Goal: Task Accomplishment & Management: Use online tool/utility

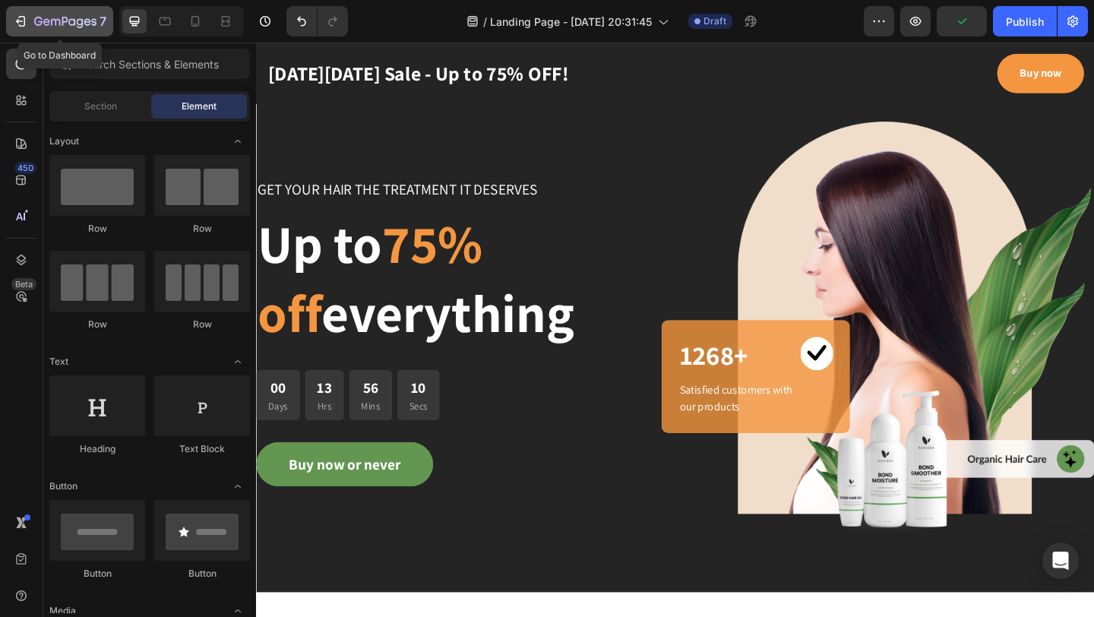
click at [49, 33] on button "7" at bounding box center [59, 21] width 107 height 30
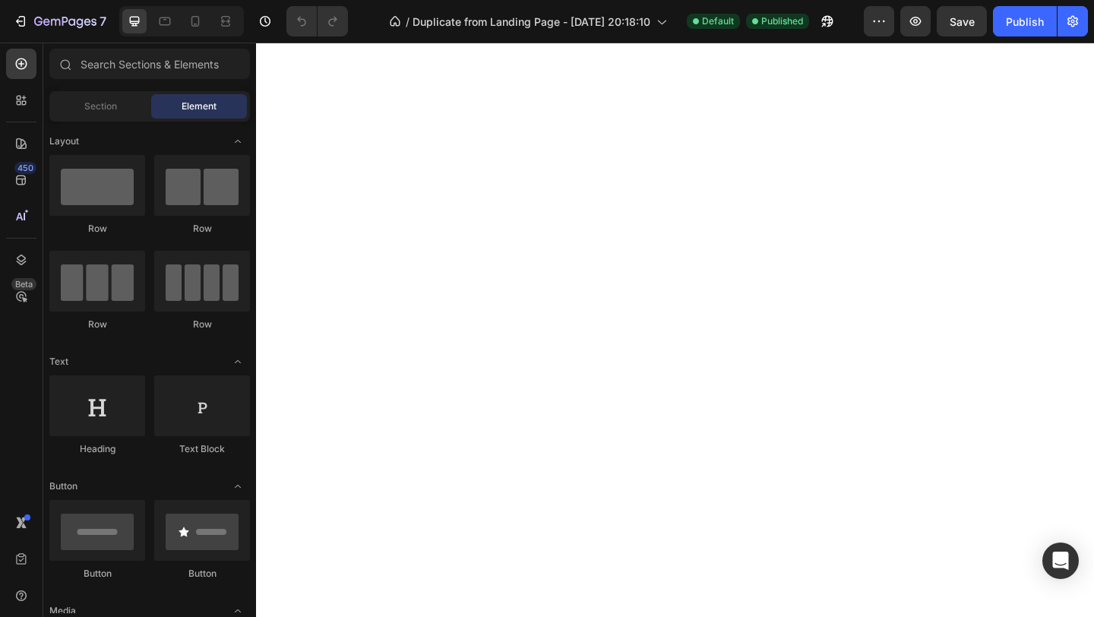
scroll to position [3836, 0]
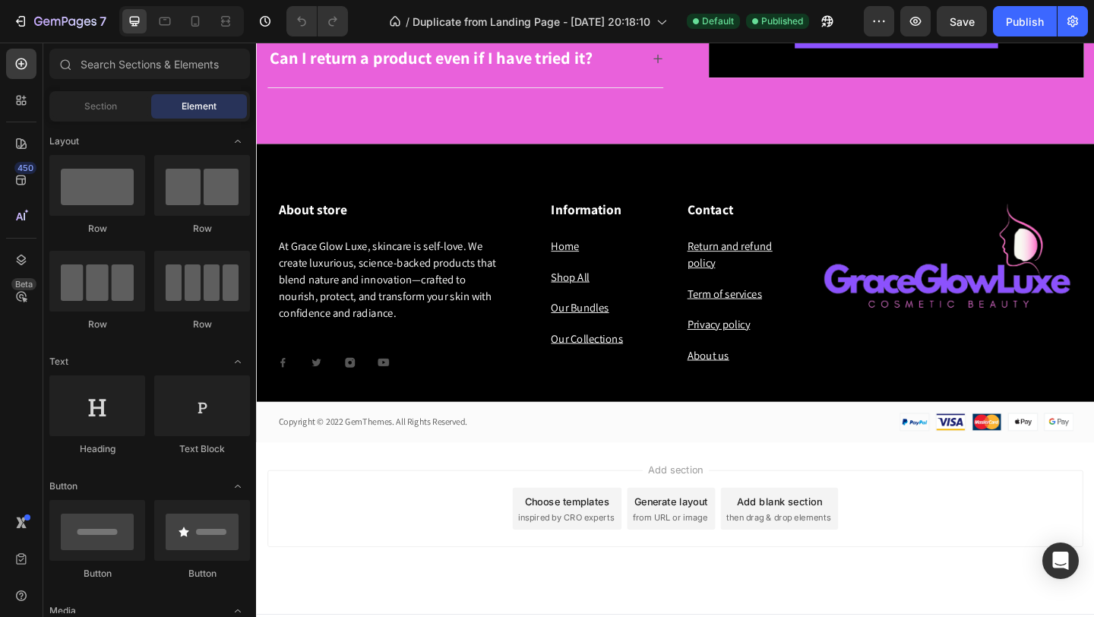
click at [594, 508] on div "Add section Choose templates inspired by CRO experts Generate layout from URL o…" at bounding box center [711, 550] width 887 height 84
click at [583, 535] on div "Choose templates" at bounding box center [595, 541] width 92 height 16
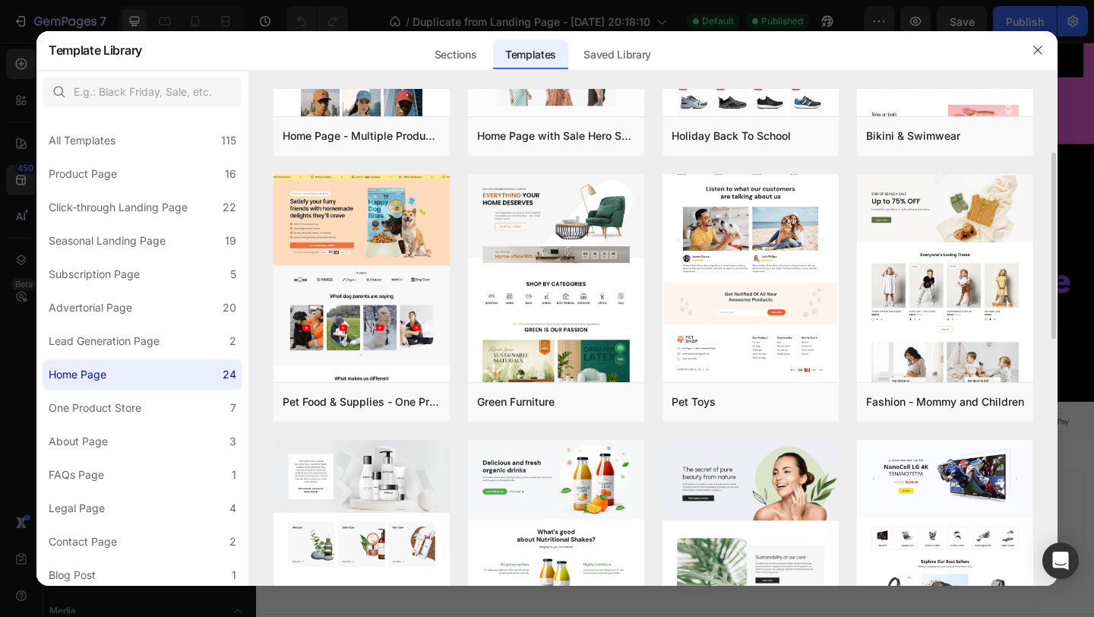
scroll to position [0, 0]
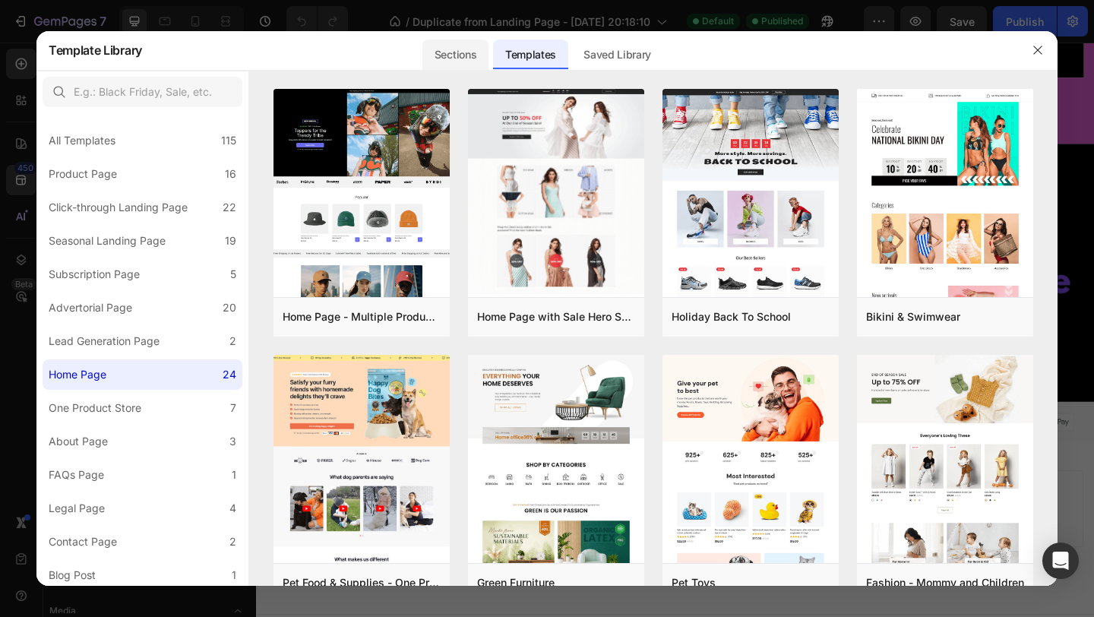
click at [469, 49] on div "Sections" at bounding box center [455, 55] width 66 height 30
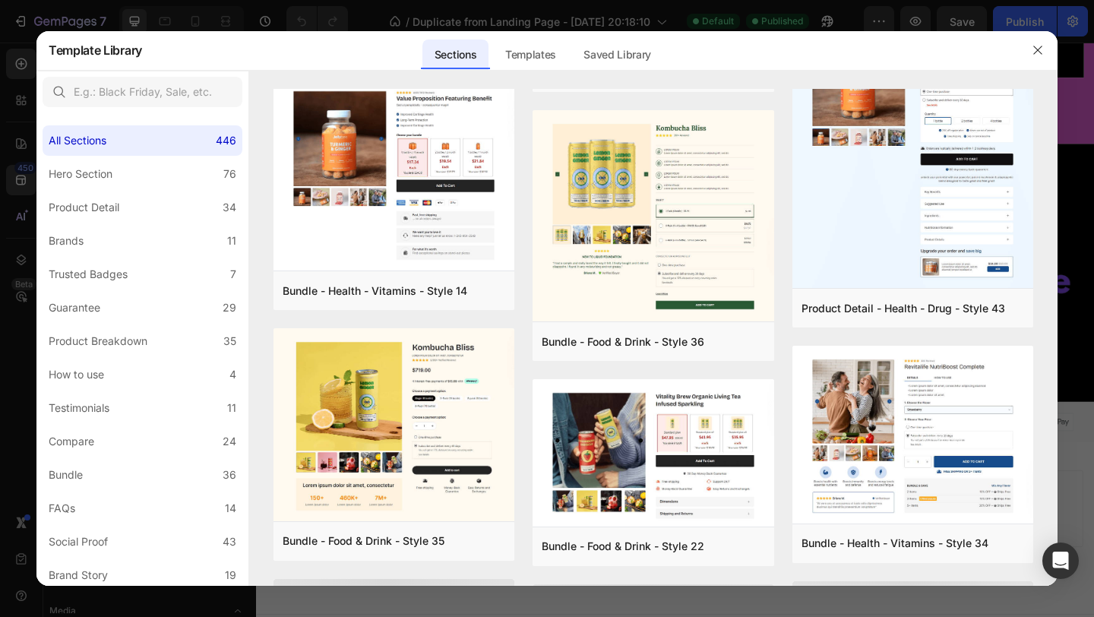
scroll to position [600, 0]
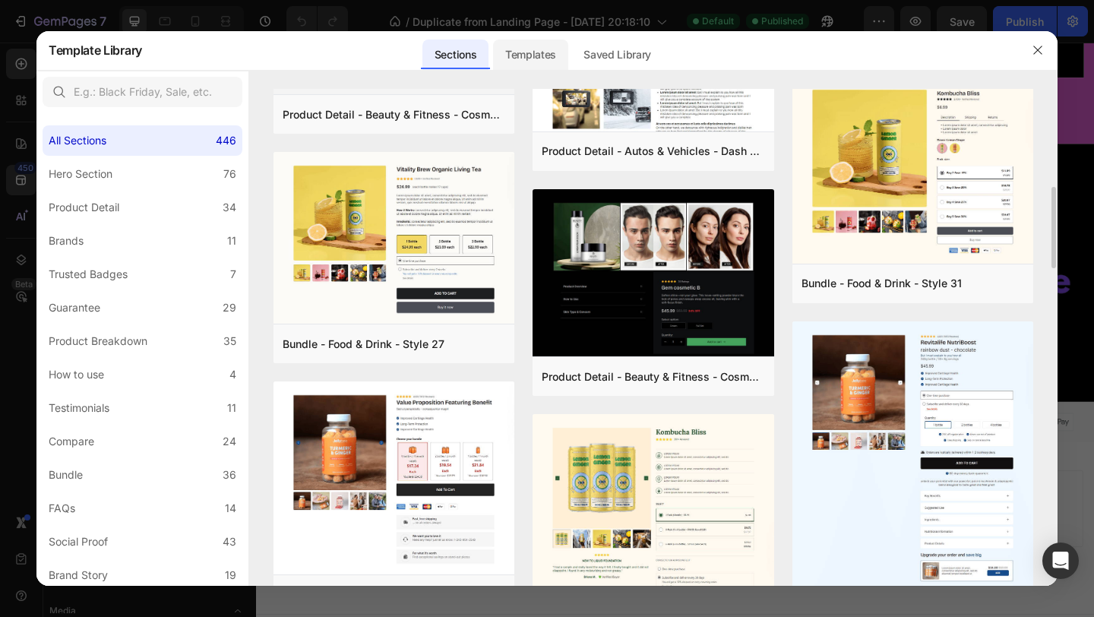
click at [543, 55] on div "Templates" at bounding box center [530, 55] width 75 height 30
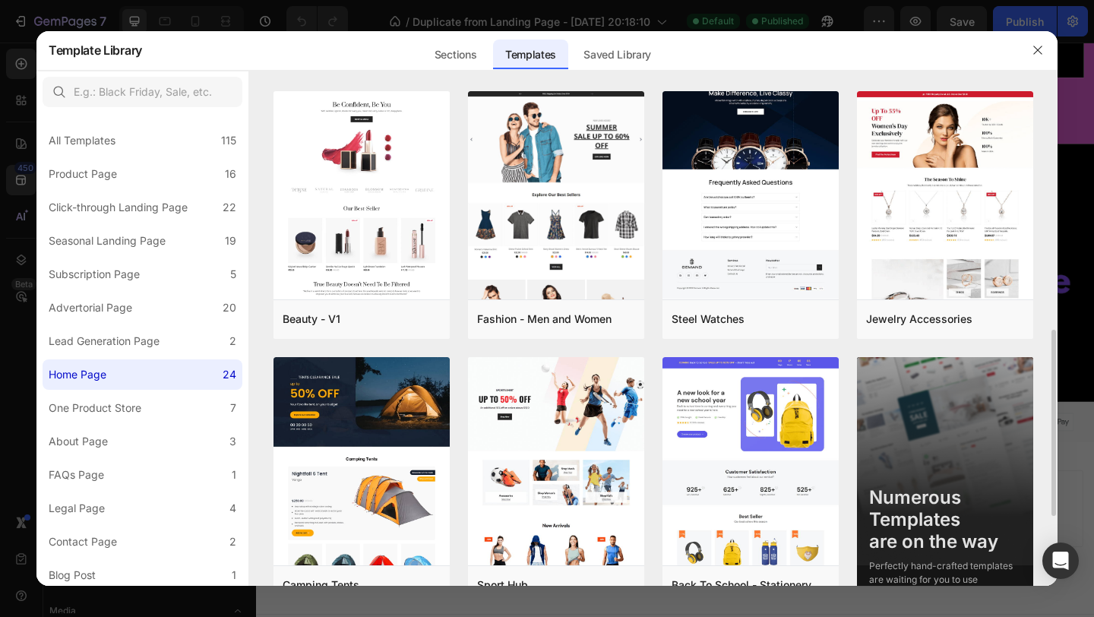
scroll to position [0, 0]
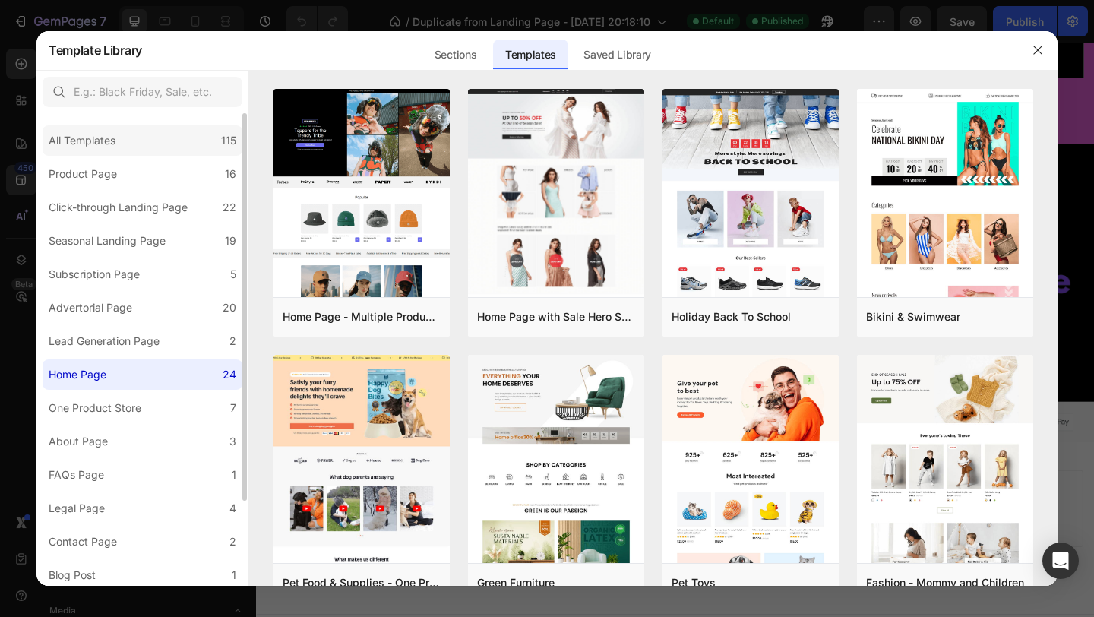
click at [78, 137] on div "All Templates" at bounding box center [82, 140] width 67 height 18
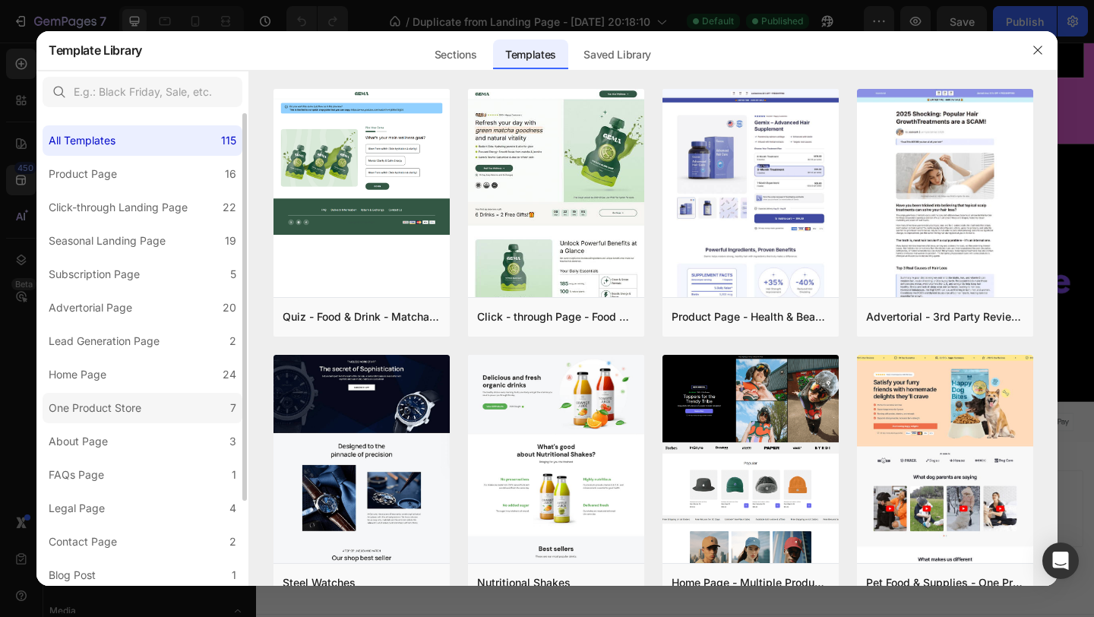
click at [68, 406] on div "One Product Store" at bounding box center [95, 408] width 93 height 18
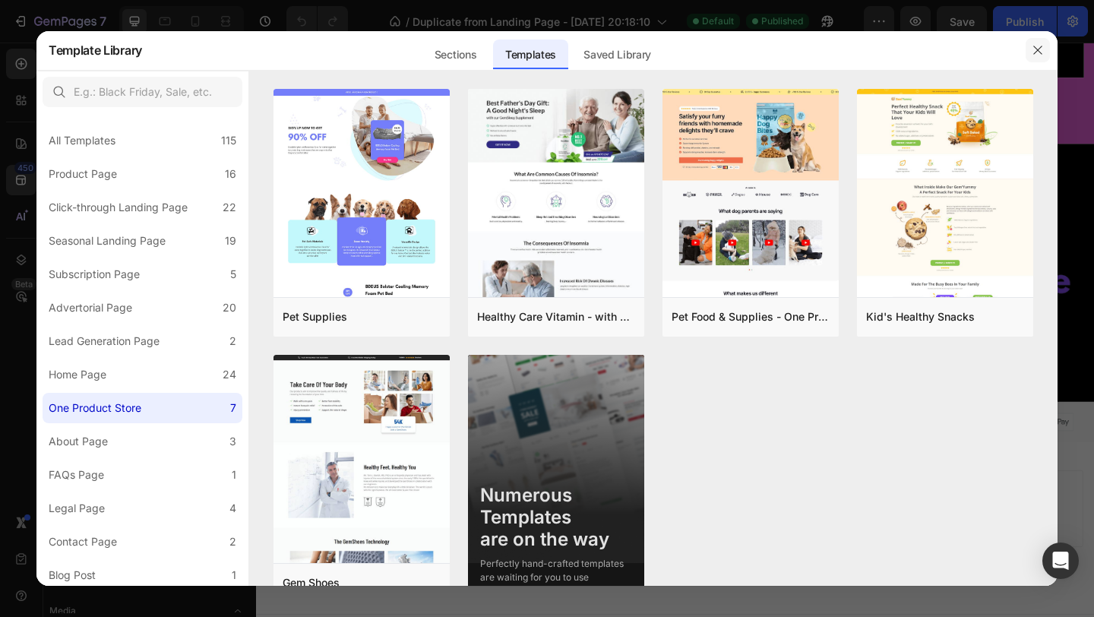
click at [1039, 46] on icon "button" at bounding box center [1038, 50] width 12 height 12
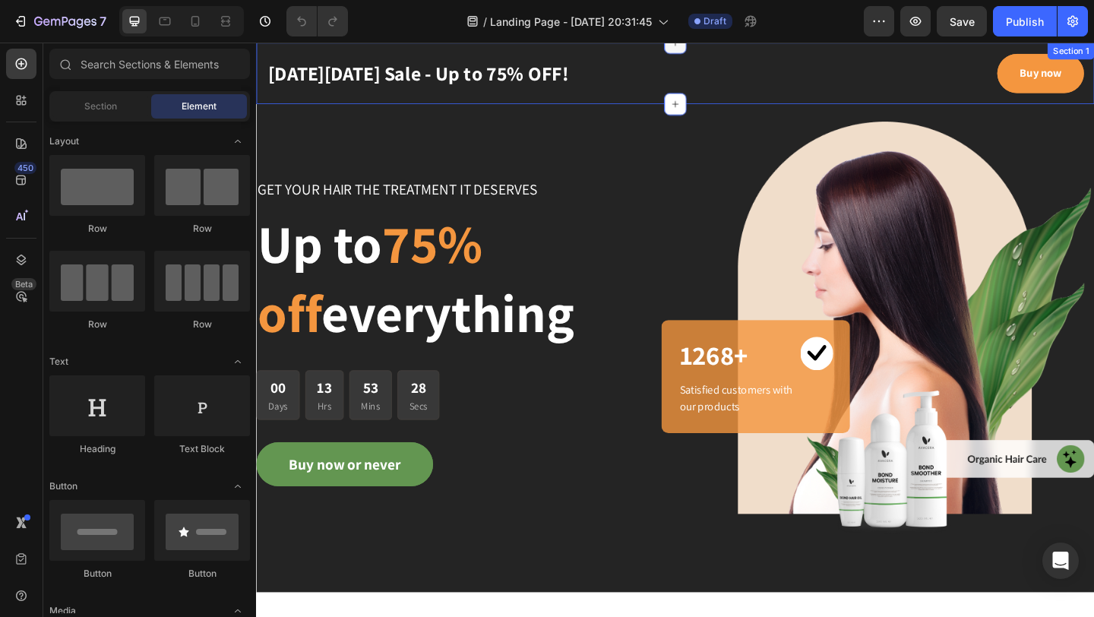
click at [706, 47] on icon at bounding box center [712, 42] width 12 height 12
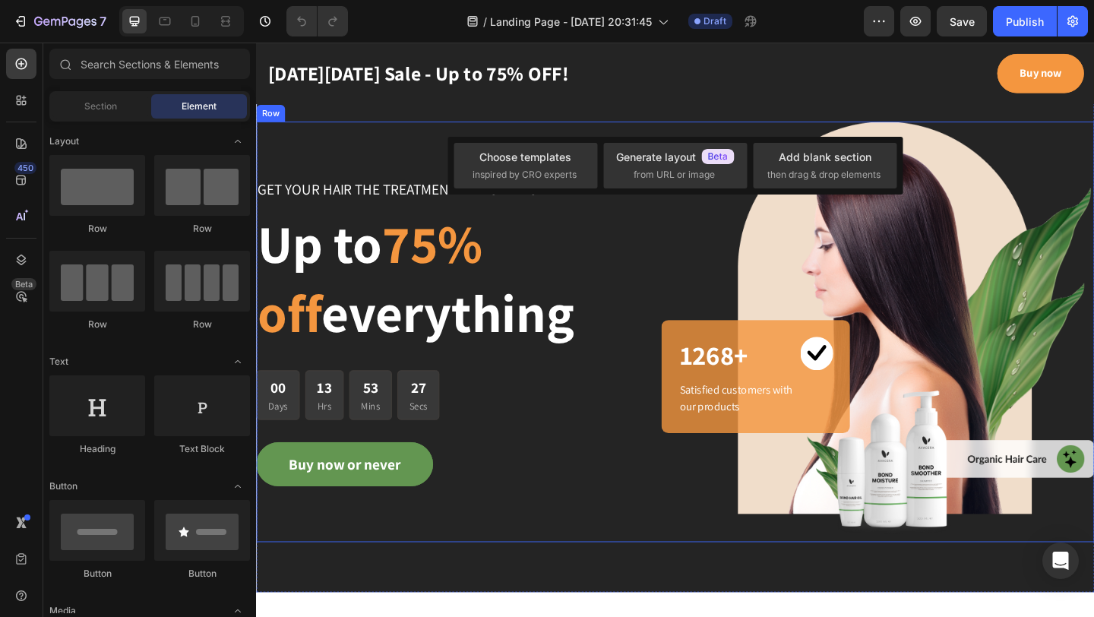
click at [425, 163] on div "GET YOUR HAIR THE TREATMENT IT DESERVES Text block Up to 75% off everything Hea…" at bounding box center [484, 356] width 456 height 457
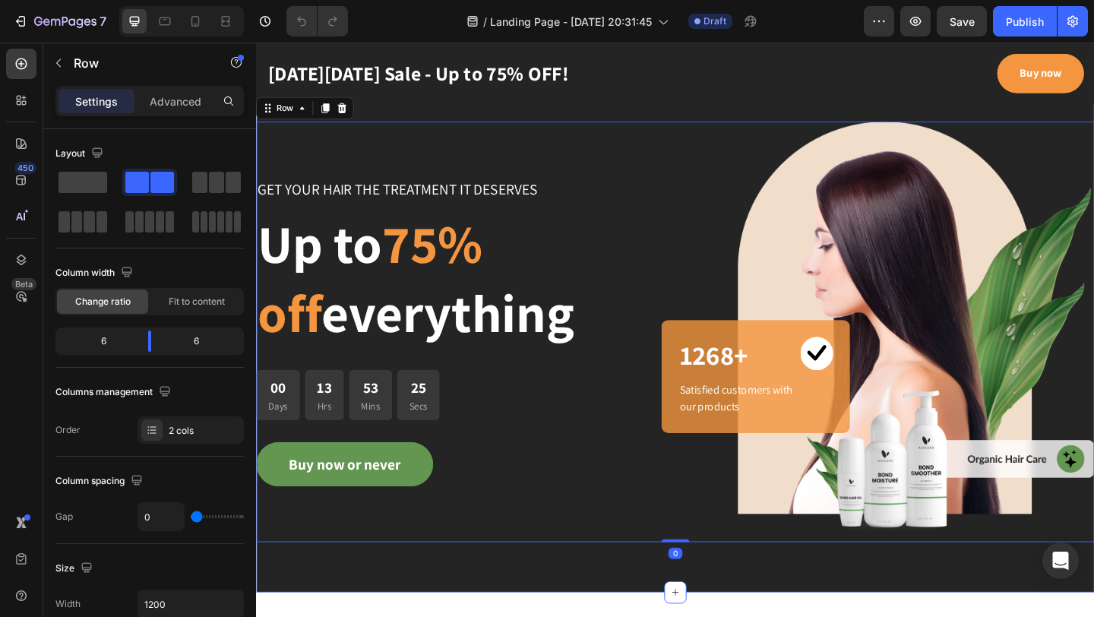
click at [546, 616] on div "GET YOUR HAIR THE TREATMENT IT DESERVES Text block Up to 75% off everything Hea…" at bounding box center [712, 357] width 912 height 567
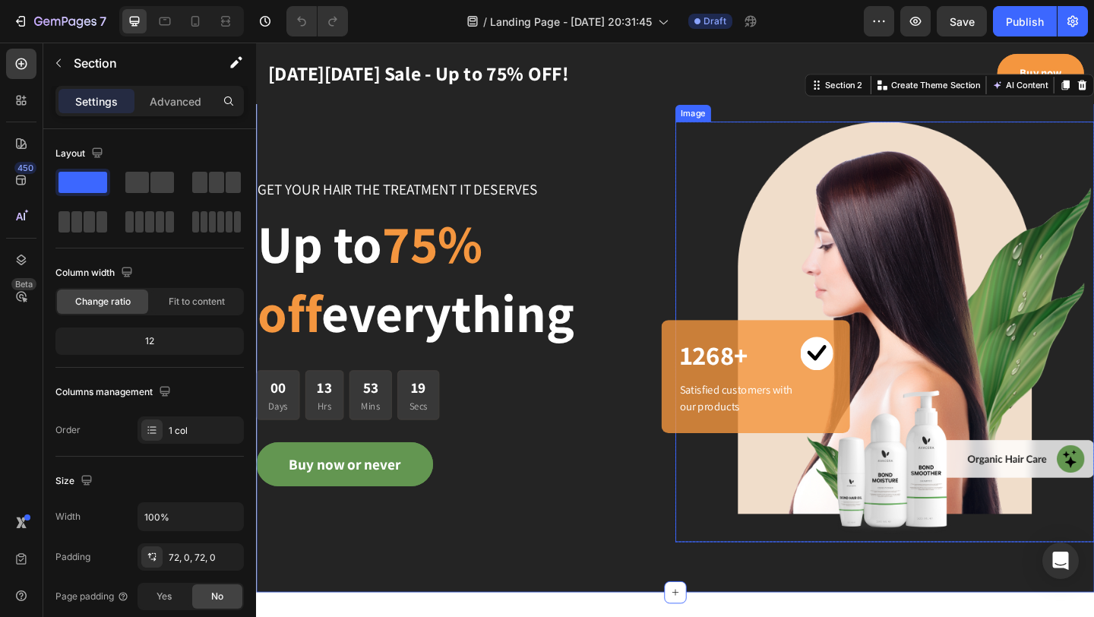
click at [842, 289] on img at bounding box center [940, 356] width 456 height 457
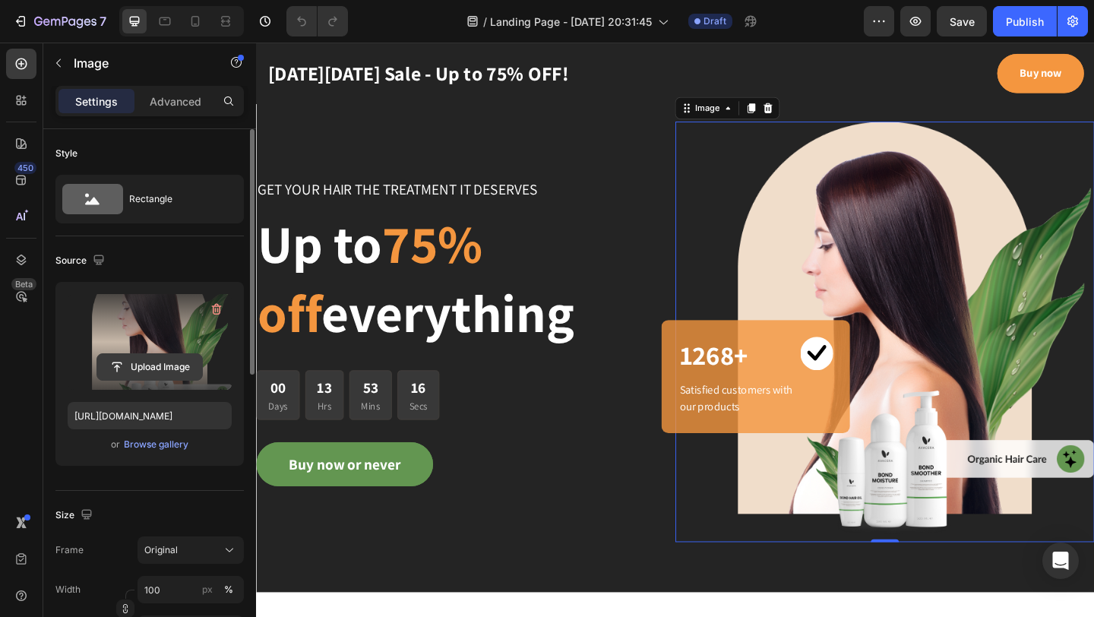
click at [146, 371] on input "file" at bounding box center [149, 367] width 105 height 26
click at [160, 362] on input "file" at bounding box center [149, 367] width 105 height 26
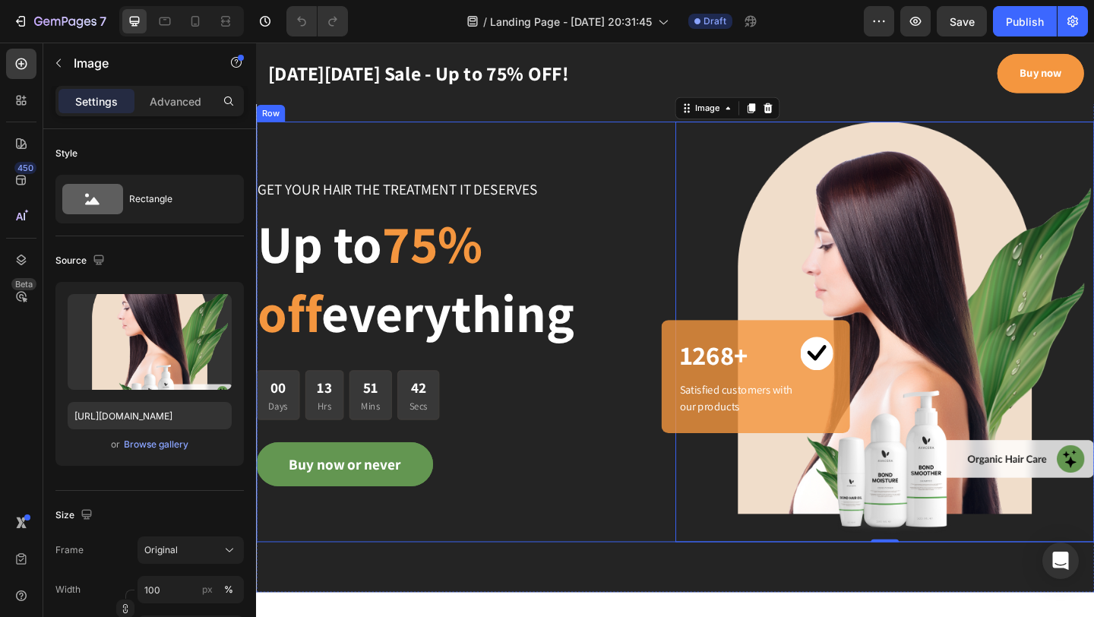
click at [602, 543] on div "GET YOUR HAIR THE TREATMENT IT DESERVES Text block Up to 75% off everything Hea…" at bounding box center [484, 356] width 456 height 457
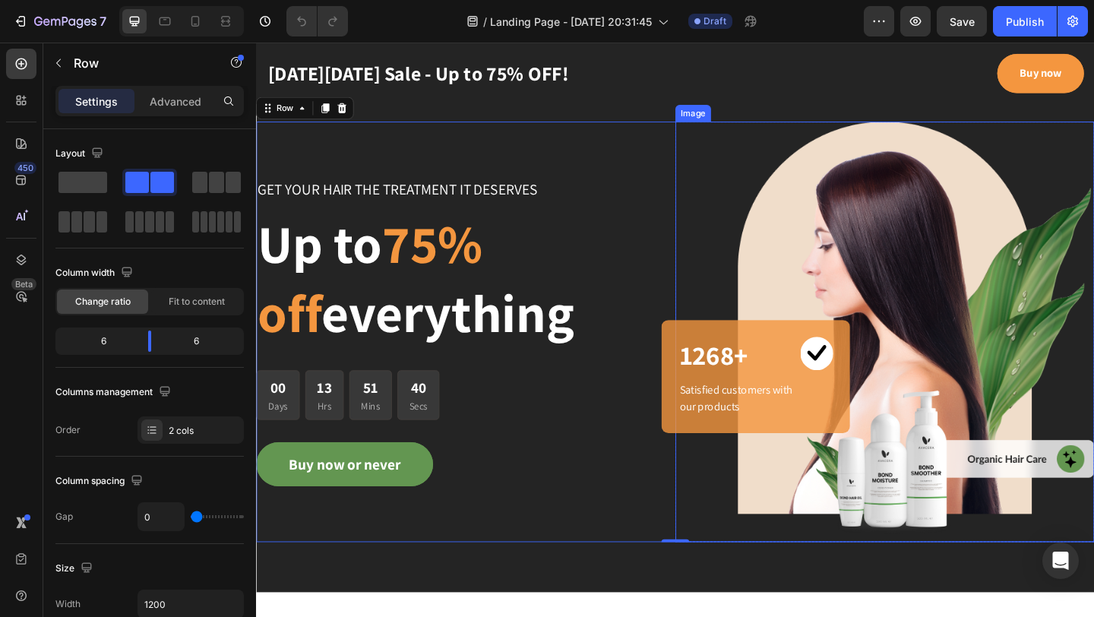
click at [846, 280] on img at bounding box center [940, 356] width 456 height 457
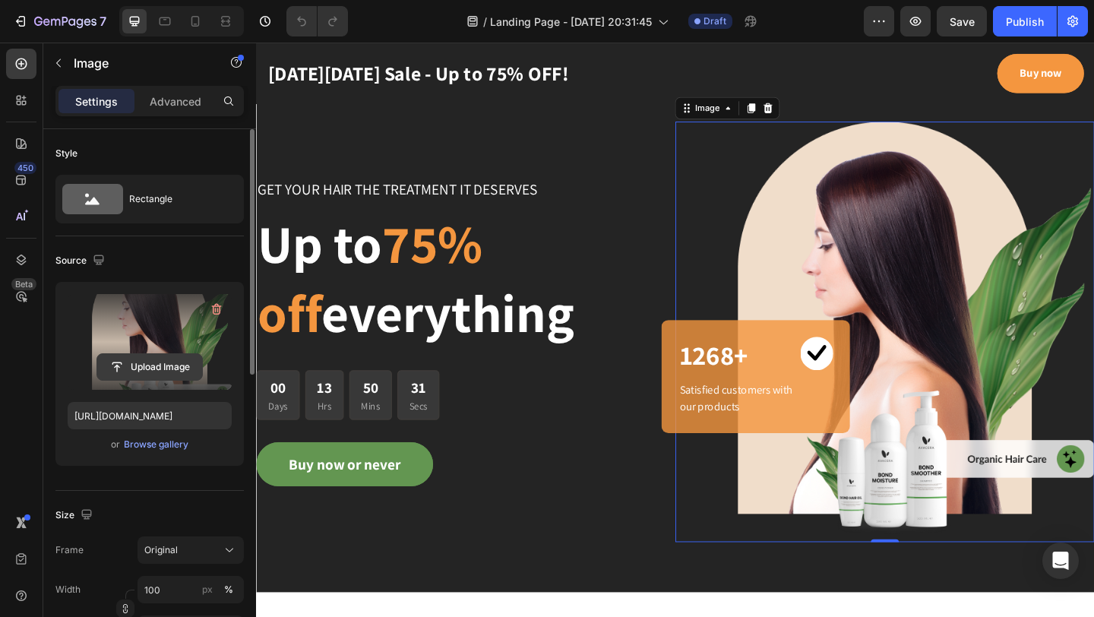
click at [142, 366] on input "file" at bounding box center [149, 367] width 105 height 26
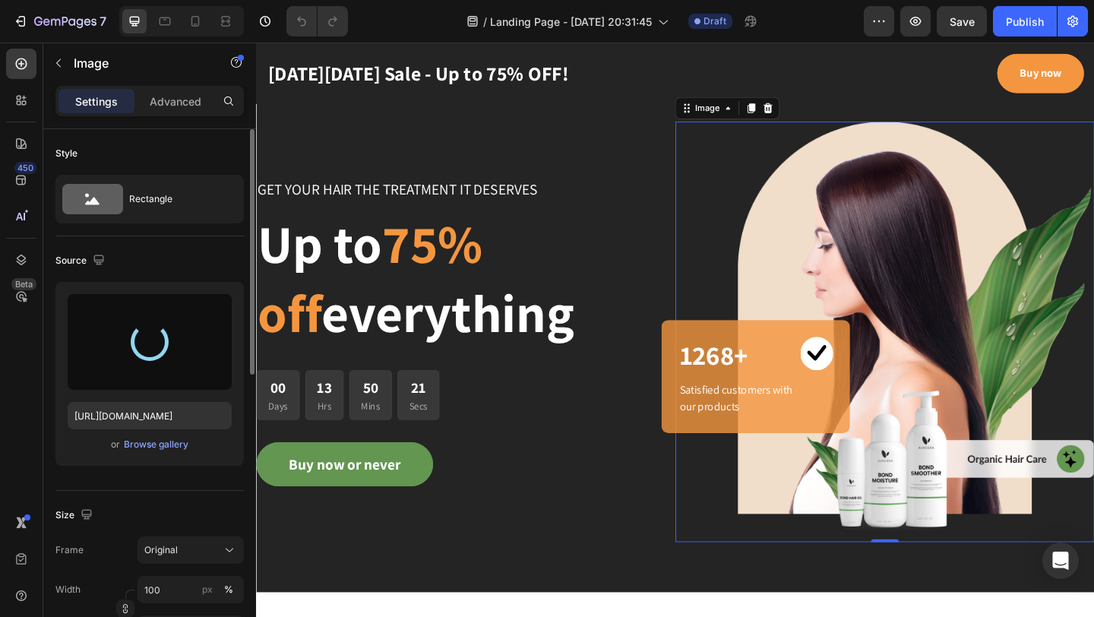
type input "https://cdn.shopify.com/s/files/1/0621/5686/5599/files/gempages_579532379383661…"
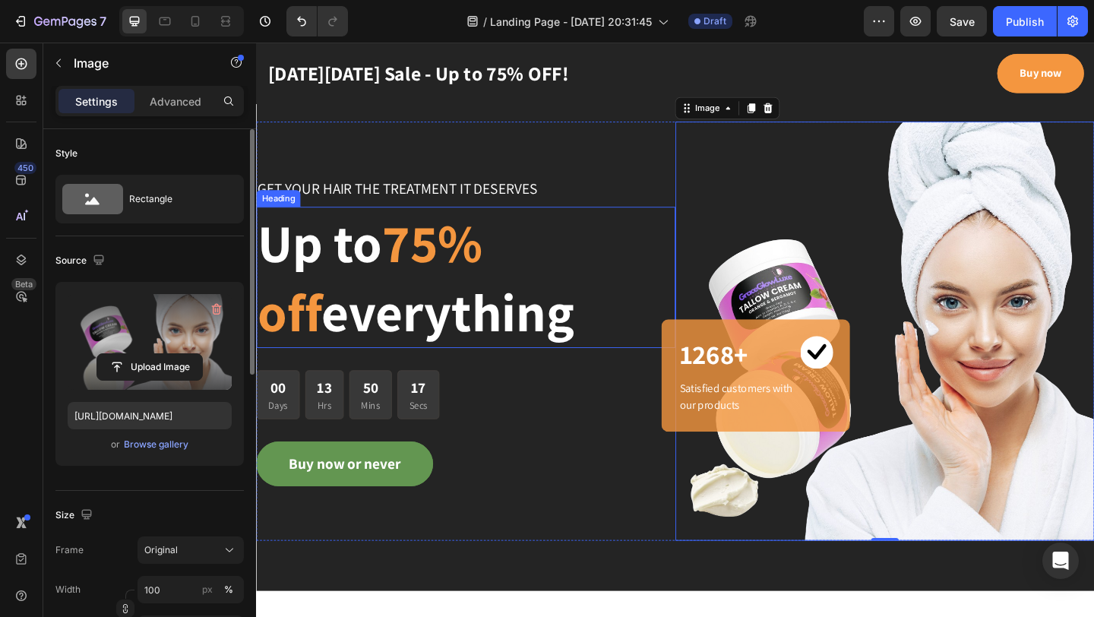
click at [588, 309] on p "Up to 75% off everything" at bounding box center [484, 298] width 453 height 150
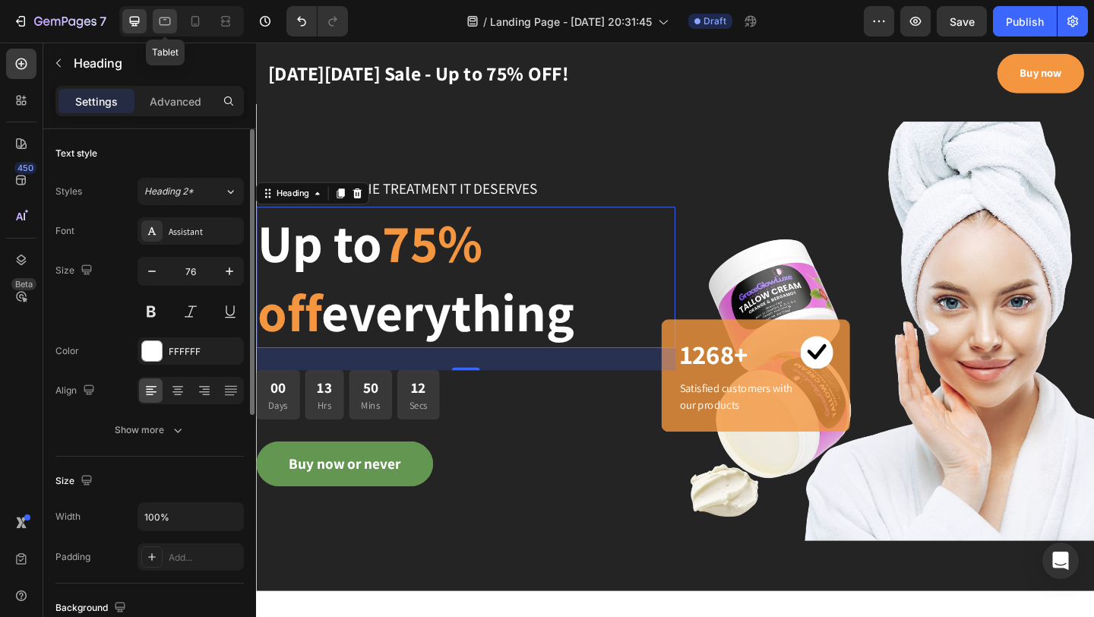
click at [167, 17] on icon at bounding box center [165, 21] width 11 height 8
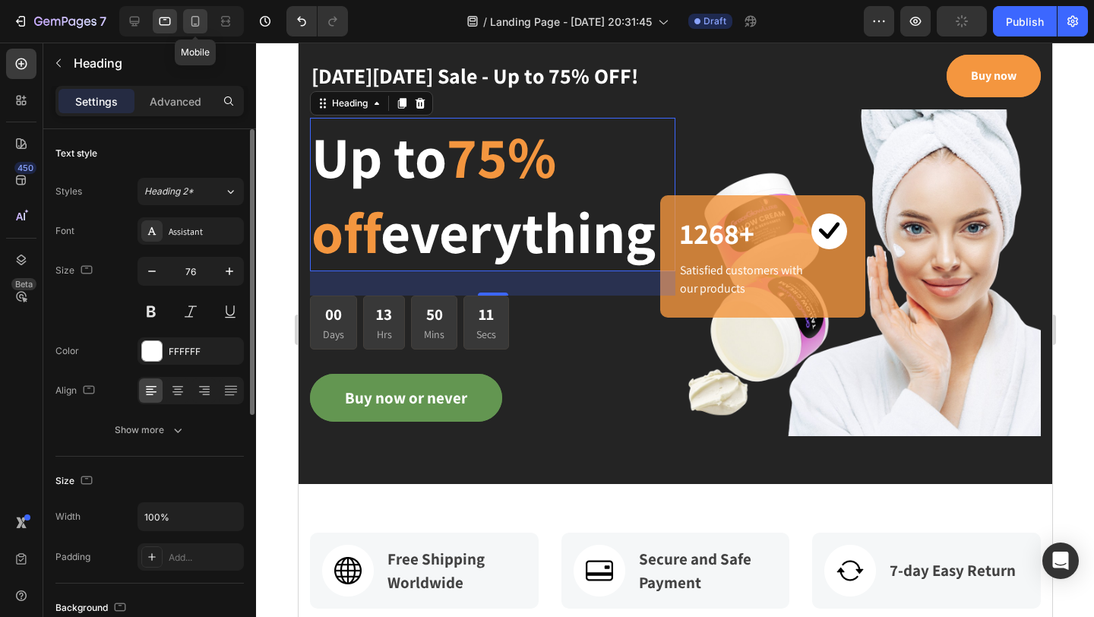
scroll to position [73, 0]
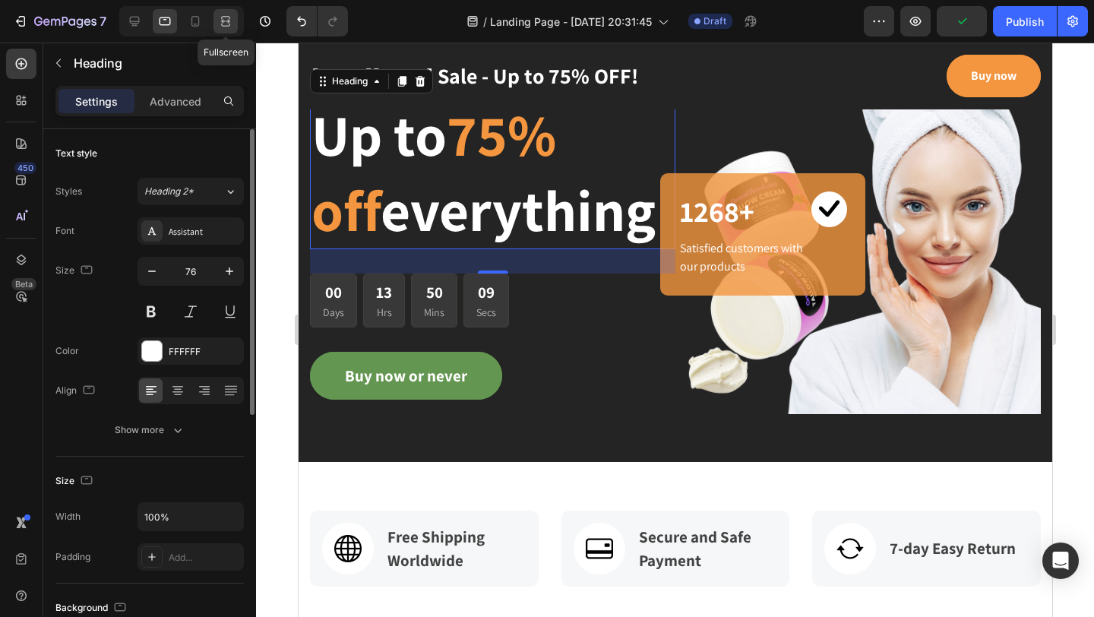
click at [227, 21] on icon at bounding box center [228, 21] width 5 height 4
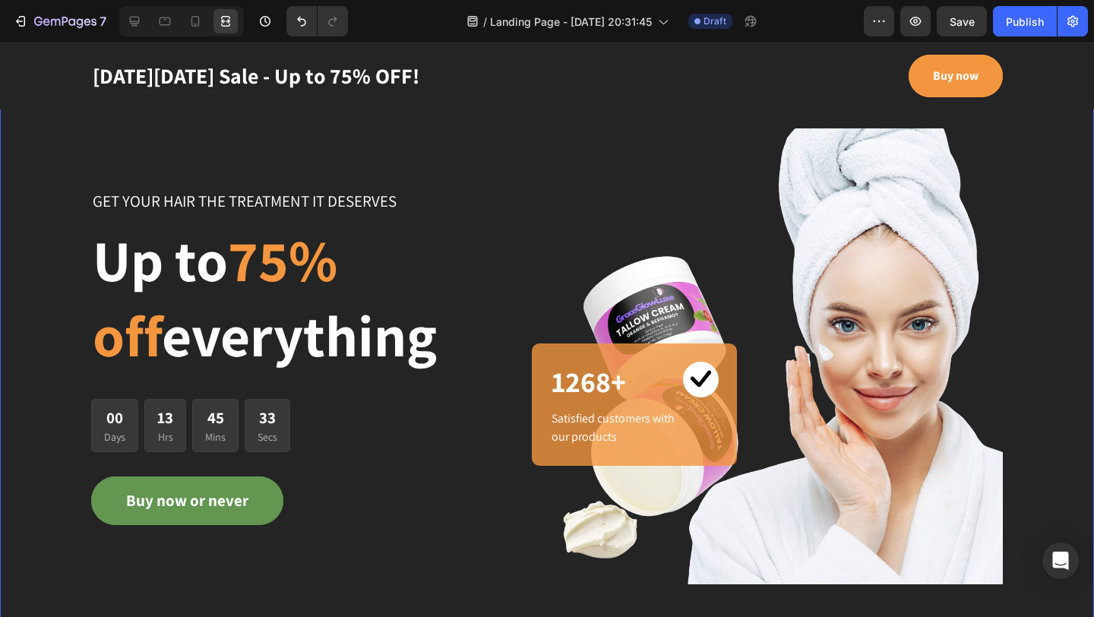
click at [31, 182] on div "GET YOUR HAIR THE TREATMENT IT DESERVES Text block Up to 75% off everything Hea…" at bounding box center [547, 356] width 1094 height 456
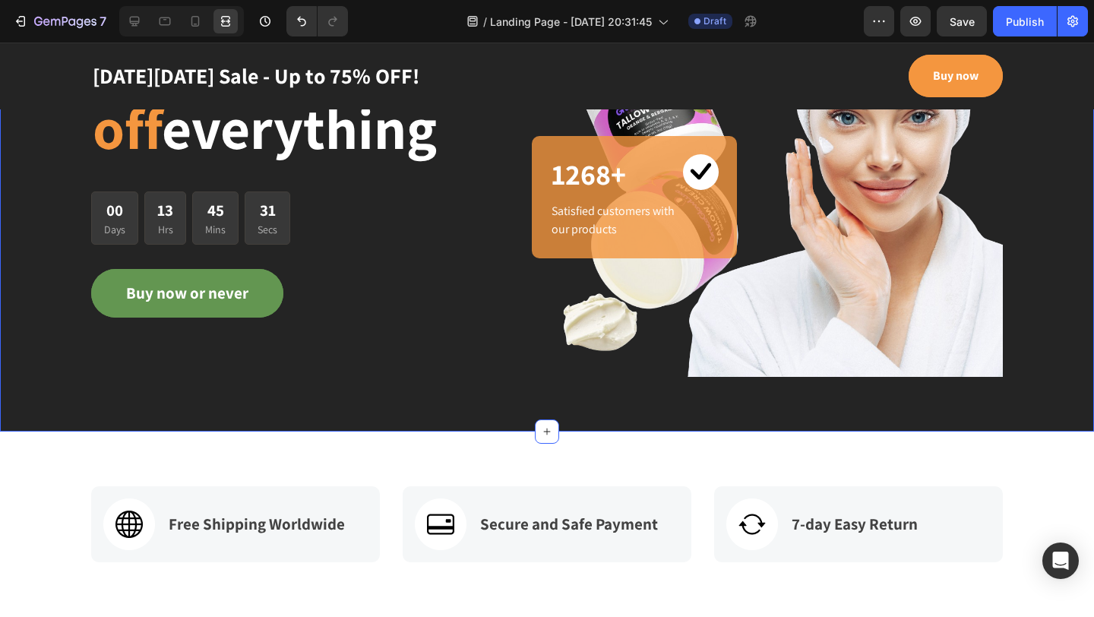
scroll to position [388, 0]
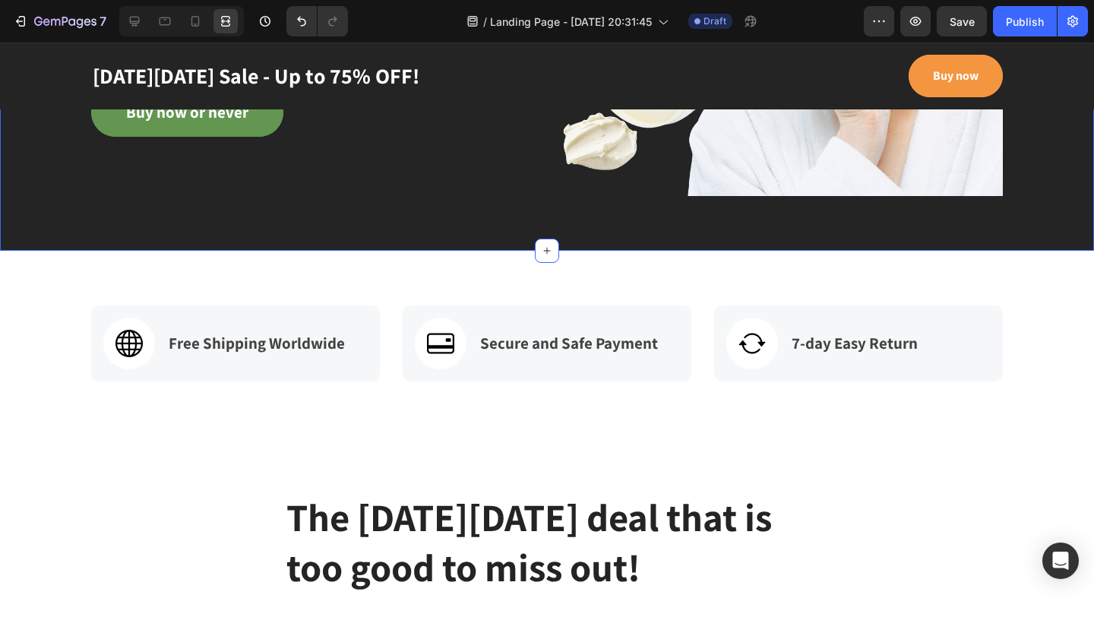
click at [136, 17] on icon at bounding box center [134, 21] width 15 height 15
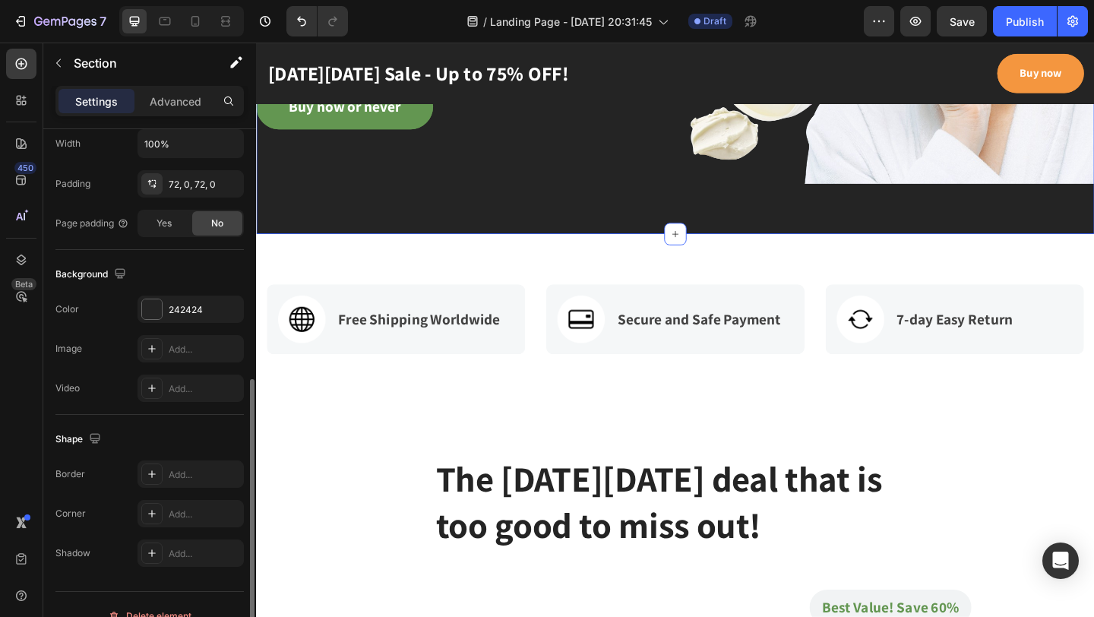
scroll to position [396, 0]
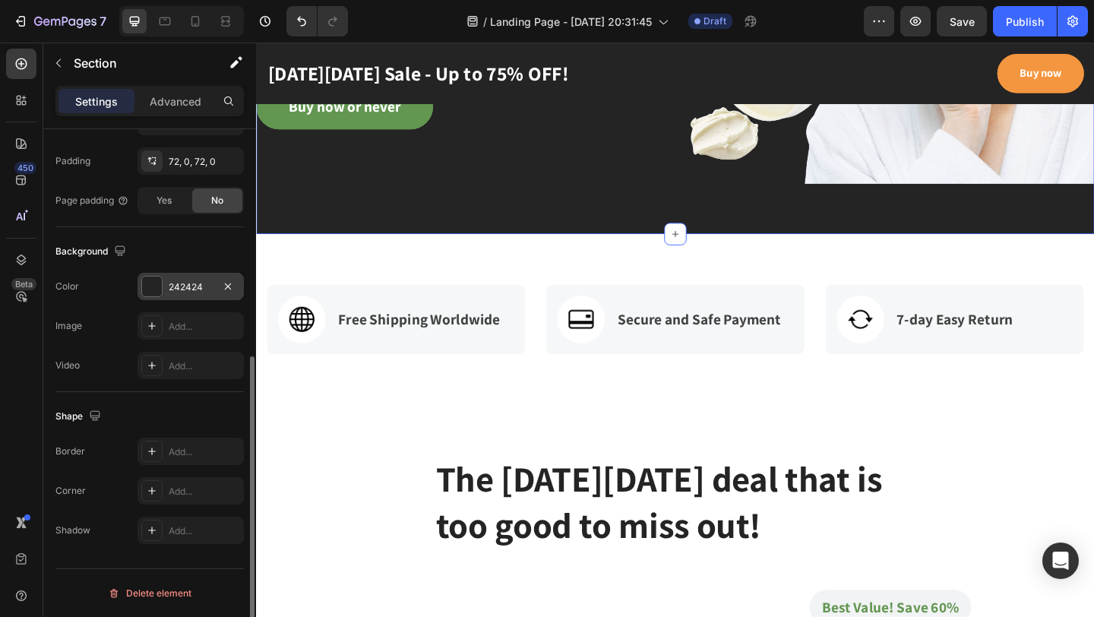
click at [156, 284] on div at bounding box center [152, 287] width 20 height 20
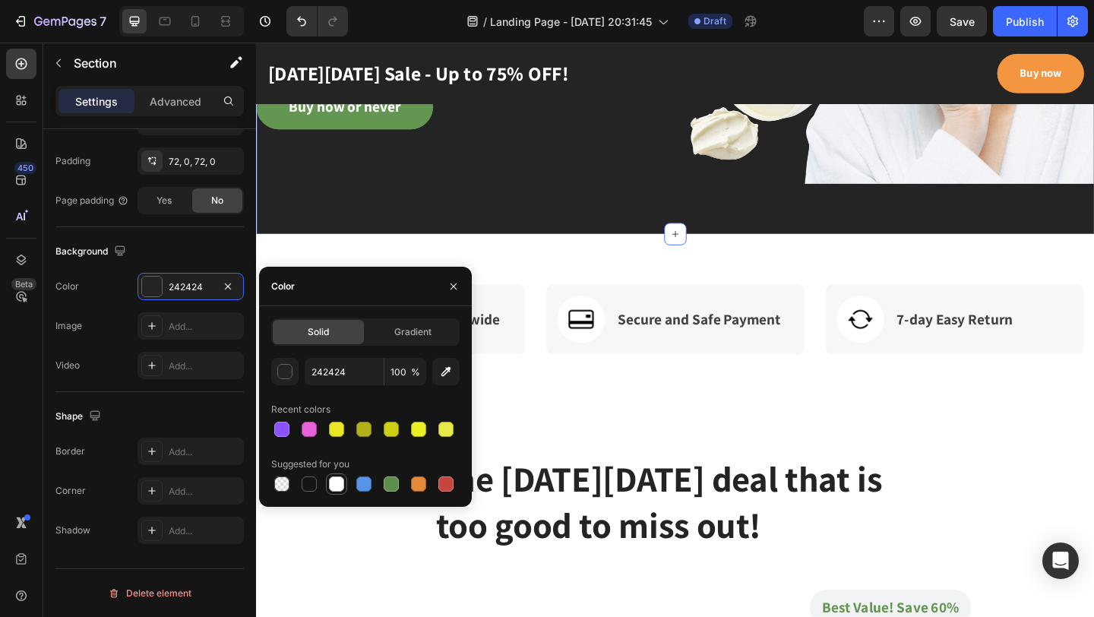
click at [336, 488] on div at bounding box center [336, 483] width 15 height 15
type input "FFFFFF"
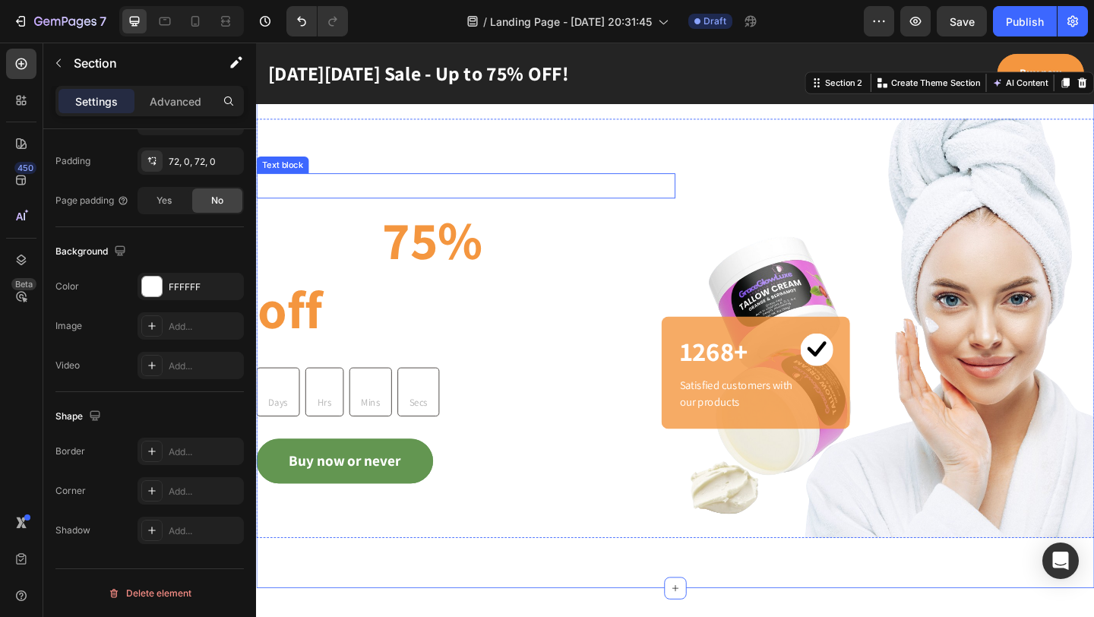
scroll to position [5, 0]
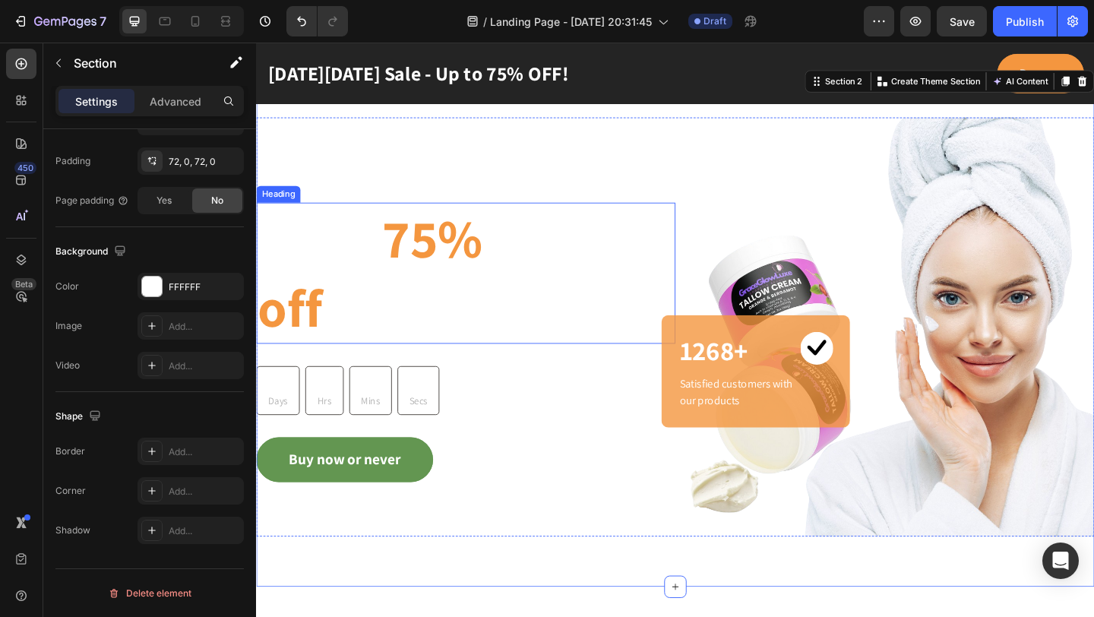
click at [460, 314] on p "Up to 75% off everything" at bounding box center [484, 293] width 453 height 150
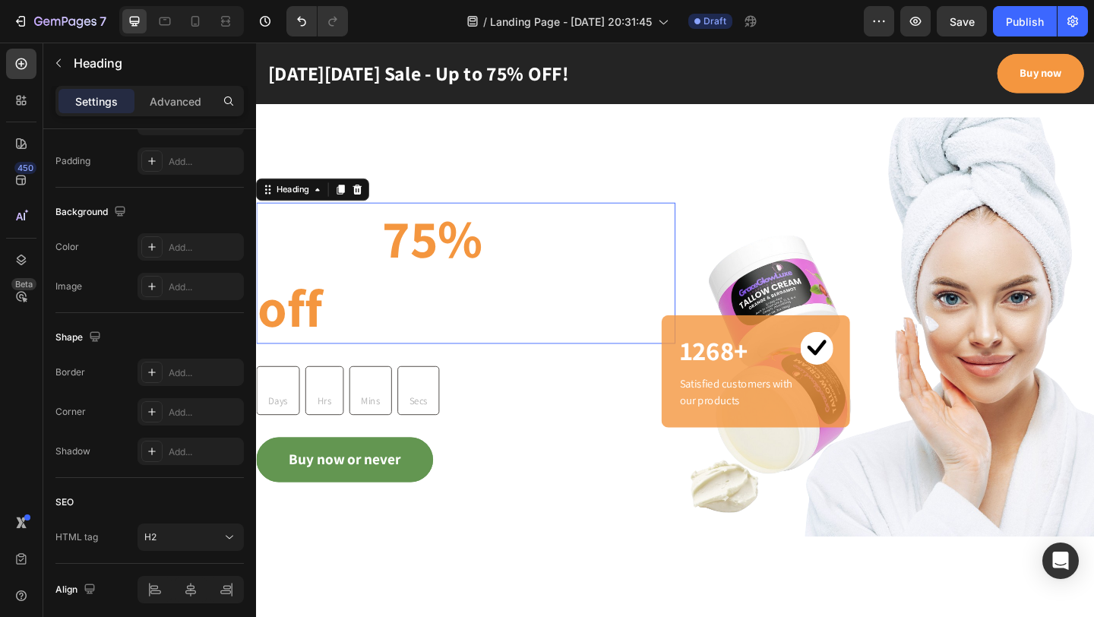
click at [460, 314] on p "Up to 75% off everything" at bounding box center [484, 293] width 453 height 150
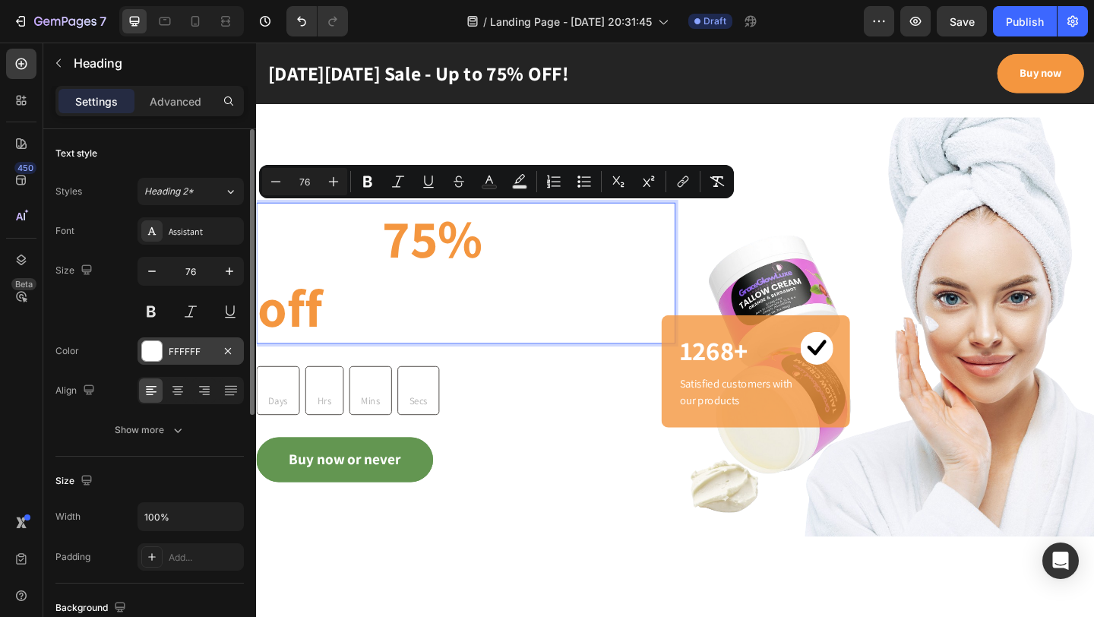
click at [146, 353] on div at bounding box center [152, 351] width 20 height 20
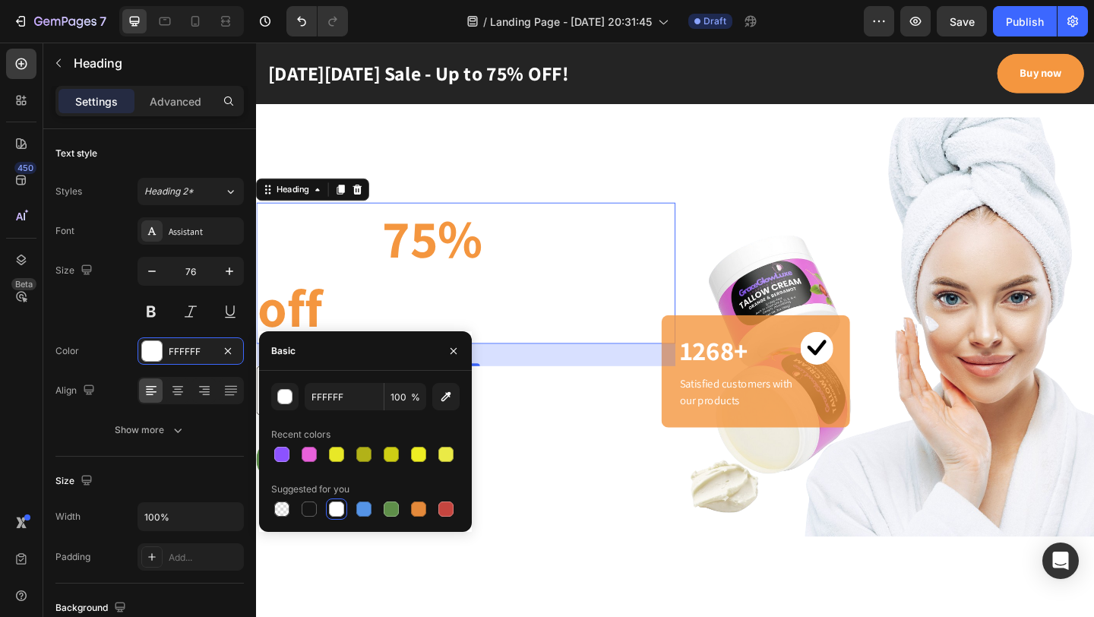
click at [318, 283] on h2 "Up to 75% off everything" at bounding box center [484, 293] width 456 height 153
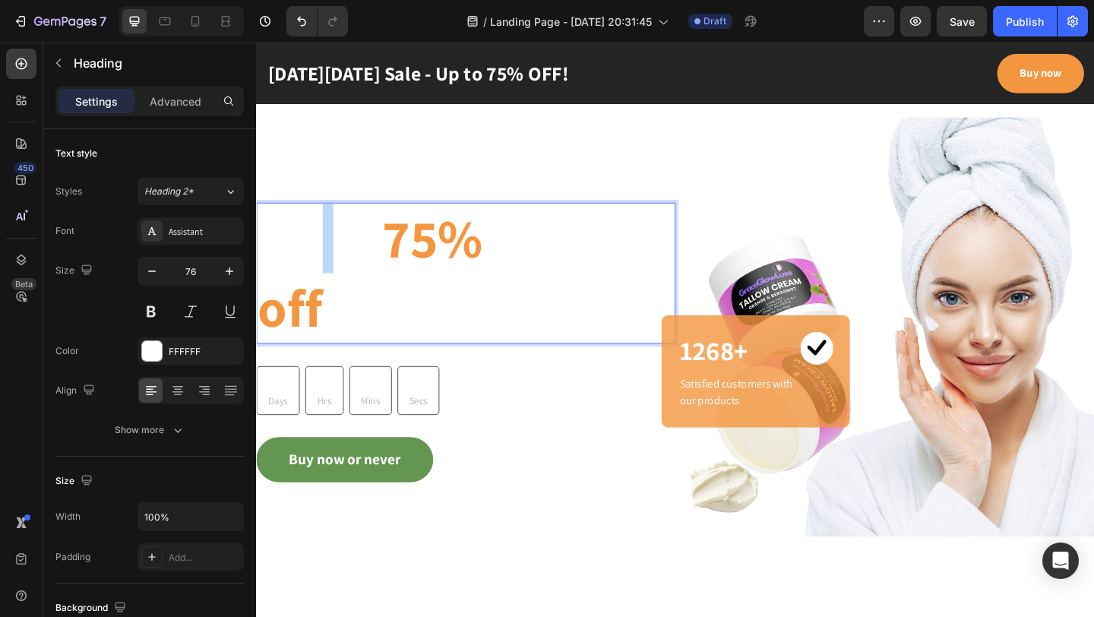
click at [318, 283] on p "Up to 75% off everything" at bounding box center [484, 293] width 453 height 150
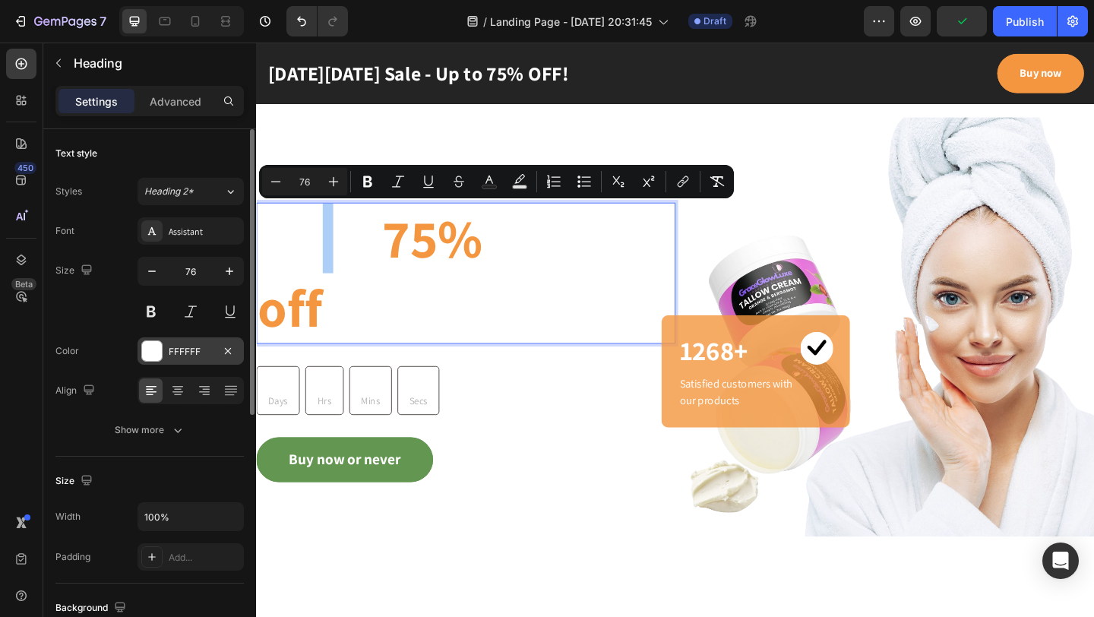
click at [147, 354] on div at bounding box center [152, 351] width 20 height 20
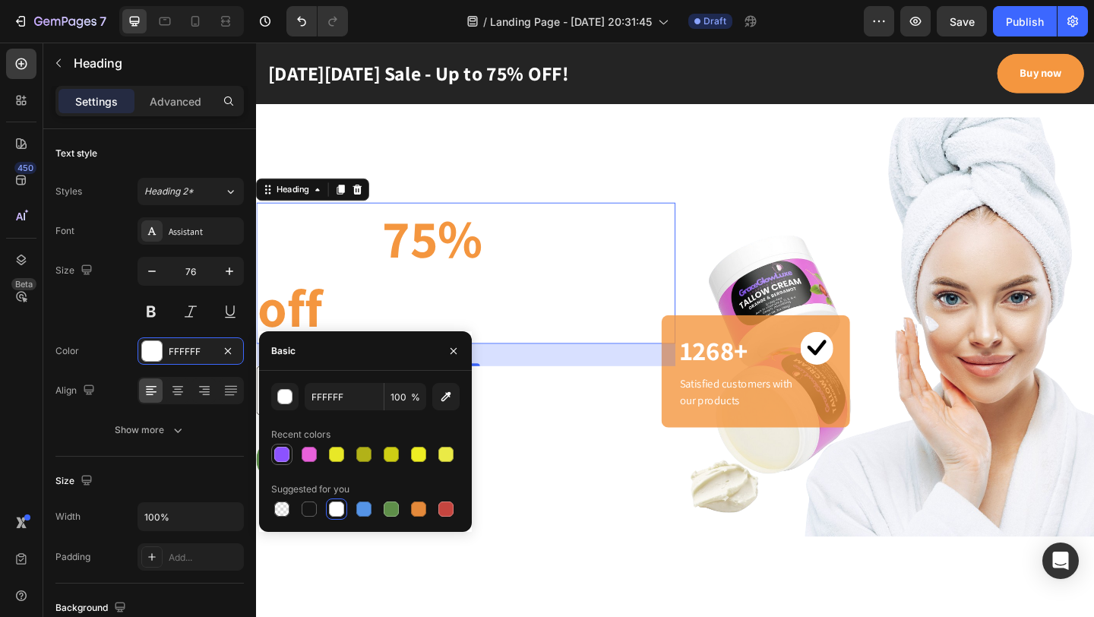
click at [283, 457] on div at bounding box center [281, 454] width 15 height 15
type input "8C52FF"
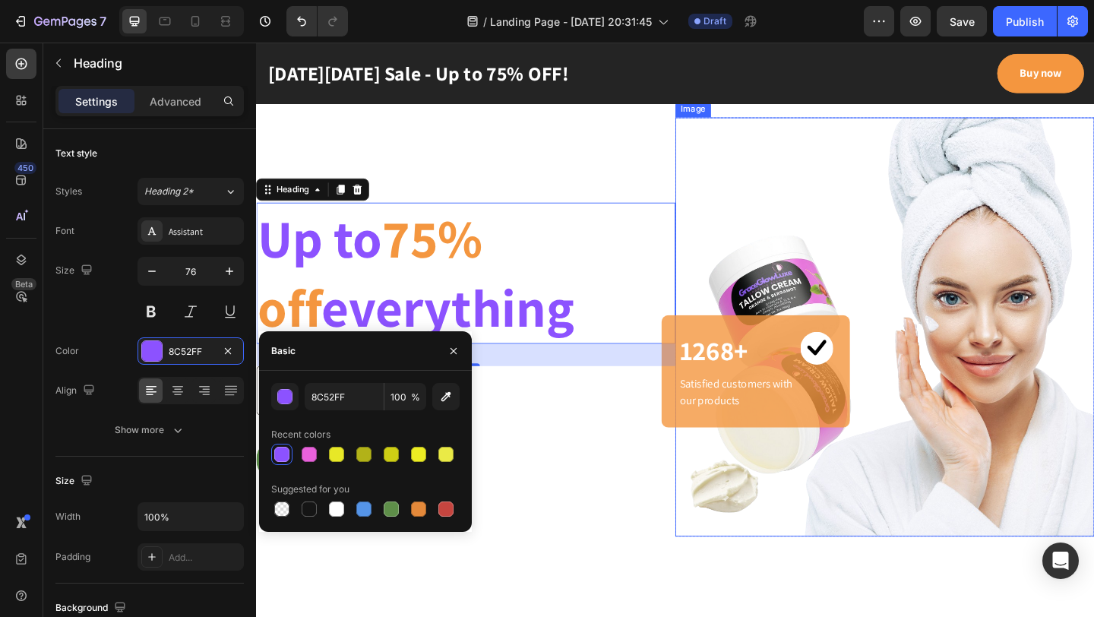
click at [830, 184] on img at bounding box center [940, 352] width 456 height 456
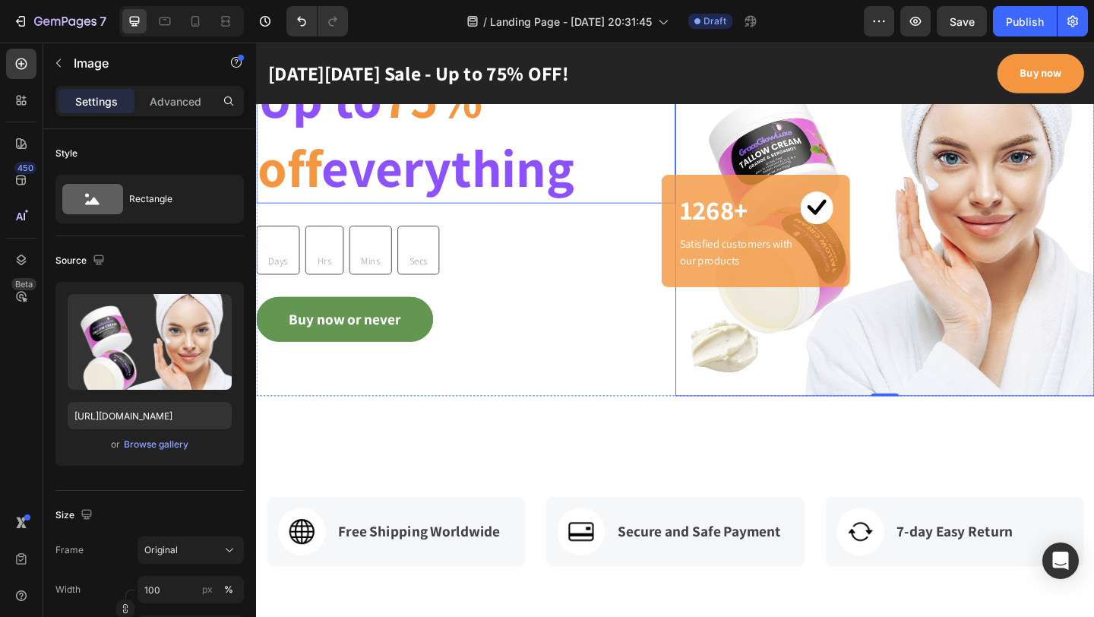
scroll to position [158, 0]
click at [543, 254] on div "00 Days 13 Hrs 45 Mins 02 Secs" at bounding box center [484, 268] width 456 height 54
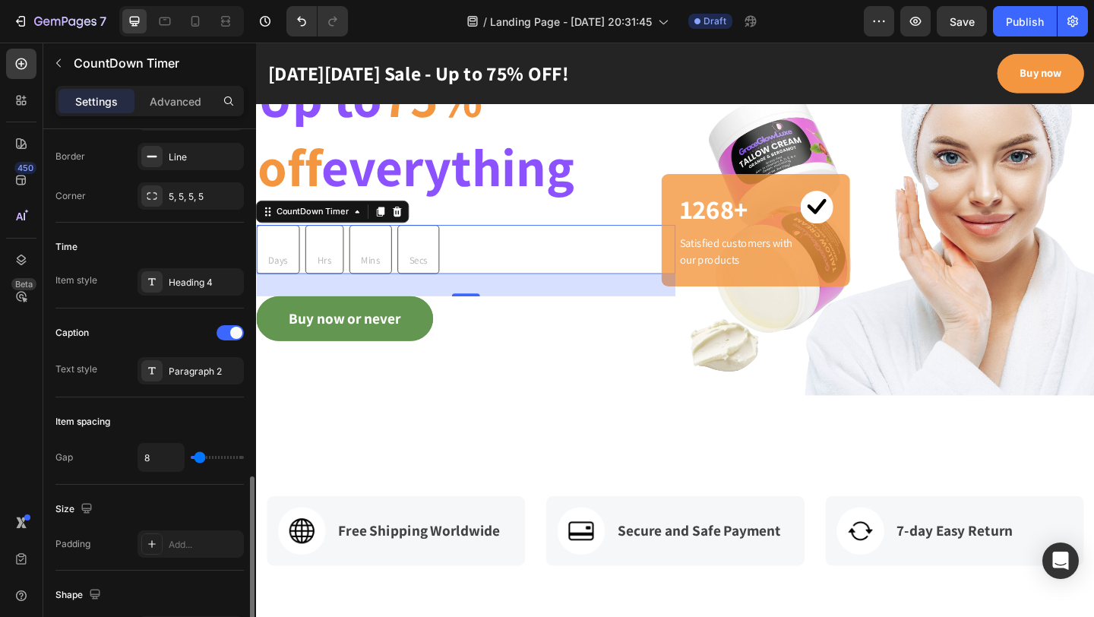
scroll to position [156, 0]
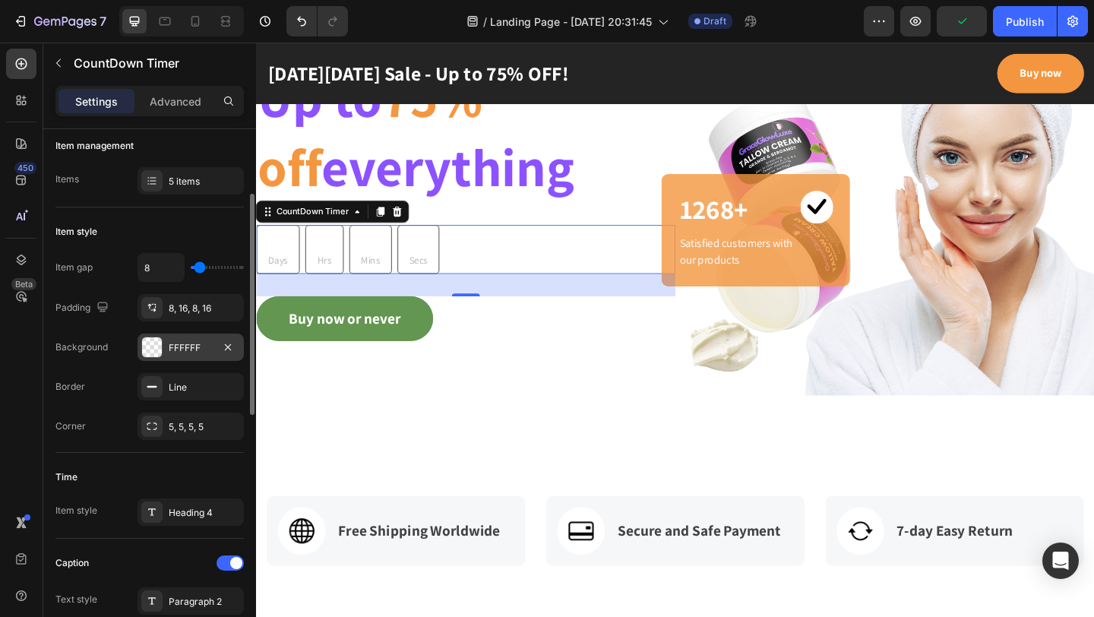
click at [153, 349] on div at bounding box center [152, 347] width 20 height 20
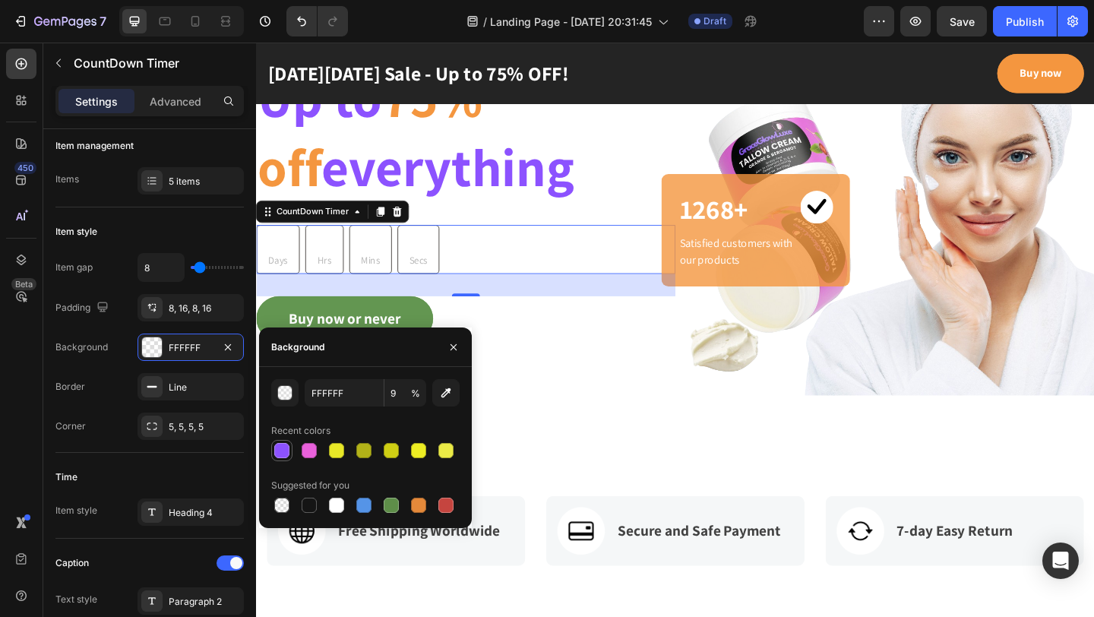
click at [283, 451] on div at bounding box center [281, 450] width 15 height 15
type input "8C52FF"
type input "100"
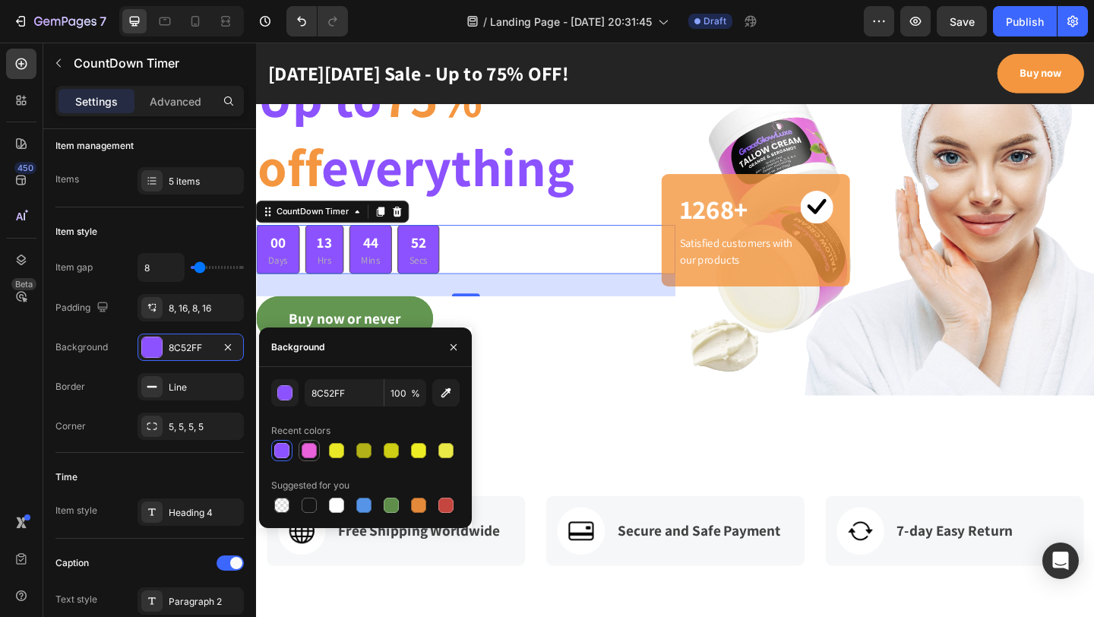
click at [310, 450] on div at bounding box center [309, 450] width 15 height 15
type input "E961DB"
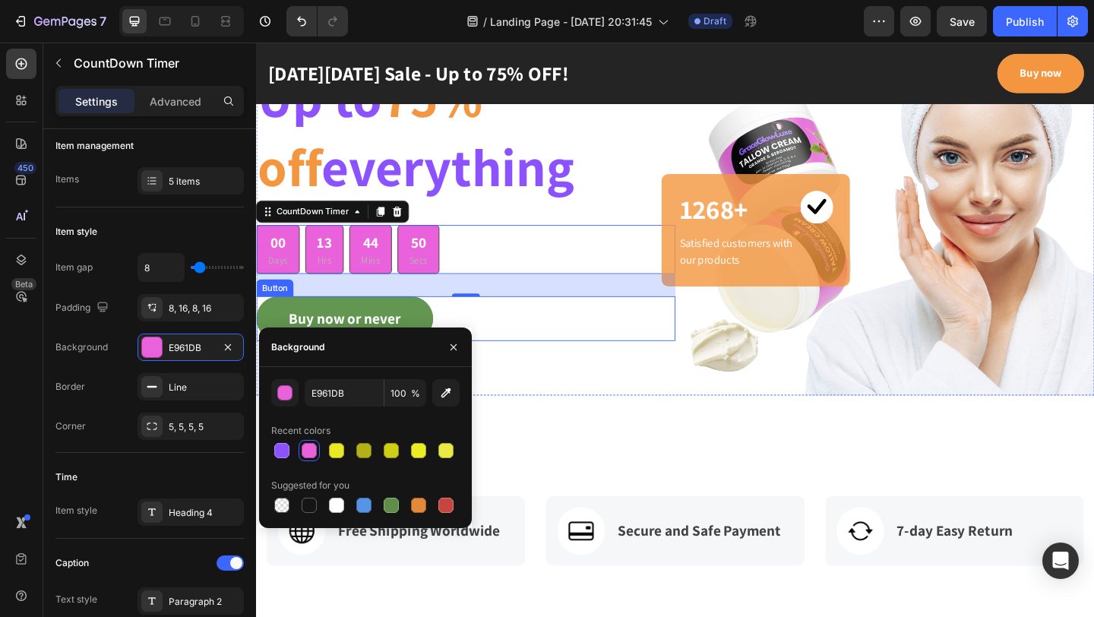
click at [583, 350] on div "Buy now or never Button" at bounding box center [484, 342] width 456 height 49
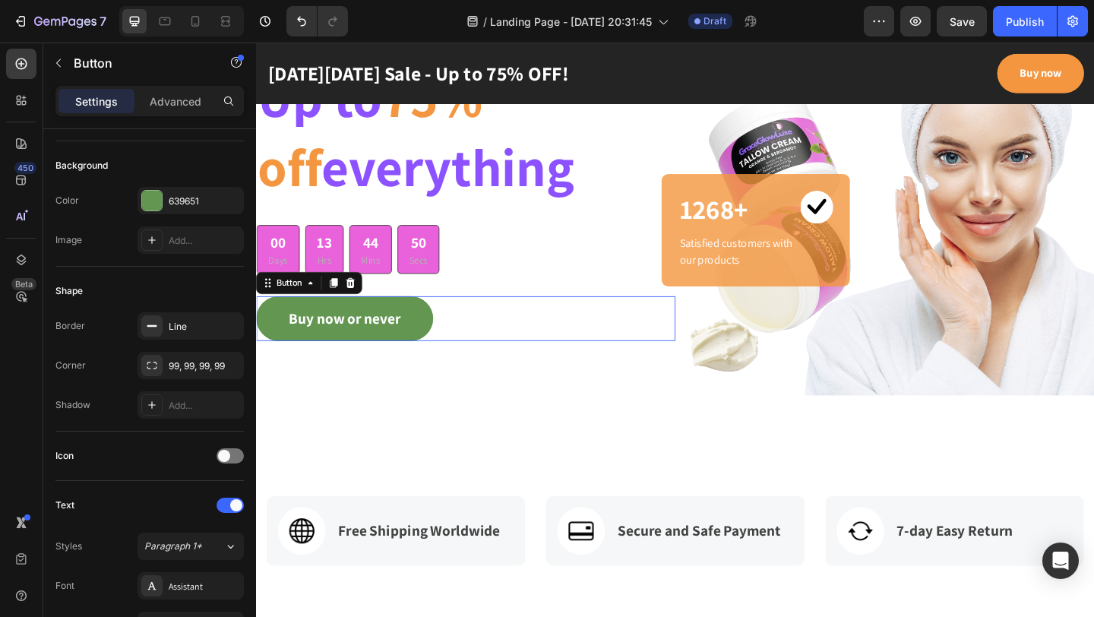
scroll to position [0, 0]
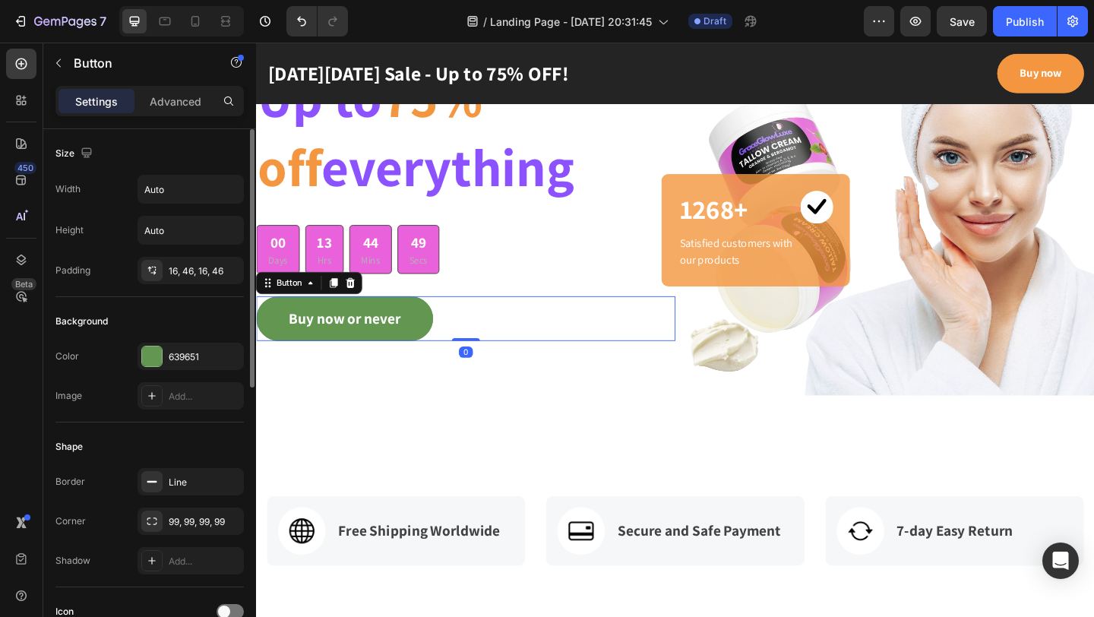
click at [593, 346] on div "Buy now or never Button 0" at bounding box center [484, 342] width 456 height 49
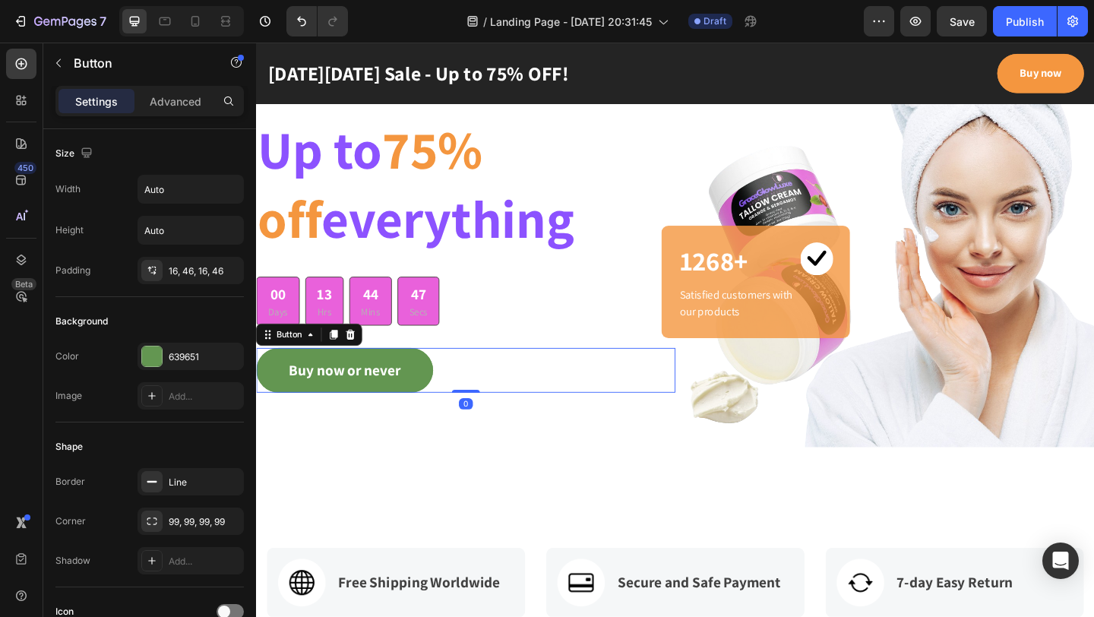
scroll to position [131, 0]
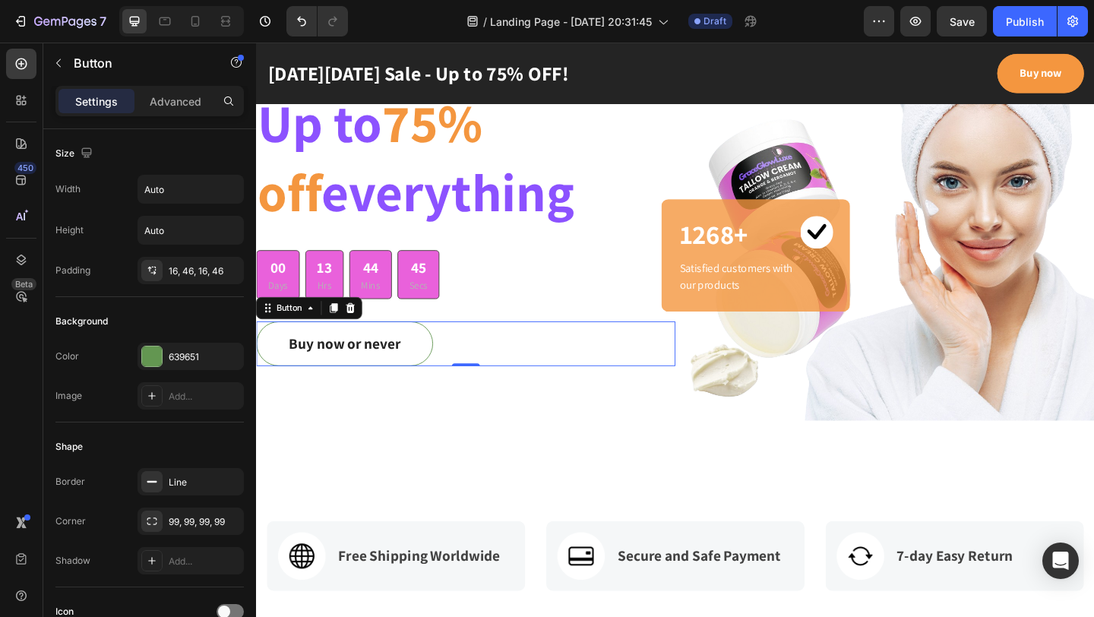
click at [430, 370] on button "Buy now or never" at bounding box center [352, 370] width 192 height 49
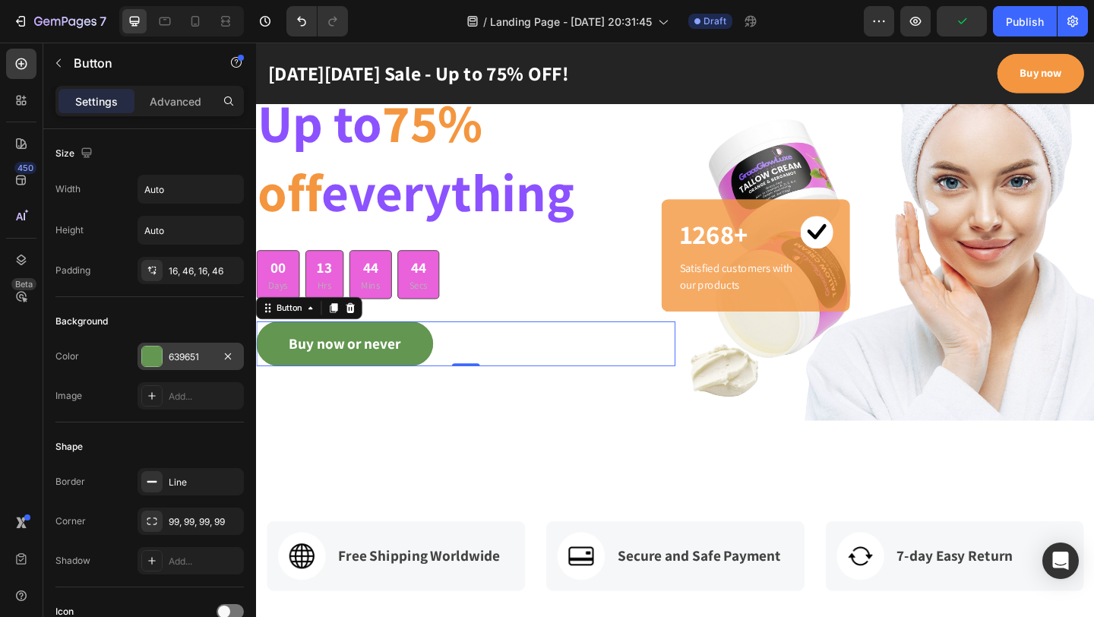
click at [150, 363] on div at bounding box center [152, 356] width 20 height 20
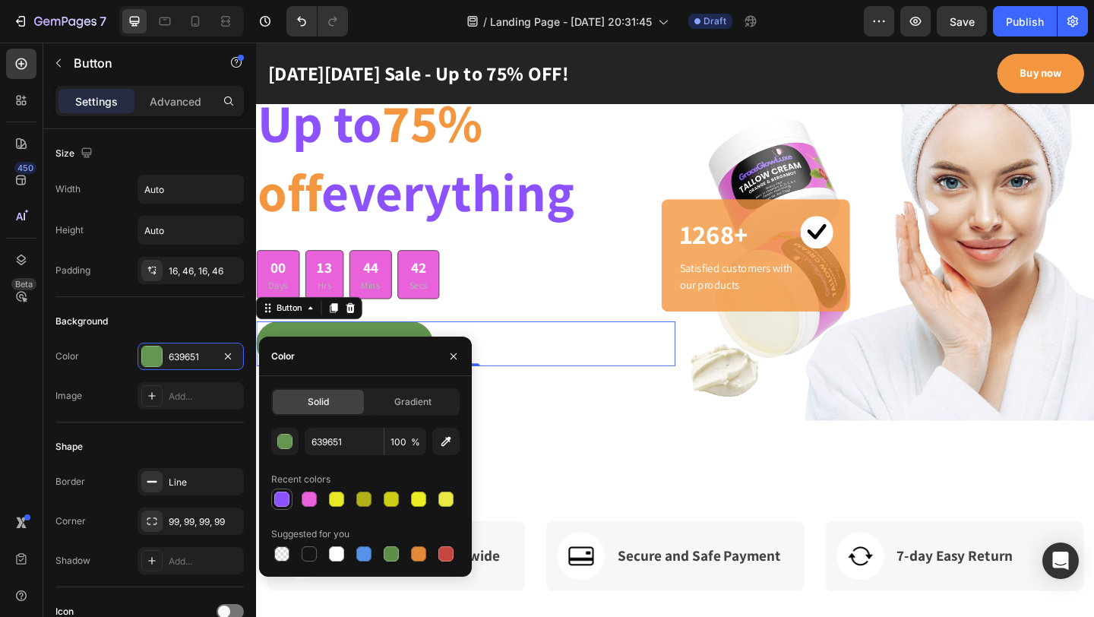
click at [282, 507] on div at bounding box center [282, 499] width 18 height 18
type input "8C52FF"
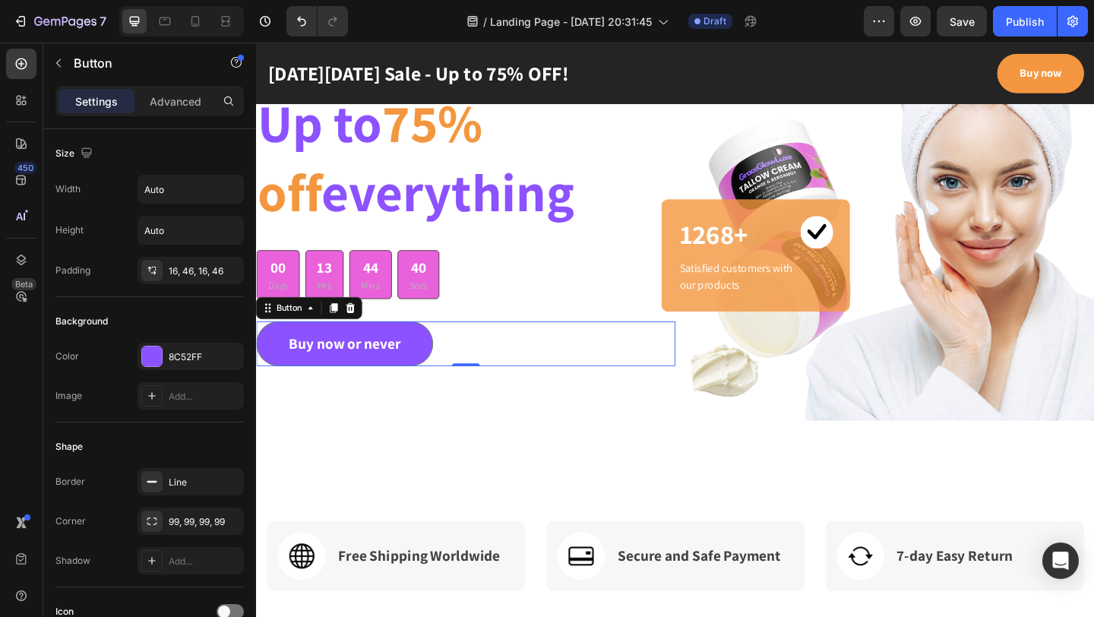
click at [601, 358] on div "Buy now or never Button 0" at bounding box center [484, 370] width 456 height 49
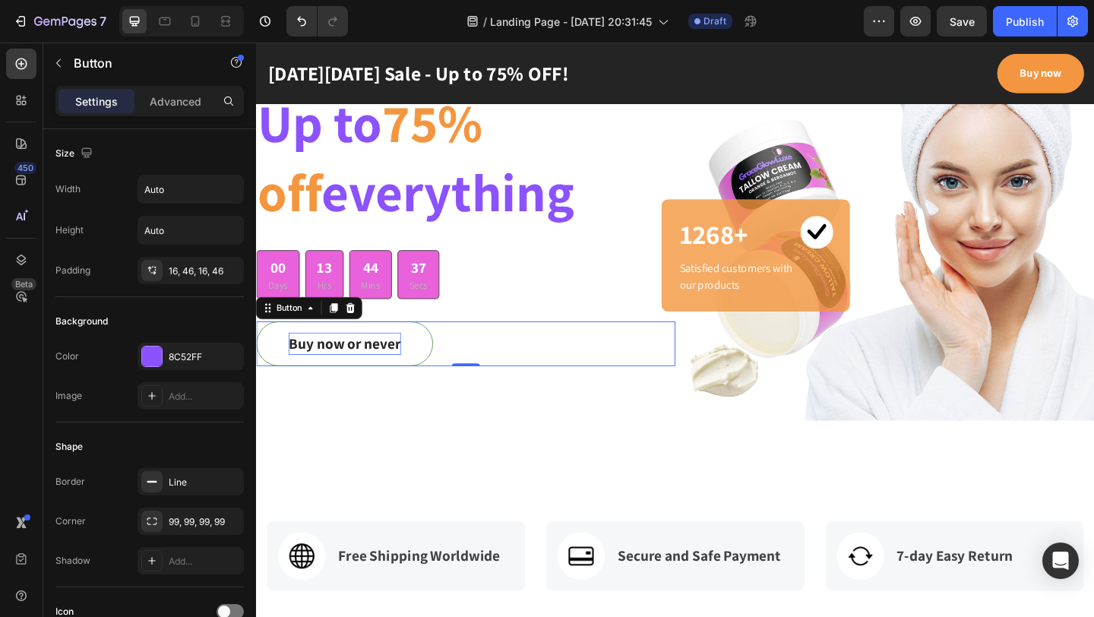
click at [391, 375] on div "Buy now or never" at bounding box center [352, 370] width 122 height 24
click at [391, 375] on p "Buy now or never" at bounding box center [352, 370] width 122 height 24
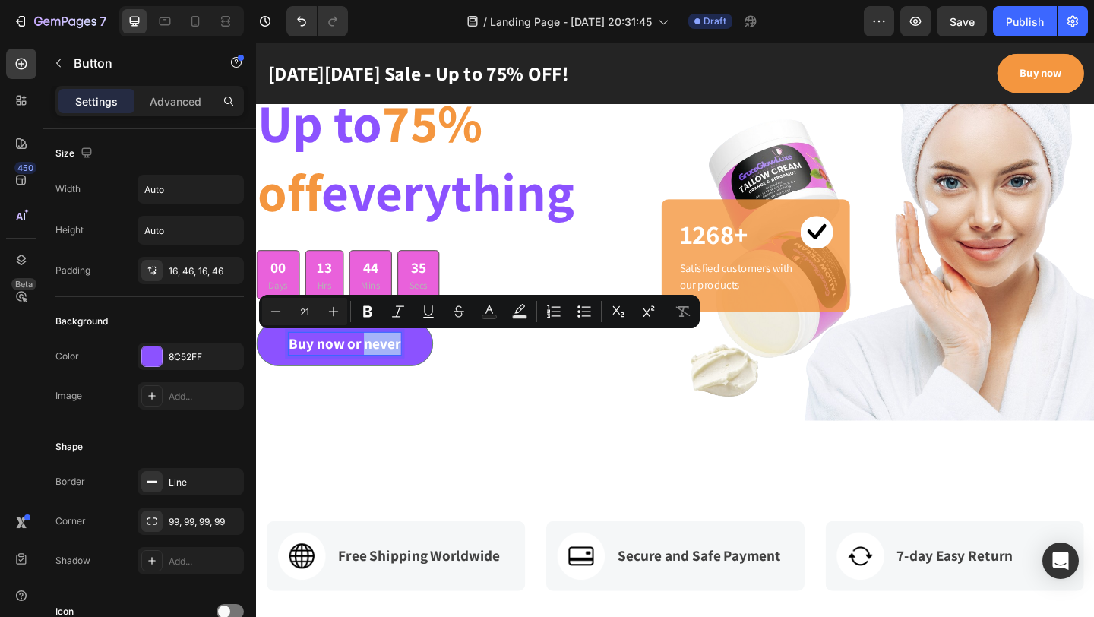
click at [545, 376] on div "Buy now or never Button 0" at bounding box center [484, 370] width 456 height 49
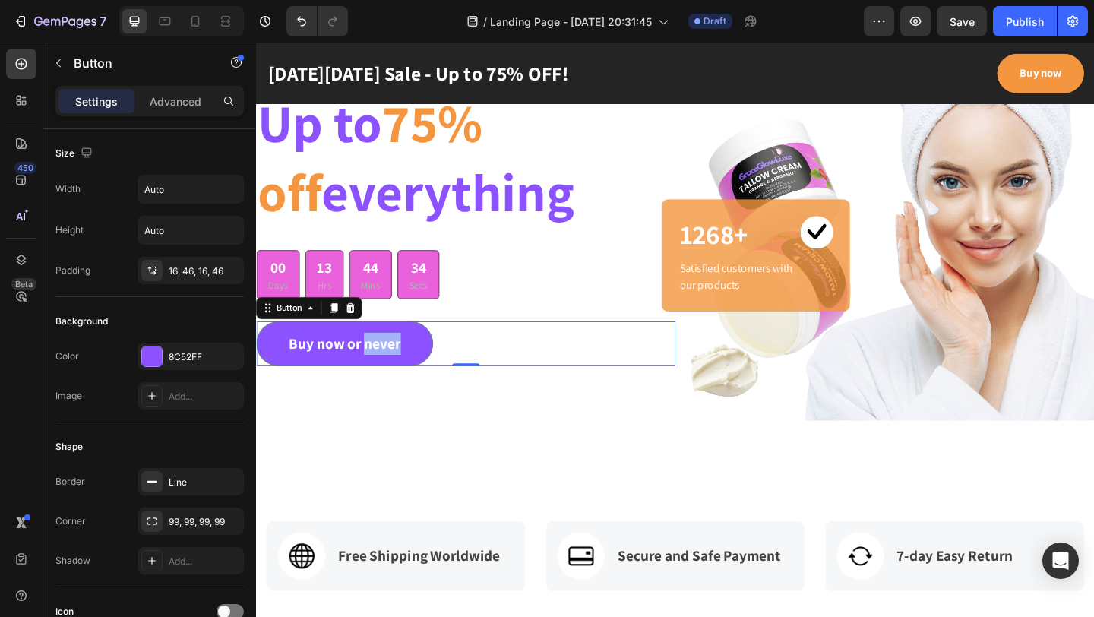
click at [545, 376] on div "Buy now or never Button 0" at bounding box center [484, 370] width 456 height 49
click at [521, 415] on div "GET YOUR HAIR THE TREATMENT IT DESERVES Text block Up to 75% off everything Hea…" at bounding box center [484, 226] width 456 height 456
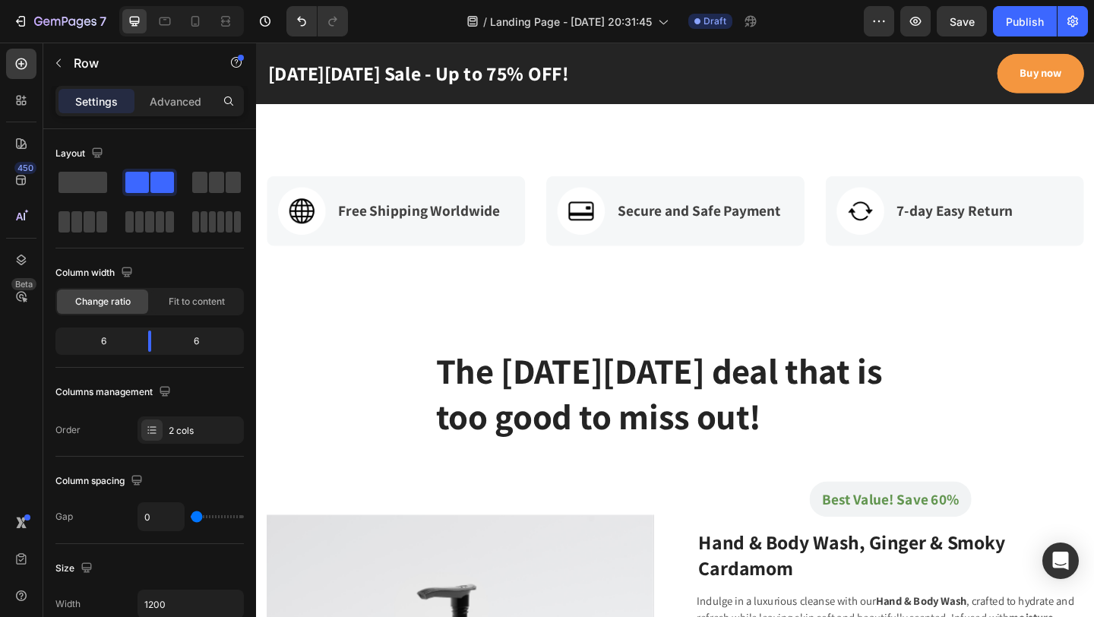
scroll to position [501, 0]
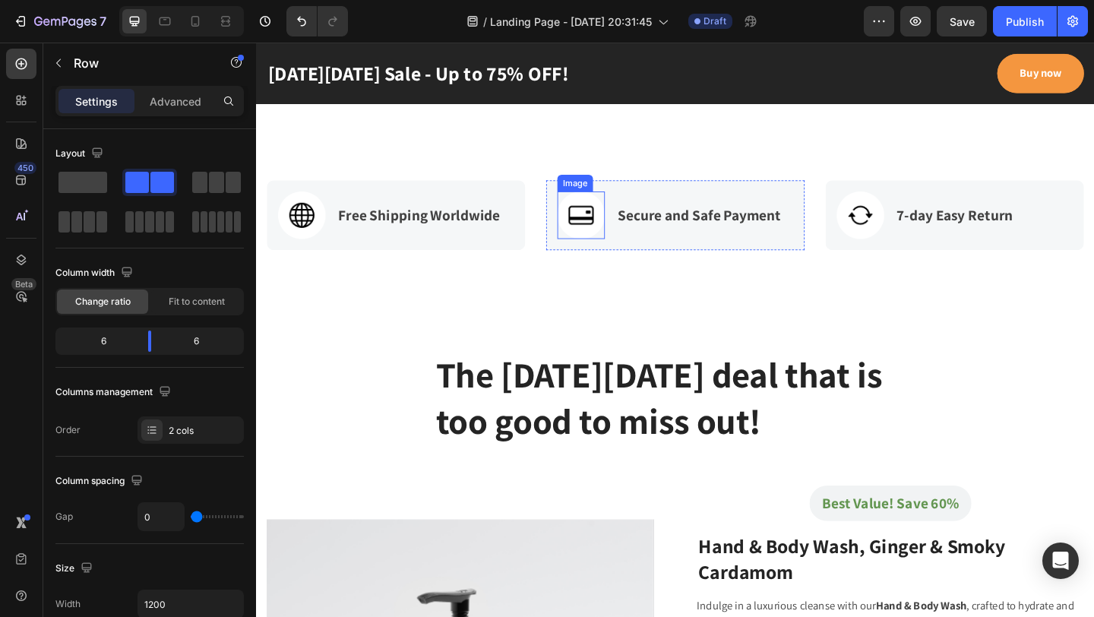
click at [631, 249] on img at bounding box center [609, 230] width 52 height 52
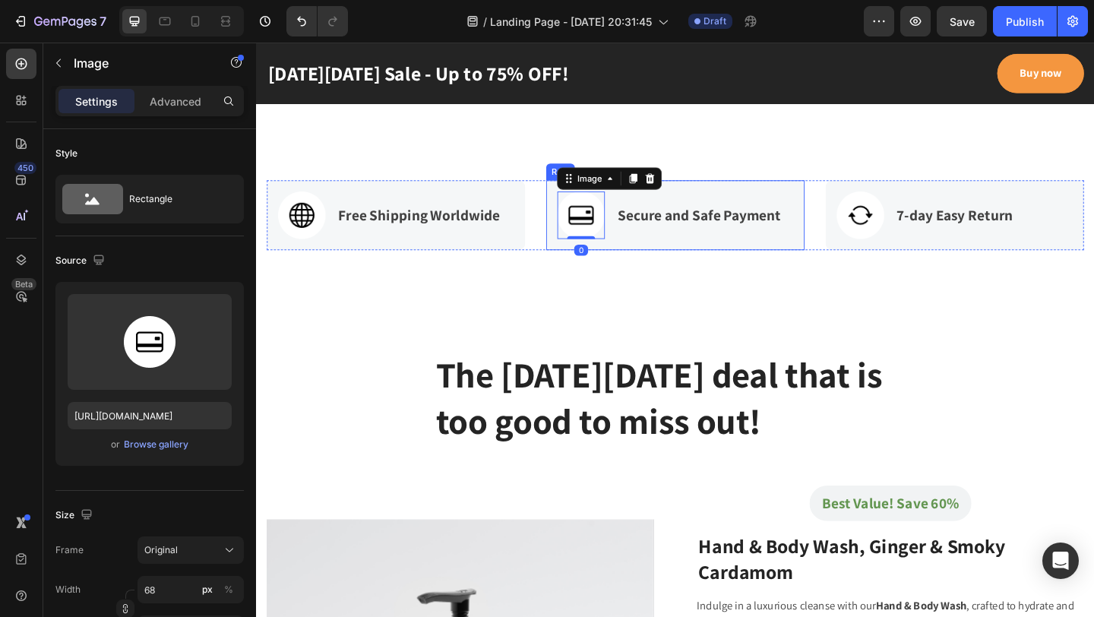
click at [658, 261] on div "Image 0 Secure and Safe Payment Text block Row" at bounding box center [711, 230] width 281 height 76
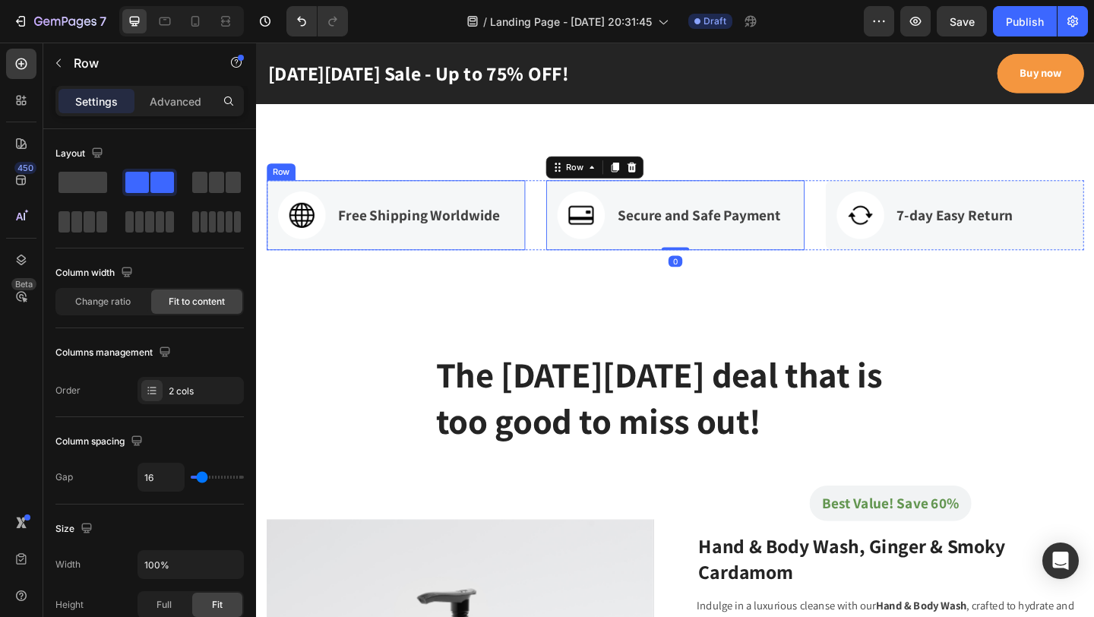
click at [495, 251] on div "Free Shipping Worldwide Text block" at bounding box center [432, 230] width 179 height 52
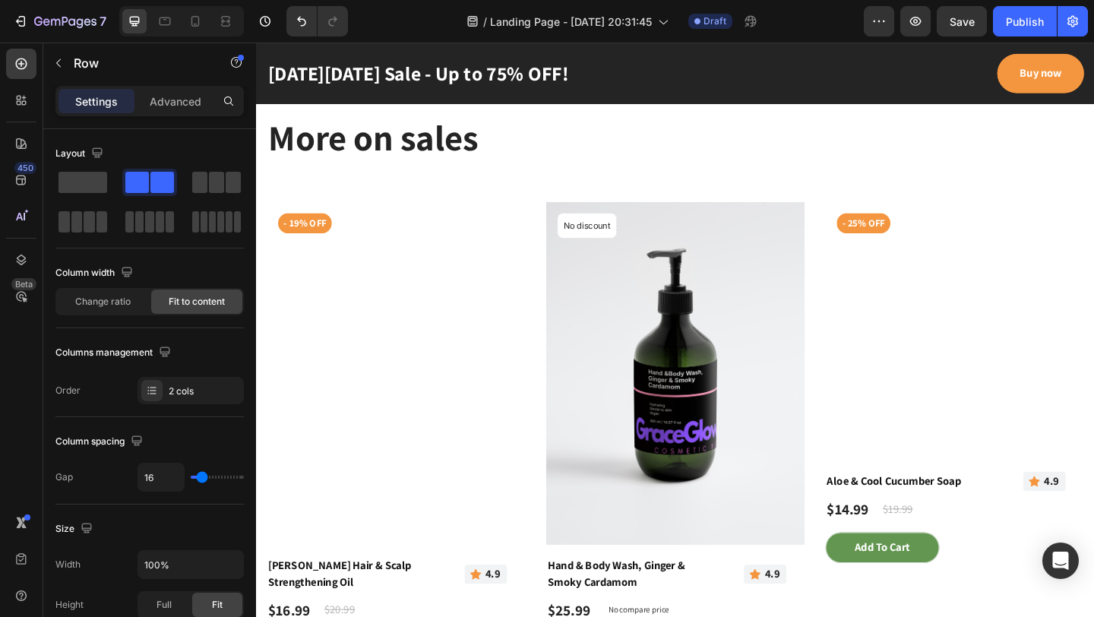
scroll to position [1380, 0]
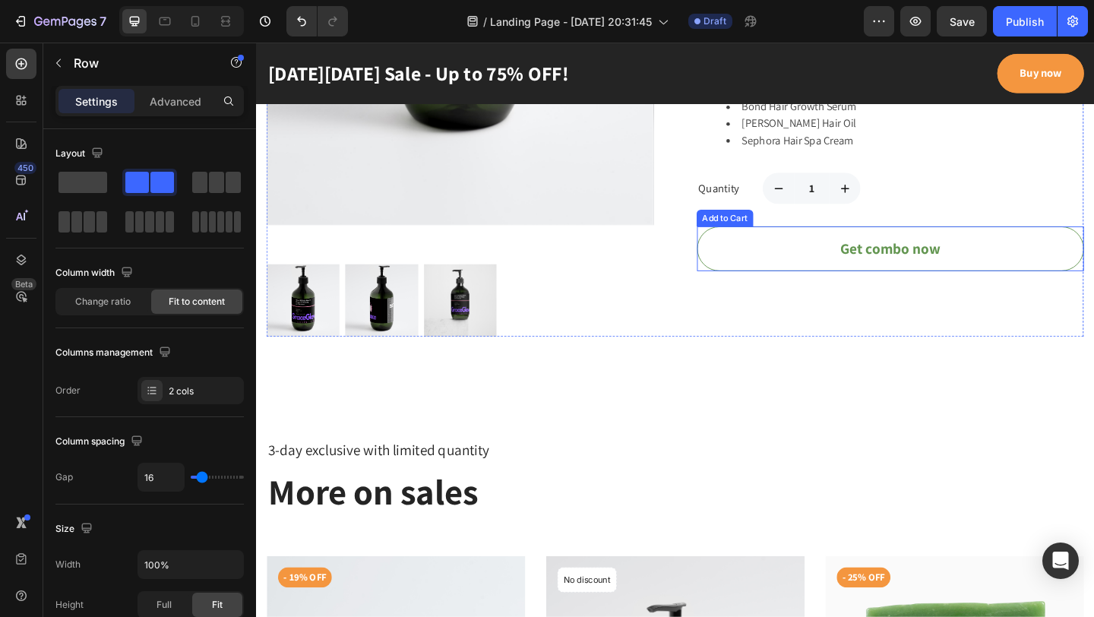
click at [788, 260] on button "Get combo now" at bounding box center [945, 266] width 421 height 49
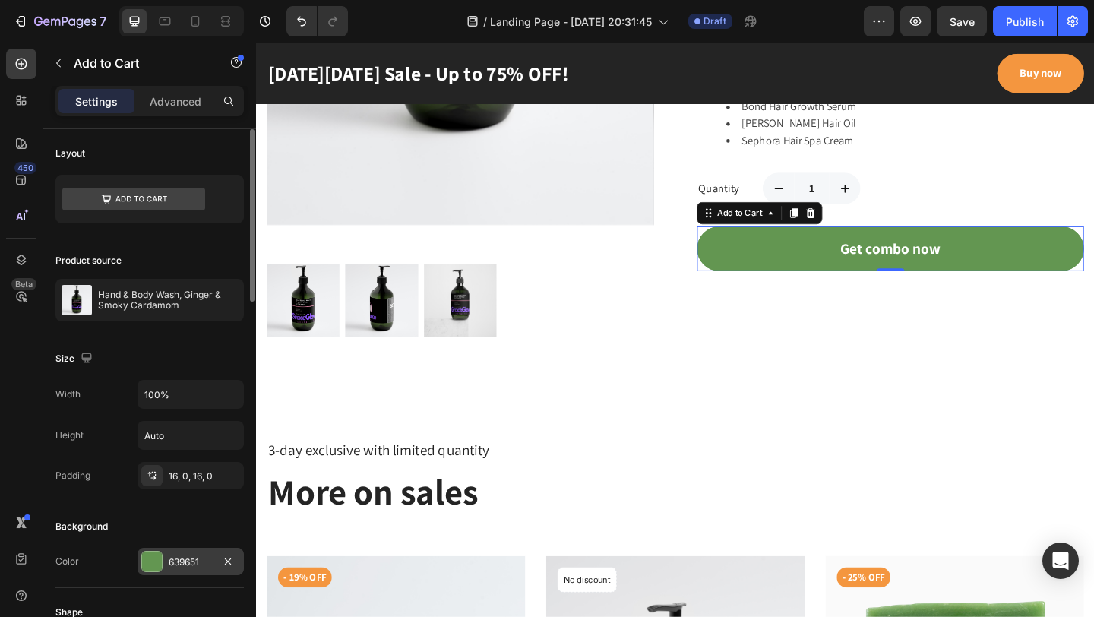
click at [153, 561] on div at bounding box center [152, 562] width 20 height 20
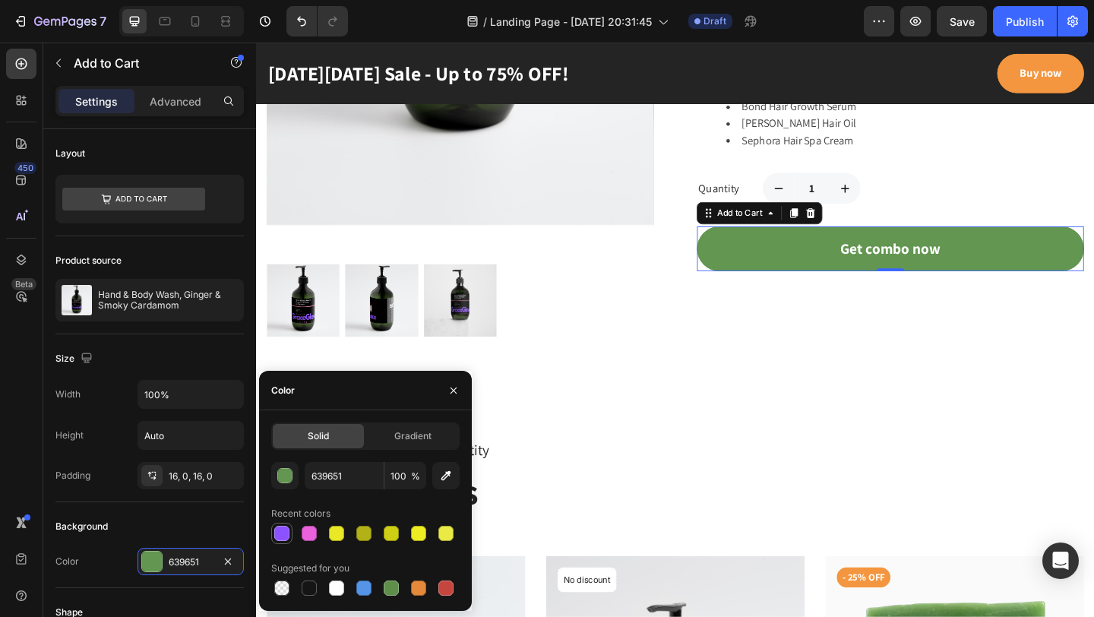
click at [283, 530] on div at bounding box center [281, 533] width 15 height 15
type input "8C52FF"
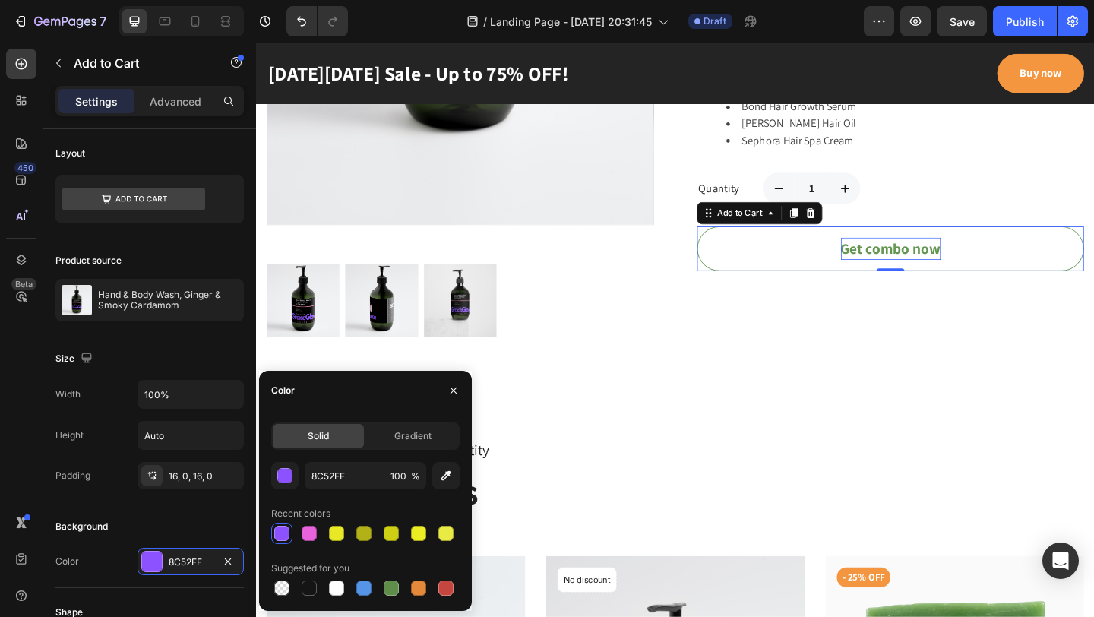
click at [907, 265] on div "Get combo now" at bounding box center [946, 267] width 109 height 24
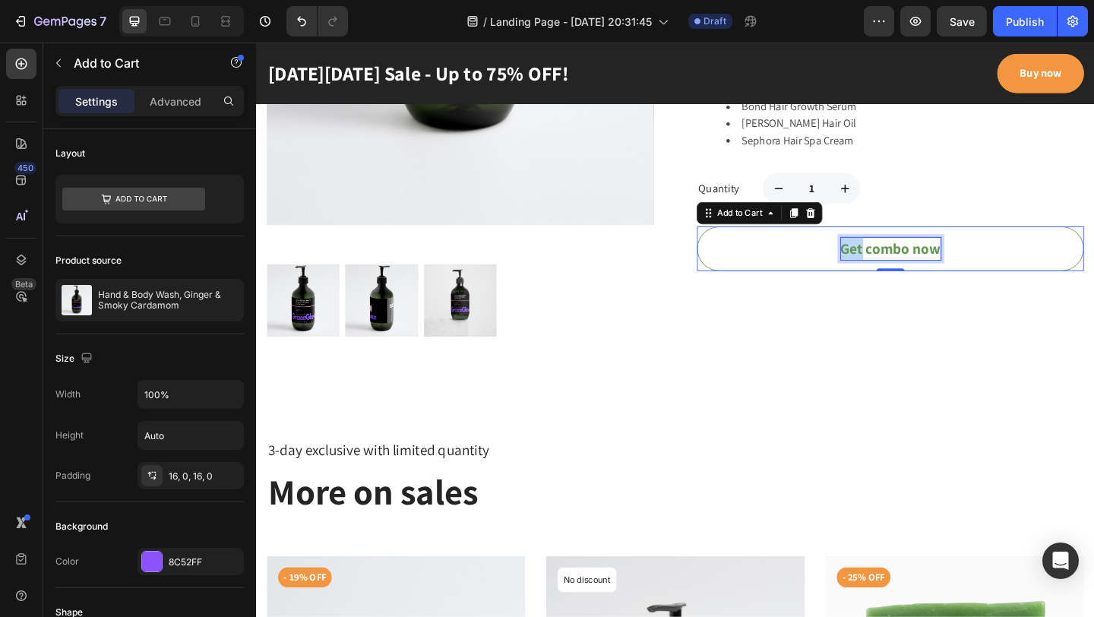
click at [907, 265] on p "Get combo now" at bounding box center [946, 267] width 109 height 24
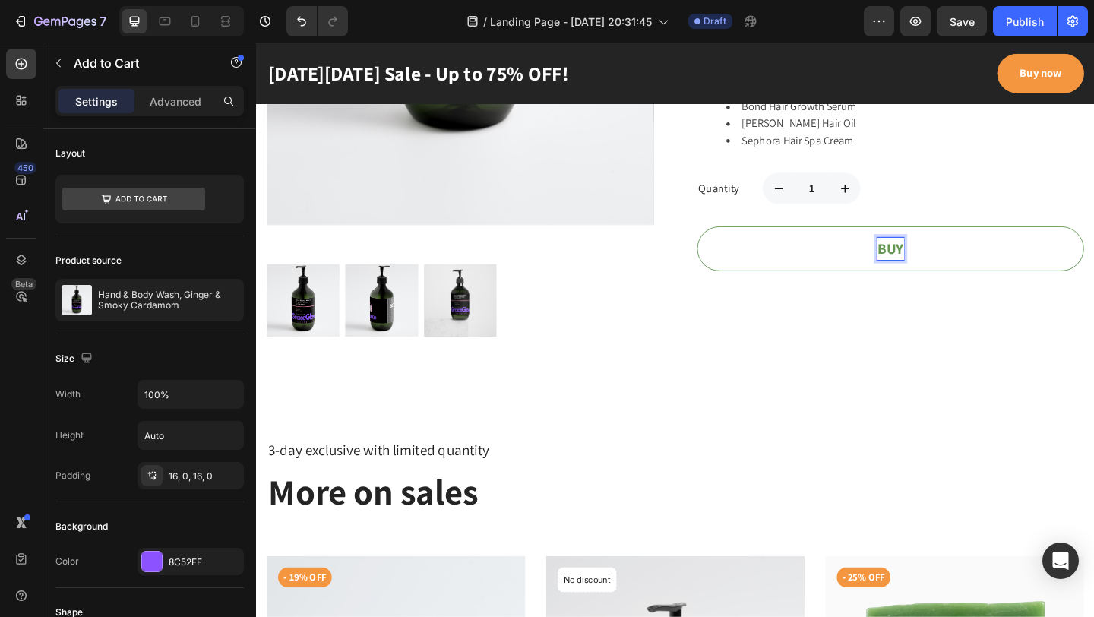
click at [735, 242] on button "BUY" at bounding box center [945, 266] width 421 height 49
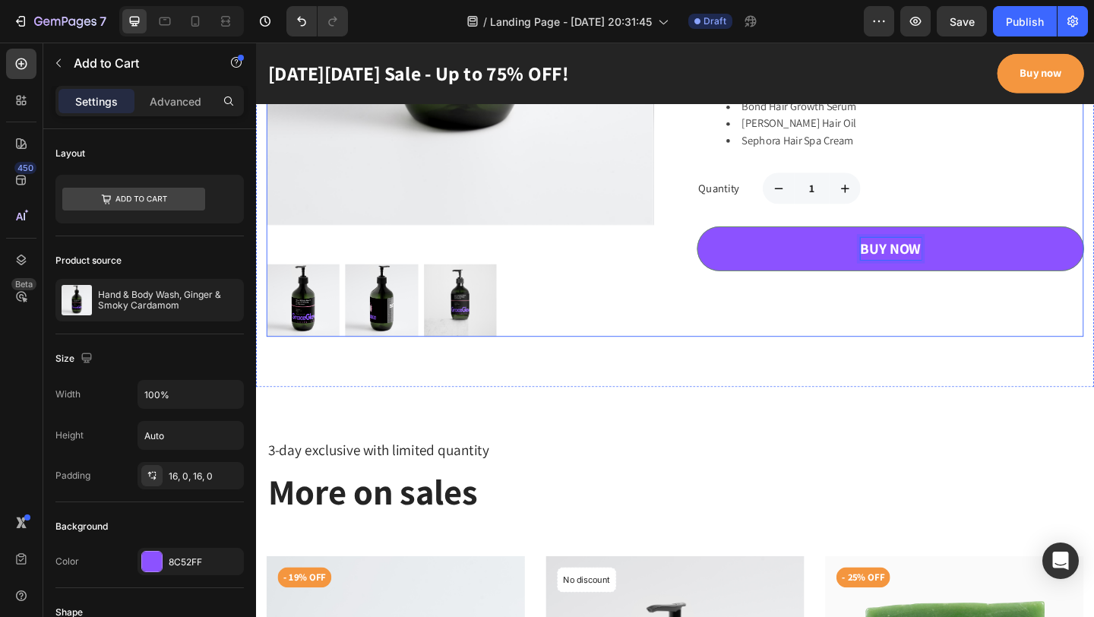
click at [883, 353] on div "Best Value! Save 60% Text block Row Hand & Body Wash, Ginger & Smoky Cardamom P…" at bounding box center [945, 4] width 421 height 716
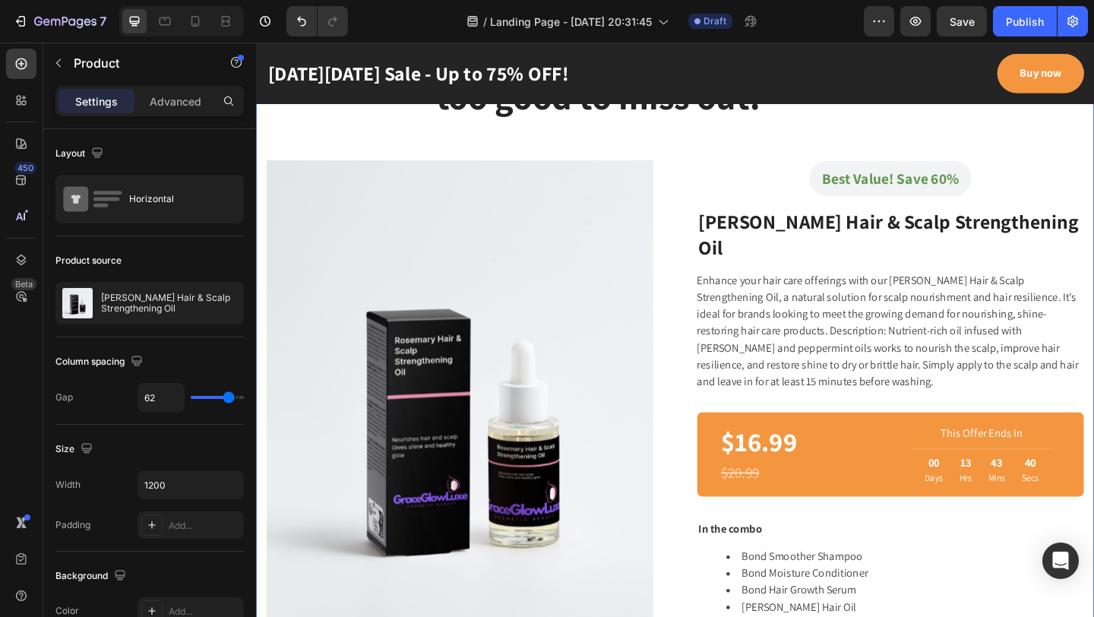
scroll to position [865, 0]
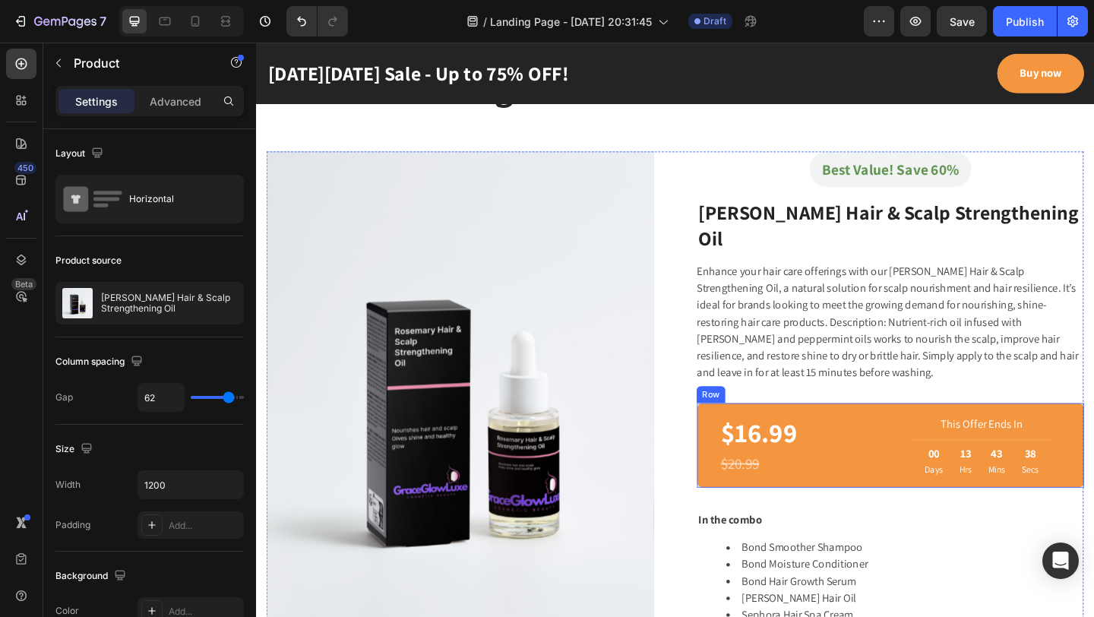
click at [741, 435] on div "$16.99 Product Price Product Price $20.99 Compare Price Compare Price This Offe…" at bounding box center [945, 481] width 421 height 92
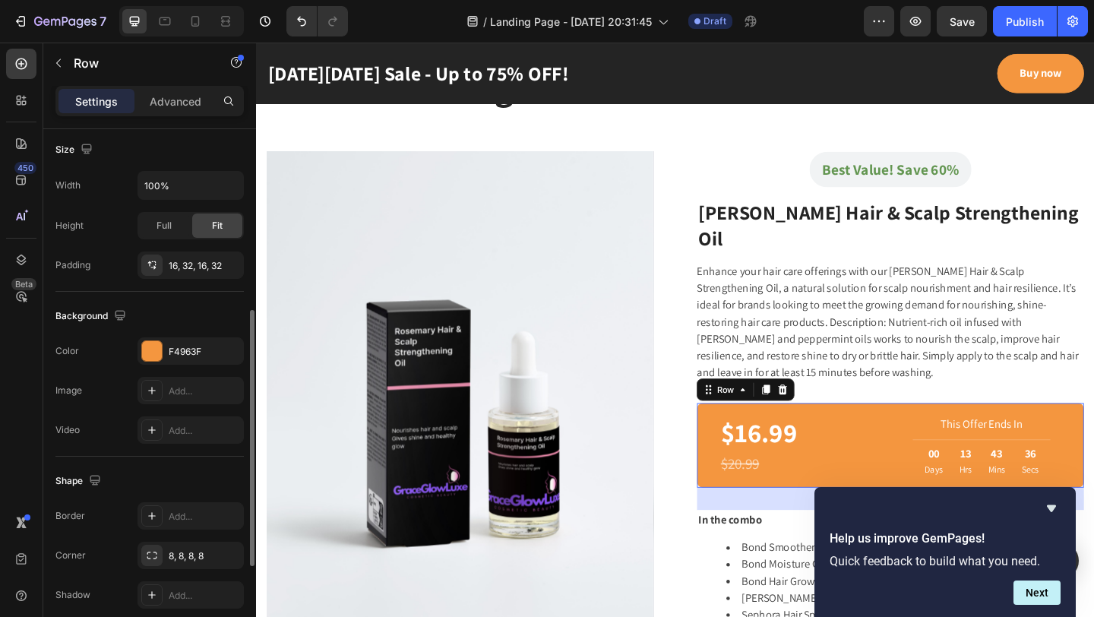
scroll to position [431, 0]
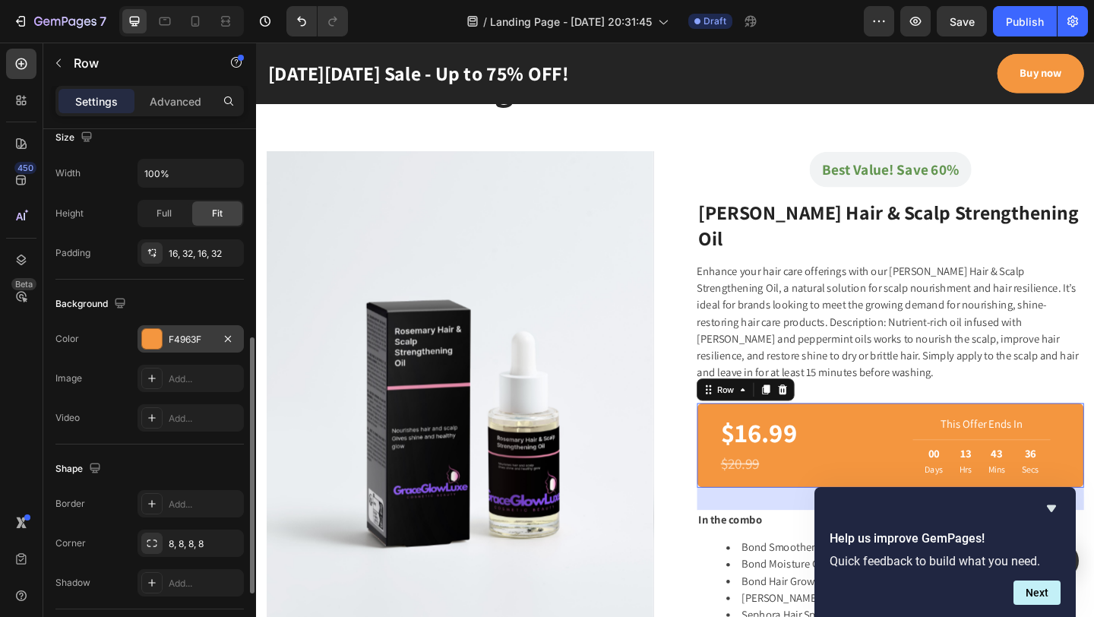
click at [144, 336] on div at bounding box center [152, 339] width 20 height 20
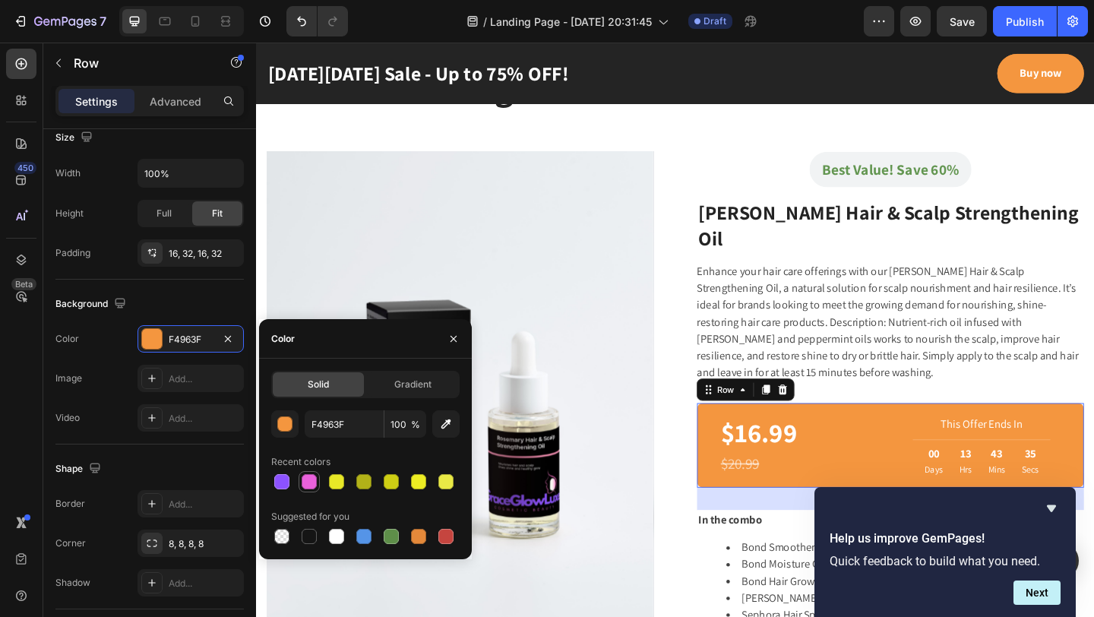
click at [306, 485] on div at bounding box center [309, 481] width 15 height 15
type input "E961DB"
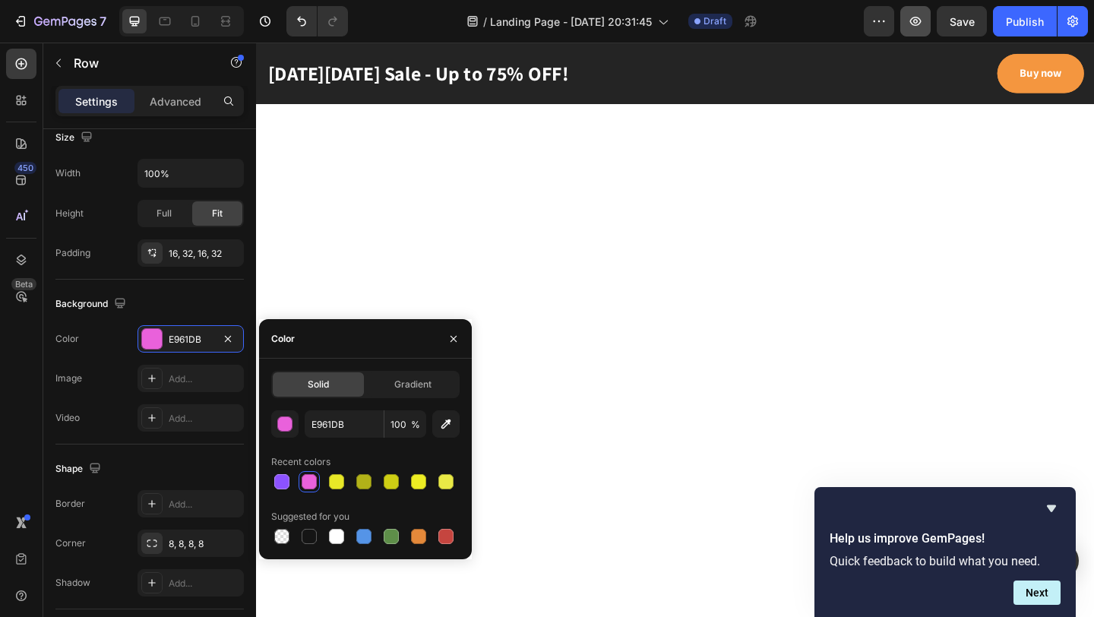
scroll to position [1659, 0]
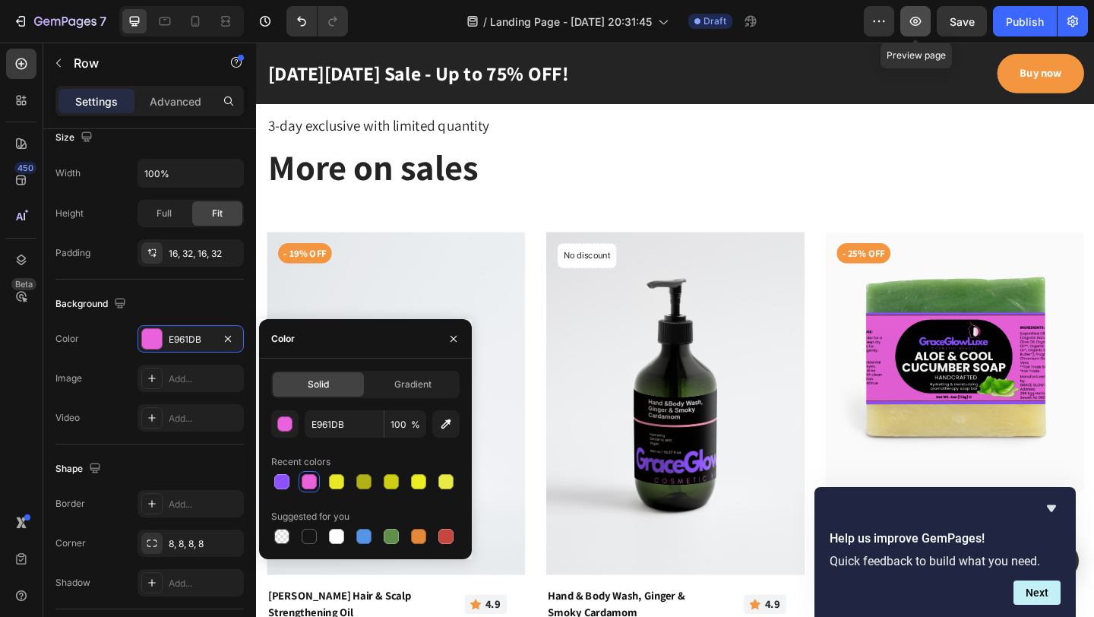
click at [915, 24] on icon "button" at bounding box center [915, 21] width 11 height 9
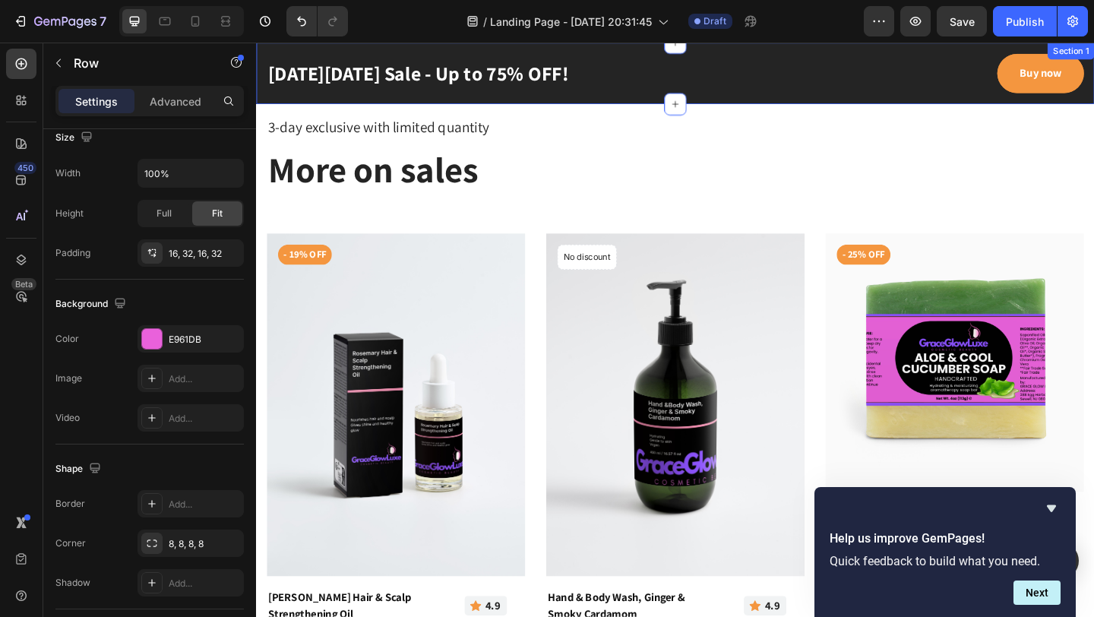
click at [617, 49] on div "Black Friday Sale - Up to 75% OFF! Text block Buy now Button Row Section 1" at bounding box center [712, 76] width 912 height 67
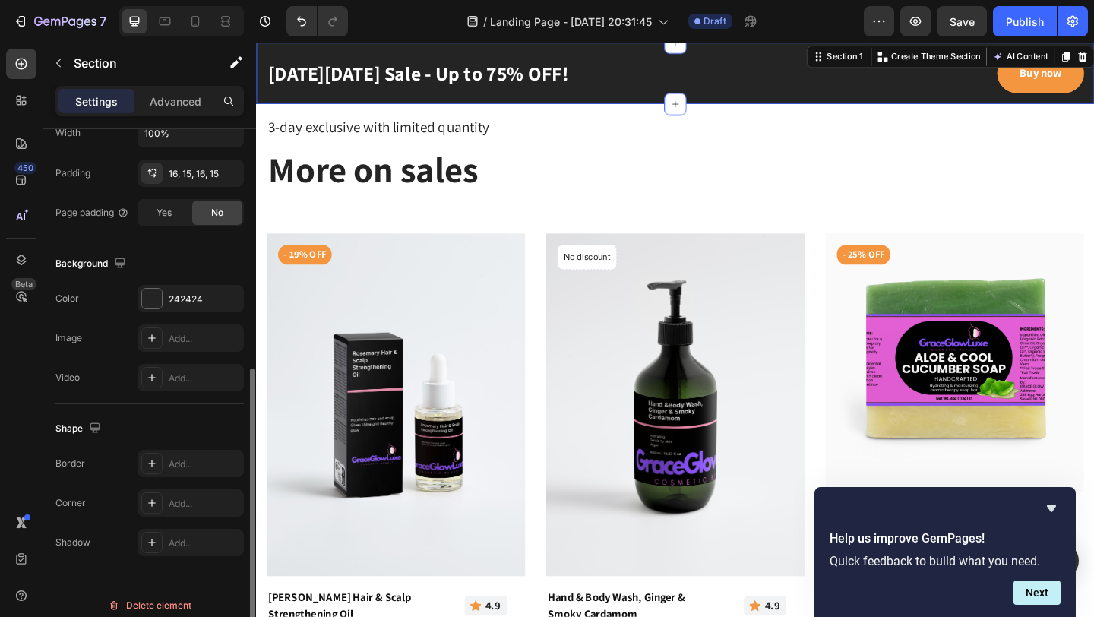
scroll to position [396, 0]
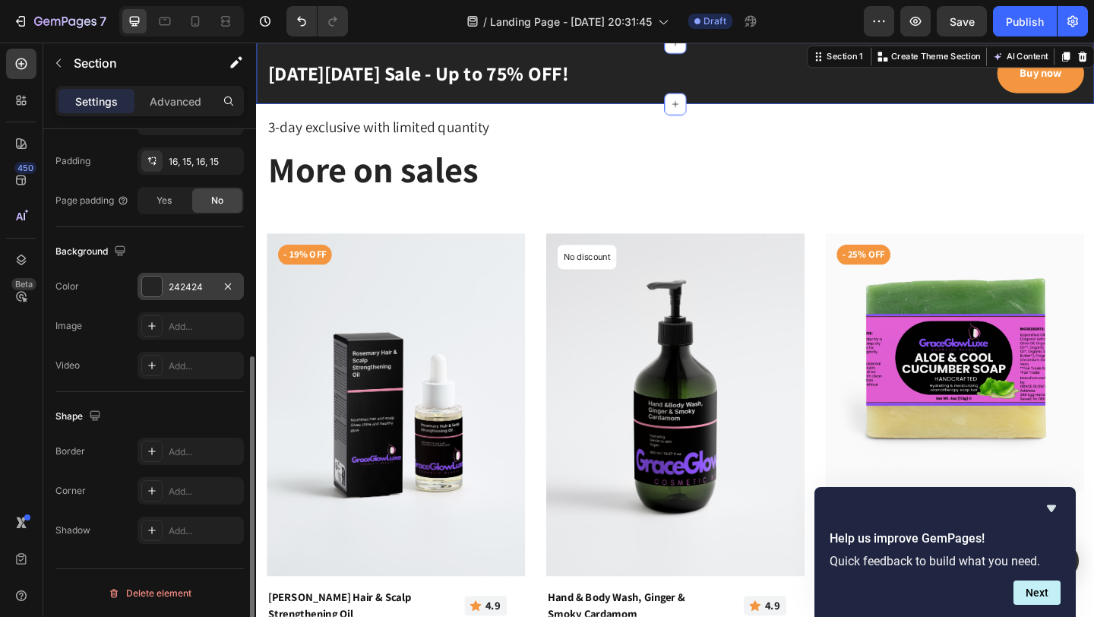
click at [150, 289] on div at bounding box center [152, 287] width 20 height 20
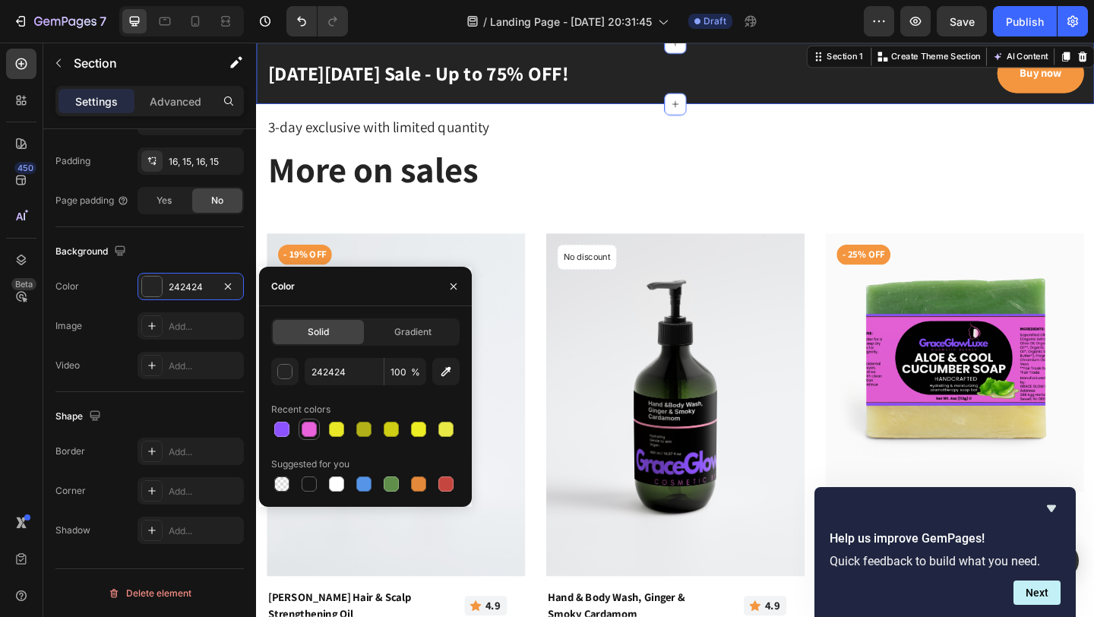
click at [305, 432] on div at bounding box center [309, 429] width 15 height 15
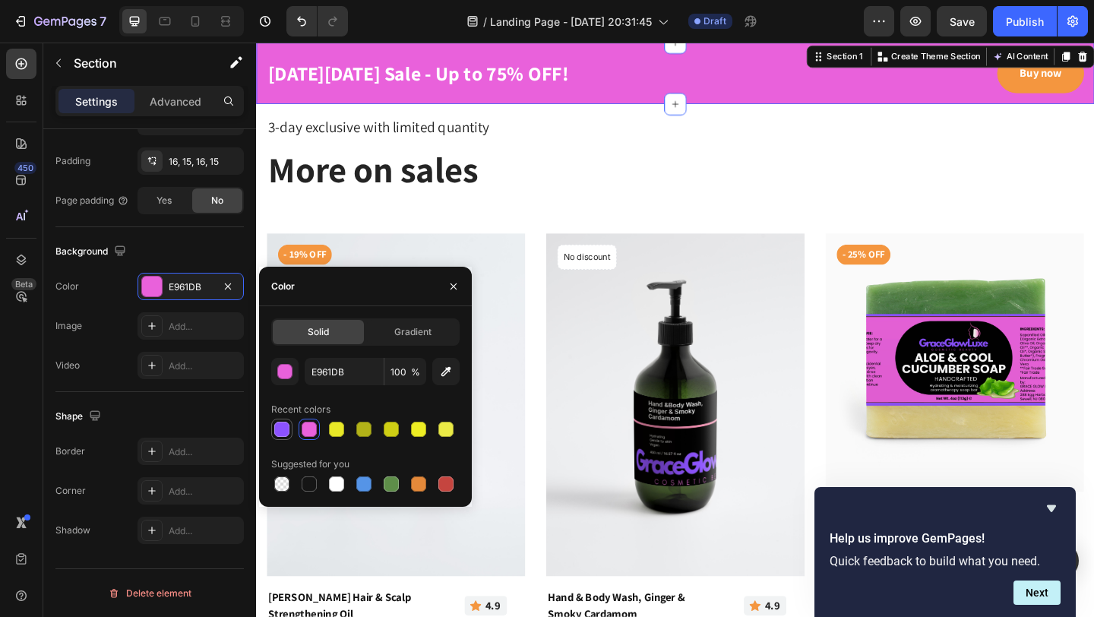
click at [286, 434] on div at bounding box center [281, 429] width 15 height 15
type input "8C52FF"
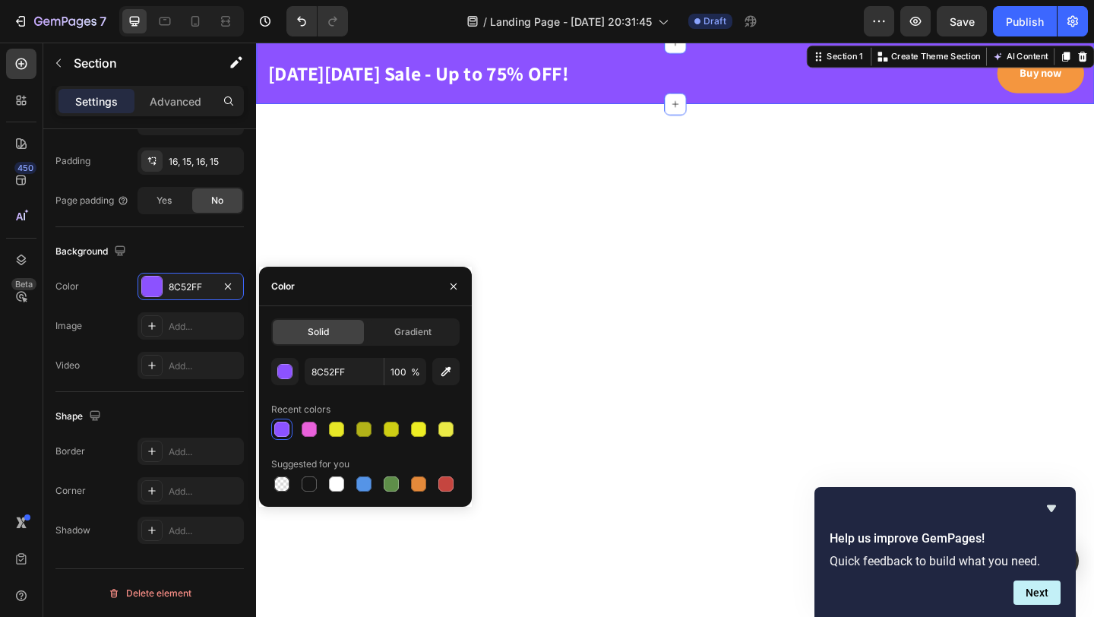
scroll to position [5269, 0]
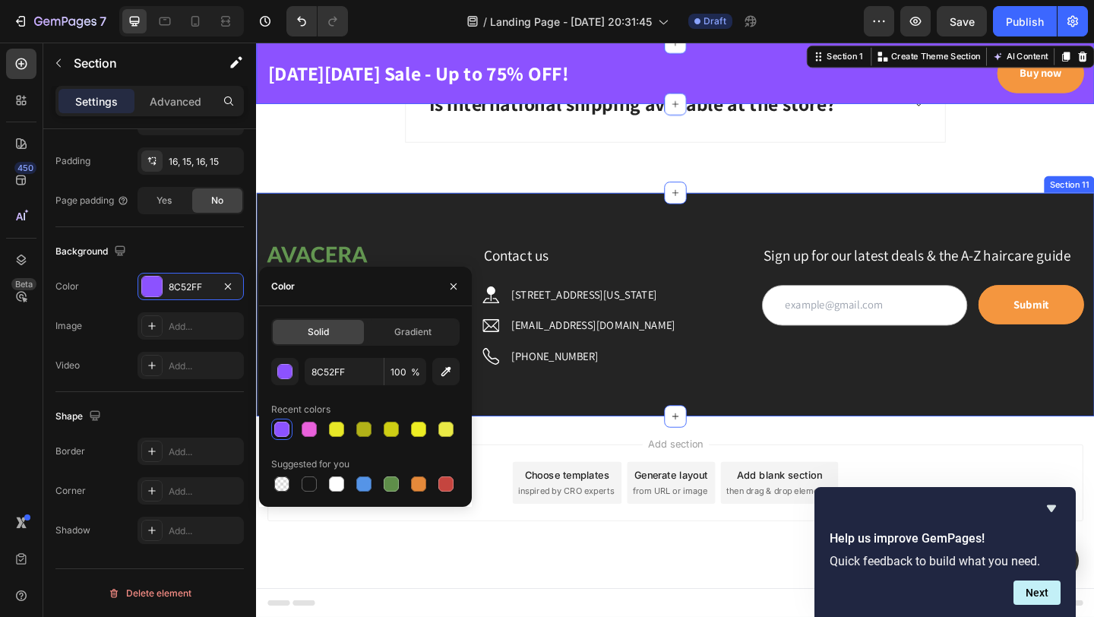
click at [570, 216] on div "Image TERMS AND CONDITIONS Button PRIVACY POLICY Button RETURN & REFUND POLICY …" at bounding box center [712, 327] width 912 height 243
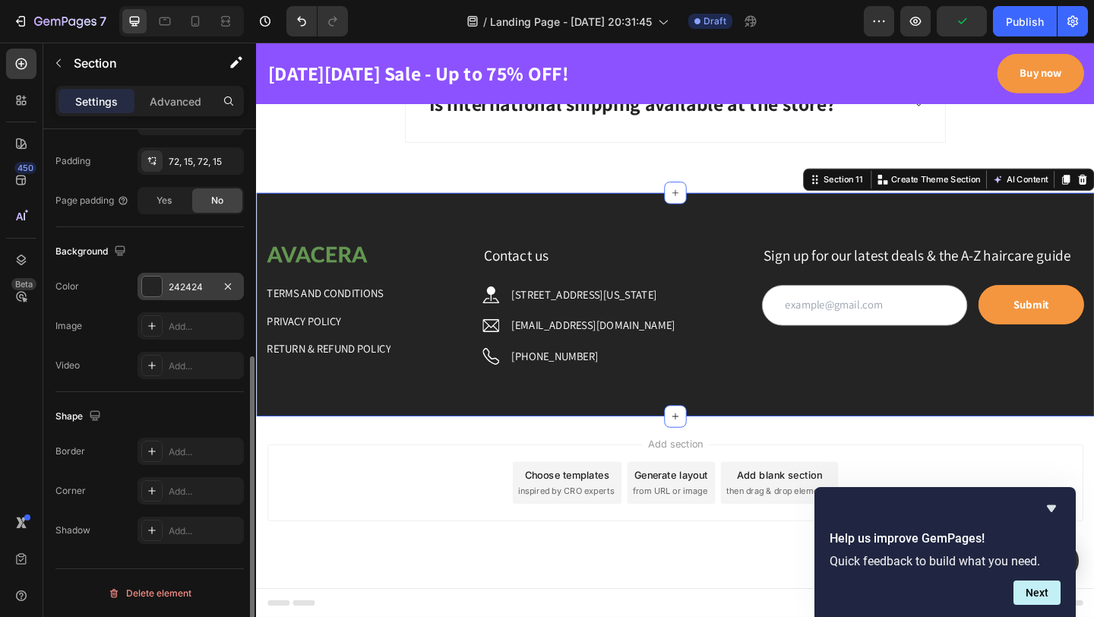
click at [155, 287] on div at bounding box center [152, 287] width 20 height 20
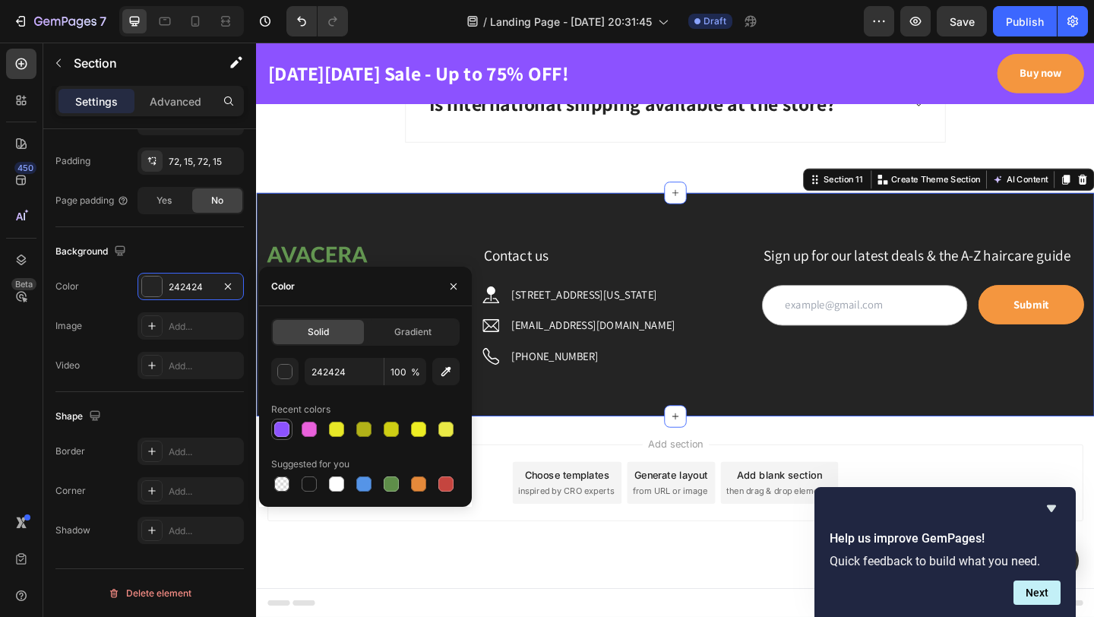
click at [279, 435] on div at bounding box center [281, 429] width 15 height 15
type input "8C52FF"
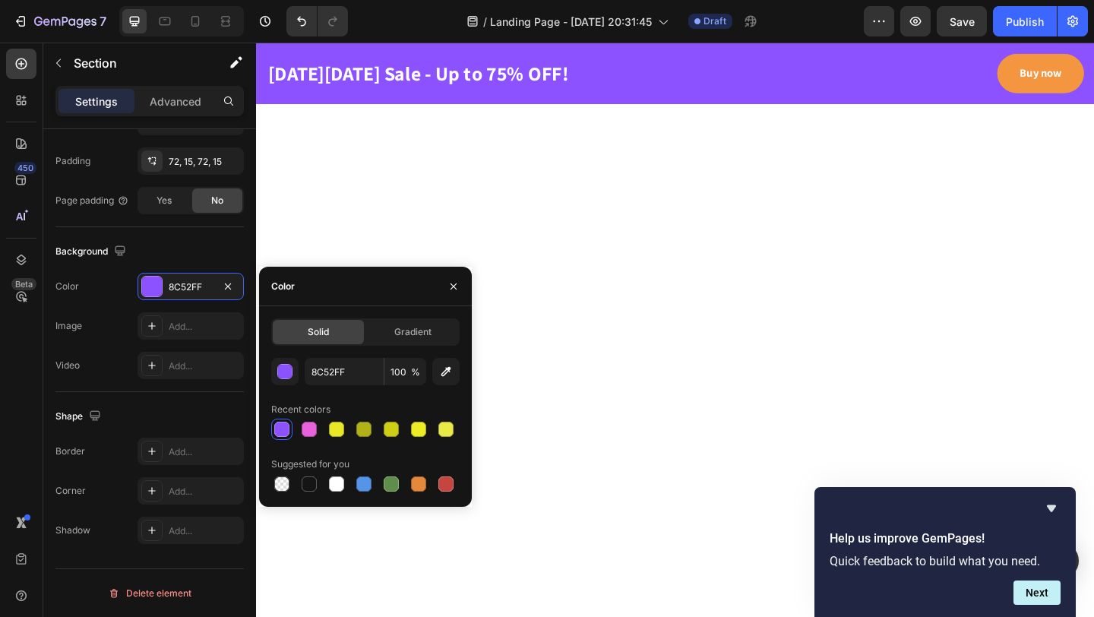
scroll to position [0, 0]
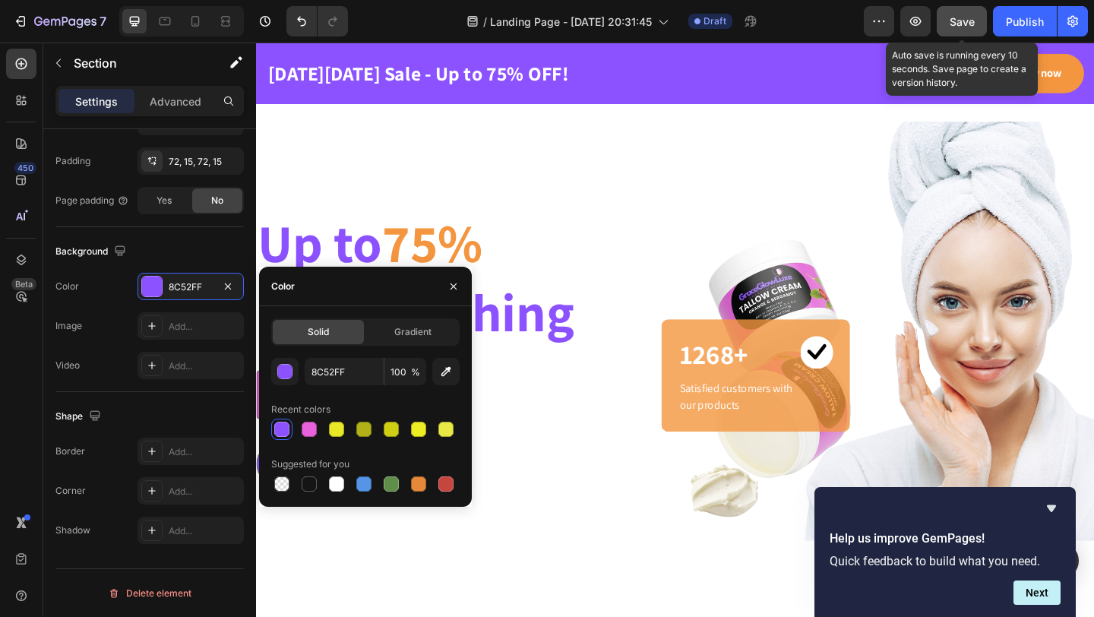
click at [971, 19] on span "Save" at bounding box center [962, 21] width 25 height 13
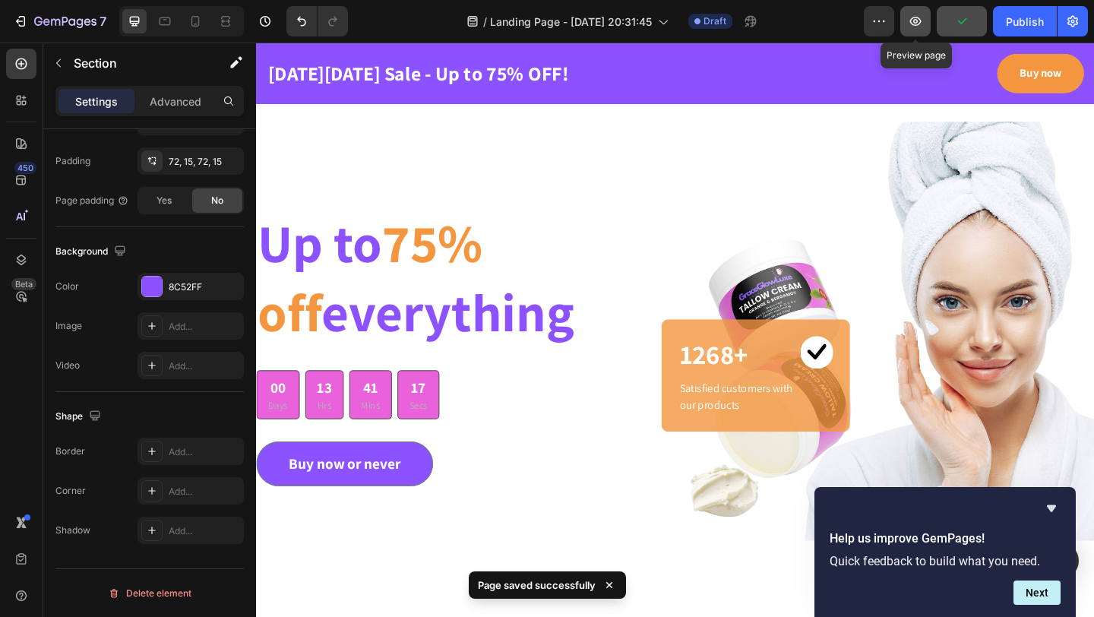
click at [914, 23] on icon "button" at bounding box center [915, 21] width 15 height 15
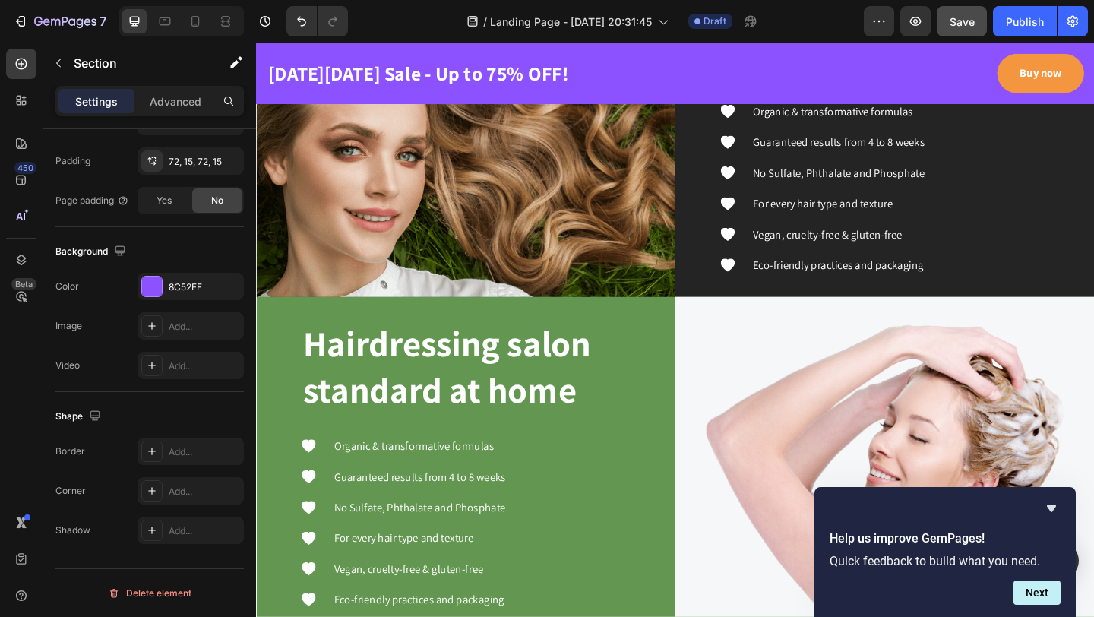
scroll to position [2686, 0]
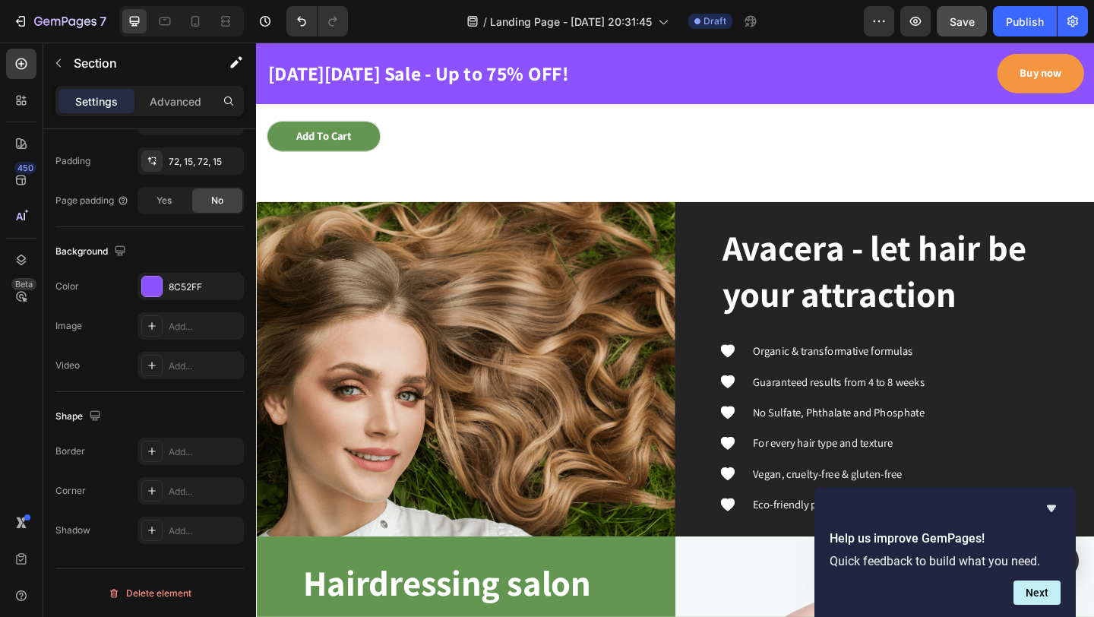
click at [545, 286] on img at bounding box center [484, 398] width 456 height 365
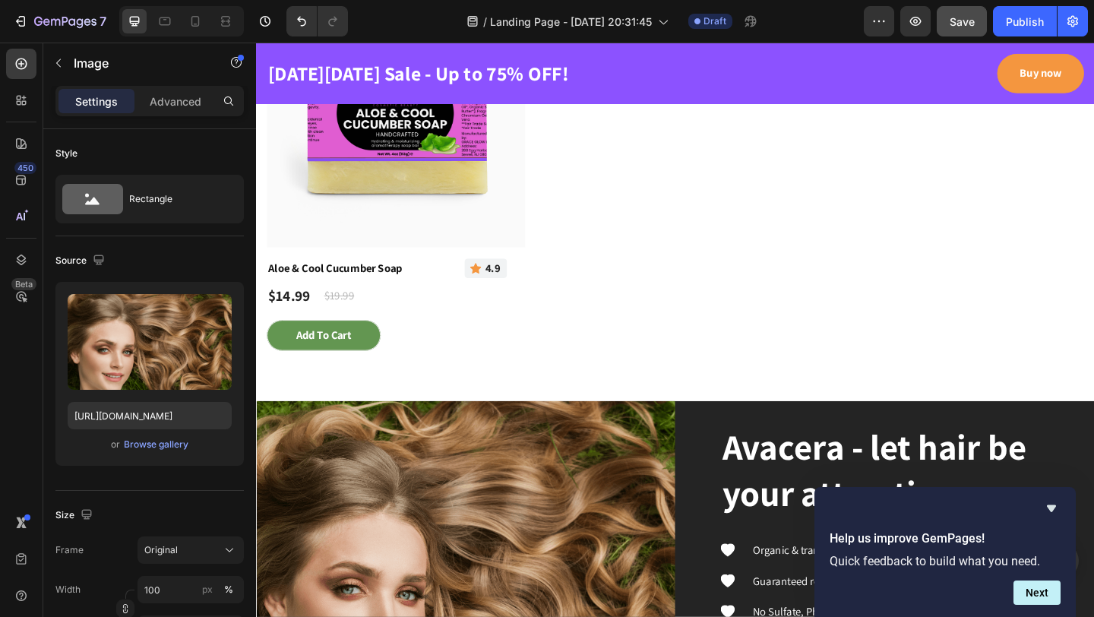
scroll to position [2477, 0]
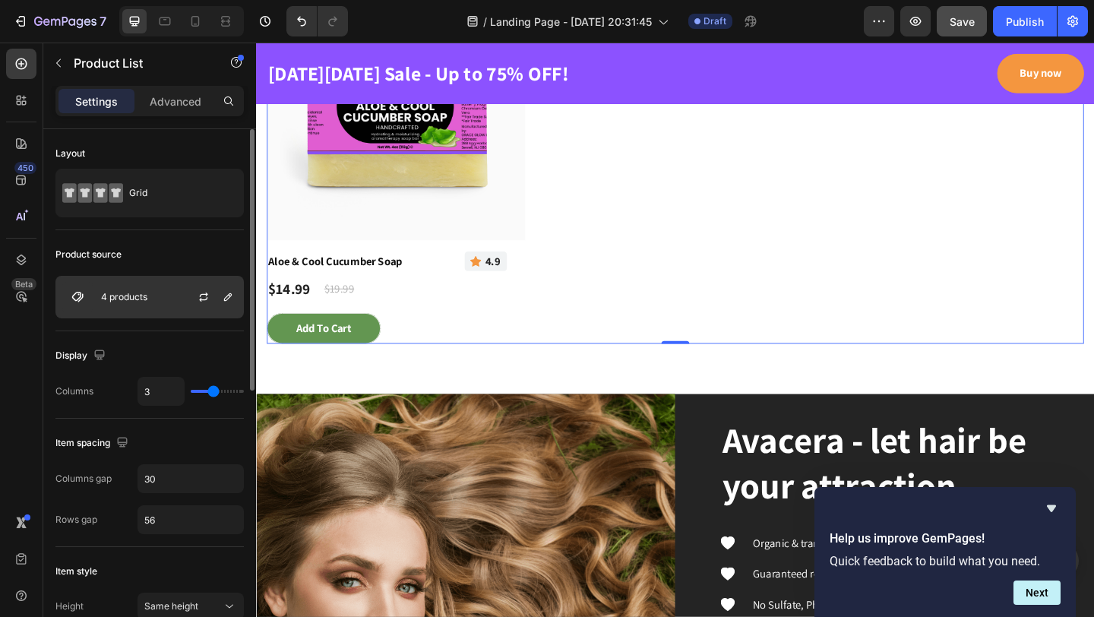
click at [128, 302] on p "4 products" at bounding box center [124, 297] width 46 height 11
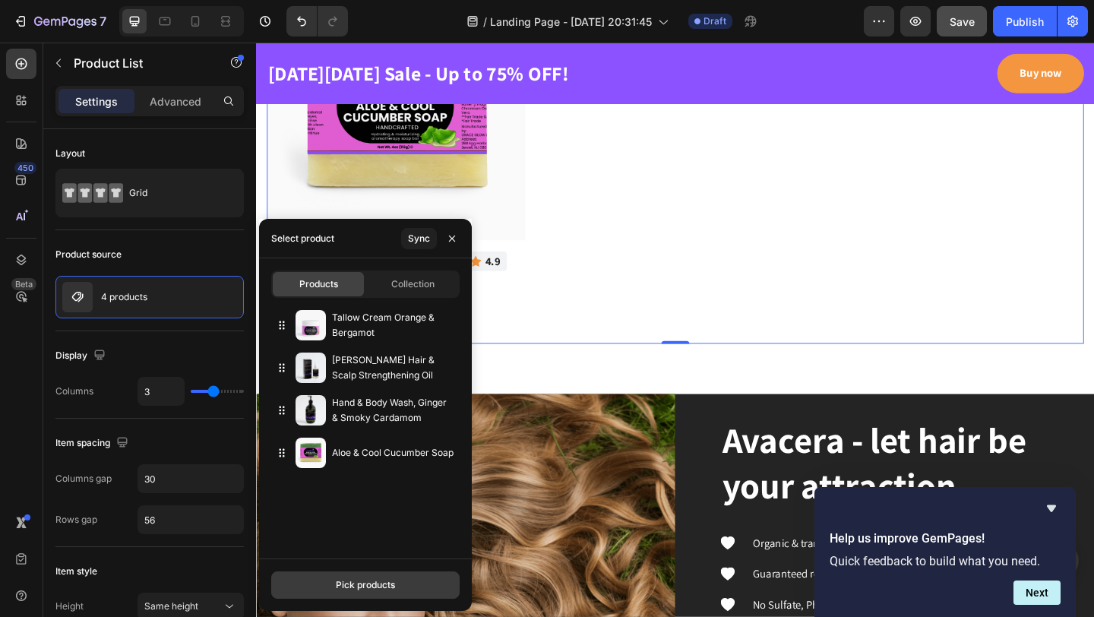
click at [324, 582] on button "Pick products" at bounding box center [365, 584] width 188 height 27
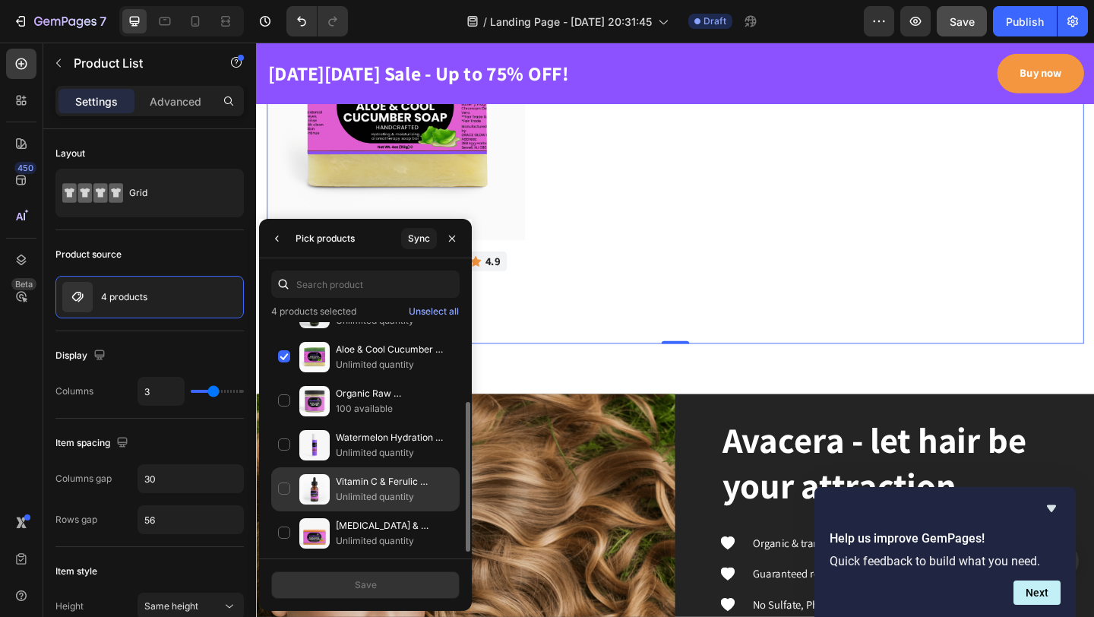
scroll to position [122, 0]
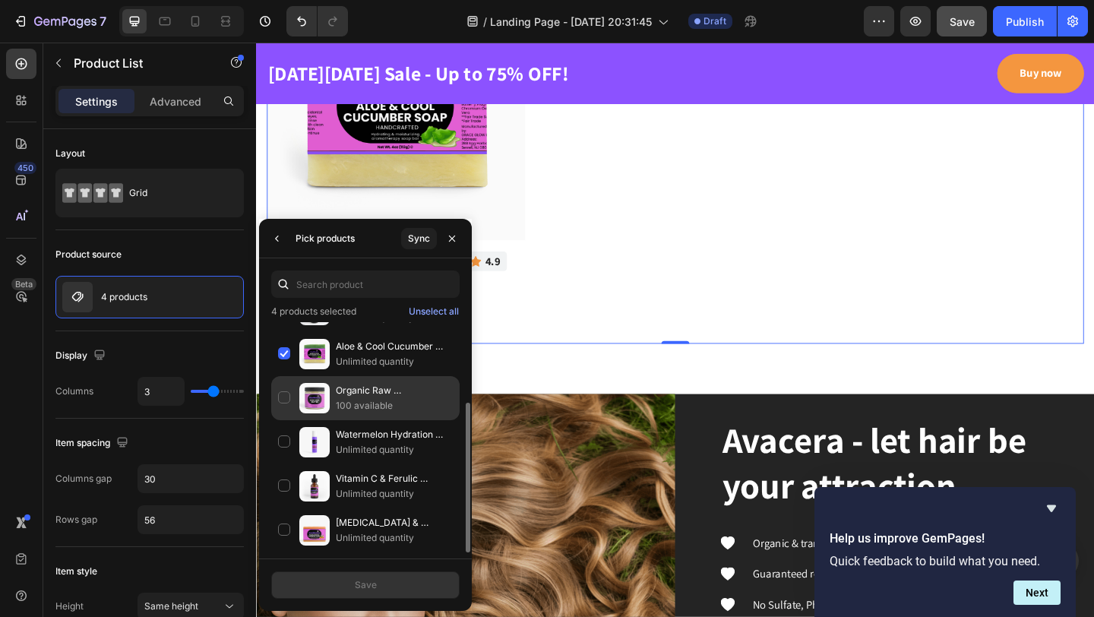
click at [286, 398] on div "Organic Raw Shea Butter 100 available" at bounding box center [365, 398] width 188 height 44
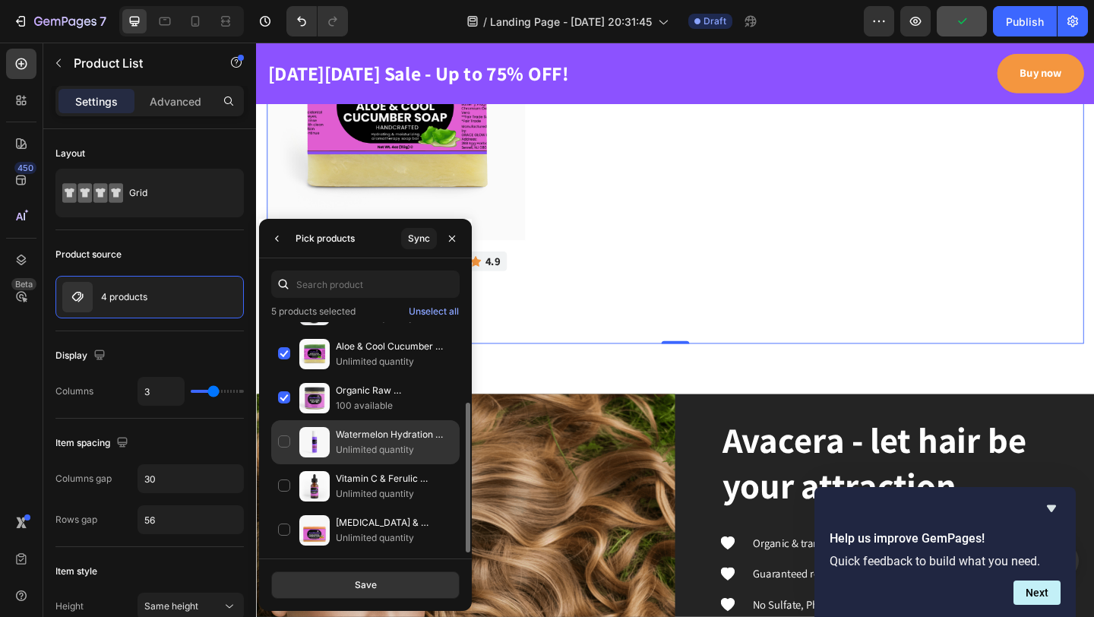
click at [283, 441] on div "Watermelon Hydration Moisturizer Unlimited quantity" at bounding box center [365, 442] width 188 height 44
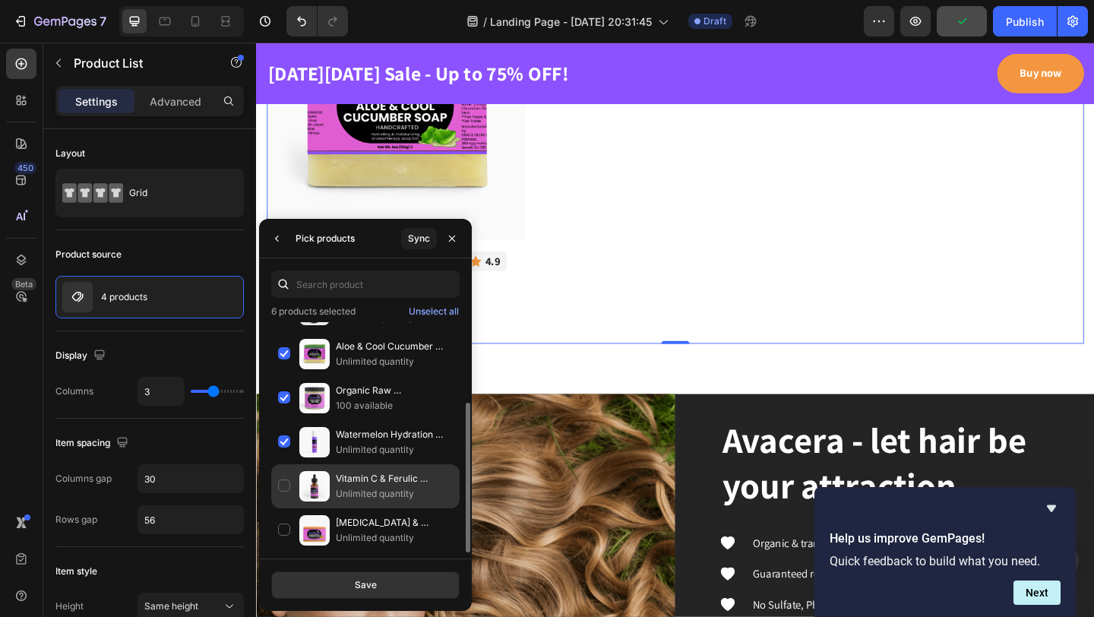
click at [280, 485] on div "Vitamin C & Ferulic Botanical Serum Unlimited quantity" at bounding box center [365, 486] width 188 height 44
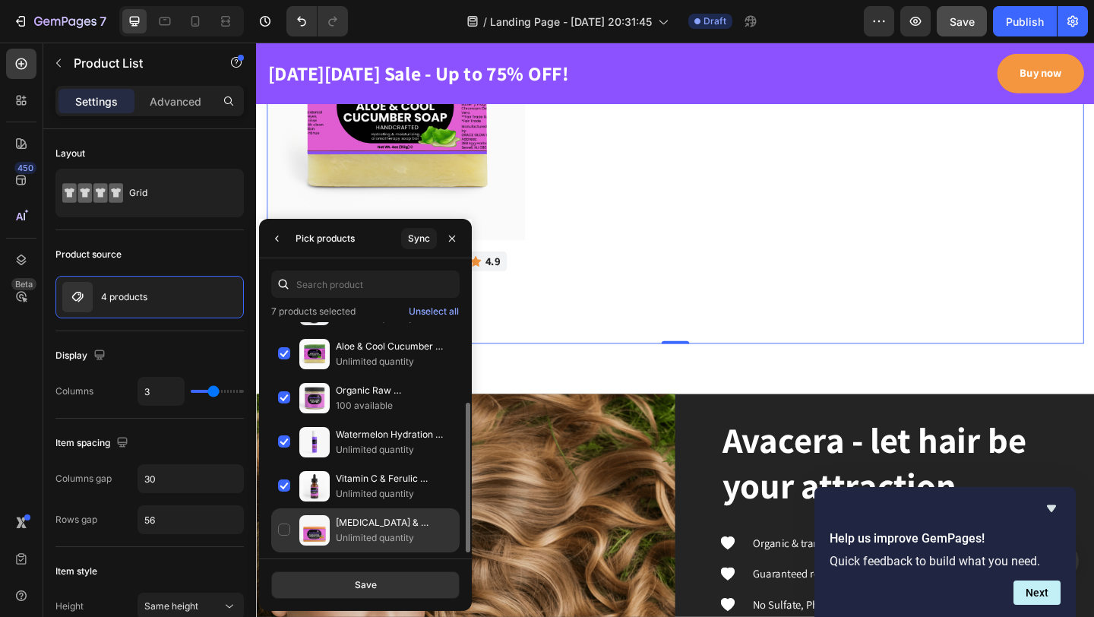
click at [282, 528] on div "Kojic Acid & Turmeric Soap Unlimited quantity" at bounding box center [365, 530] width 188 height 44
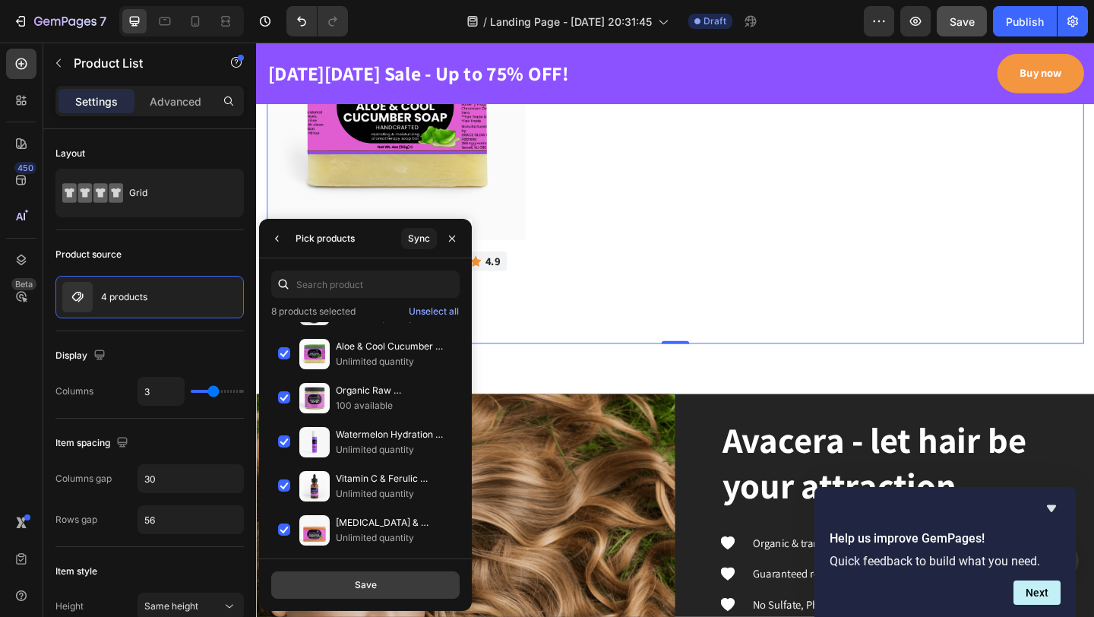
click at [365, 584] on div "Save" at bounding box center [366, 585] width 22 height 14
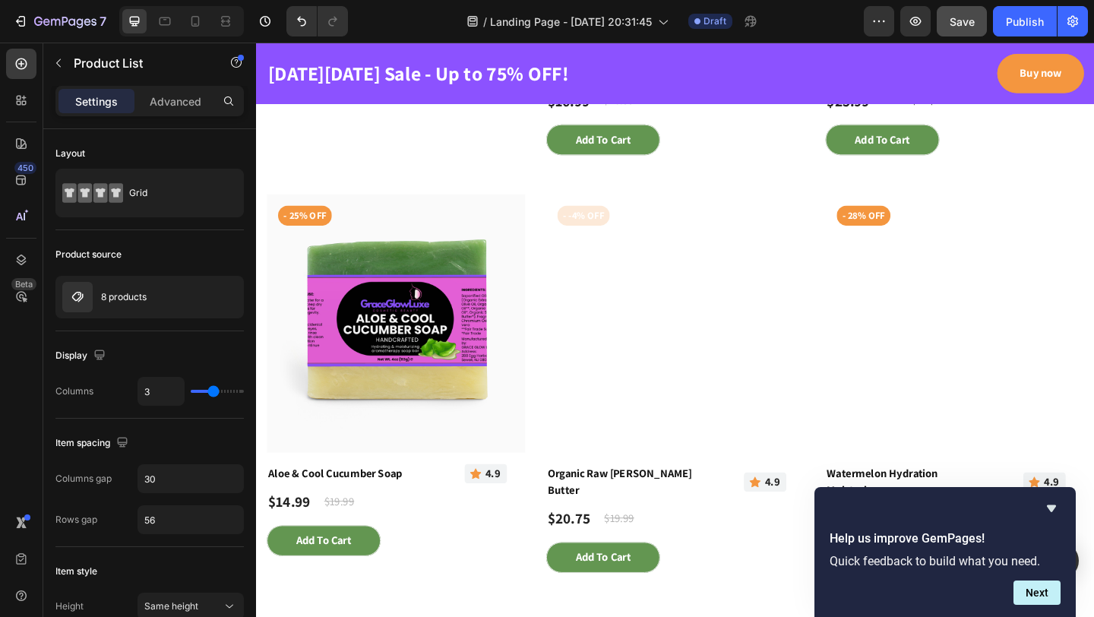
scroll to position [2232, 0]
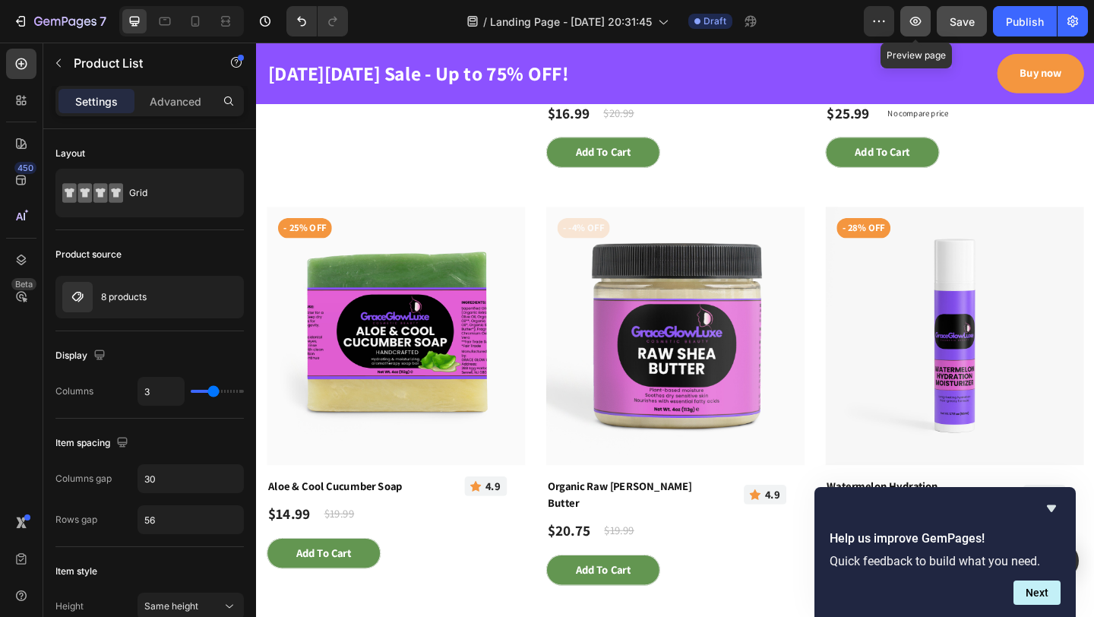
click at [912, 27] on icon "button" at bounding box center [915, 21] width 15 height 15
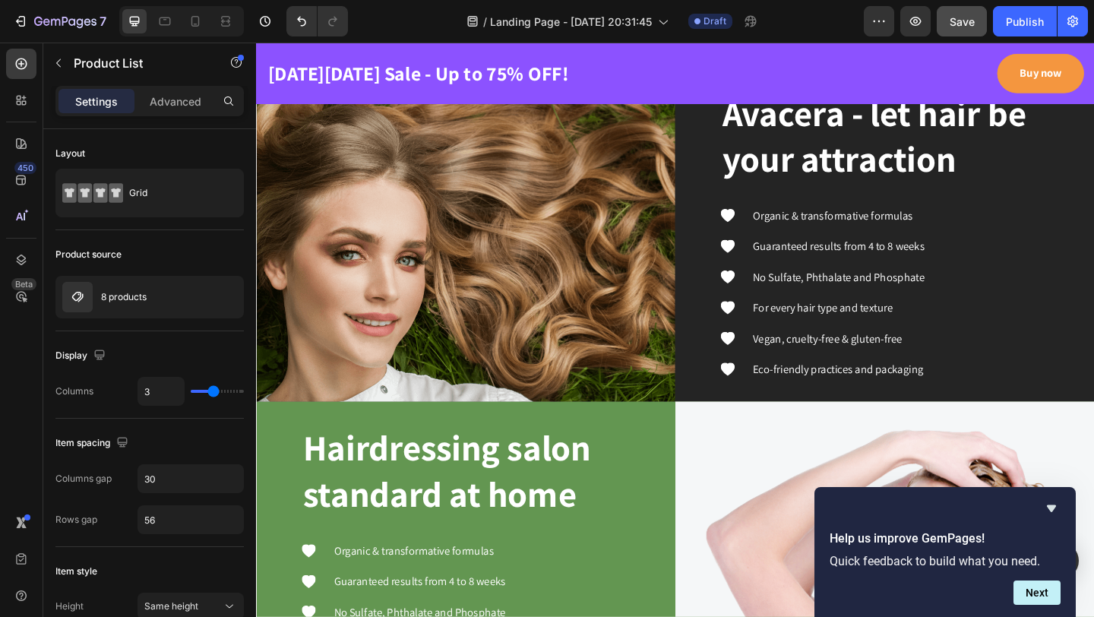
scroll to position [3331, 0]
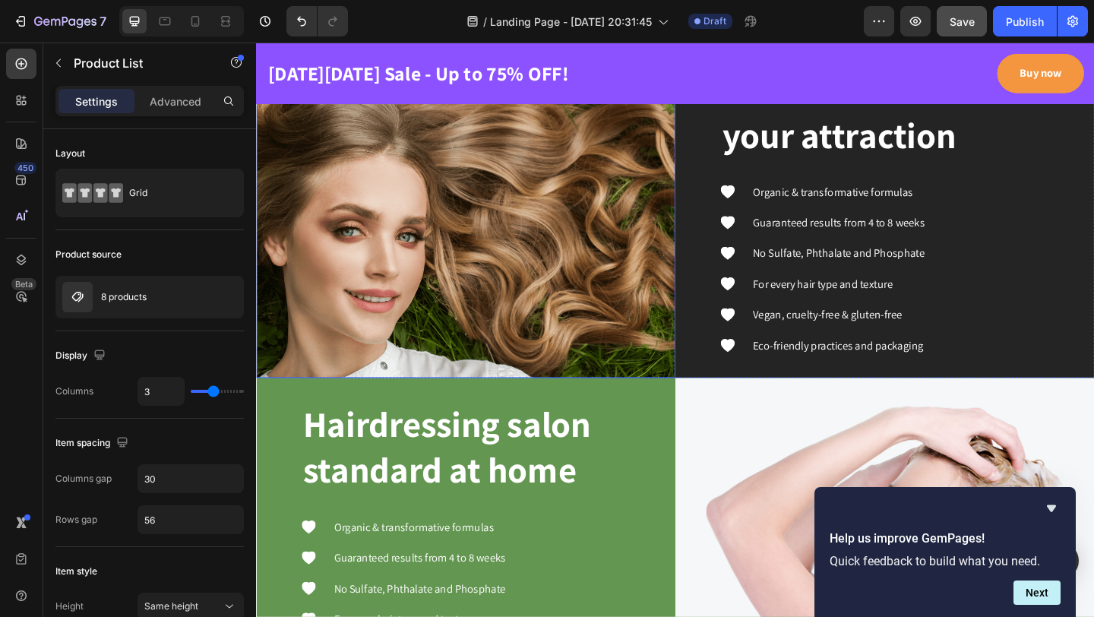
click at [468, 260] on img at bounding box center [484, 225] width 456 height 365
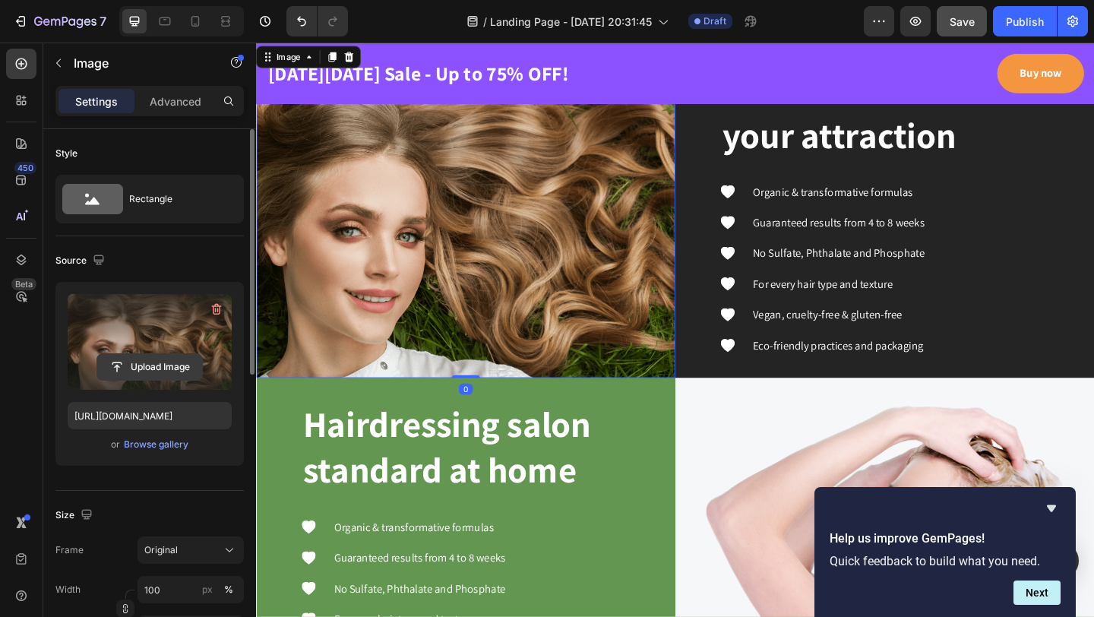
click at [155, 364] on input "file" at bounding box center [149, 367] width 105 height 26
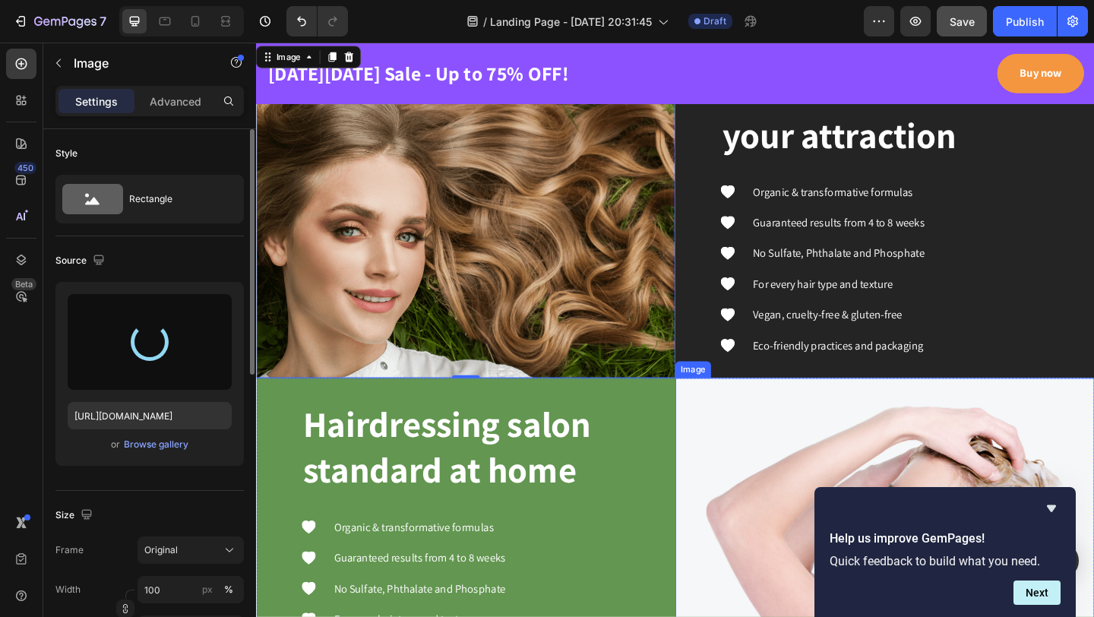
type input "https://cdn.shopify.com/s/files/1/0621/5686/5599/files/gempages_579532379383661…"
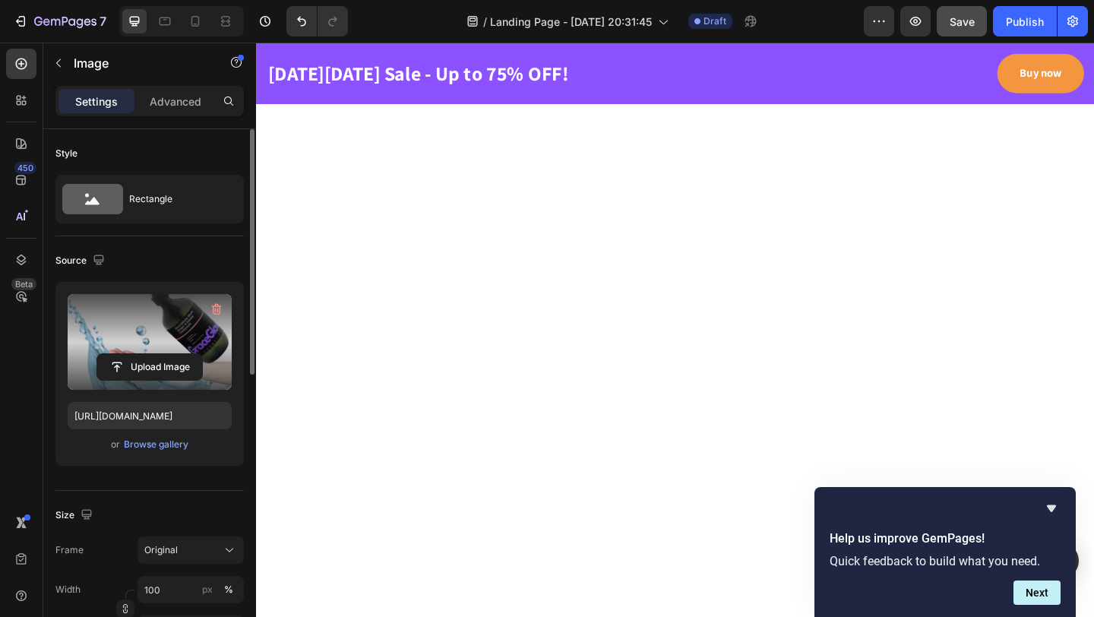
scroll to position [4243, 0]
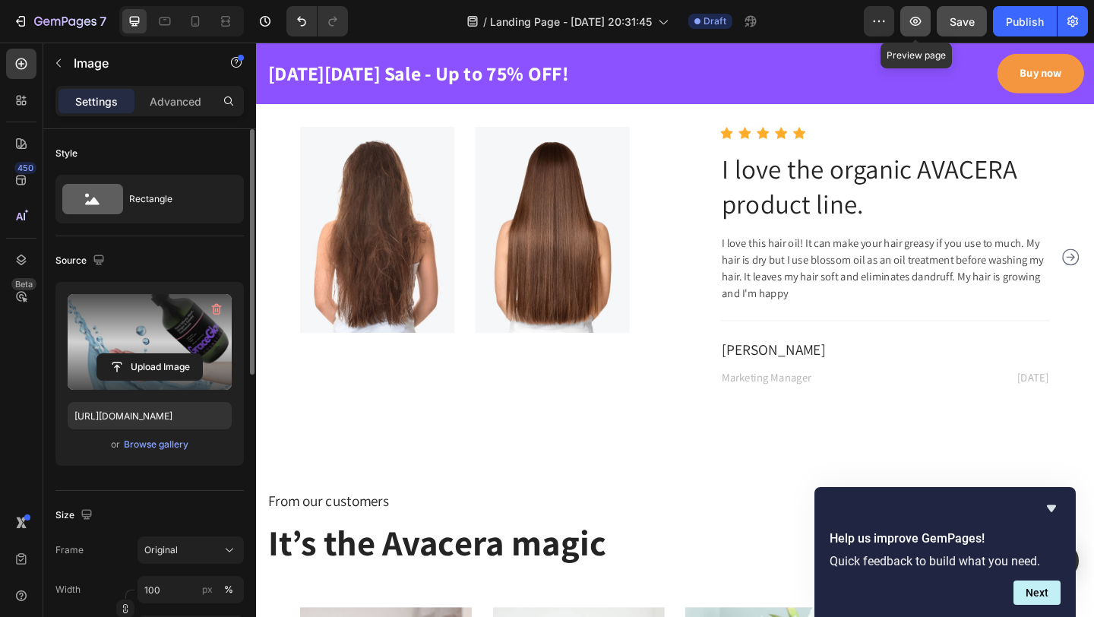
click at [915, 18] on icon "button" at bounding box center [915, 21] width 15 height 15
click at [437, 47] on div "Black Friday Sale - Up to 75% OFF! Text block Buy now Button Row Section 1" at bounding box center [712, 76] width 912 height 67
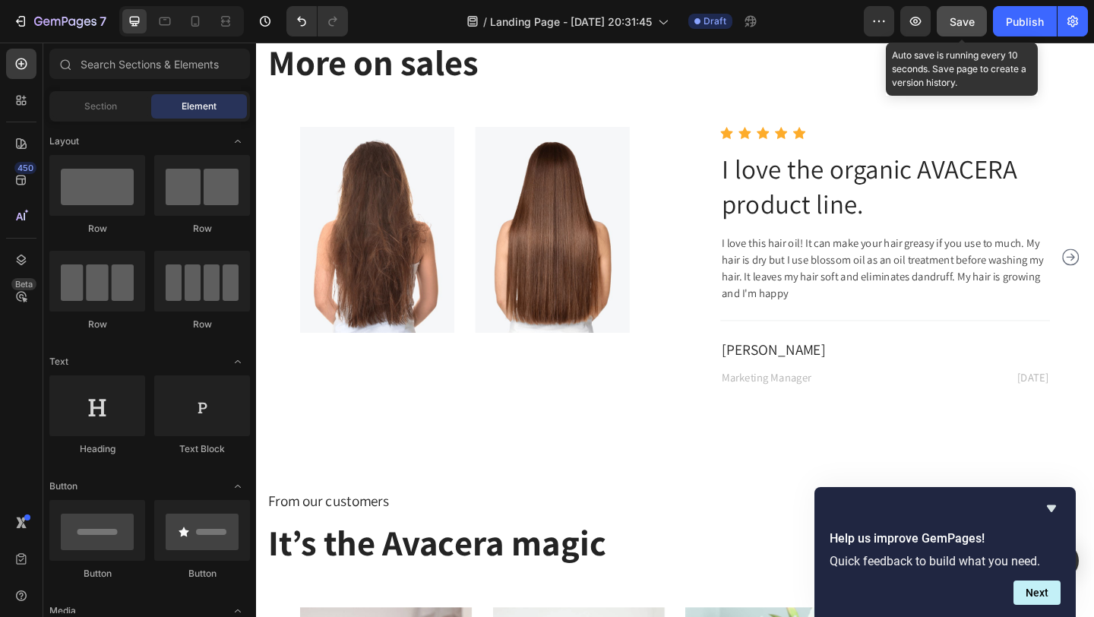
click at [958, 24] on span "Save" at bounding box center [962, 21] width 25 height 13
click at [911, 25] on icon "button" at bounding box center [915, 21] width 15 height 15
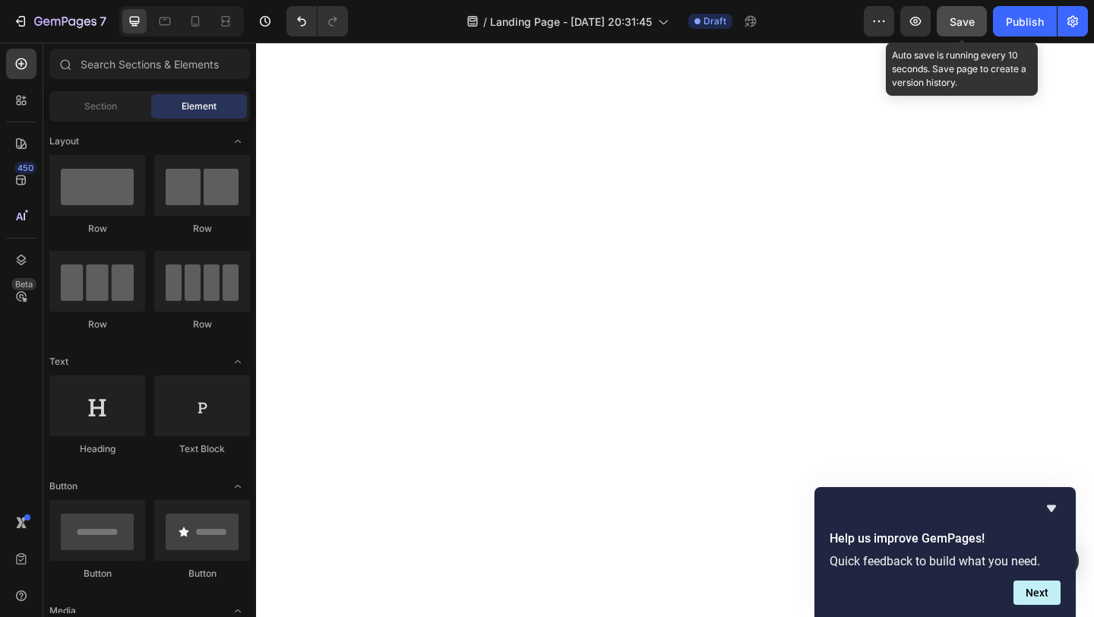
scroll to position [0, 0]
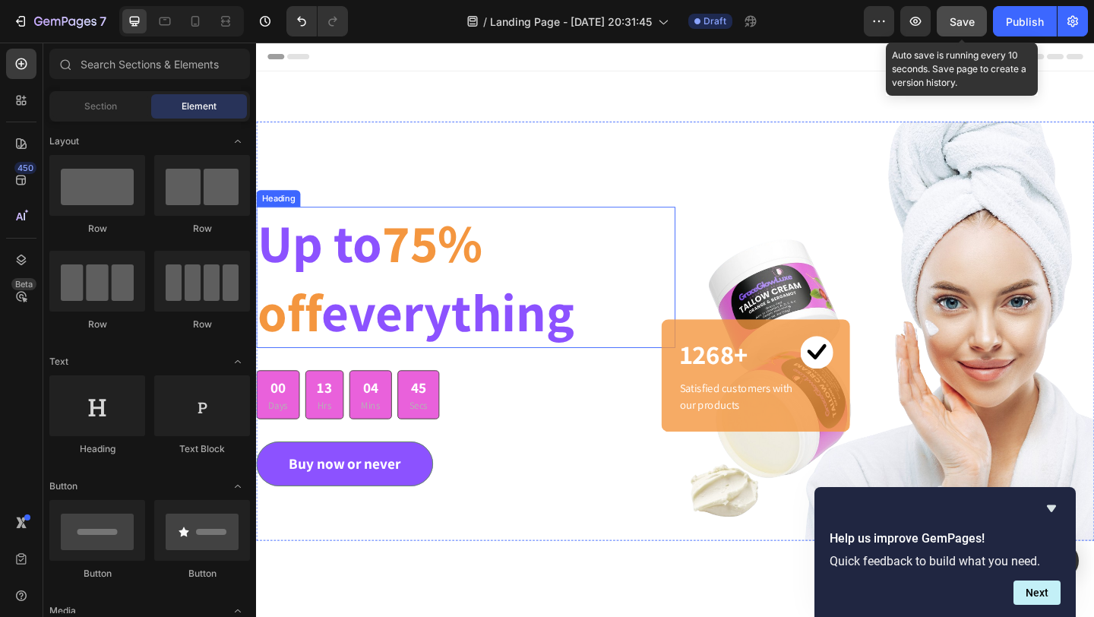
click at [305, 299] on h2 "Up to 75% off everything" at bounding box center [484, 297] width 456 height 153
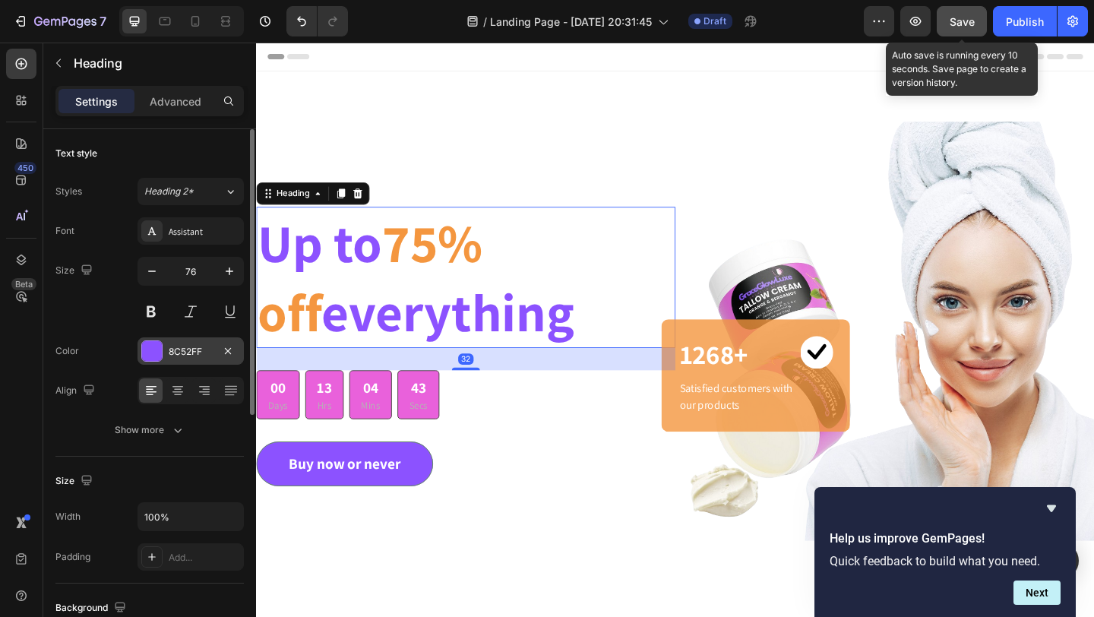
click at [151, 350] on div at bounding box center [152, 351] width 20 height 20
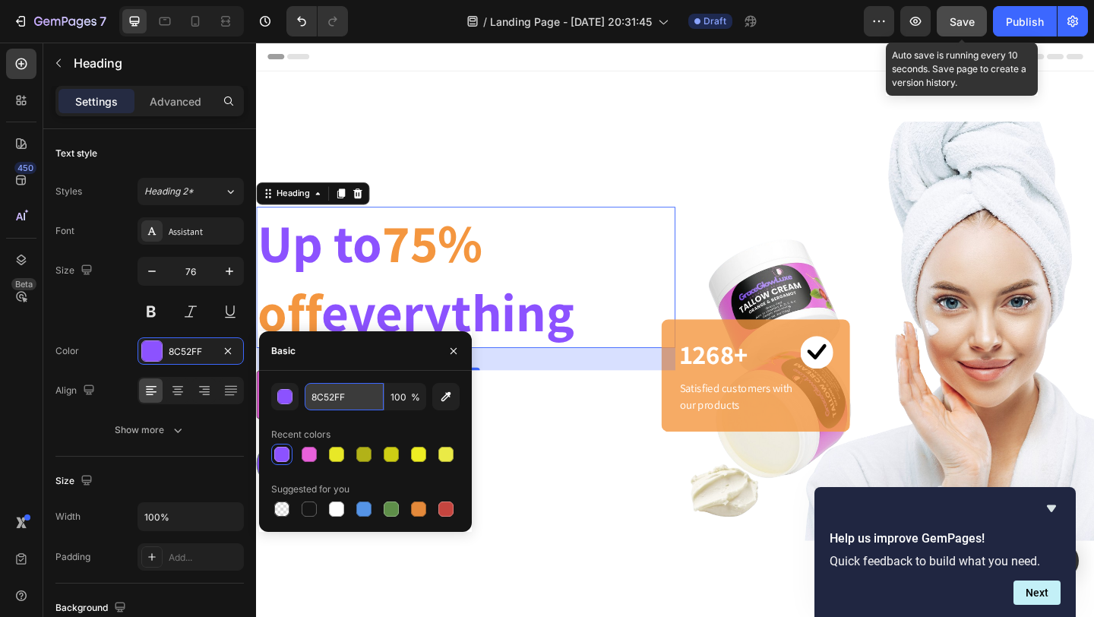
click at [352, 397] on input "8C52FF" at bounding box center [344, 396] width 79 height 27
click at [919, 27] on icon "button" at bounding box center [915, 21] width 15 height 15
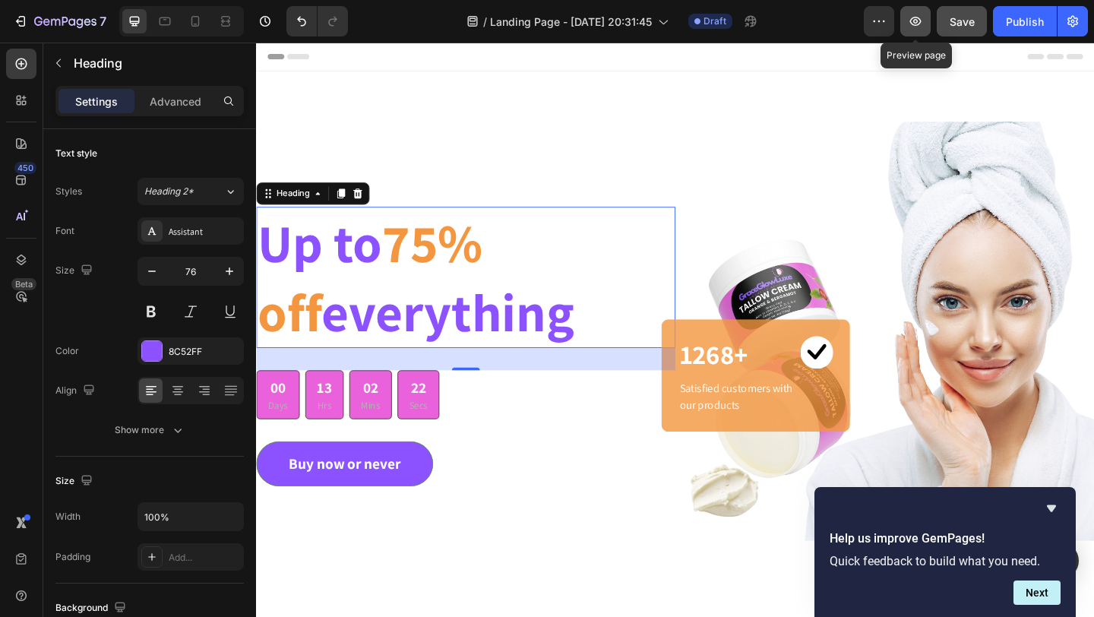
click at [916, 26] on icon "button" at bounding box center [915, 21] width 15 height 15
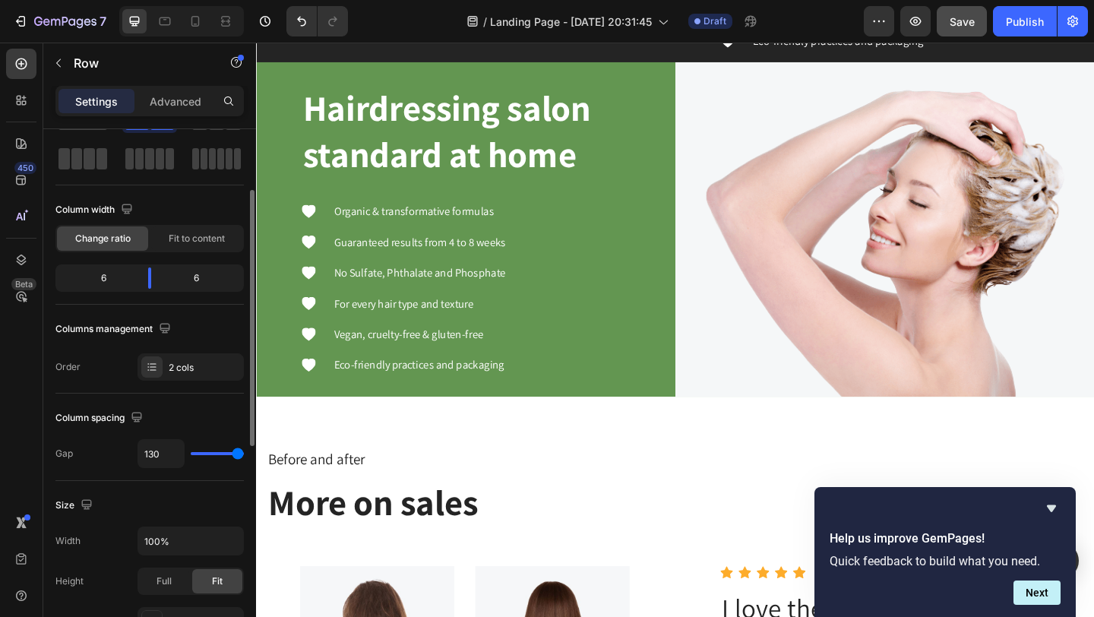
scroll to position [122, 0]
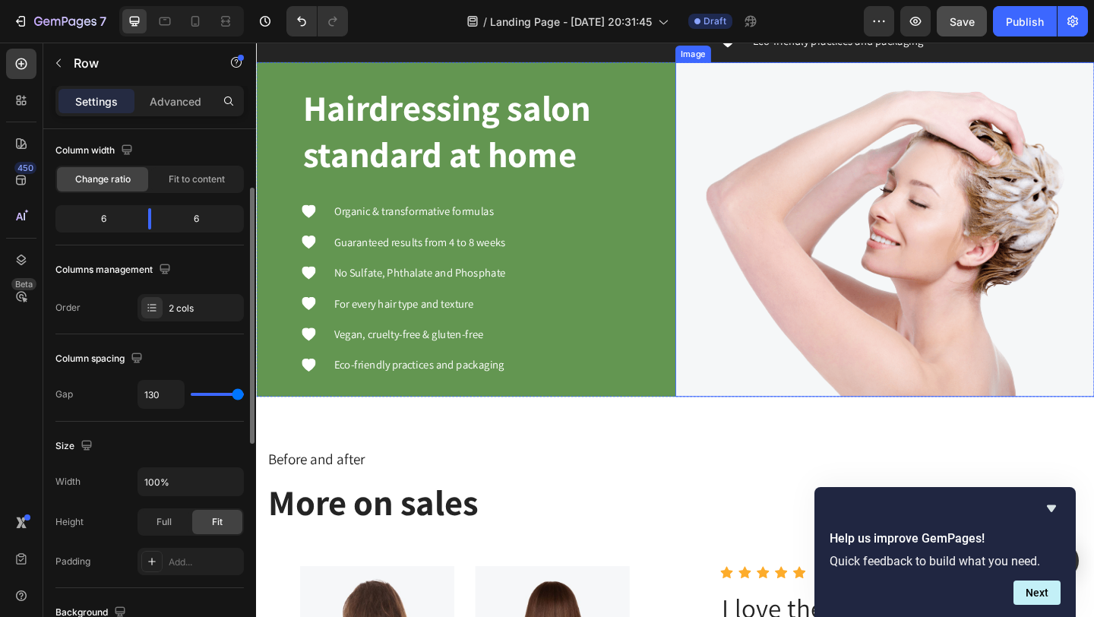
click at [846, 346] on img at bounding box center [940, 246] width 456 height 365
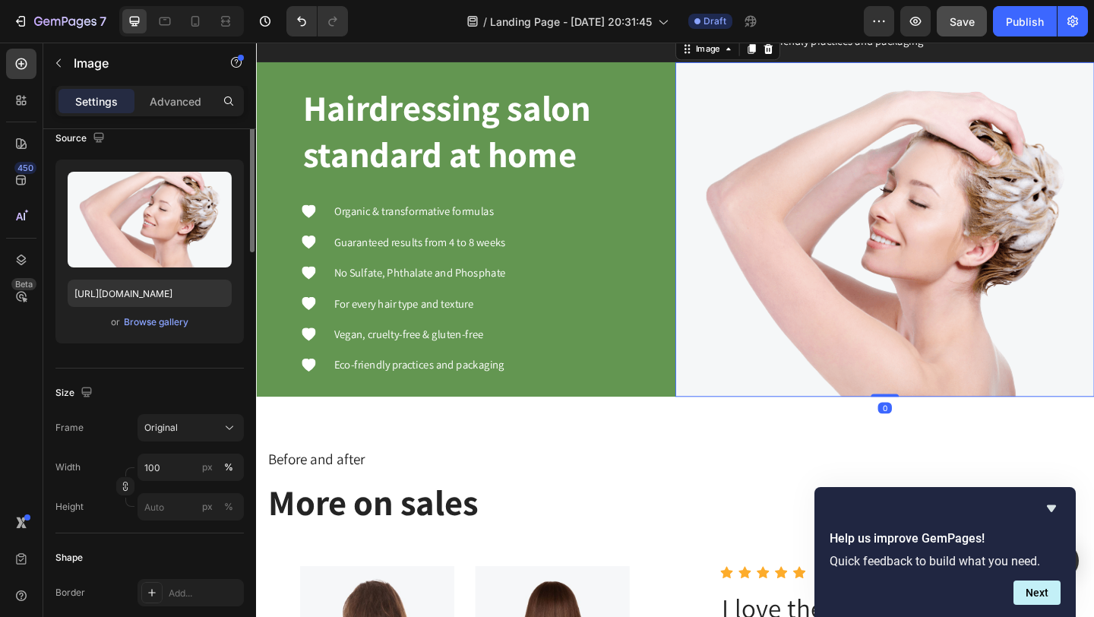
scroll to position [0, 0]
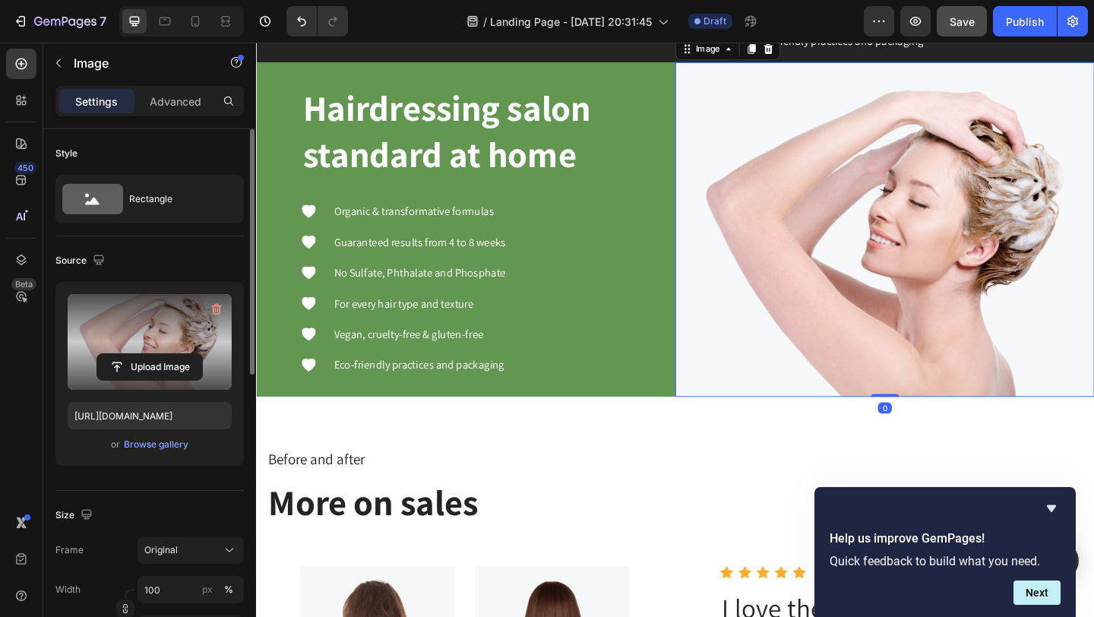
click at [114, 344] on label at bounding box center [150, 342] width 164 height 96
click at [114, 354] on input "file" at bounding box center [149, 367] width 105 height 26
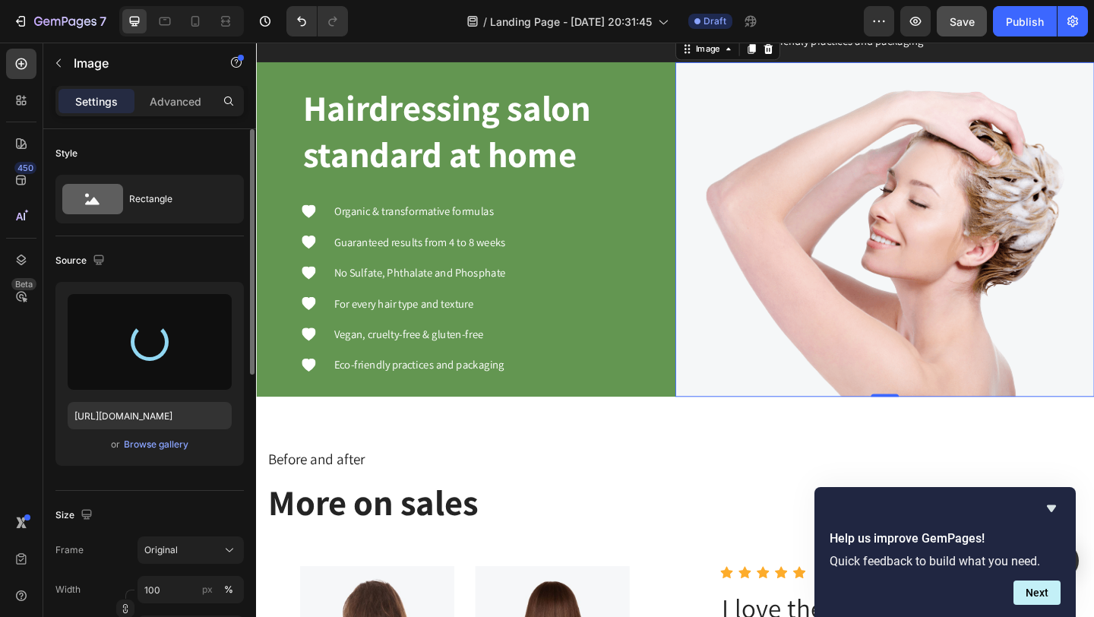
type input "https://cdn.shopify.com/s/files/1/0621/5686/5599/files/gempages_579532379383661…"
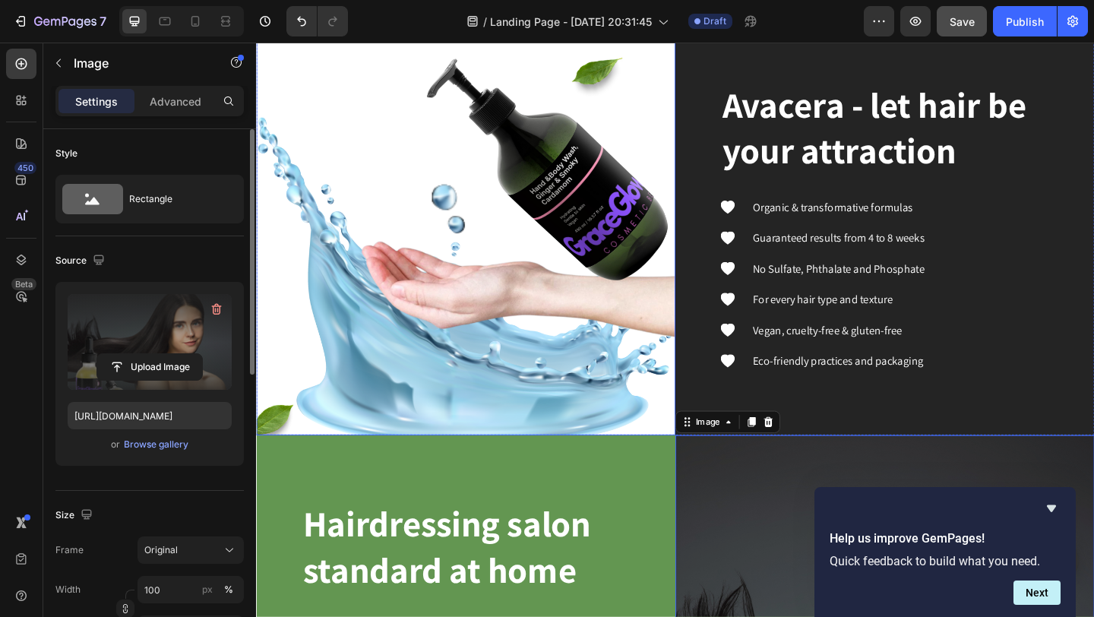
scroll to position [3246, 0]
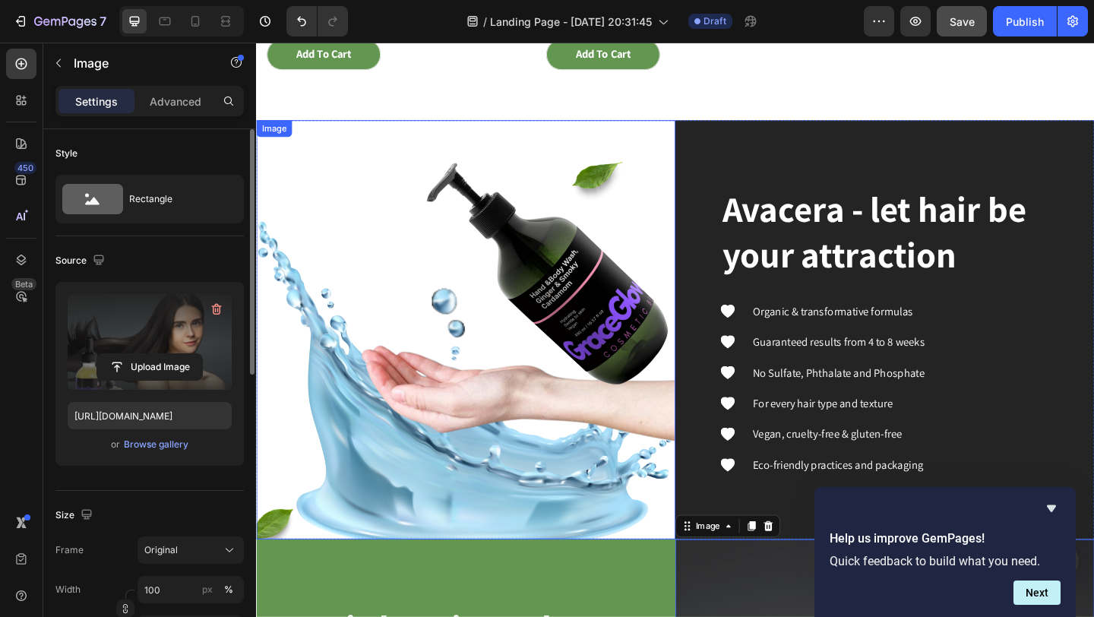
click at [618, 345] on img at bounding box center [484, 355] width 456 height 456
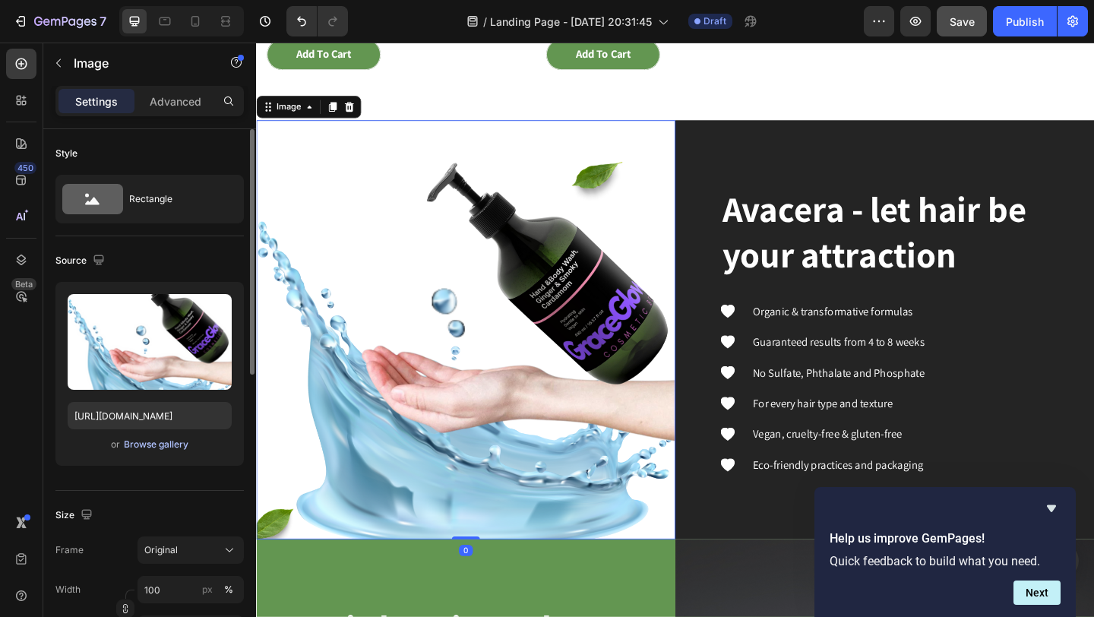
click at [150, 448] on div "Browse gallery" at bounding box center [156, 445] width 65 height 14
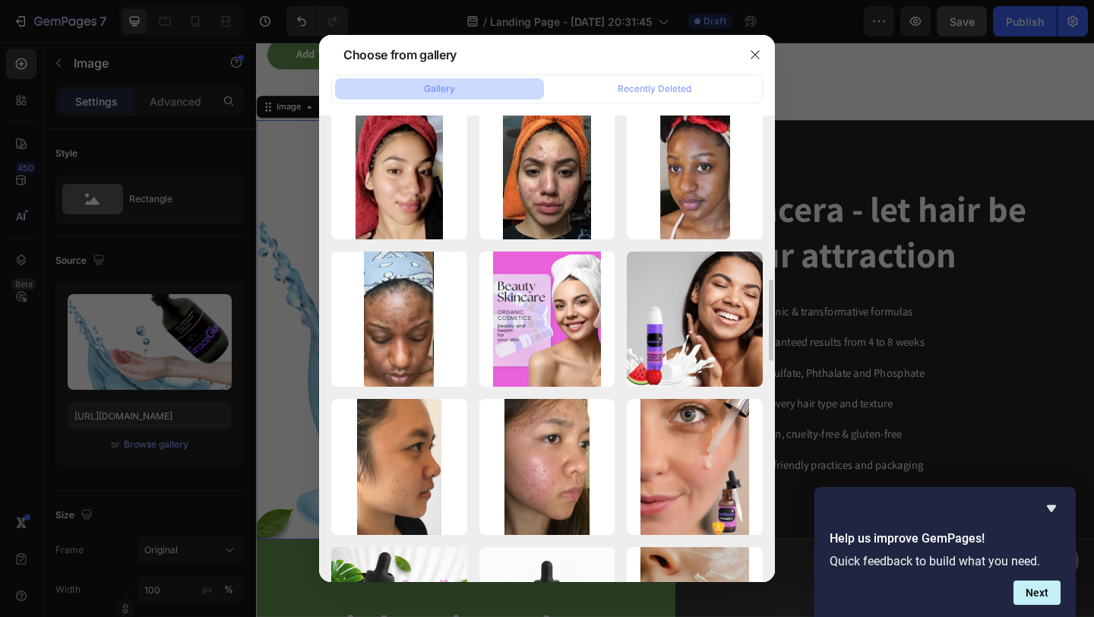
scroll to position [920, 0]
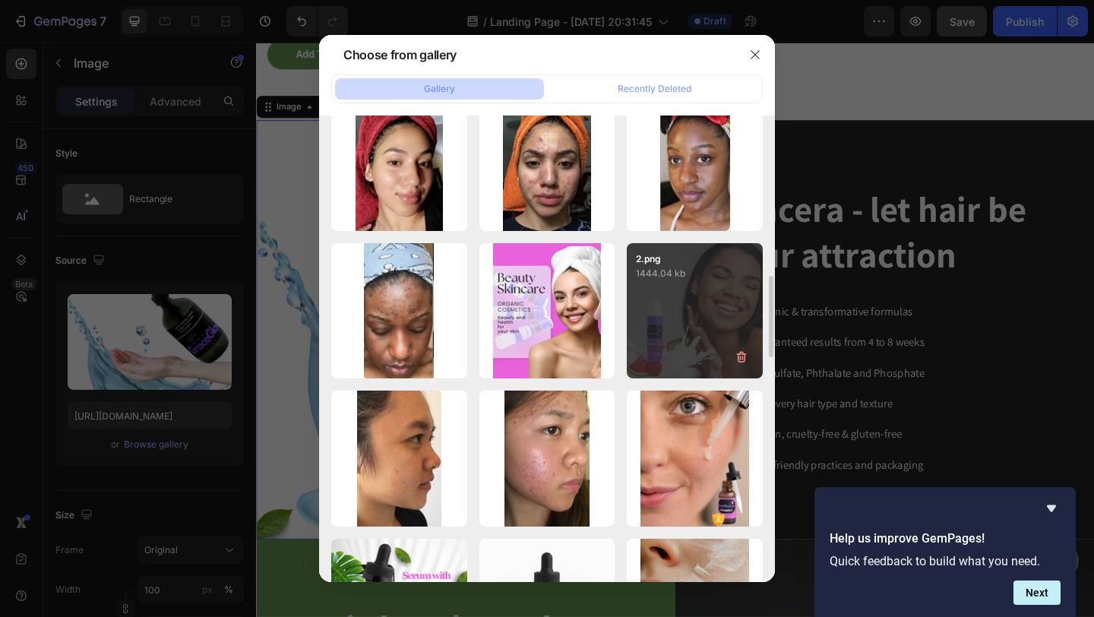
click at [697, 343] on div "2.png 1444.04 kb" at bounding box center [695, 311] width 136 height 136
type input "https://cdn.shopify.com/s/files/1/0621/5686/5599/files/gempages_579532379383661…"
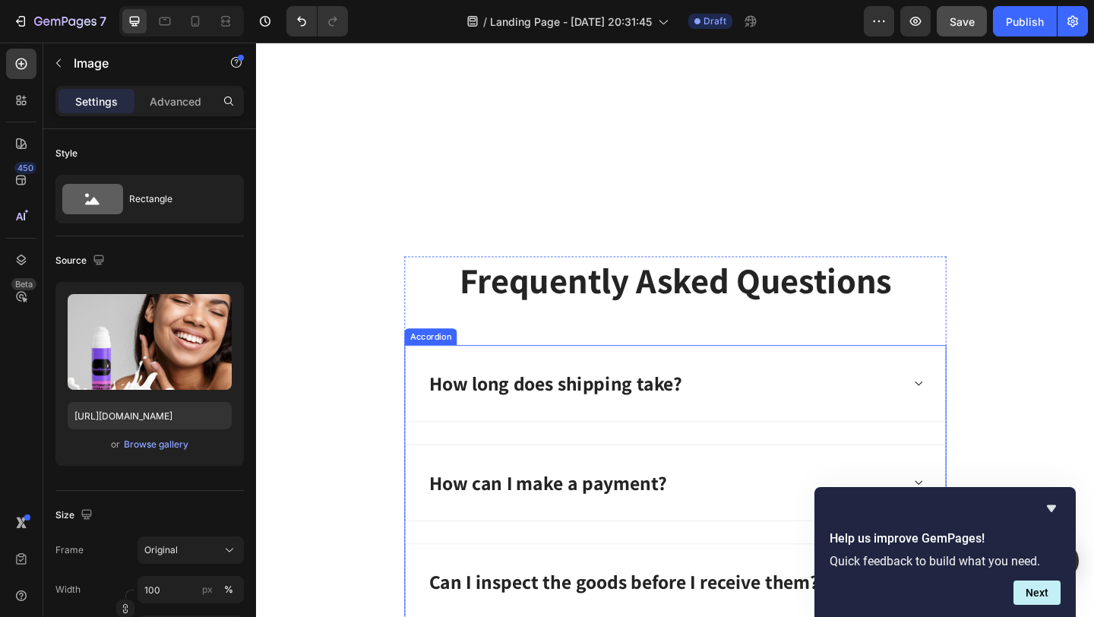
scroll to position [5802, 0]
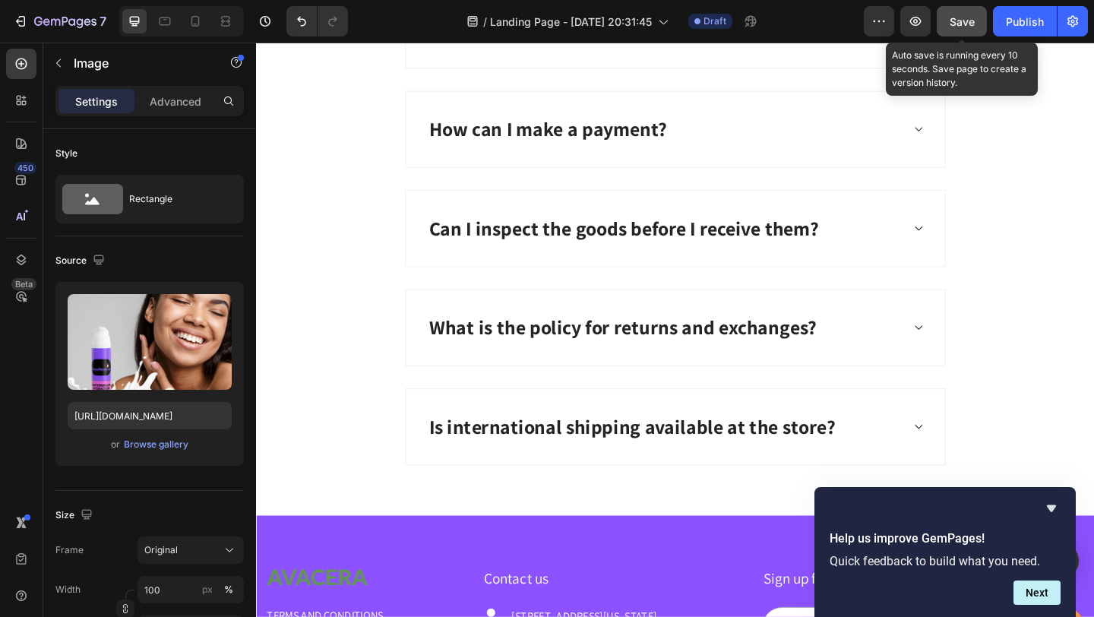
click at [969, 21] on span "Save" at bounding box center [962, 21] width 25 height 13
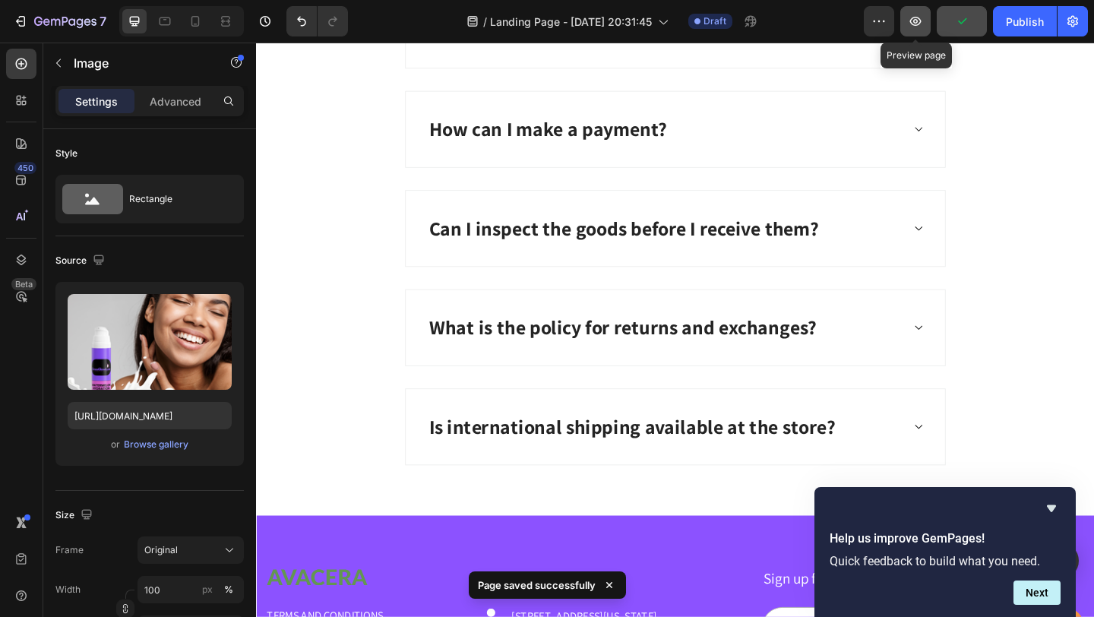
click at [917, 25] on icon "button" at bounding box center [915, 21] width 11 height 9
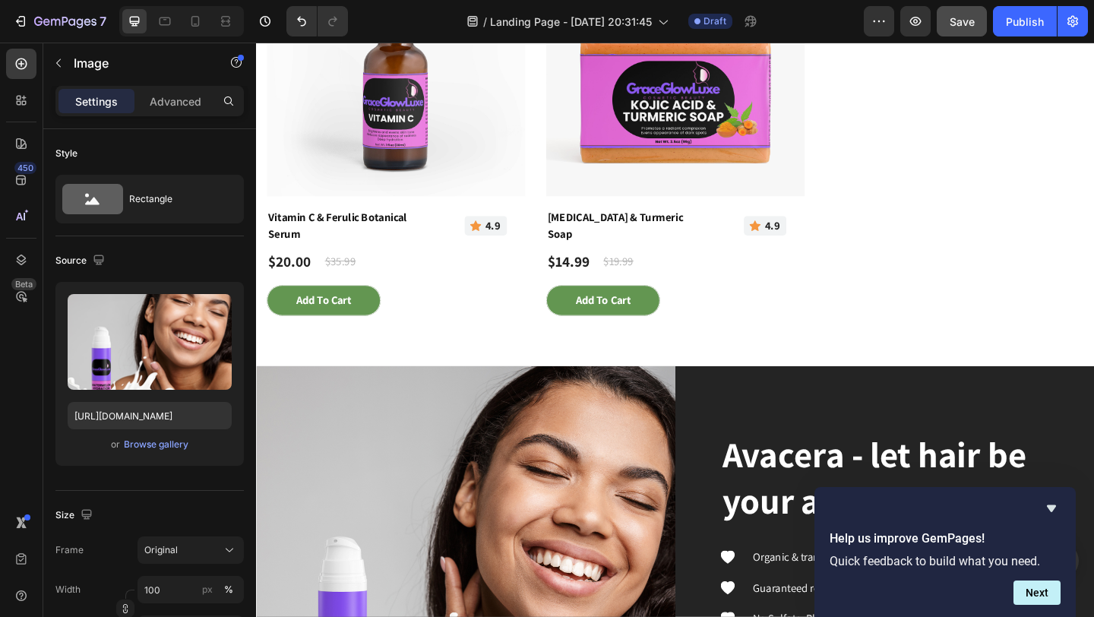
scroll to position [3100, 0]
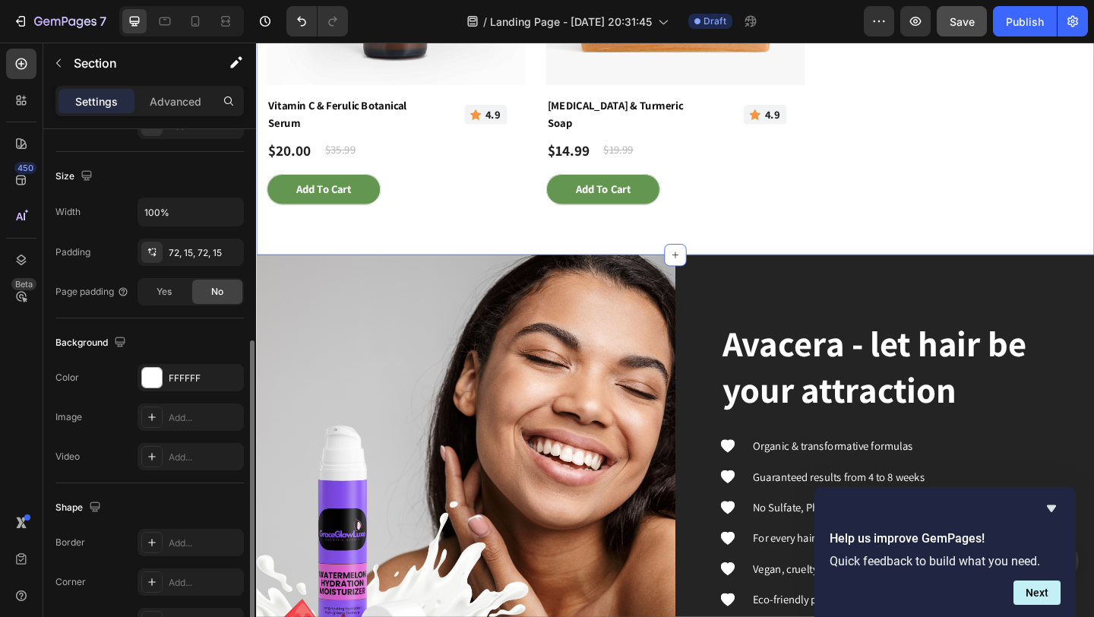
scroll to position [396, 0]
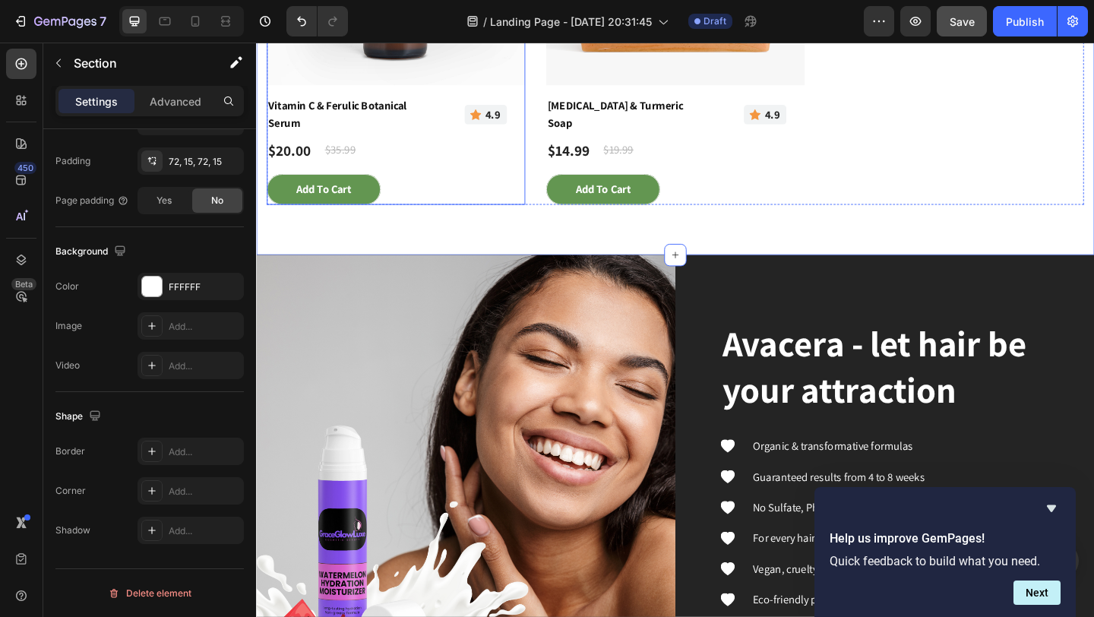
click at [508, 198] on div "Add To cart Add to Cart" at bounding box center [407, 201] width 281 height 33
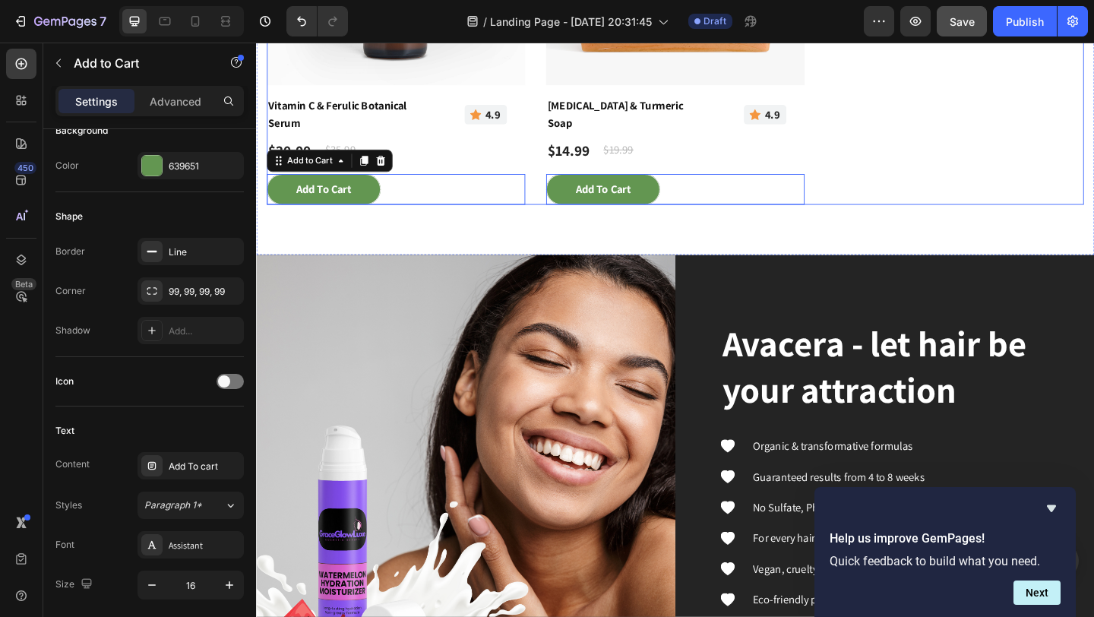
scroll to position [0, 0]
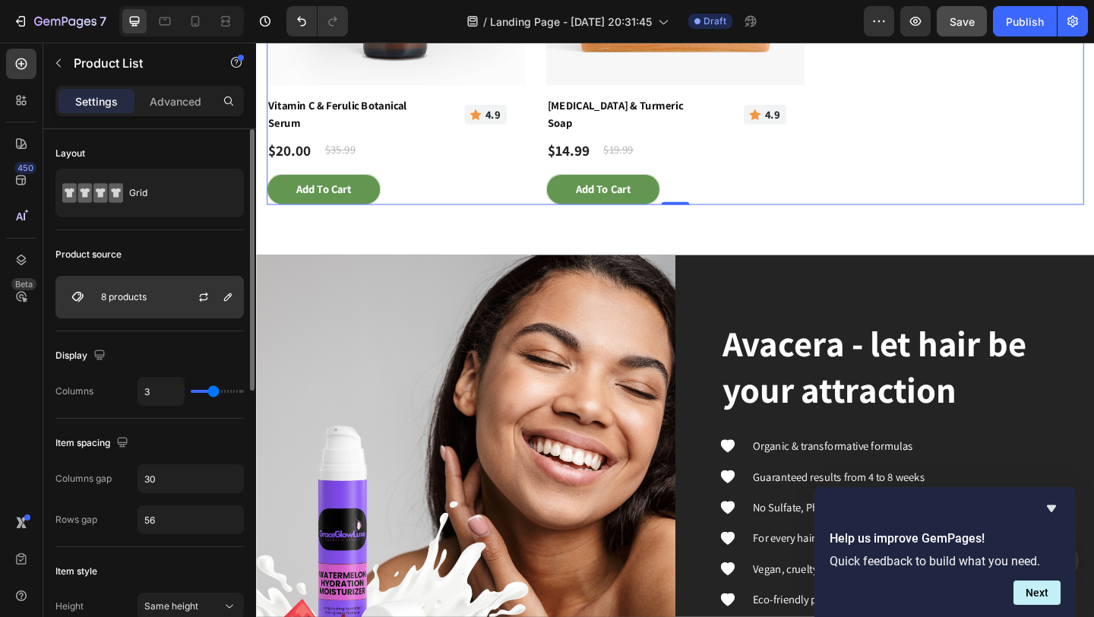
click at [146, 295] on p "8 products" at bounding box center [124, 297] width 46 height 11
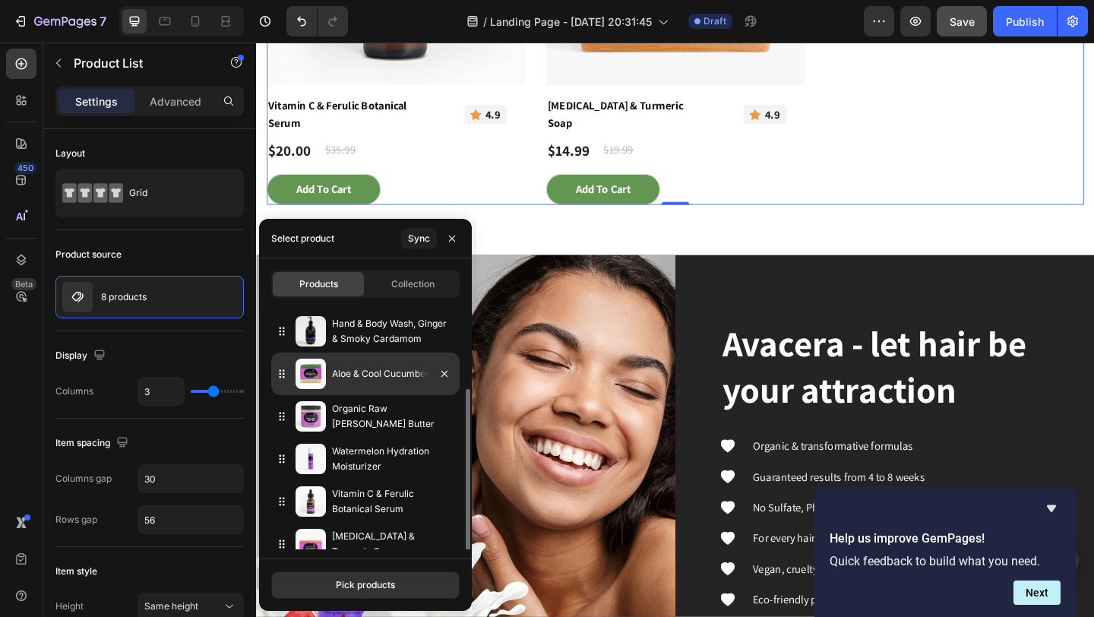
scroll to position [95, 0]
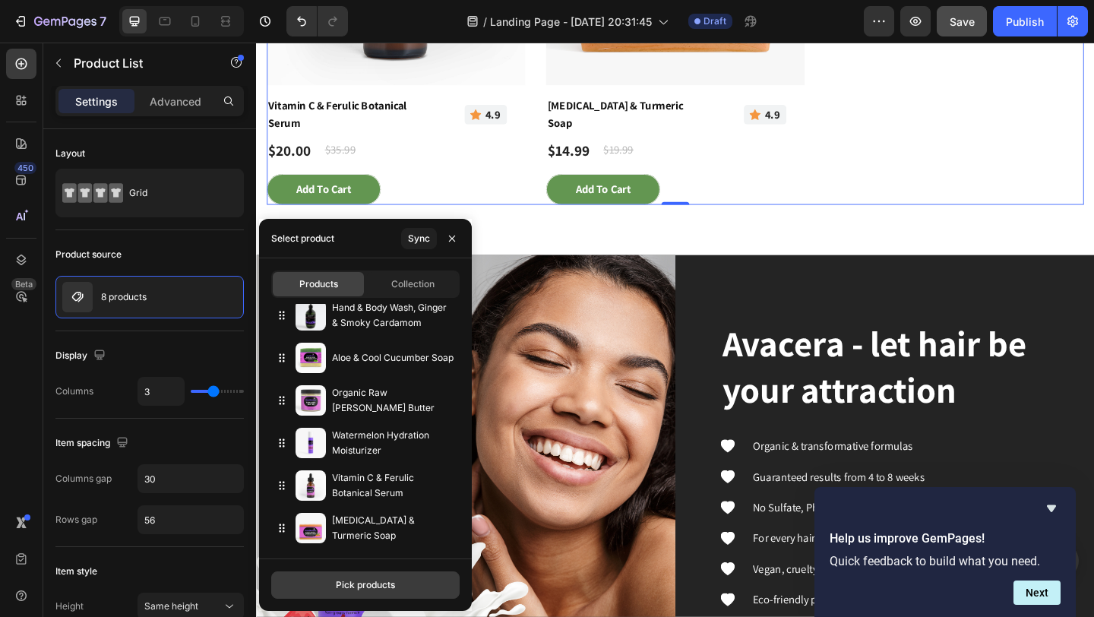
click at [360, 585] on div "Pick products" at bounding box center [365, 585] width 59 height 14
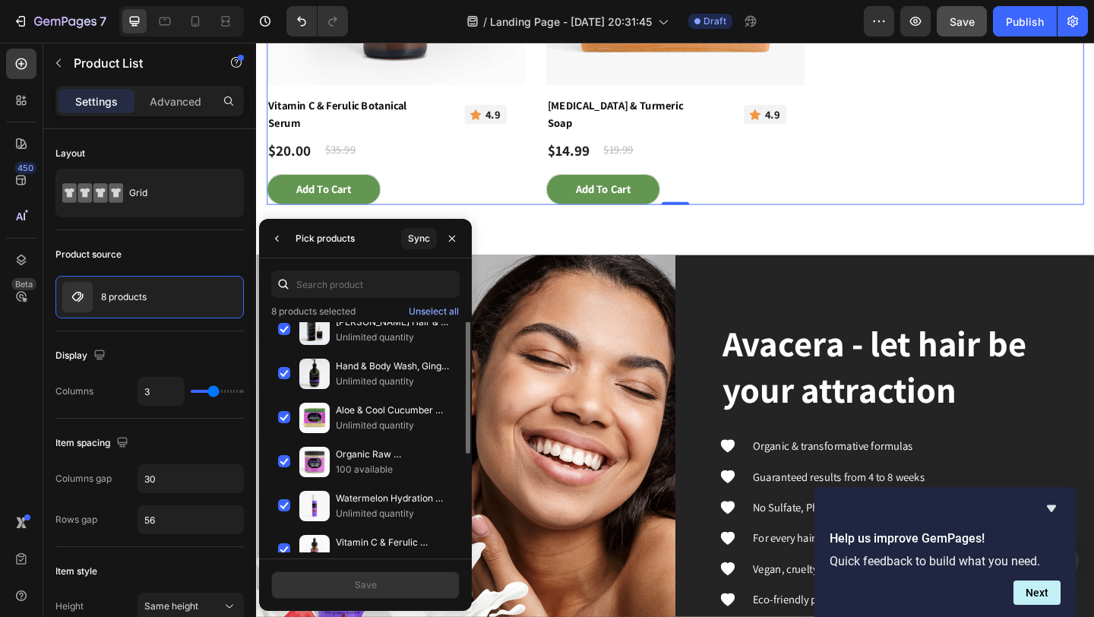
scroll to position [122, 0]
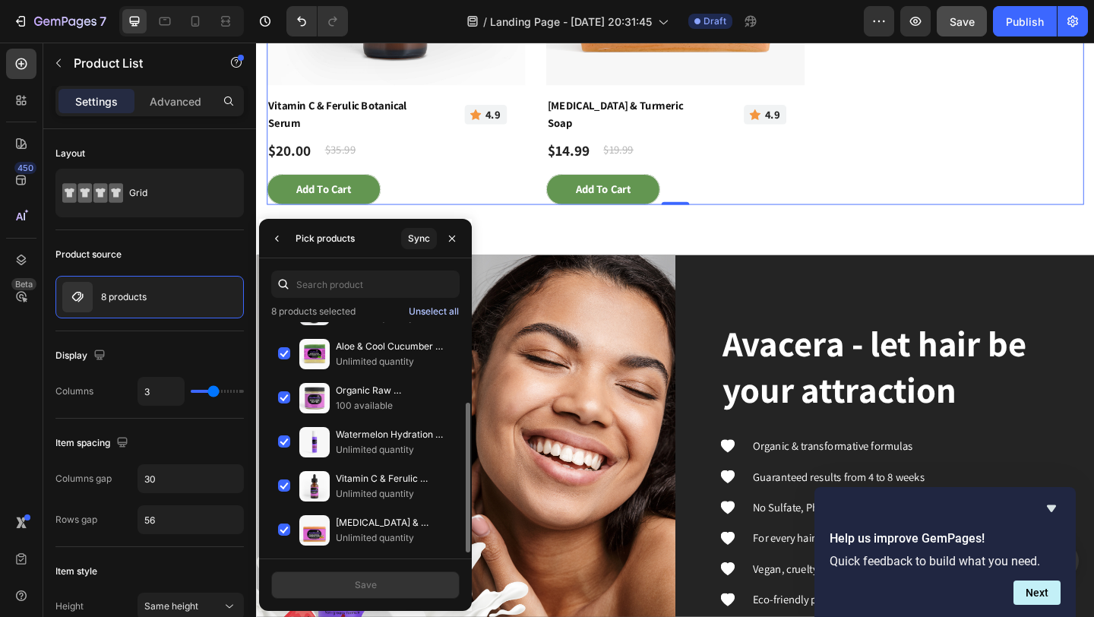
click at [429, 313] on div "Unselect all" at bounding box center [434, 312] width 50 height 14
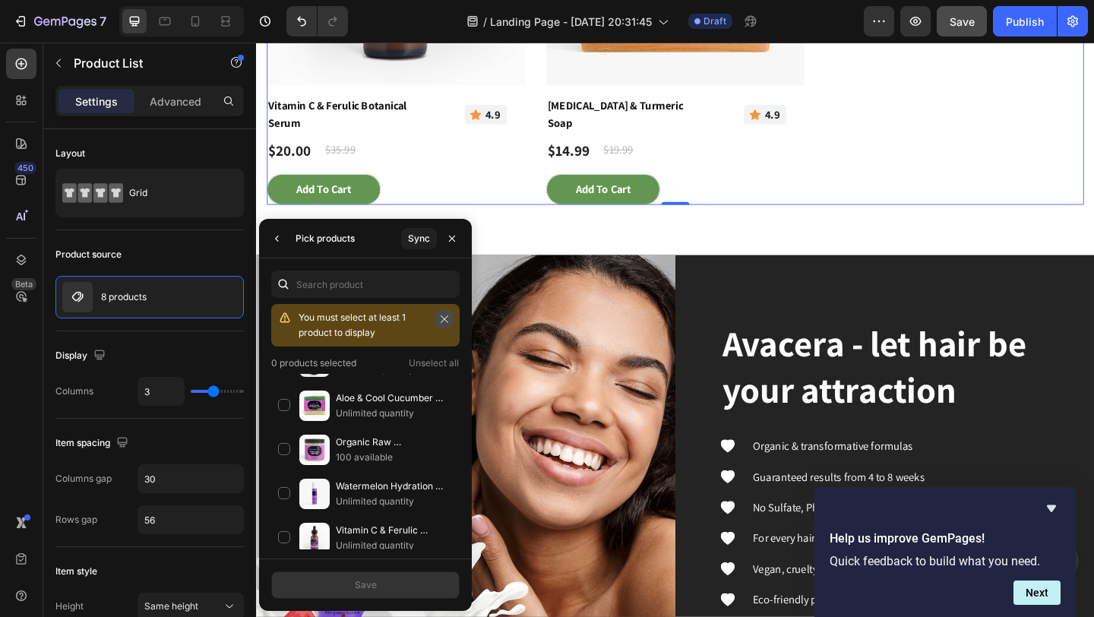
click at [444, 317] on icon "button" at bounding box center [444, 319] width 11 height 11
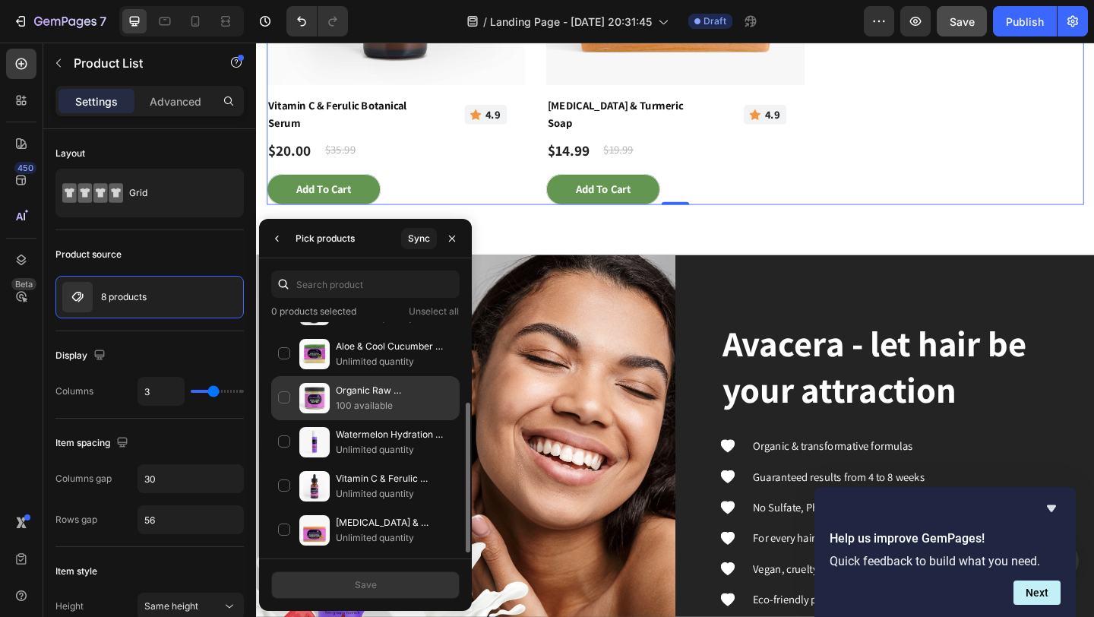
scroll to position [0, 0]
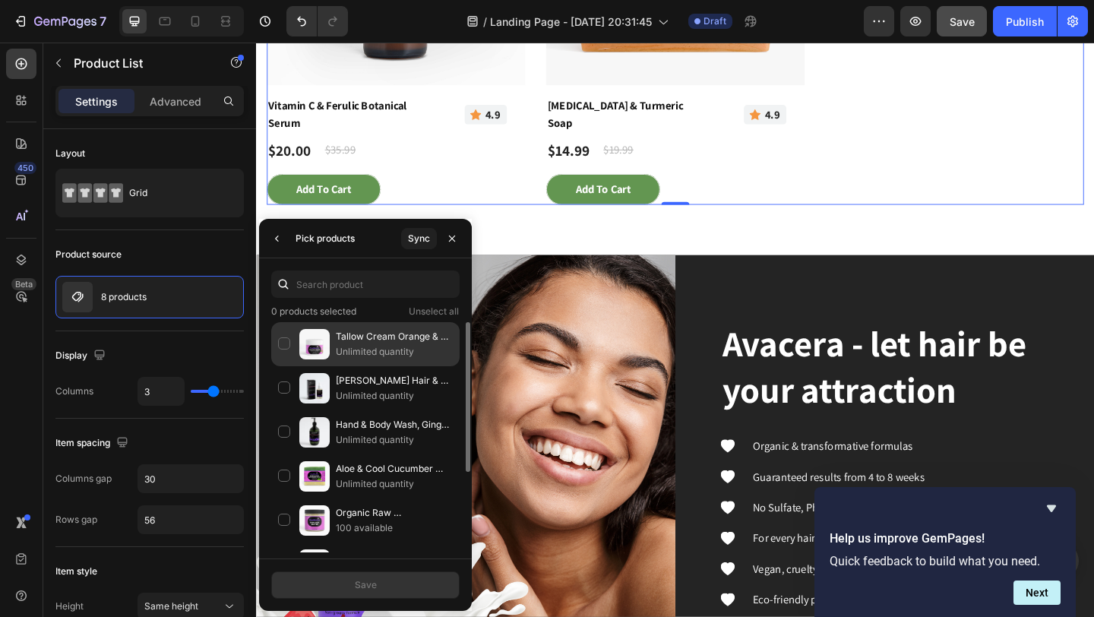
click at [291, 340] on div "Tallow Cream Orange & Bergamot Unlimited quantity" at bounding box center [365, 344] width 188 height 44
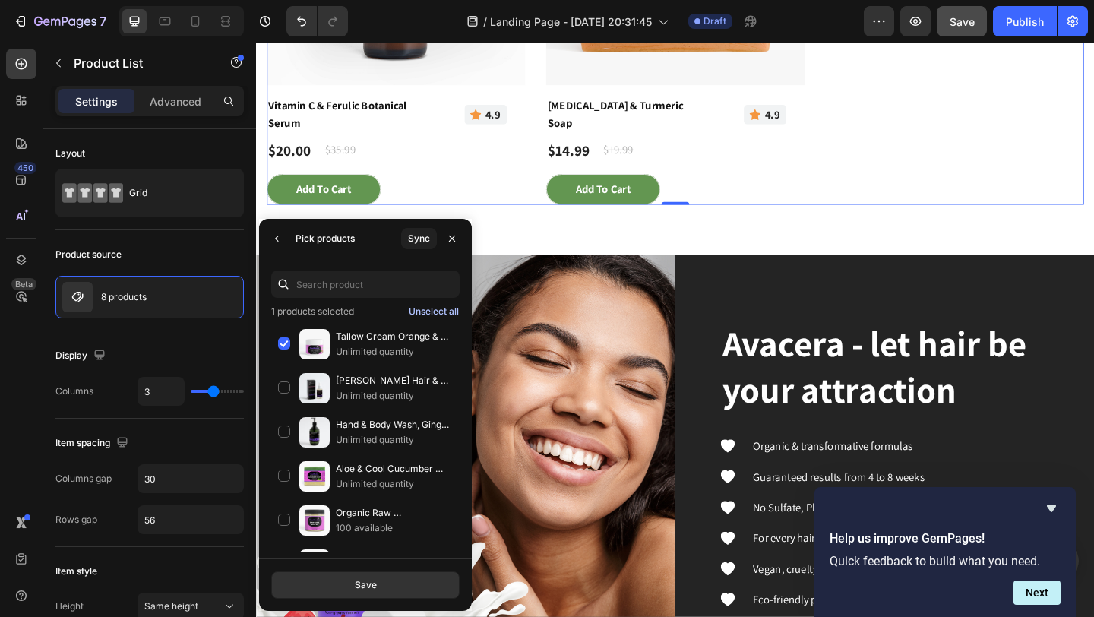
click at [438, 312] on div "Unselect all" at bounding box center [434, 312] width 50 height 14
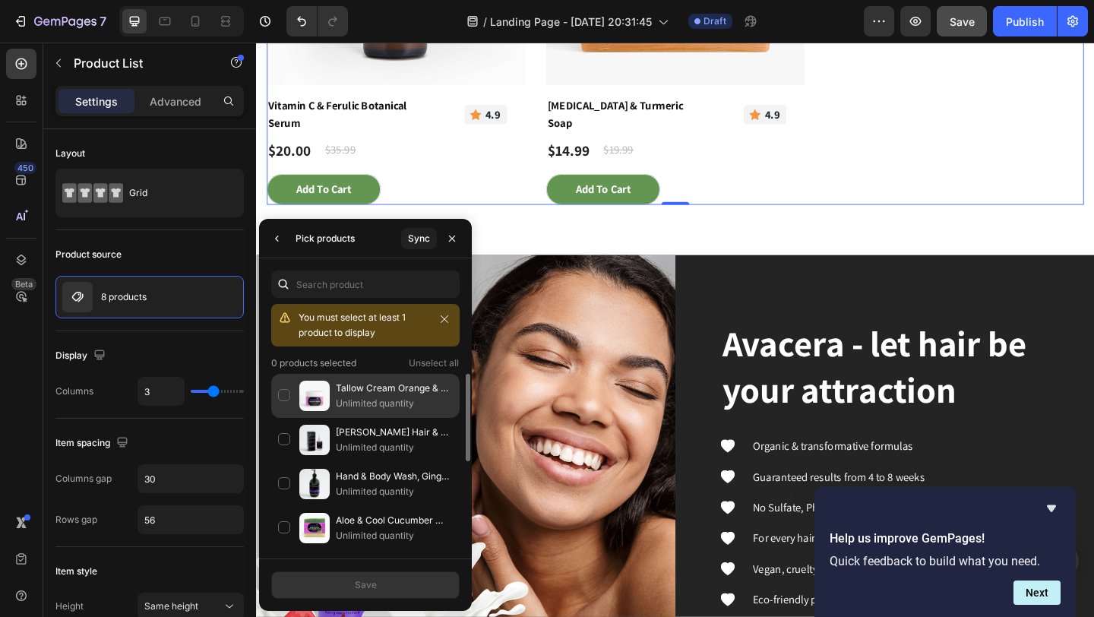
click at [289, 391] on div "Tallow Cream Orange & Bergamot Unlimited quantity" at bounding box center [365, 396] width 188 height 44
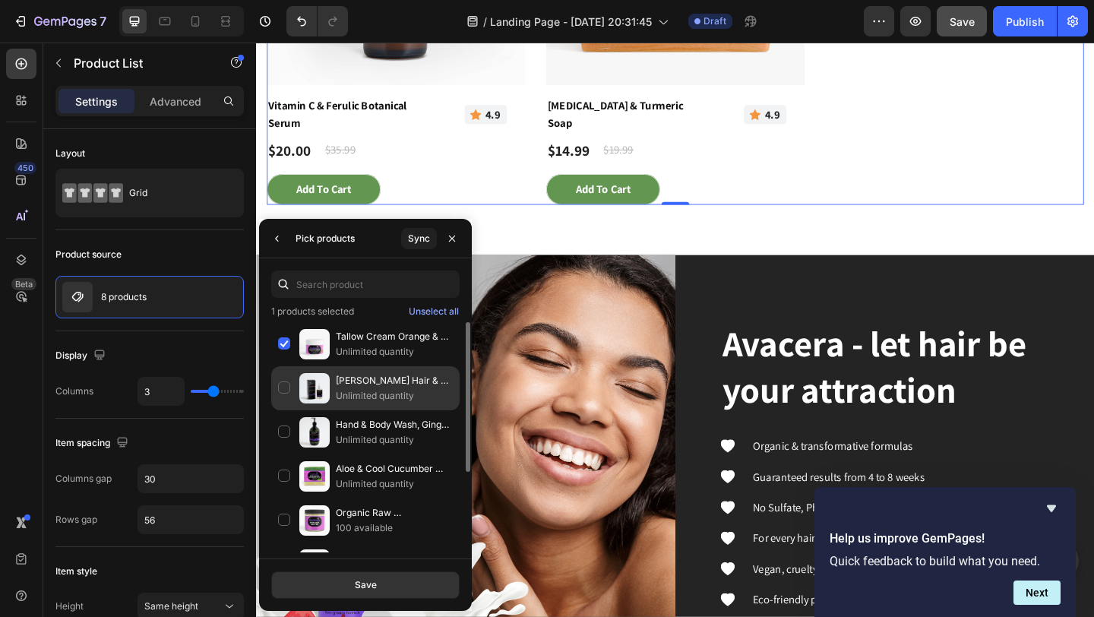
click at [283, 386] on div "Rosemary Hair & Scalp Strengthening Oil Unlimited quantity" at bounding box center [365, 388] width 188 height 44
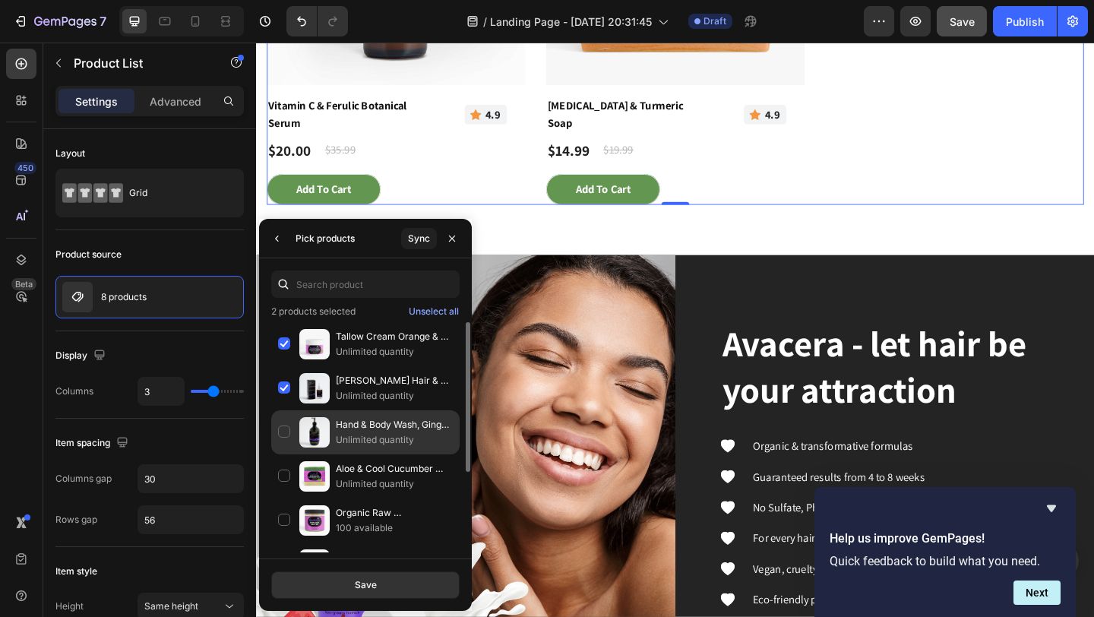
click at [284, 429] on div "Hand & Body Wash, Ginger & Smoky Cardamom Unlimited quantity" at bounding box center [365, 432] width 188 height 44
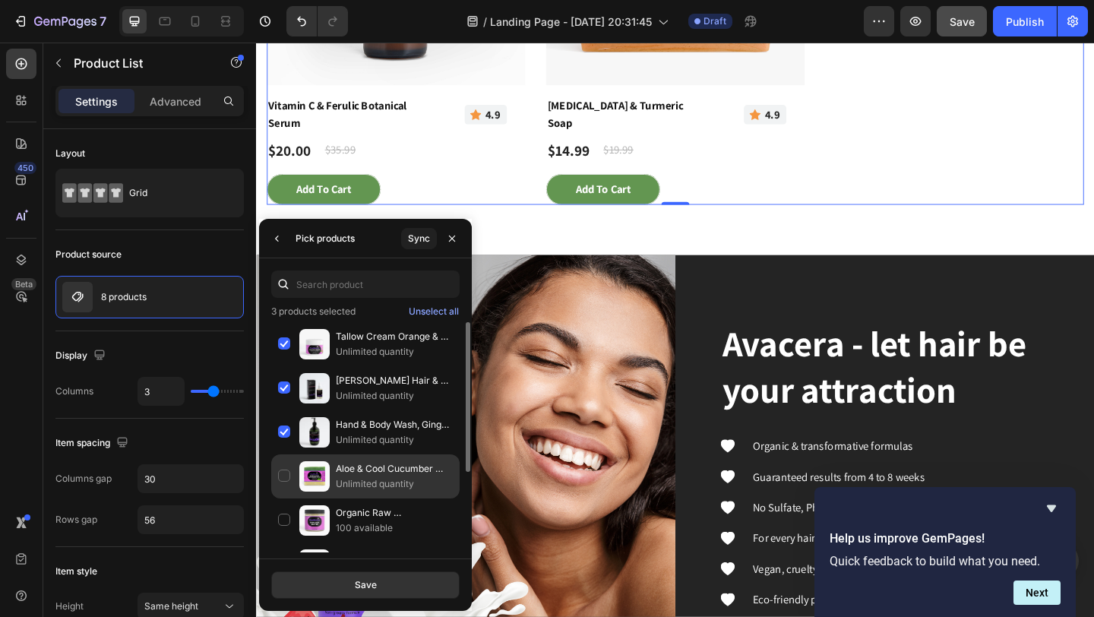
click at [285, 479] on div "Aloe & Cool Cucumber Soap Unlimited quantity" at bounding box center [365, 476] width 188 height 44
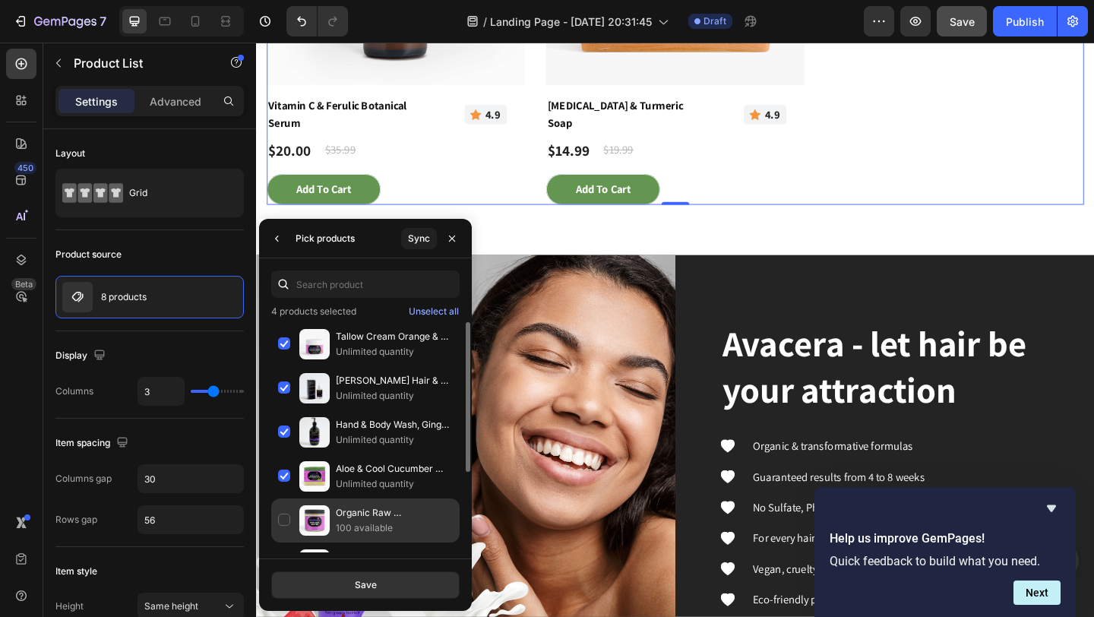
click at [285, 516] on div "Organic Raw Shea Butter 100 available" at bounding box center [365, 520] width 188 height 44
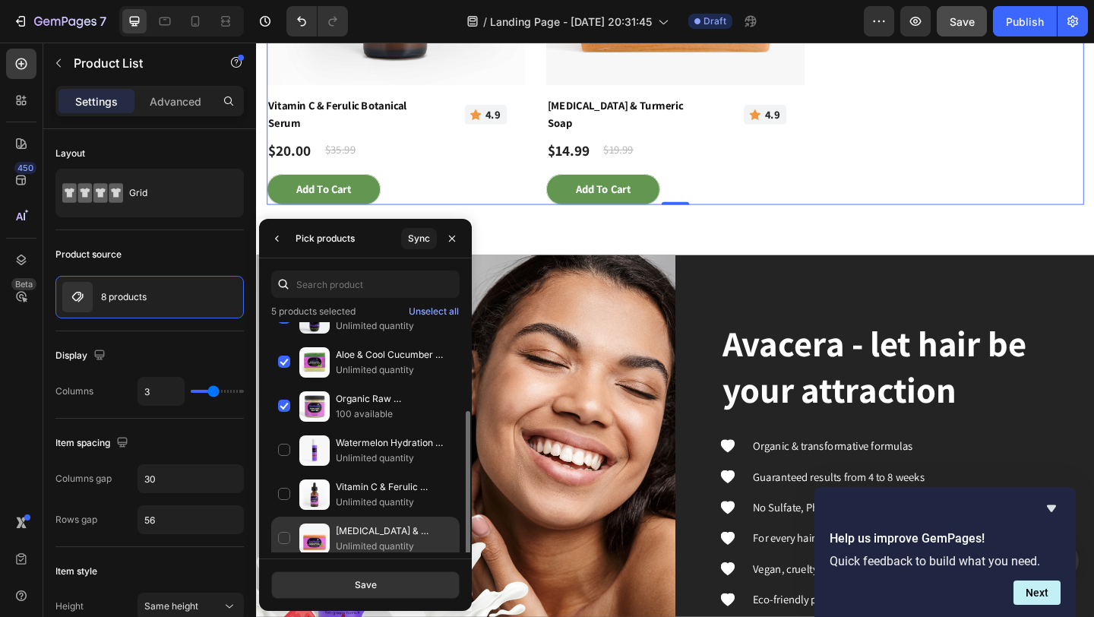
scroll to position [122, 0]
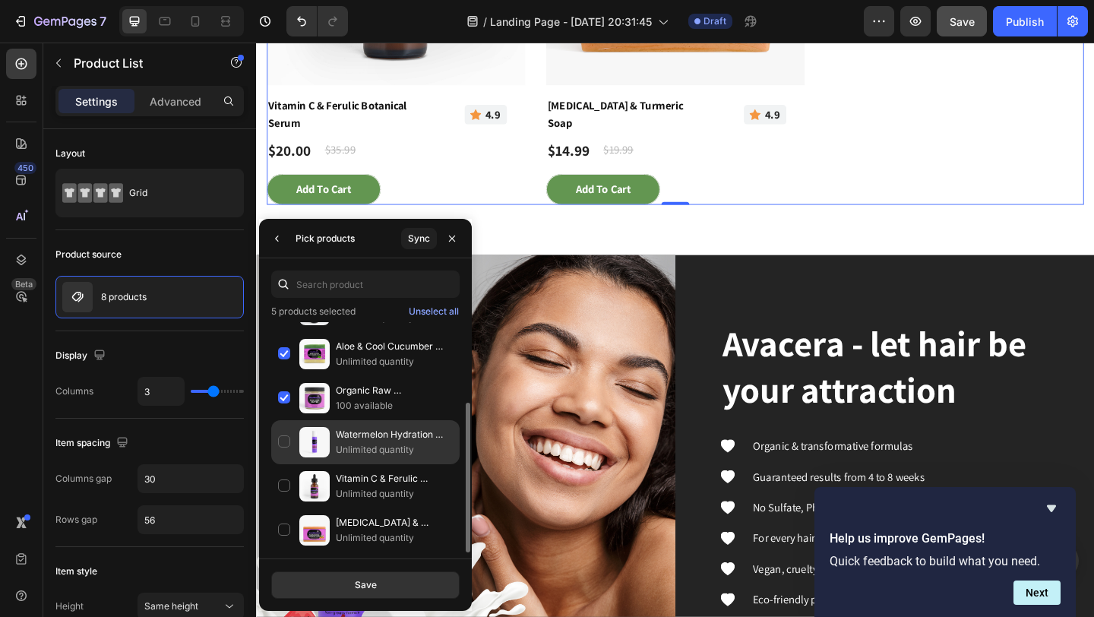
click at [282, 440] on div "Watermelon Hydration Moisturizer Unlimited quantity" at bounding box center [365, 442] width 188 height 44
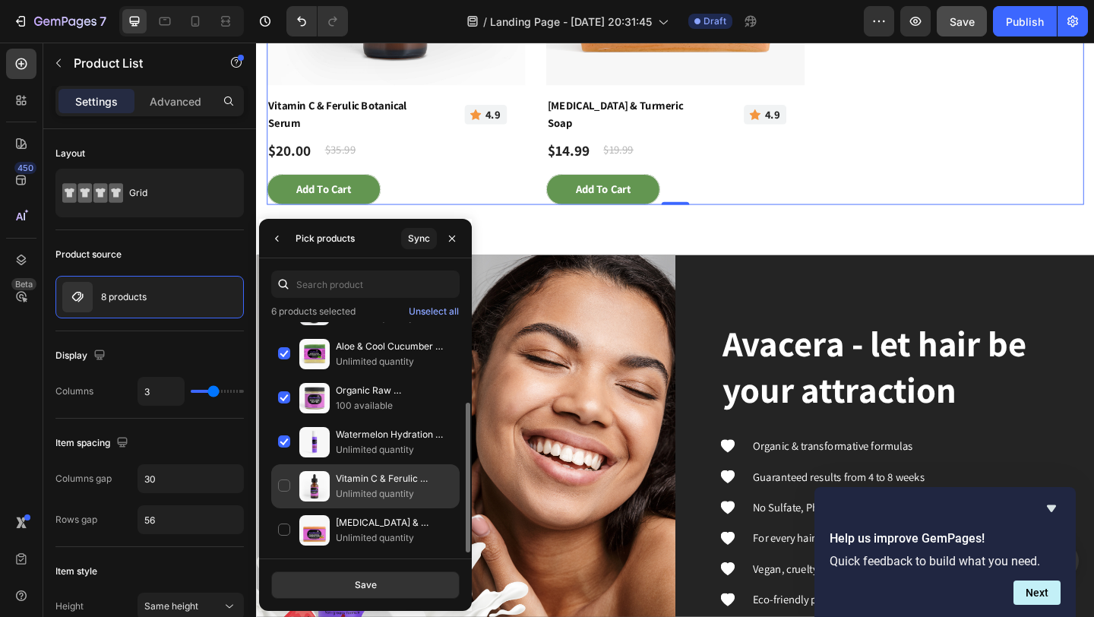
click at [281, 481] on div "Vitamin C & Ferulic Botanical Serum Unlimited quantity" at bounding box center [365, 486] width 188 height 44
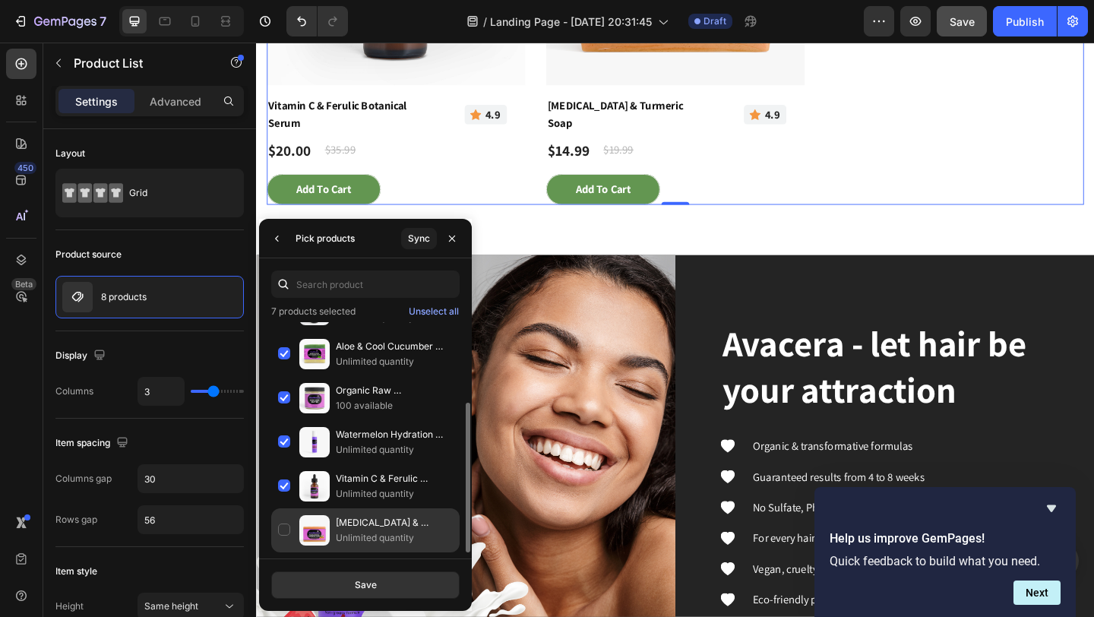
click at [283, 530] on div "Kojic Acid & Turmeric Soap Unlimited quantity" at bounding box center [365, 530] width 188 height 44
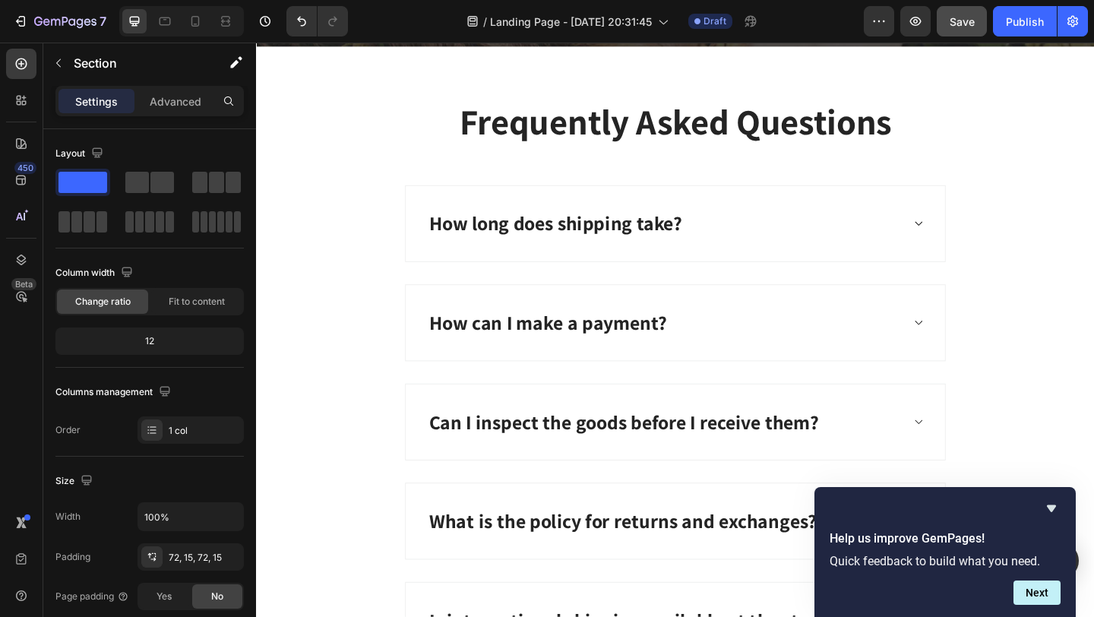
scroll to position [4081, 0]
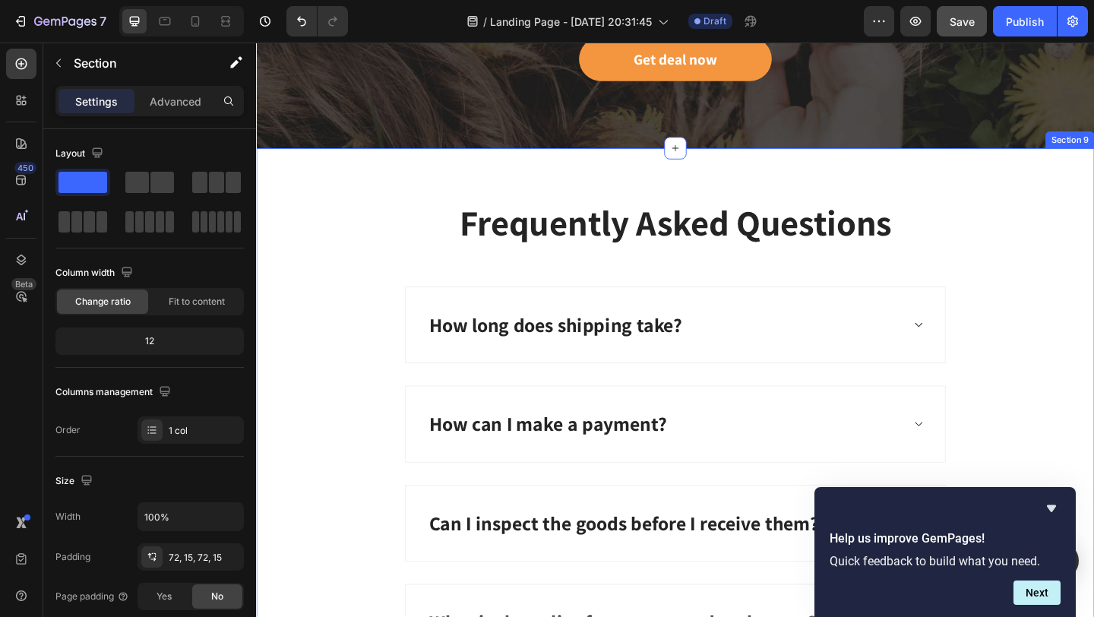
click at [774, 191] on div "Frequently Asked Questions Heading How long does shipping take? How can I make …" at bounding box center [712, 517] width 912 height 720
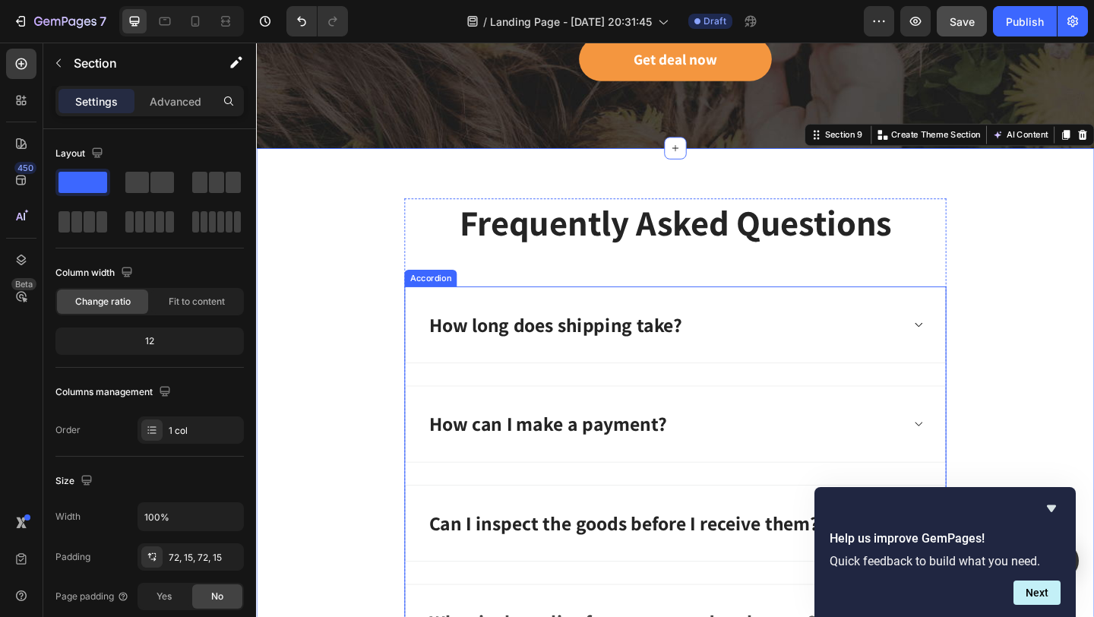
click at [976, 352] on icon at bounding box center [975, 349] width 11 height 12
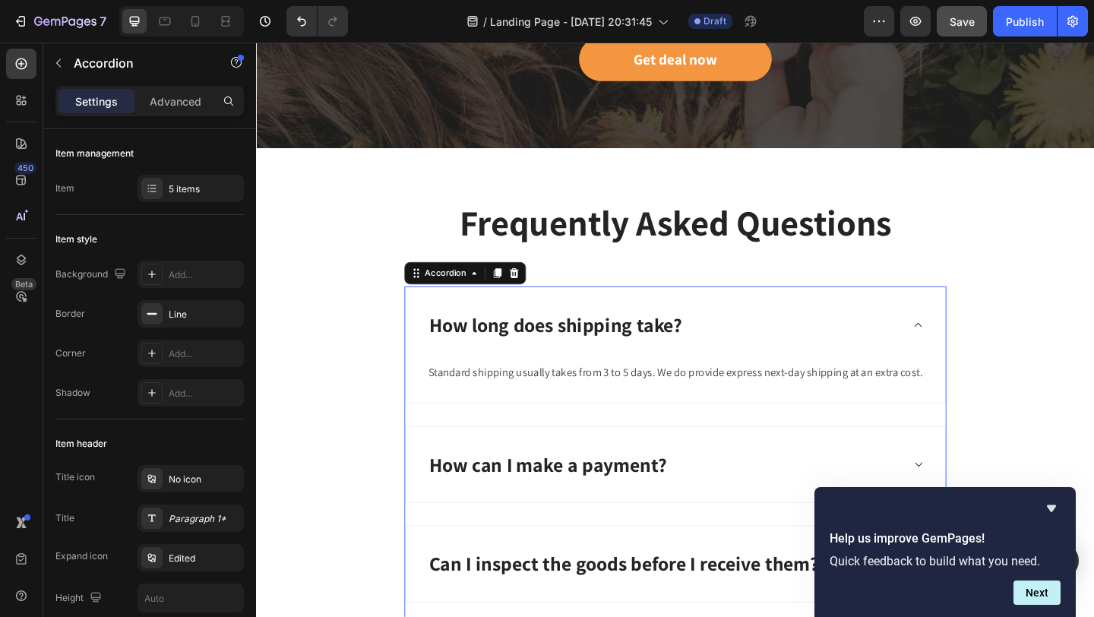
click at [976, 352] on icon at bounding box center [975, 349] width 11 height 12
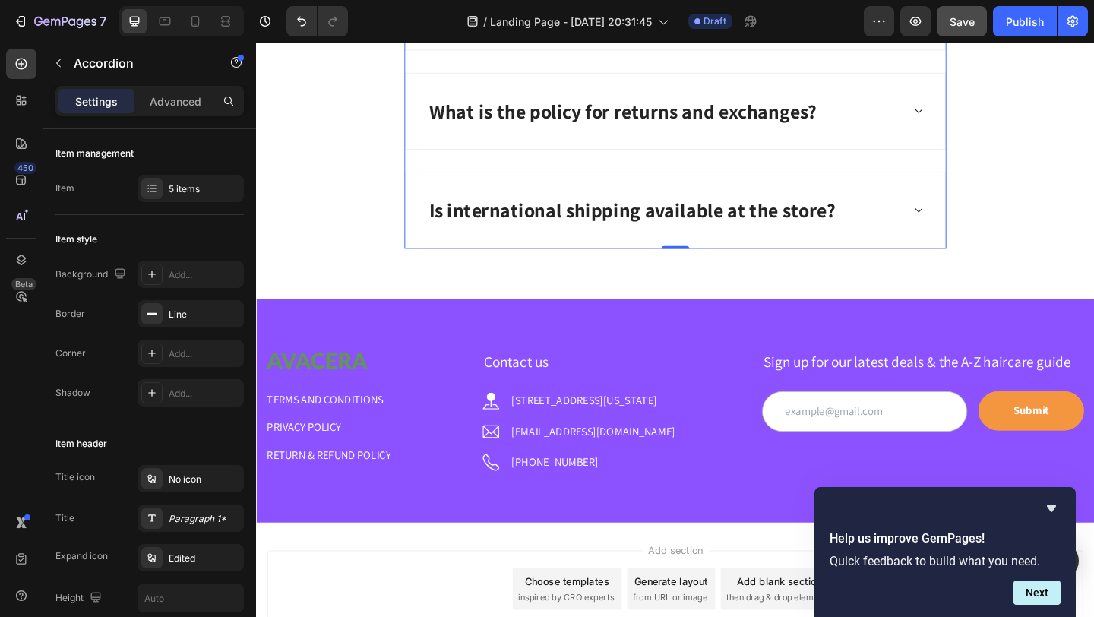
scroll to position [4753, 0]
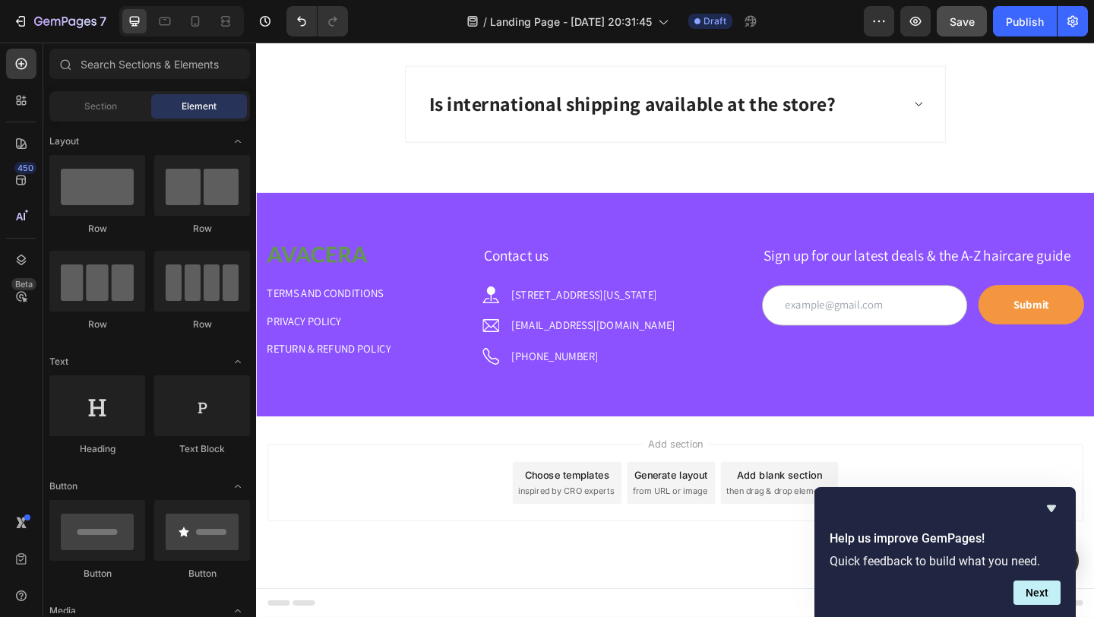
click at [599, 517] on div "Choose templates" at bounding box center [595, 512] width 92 height 16
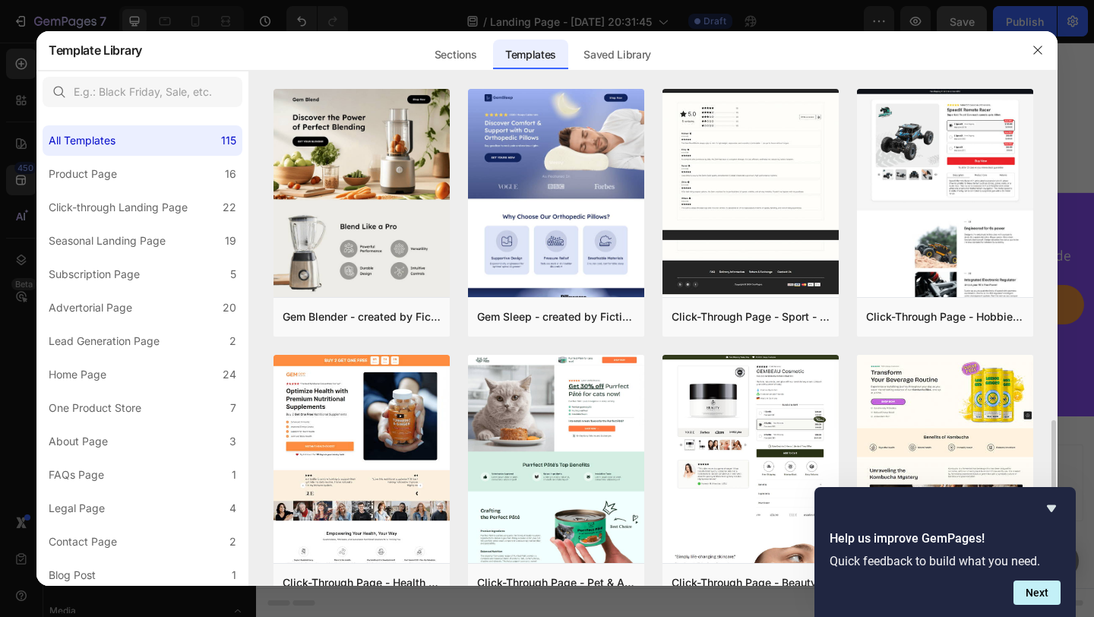
scroll to position [1615, 0]
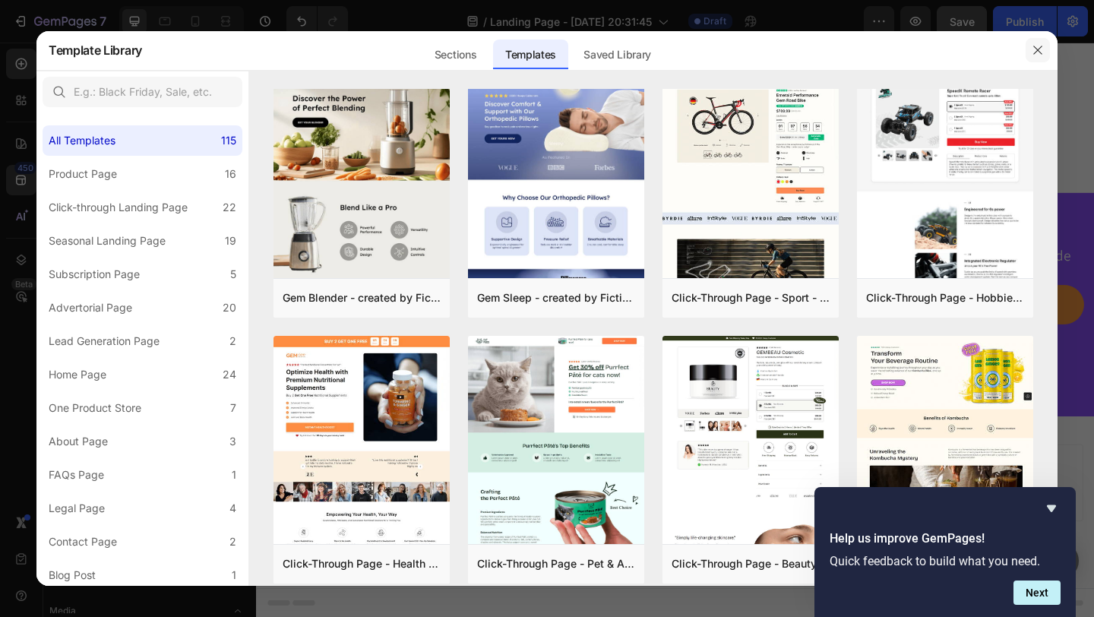
click at [1043, 51] on icon "button" at bounding box center [1038, 50] width 12 height 12
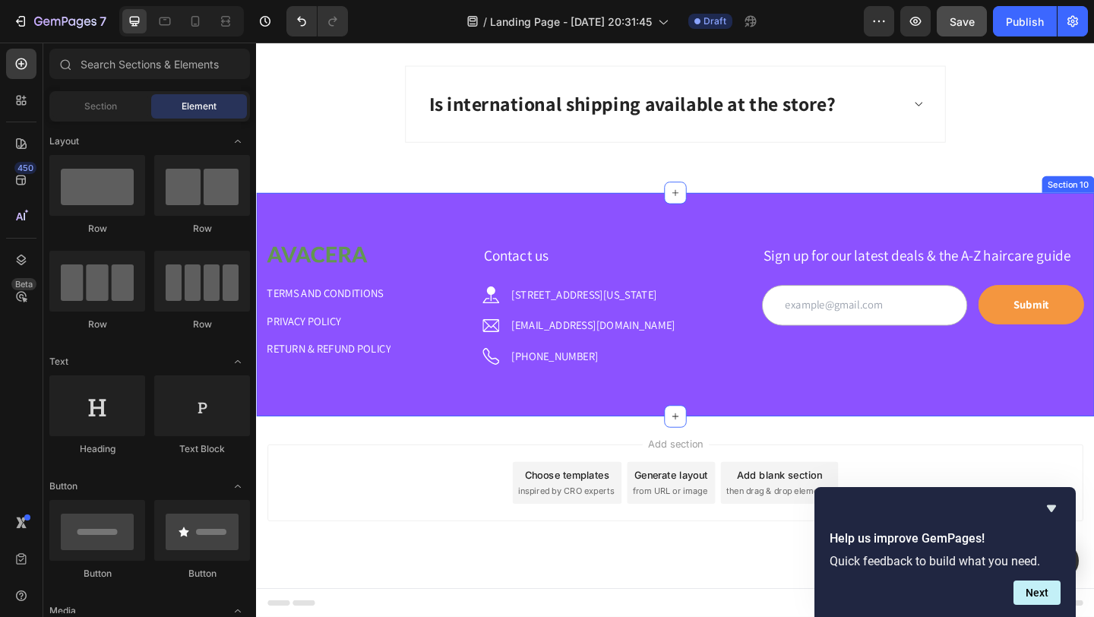
click at [414, 224] on div "Image TERMS AND CONDITIONS Button PRIVACY POLICY Button RETURN & REFUND POLICY …" at bounding box center [712, 327] width 912 height 243
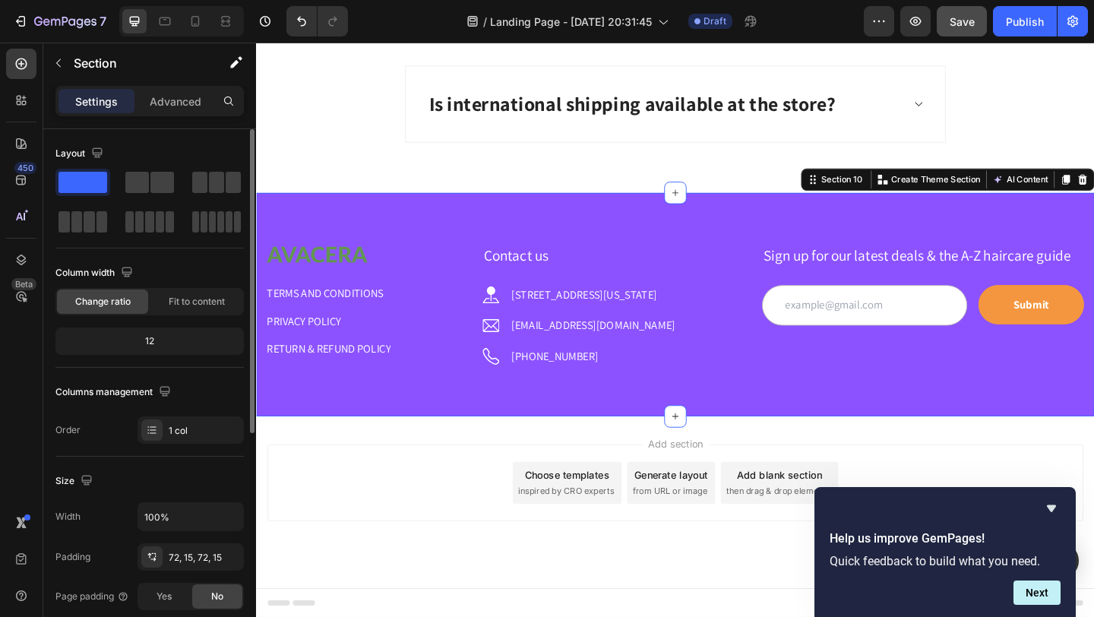
scroll to position [24, 0]
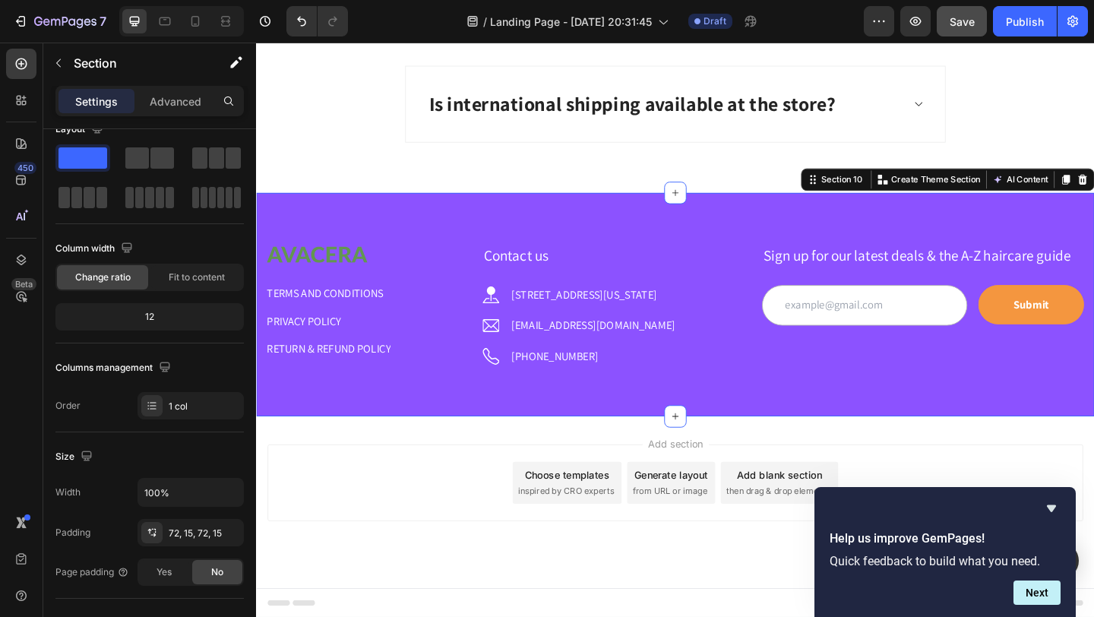
click at [848, 420] on div "Image TERMS AND CONDITIONS Button PRIVACY POLICY Button RETURN & REFUND POLICY …" at bounding box center [712, 327] width 912 height 243
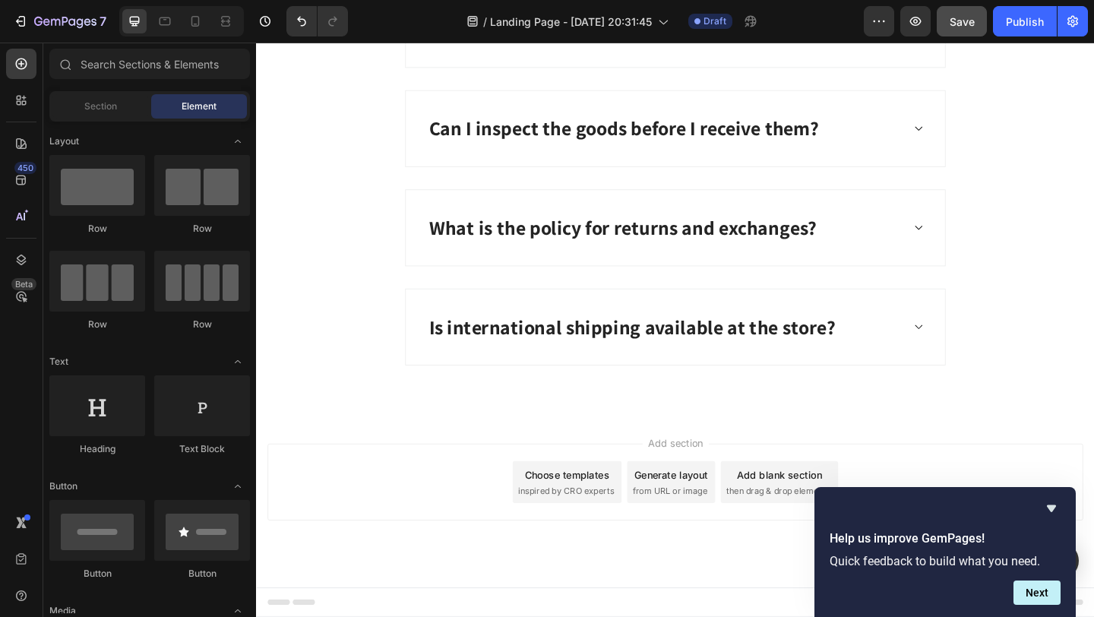
scroll to position [4511, 0]
click at [888, 27] on button "button" at bounding box center [879, 21] width 30 height 30
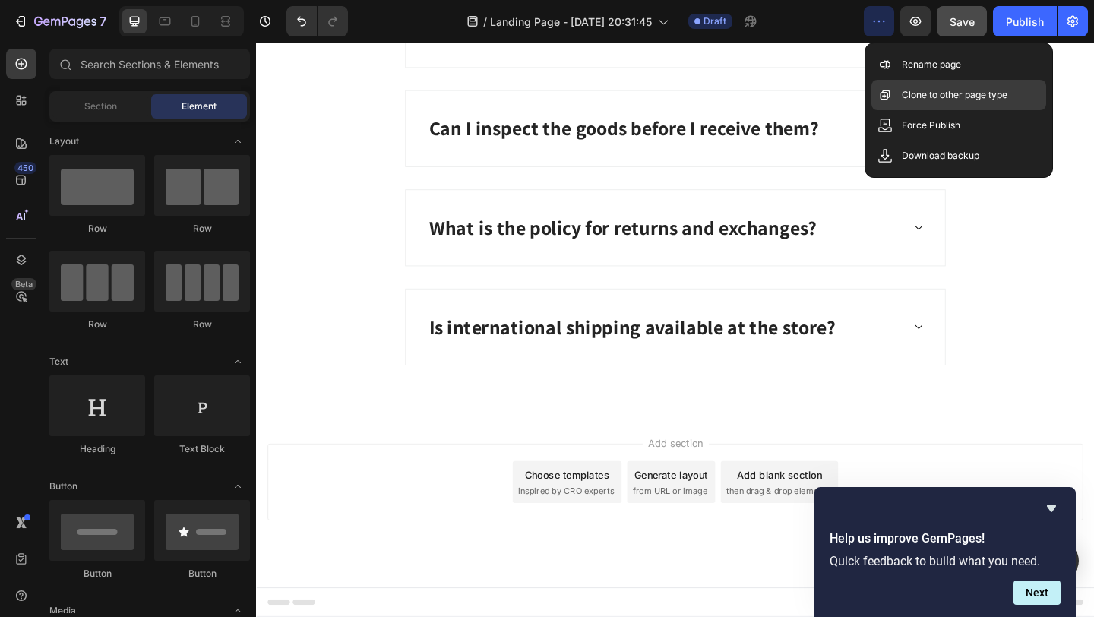
click at [938, 95] on p "Clone to other page type" at bounding box center [955, 94] width 106 height 15
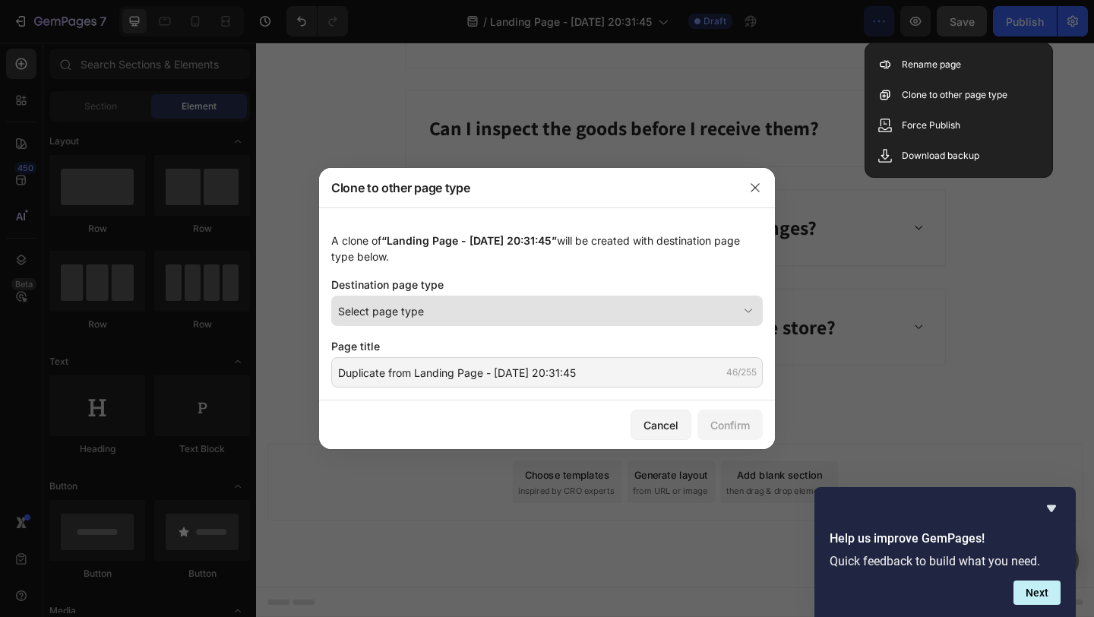
click at [591, 312] on div "Select page type" at bounding box center [538, 311] width 400 height 16
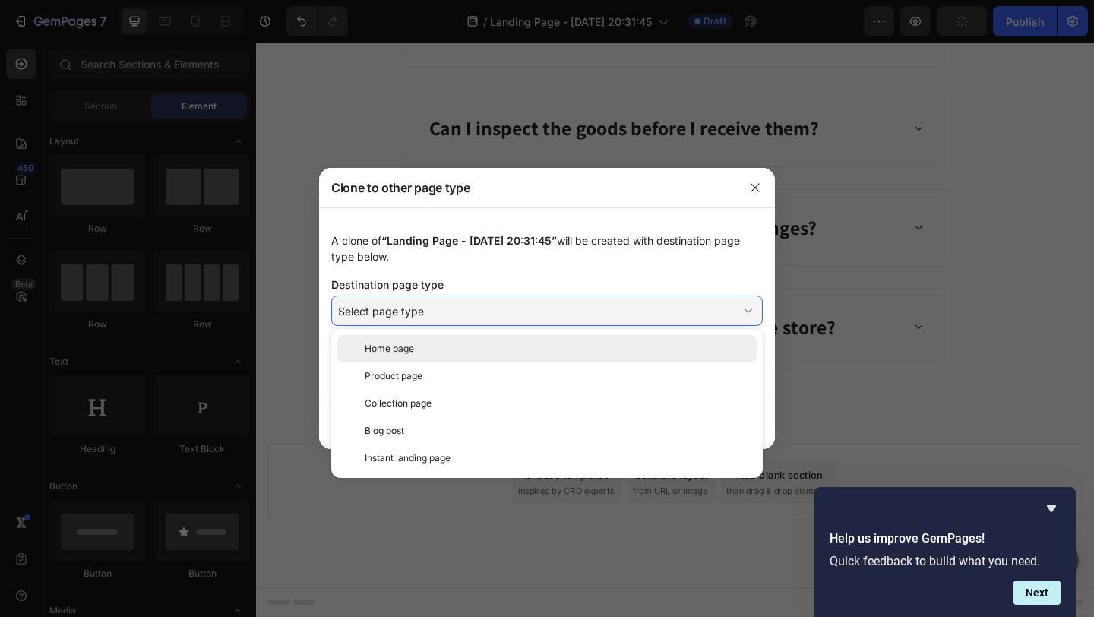
click at [513, 352] on div "Home page" at bounding box center [558, 349] width 386 height 14
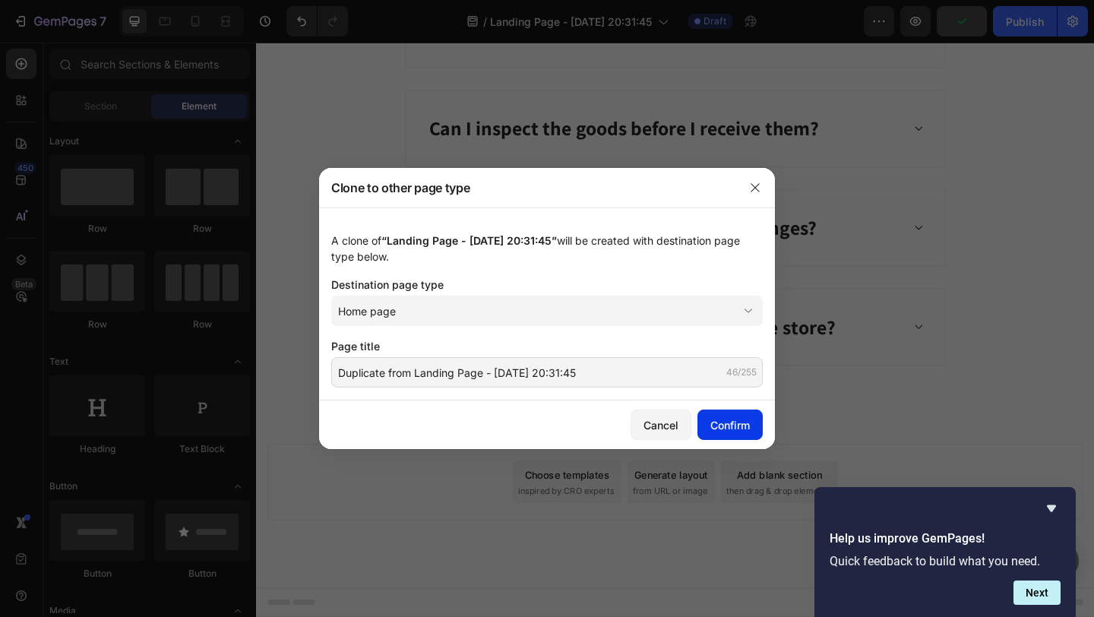
click at [750, 429] on button "Confirm" at bounding box center [729, 425] width 65 height 30
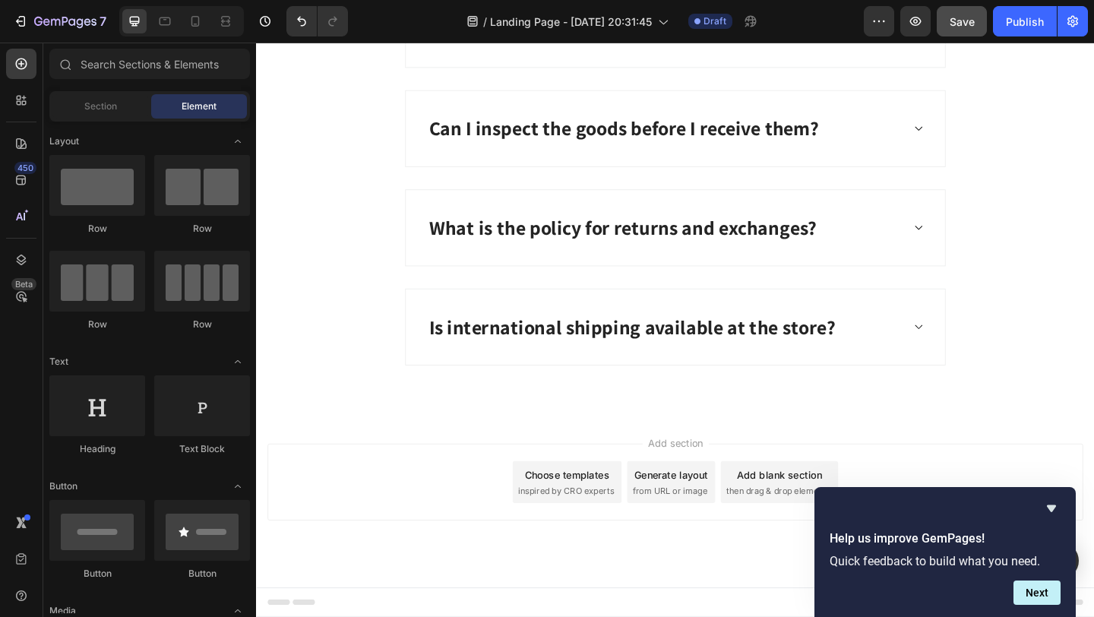
click at [593, 512] on div "Choose templates" at bounding box center [595, 512] width 92 height 16
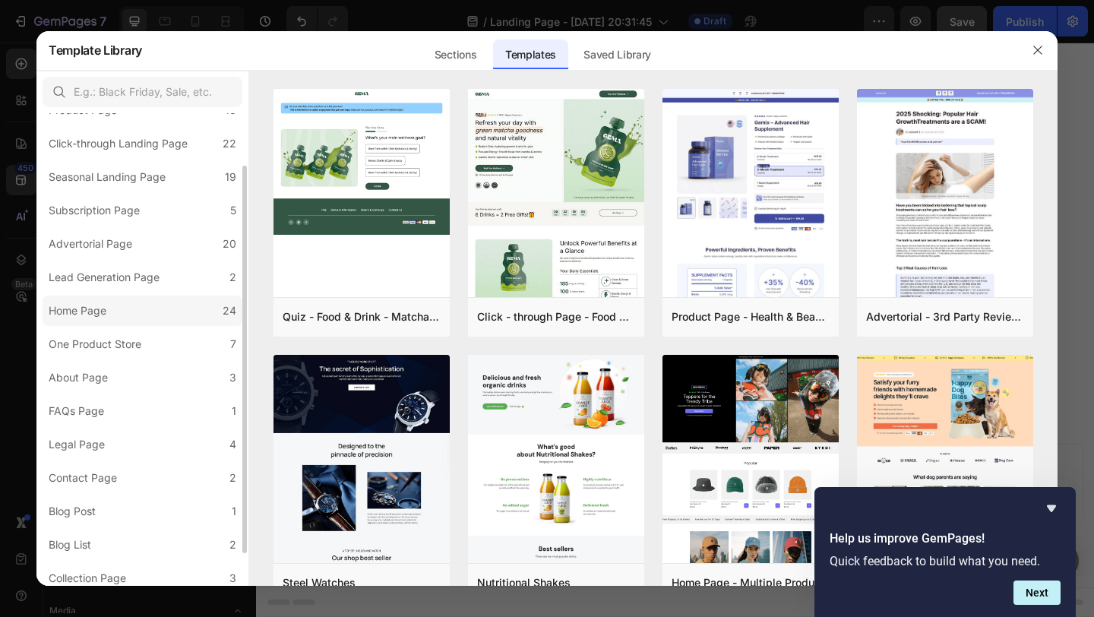
scroll to position [104, 0]
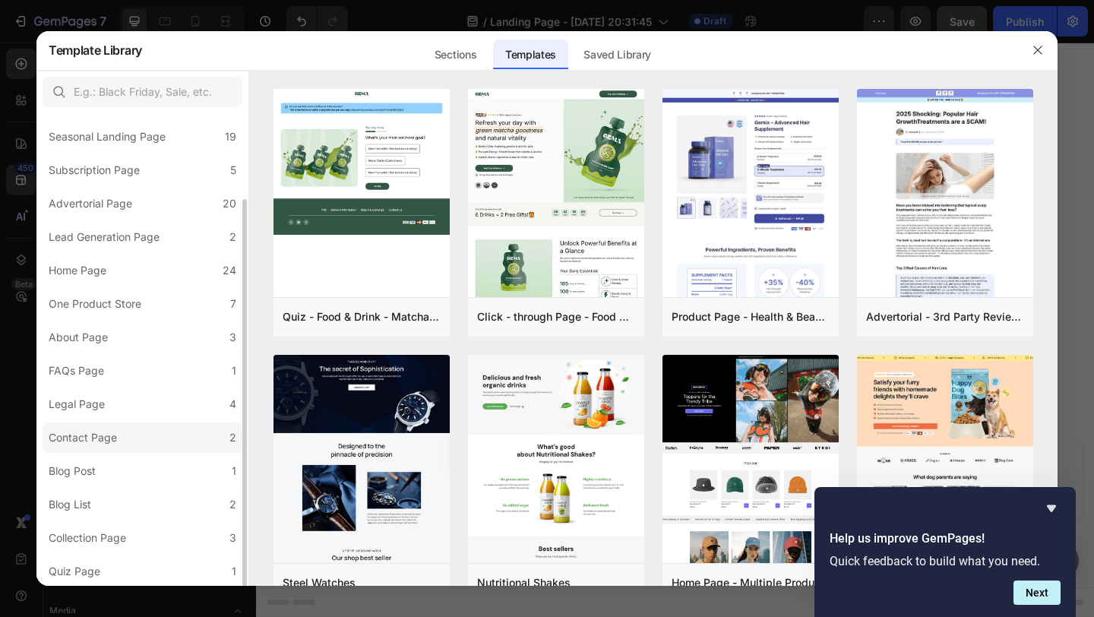
click at [104, 433] on div "Contact Page" at bounding box center [83, 438] width 68 height 18
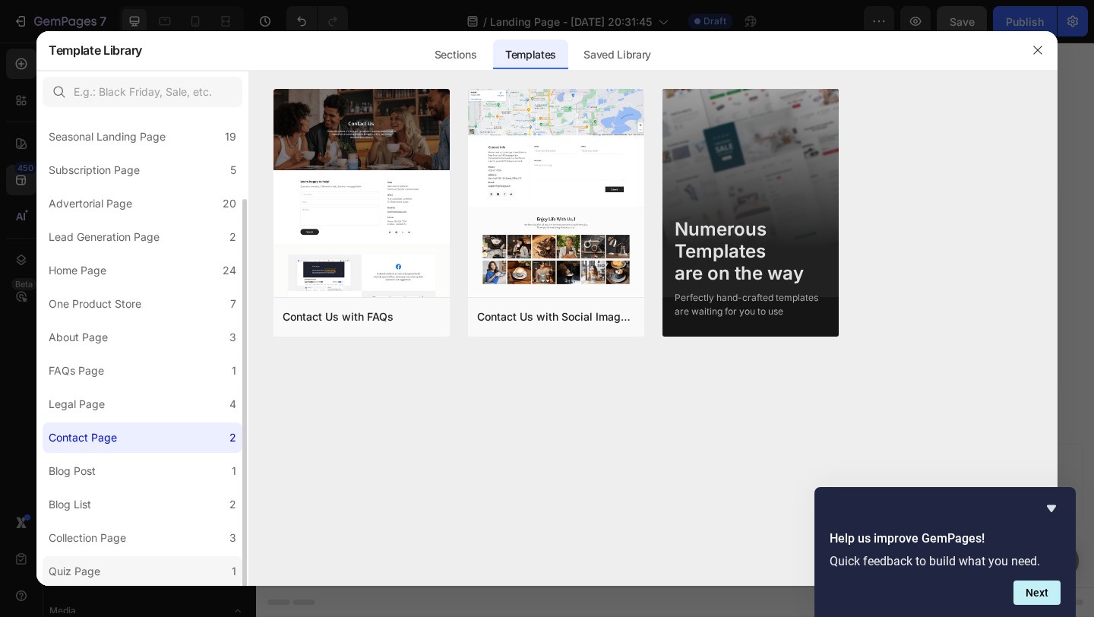
click at [93, 565] on div "Quiz Page" at bounding box center [75, 571] width 52 height 18
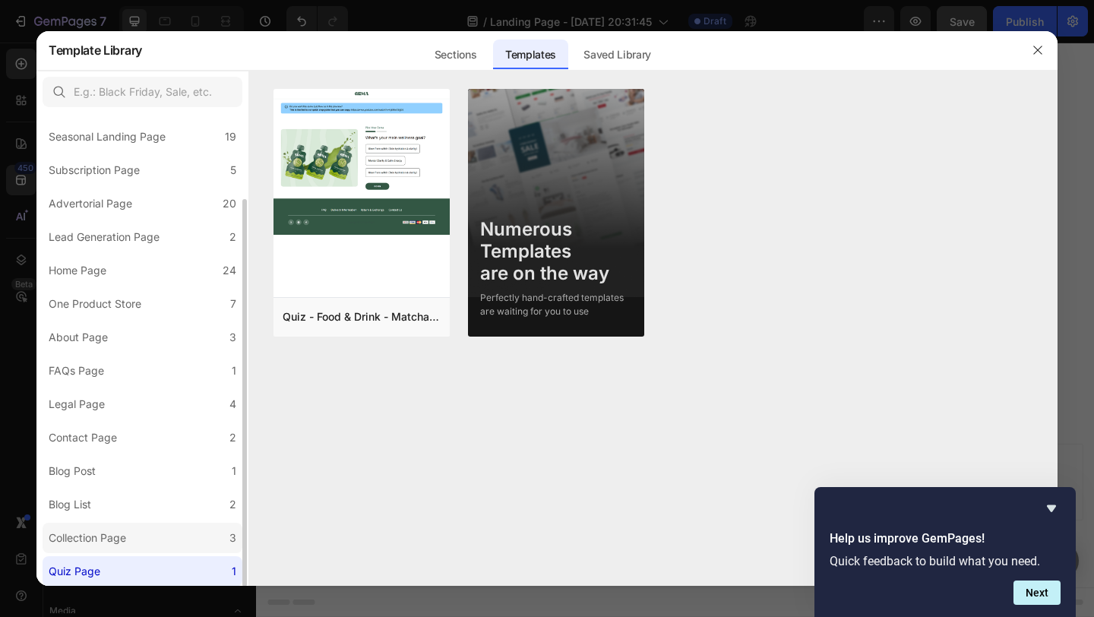
click at [100, 537] on div "Collection Page" at bounding box center [87, 538] width 77 height 18
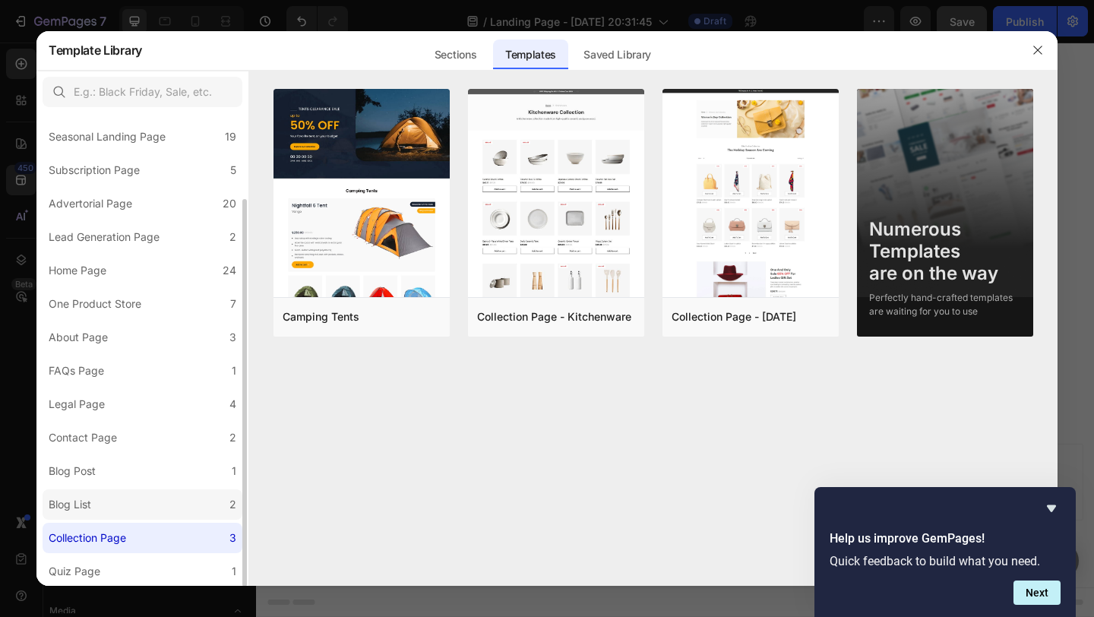
click at [99, 505] on label "Blog List 2" at bounding box center [143, 504] width 200 height 30
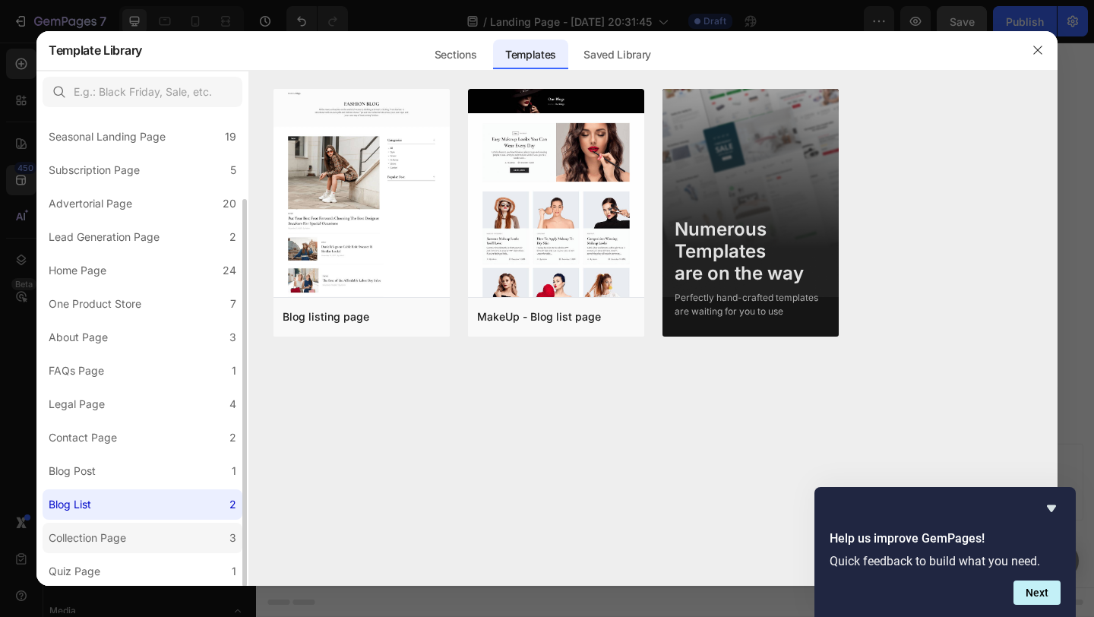
click at [93, 538] on div "Collection Page" at bounding box center [87, 538] width 77 height 18
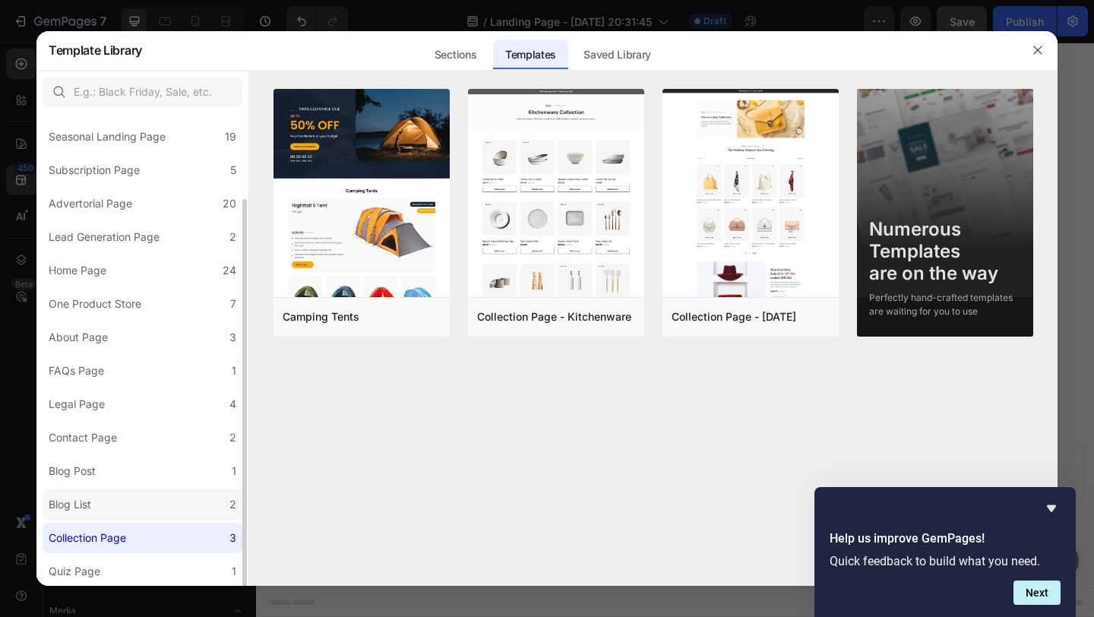
click at [93, 507] on div "Blog List" at bounding box center [73, 504] width 49 height 18
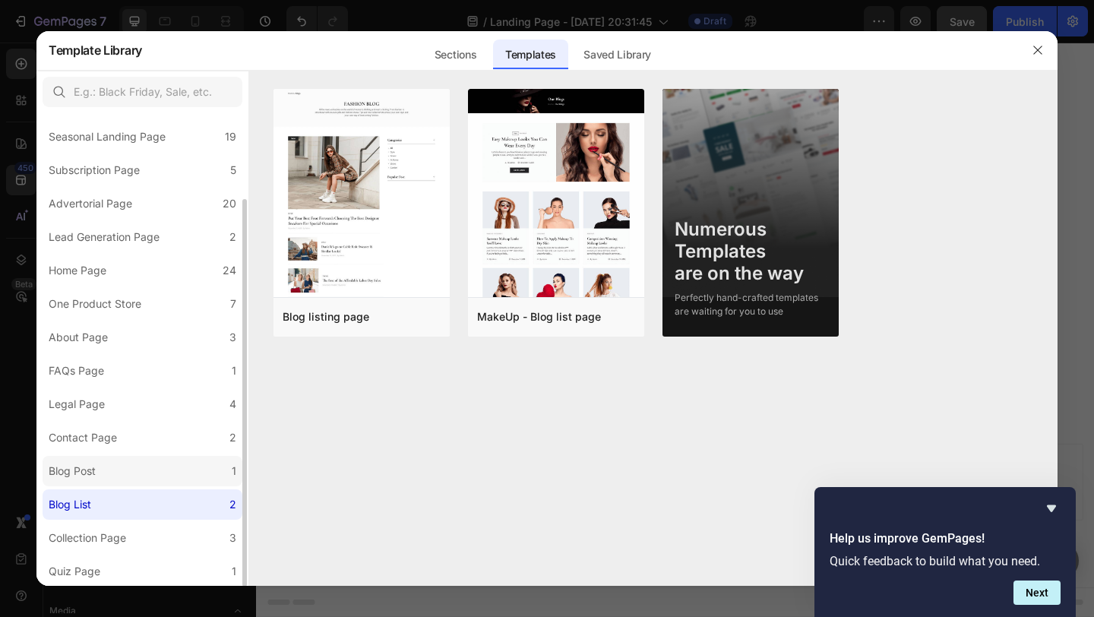
click at [99, 482] on label "Blog Post 1" at bounding box center [143, 471] width 200 height 30
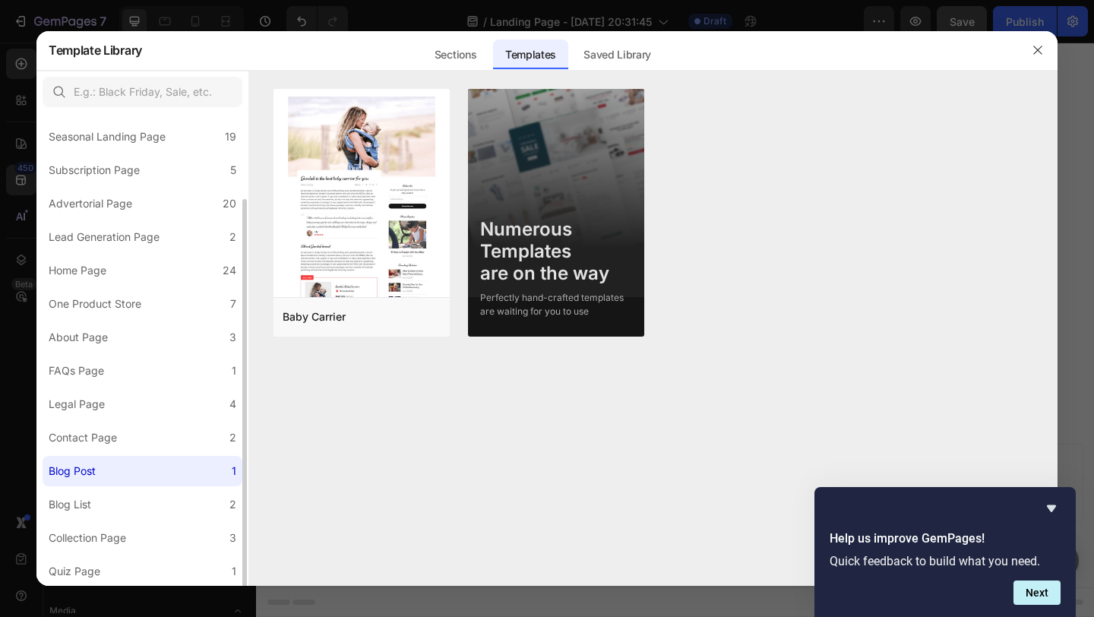
click at [100, 464] on div "Blog Post" at bounding box center [75, 471] width 53 height 18
click at [103, 434] on div "Contact Page" at bounding box center [83, 438] width 68 height 18
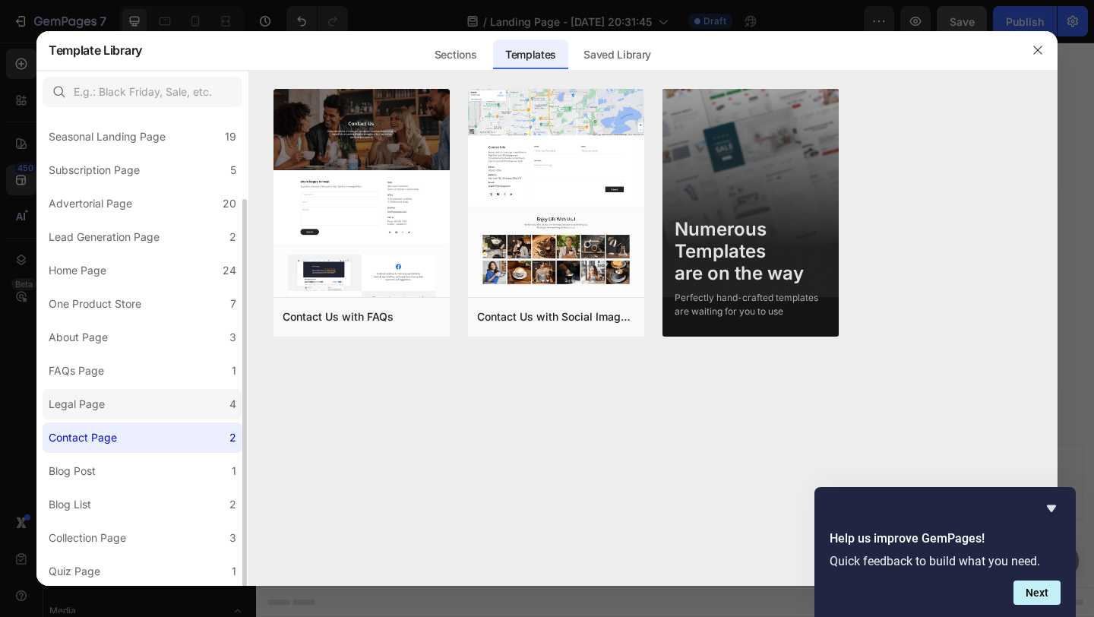
click at [103, 410] on div "Legal Page" at bounding box center [77, 404] width 56 height 18
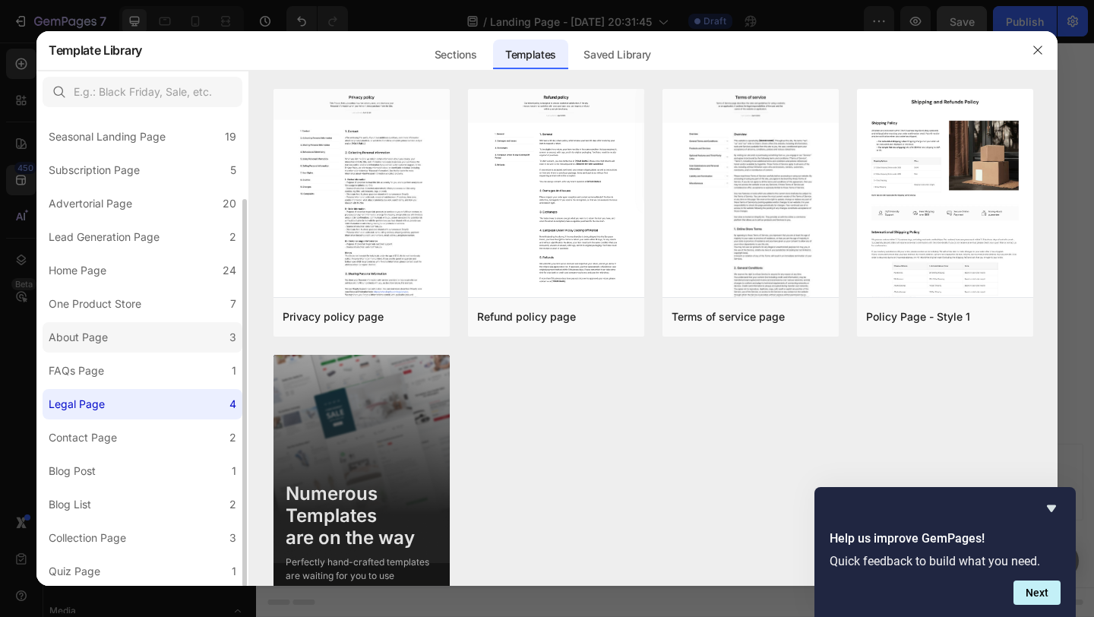
click at [106, 343] on div "About Page" at bounding box center [78, 337] width 59 height 18
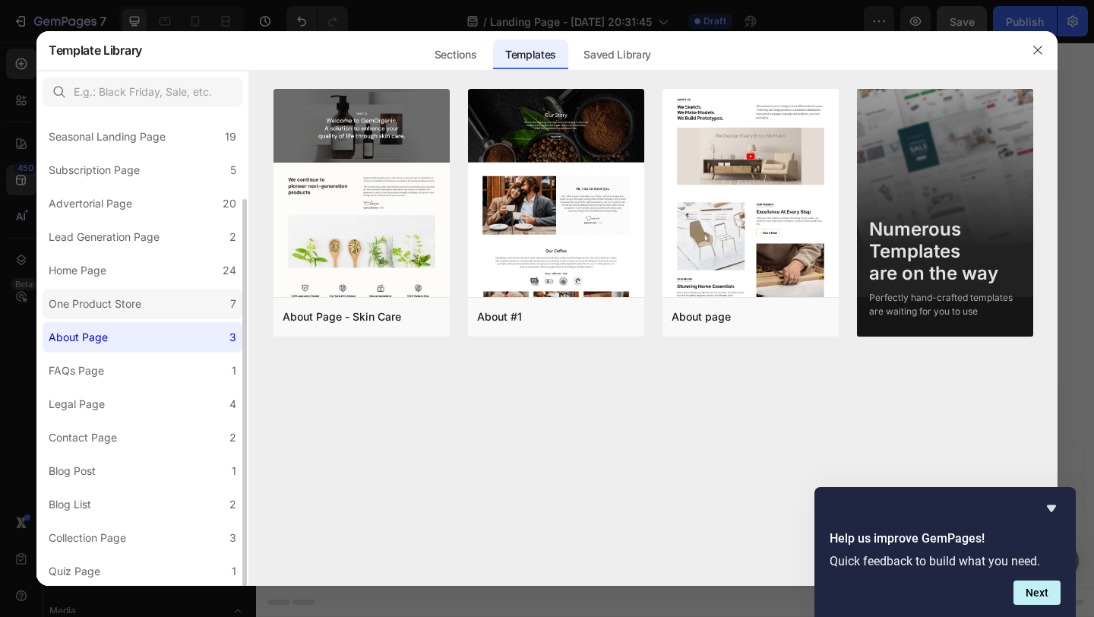
click at [112, 312] on div "One Product Store" at bounding box center [95, 304] width 93 height 18
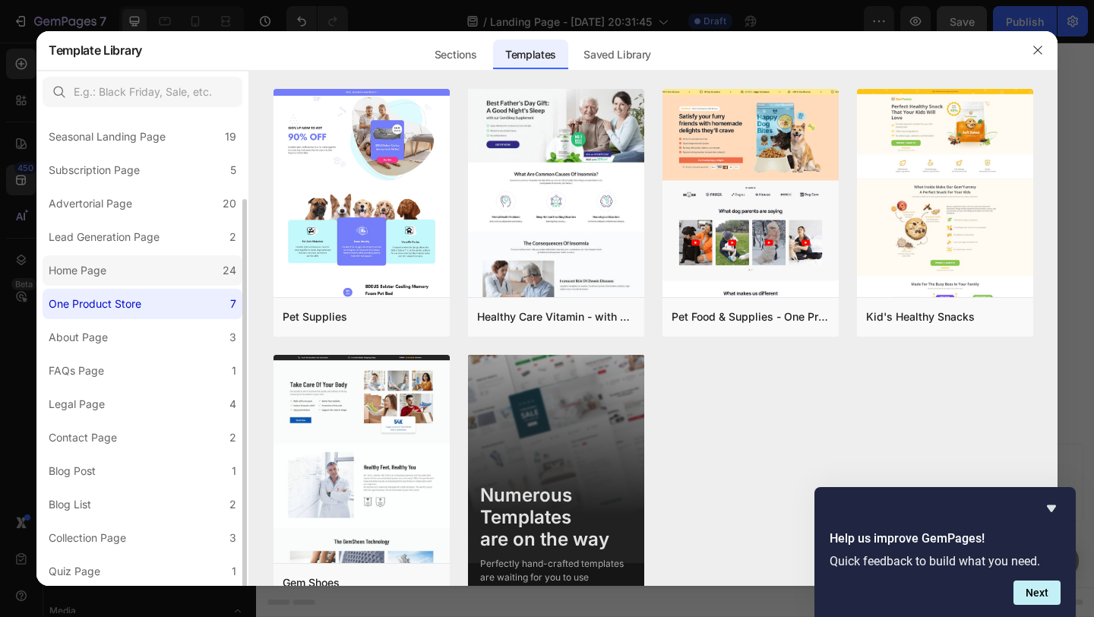
click at [112, 270] on div "Home Page" at bounding box center [81, 270] width 64 height 18
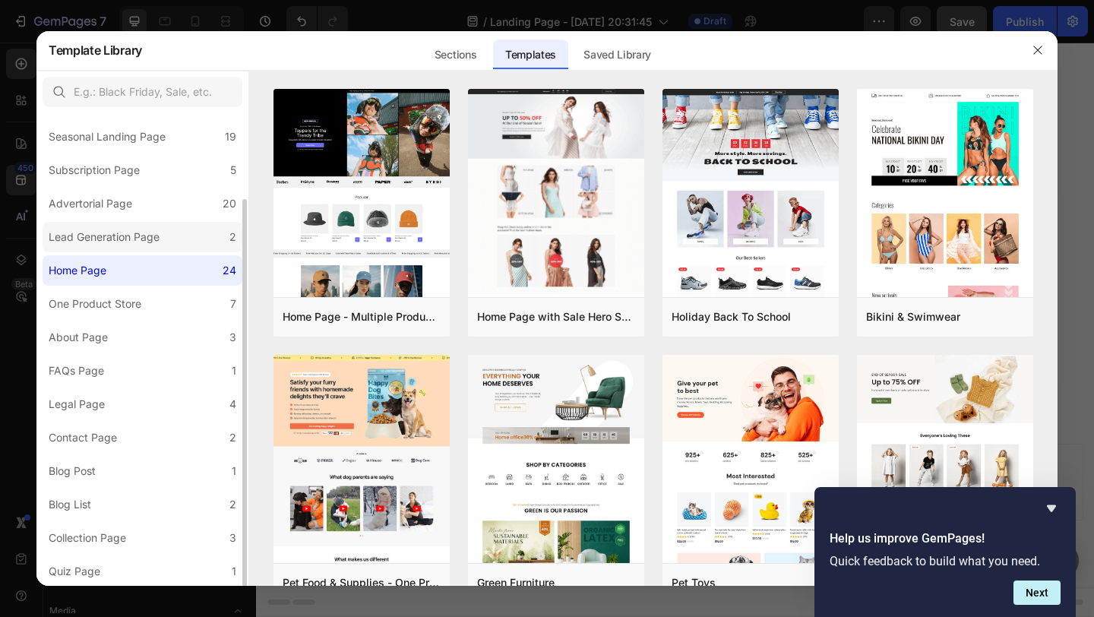
click at [117, 243] on div "Lead Generation Page" at bounding box center [104, 237] width 111 height 18
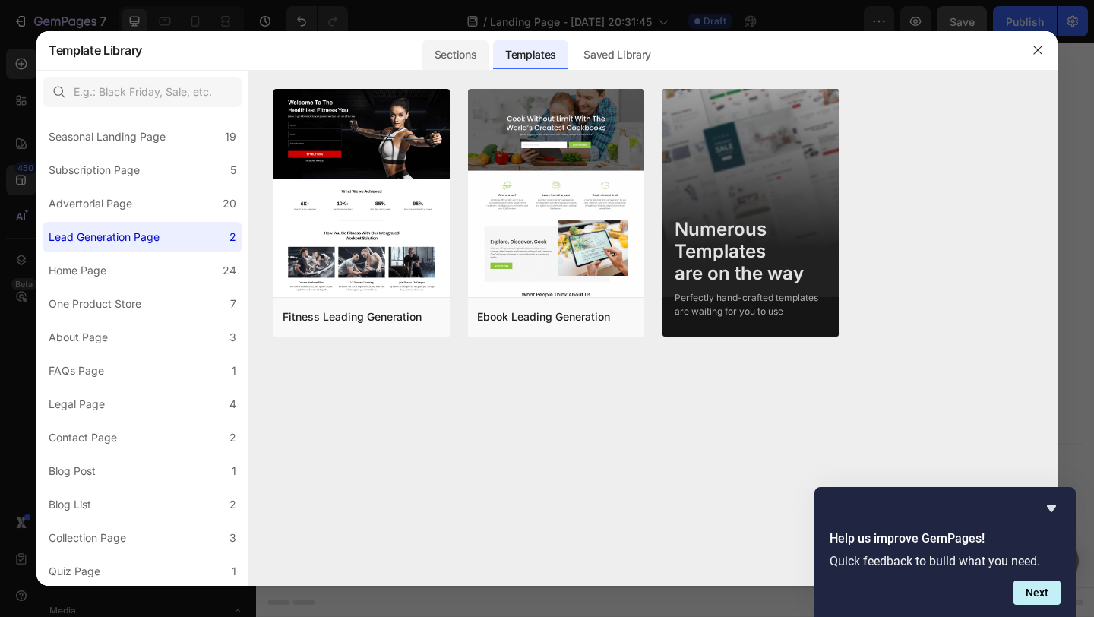
click at [449, 55] on div "Sections" at bounding box center [455, 55] width 66 height 30
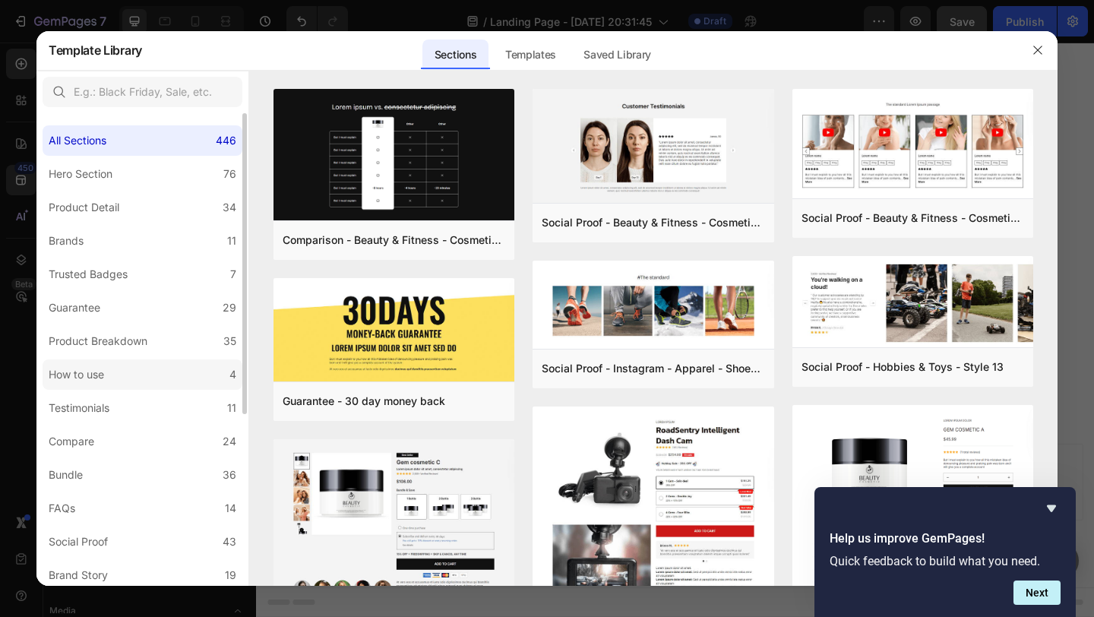
scroll to position [271, 0]
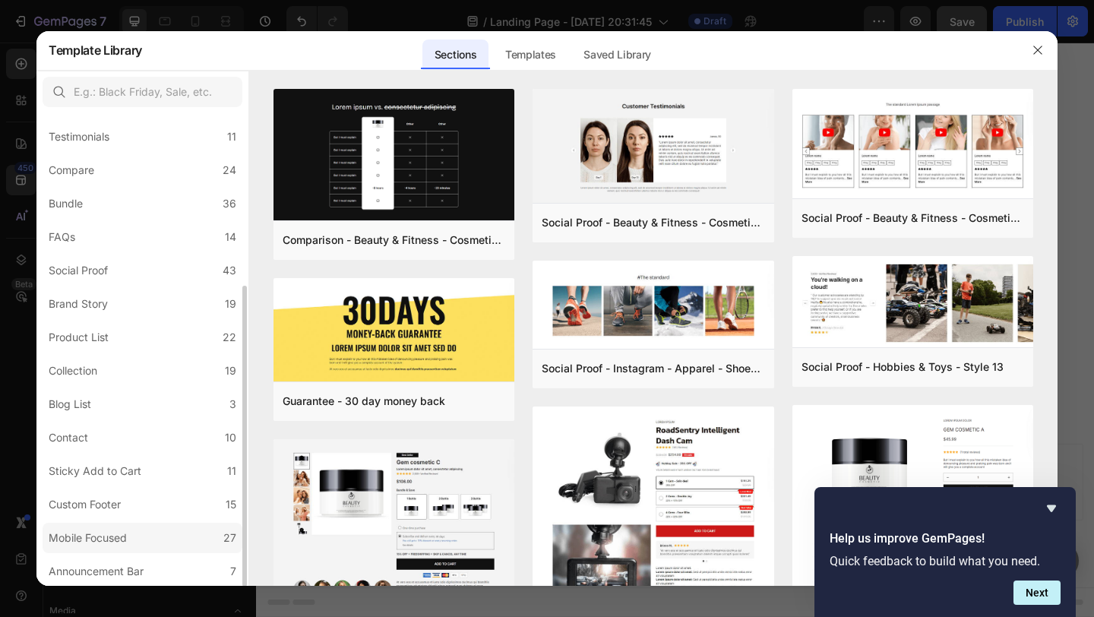
click at [97, 537] on div "Mobile Focused" at bounding box center [88, 538] width 78 height 18
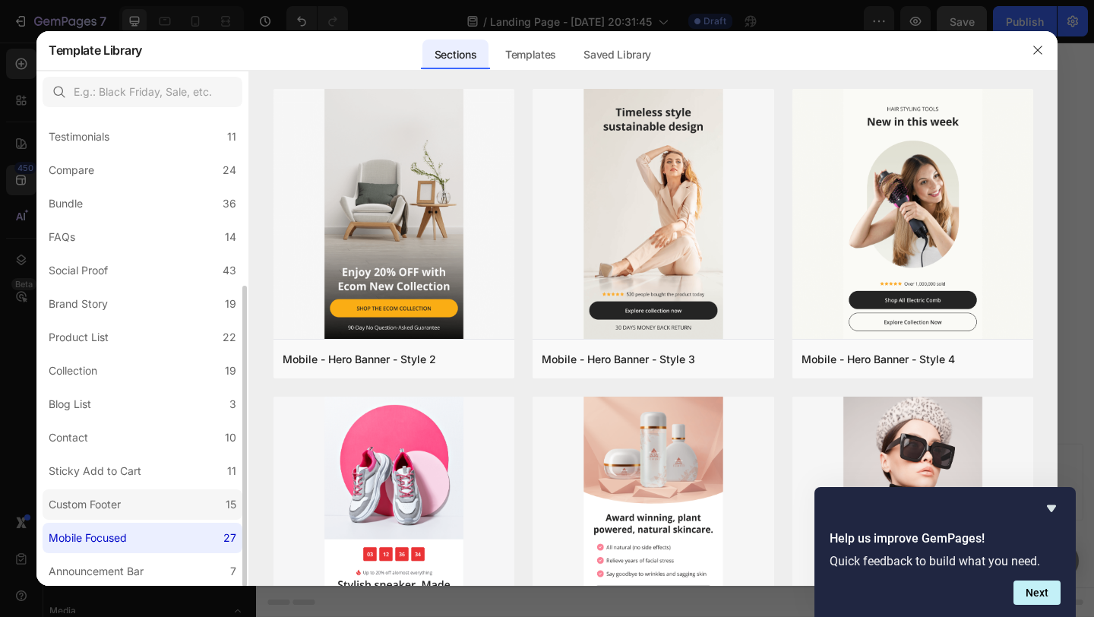
click at [99, 495] on div "Custom Footer" at bounding box center [85, 504] width 72 height 18
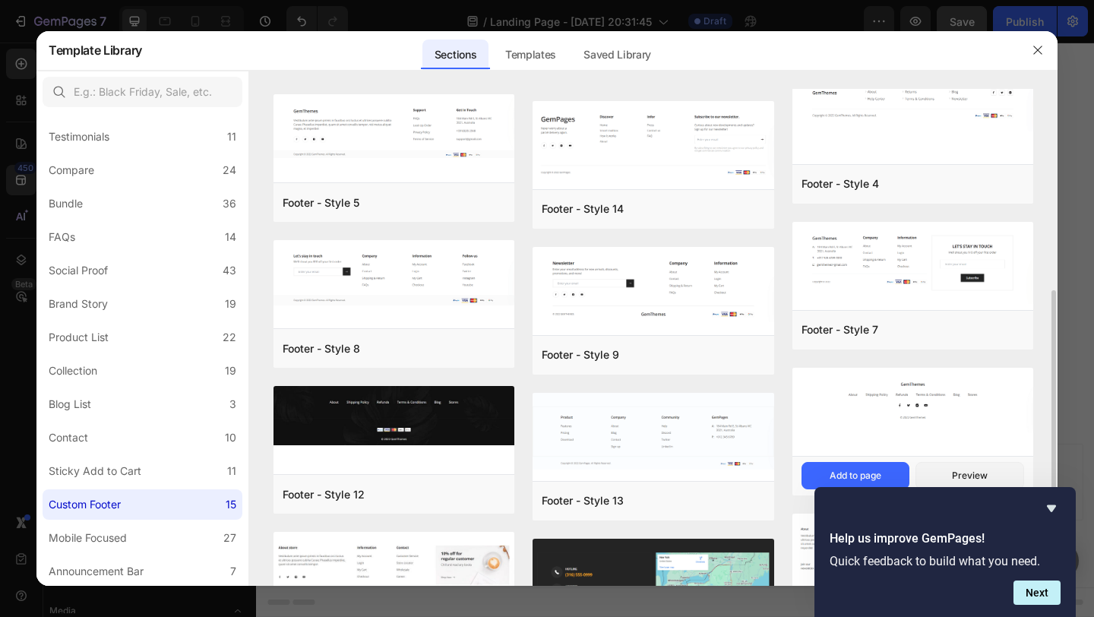
scroll to position [296, 0]
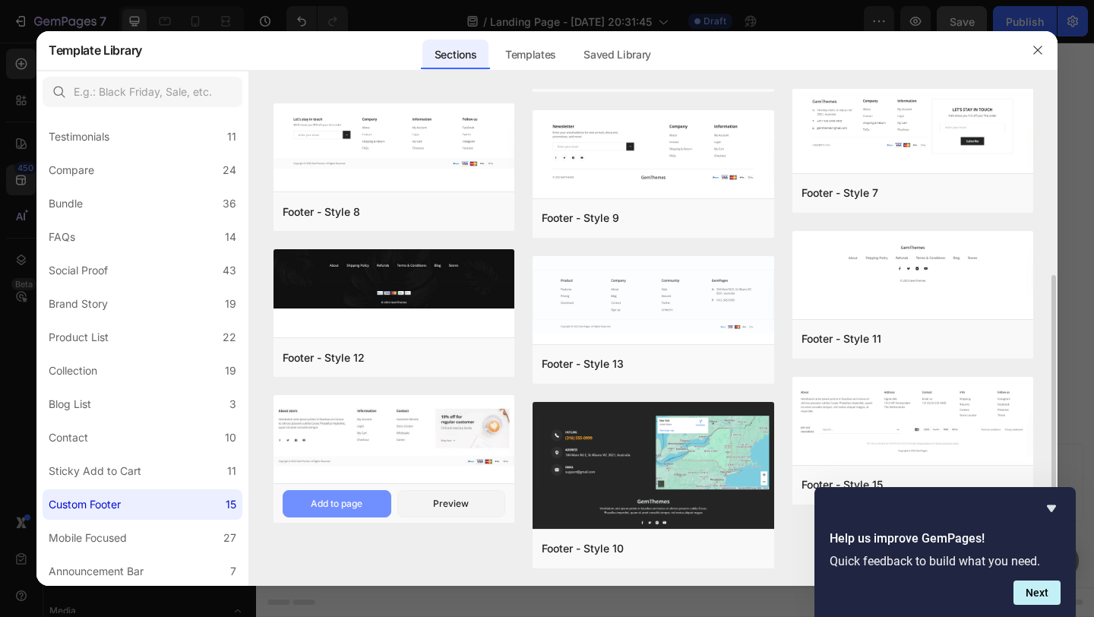
click at [357, 504] on div "Add to page" at bounding box center [337, 504] width 52 height 14
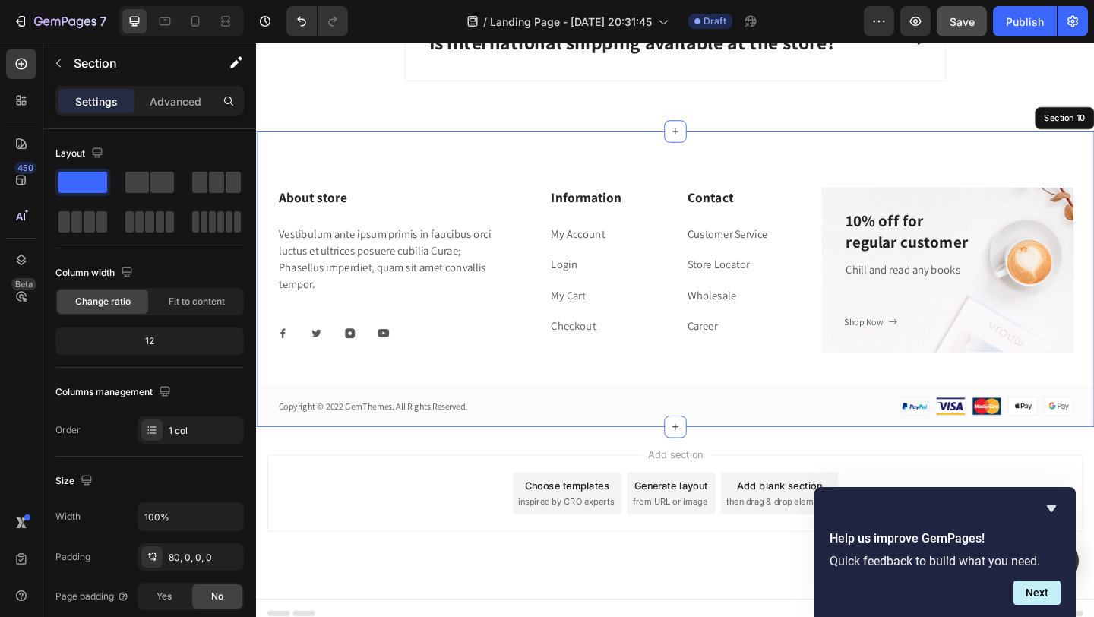
scroll to position [4831, 0]
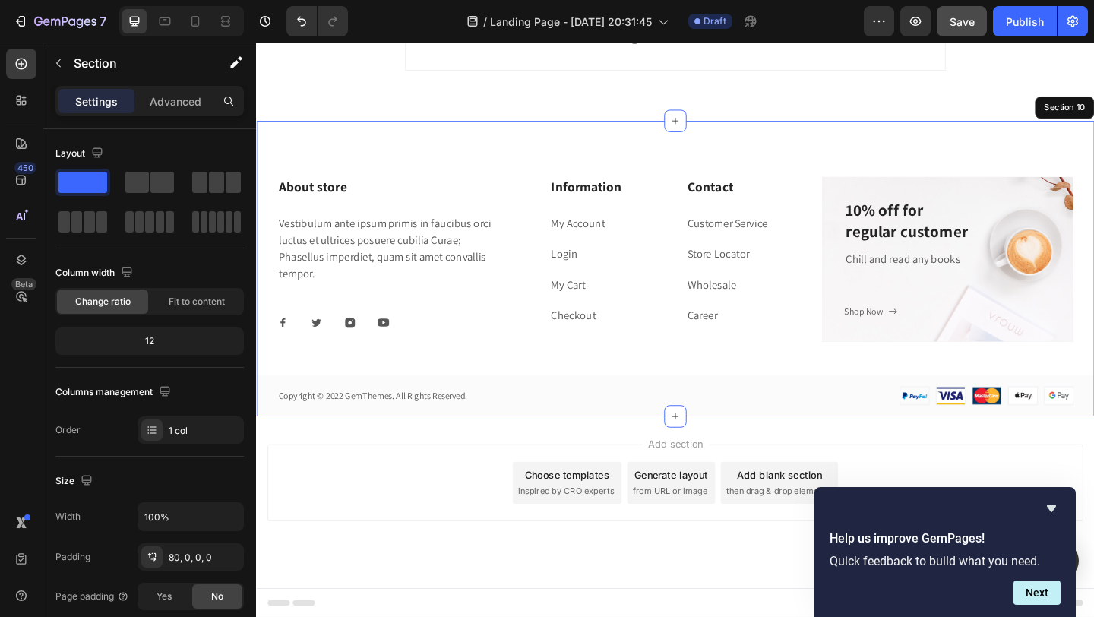
click at [797, 144] on div "About store Heading Vestibulum ante ipsum primis in faucibus orci luctus et ult…" at bounding box center [712, 288] width 912 height 321
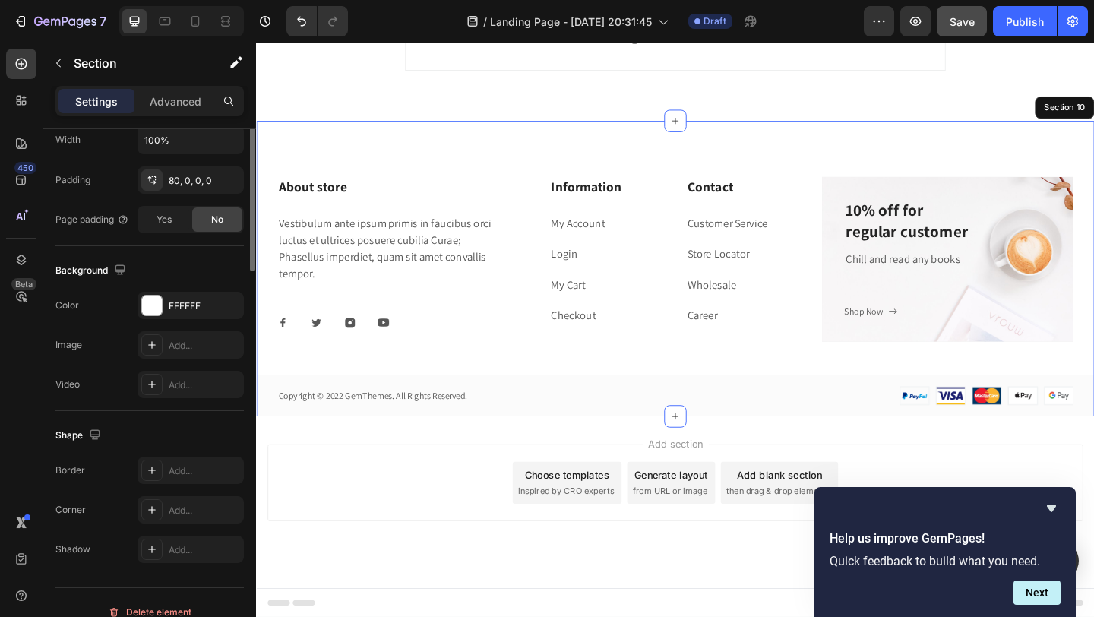
scroll to position [396, 0]
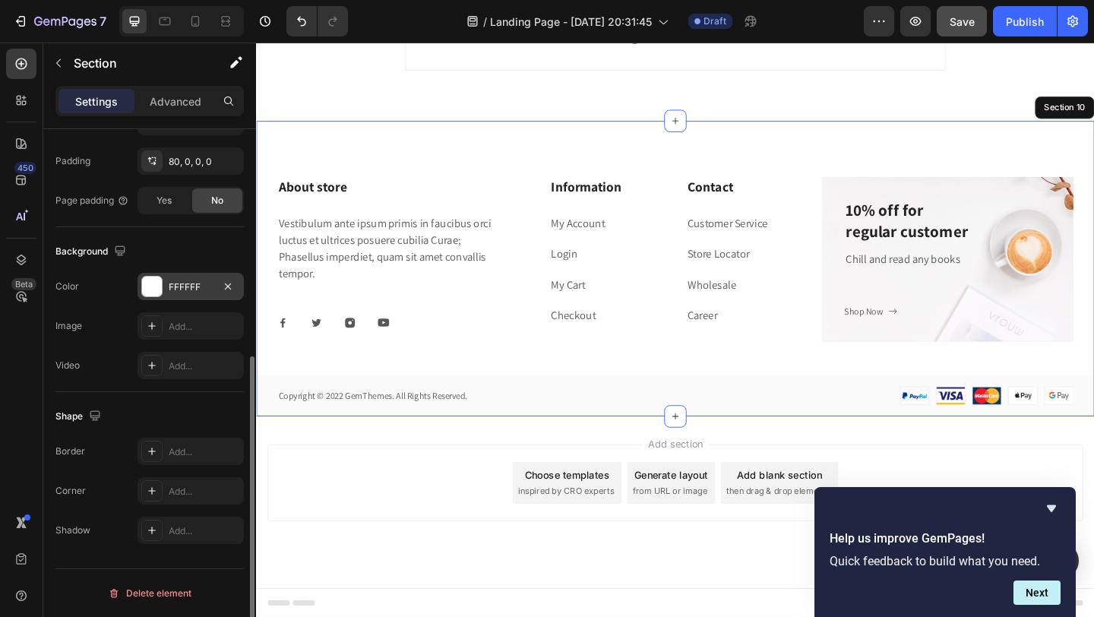
click at [157, 293] on div at bounding box center [152, 287] width 20 height 20
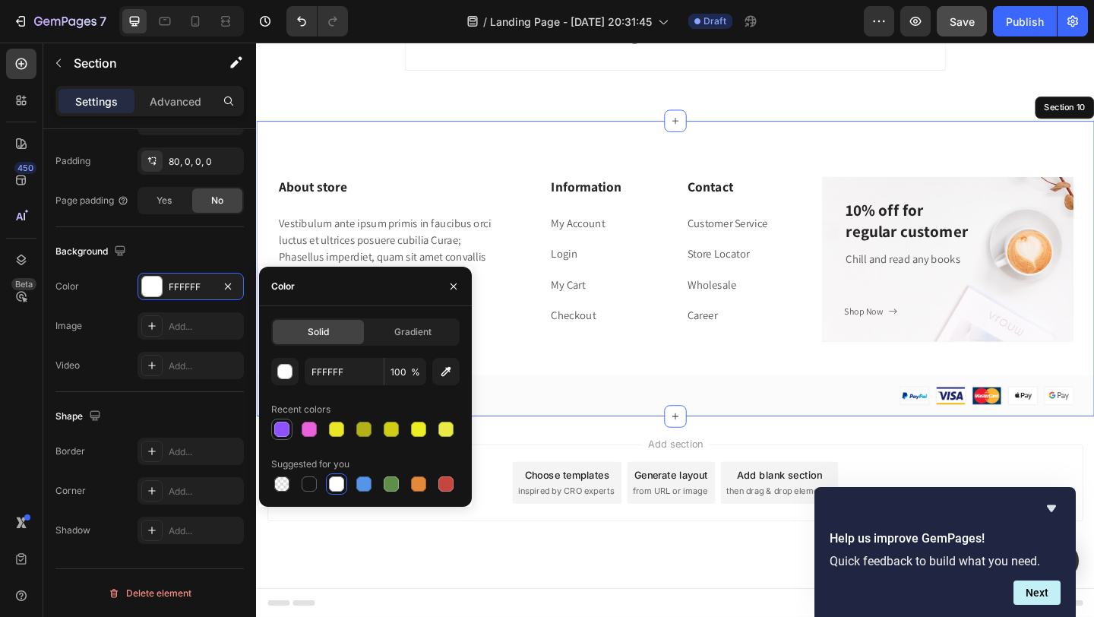
click at [277, 431] on div at bounding box center [281, 429] width 15 height 15
type input "8C52FF"
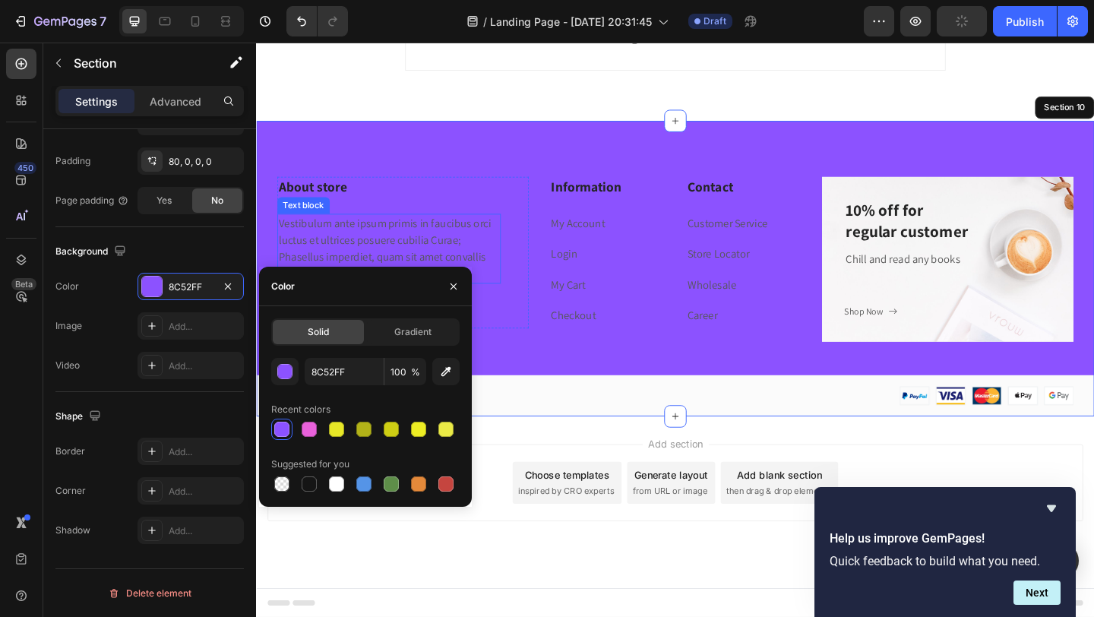
click at [490, 247] on p "Vestibulum ante ipsum primis in faucibus orci luctus et ultrices posuere cubili…" at bounding box center [400, 266] width 240 height 73
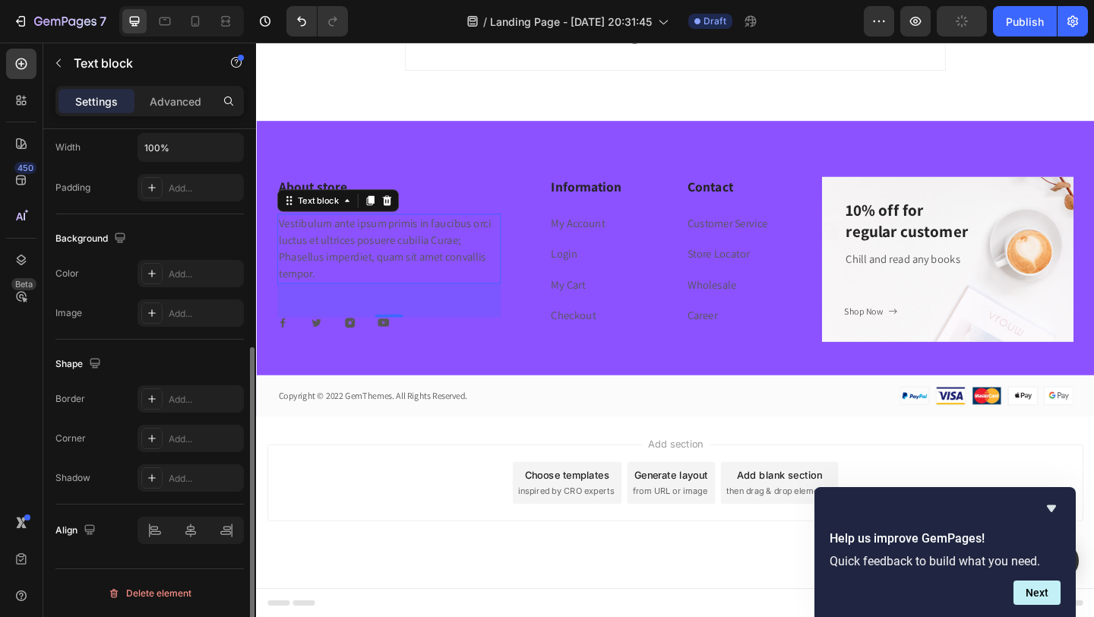
scroll to position [0, 0]
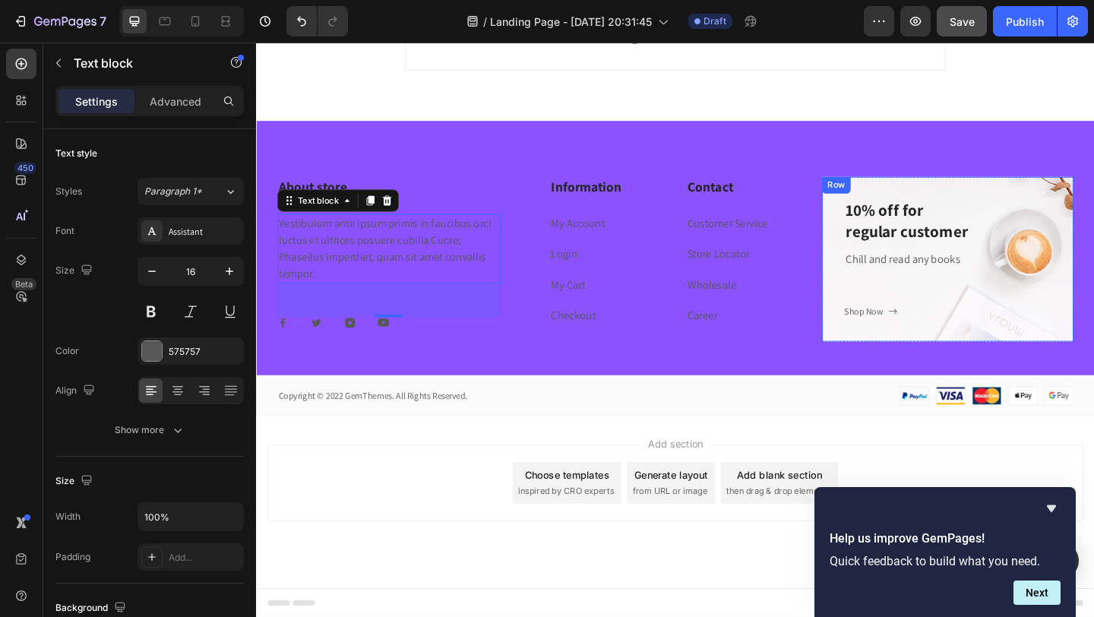
click at [884, 306] on div "10% off for regular customer Heading Chill and read any books Text block Shop N…" at bounding box center [1008, 277] width 274 height 179
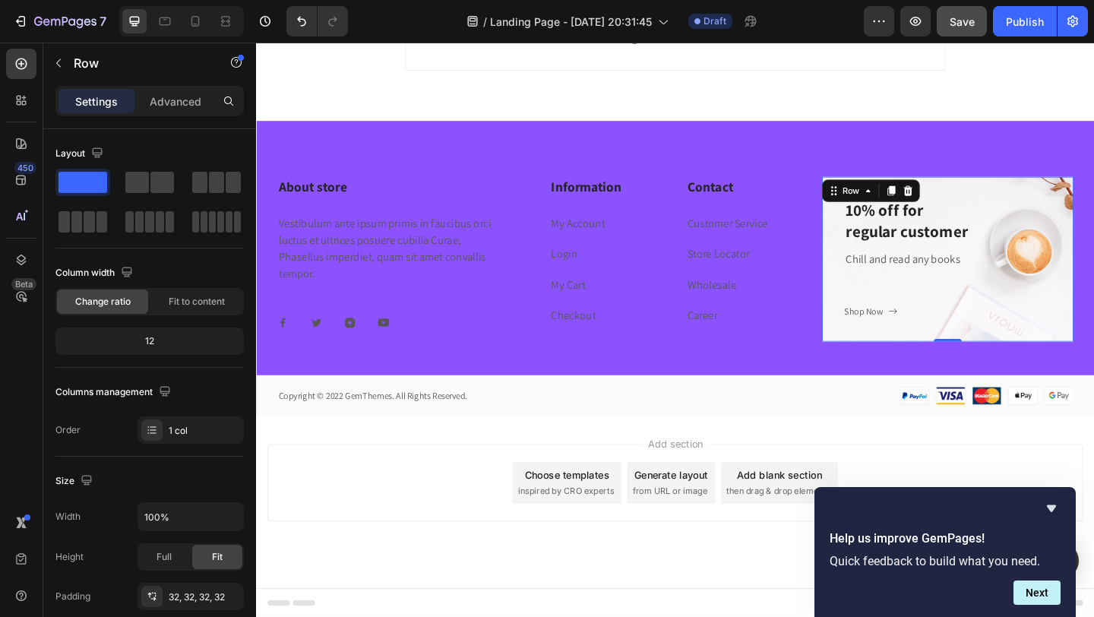
click at [950, 325] on div "Shop Now Button" at bounding box center [1008, 334] width 225 height 18
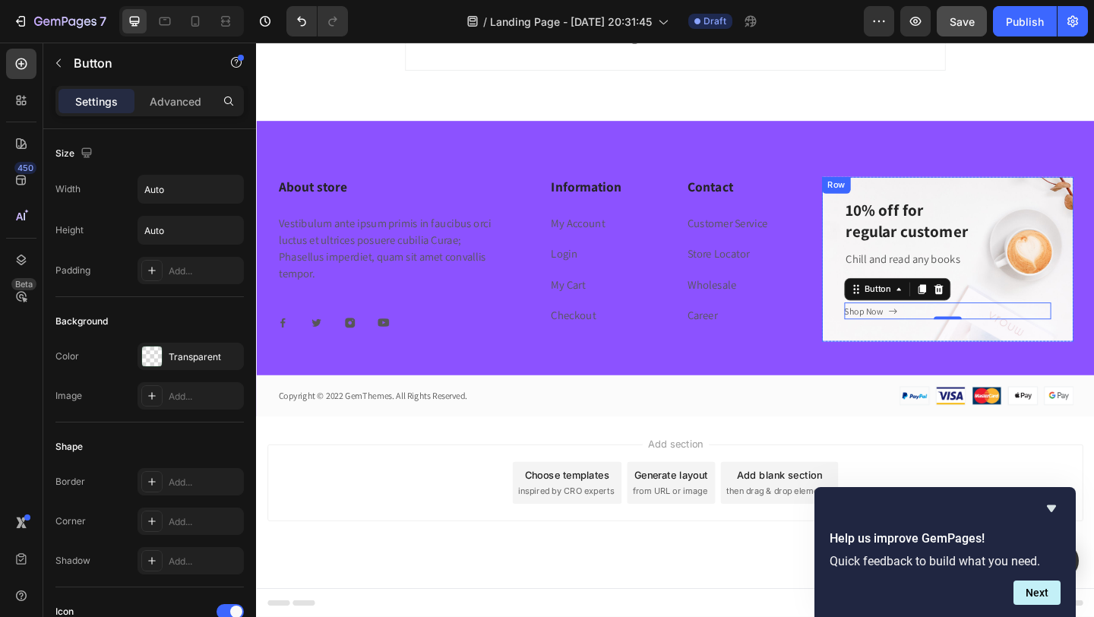
click at [887, 279] on div "10% off for regular customer Heading Chill and read any books Text block Shop N…" at bounding box center [1008, 277] width 274 height 179
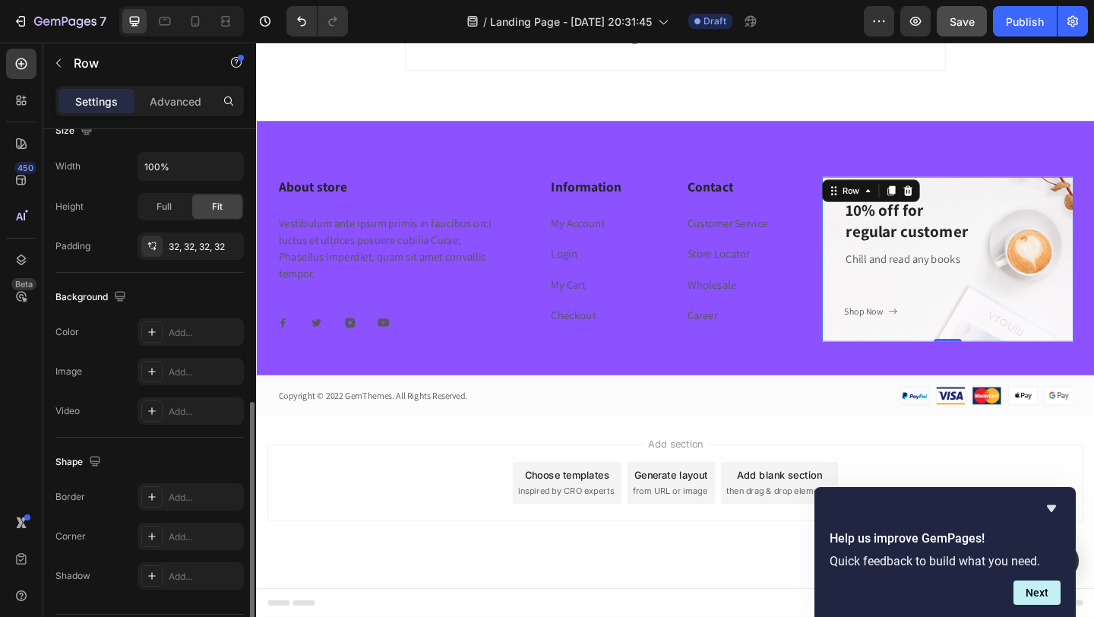
scroll to position [396, 0]
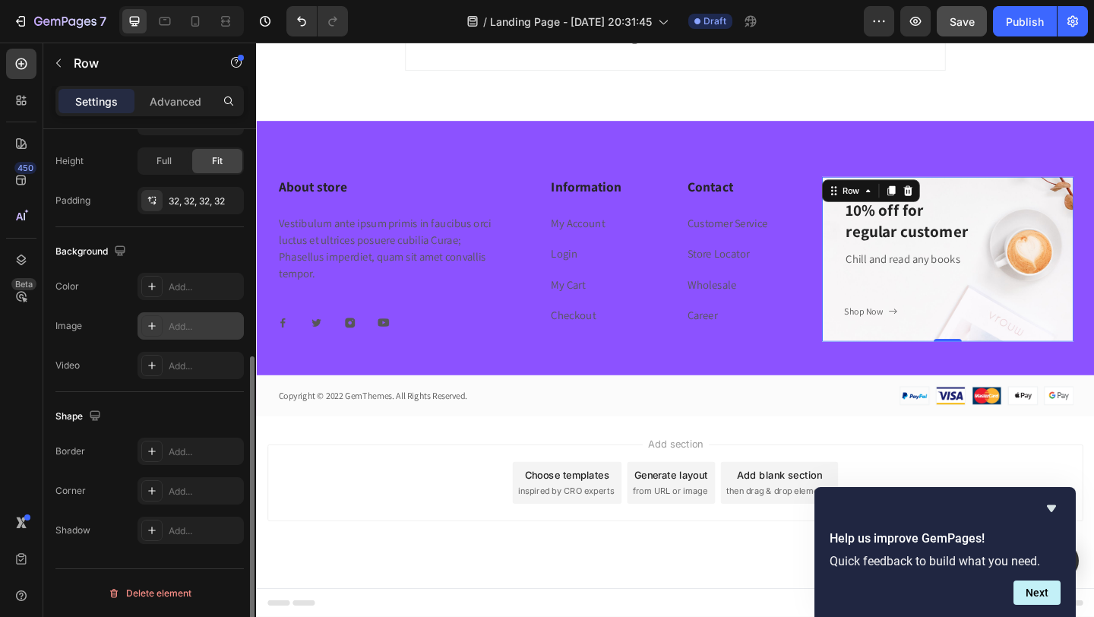
click at [159, 325] on div at bounding box center [151, 325] width 21 height 21
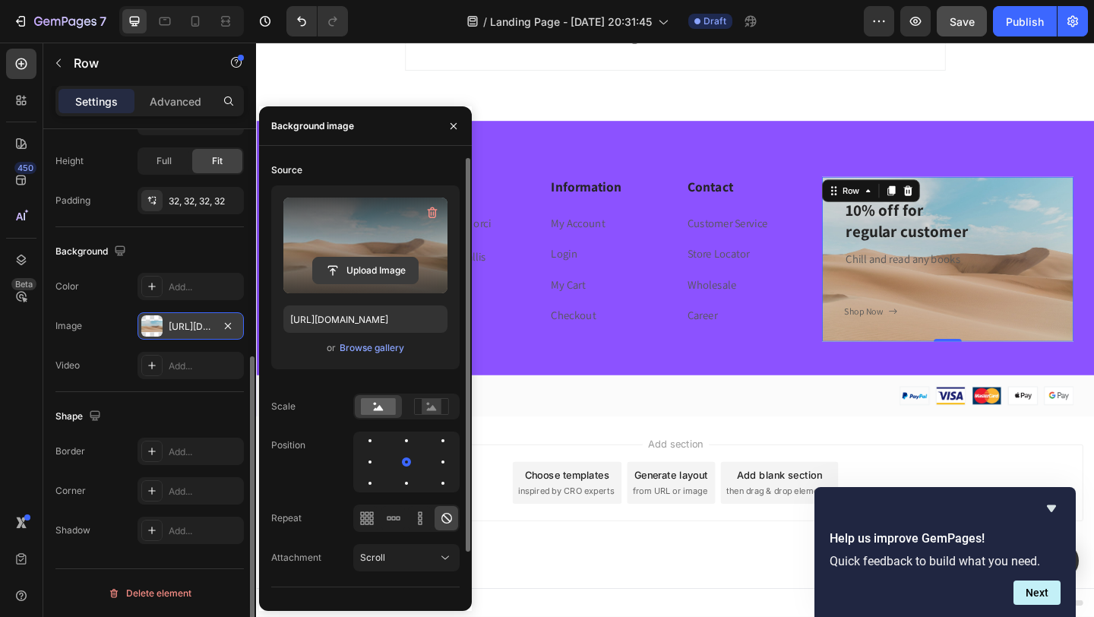
click at [385, 270] on input "file" at bounding box center [365, 271] width 105 height 26
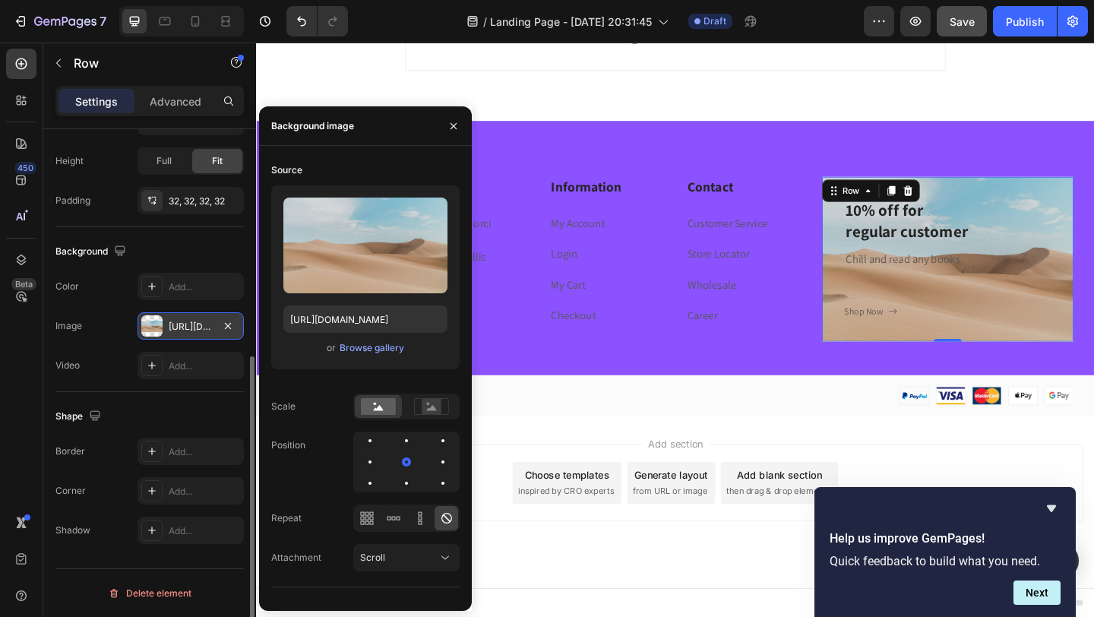
click at [166, 333] on div "https://cdn.shopify.com/s/files/1/2005/9307/files/background_settings.jpg" at bounding box center [191, 325] width 106 height 27
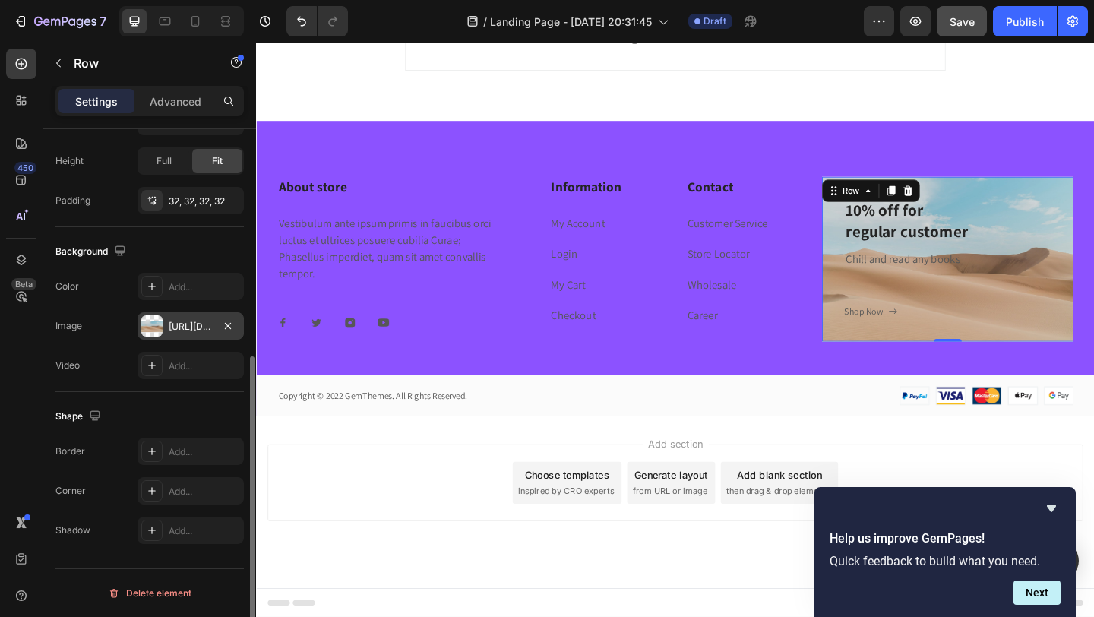
click at [166, 333] on div "https://cdn.shopify.com/s/files/1/2005/9307/files/background_settings.jpg" at bounding box center [191, 325] width 106 height 27
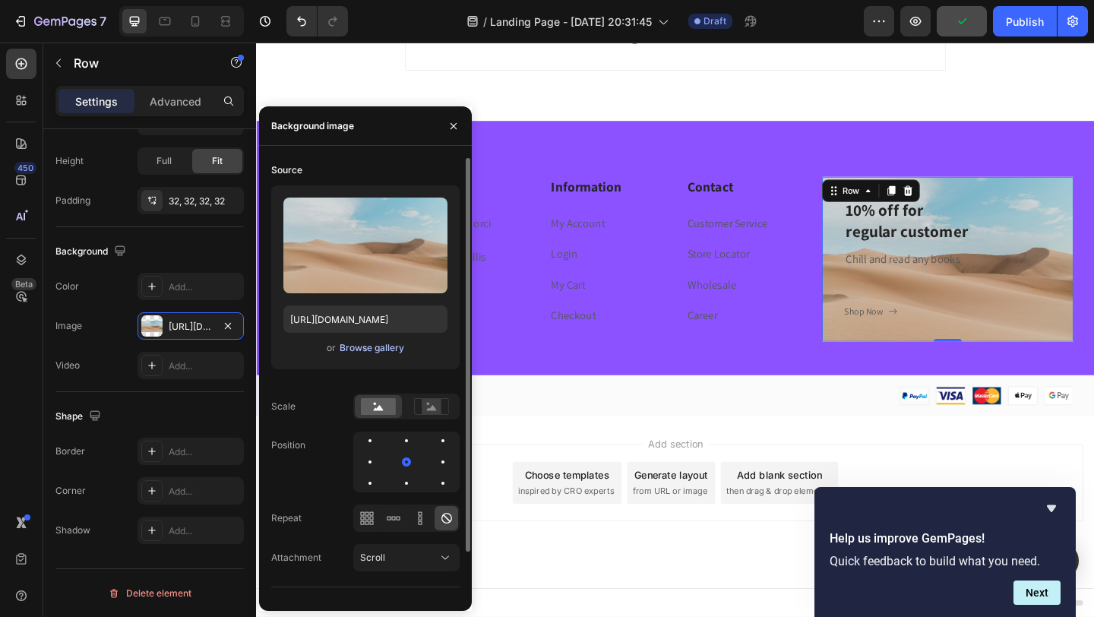
click at [359, 349] on div "Browse gallery" at bounding box center [372, 348] width 65 height 14
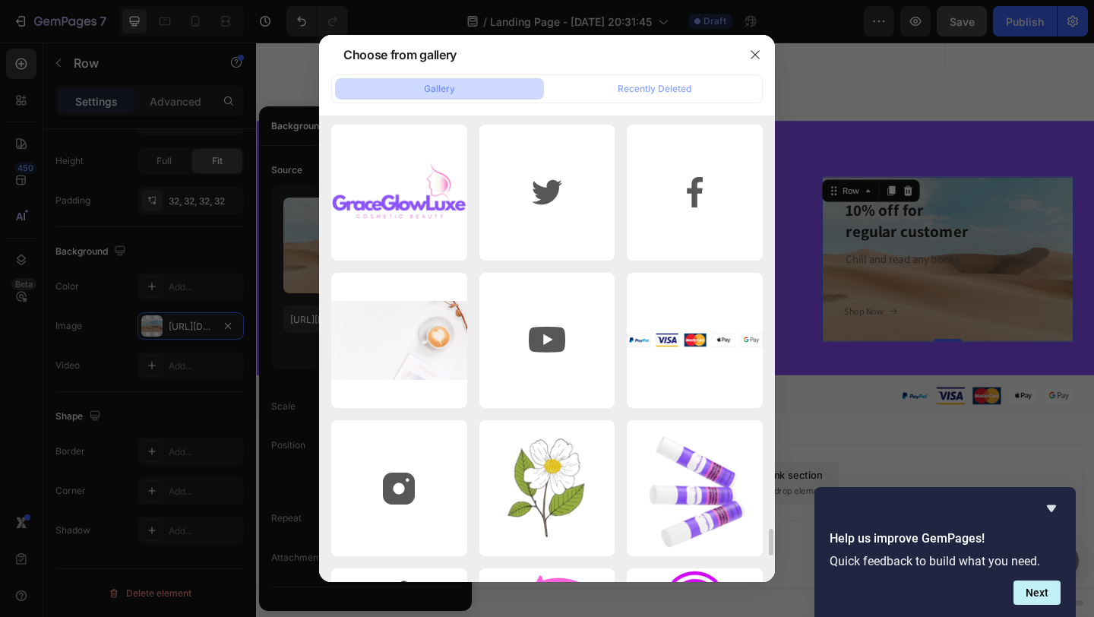
scroll to position [7249, 0]
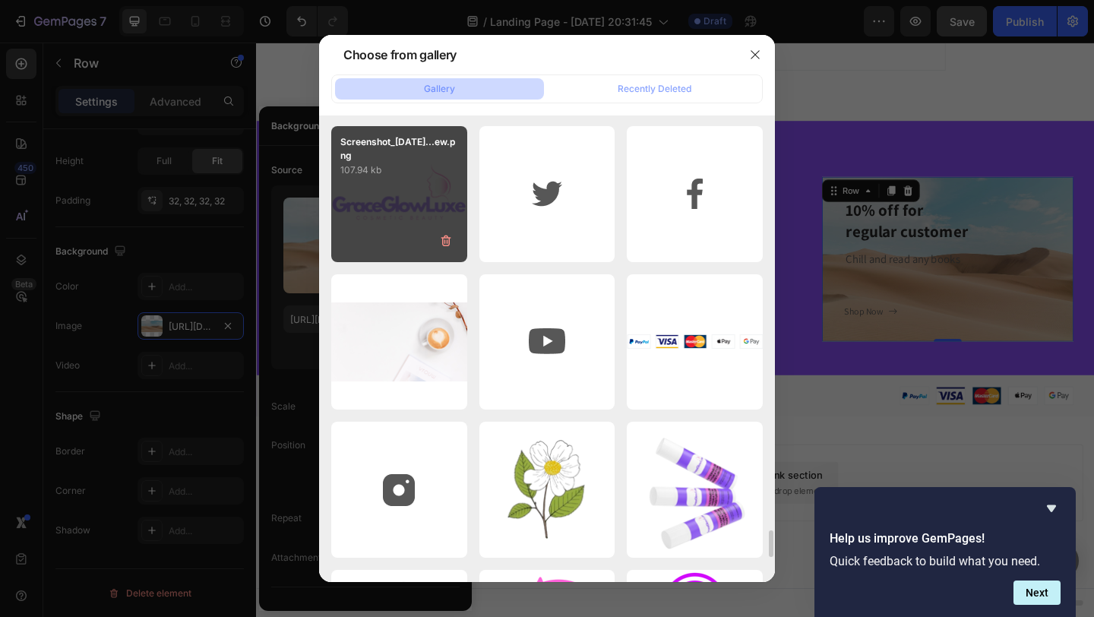
click at [425, 217] on div "Screenshot_2025-08-01...ew.png 107.94 kb" at bounding box center [399, 194] width 136 height 136
type input "https://cdn.shopify.com/s/files/1/0621/5686/5599/files/gempages_579532379383661…"
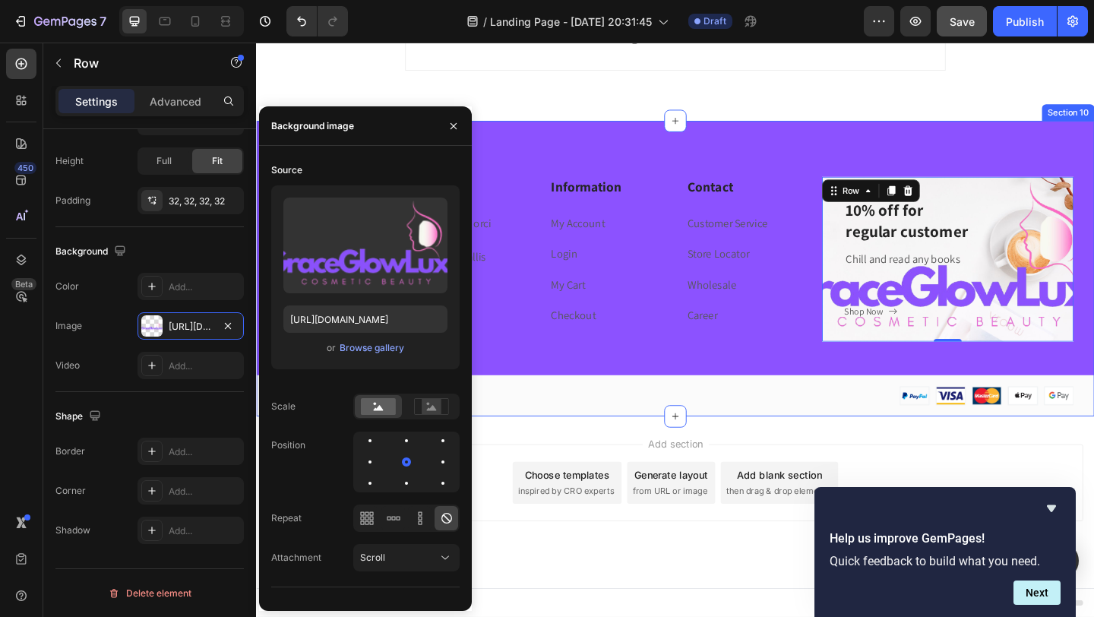
click at [876, 145] on div "About store Heading Vestibulum ante ipsum primis in faucibus orci luctus et ult…" at bounding box center [712, 288] width 912 height 321
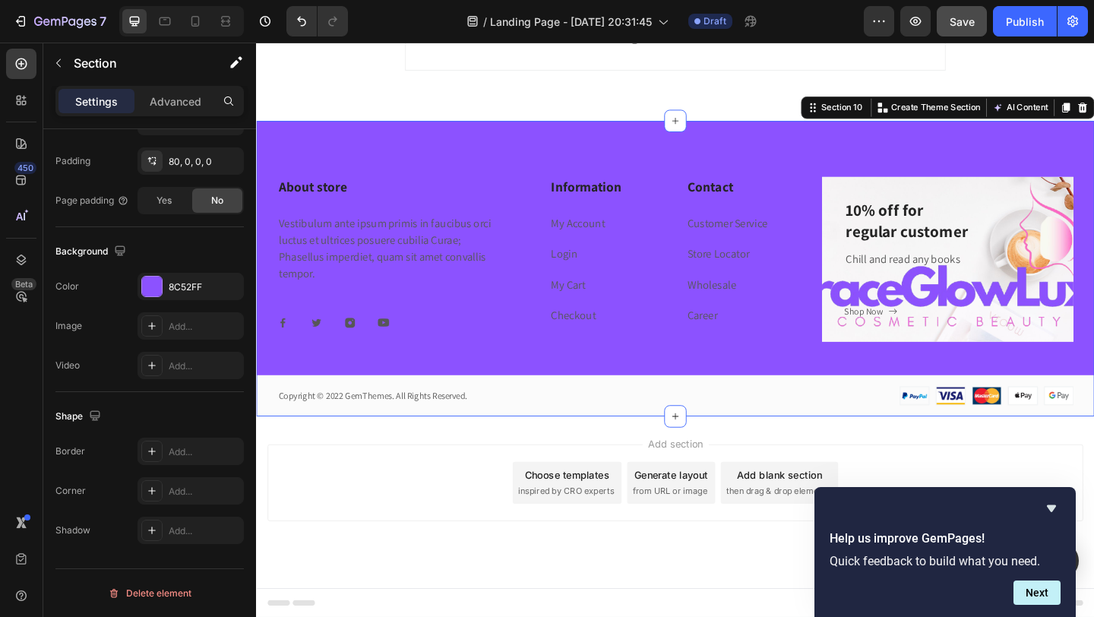
scroll to position [0, 0]
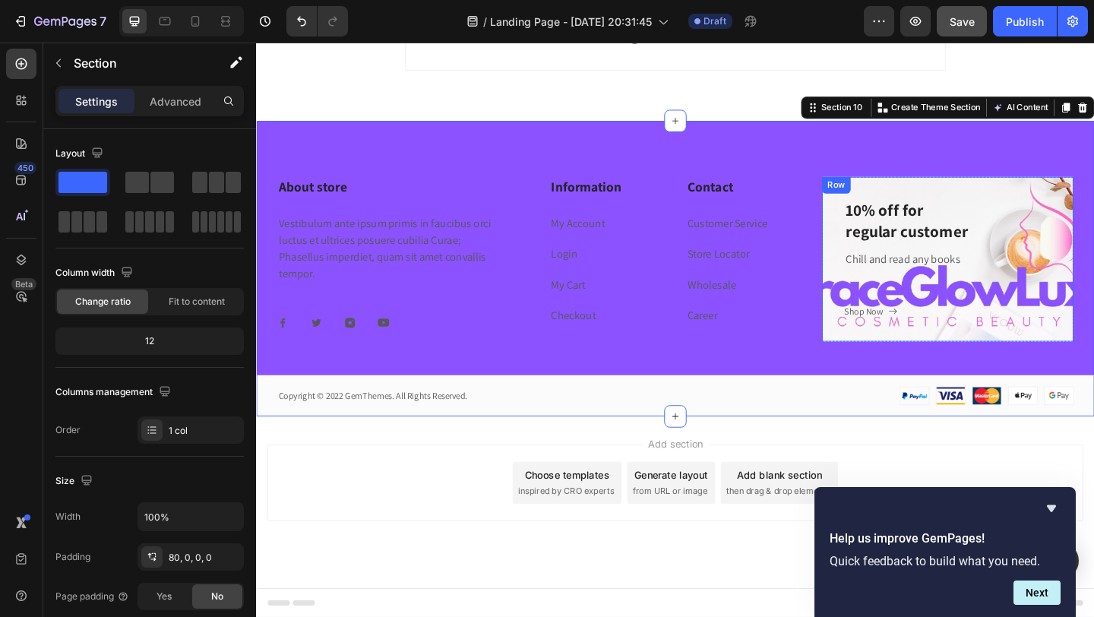
click at [973, 194] on div "10% off for regular customer Heading Chill and read any books Text block Shop N…" at bounding box center [1008, 277] width 274 height 179
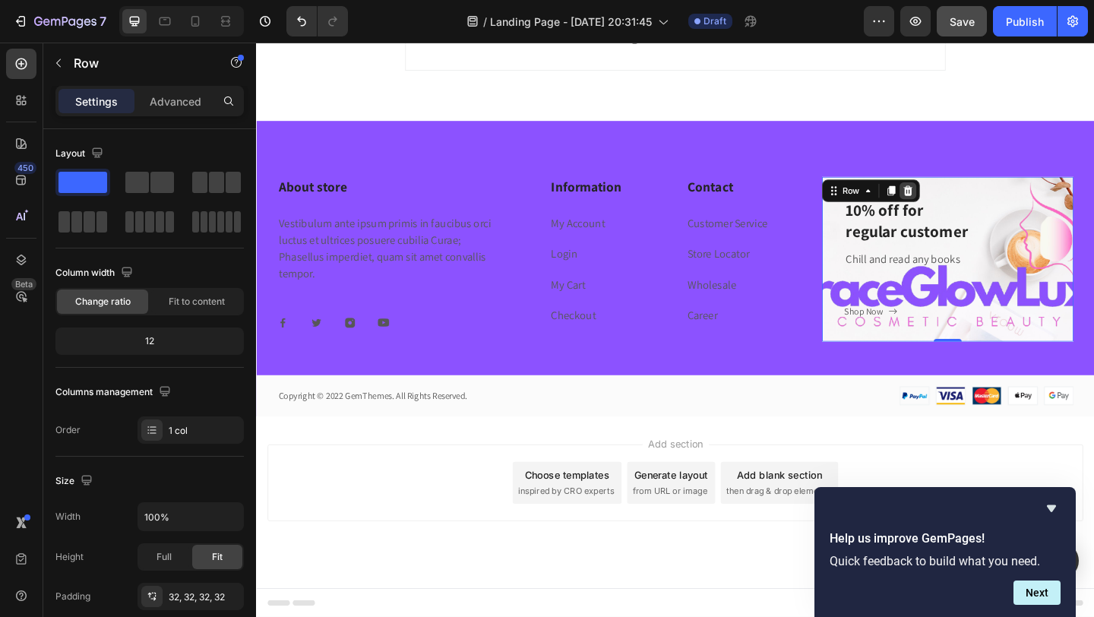
click at [967, 204] on icon at bounding box center [965, 203] width 10 height 11
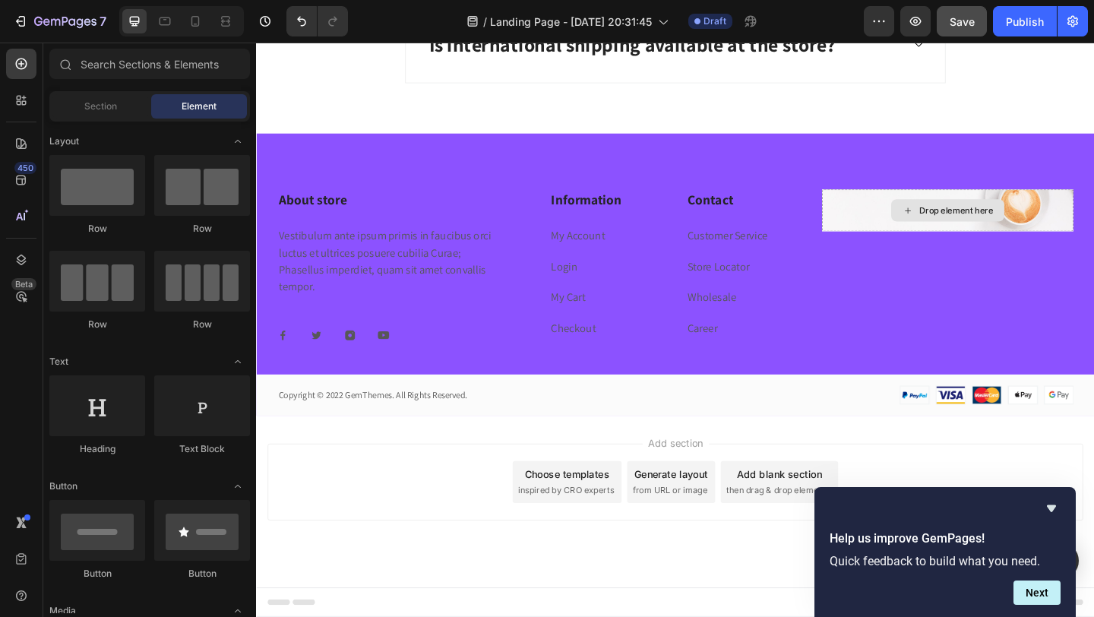
scroll to position [4817, 0]
click at [897, 217] on div "Drop element here" at bounding box center [1008, 226] width 274 height 46
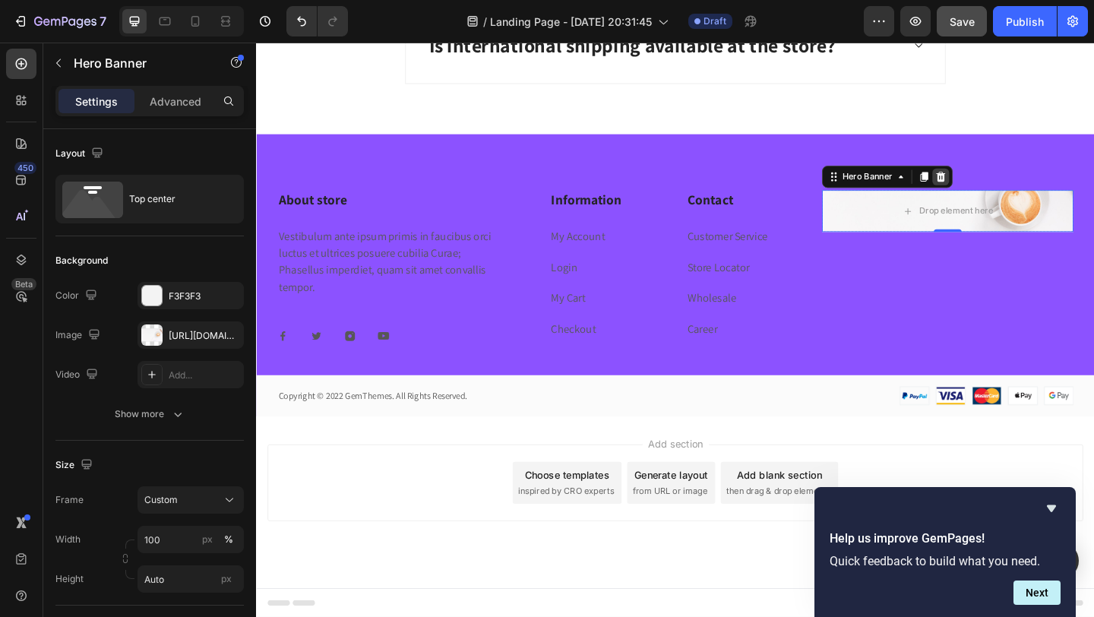
click at [996, 185] on icon at bounding box center [1001, 188] width 10 height 11
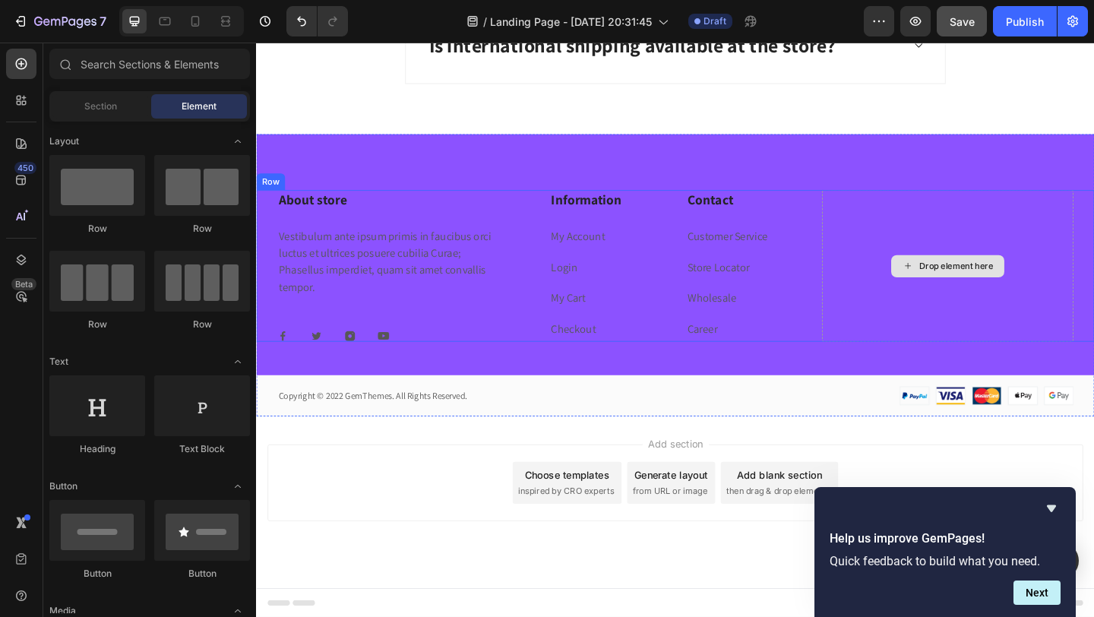
click at [955, 229] on div "Drop element here" at bounding box center [1008, 285] width 274 height 165
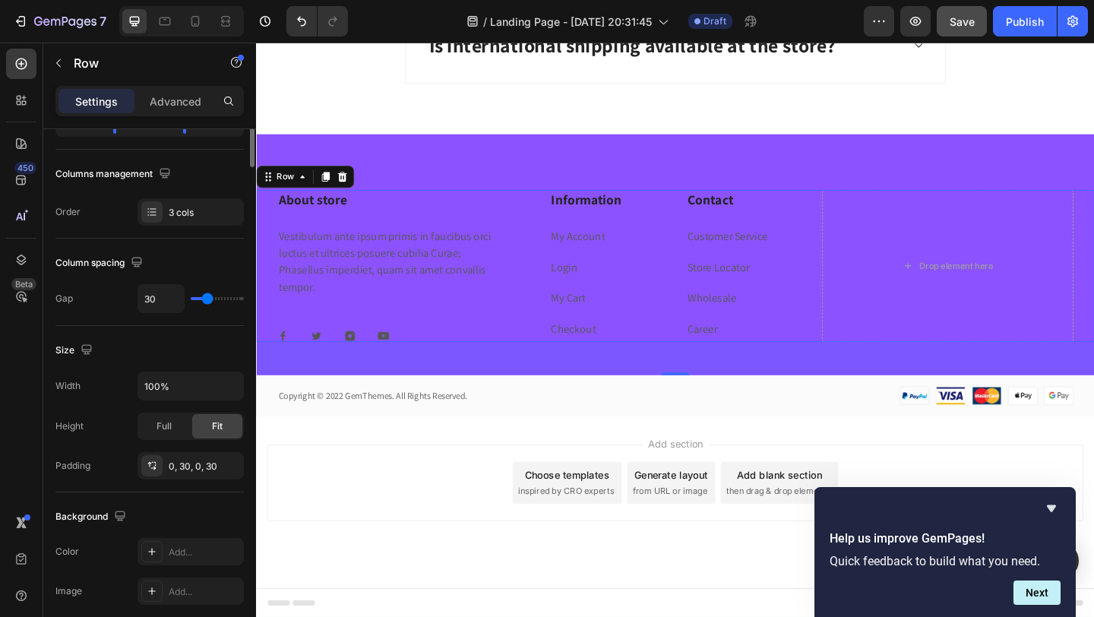
scroll to position [0, 0]
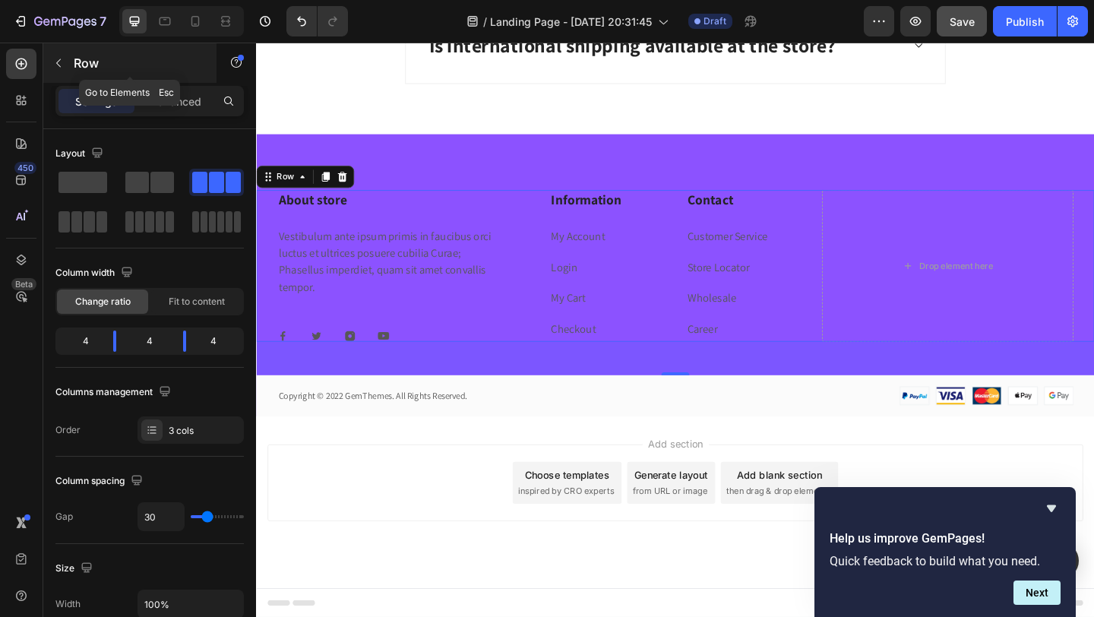
click at [60, 62] on icon "button" at bounding box center [58, 63] width 12 height 12
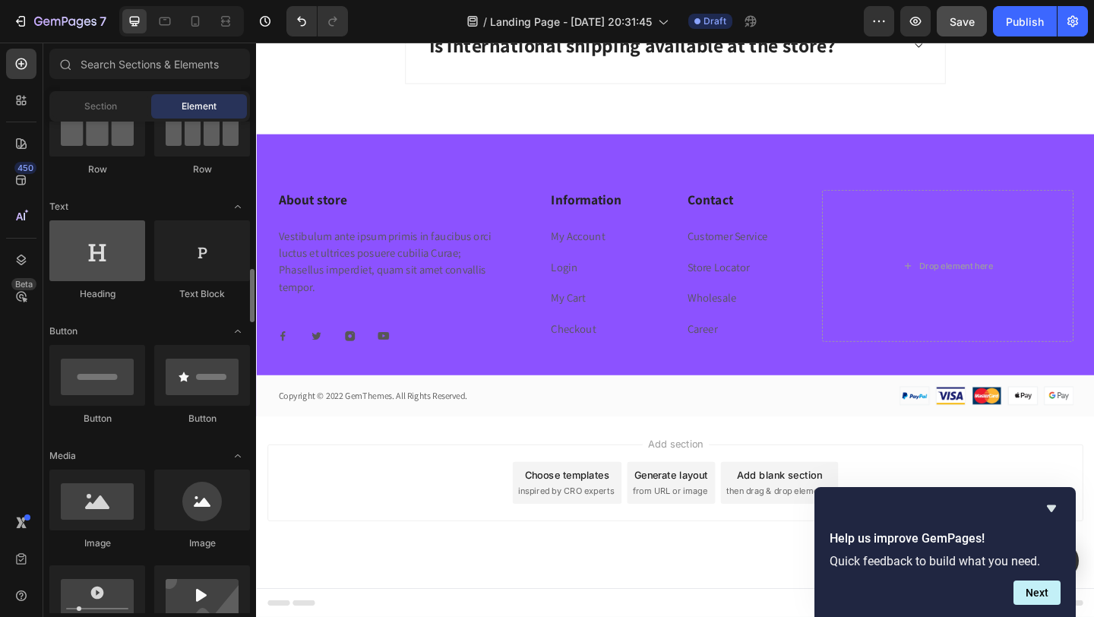
scroll to position [365, 0]
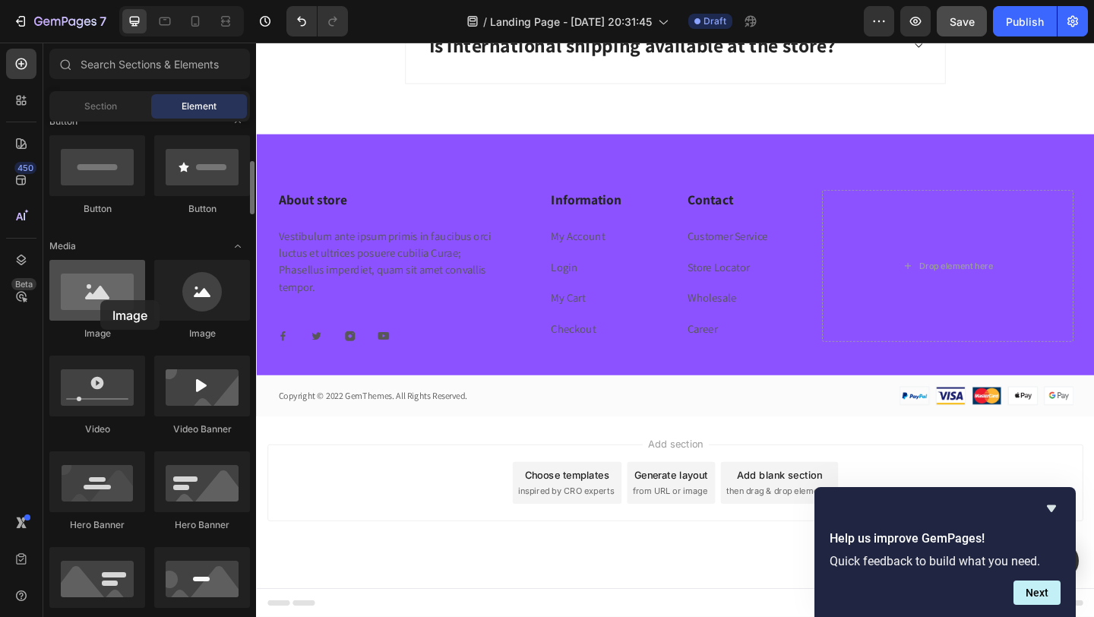
click at [100, 300] on div at bounding box center [97, 290] width 96 height 61
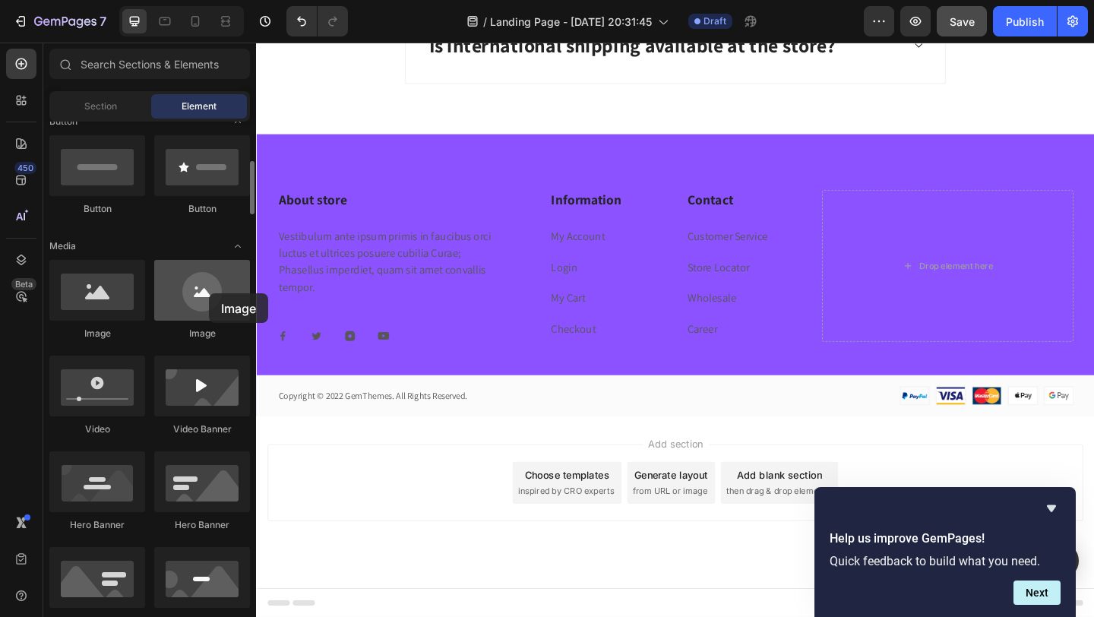
click at [209, 293] on div at bounding box center [202, 290] width 96 height 61
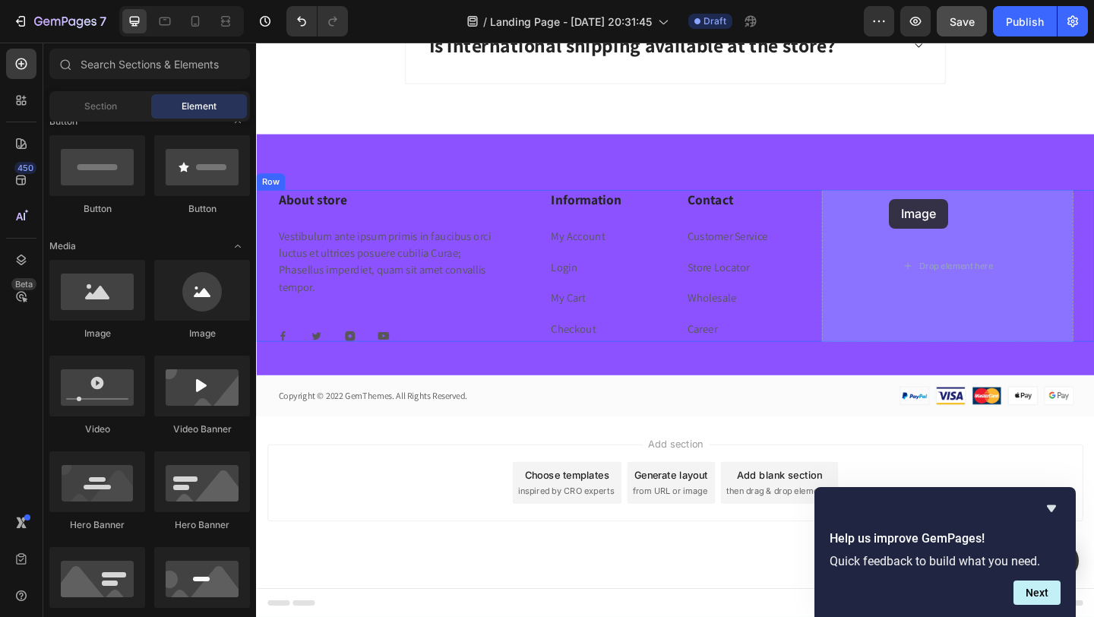
drag, startPoint x: 465, startPoint y: 336, endPoint x: 944, endPoint y: 213, distance: 495.0
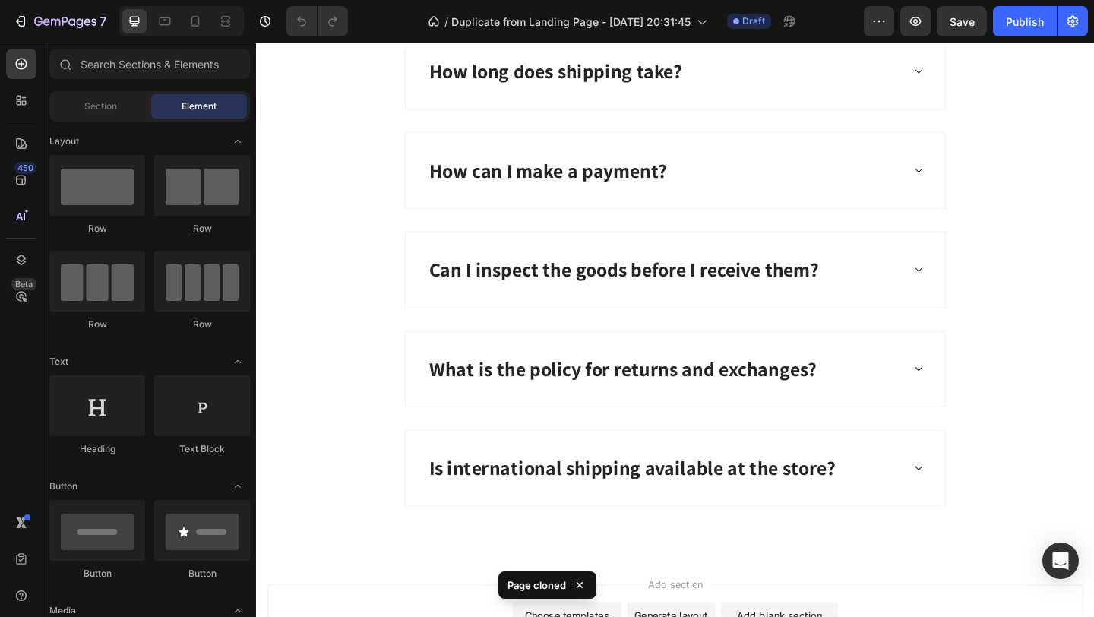
scroll to position [3421, 0]
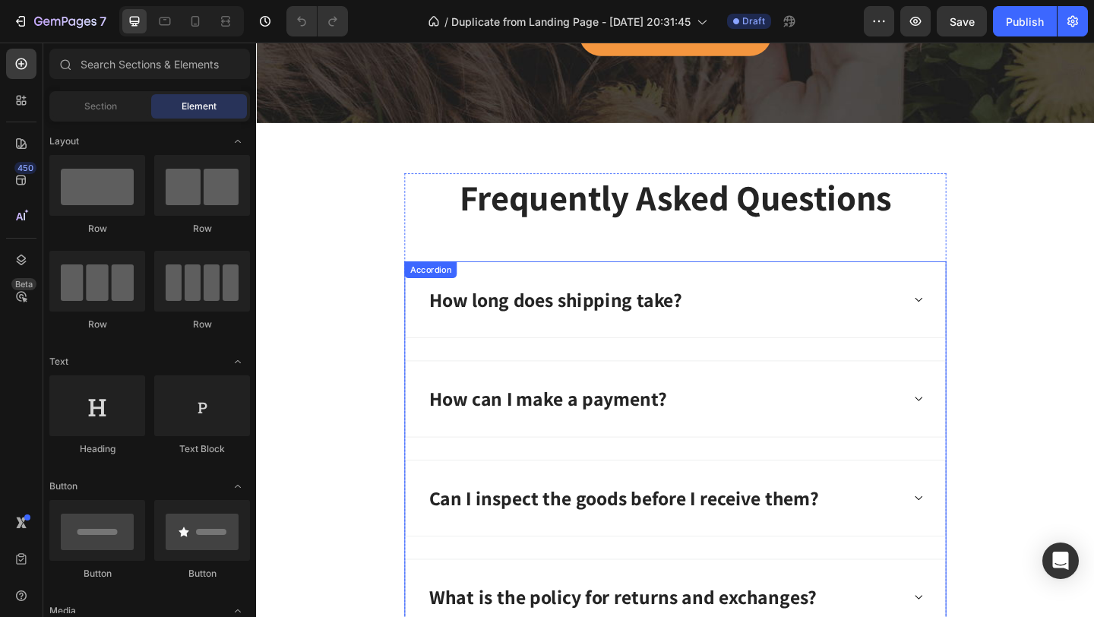
scroll to position [3057, 0]
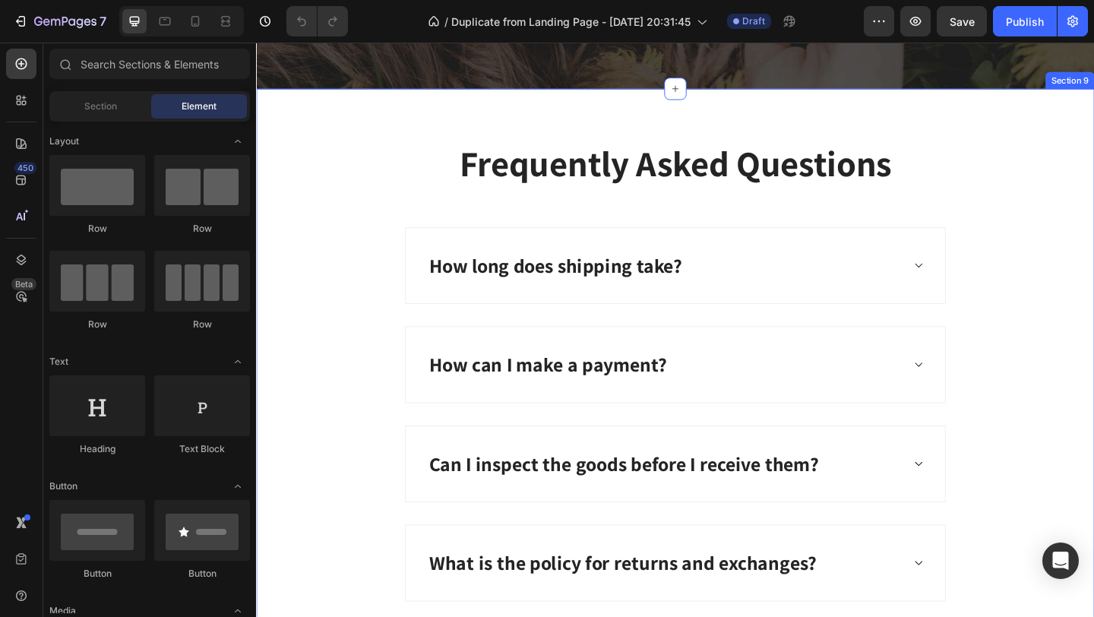
click at [388, 191] on div "Frequently Asked Questions Heading How long does shipping take? How can I make …" at bounding box center [711, 452] width 889 height 611
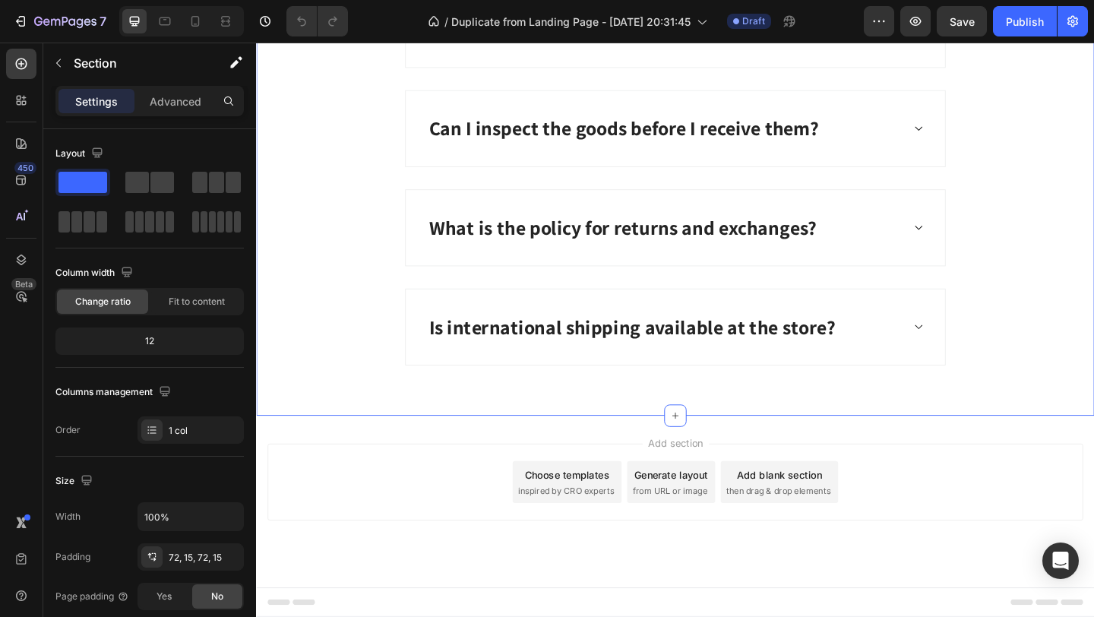
scroll to position [3420, 0]
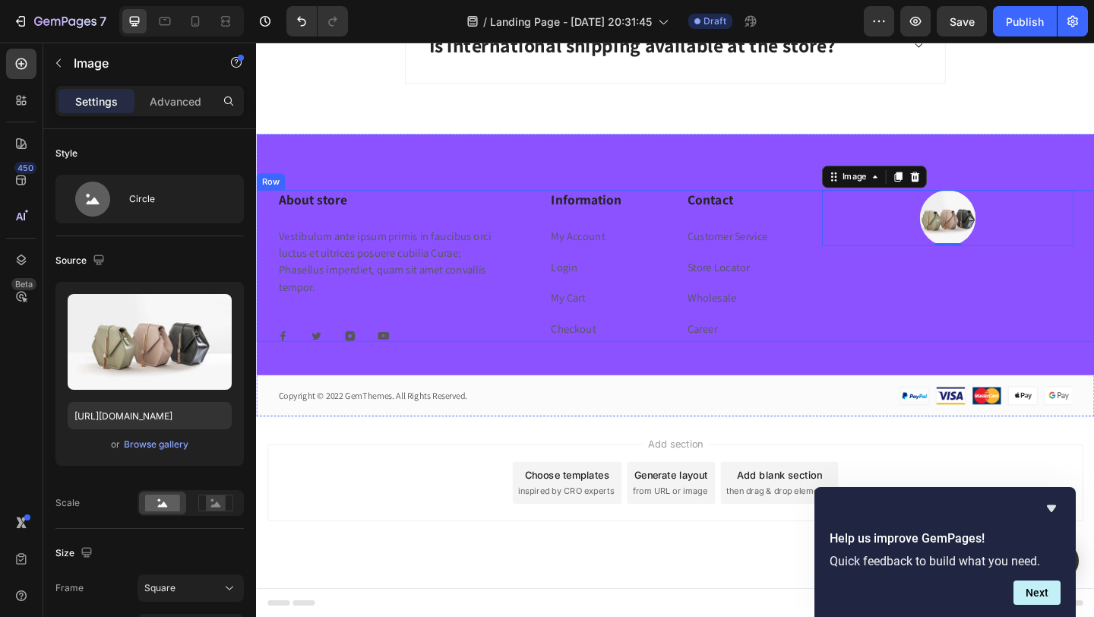
scroll to position [4817, 0]
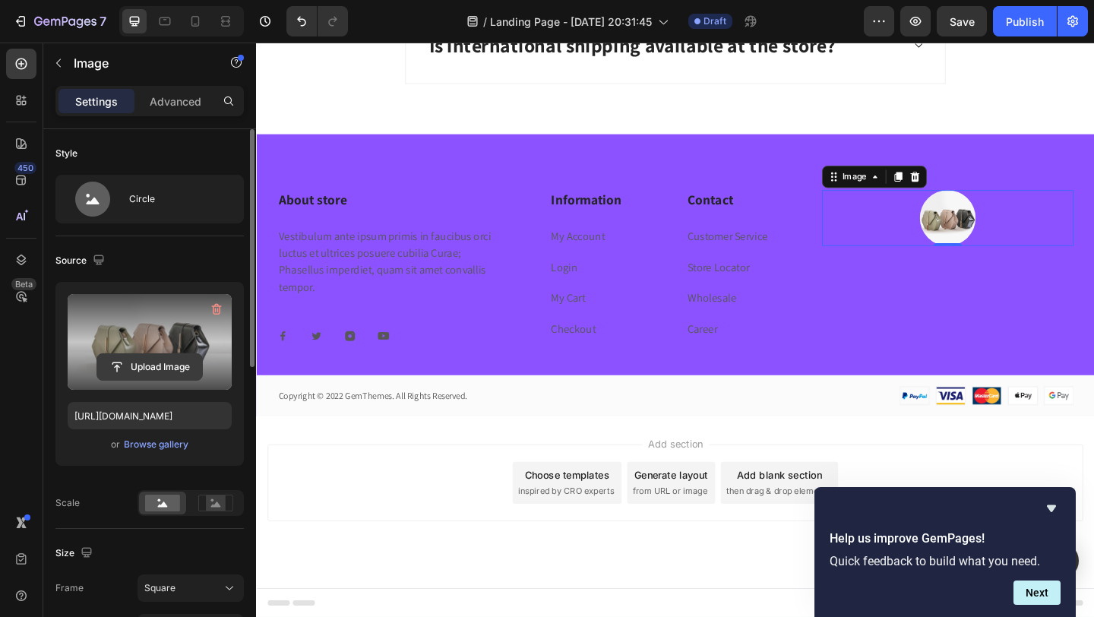
click at [138, 366] on input "file" at bounding box center [149, 367] width 105 height 26
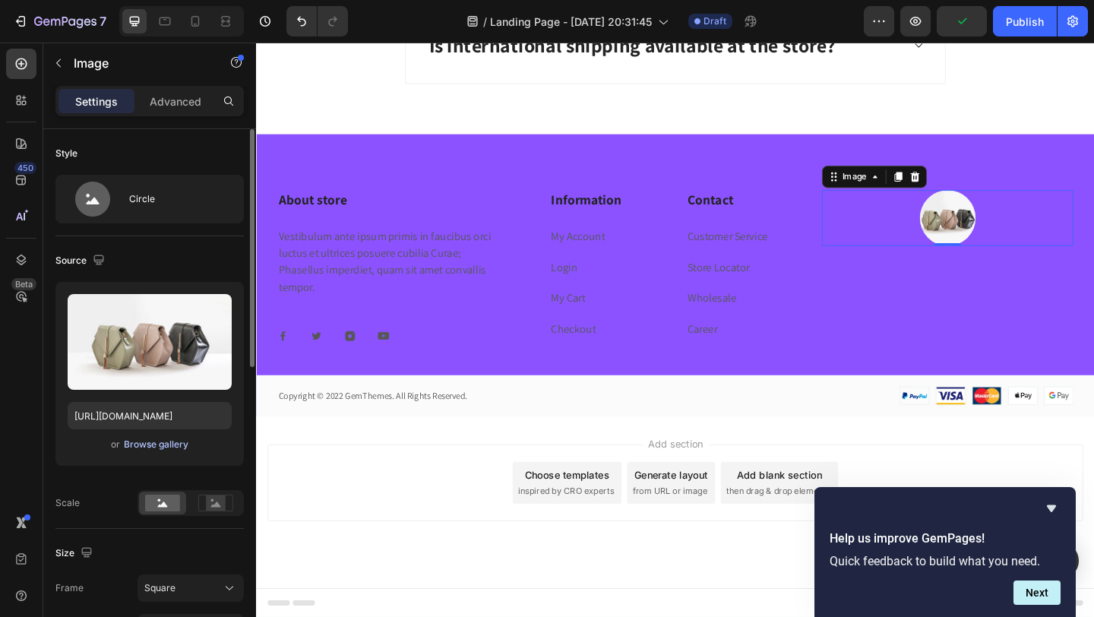
click at [138, 447] on div "Browse gallery" at bounding box center [156, 445] width 65 height 14
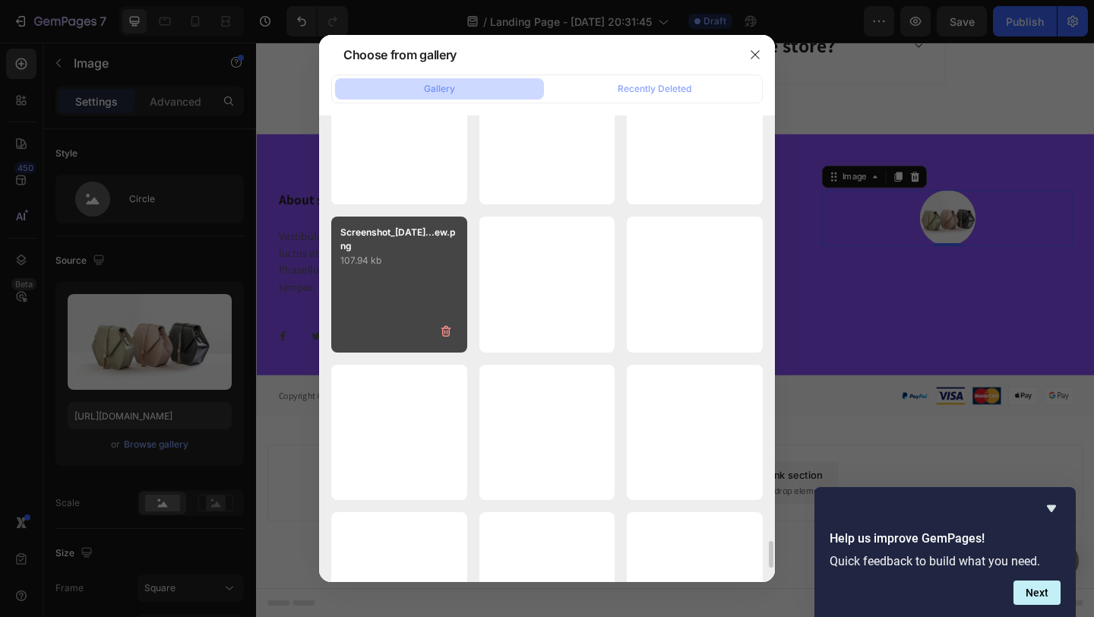
scroll to position [7131, 0]
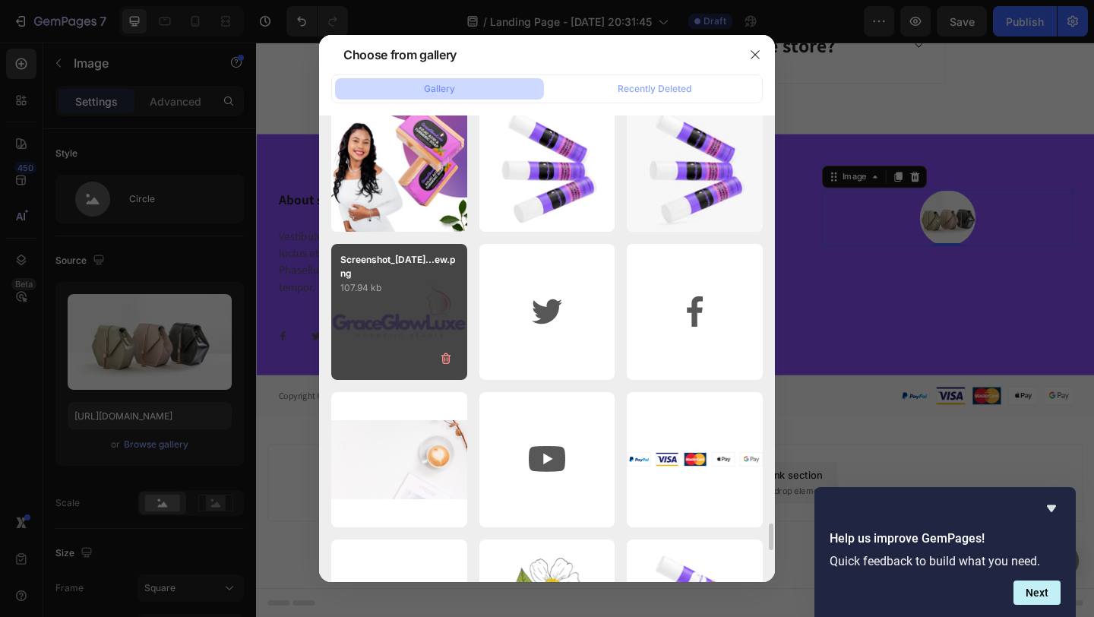
click at [387, 332] on div "Screenshot_2025-08-01...ew.png 107.94 kb" at bounding box center [399, 312] width 136 height 136
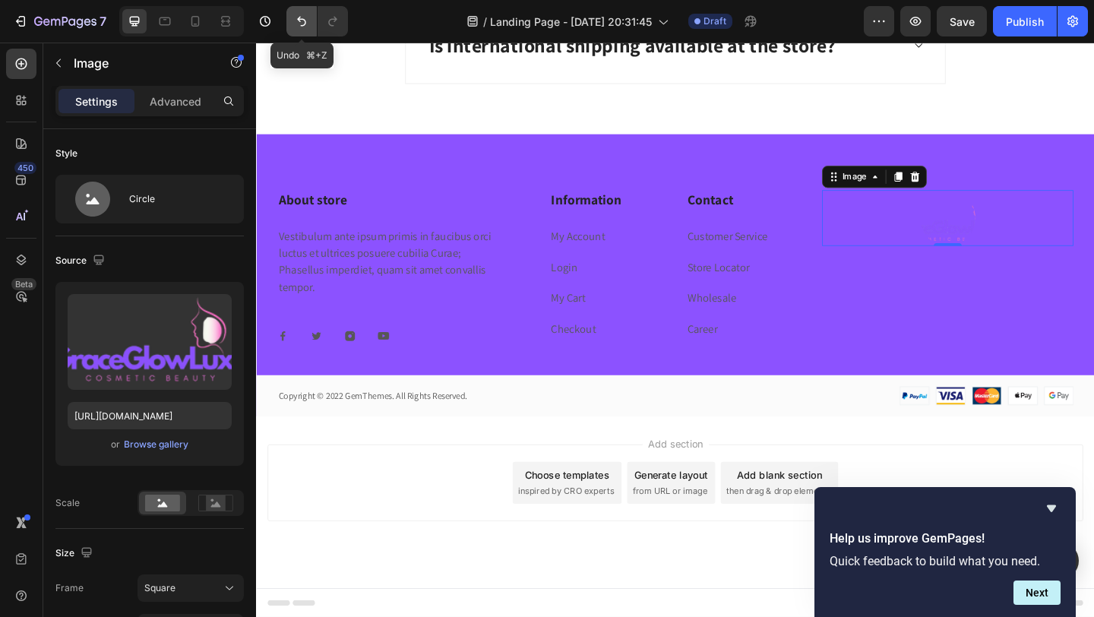
click at [298, 21] on icon "Undo/Redo" at bounding box center [301, 21] width 15 height 15
type input "https://cdn.shopify.com/s/files/1/2005/9307/files/image_demo.jpg"
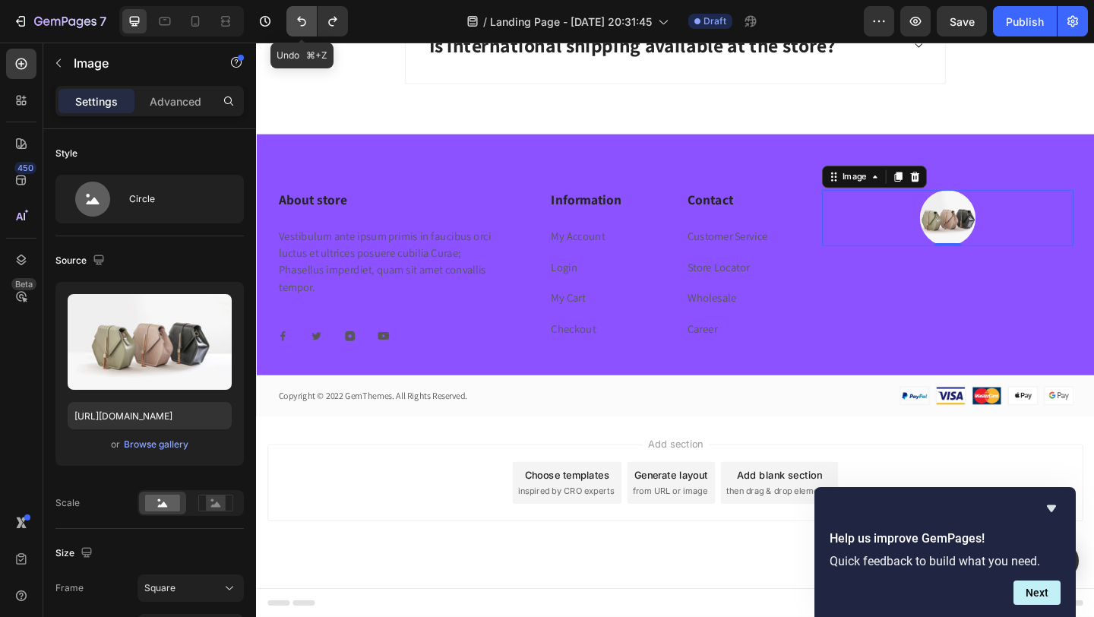
click at [298, 21] on icon "Undo/Redo" at bounding box center [301, 21] width 15 height 15
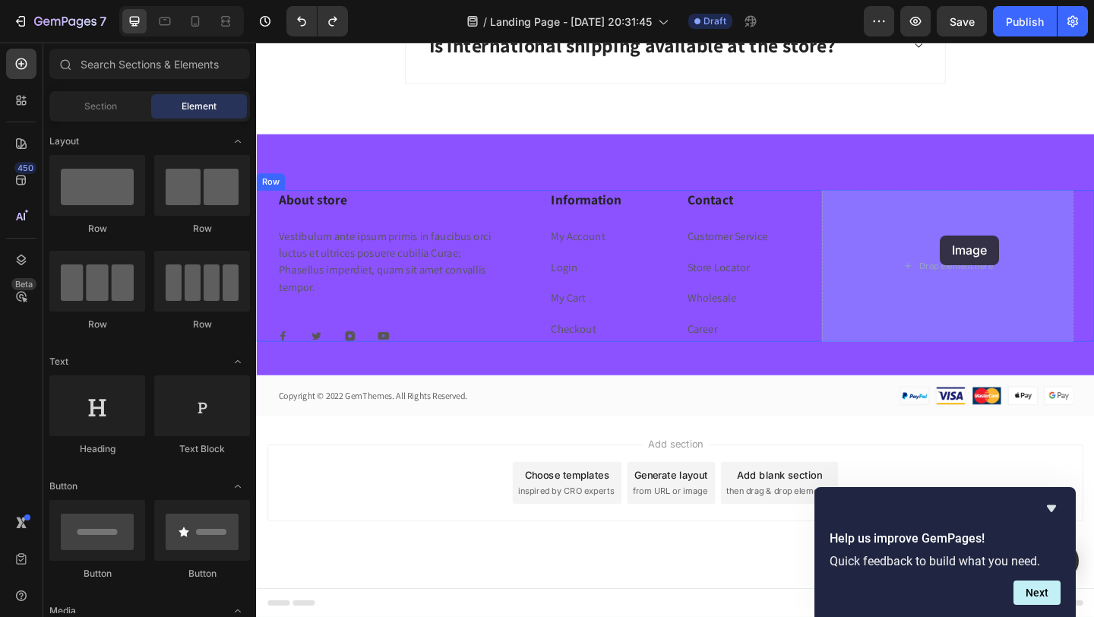
drag, startPoint x: 360, startPoint y: 333, endPoint x: 1000, endPoint y: 252, distance: 644.8
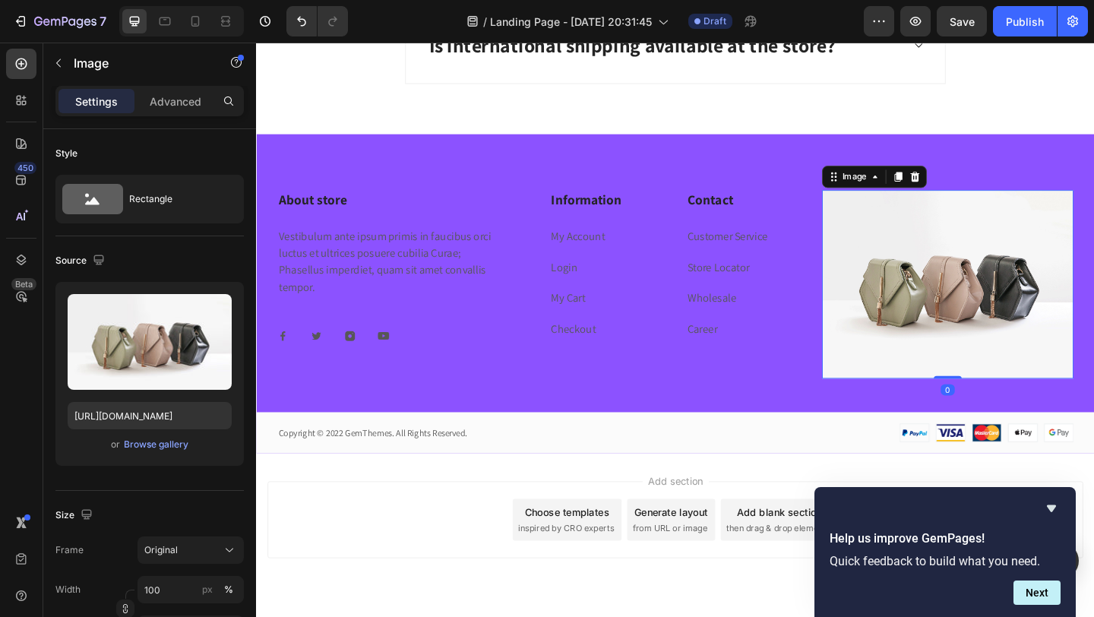
scroll to position [4831, 0]
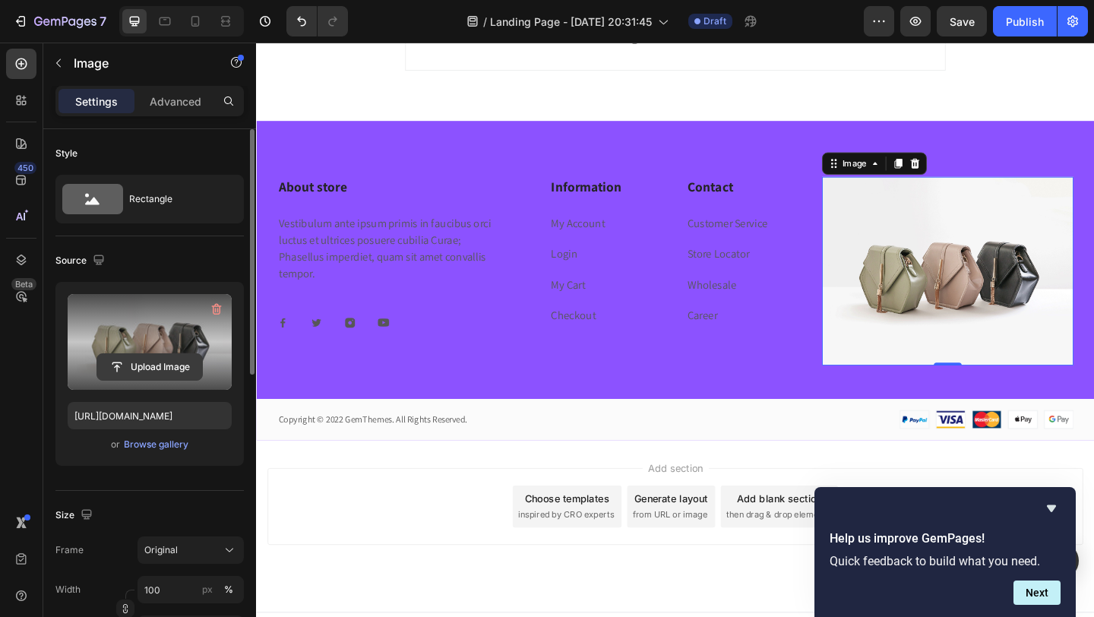
click at [144, 364] on input "file" at bounding box center [149, 367] width 105 height 26
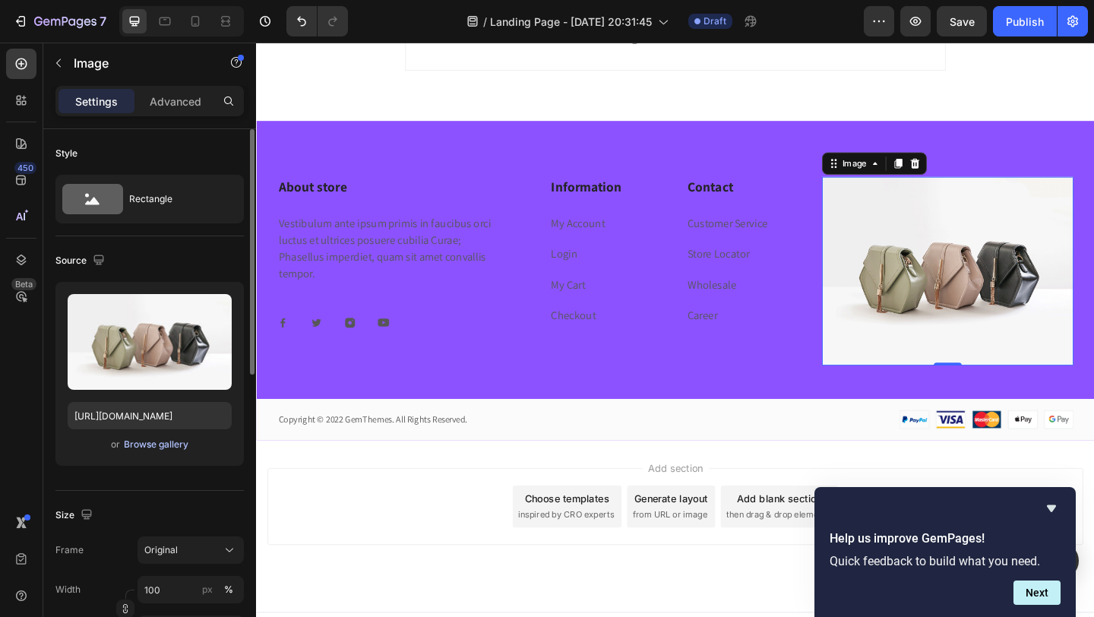
click at [138, 448] on div "Browse gallery" at bounding box center [156, 445] width 65 height 14
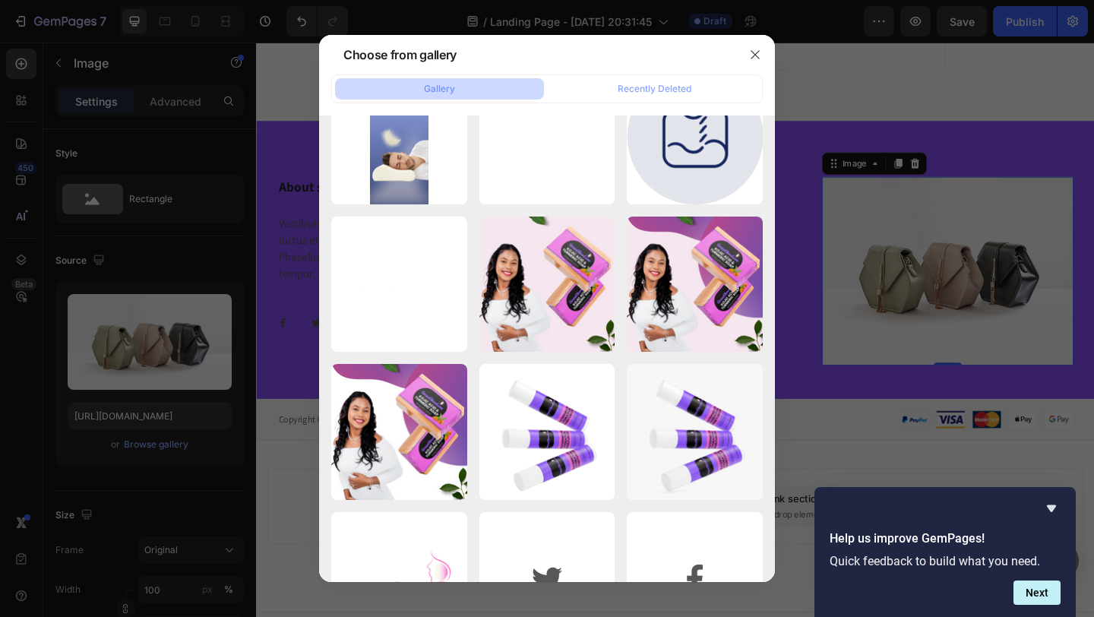
scroll to position [7104, 0]
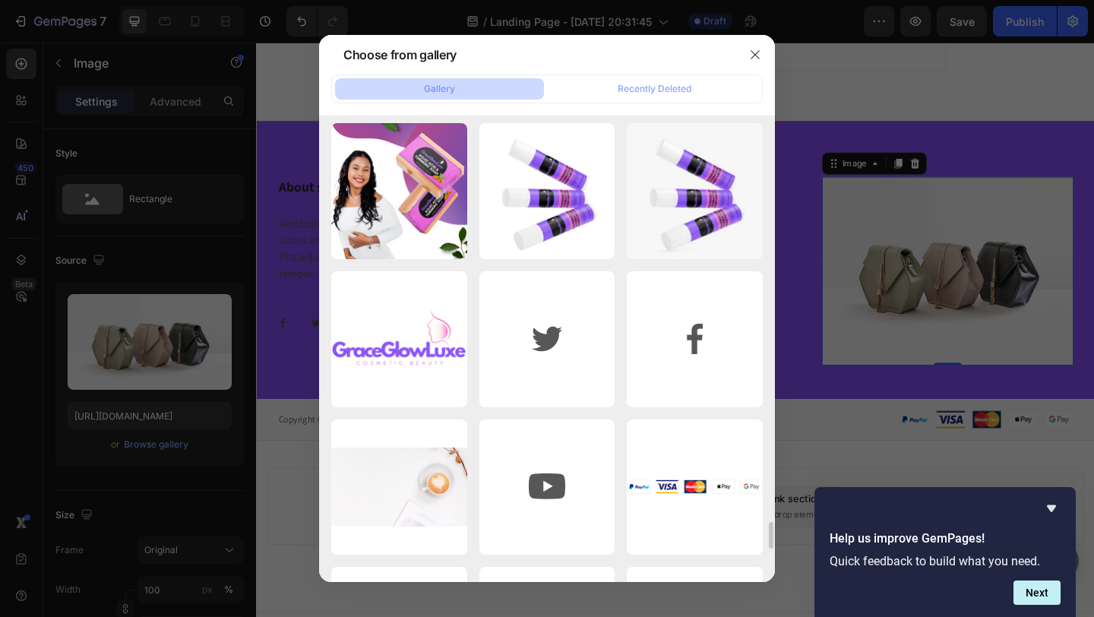
click at [0, 0] on p "Screenshot_[DATE]...ew.png" at bounding box center [0, 0] width 0 height 0
type input "https://cdn.shopify.com/s/files/1/0621/5686/5599/files/gempages_579532379383661…"
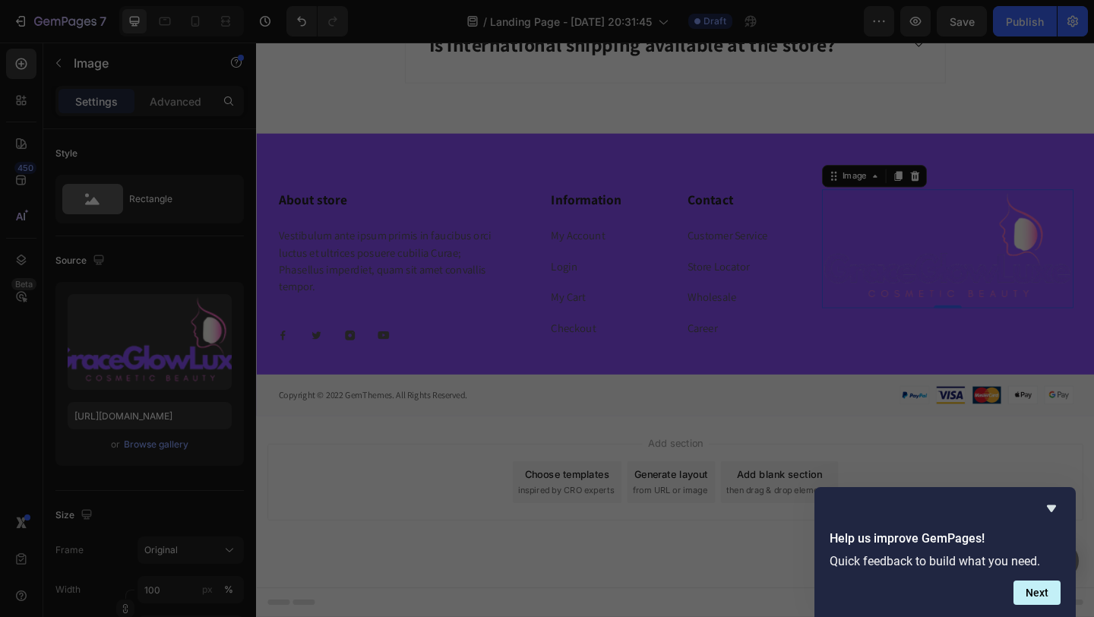
scroll to position [4817, 0]
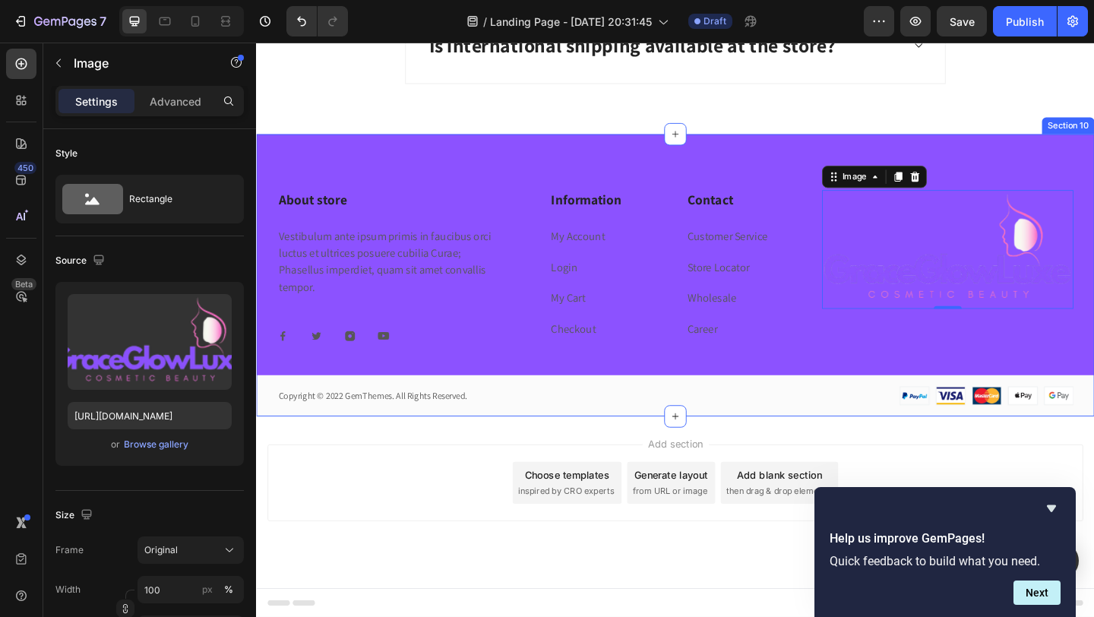
click at [580, 154] on div "About store Heading Vestibulum ante ipsum primis in faucibus orci luctus et ult…" at bounding box center [712, 295] width 912 height 306
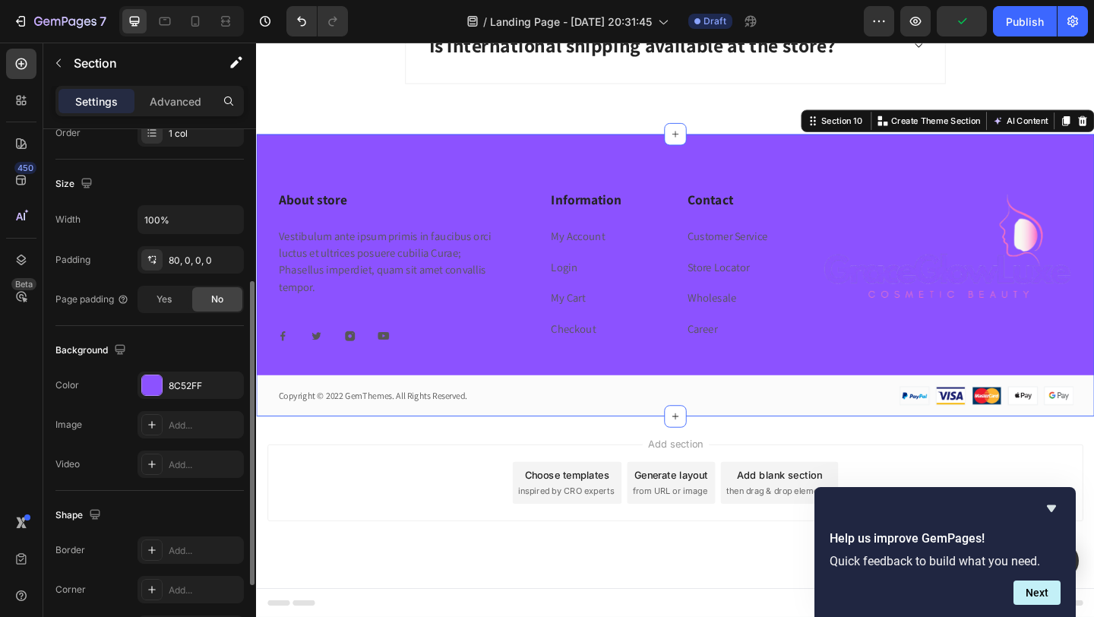
scroll to position [299, 0]
click at [148, 376] on div at bounding box center [152, 383] width 20 height 20
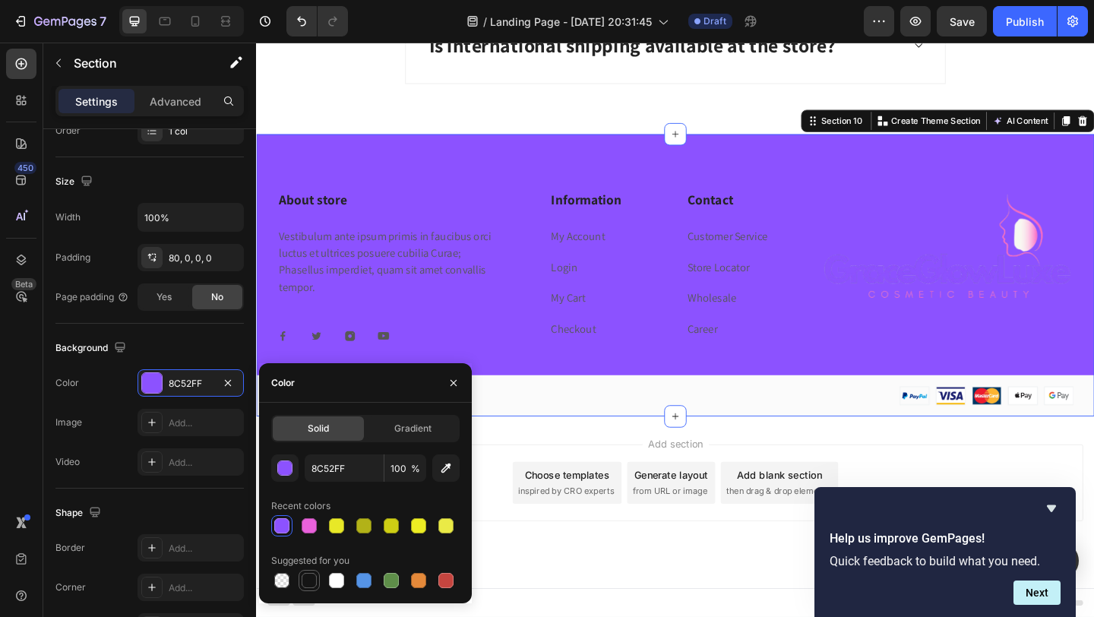
click at [312, 584] on div at bounding box center [309, 580] width 15 height 15
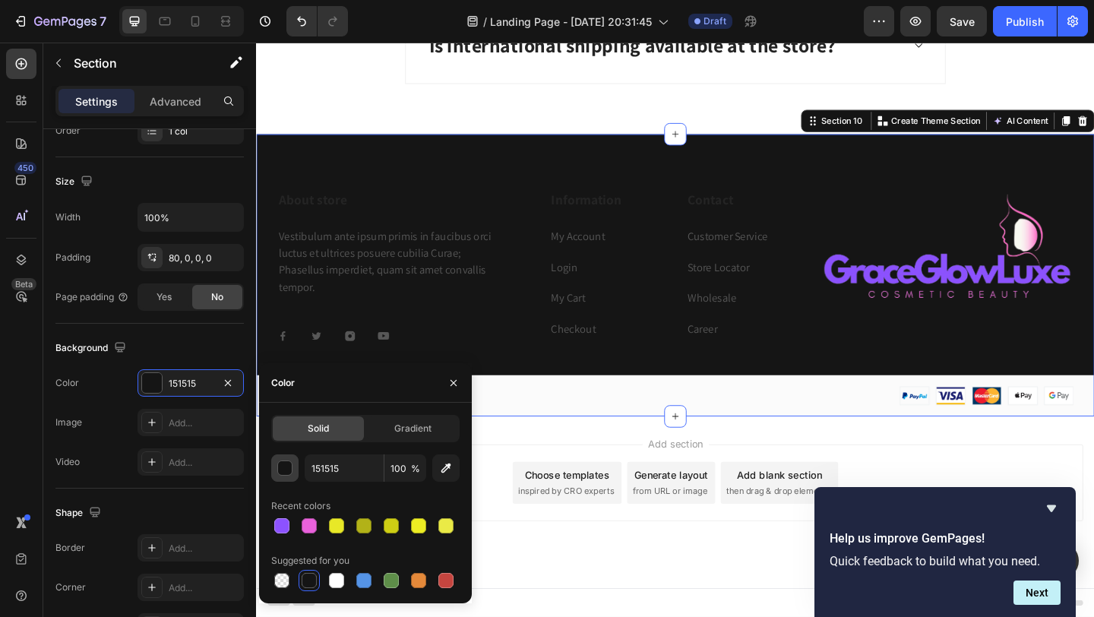
click at [286, 463] on div "button" at bounding box center [285, 468] width 15 height 15
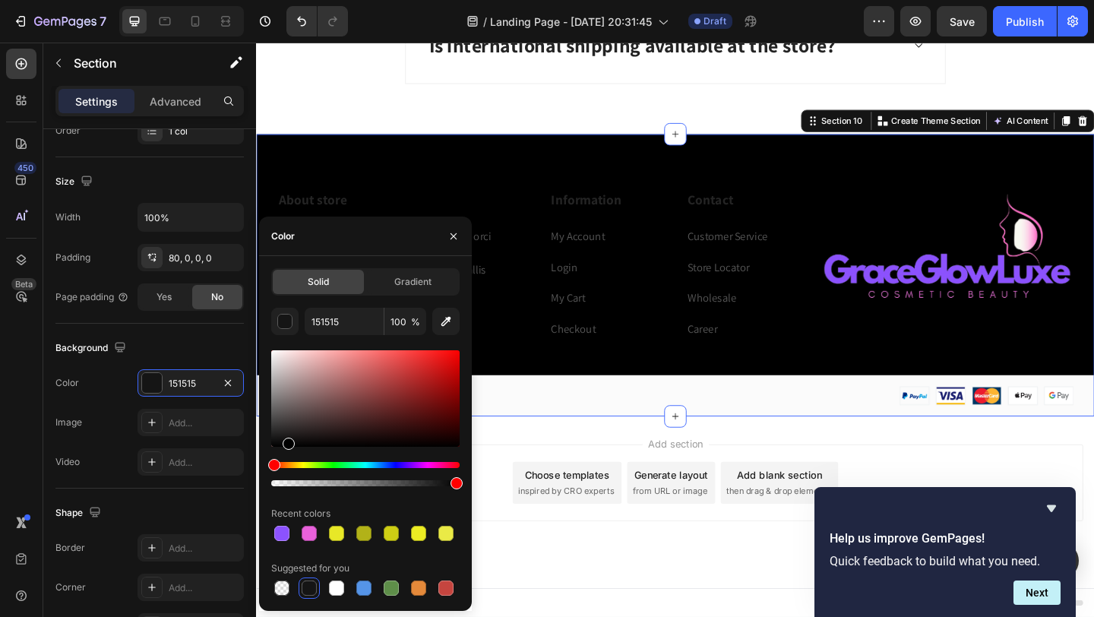
type input "000000"
drag, startPoint x: 274, startPoint y: 439, endPoint x: 288, endPoint y: 454, distance: 21.0
click at [288, 454] on div at bounding box center [365, 418] width 188 height 142
click at [571, 179] on div "About store Heading Vestibulum ante ipsum primis in faucibus orci luctus et ult…" at bounding box center [712, 295] width 912 height 306
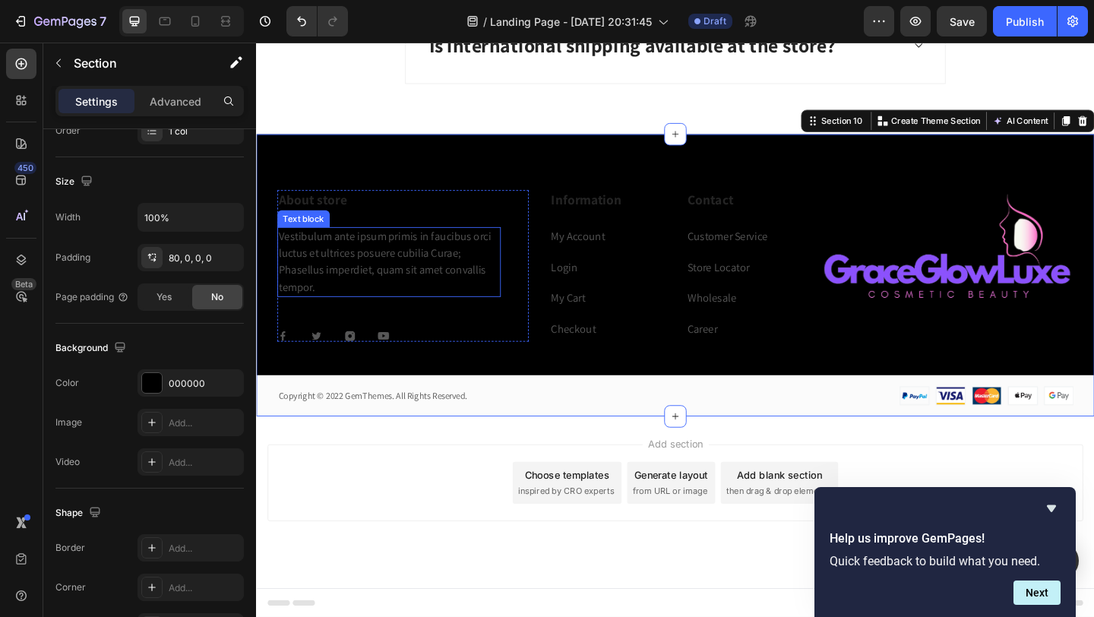
click at [375, 265] on p "Vestibulum ante ipsum primis in faucibus orci luctus et ultrices posuere cubili…" at bounding box center [400, 281] width 240 height 73
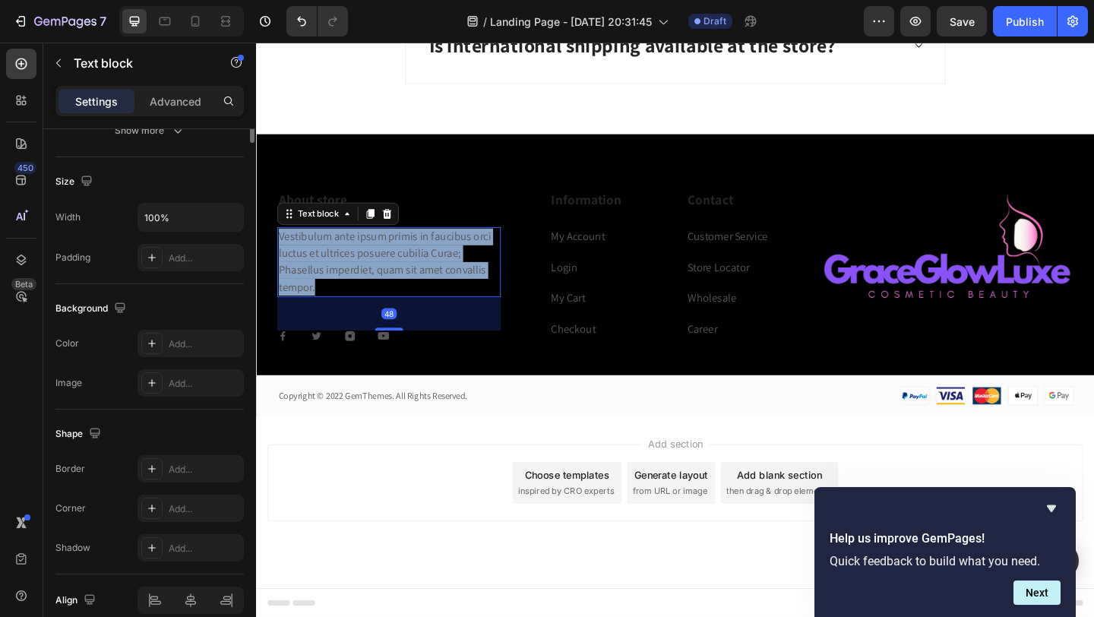
click at [375, 265] on p "Vestibulum ante ipsum primis in faucibus orci luctus et ultrices posuere cubili…" at bounding box center [400, 281] width 240 height 73
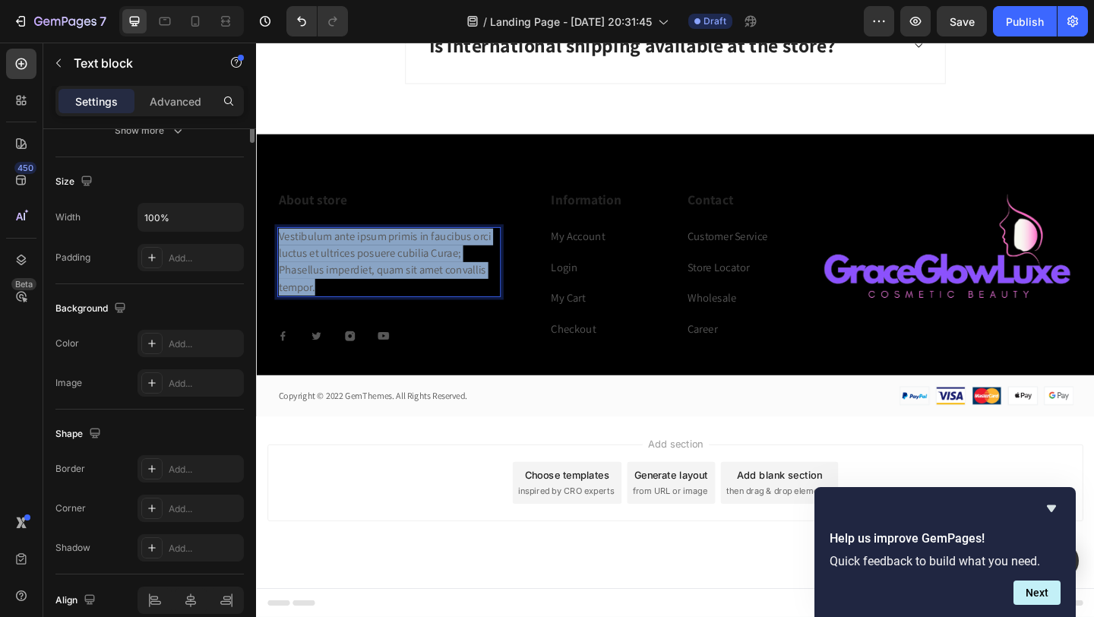
scroll to position [0, 0]
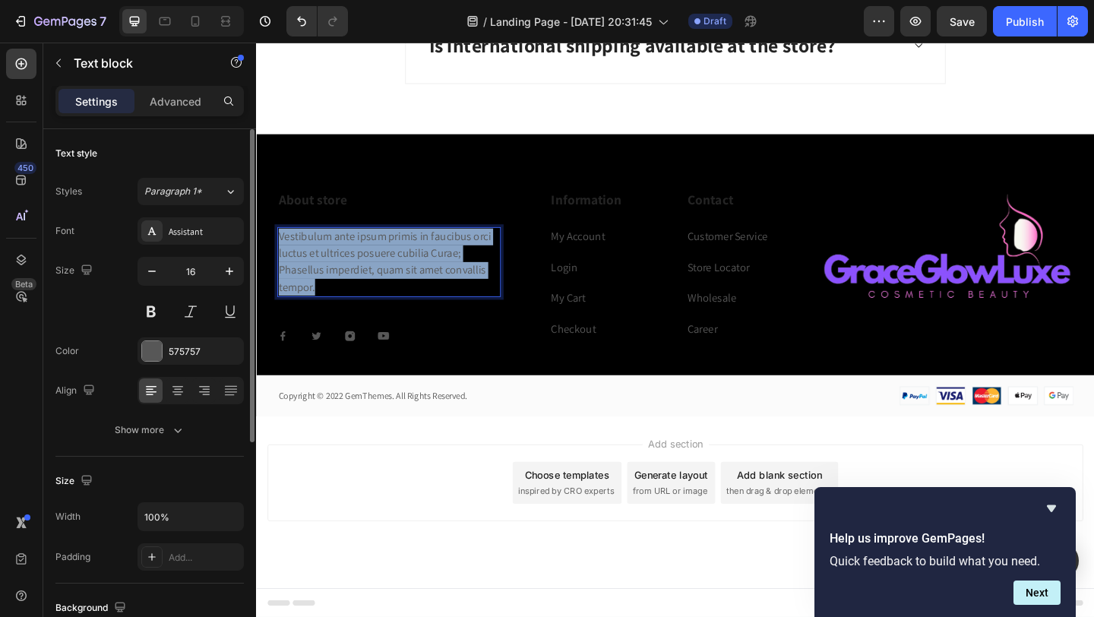
click at [375, 265] on p "Vestibulum ante ipsum primis in faucibus orci luctus et ultrices posuere cubili…" at bounding box center [400, 281] width 240 height 73
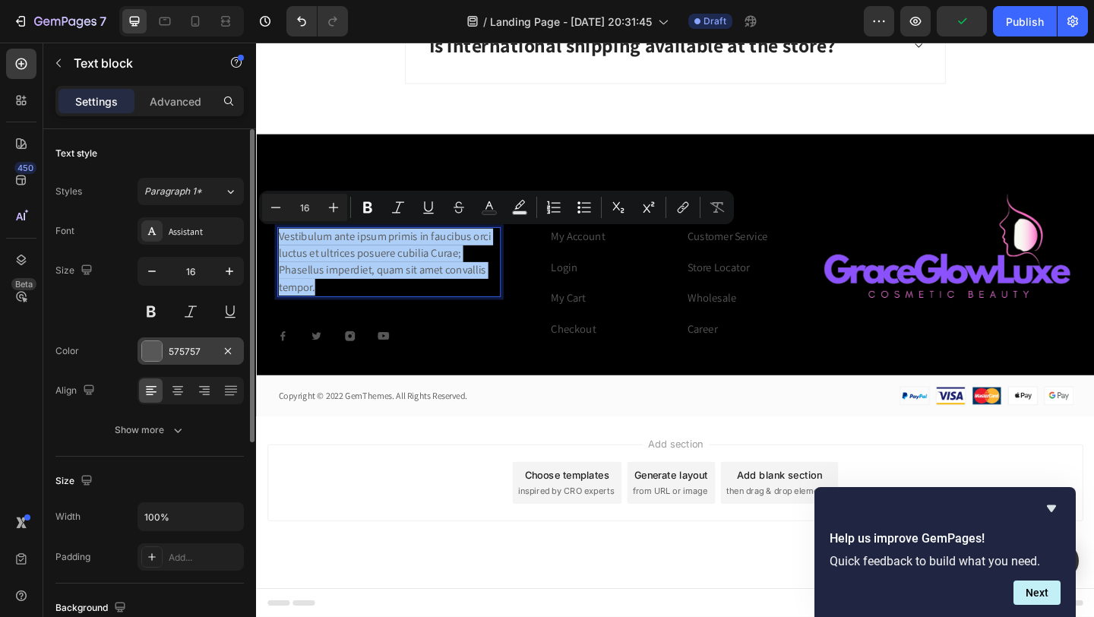
click at [154, 345] on div at bounding box center [152, 351] width 20 height 20
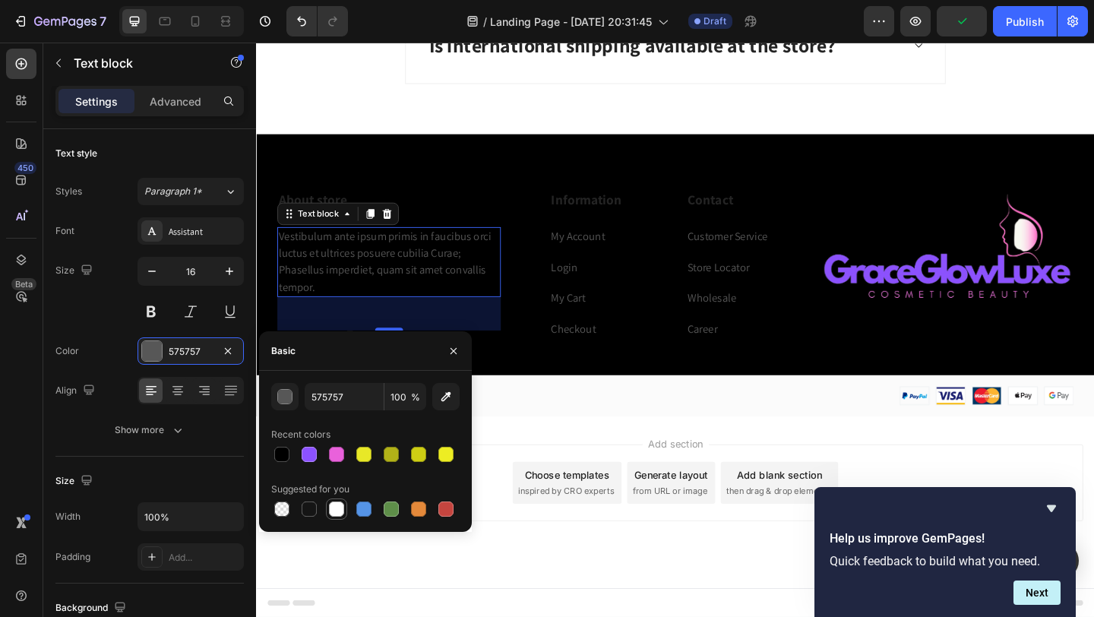
click at [337, 505] on div at bounding box center [336, 508] width 15 height 15
type input "FFFFFF"
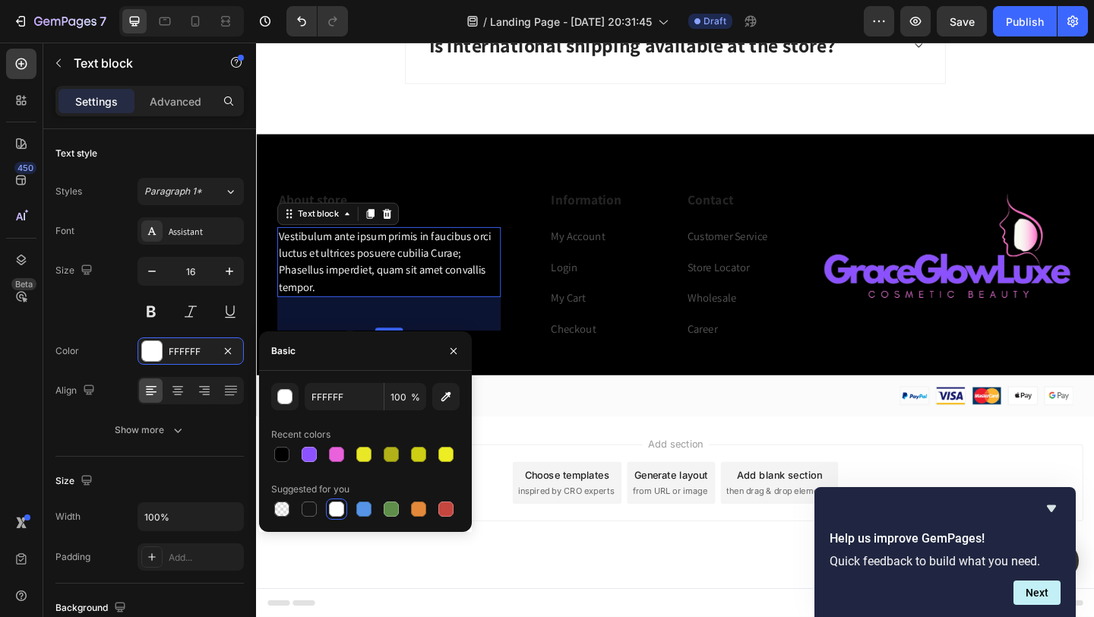
click at [468, 204] on p "About store" at bounding box center [400, 213] width 240 height 19
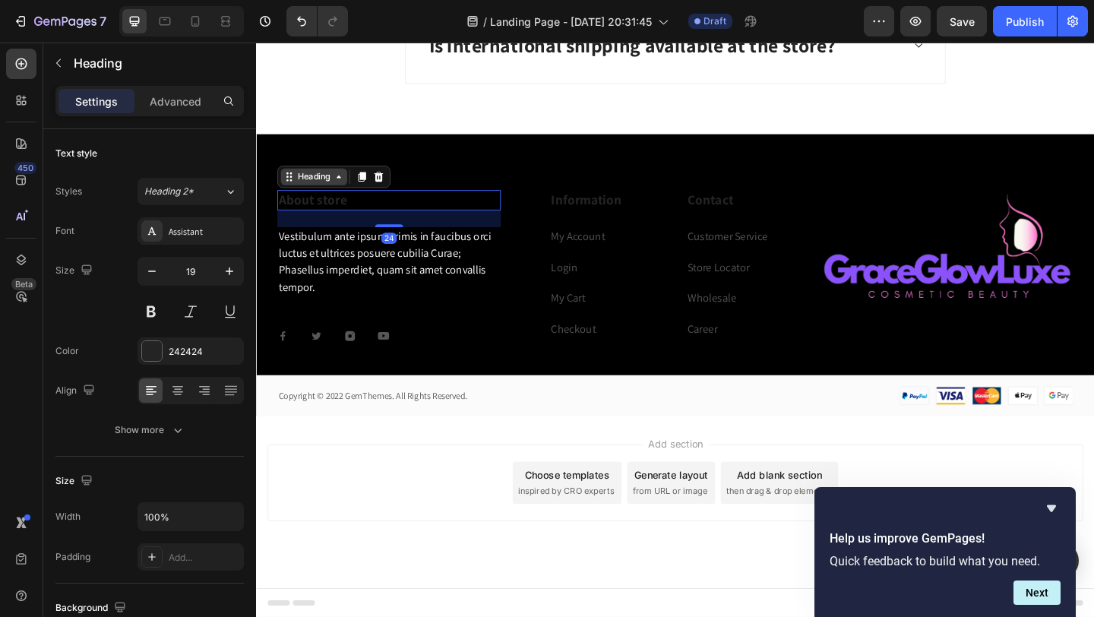
click at [355, 183] on div "Heading" at bounding box center [319, 188] width 72 height 18
click at [331, 220] on p "About store" at bounding box center [400, 213] width 240 height 19
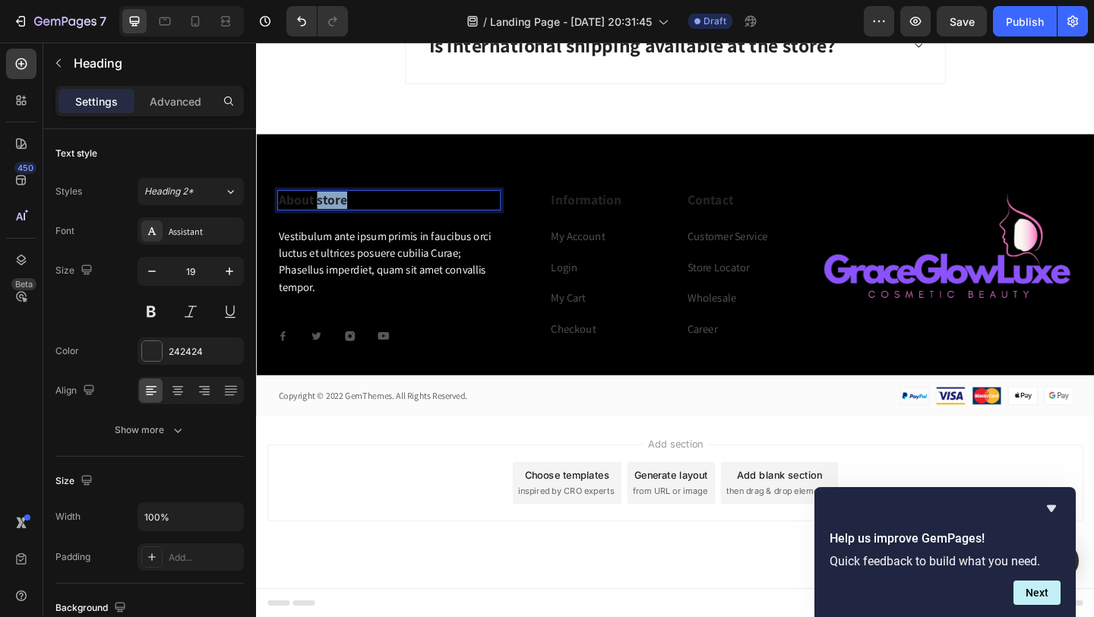
click at [331, 220] on p "About store" at bounding box center [400, 213] width 240 height 19
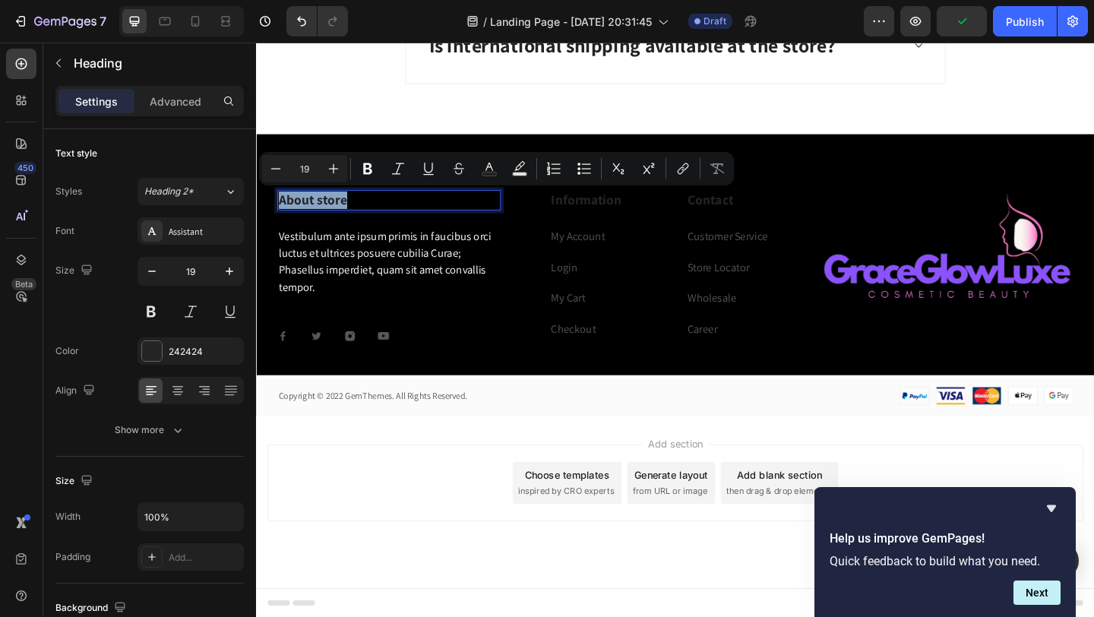
click at [331, 220] on p "About store" at bounding box center [400, 213] width 240 height 19
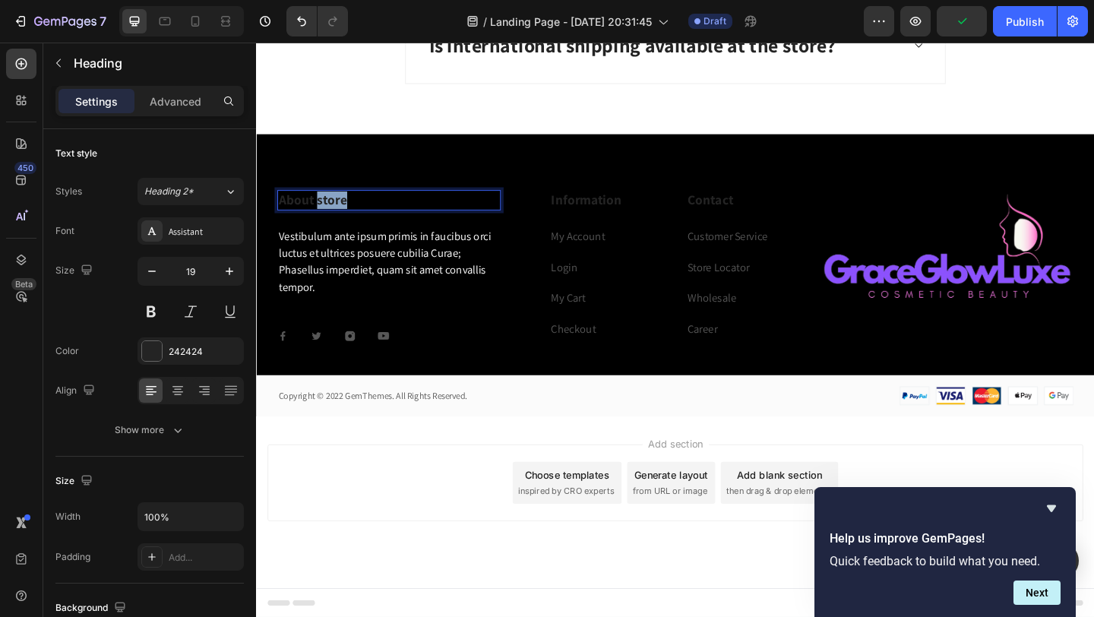
click at [331, 220] on p "About store" at bounding box center [400, 213] width 240 height 19
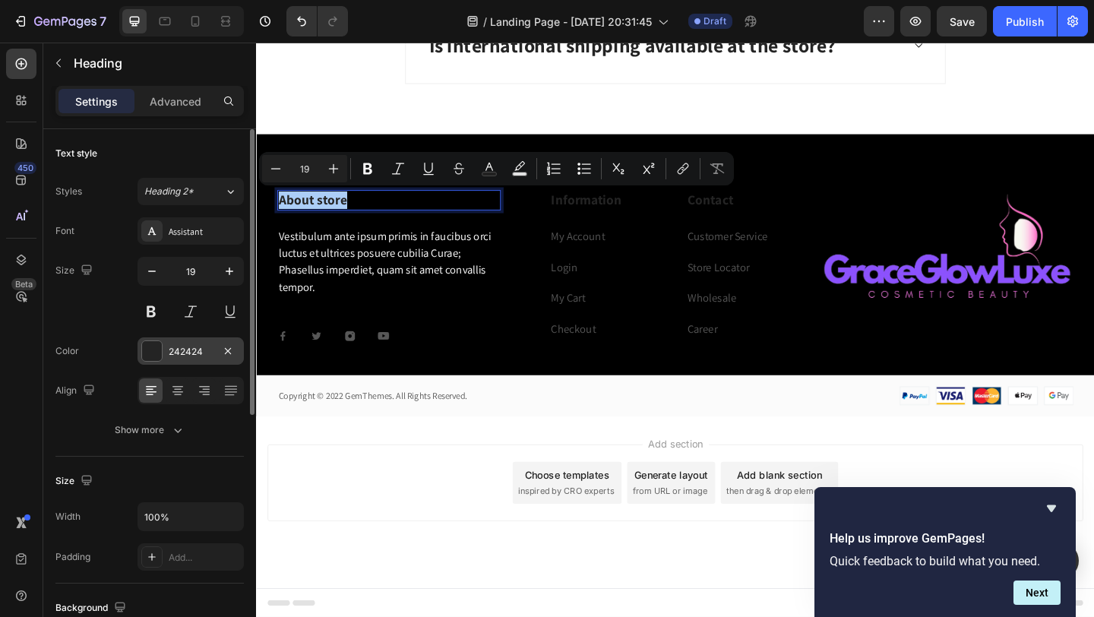
click at [153, 352] on div at bounding box center [152, 351] width 20 height 20
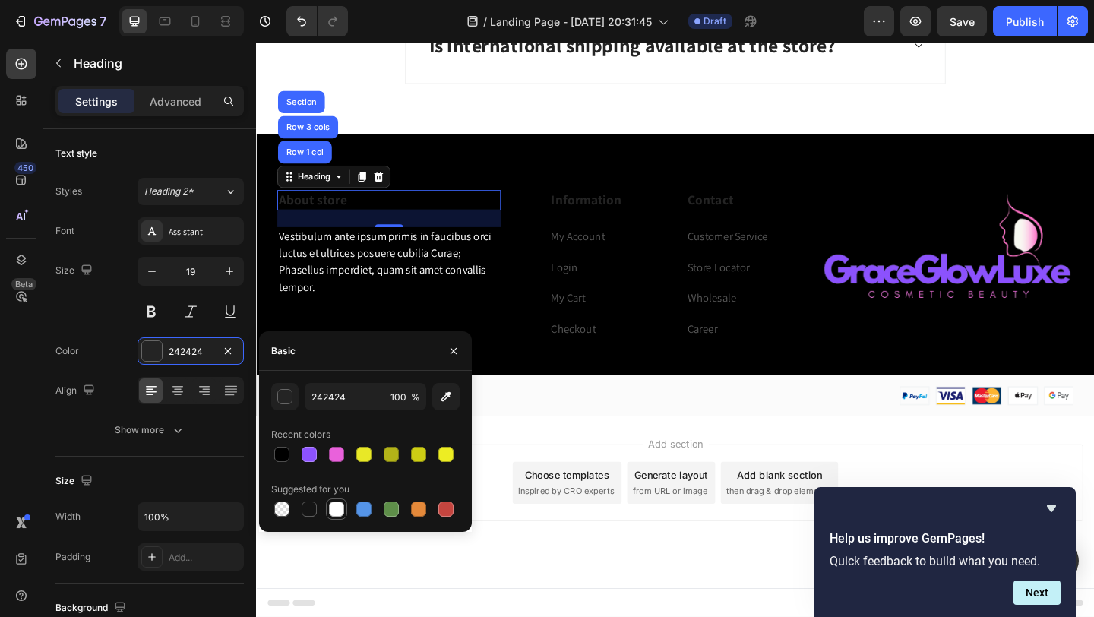
click at [340, 504] on div at bounding box center [336, 508] width 15 height 15
type input "FFFFFF"
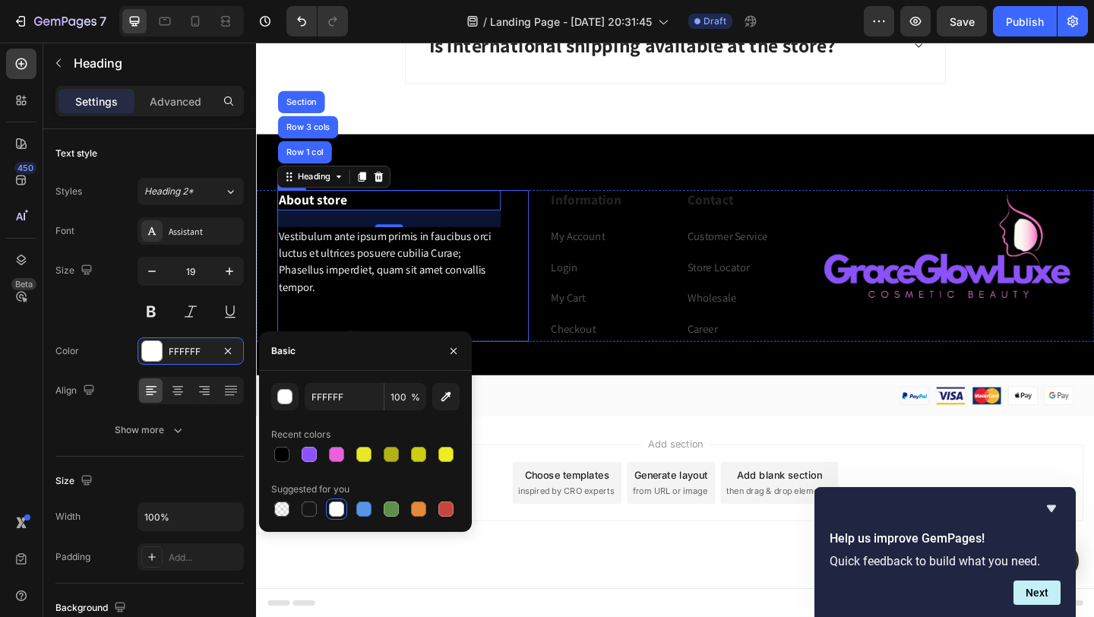
click at [505, 333] on div "About store Heading Row 1 col Row 3 cols Section 24 Vestibulum ante ipsum primi…" at bounding box center [400, 285] width 243 height 165
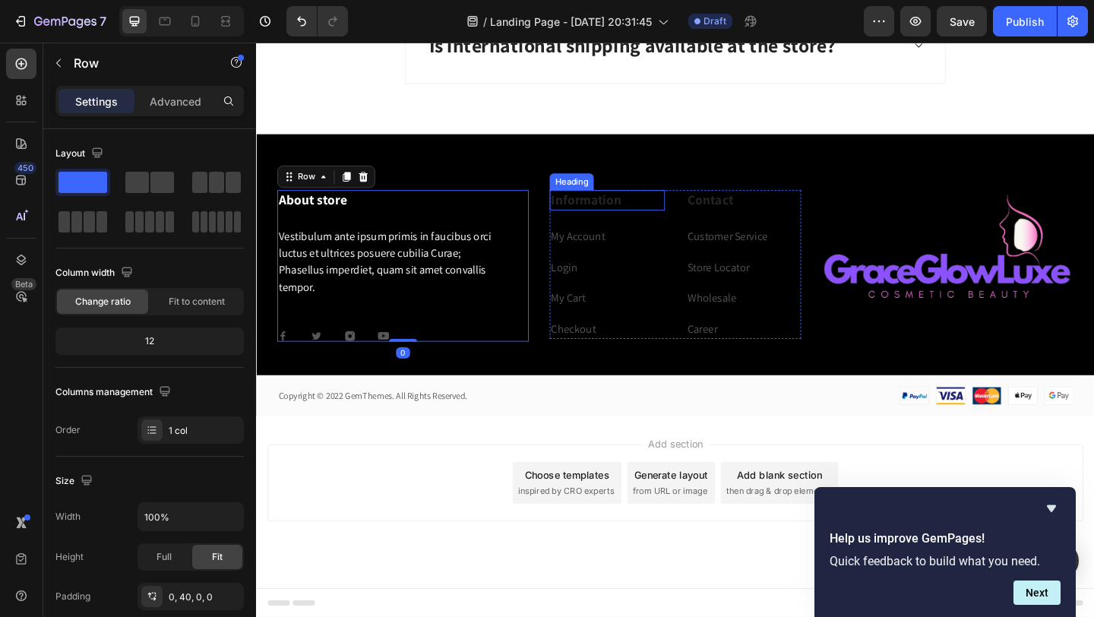
click at [649, 216] on p "Information" at bounding box center [638, 213] width 122 height 19
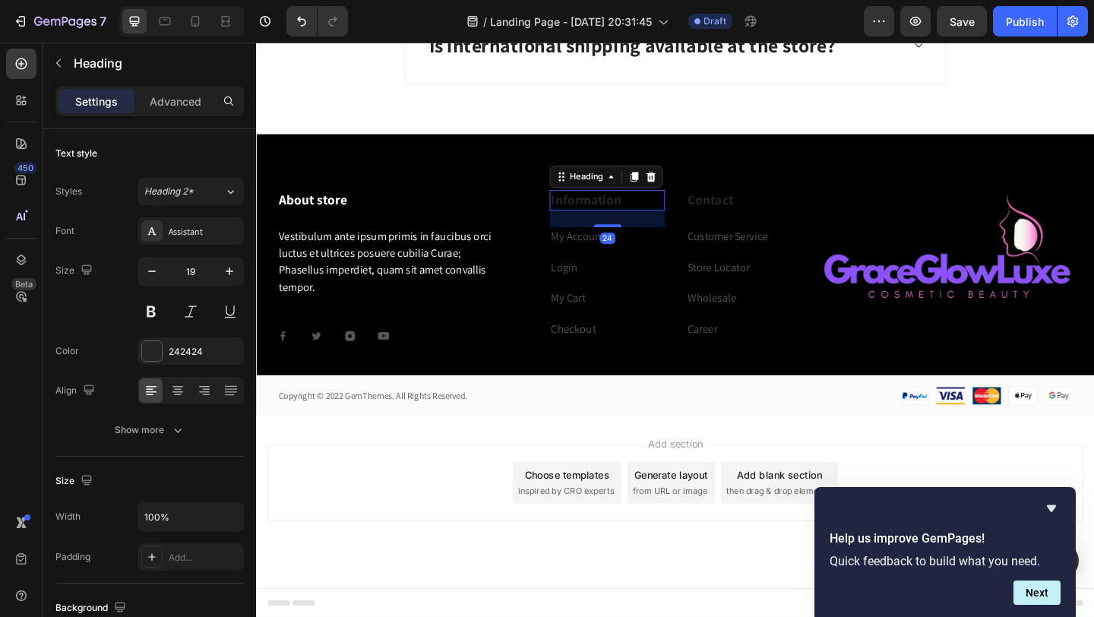
click at [649, 216] on p "Information" at bounding box center [638, 213] width 122 height 19
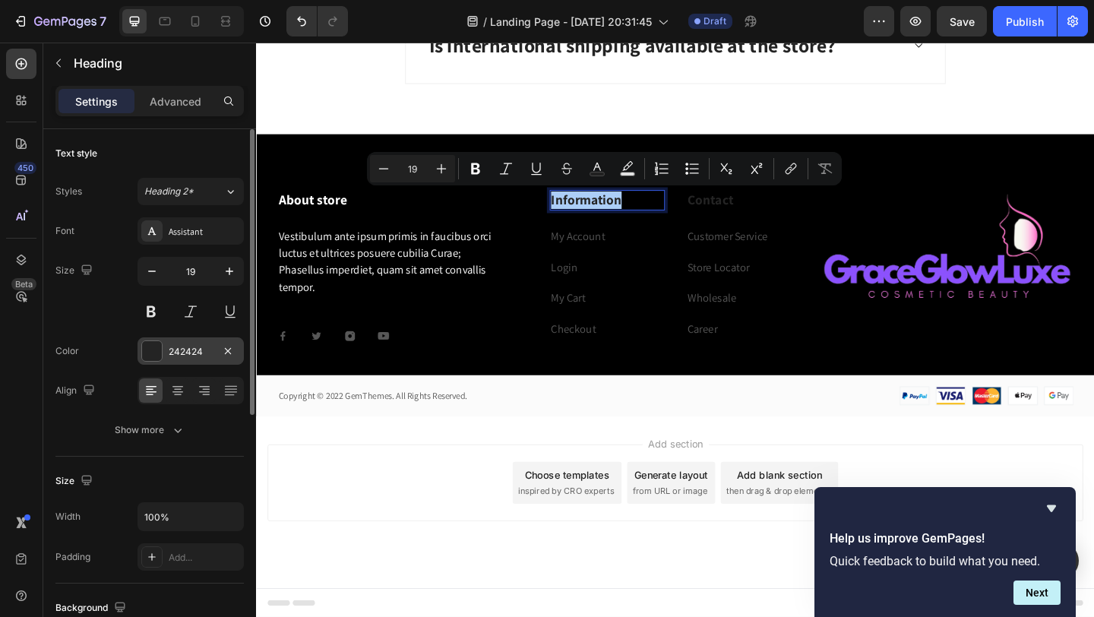
click at [158, 356] on div at bounding box center [152, 351] width 20 height 20
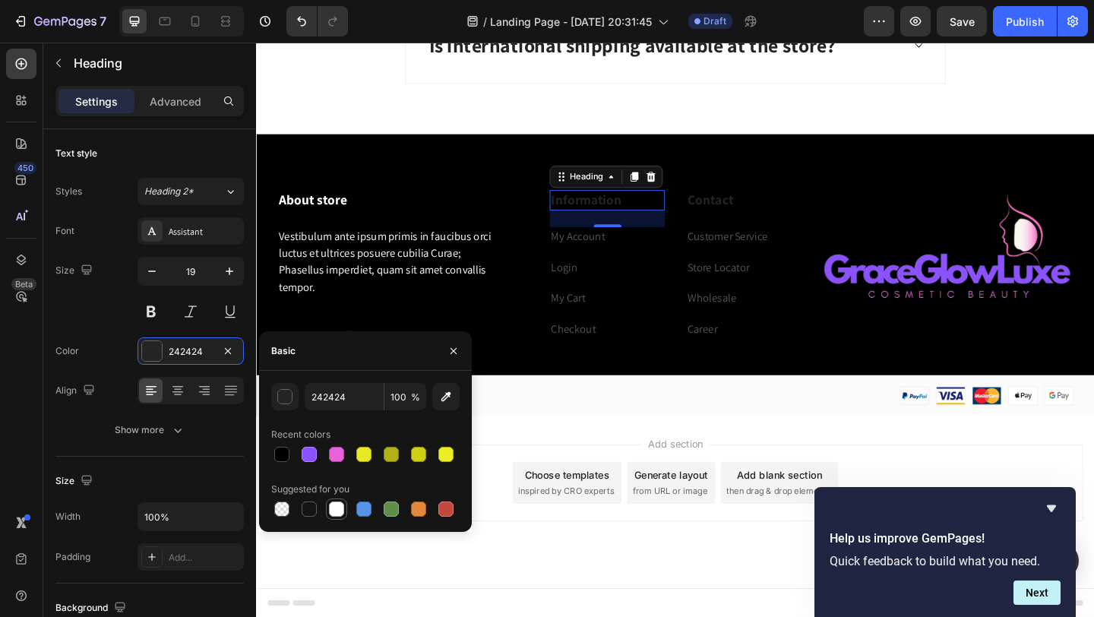
click at [334, 510] on div at bounding box center [336, 508] width 15 height 15
type input "FFFFFF"
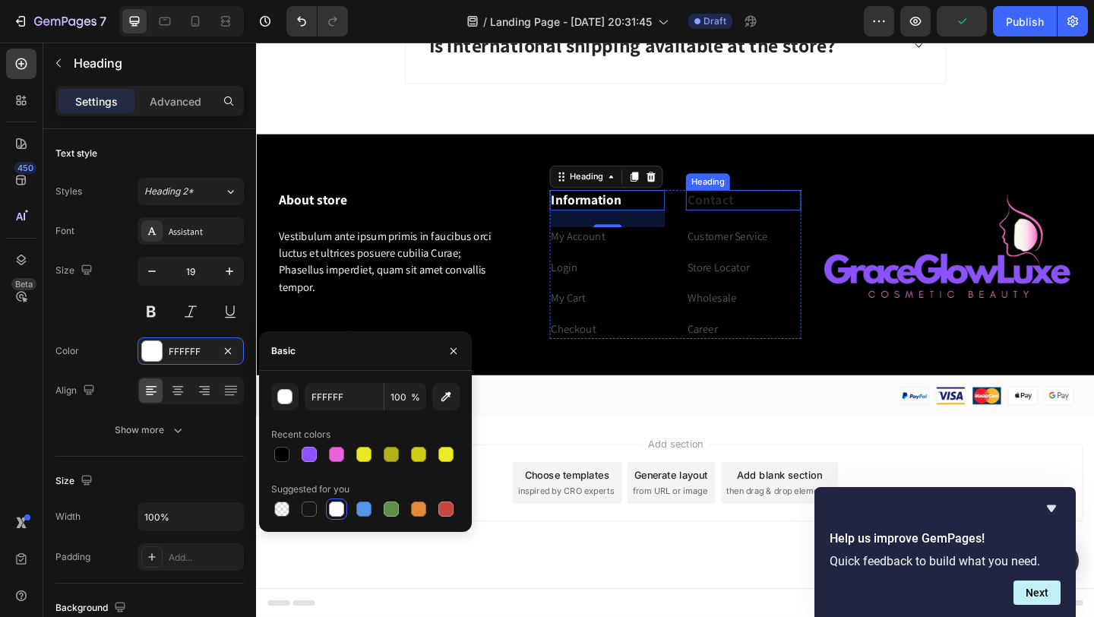
click at [764, 215] on p "Contact" at bounding box center [786, 213] width 122 height 19
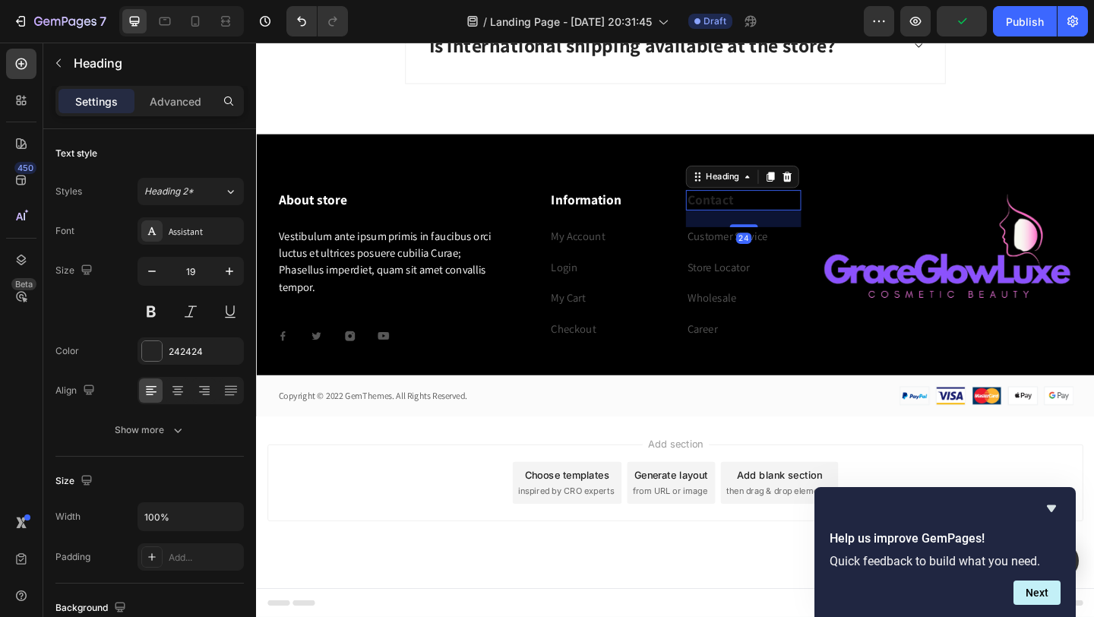
click at [764, 215] on p "Contact" at bounding box center [786, 213] width 122 height 19
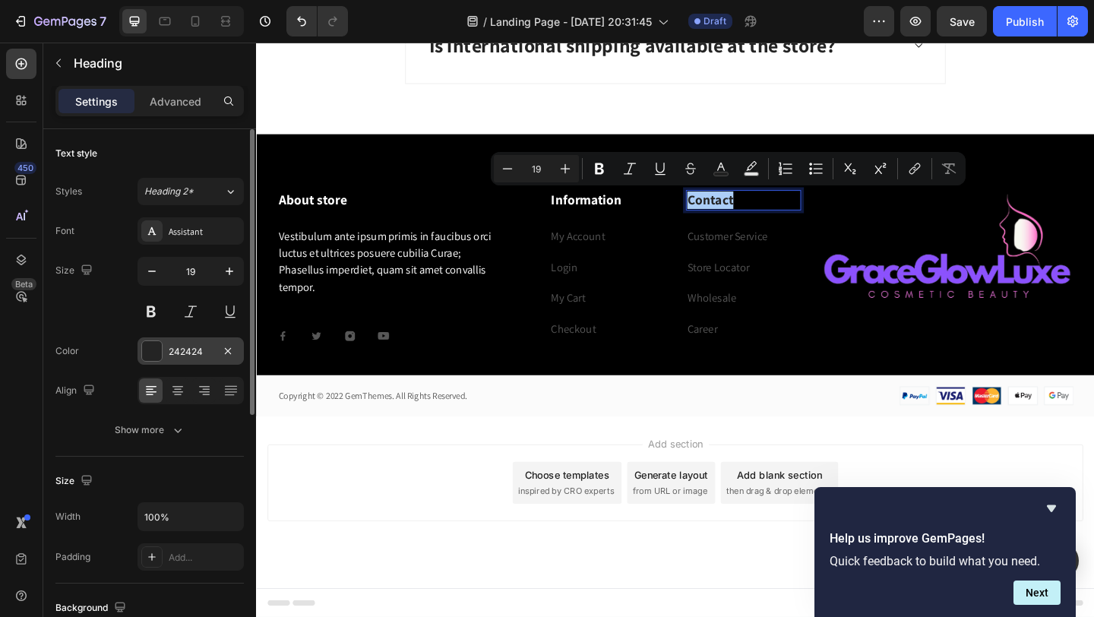
click at [154, 347] on div at bounding box center [152, 351] width 20 height 20
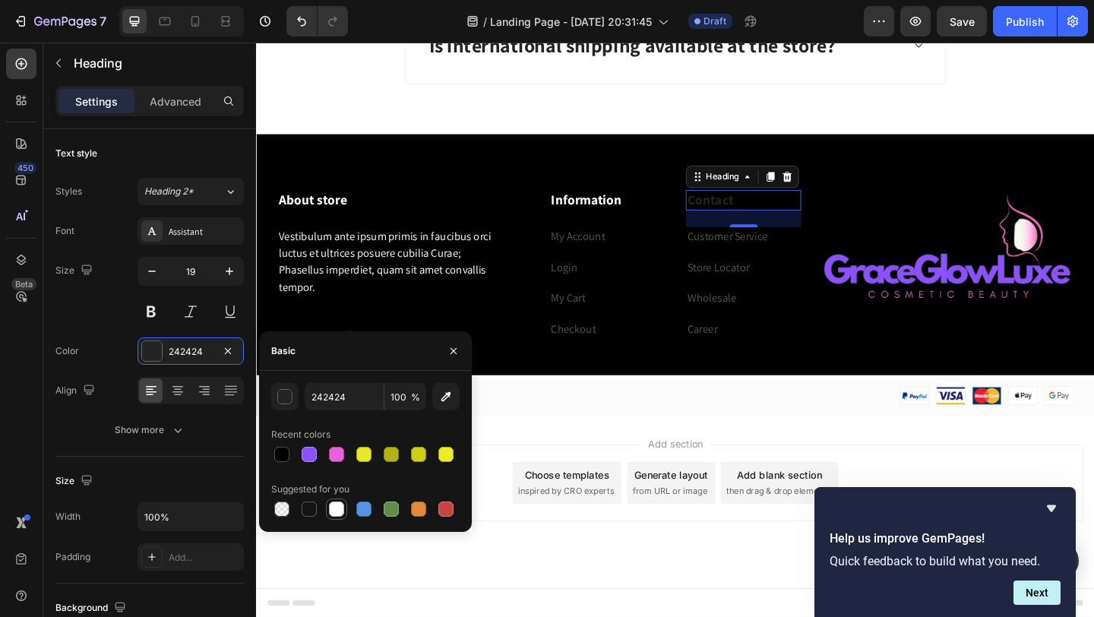
click at [338, 512] on div at bounding box center [336, 508] width 15 height 15
type input "FFFFFF"
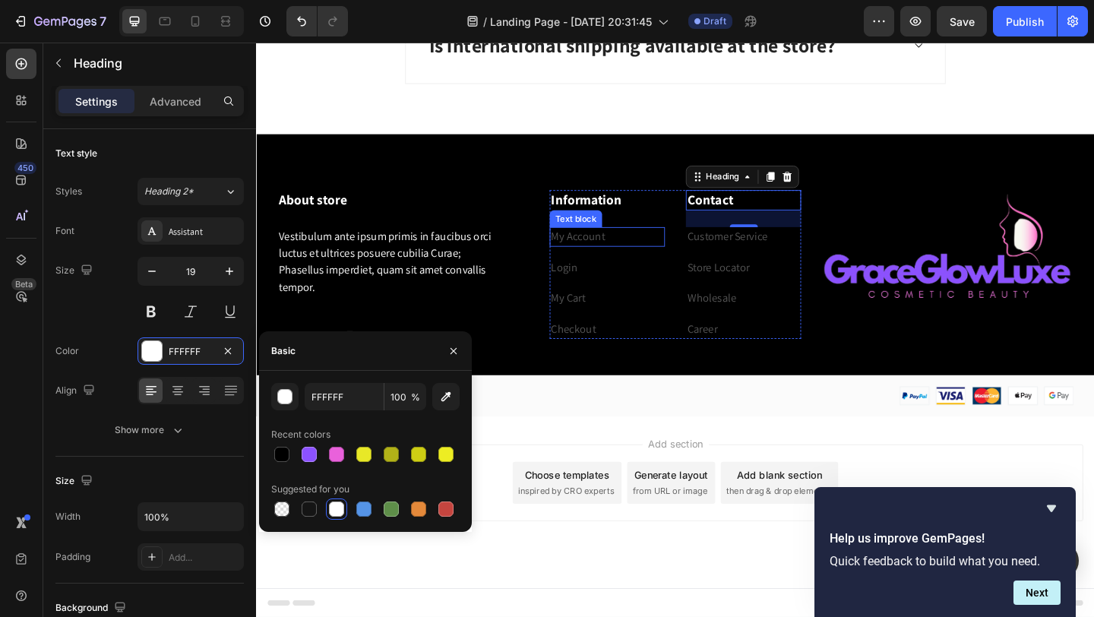
click at [674, 259] on p "My Account" at bounding box center [638, 254] width 122 height 18
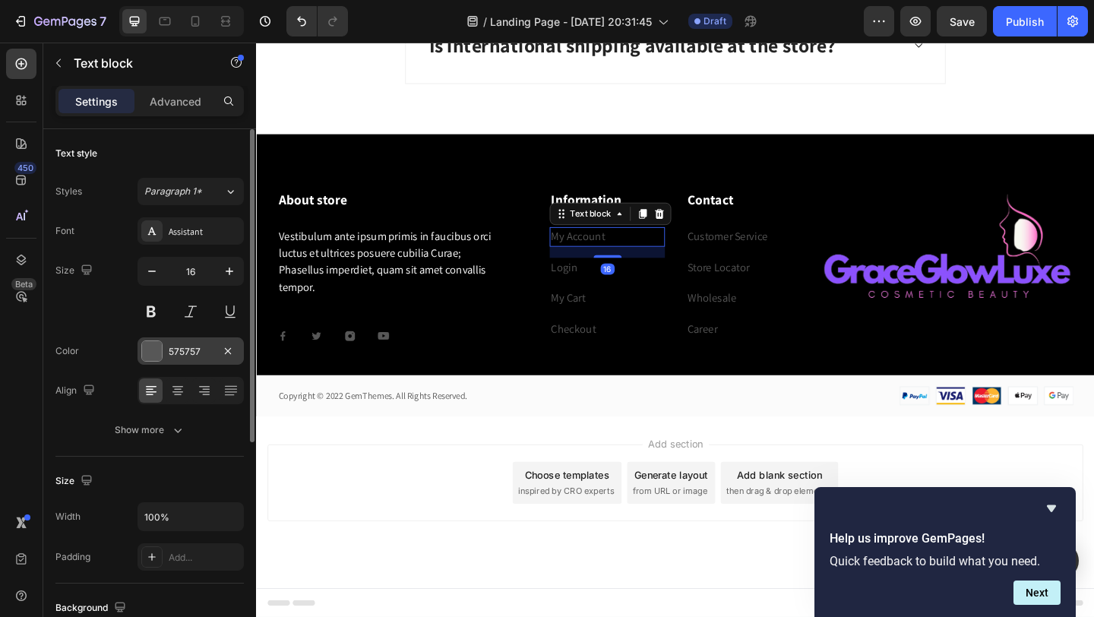
click at [161, 362] on div "575757" at bounding box center [191, 350] width 106 height 27
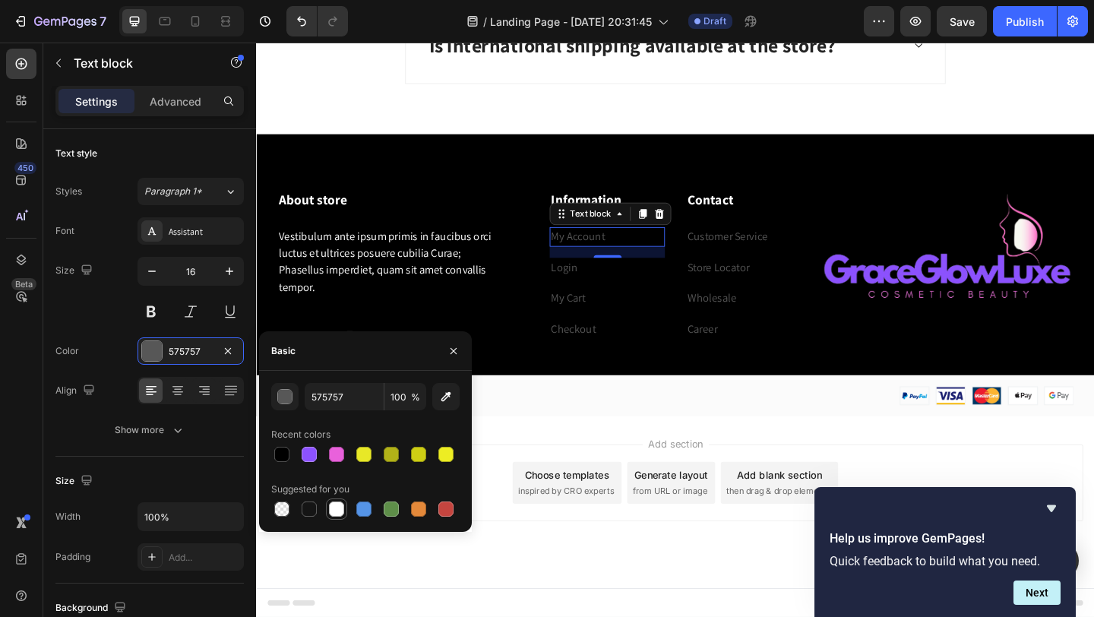
click at [337, 506] on div at bounding box center [336, 508] width 15 height 15
type input "FFFFFF"
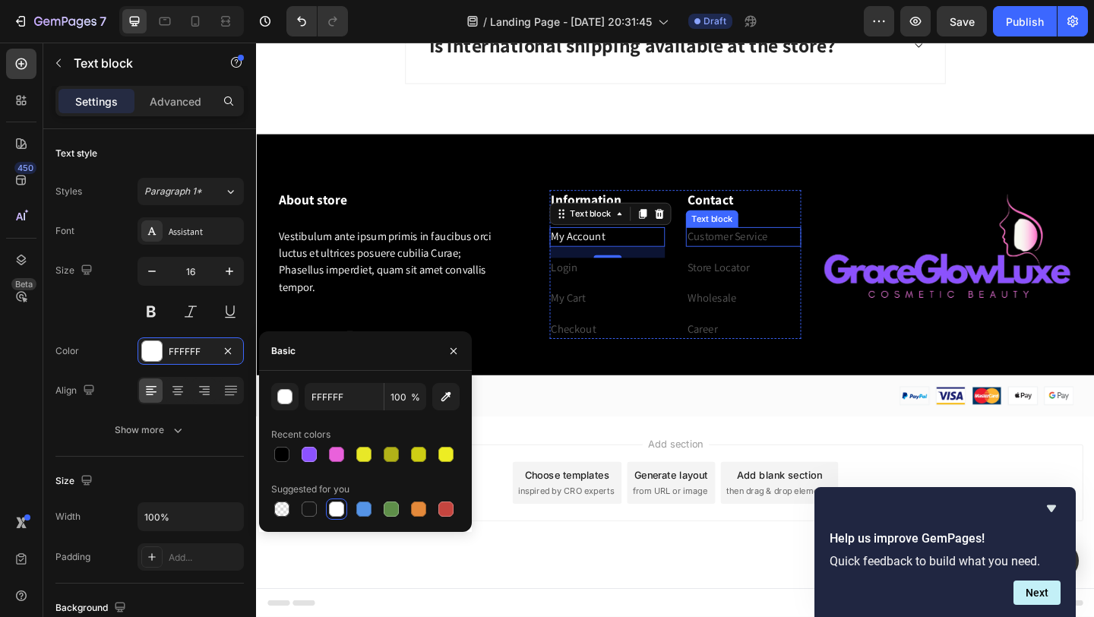
click at [798, 261] on link "Customer Service" at bounding box center [768, 253] width 87 height 16
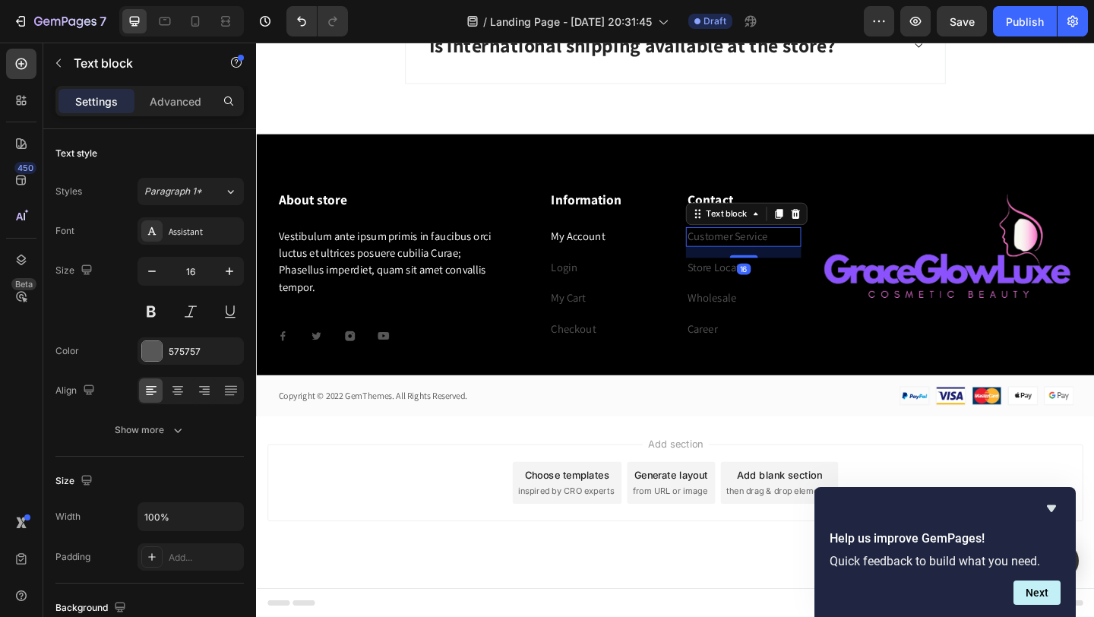
click at [798, 261] on link "Customer Service" at bounding box center [768, 253] width 87 height 16
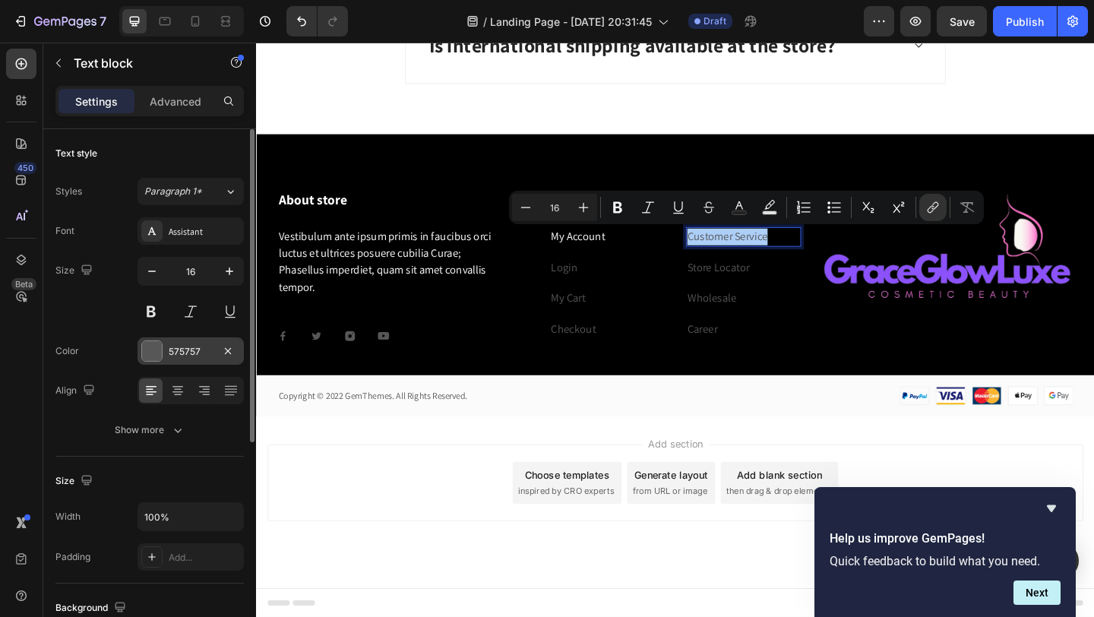
click at [147, 356] on div at bounding box center [152, 351] width 20 height 20
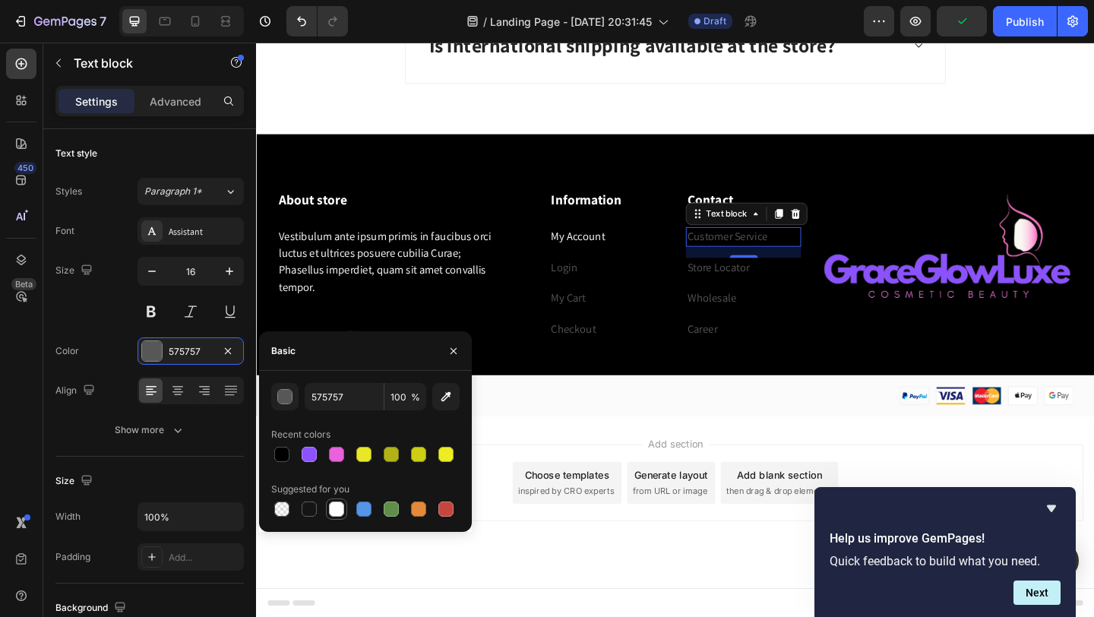
click at [339, 511] on div at bounding box center [336, 508] width 15 height 15
type input "FFFFFF"
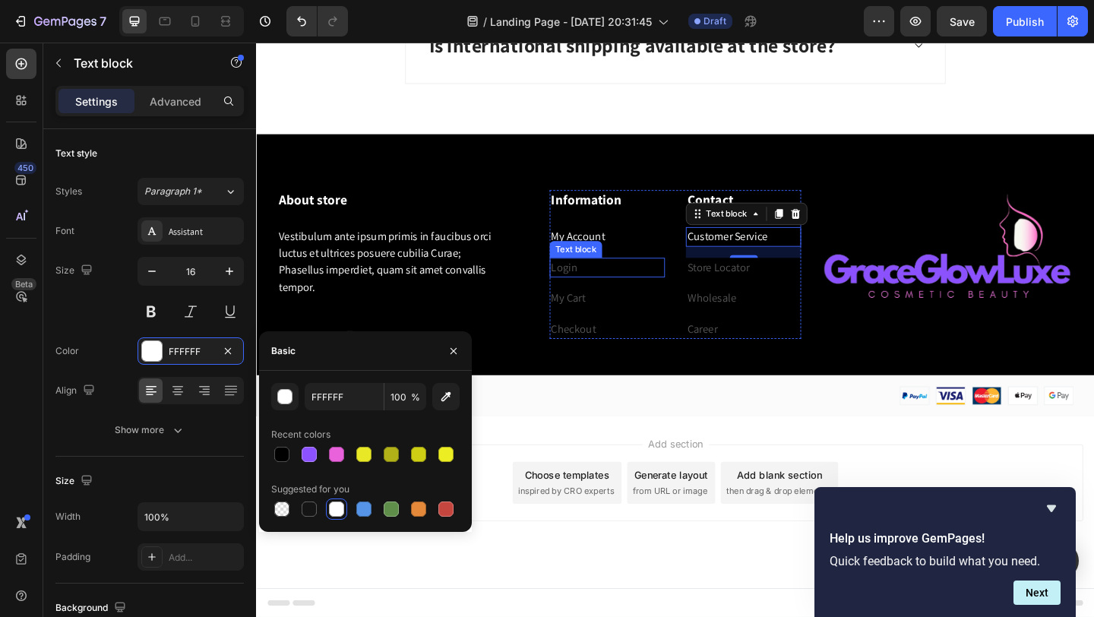
click at [606, 292] on p "Login" at bounding box center [638, 287] width 122 height 18
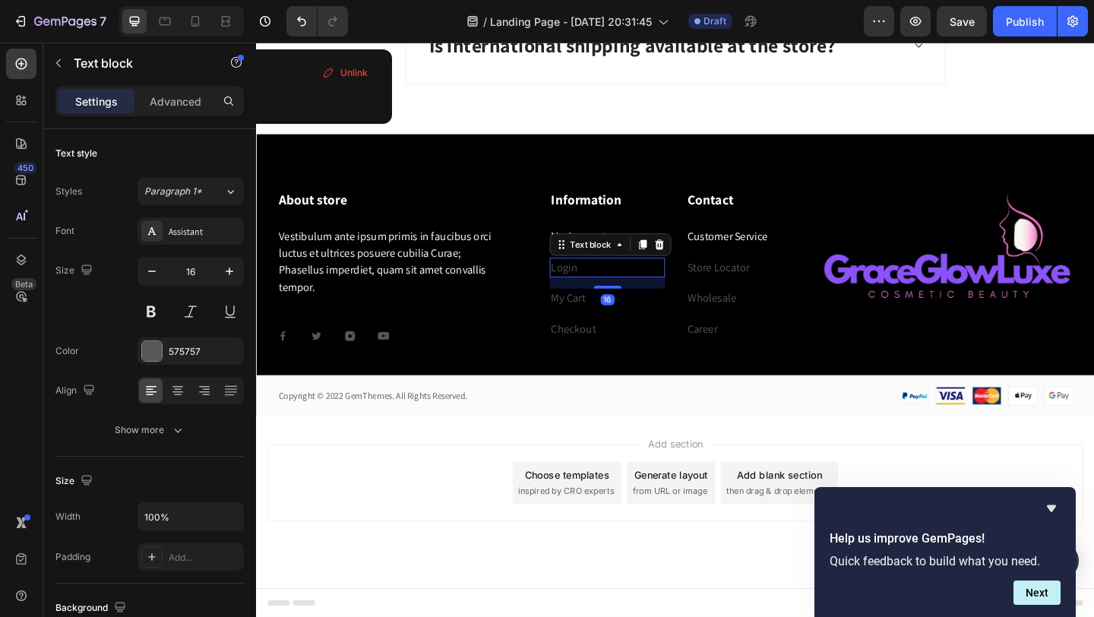
click at [606, 292] on p "Login" at bounding box center [638, 287] width 122 height 18
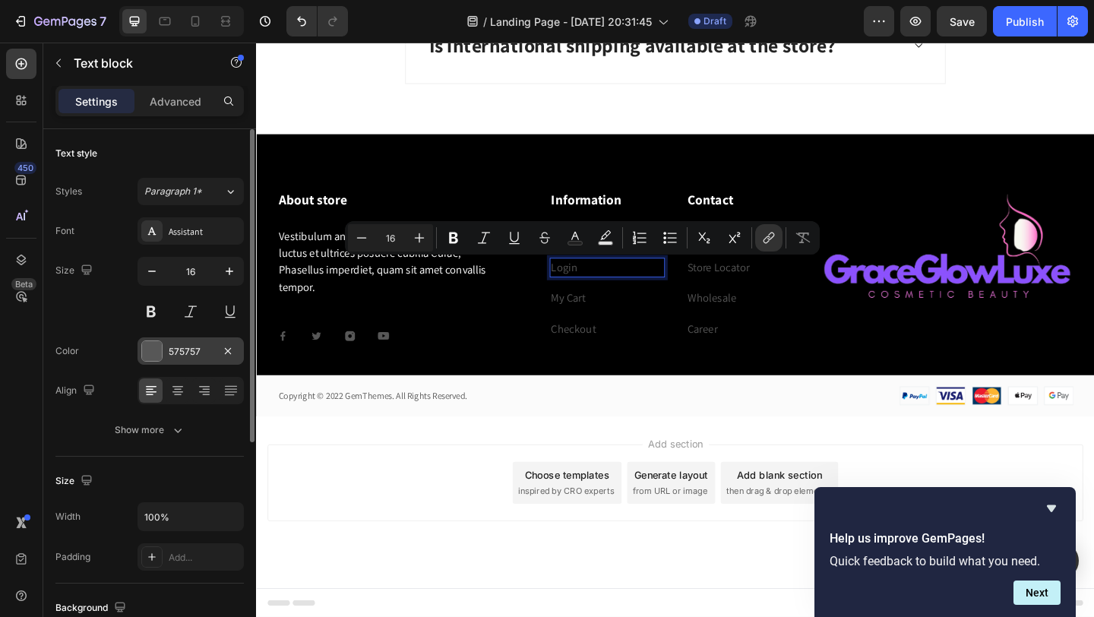
click at [157, 349] on div at bounding box center [152, 351] width 20 height 20
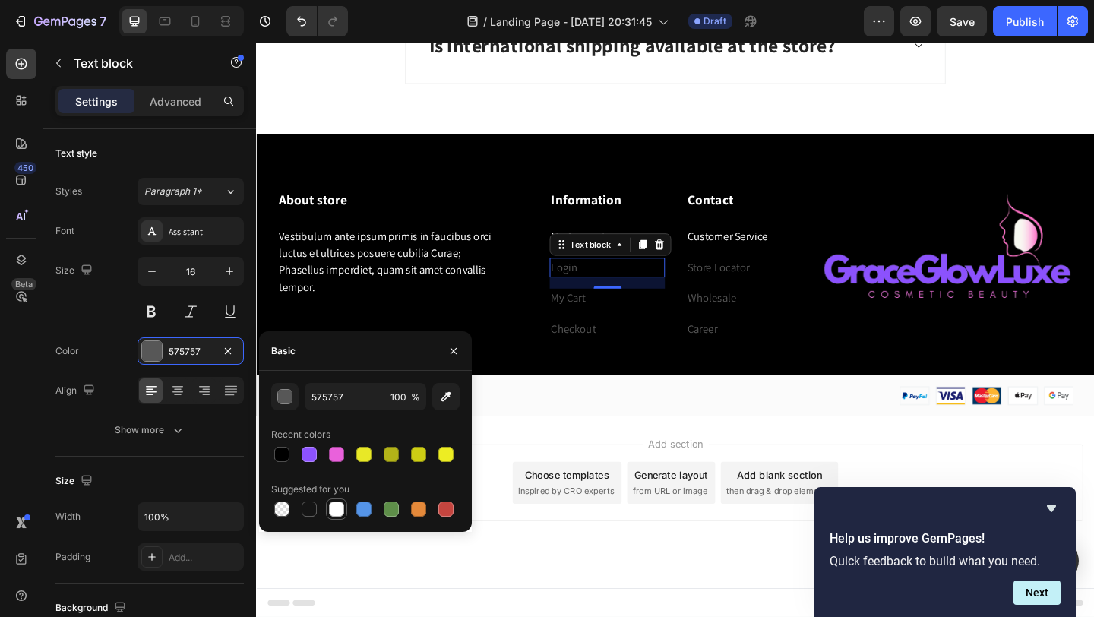
click at [334, 515] on div at bounding box center [336, 508] width 15 height 15
type input "FFFFFF"
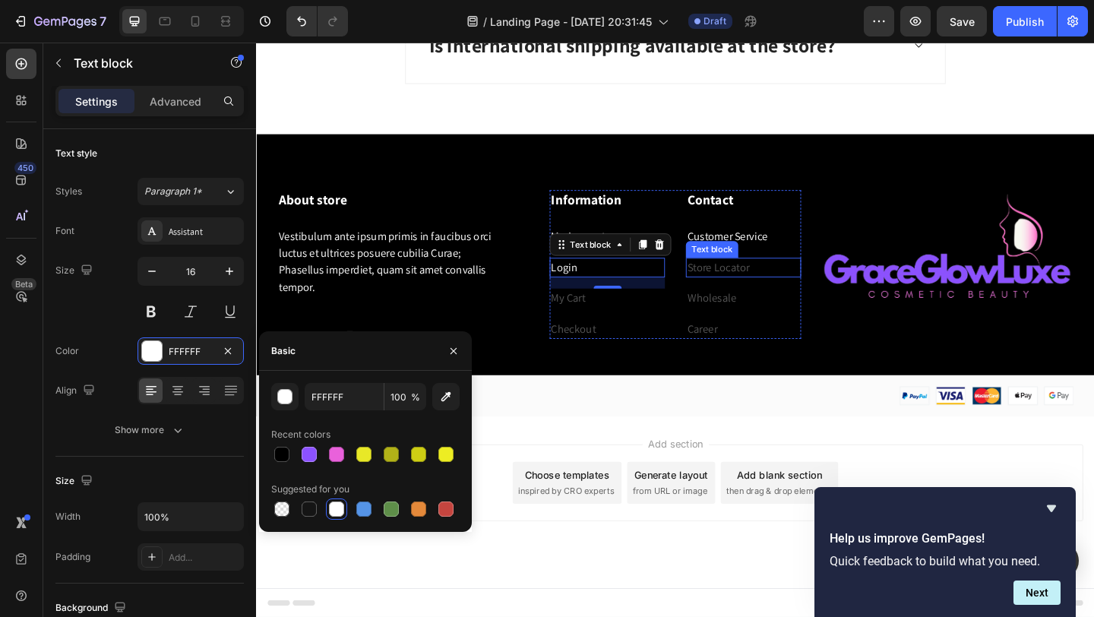
click at [786, 287] on link "Store Locator" at bounding box center [759, 287] width 68 height 16
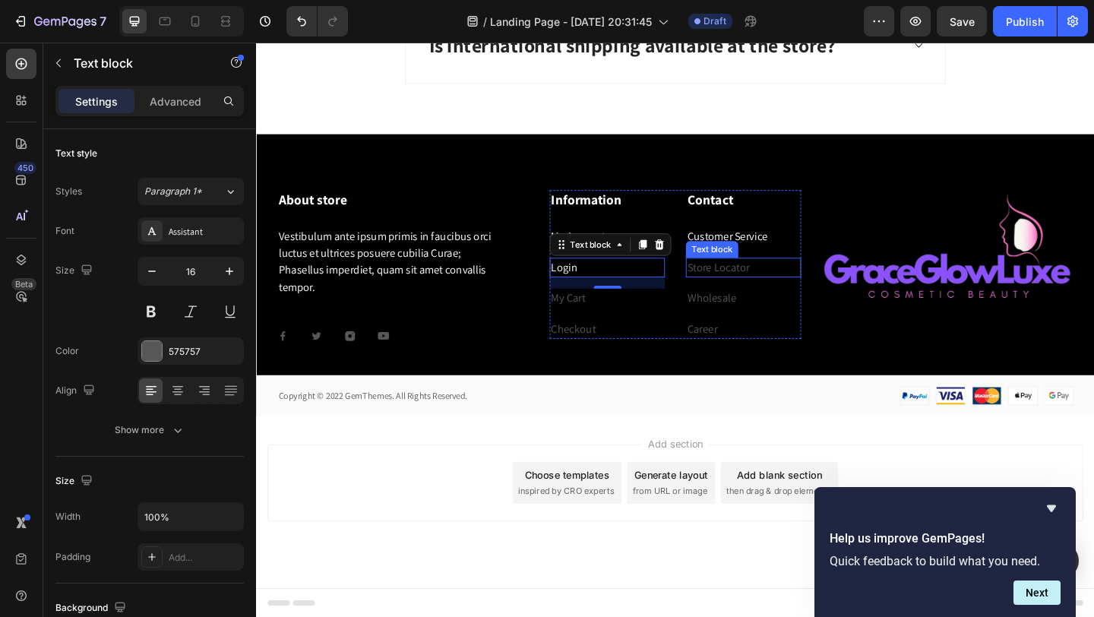
click at [786, 287] on link "Store Locator" at bounding box center [759, 287] width 68 height 16
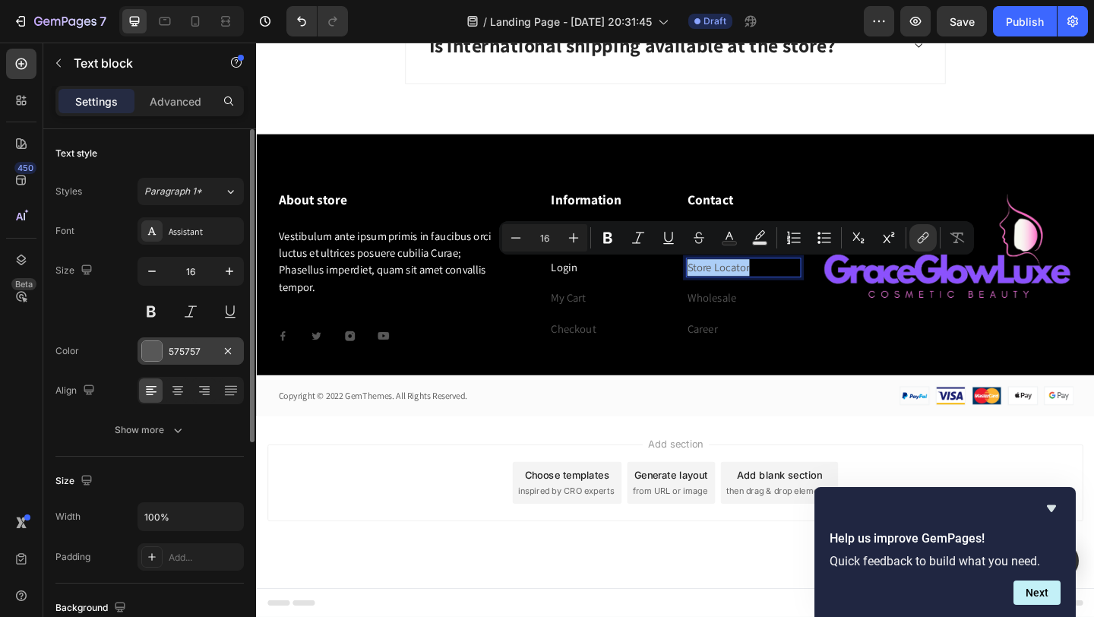
click at [166, 356] on div "575757" at bounding box center [191, 350] width 106 height 27
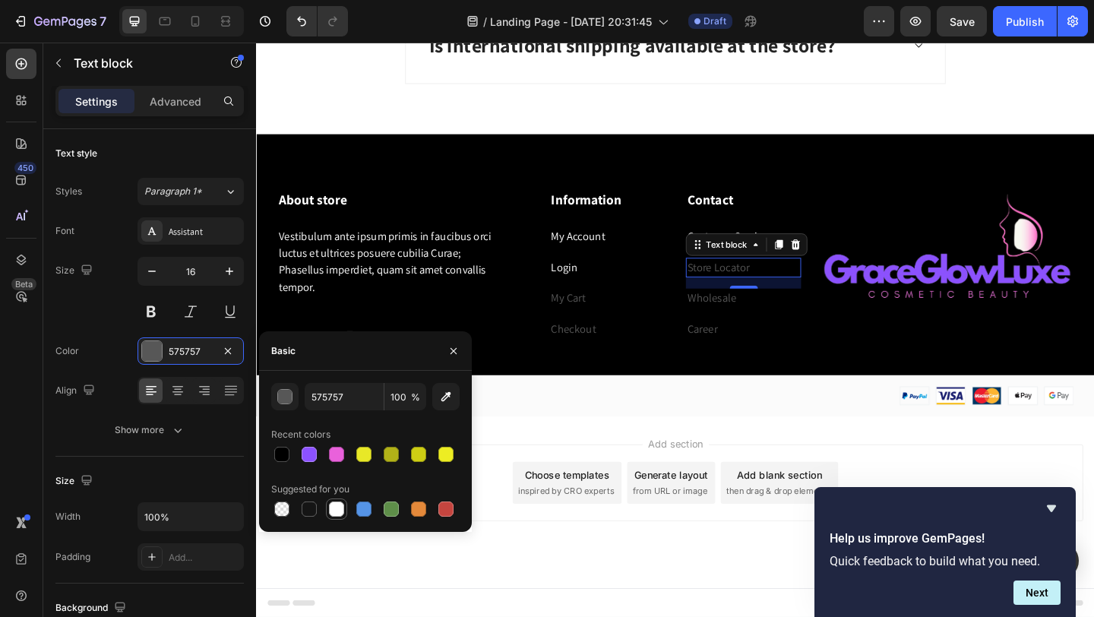
click at [334, 510] on div at bounding box center [336, 508] width 15 height 15
type input "FFFFFF"
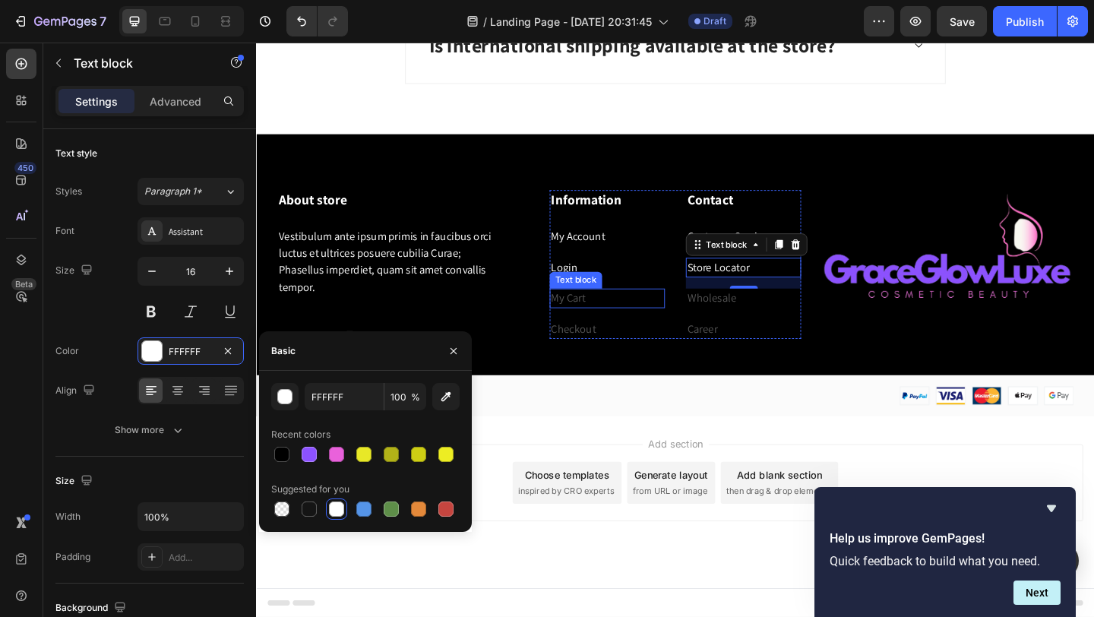
click at [609, 321] on link "My Cart" at bounding box center [595, 320] width 37 height 16
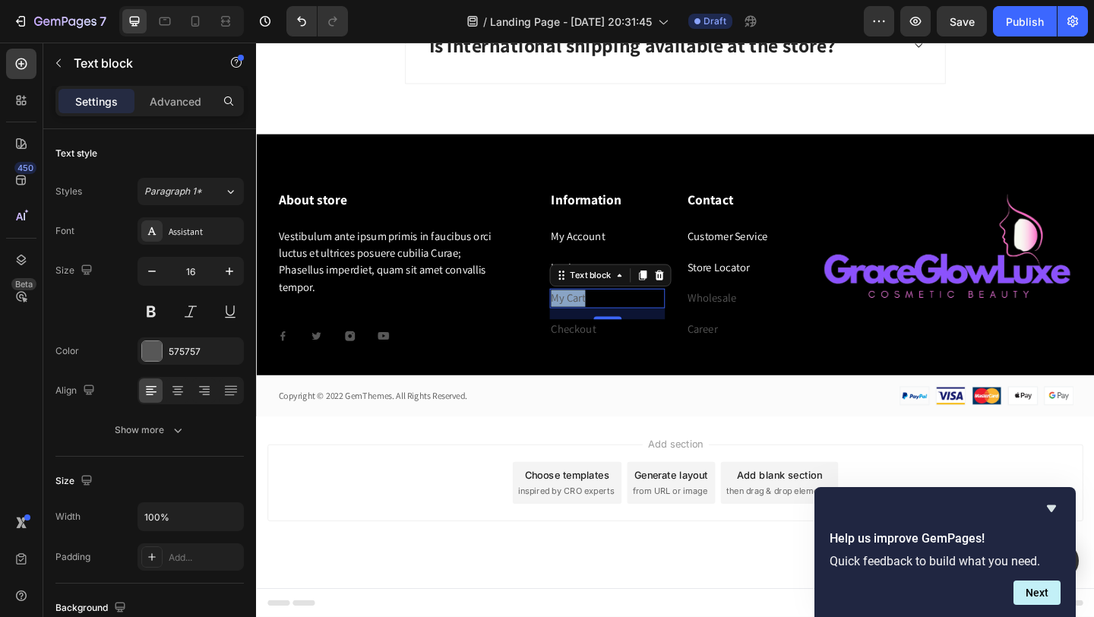
click at [609, 321] on link "My Cart" at bounding box center [595, 320] width 37 height 16
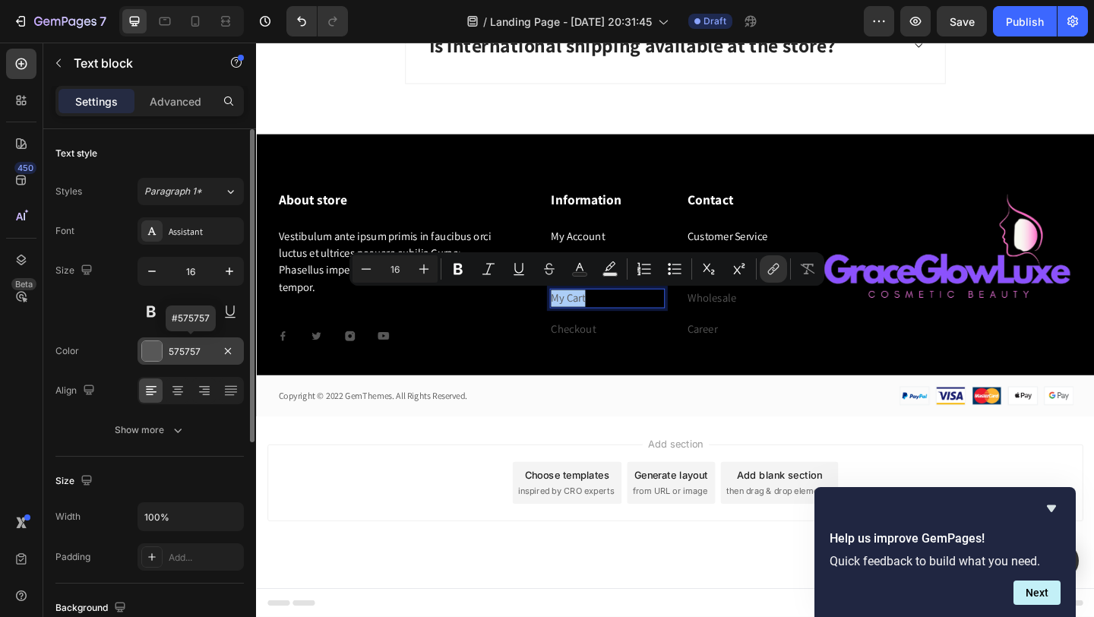
click at [163, 359] on div "575757" at bounding box center [191, 350] width 106 height 27
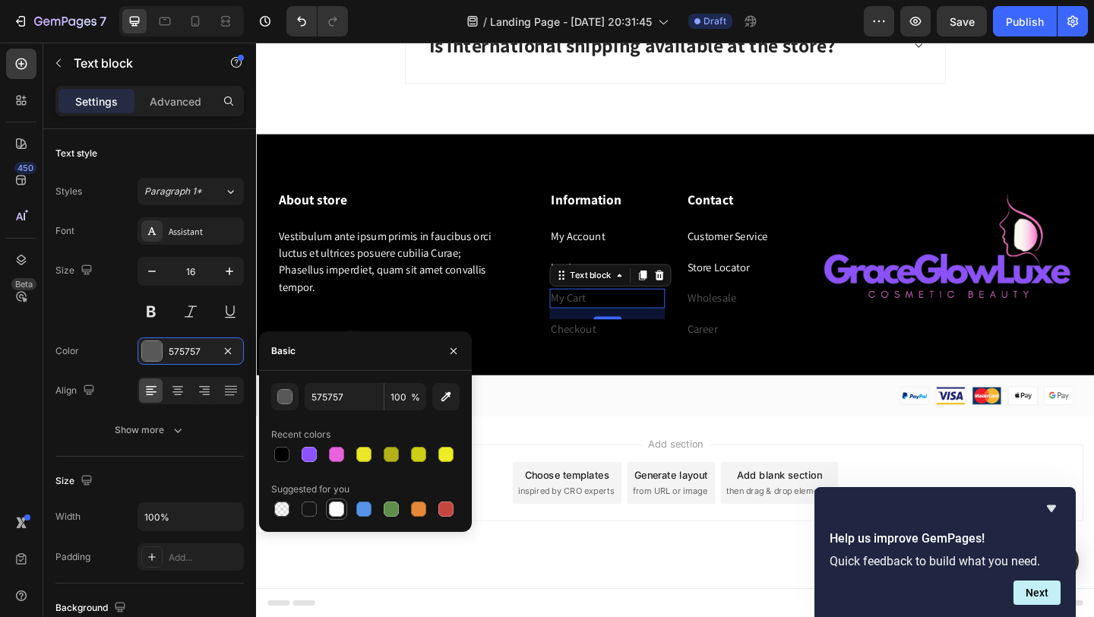
click at [337, 511] on div at bounding box center [336, 508] width 15 height 15
type input "FFFFFF"
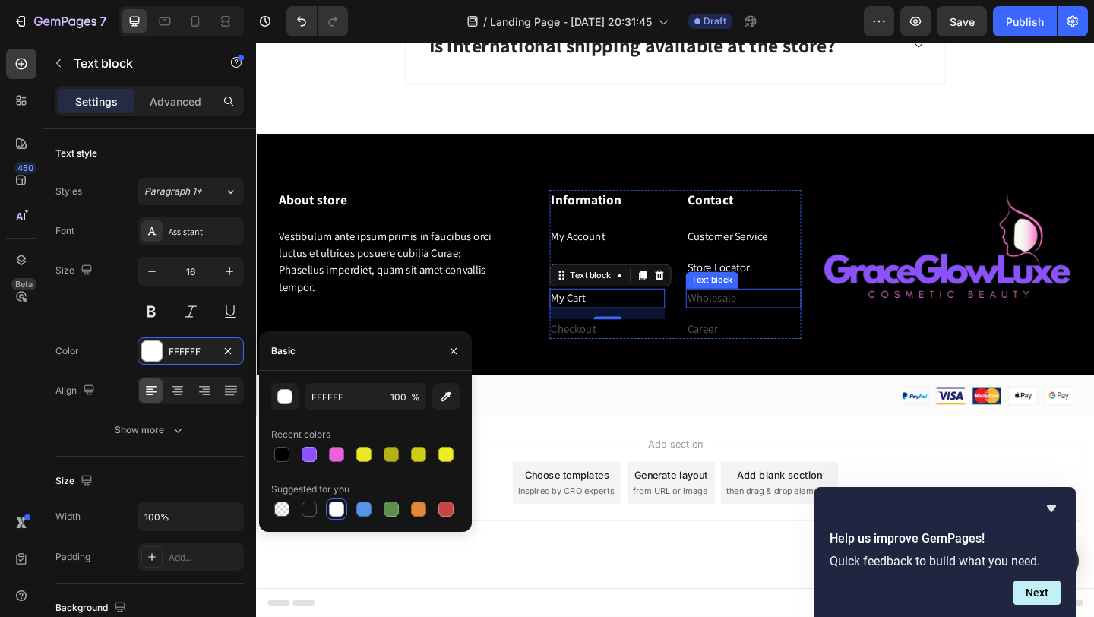
click at [760, 320] on link "Wholesale" at bounding box center [751, 320] width 53 height 16
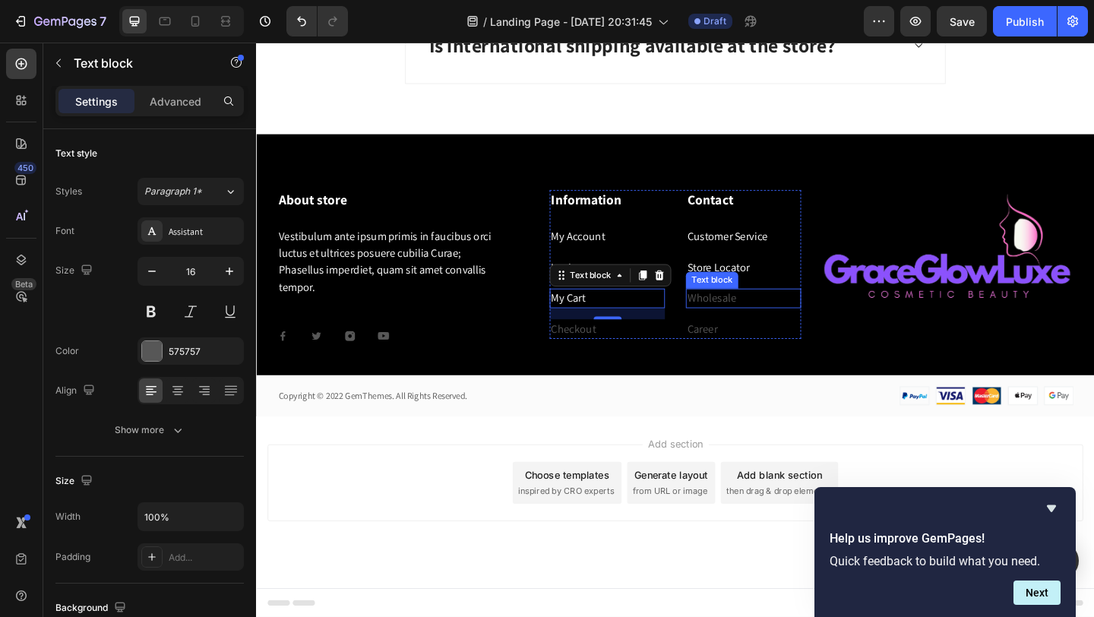
click at [760, 320] on link "Wholesale" at bounding box center [751, 320] width 53 height 16
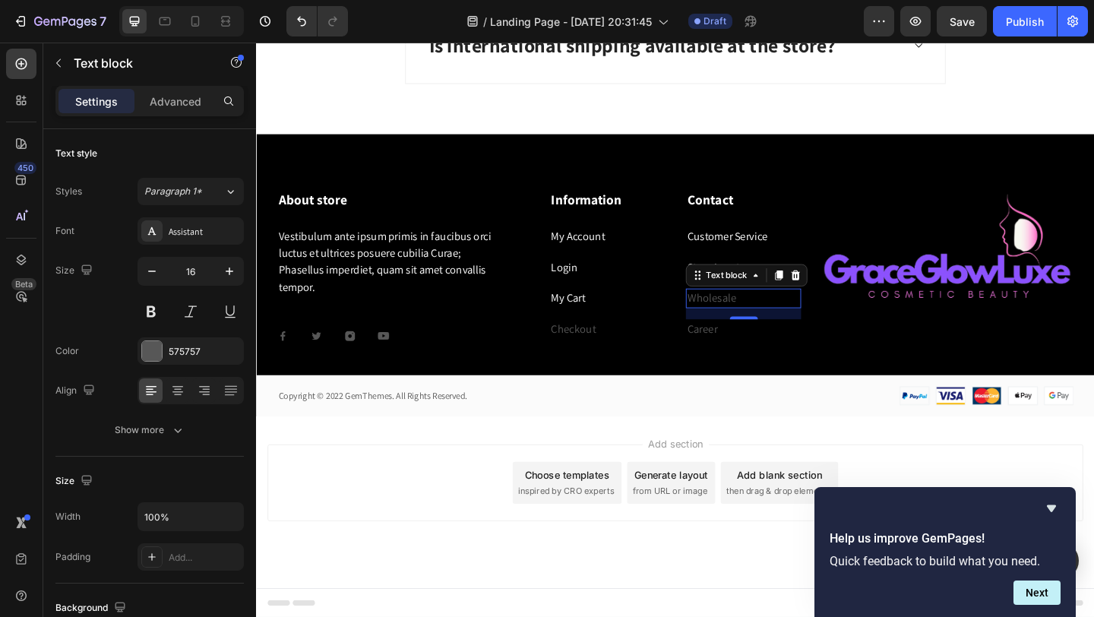
click at [760, 320] on link "Wholesale" at bounding box center [751, 320] width 53 height 16
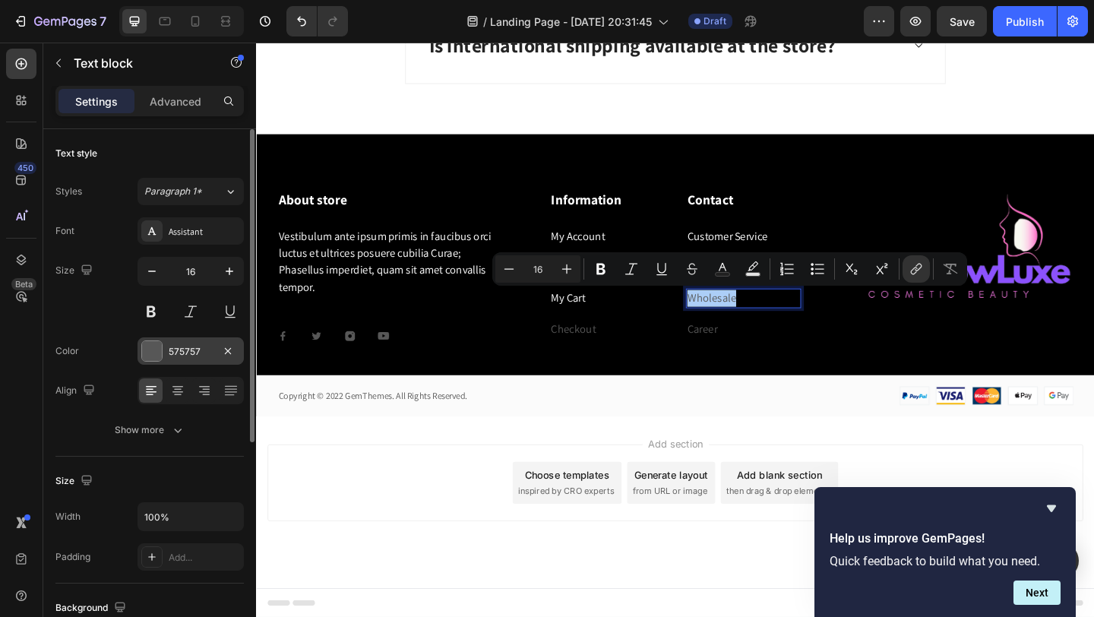
click at [159, 353] on div at bounding box center [152, 351] width 20 height 20
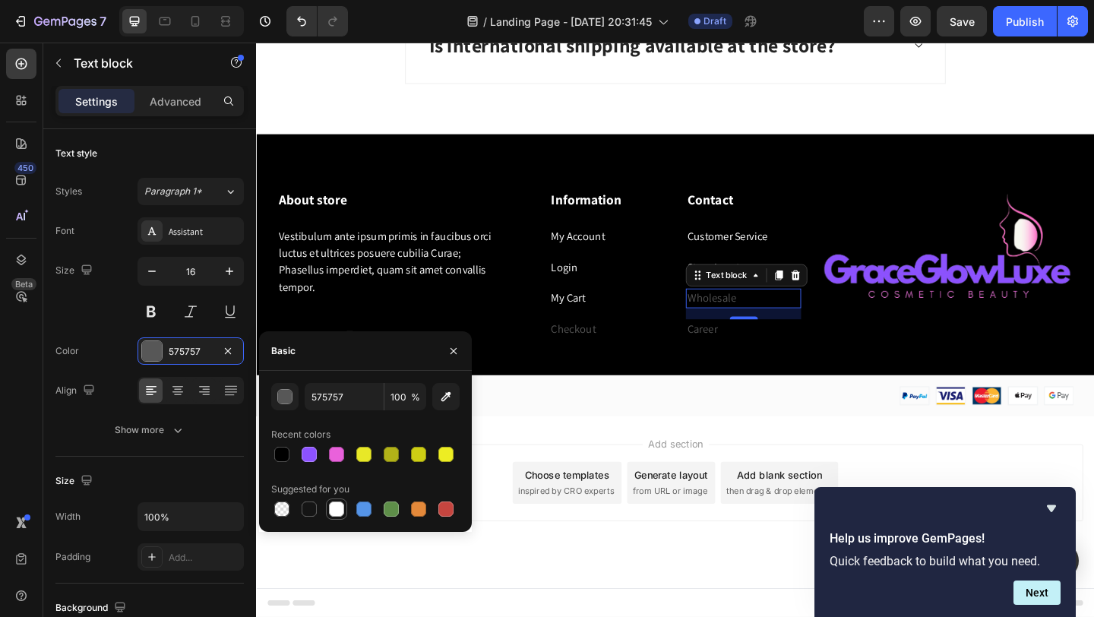
click at [338, 511] on div at bounding box center [336, 508] width 15 height 15
type input "FFFFFF"
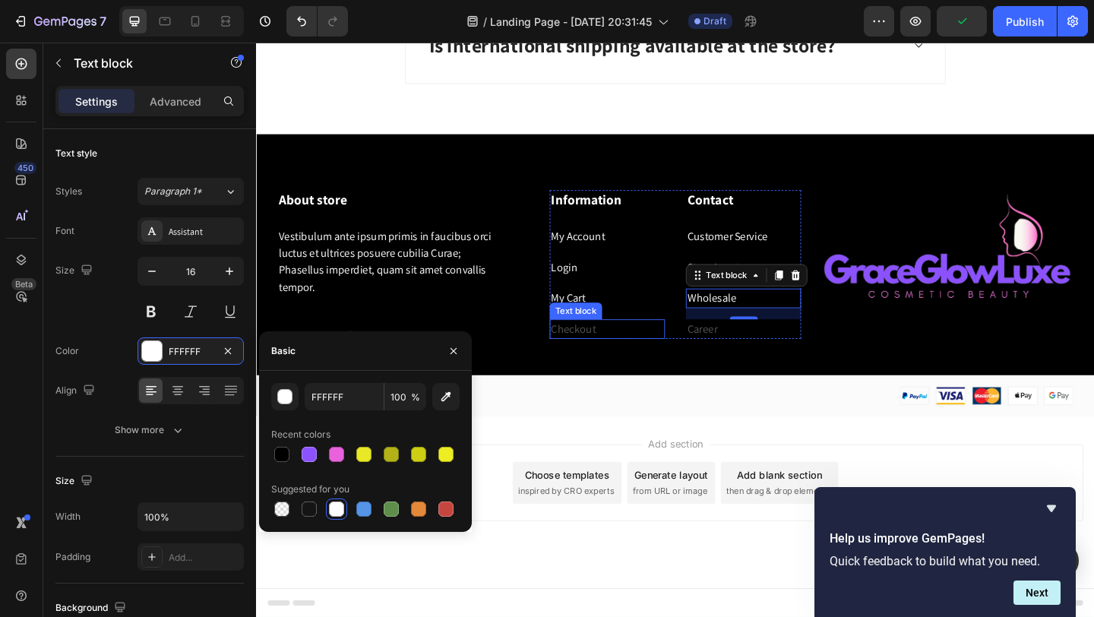
click at [606, 353] on link "Checkout" at bounding box center [601, 354] width 49 height 16
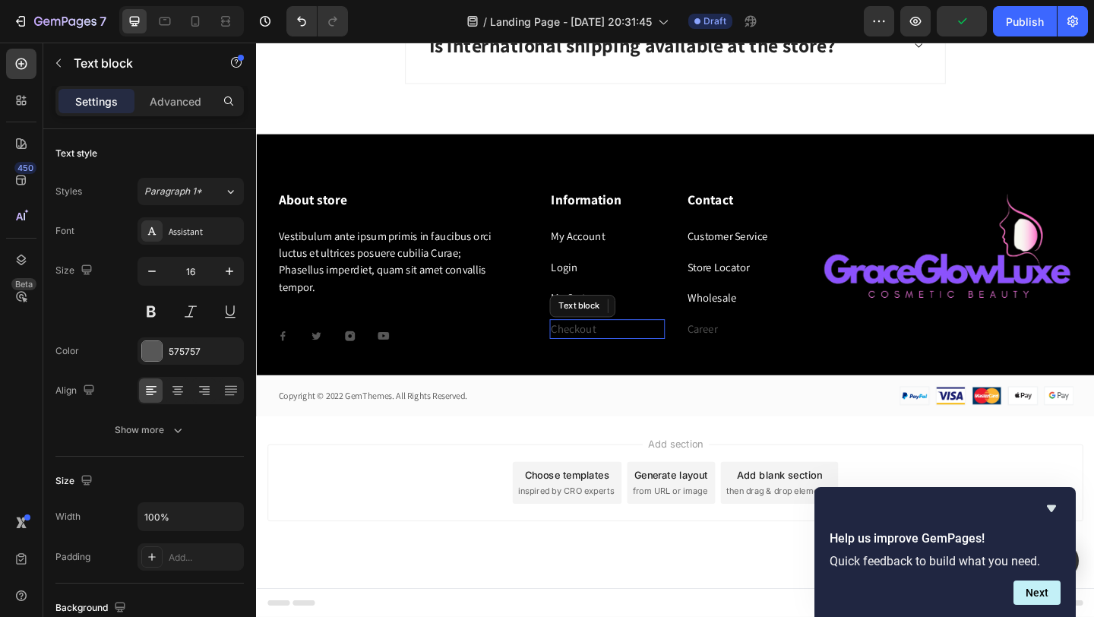
click at [606, 353] on link "Checkout" at bounding box center [601, 354] width 49 height 16
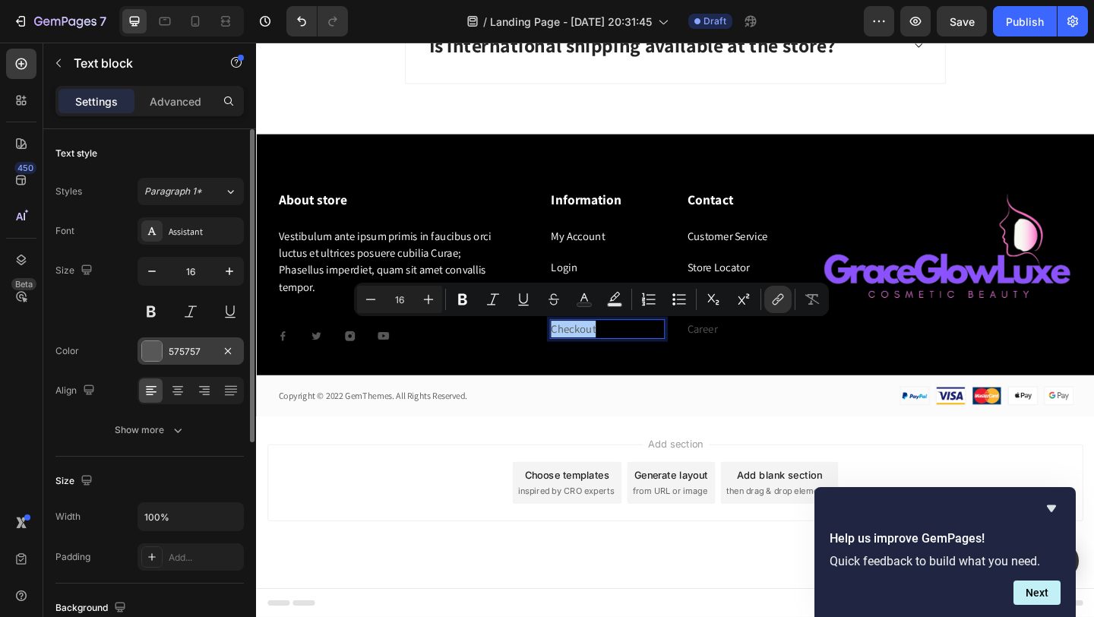
click at [142, 349] on div at bounding box center [152, 351] width 20 height 20
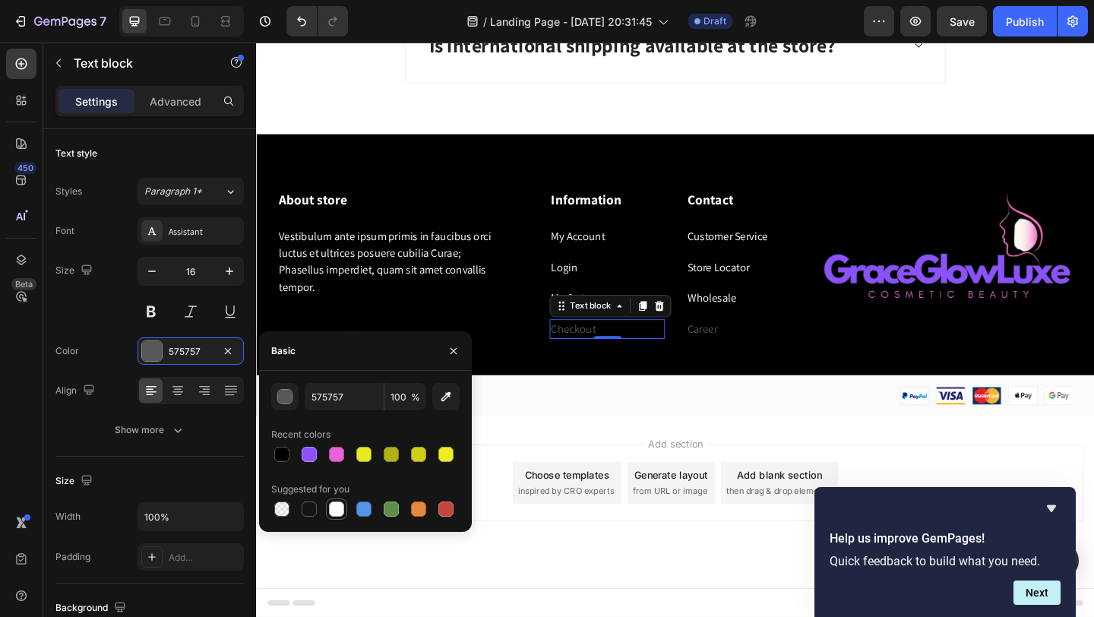
click at [338, 513] on div at bounding box center [336, 508] width 15 height 15
type input "FFFFFF"
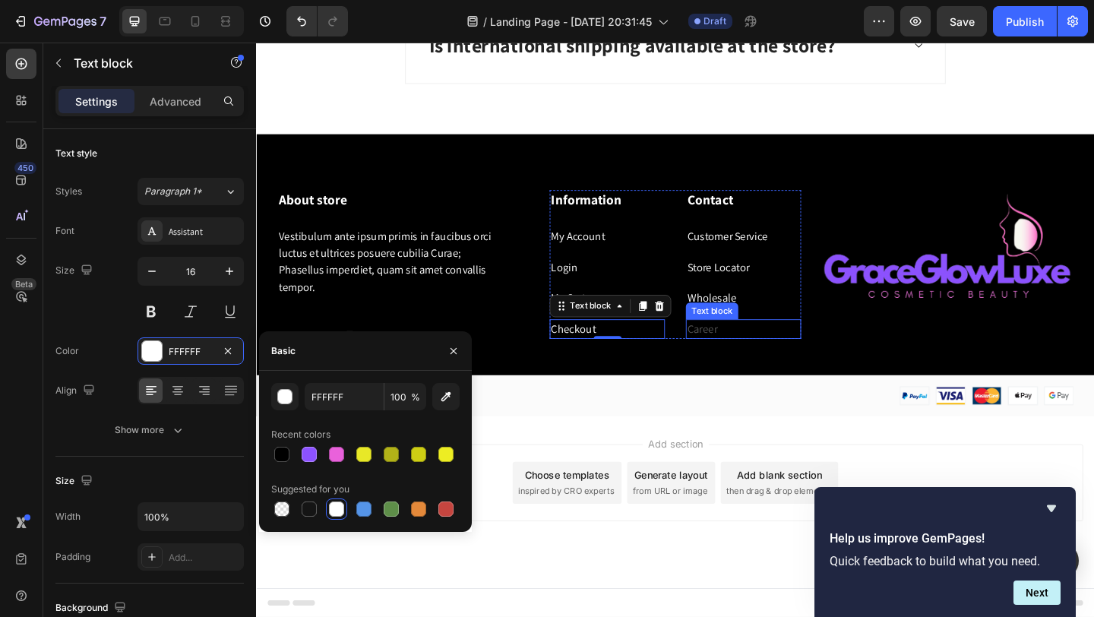
click at [761, 353] on p "Career" at bounding box center [786, 354] width 122 height 18
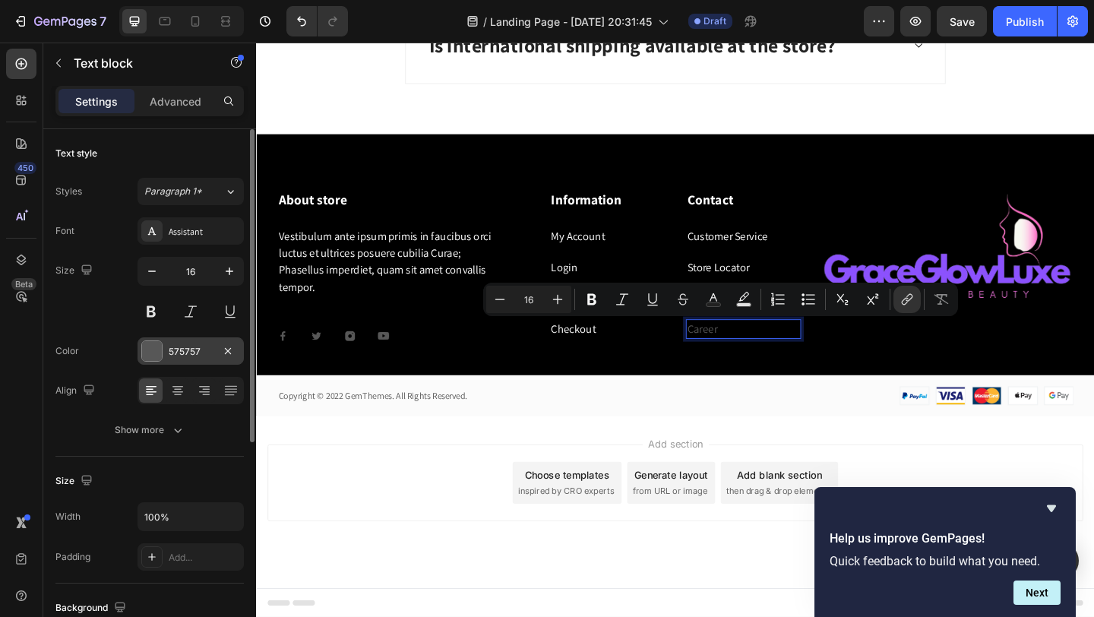
click at [154, 351] on div at bounding box center [152, 351] width 20 height 20
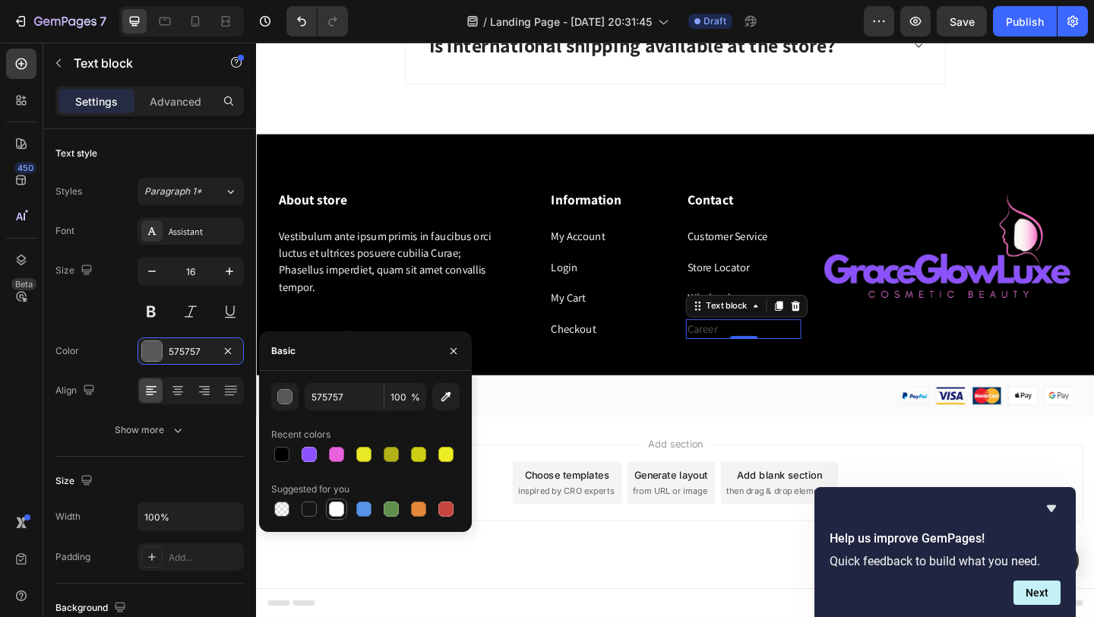
click at [336, 511] on div at bounding box center [336, 508] width 15 height 15
type input "FFFFFF"
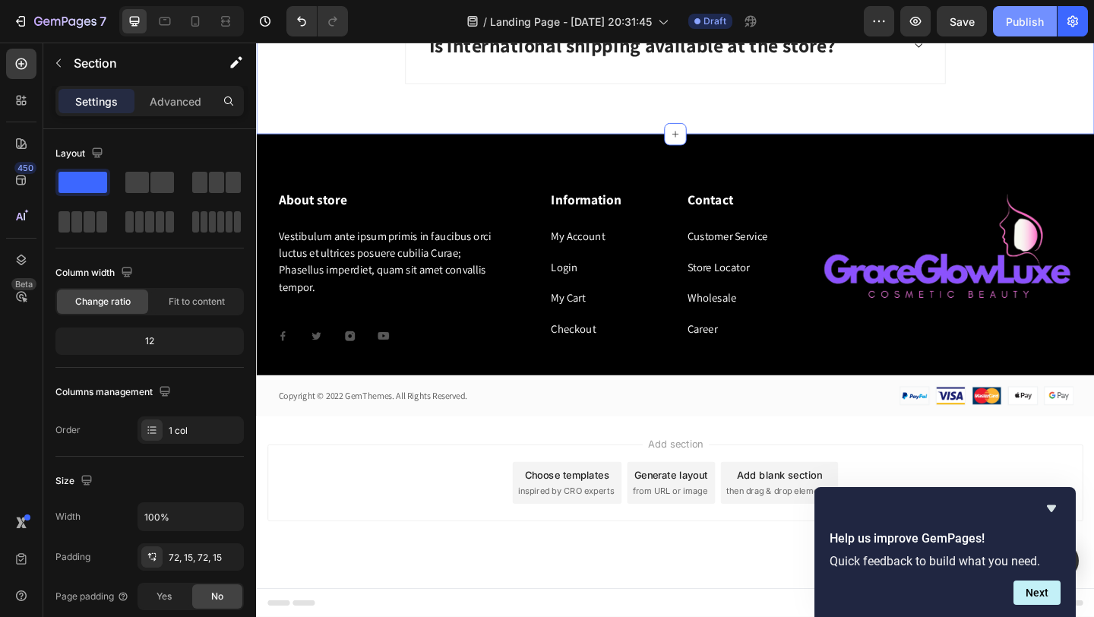
click at [1029, 30] on button "Publish" at bounding box center [1025, 21] width 64 height 30
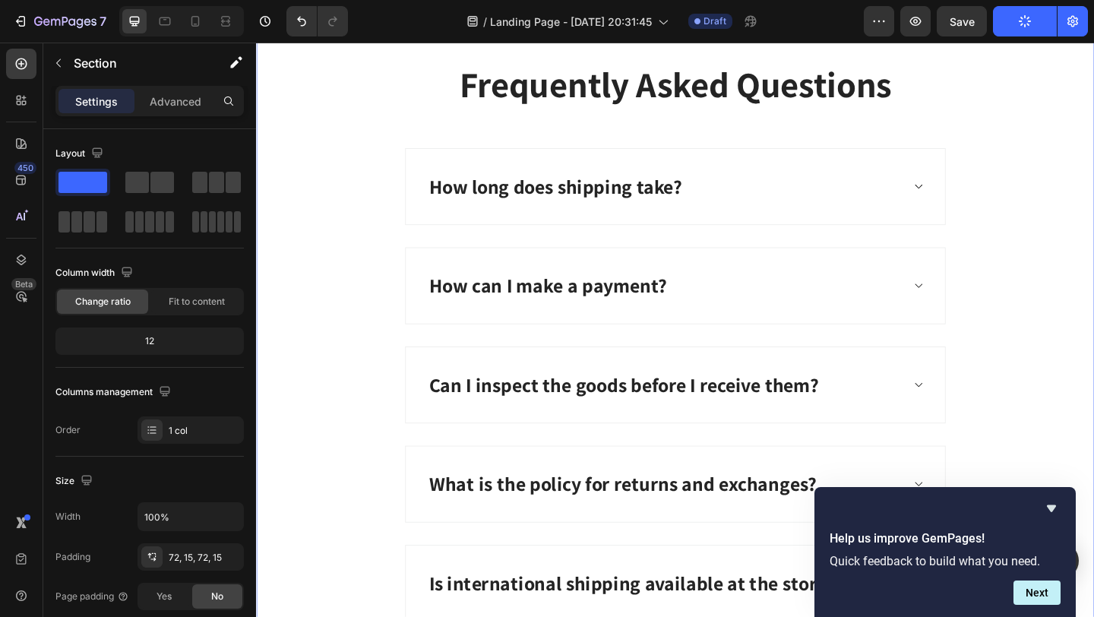
scroll to position [4158, 0]
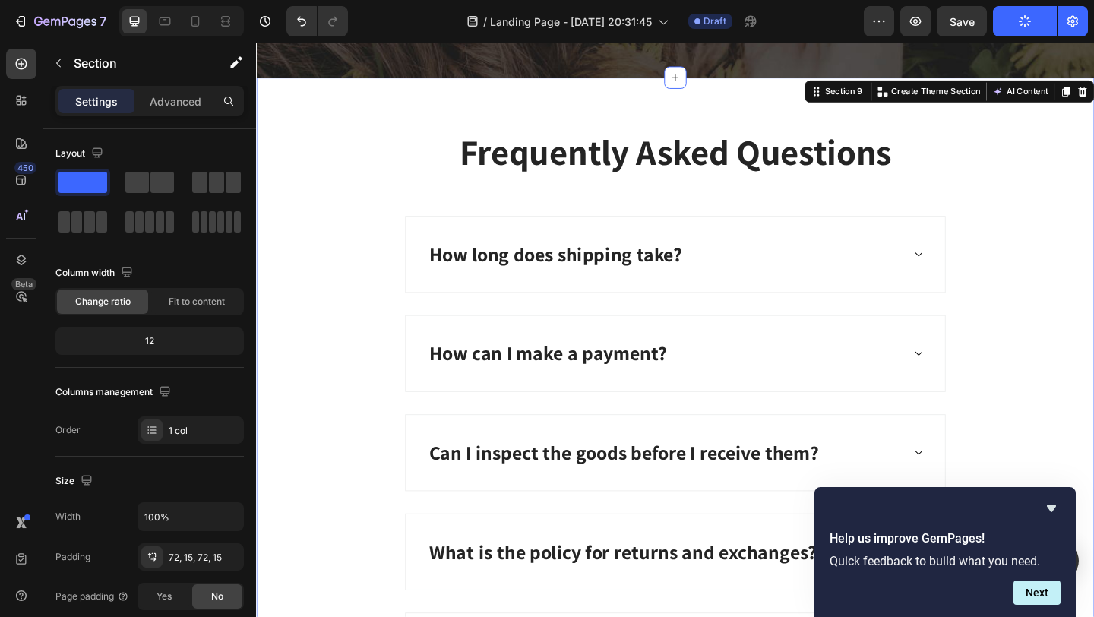
click at [379, 126] on div "Frequently Asked Questions Heading How long does shipping take? How can I make …" at bounding box center [712, 441] width 912 height 720
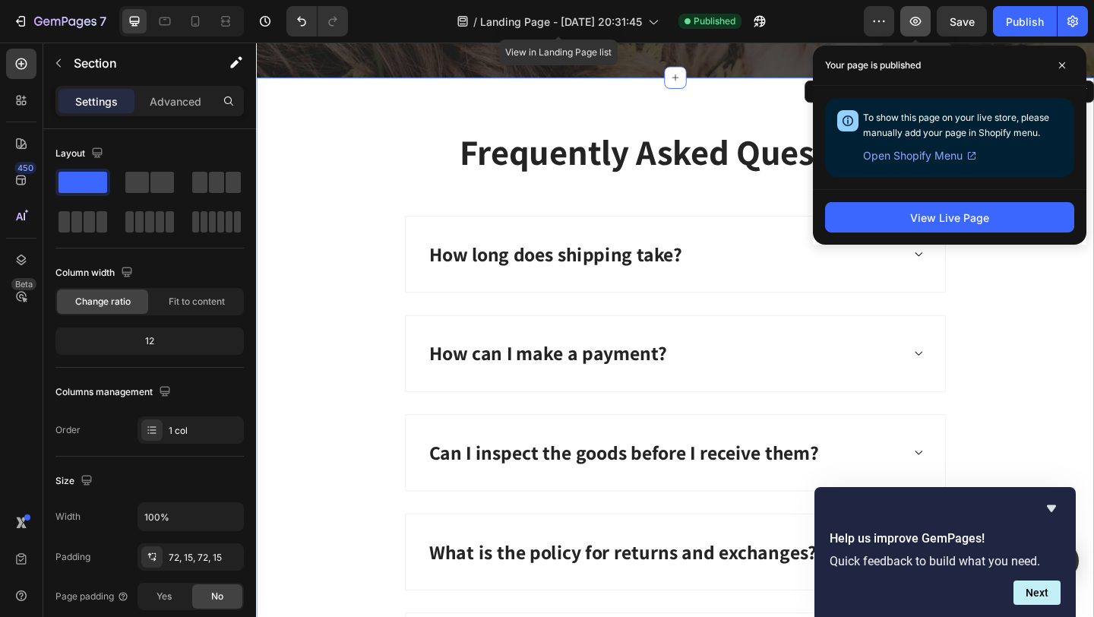
click at [923, 15] on icon "button" at bounding box center [915, 21] width 15 height 15
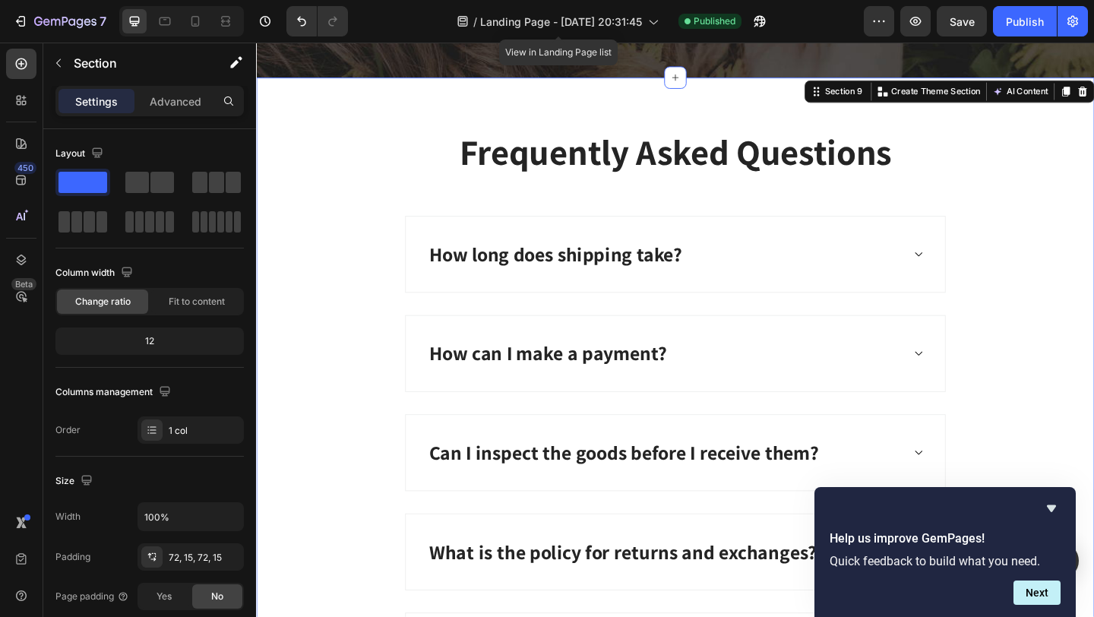
click at [896, 24] on div "Preview Save Publish" at bounding box center [976, 21] width 224 height 30
click at [916, 26] on icon "button" at bounding box center [915, 21] width 15 height 15
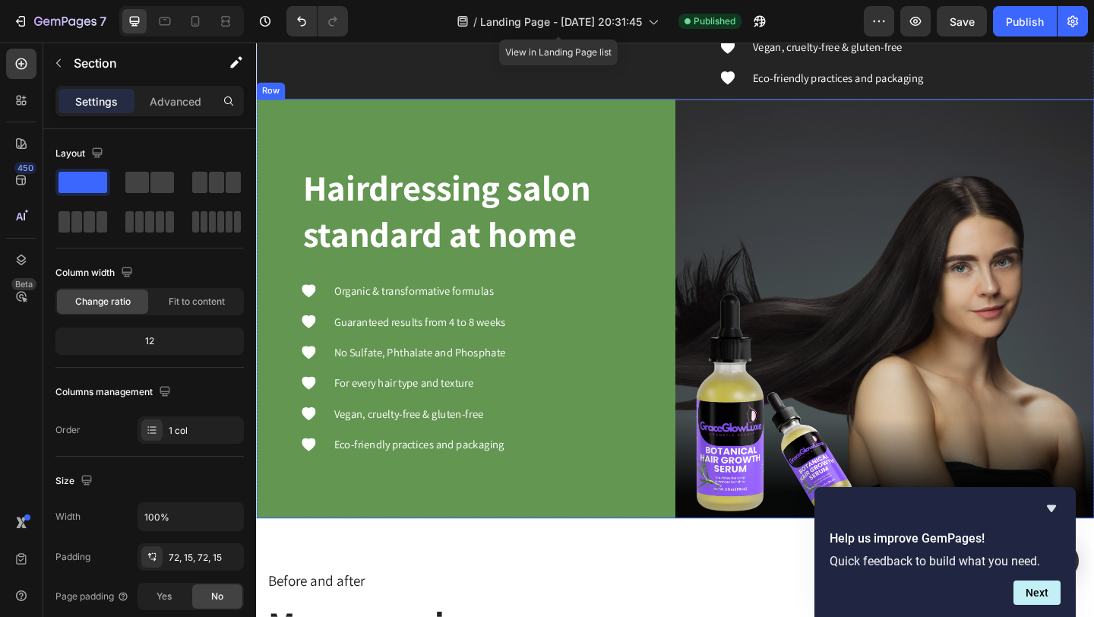
scroll to position [2354, 0]
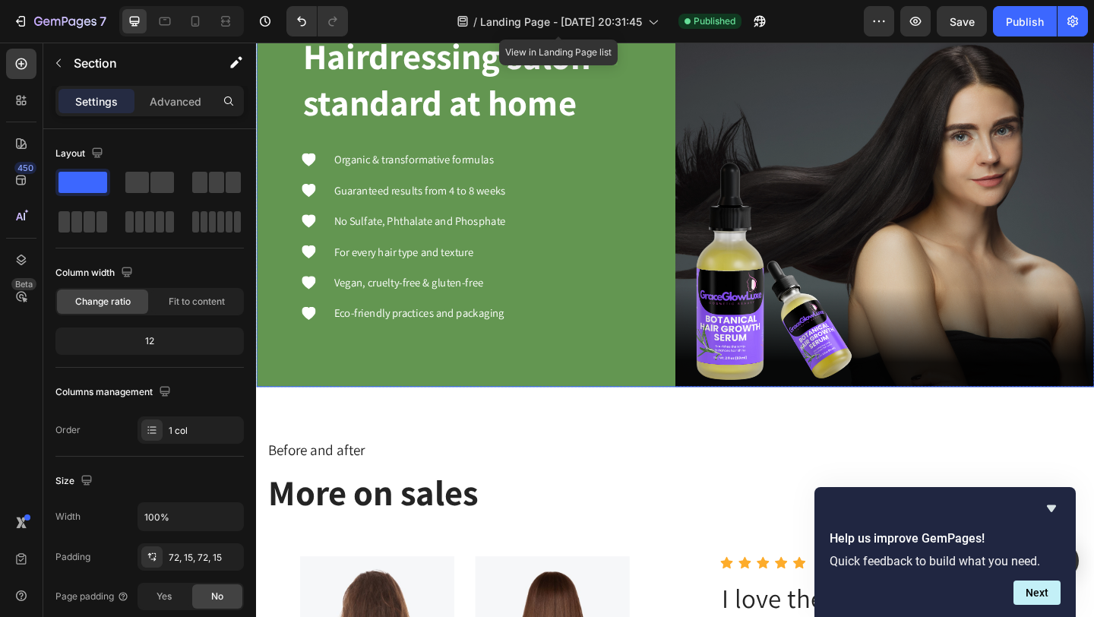
click at [276, 417] on div "Hairdressing salon standard at home Heading Icon Organic & transformative formu…" at bounding box center [484, 189] width 456 height 456
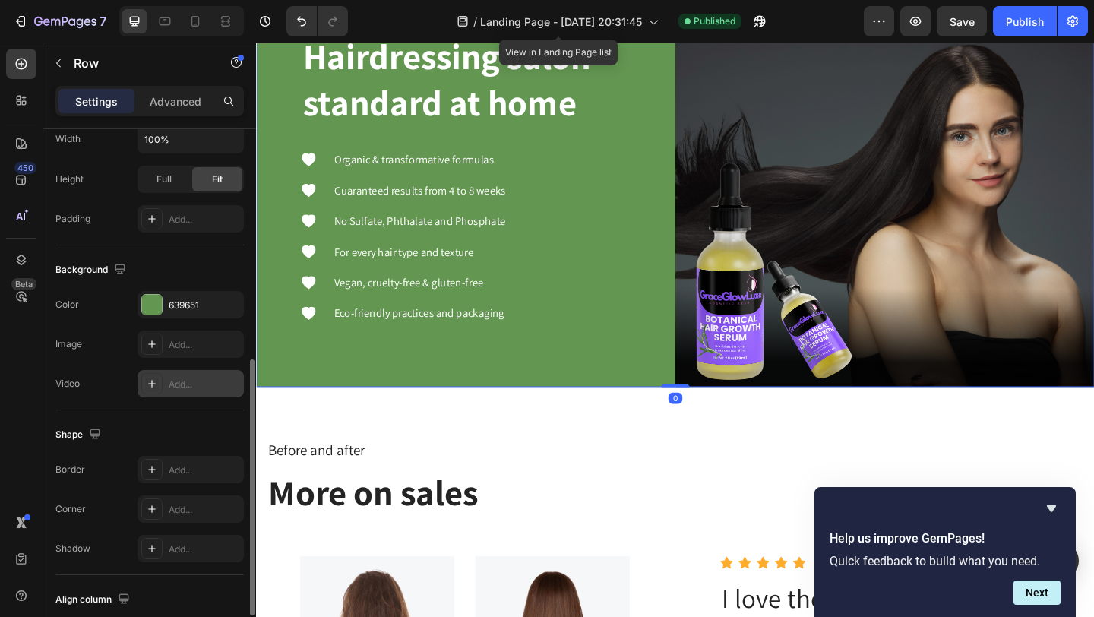
scroll to position [469, 0]
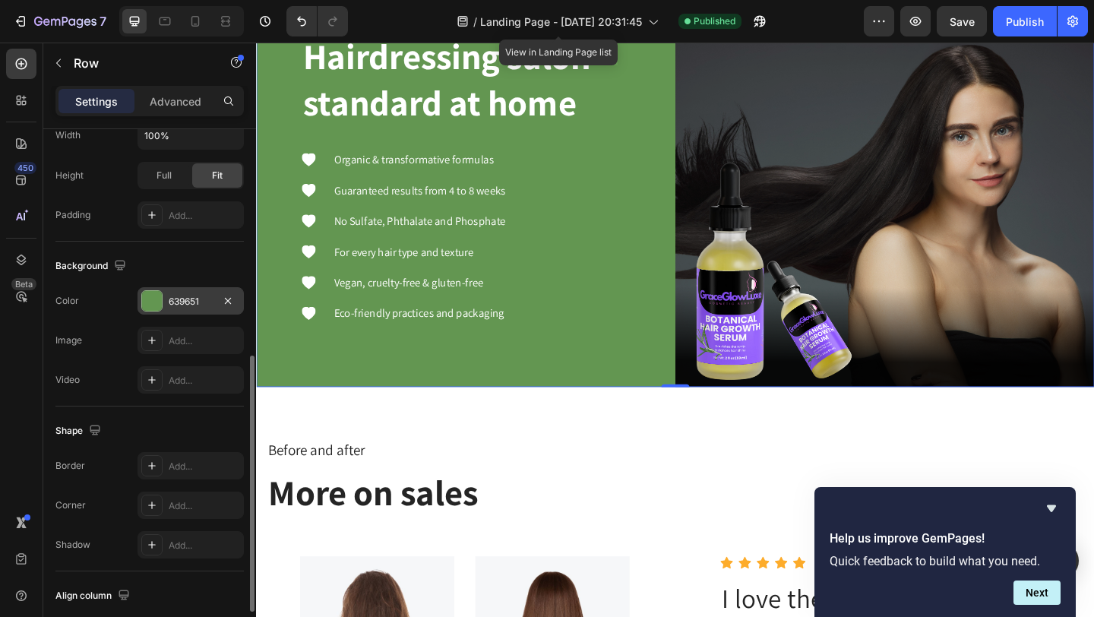
click at [152, 311] on div "639651" at bounding box center [191, 300] width 106 height 27
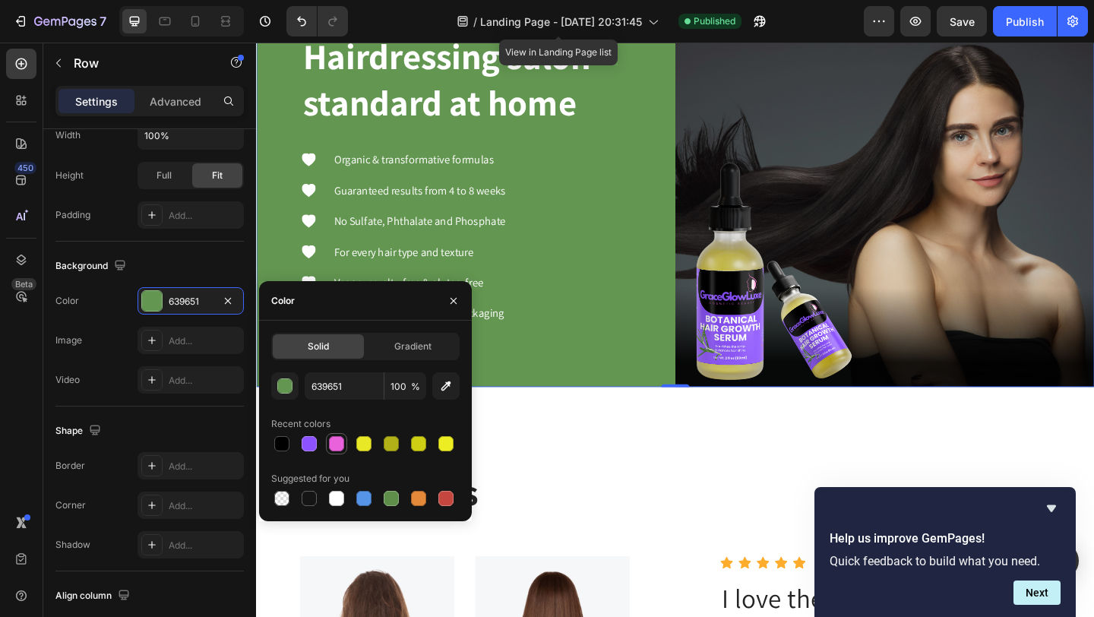
click at [339, 444] on div at bounding box center [336, 443] width 15 height 15
type input "E961DB"
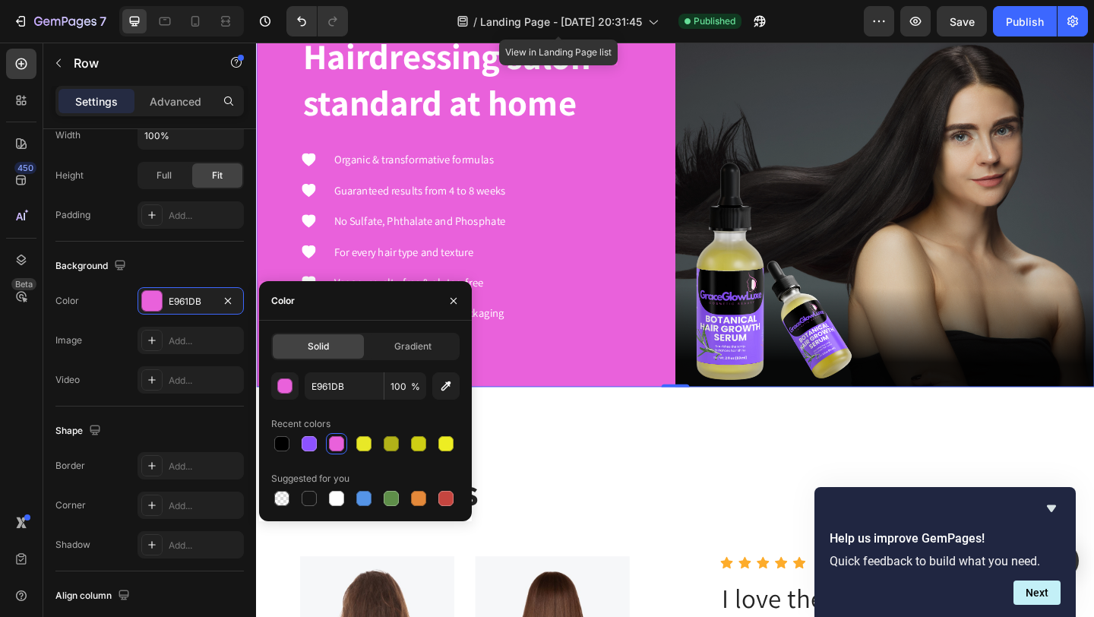
click at [683, 172] on div "Hairdressing salon standard at home Heading Icon Organic & transformative formu…" at bounding box center [484, 189] width 456 height 456
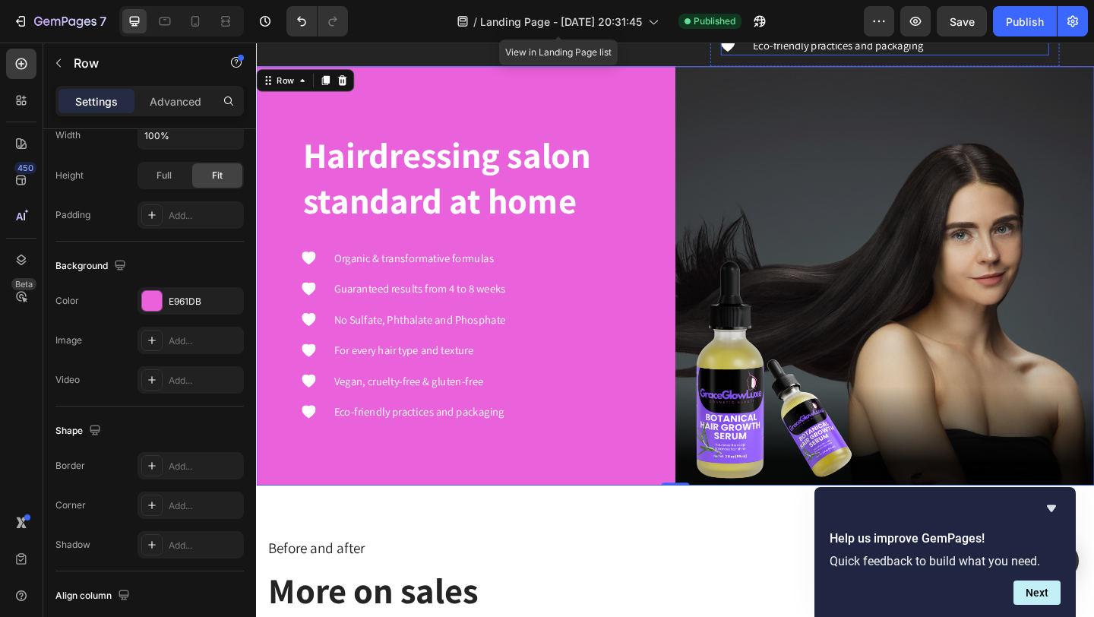
scroll to position [2238, 0]
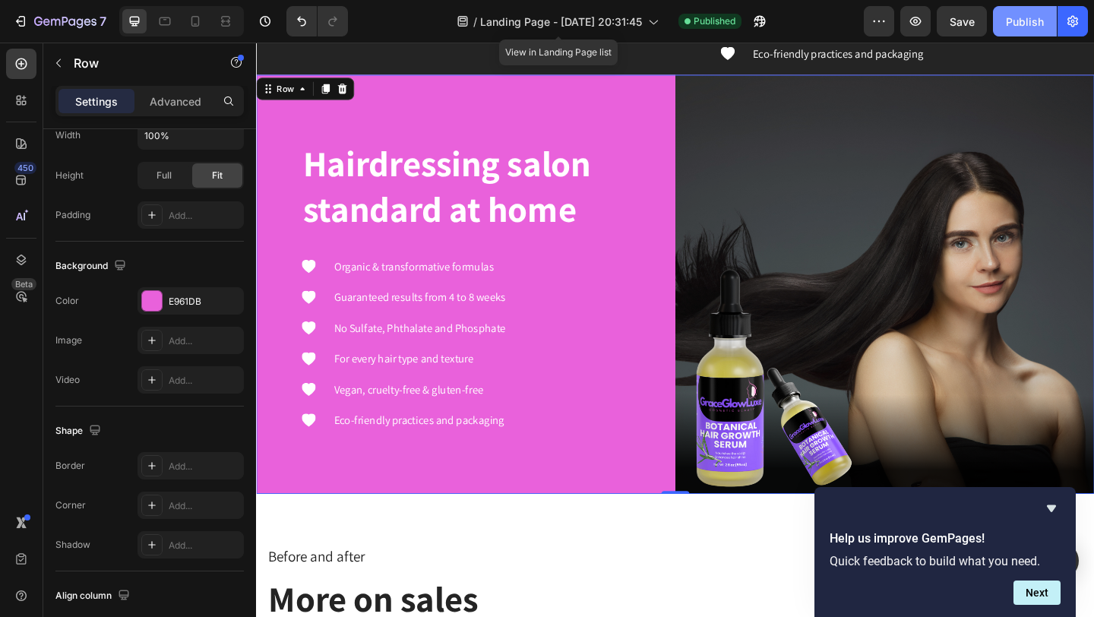
click at [1023, 24] on div "Publish" at bounding box center [1025, 22] width 38 height 16
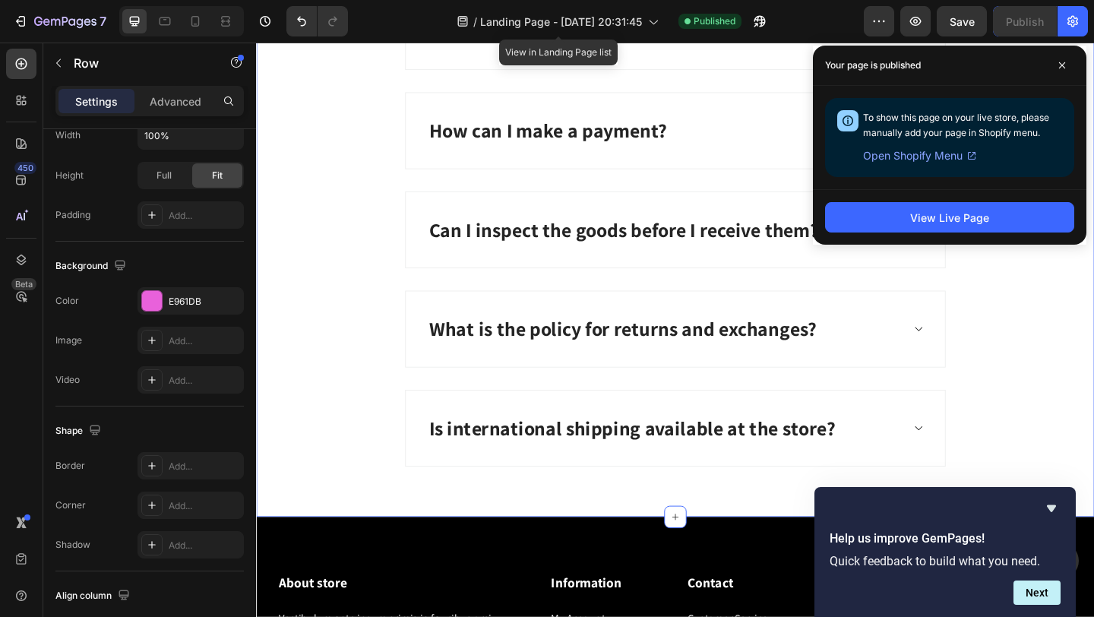
scroll to position [6216, 0]
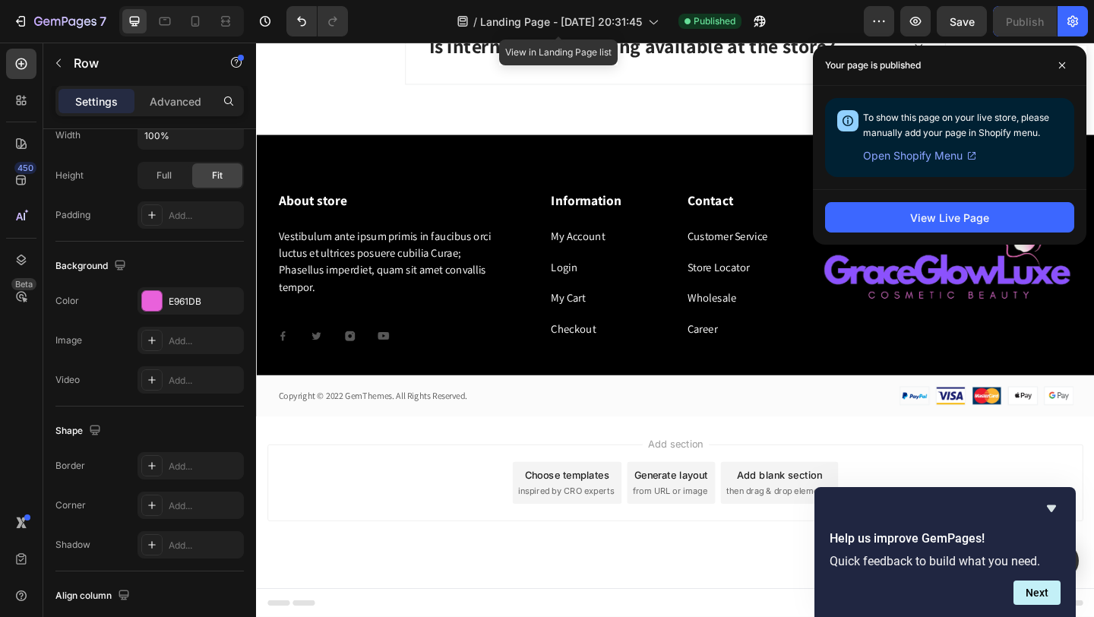
click at [590, 517] on div "Choose templates" at bounding box center [595, 512] width 92 height 16
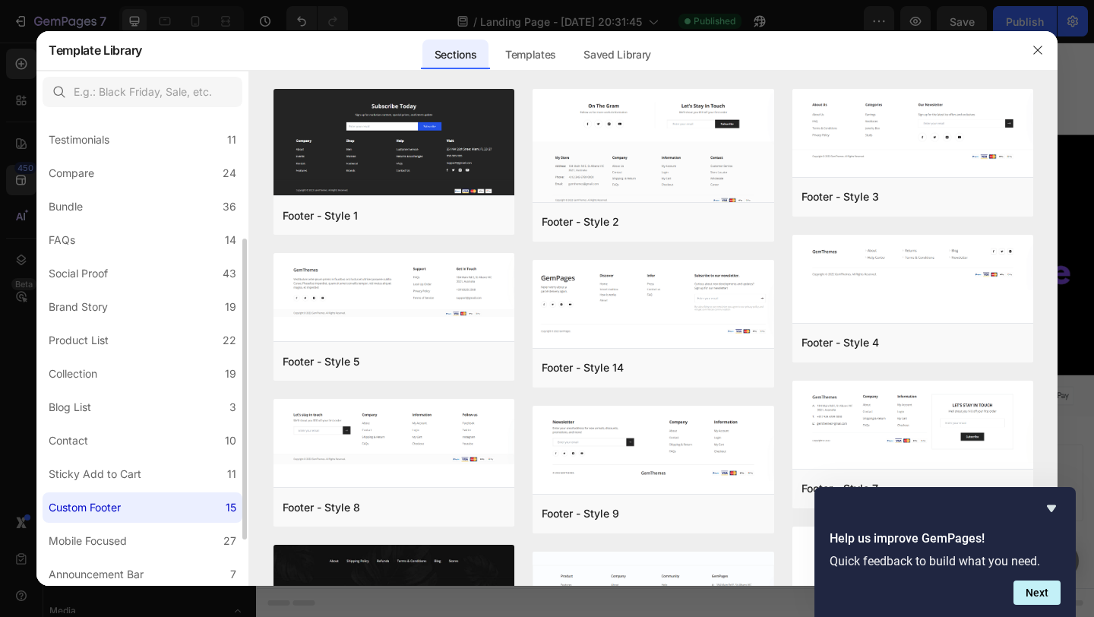
scroll to position [271, 0]
click at [98, 249] on label "FAQs 14" at bounding box center [143, 237] width 200 height 30
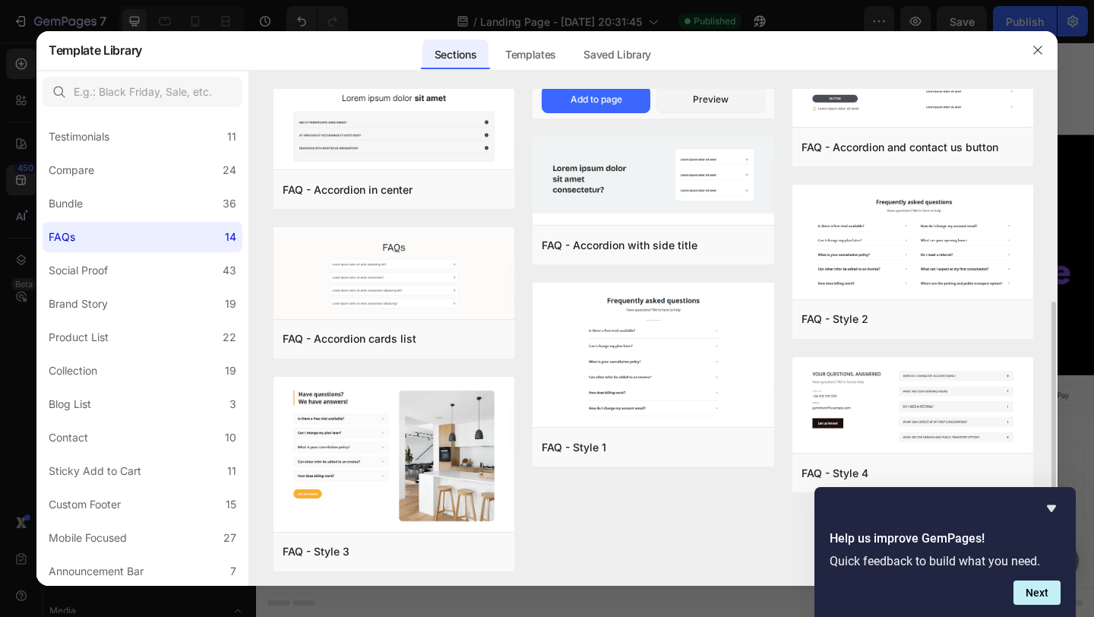
scroll to position [376, 0]
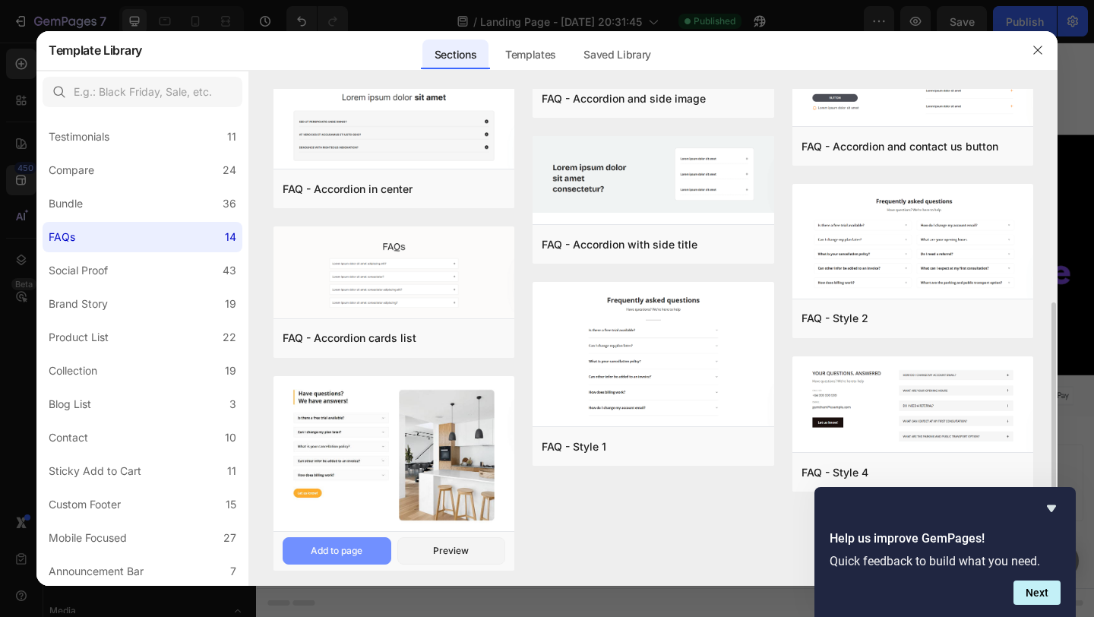
click at [348, 546] on div "Add to page" at bounding box center [337, 551] width 52 height 14
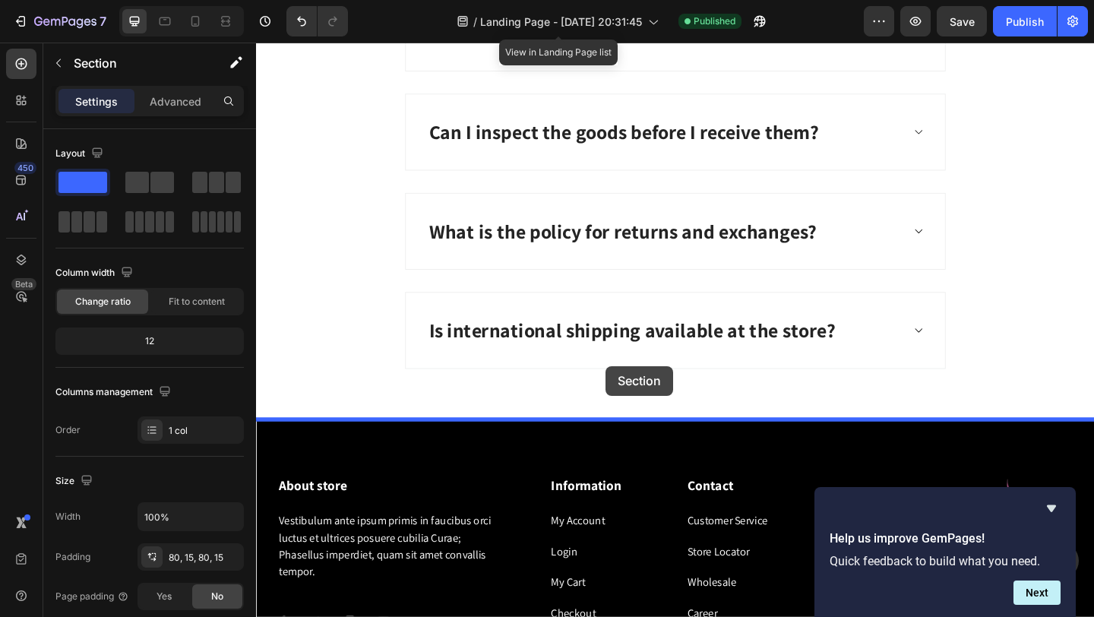
scroll to position [5879, 0]
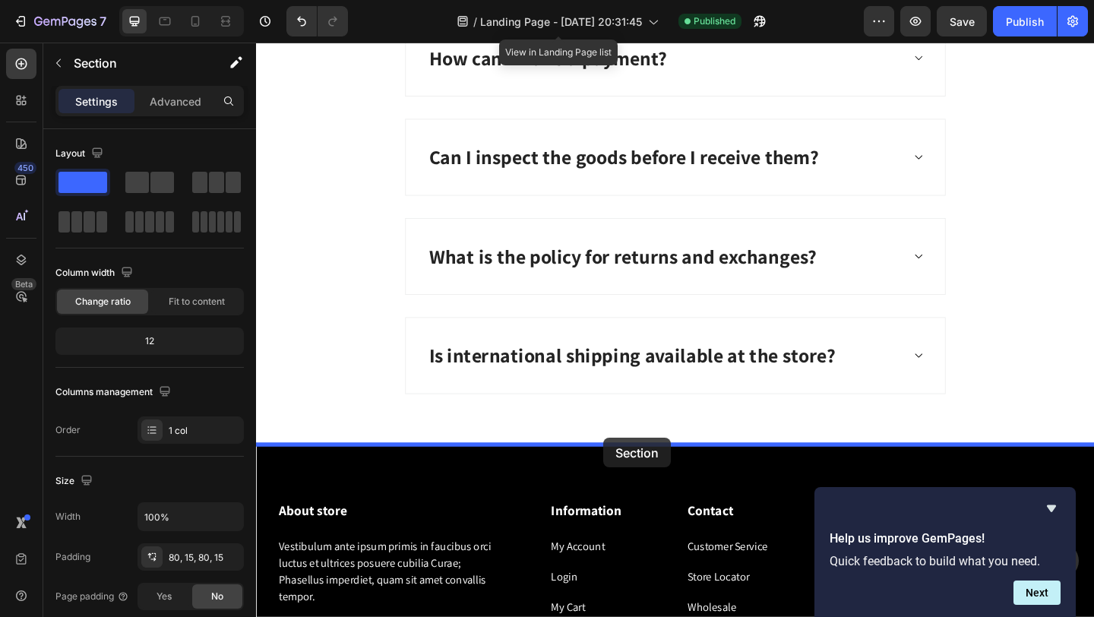
drag, startPoint x: 698, startPoint y: 241, endPoint x: 634, endPoint y: 473, distance: 240.6
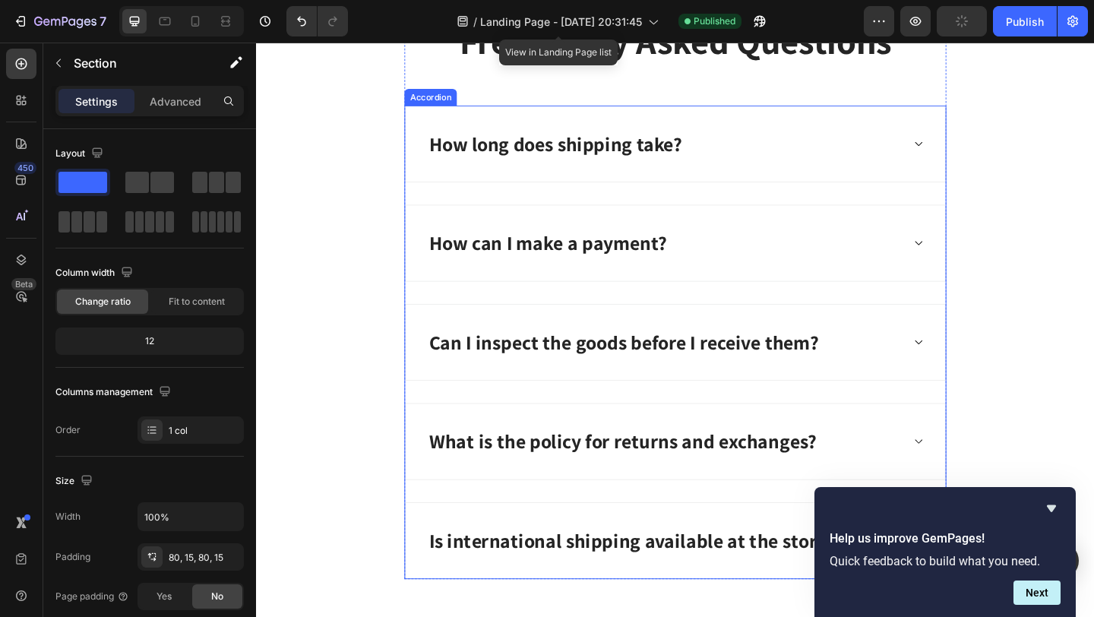
scroll to position [5529, 0]
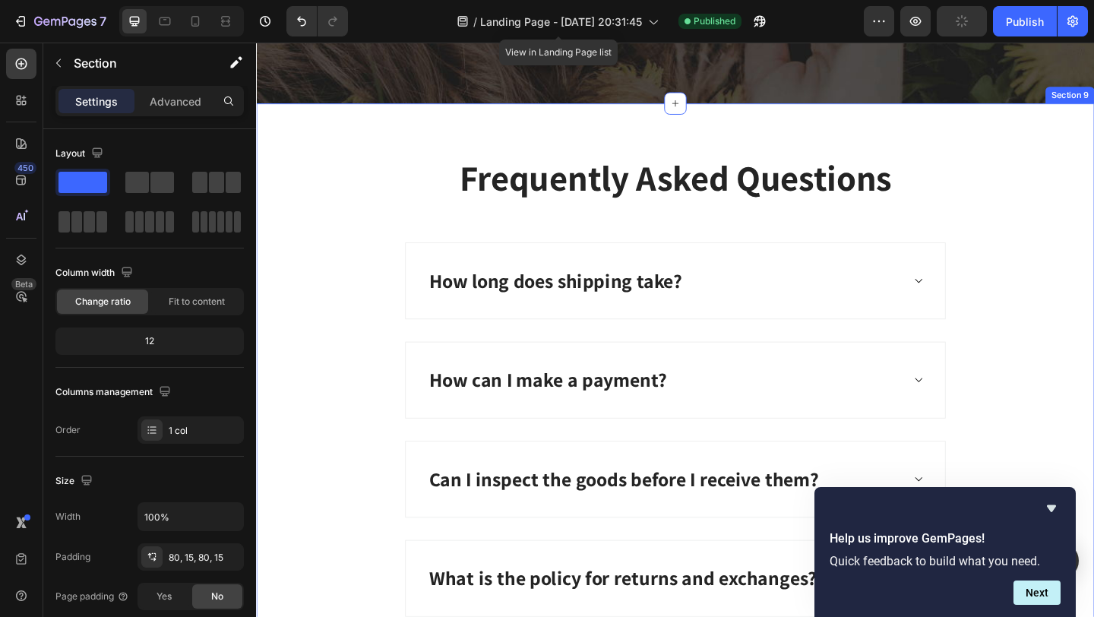
click at [562, 119] on div "Frequently Asked Questions Heading How long does shipping take? How can I make …" at bounding box center [712, 469] width 912 height 720
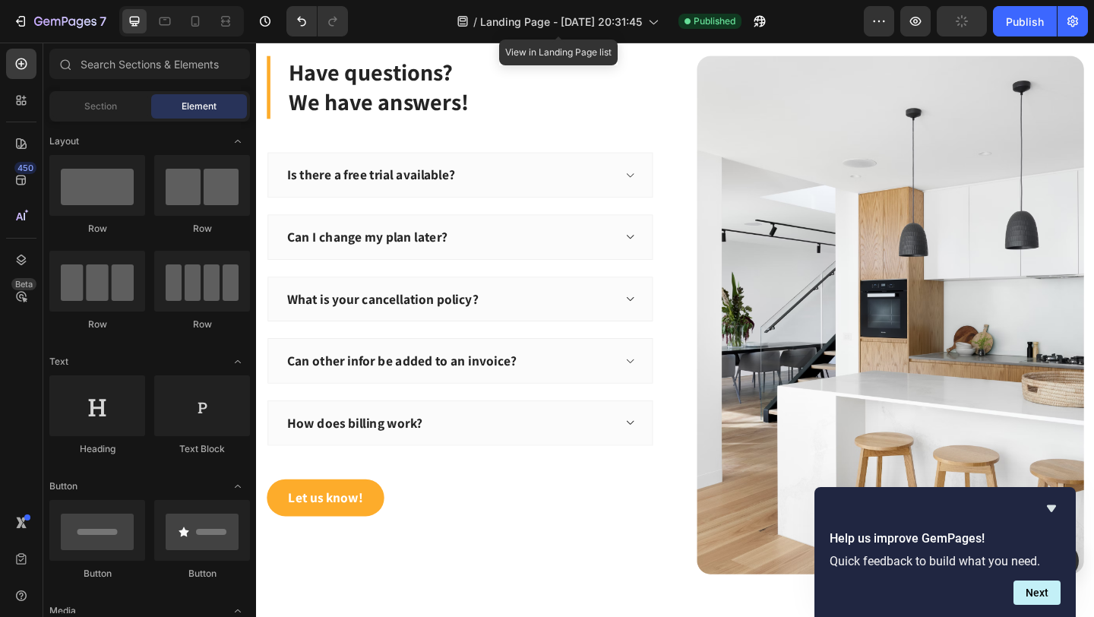
scroll to position [5647, 0]
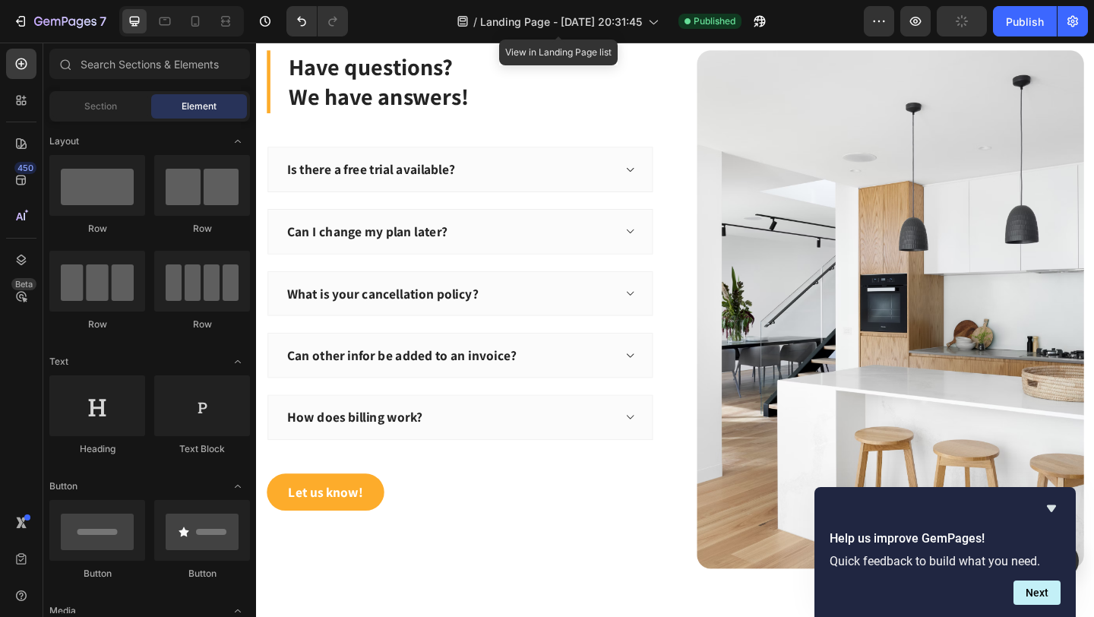
click at [866, 253] on img at bounding box center [945, 333] width 421 height 564
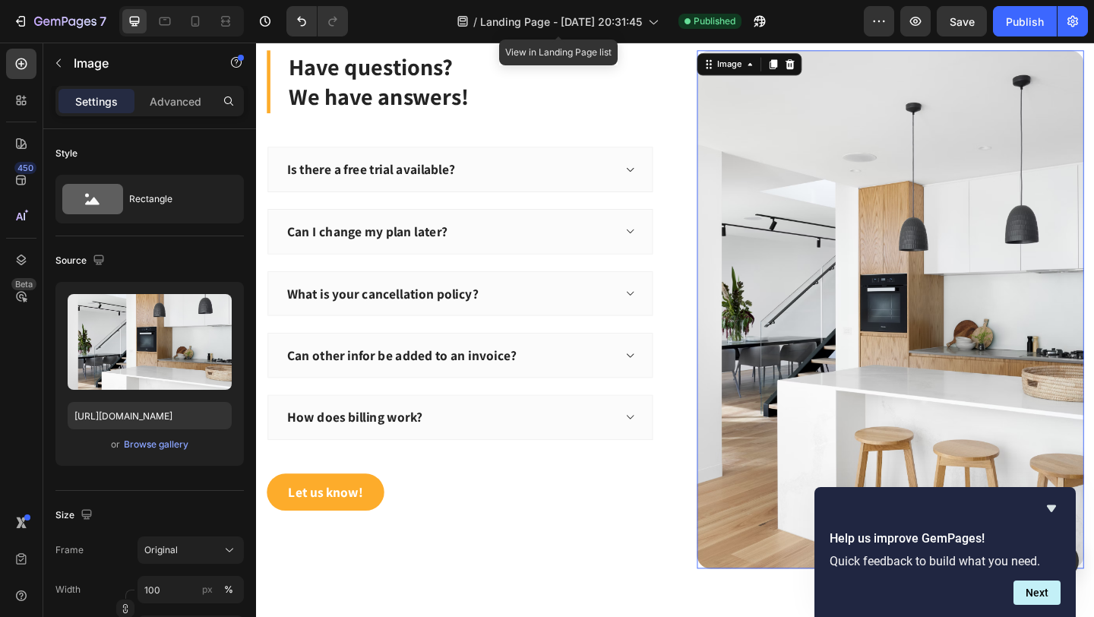
click at [791, 436] on img at bounding box center [945, 333] width 421 height 564
click at [56, 65] on icon "button" at bounding box center [58, 63] width 12 height 12
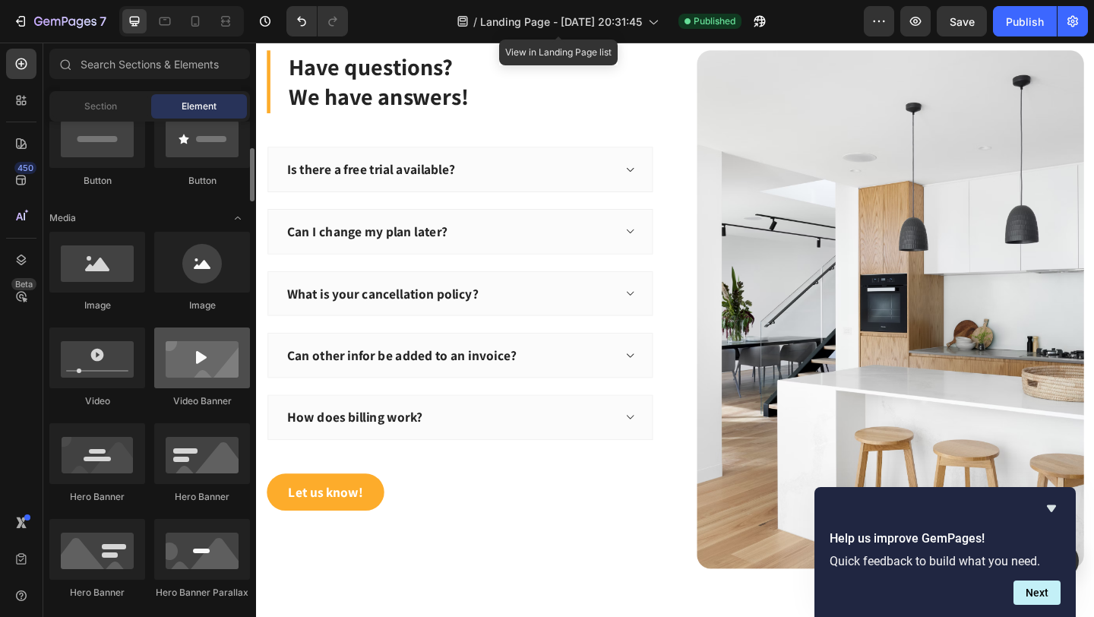
scroll to position [407, 0]
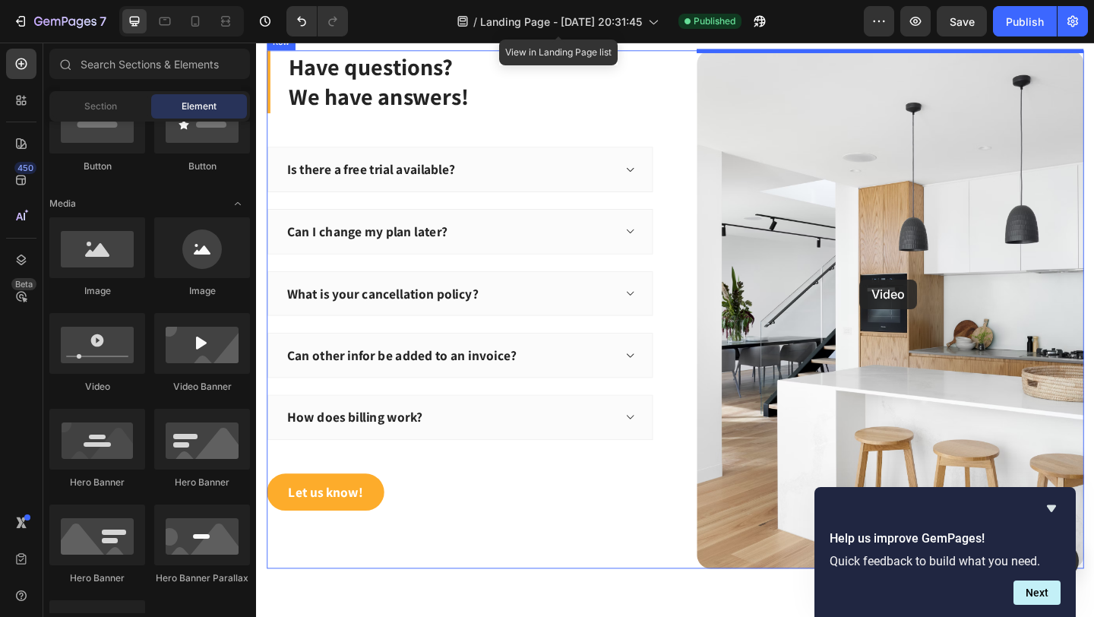
drag, startPoint x: 357, startPoint y: 393, endPoint x: 912, endPoint y: 300, distance: 563.1
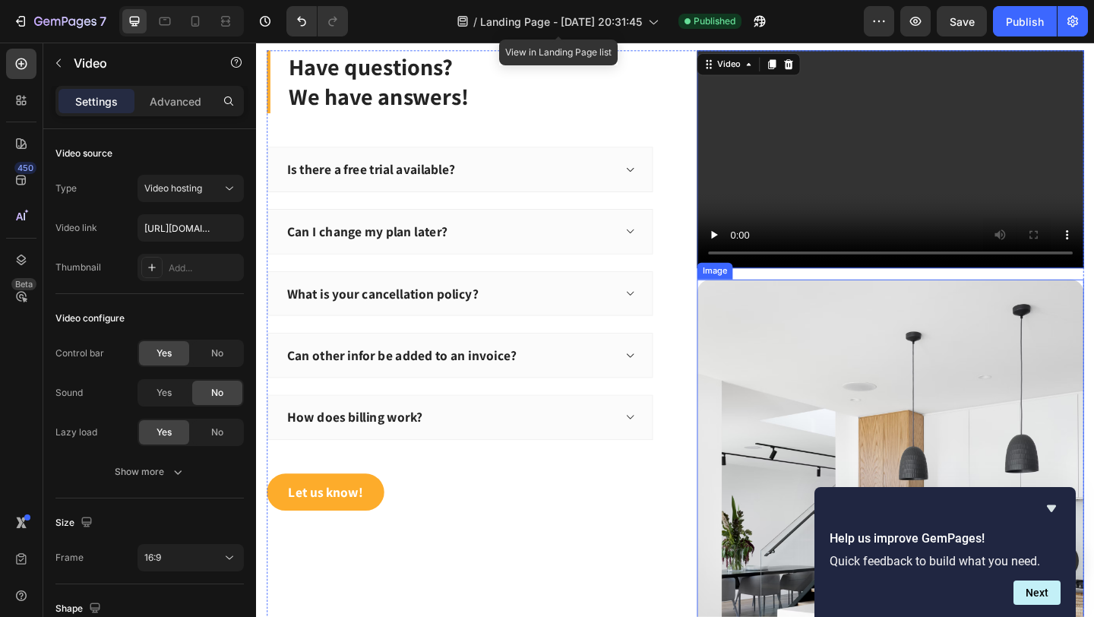
click at [878, 340] on img at bounding box center [945, 582] width 421 height 564
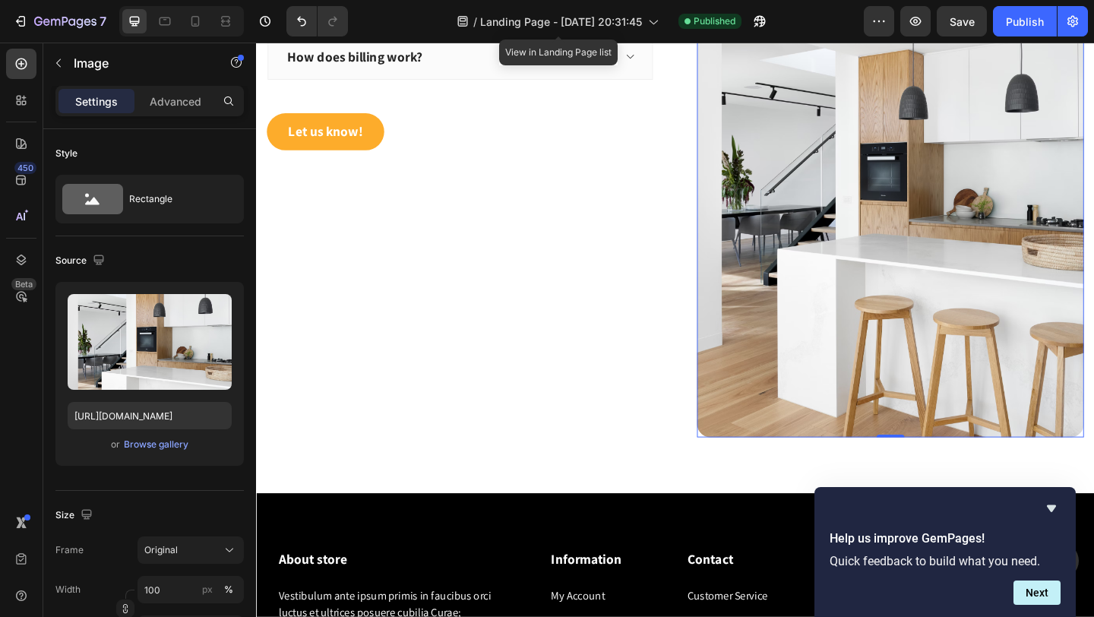
scroll to position [6038, 0]
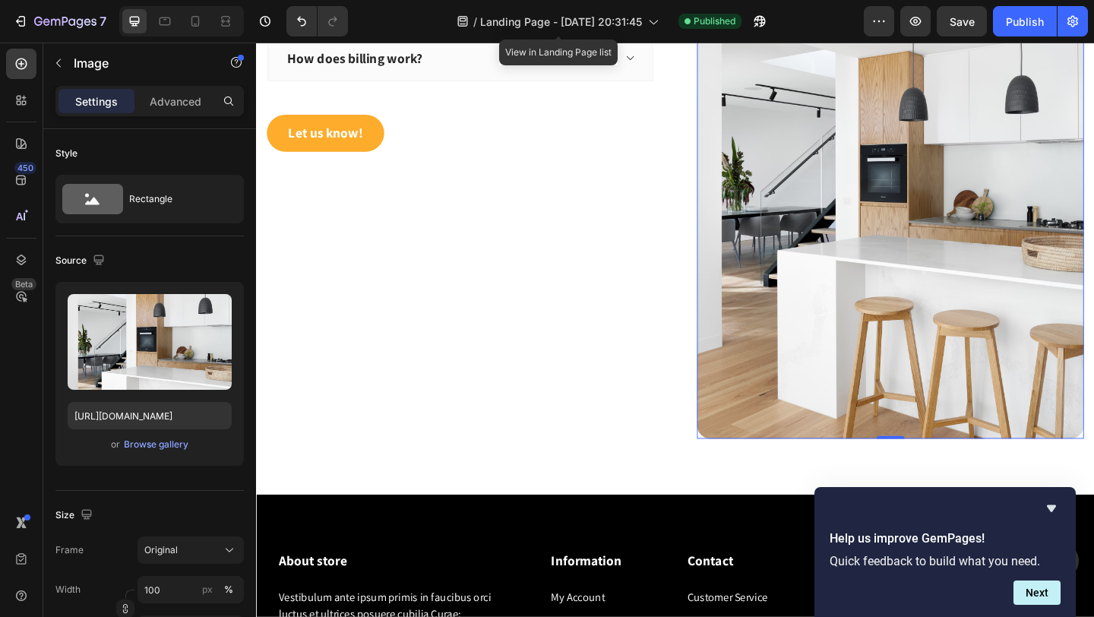
click at [1042, 315] on img at bounding box center [945, 192] width 421 height 564
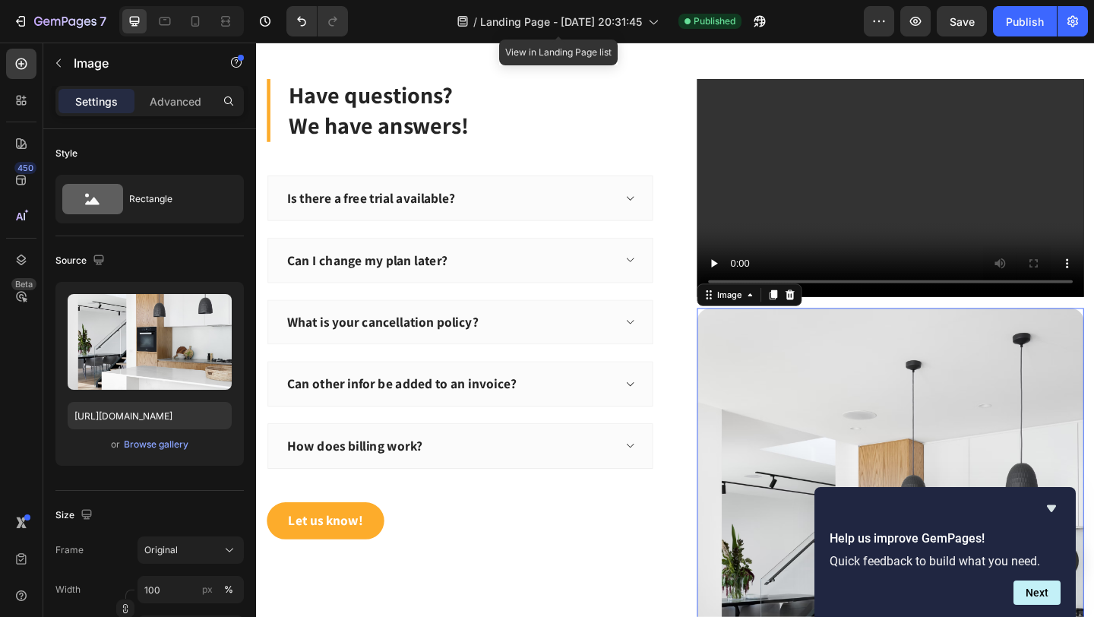
scroll to position [5618, 0]
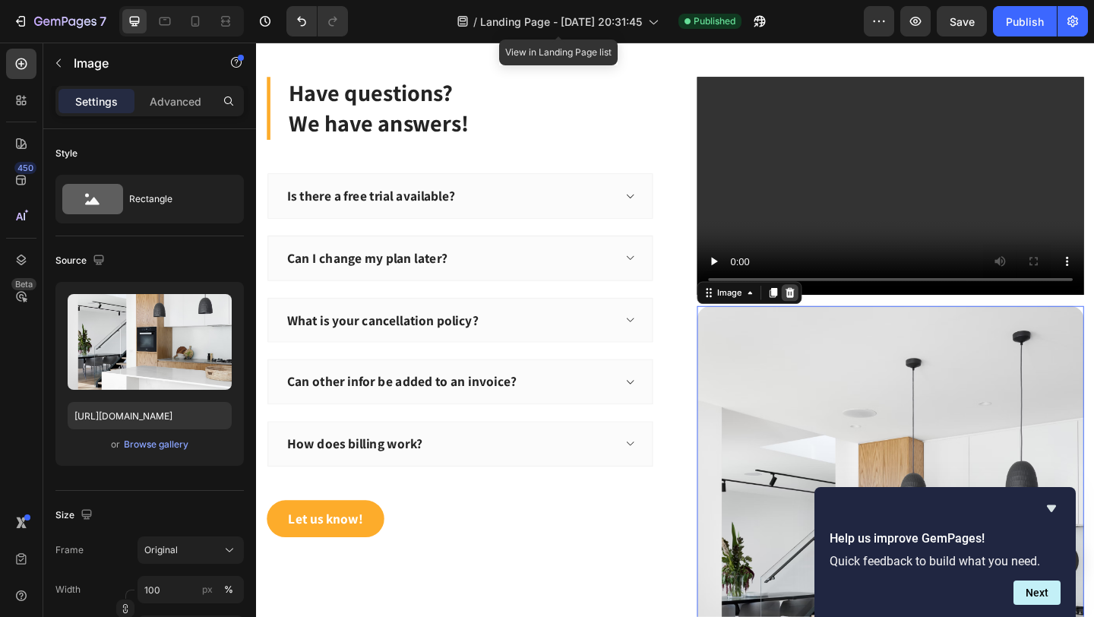
click at [836, 316] on icon at bounding box center [837, 314] width 10 height 11
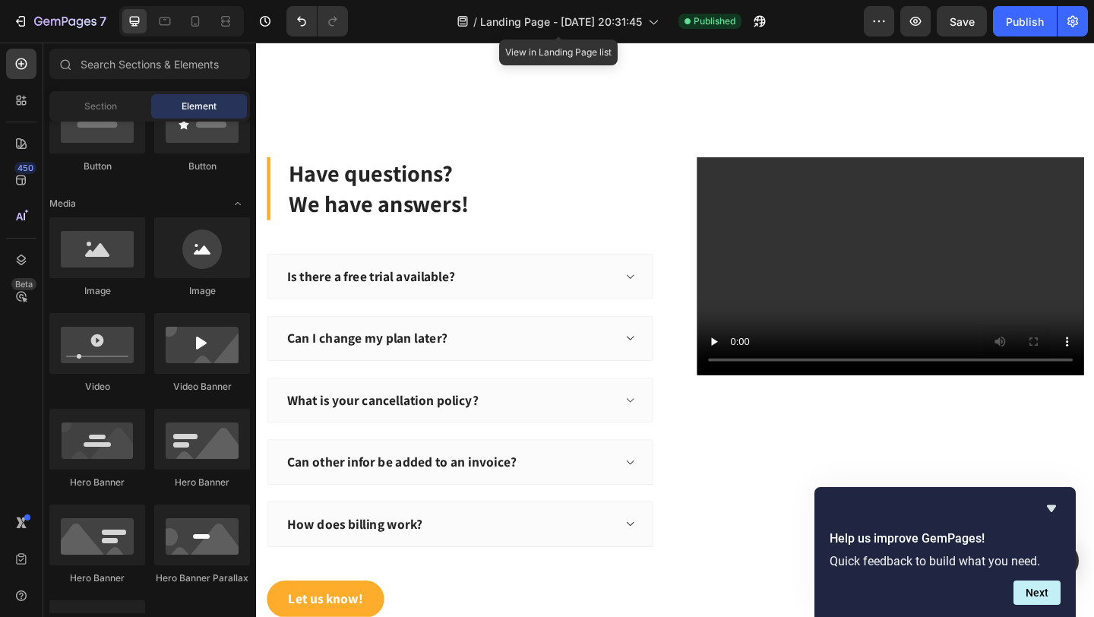
scroll to position [5742, 0]
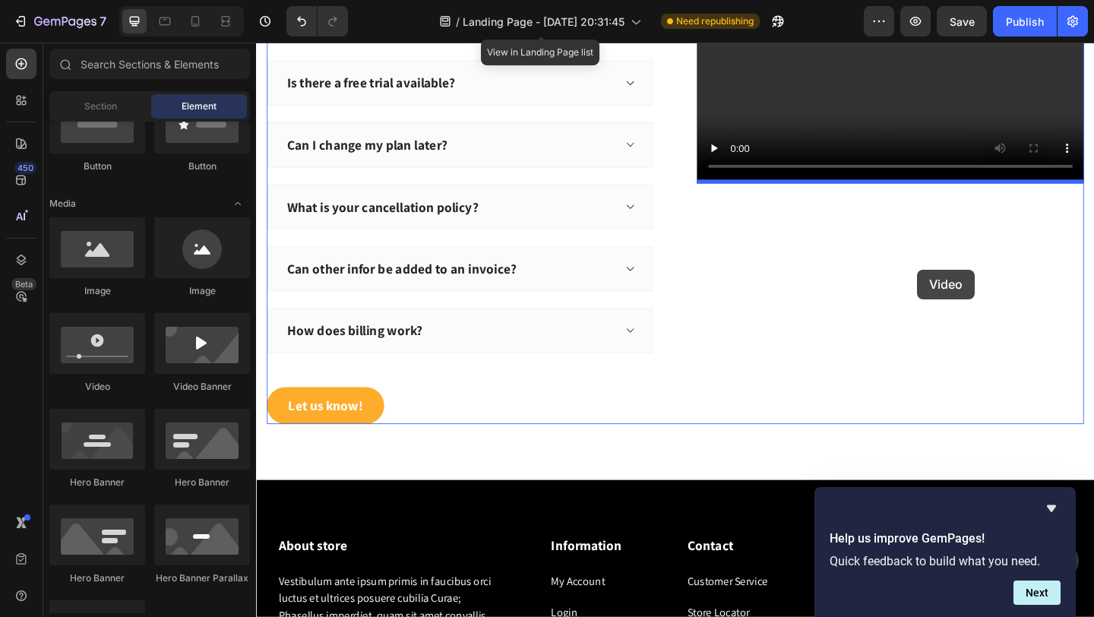
drag, startPoint x: 344, startPoint y: 405, endPoint x: 976, endPoint y: 289, distance: 641.8
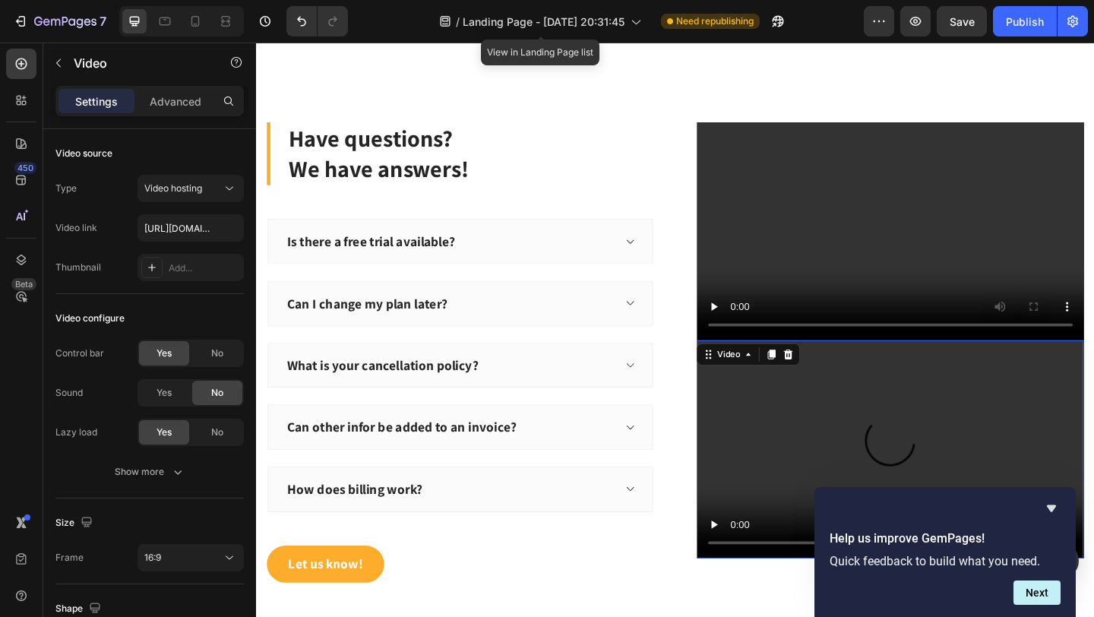
scroll to position [5720, 0]
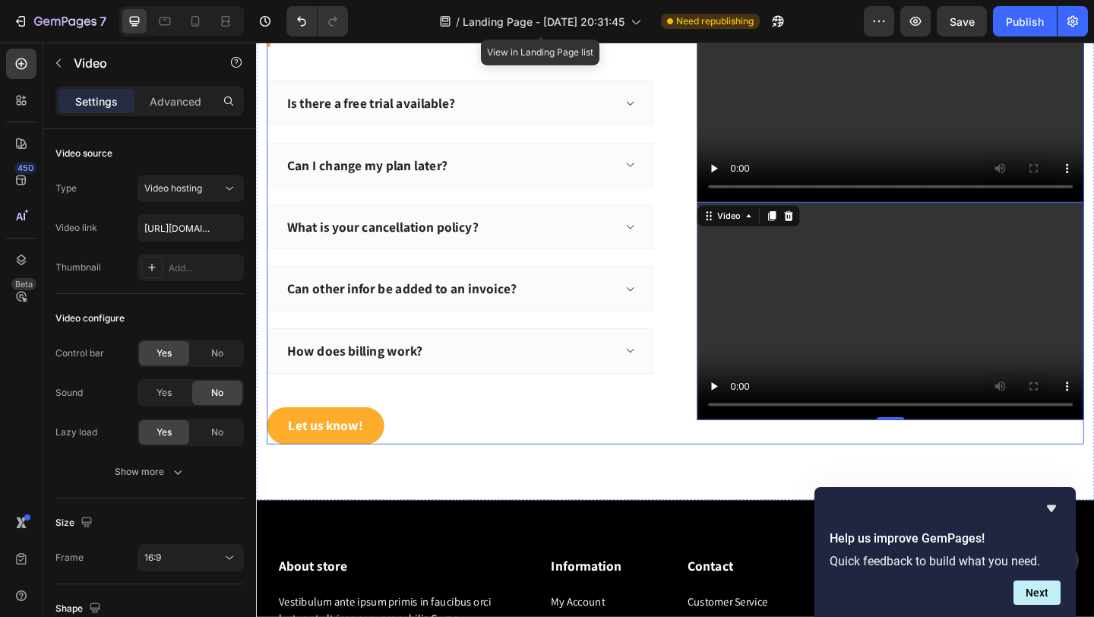
click at [766, 487] on div "Have questions? We have answers! Heading Is there a free trial available? Can I…" at bounding box center [712, 228] width 912 height 621
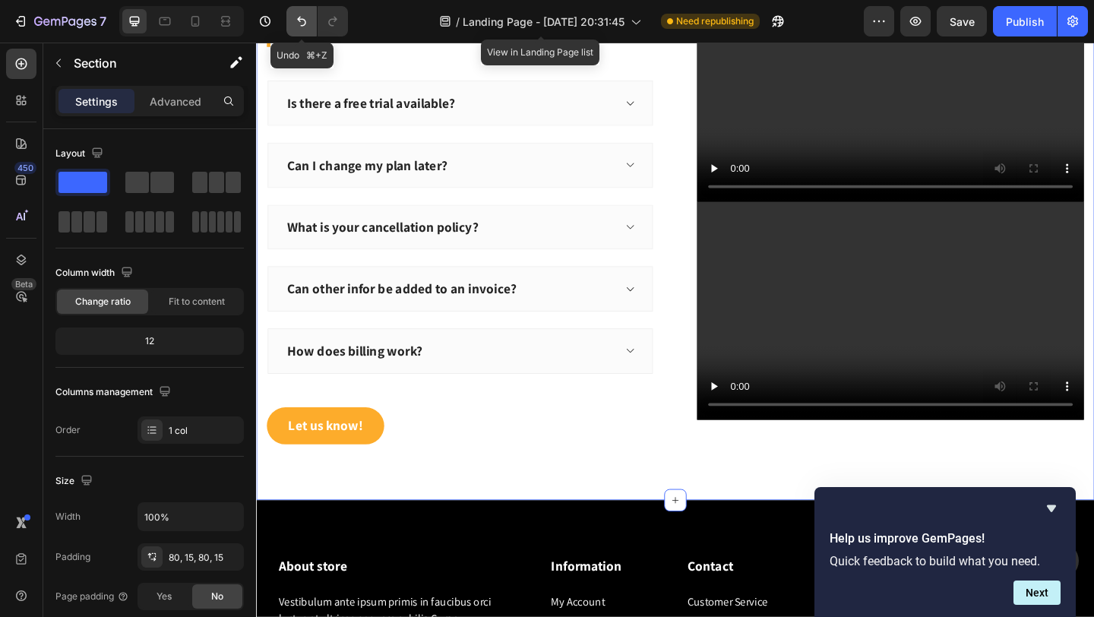
click at [303, 19] on icon "Undo/Redo" at bounding box center [301, 22] width 9 height 10
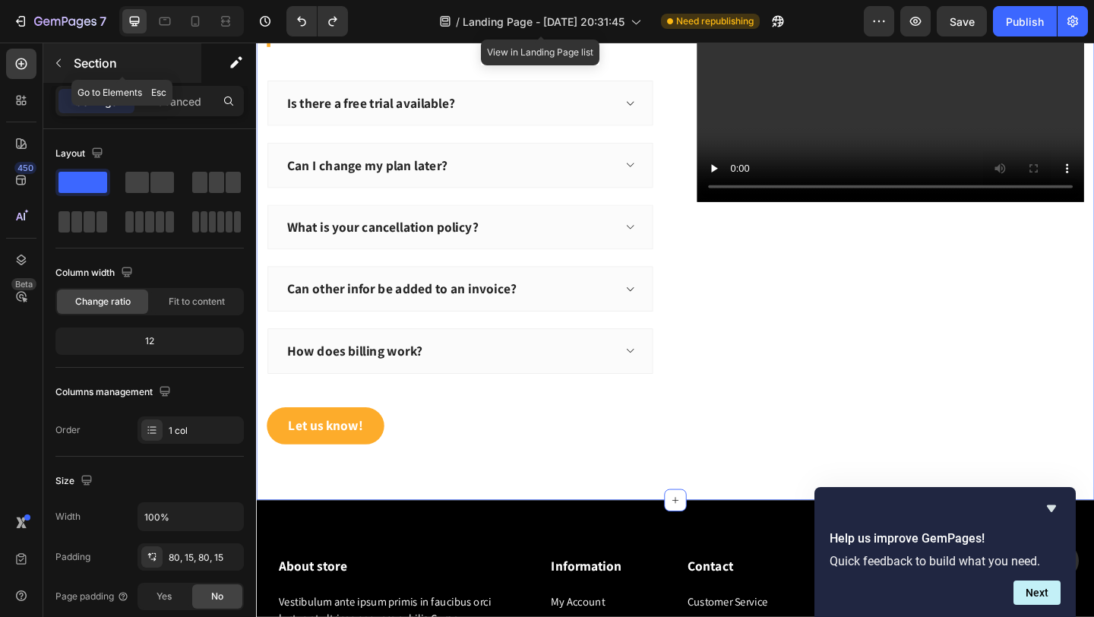
click at [55, 64] on icon "button" at bounding box center [58, 63] width 12 height 12
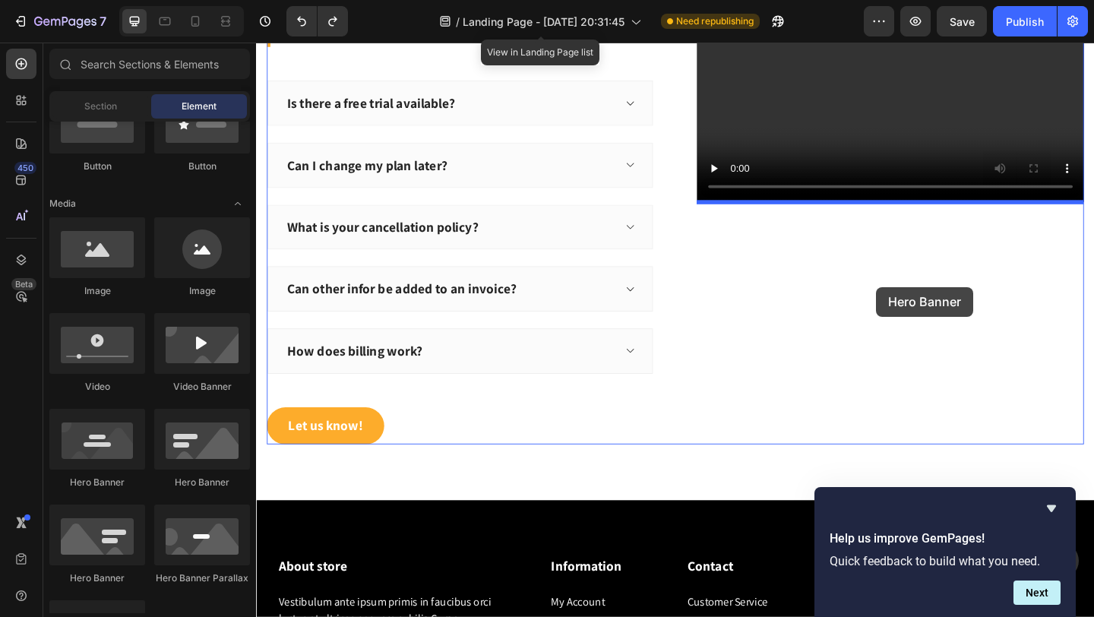
drag, startPoint x: 451, startPoint y: 490, endPoint x: 909, endPoint y: 305, distance: 494.6
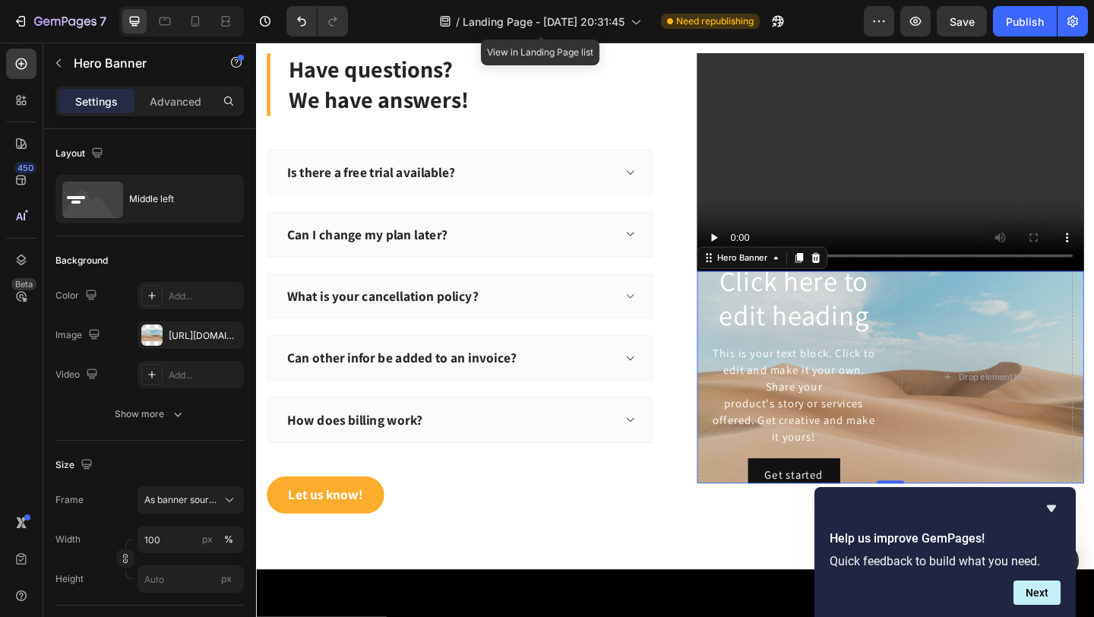
scroll to position [5644, 0]
click at [1014, 300] on div "Drop element here" at bounding box center [1051, 407] width 186 height 249
click at [802, 560] on div "Have questions? We have answers! Heading Is there a free trial available? Can I…" at bounding box center [712, 304] width 912 height 621
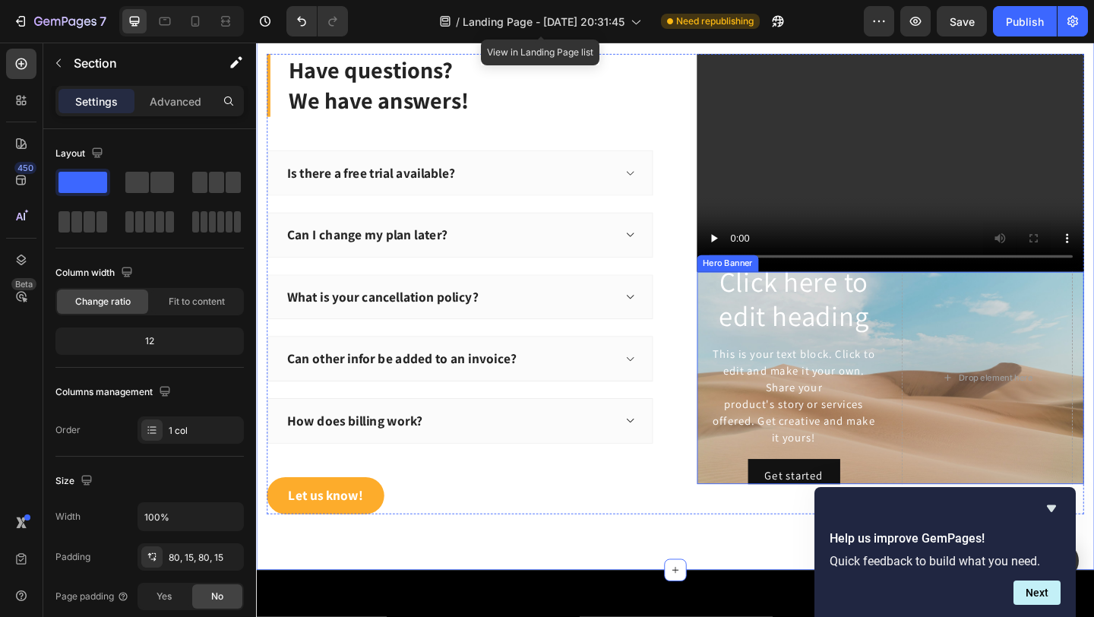
click at [740, 343] on div "Click here to edit heading Heading This is your text block. Click to edit and m…" at bounding box center [945, 407] width 421 height 255
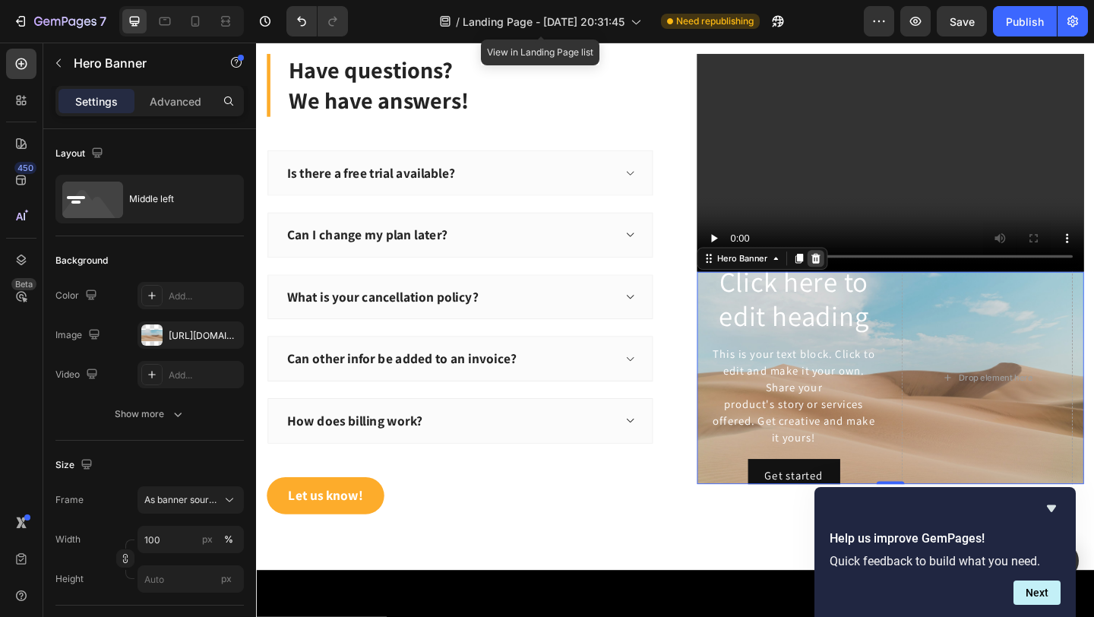
click at [865, 277] on icon at bounding box center [865, 277] width 10 height 11
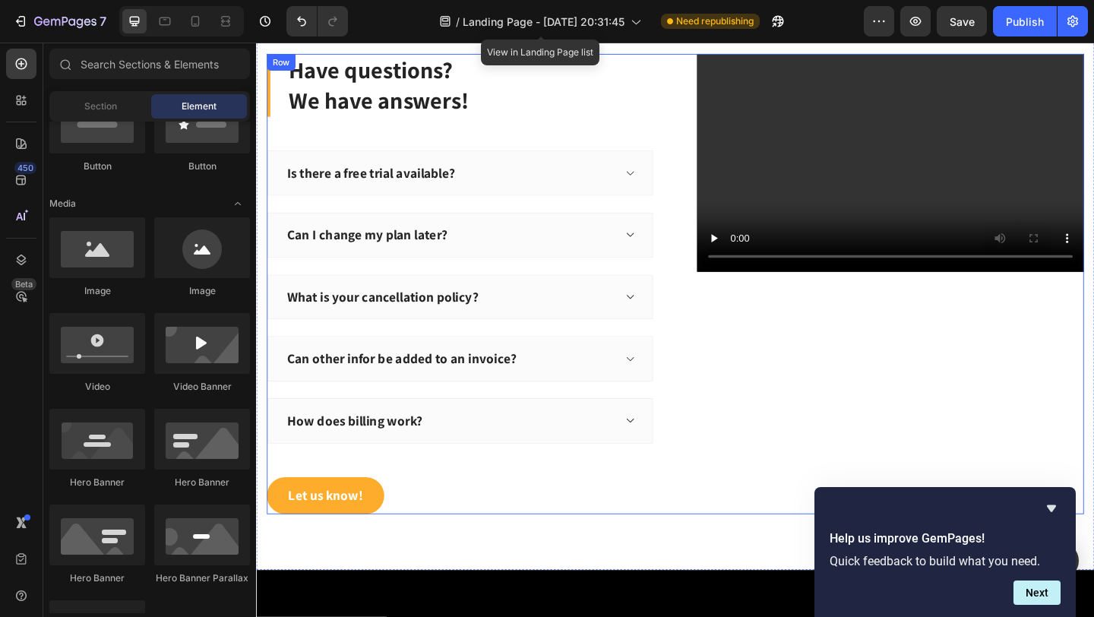
scroll to position [5369, 0]
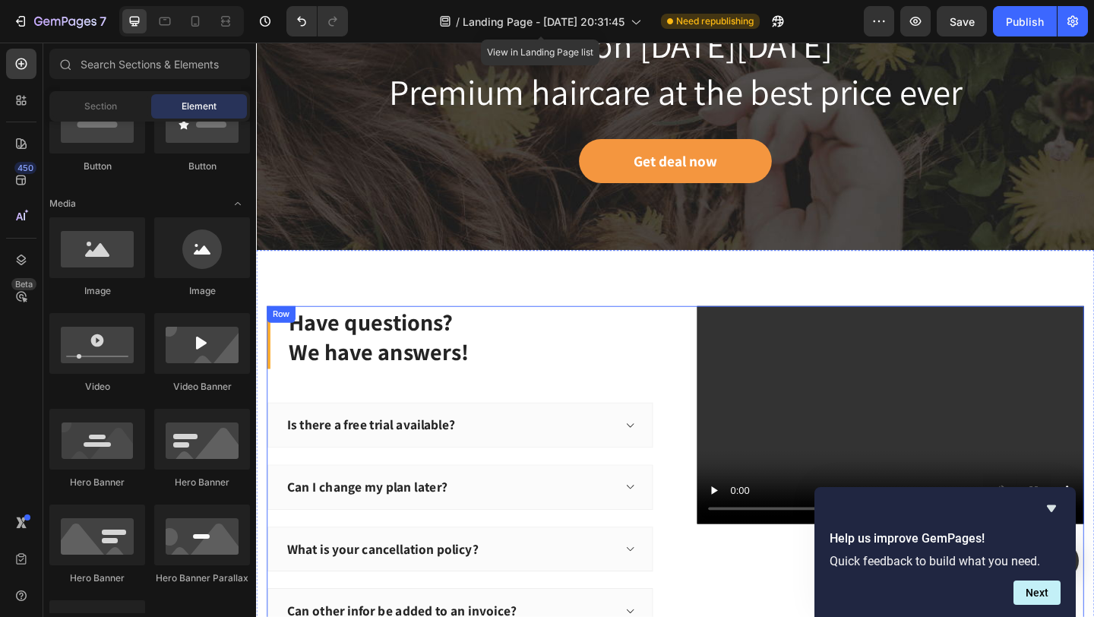
click at [736, 346] on div "Video" at bounding box center [945, 447] width 421 height 237
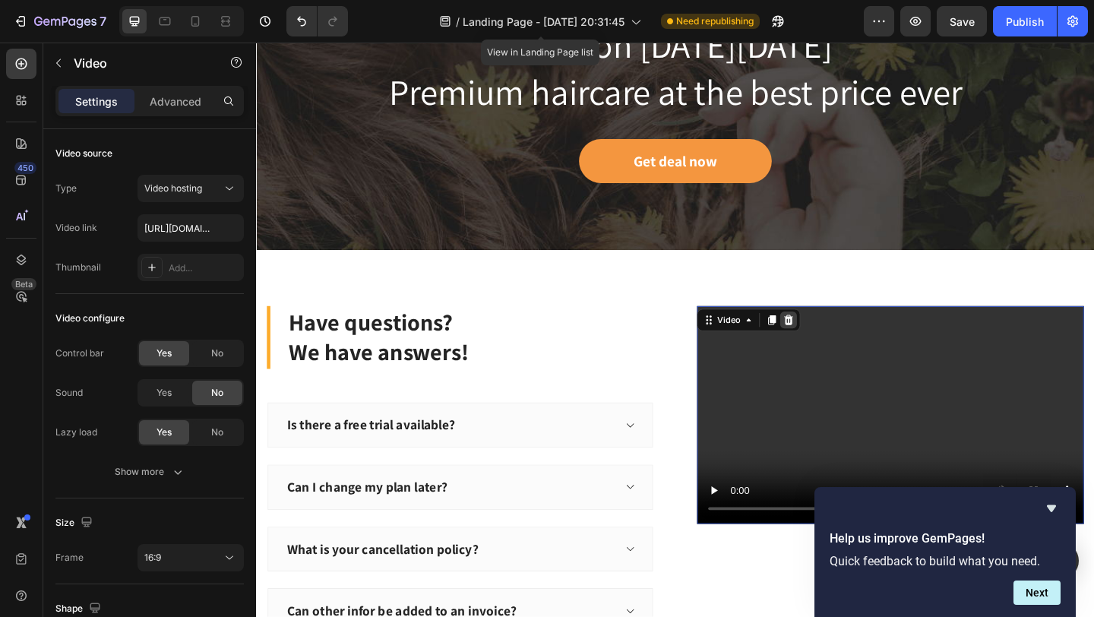
click at [842, 346] on div at bounding box center [835, 344] width 18 height 18
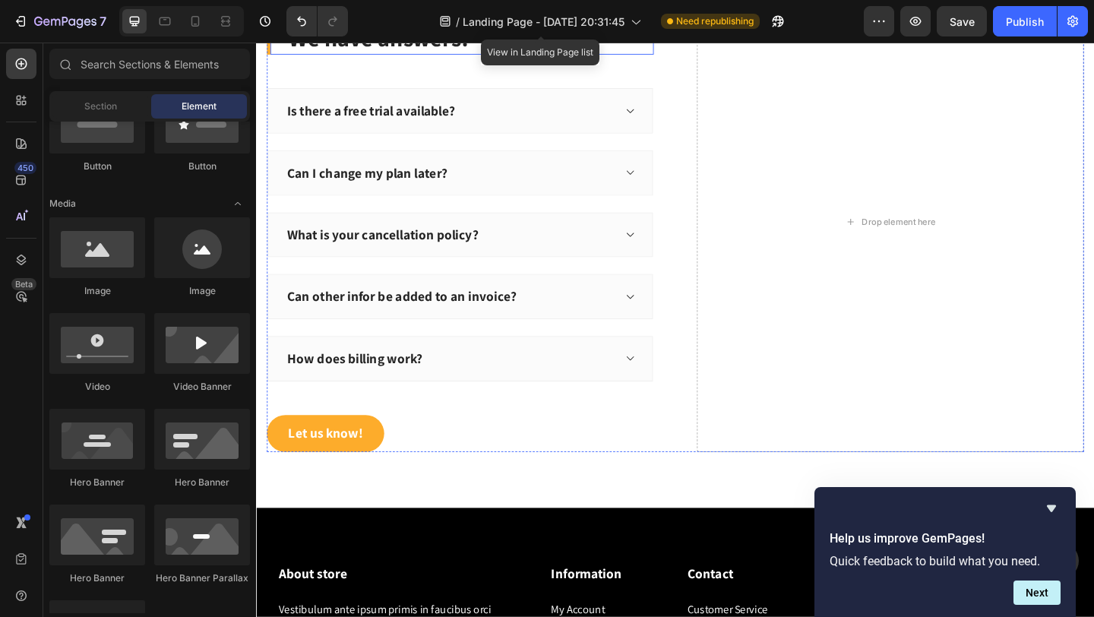
scroll to position [5718, 0]
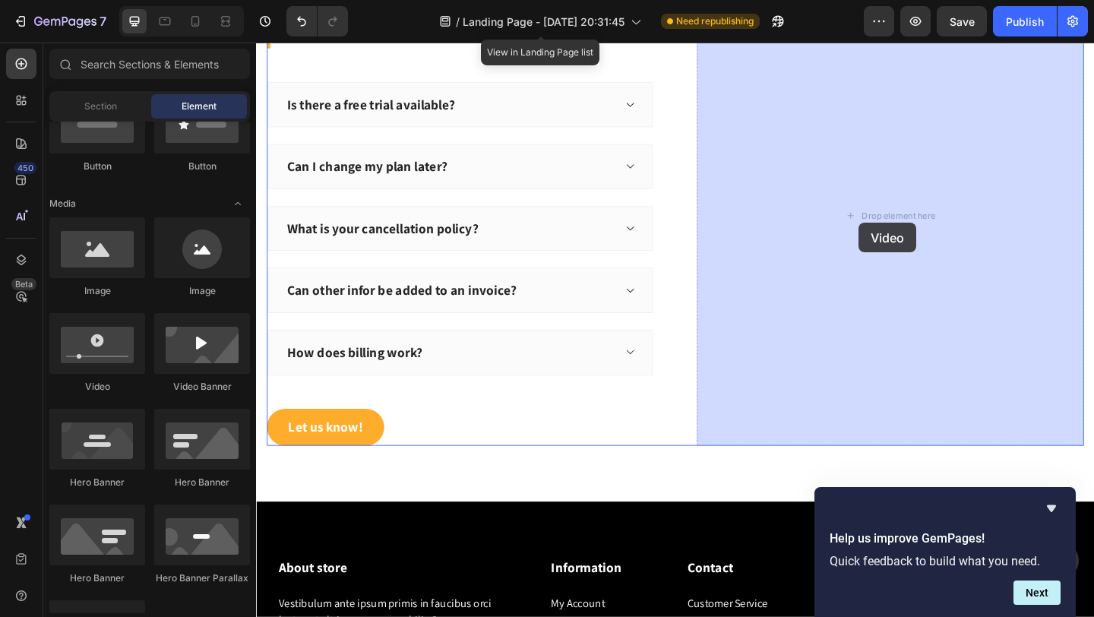
drag, startPoint x: 334, startPoint y: 389, endPoint x: 913, endPoint y: 239, distance: 598.2
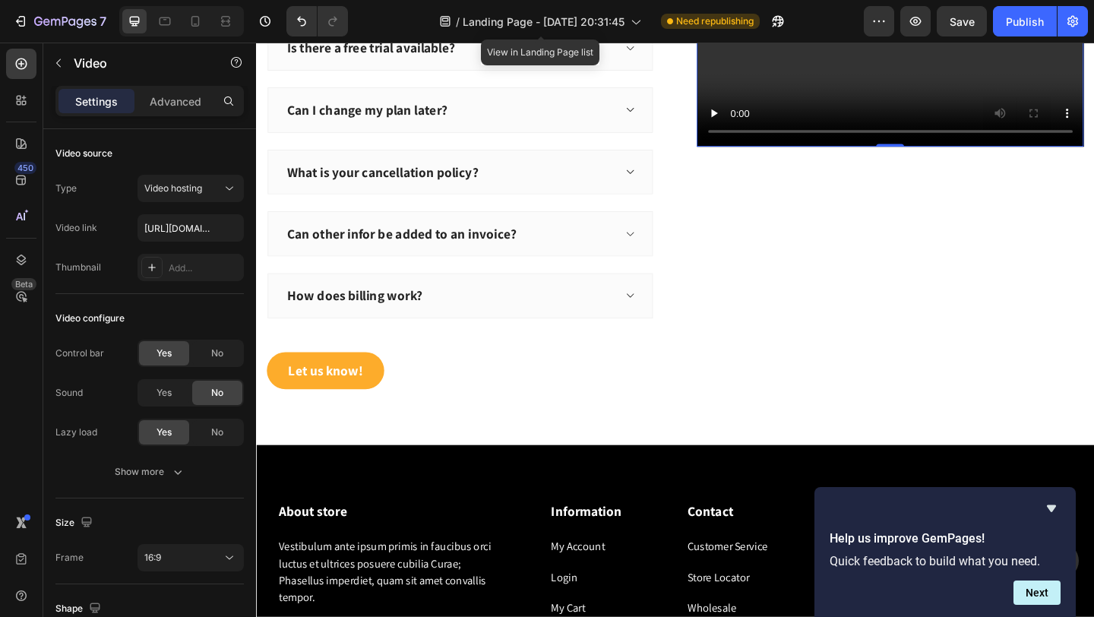
scroll to position [5783, 0]
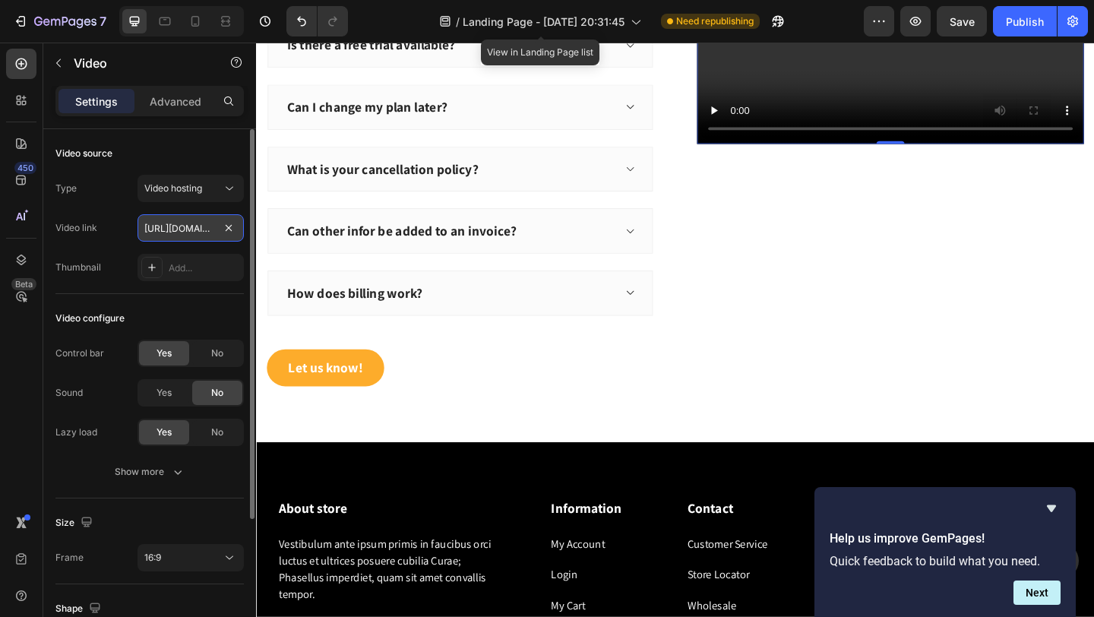
click at [169, 230] on input "https://cdn.shopify.com/videos/c/o/v/2cd3deb506b54b009063f7270ab5cf2e.mp4" at bounding box center [191, 227] width 106 height 27
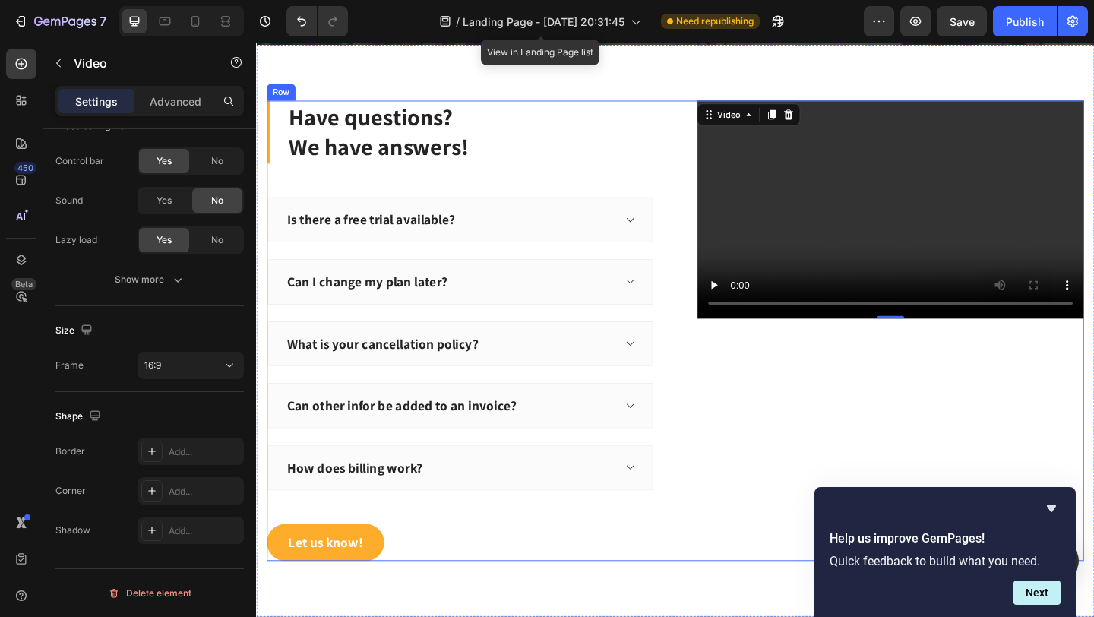
scroll to position [5565, 0]
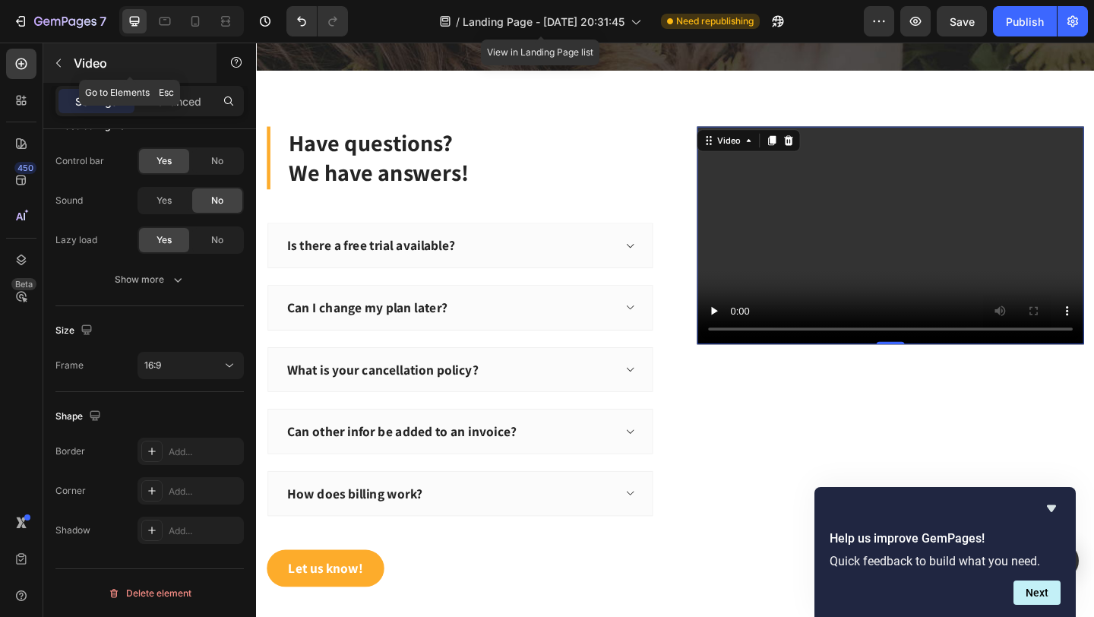
click at [60, 65] on icon "button" at bounding box center [58, 63] width 12 height 12
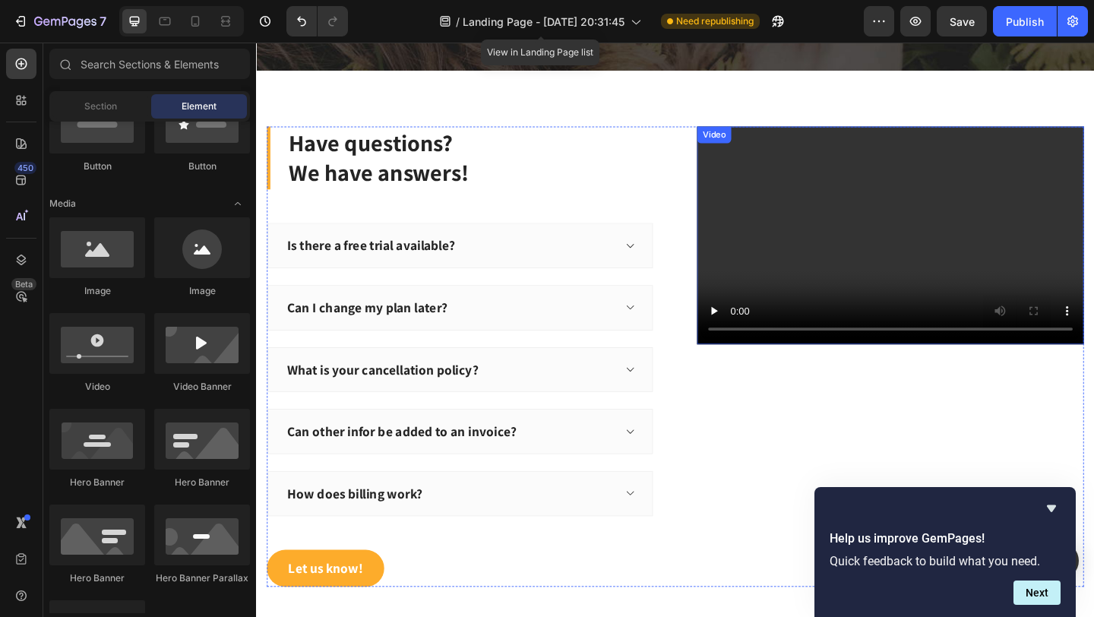
click at [748, 290] on video at bounding box center [945, 252] width 421 height 237
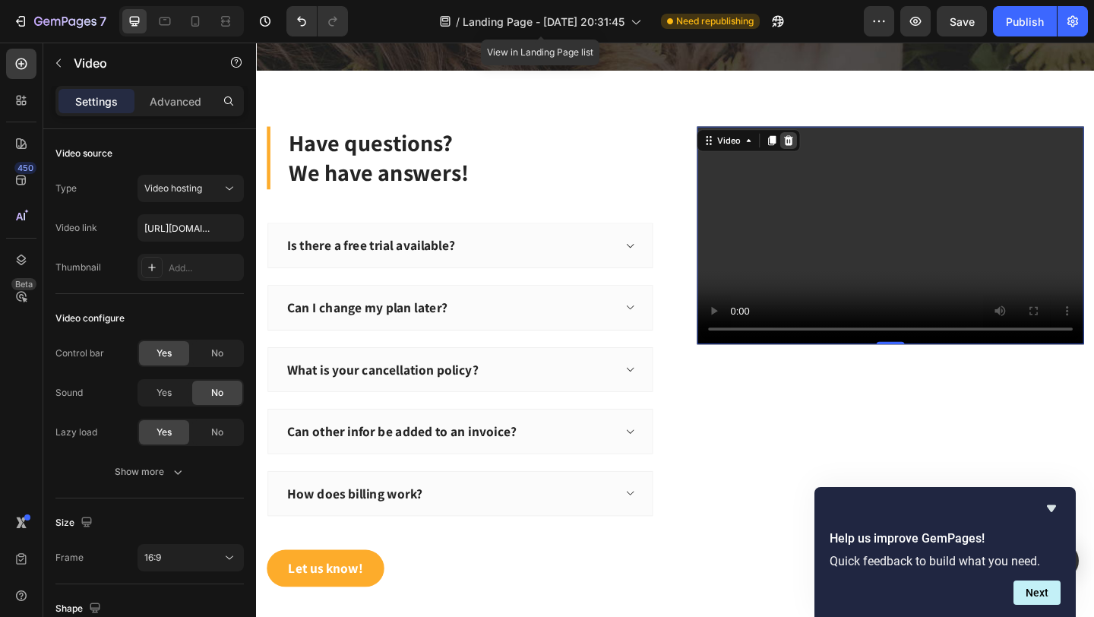
click at [835, 156] on div at bounding box center [835, 149] width 18 height 18
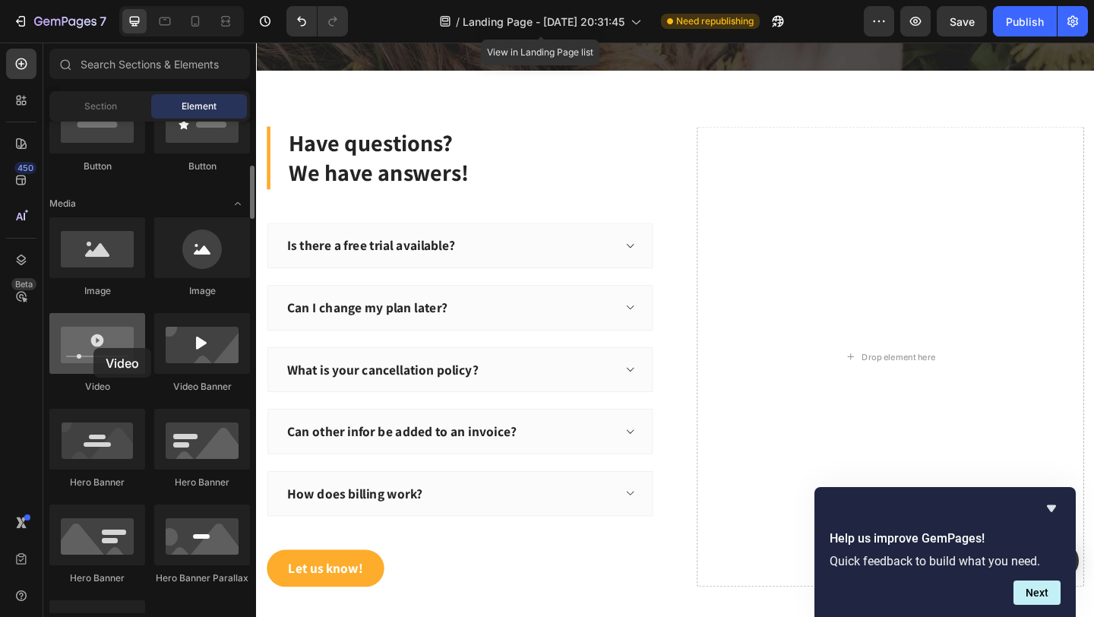
click at [93, 348] on div at bounding box center [97, 343] width 96 height 61
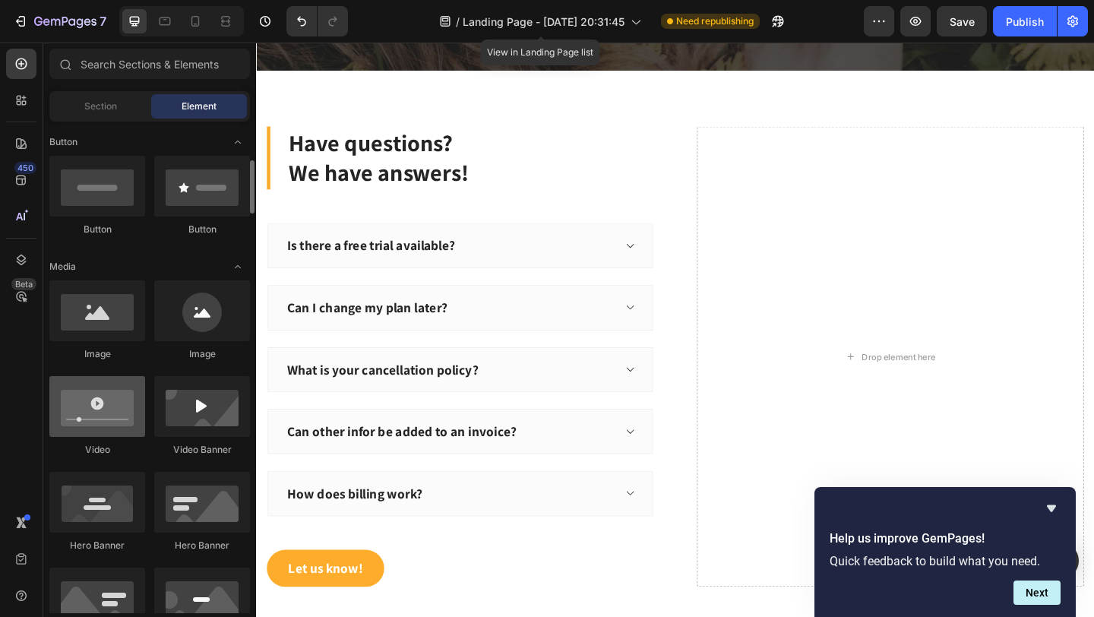
scroll to position [346, 0]
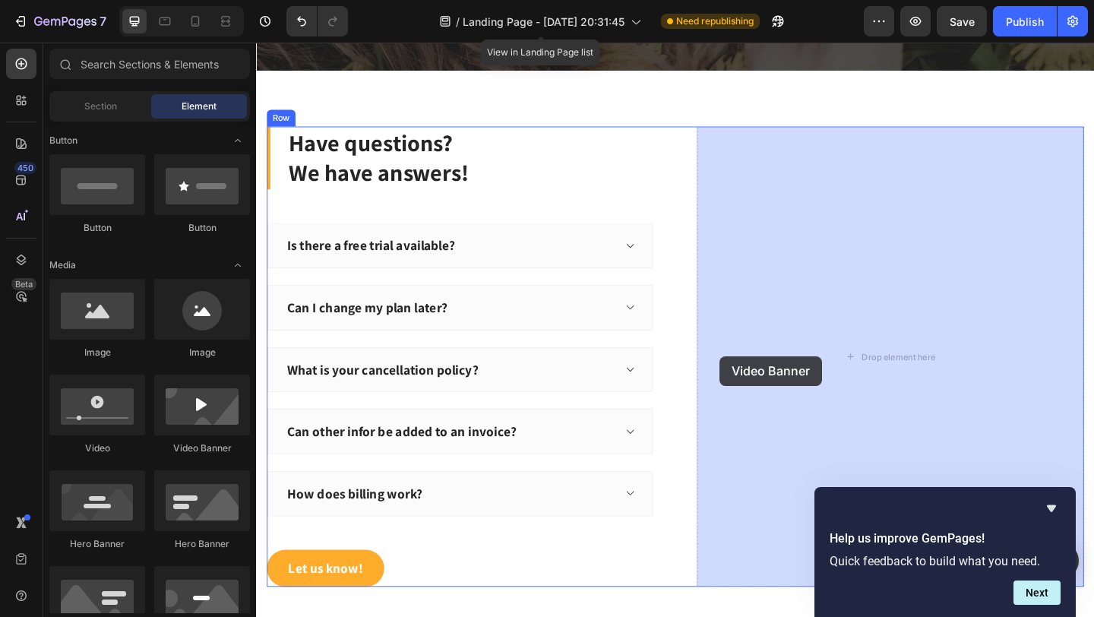
drag, startPoint x: 452, startPoint y: 460, endPoint x: 761, endPoint y: 384, distance: 317.7
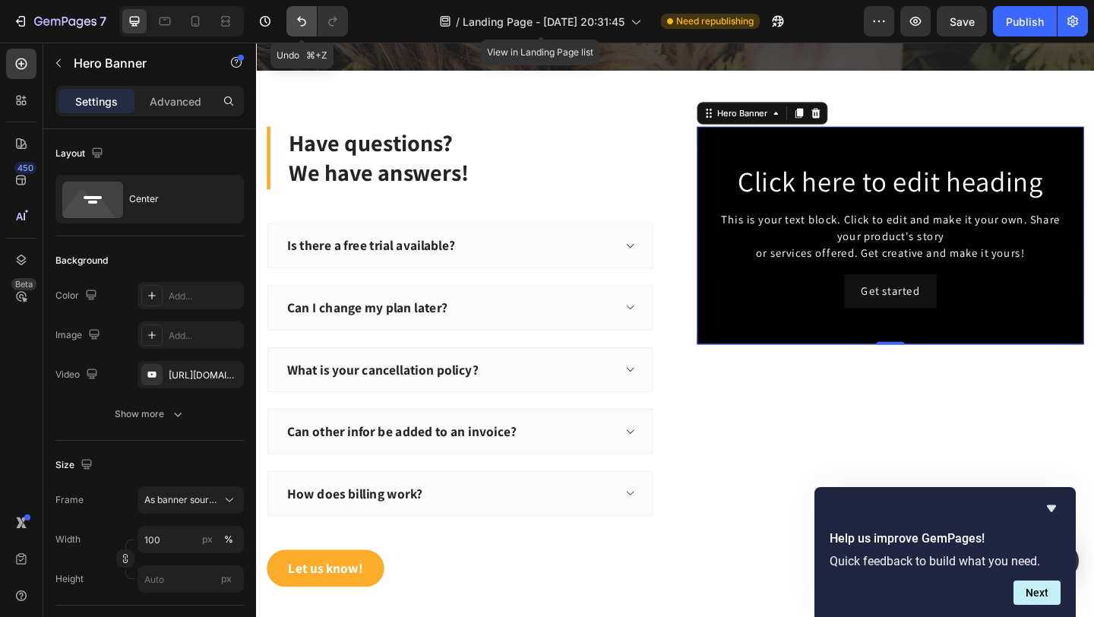
click at [300, 18] on icon "Undo/Redo" at bounding box center [301, 21] width 15 height 15
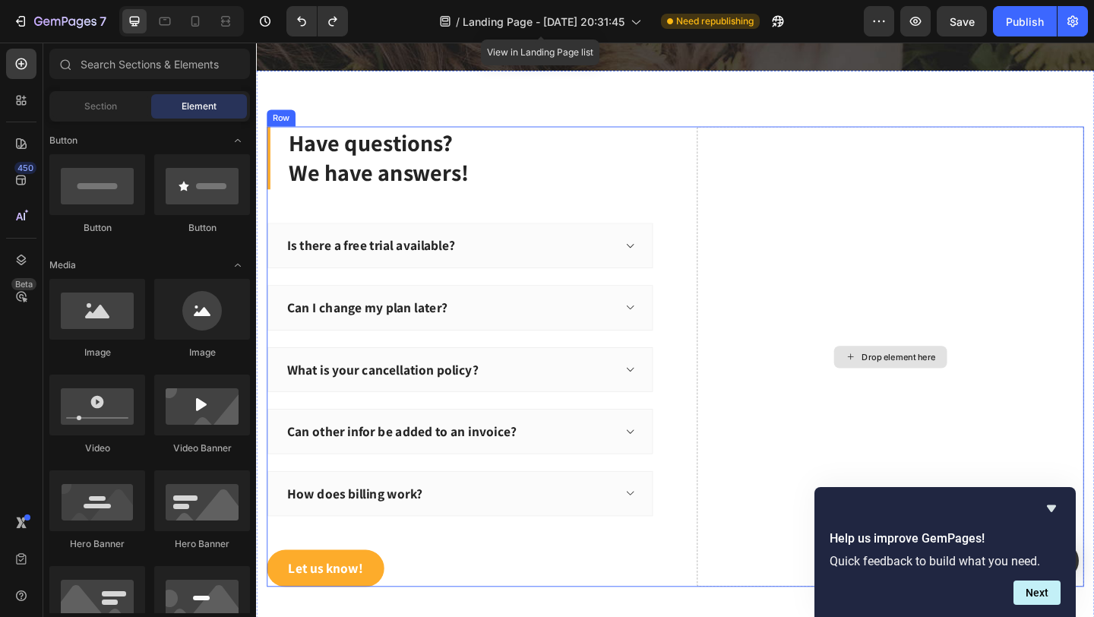
click at [789, 368] on div "Drop element here" at bounding box center [945, 384] width 421 height 500
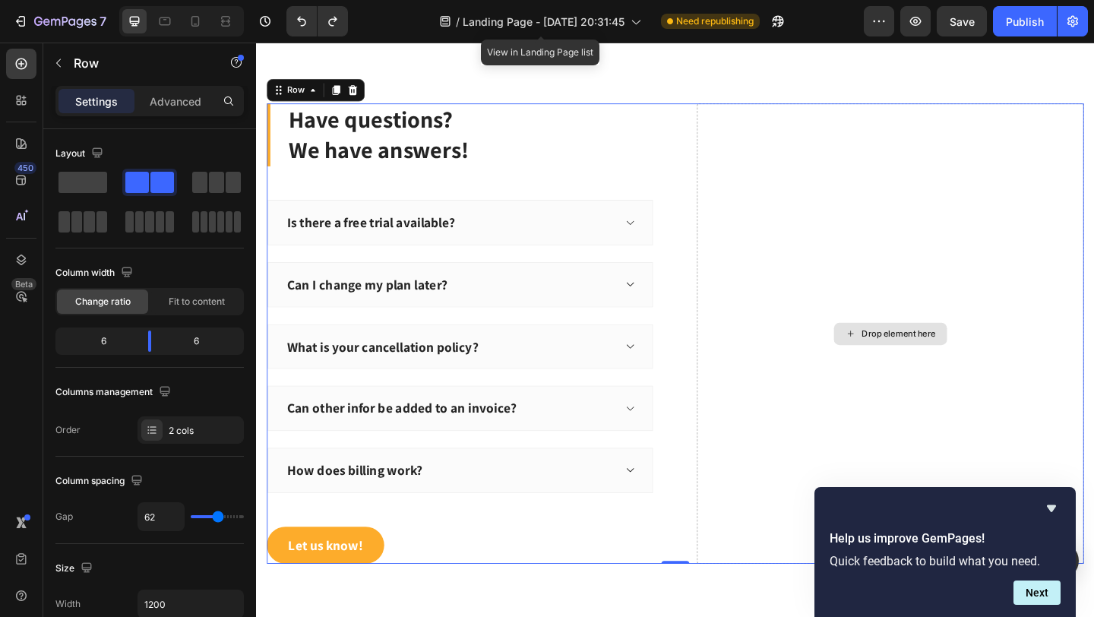
scroll to position [5598, 0]
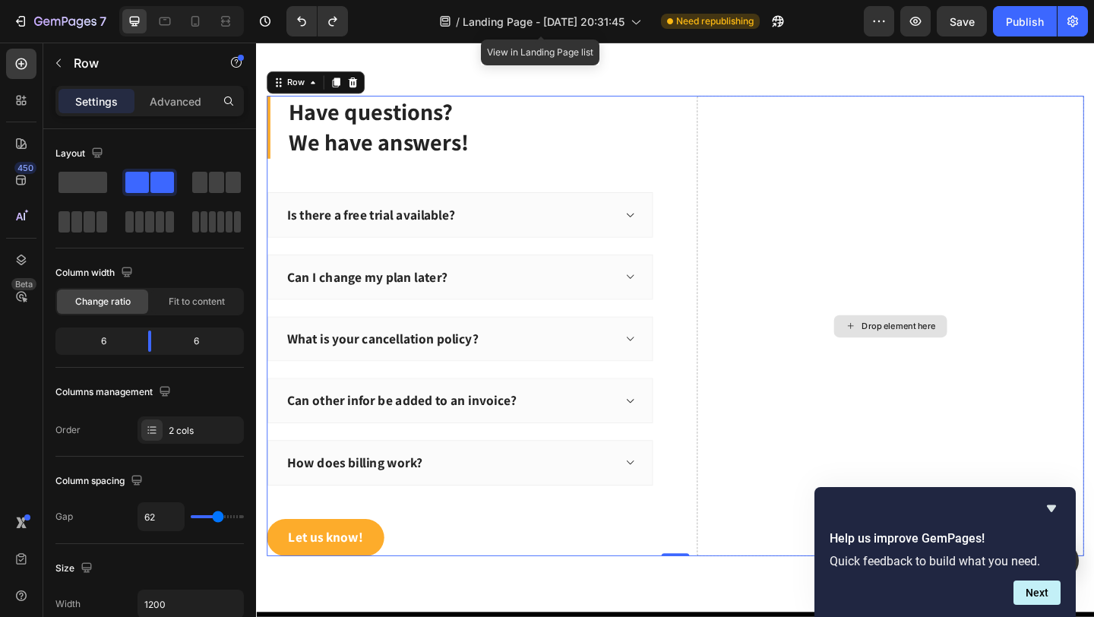
click at [938, 418] on div "Drop element here" at bounding box center [945, 350] width 421 height 500
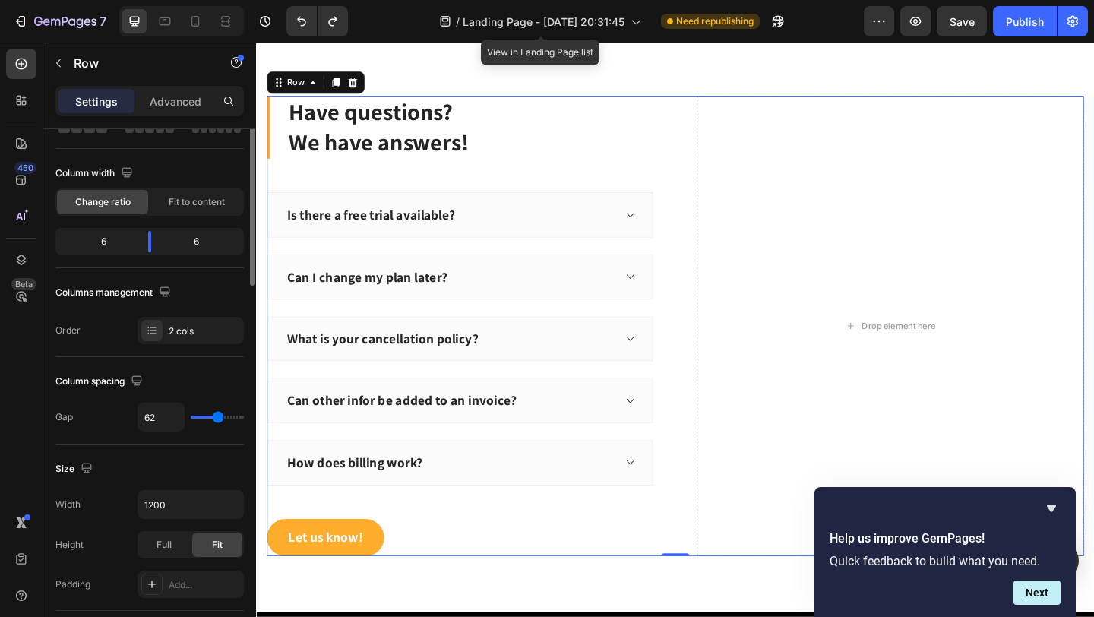
scroll to position [0, 0]
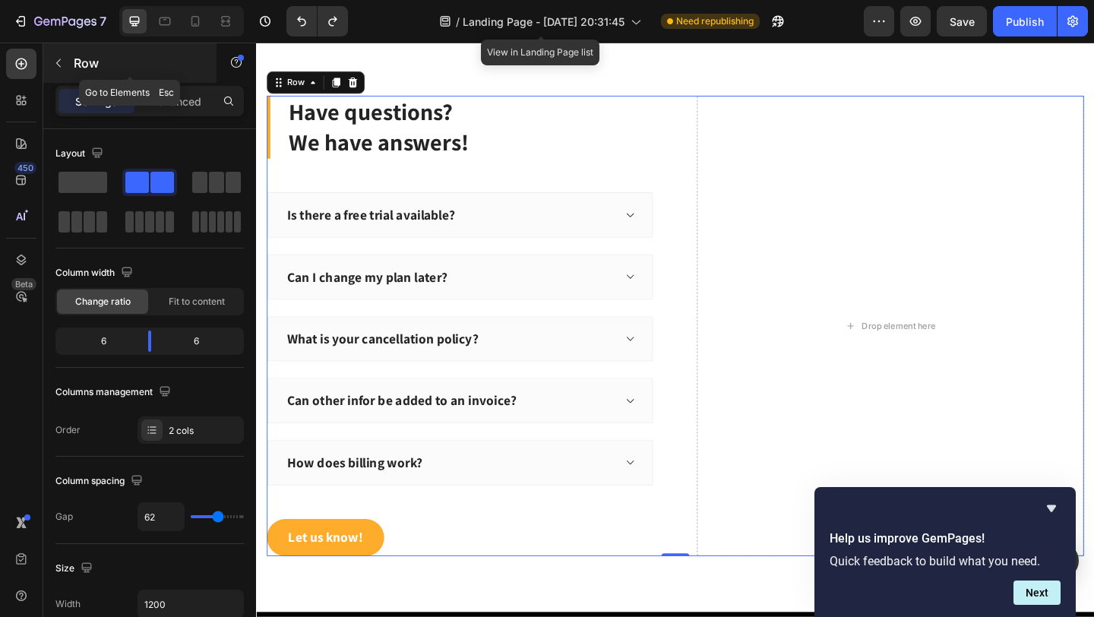
click at [57, 60] on icon "button" at bounding box center [58, 63] width 12 height 12
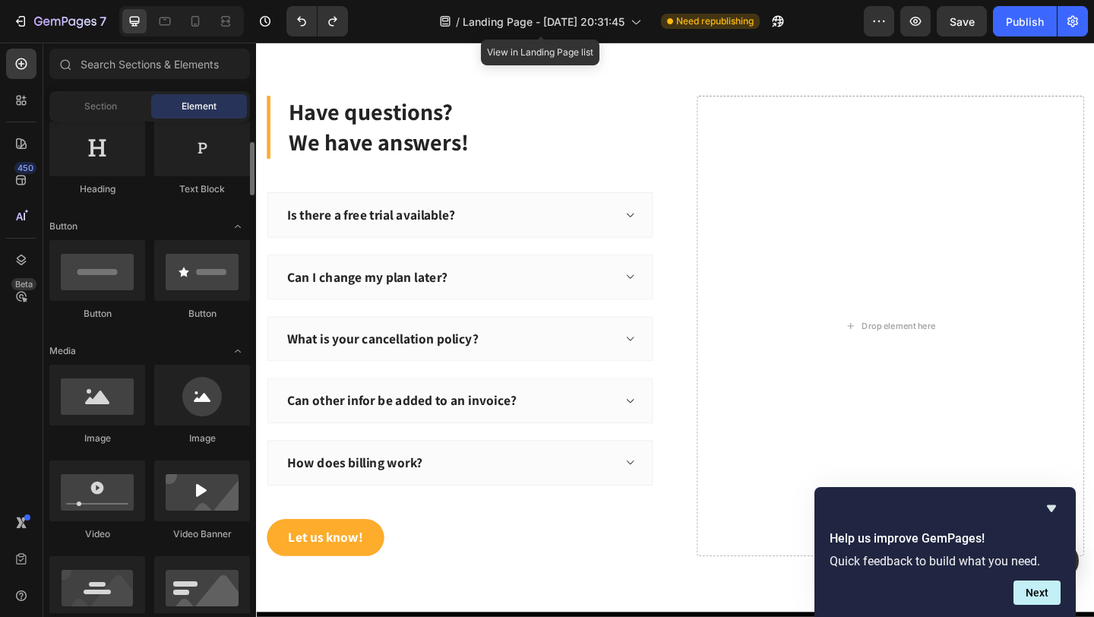
scroll to position [231, 0]
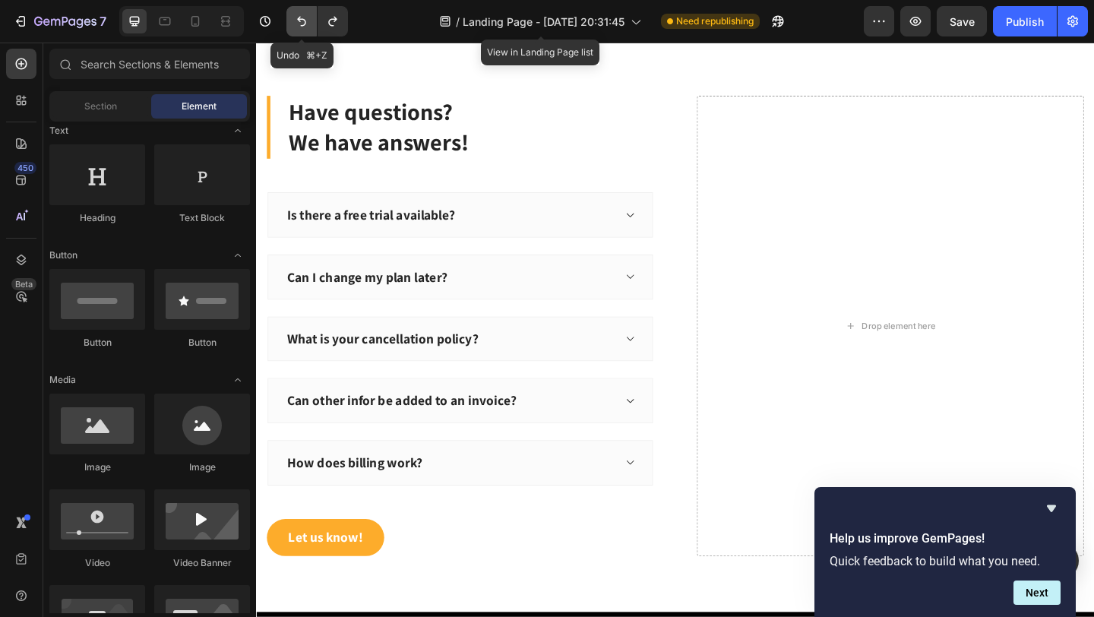
click at [303, 27] on icon "Undo/Redo" at bounding box center [301, 21] width 15 height 15
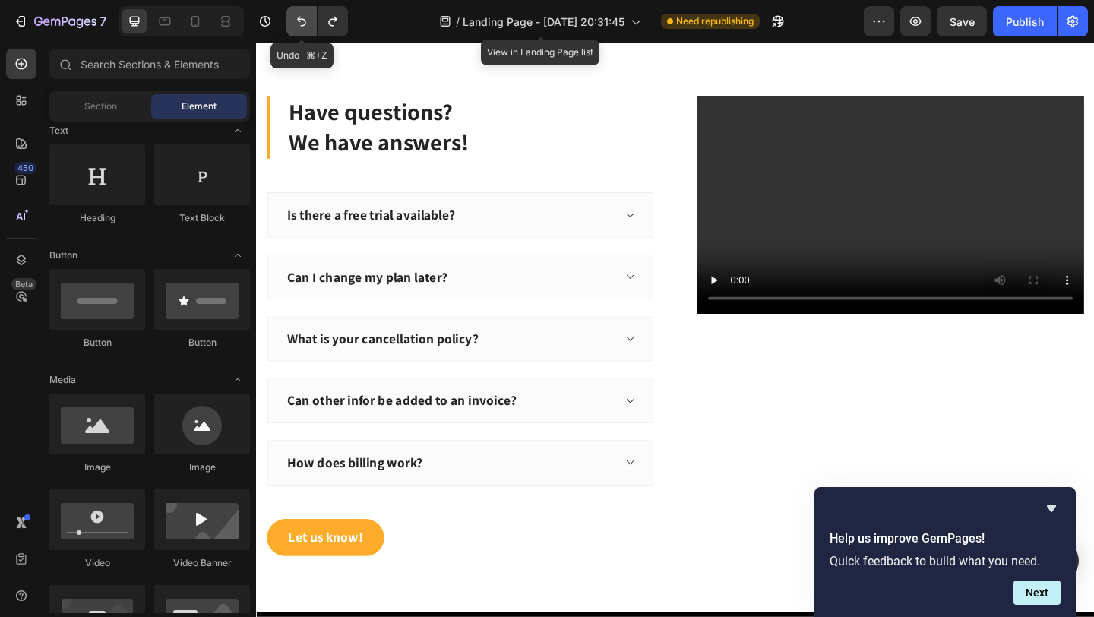
click at [303, 27] on icon "Undo/Redo" at bounding box center [301, 21] width 15 height 15
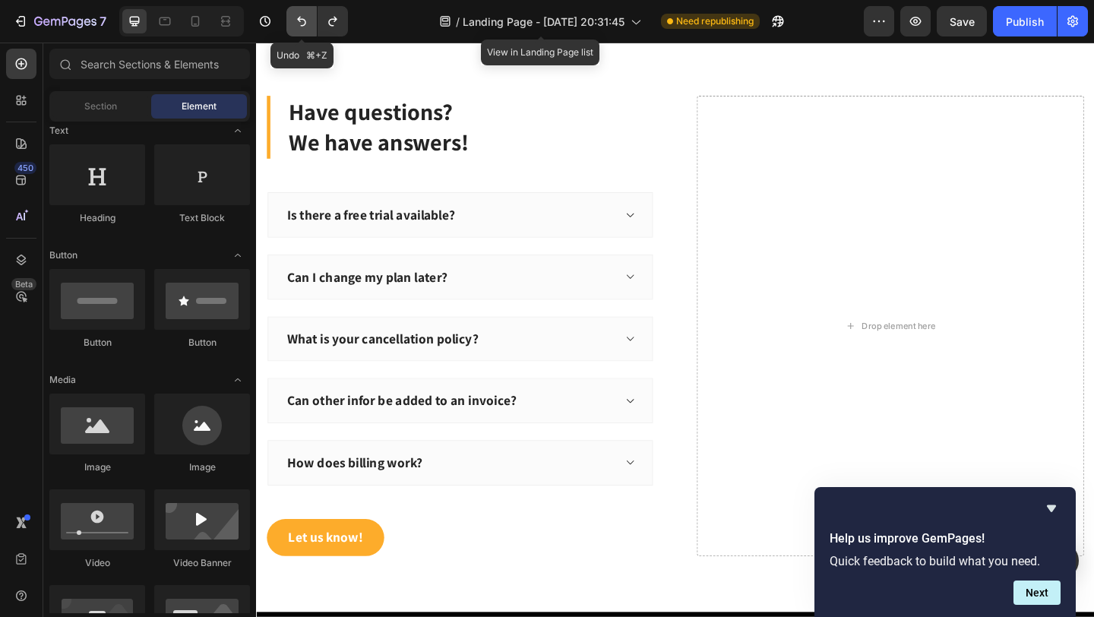
click at [303, 27] on icon "Undo/Redo" at bounding box center [301, 21] width 15 height 15
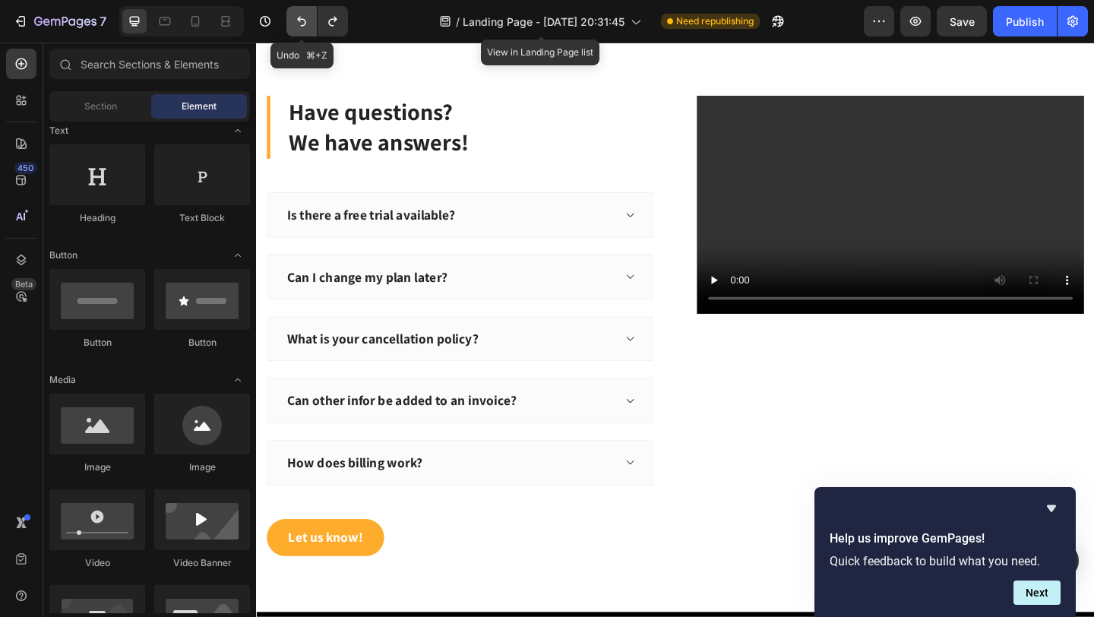
click at [303, 27] on icon "Undo/Redo" at bounding box center [301, 21] width 15 height 15
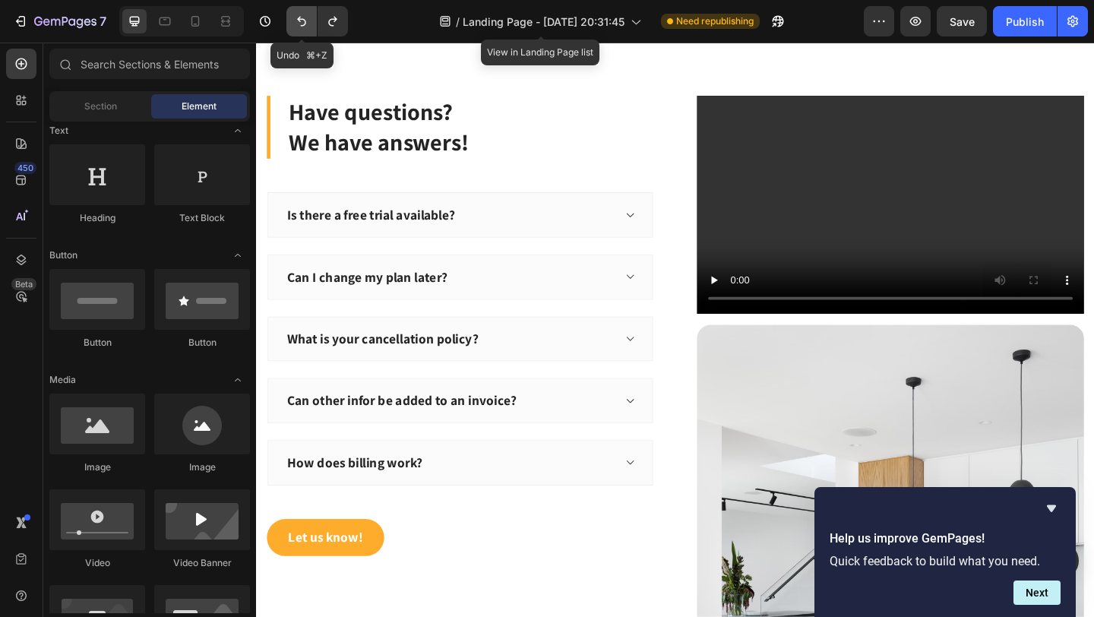
click at [303, 30] on button "Undo/Redo" at bounding box center [301, 21] width 30 height 30
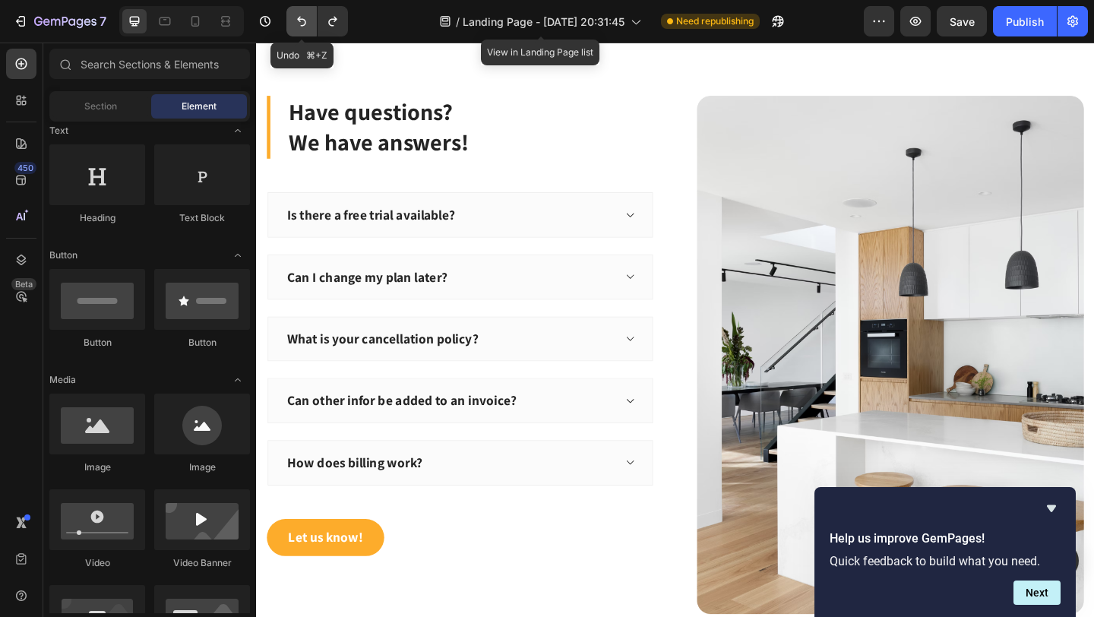
click at [303, 30] on button "Undo/Redo" at bounding box center [301, 21] width 30 height 30
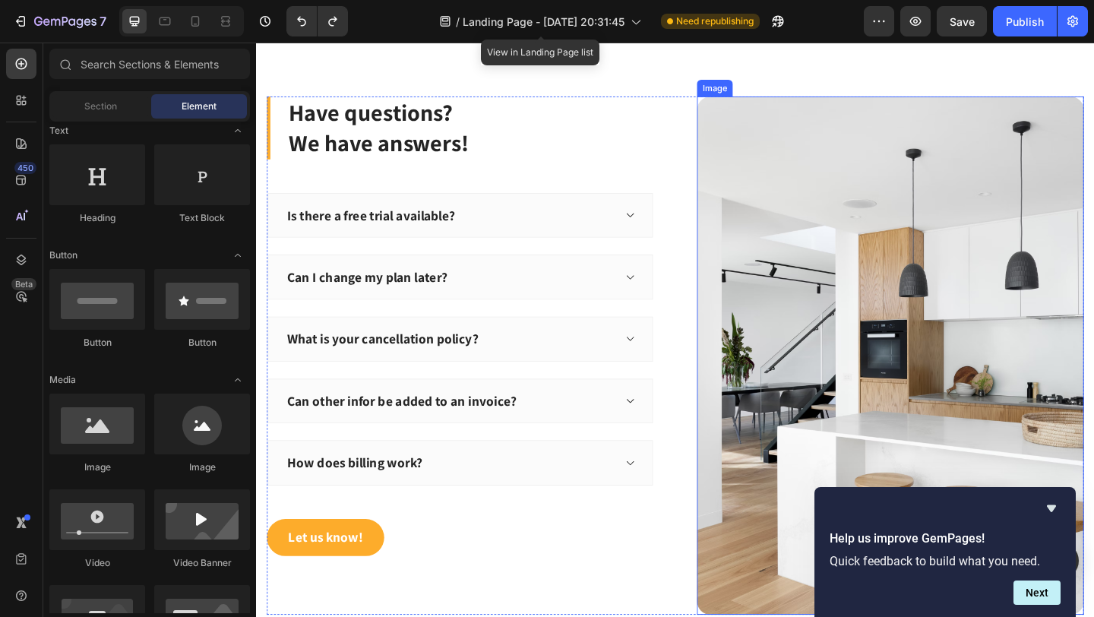
click at [805, 338] on img at bounding box center [945, 383] width 421 height 564
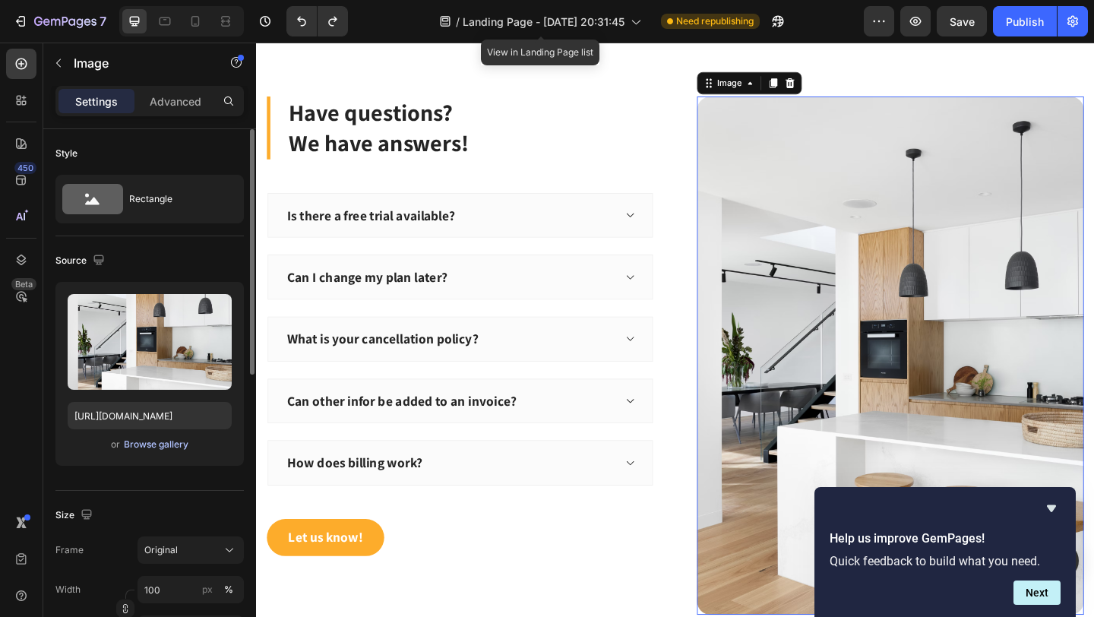
click at [155, 450] on div "Browse gallery" at bounding box center [156, 445] width 65 height 14
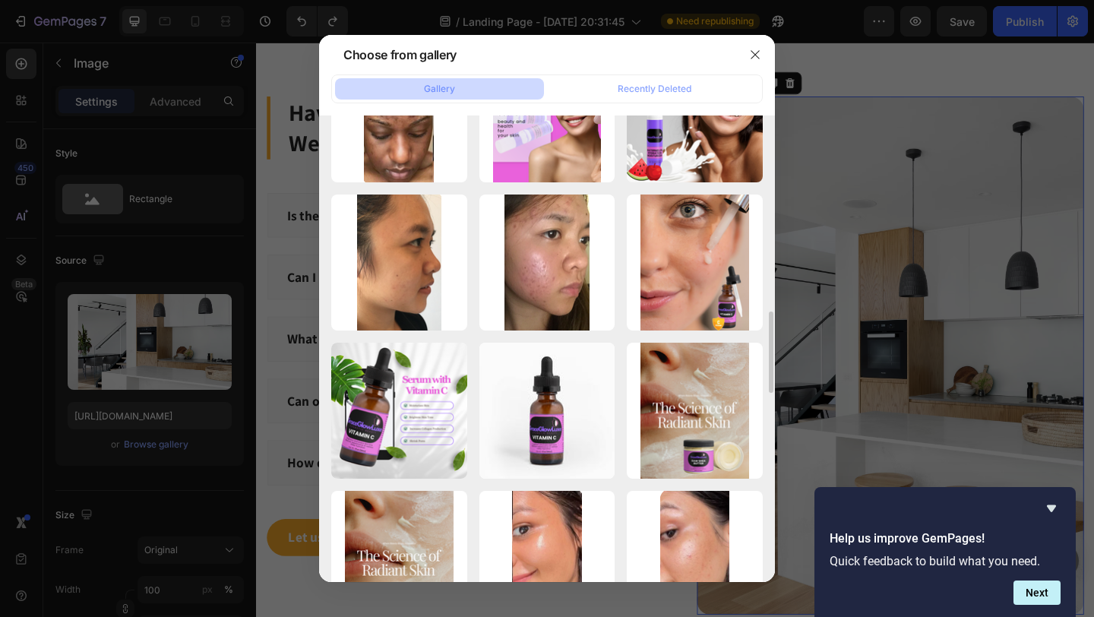
scroll to position [1118, 0]
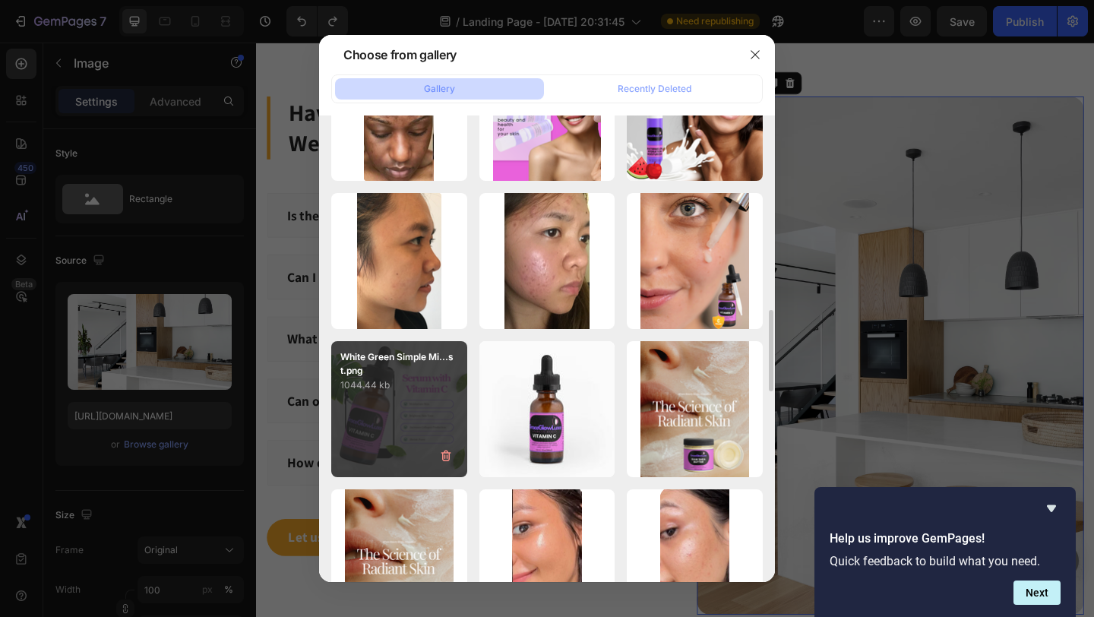
click at [396, 410] on div "White Green Simple Mi...st.png 1044.44 kb" at bounding box center [399, 409] width 136 height 136
type input "https://cdn.shopify.com/s/files/1/0621/5686/5599/files/gempages_579532379383661…"
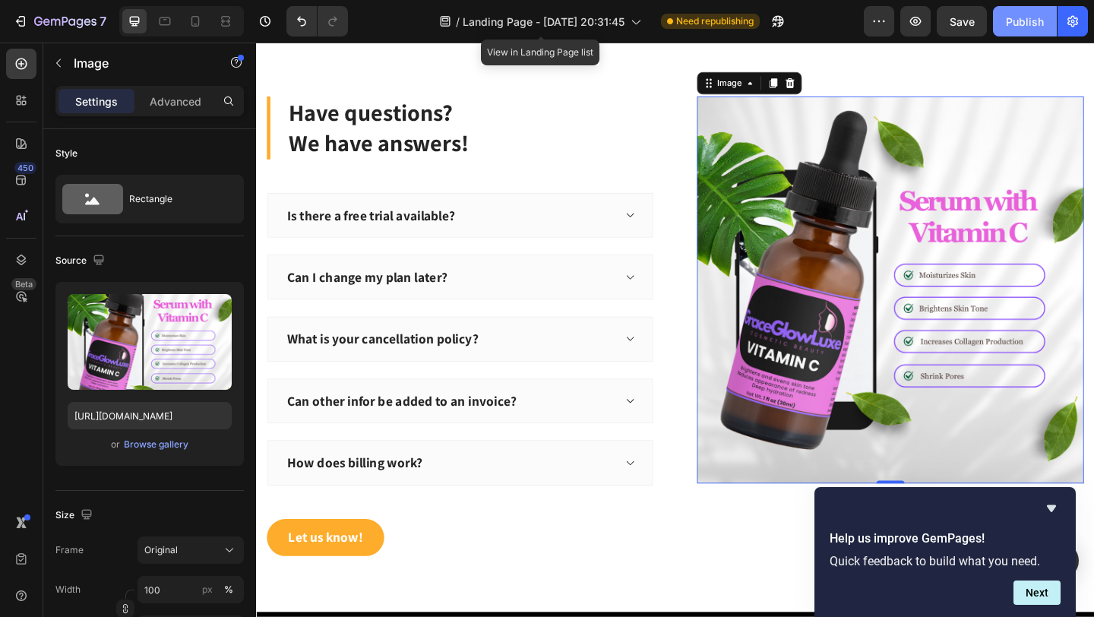
click at [1020, 27] on div "Publish" at bounding box center [1025, 22] width 38 height 16
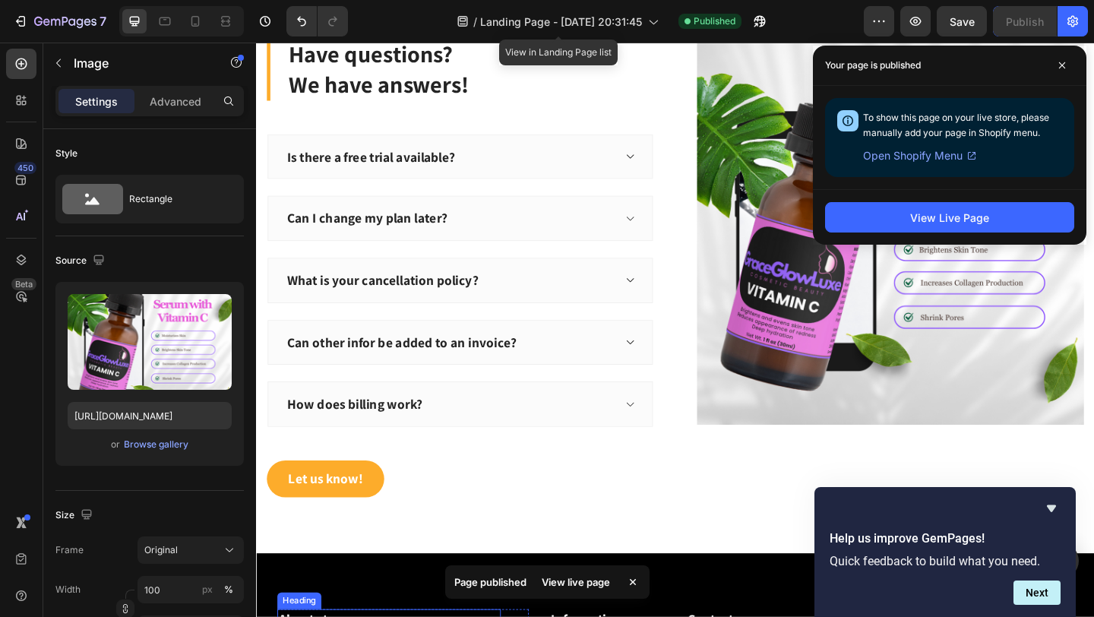
scroll to position [6625, 0]
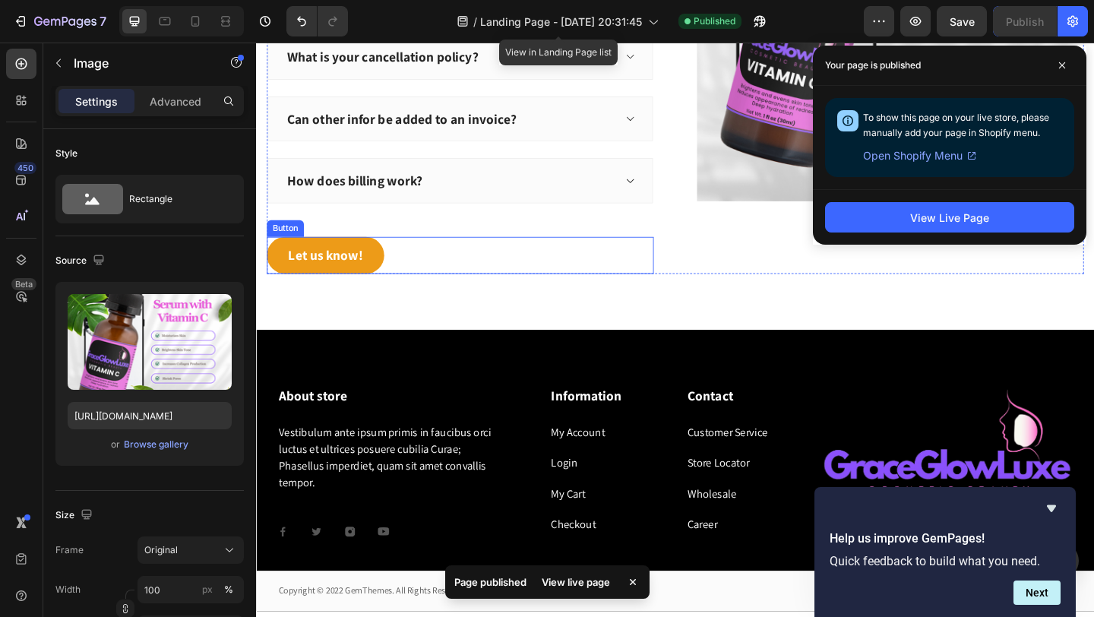
click at [336, 287] on button "Let us know!" at bounding box center [331, 274] width 128 height 40
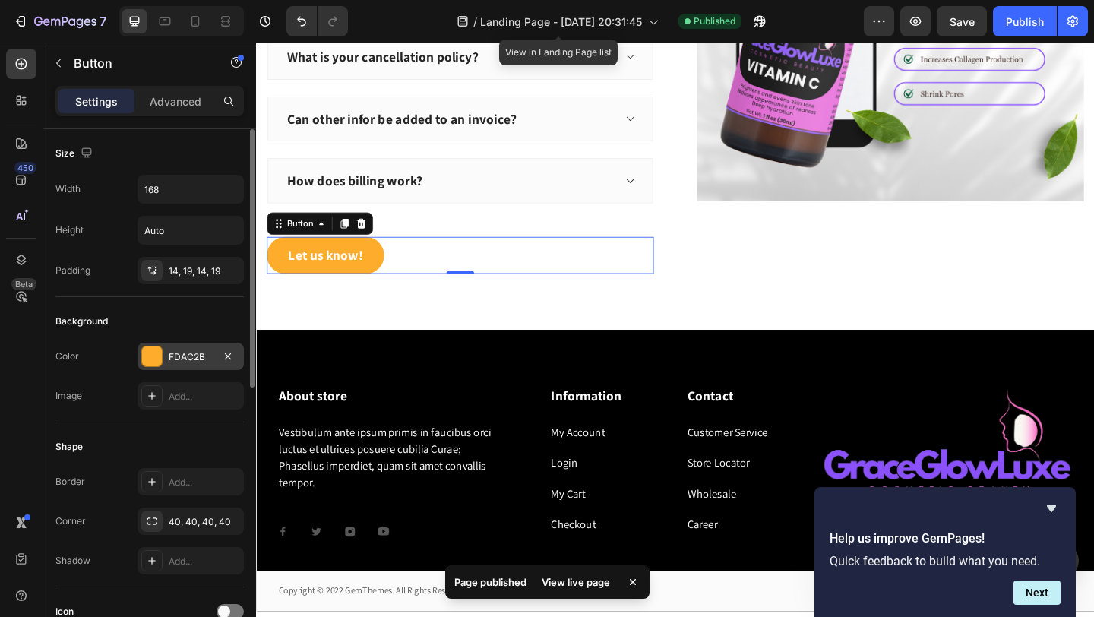
click at [147, 356] on div at bounding box center [152, 356] width 20 height 20
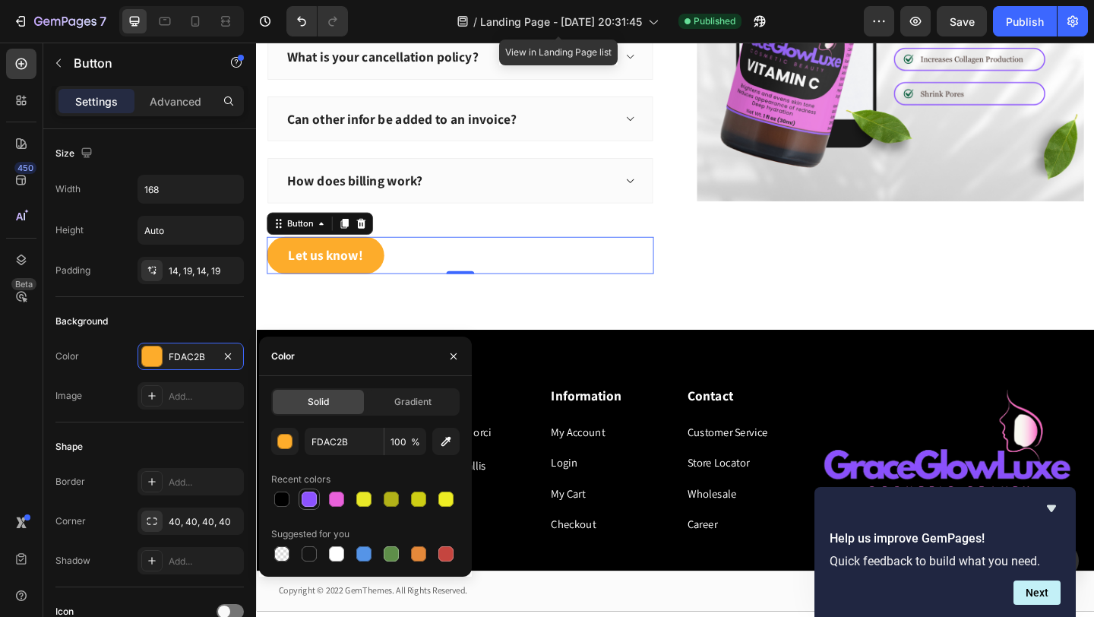
click at [315, 500] on div at bounding box center [309, 499] width 15 height 15
type input "8C52FF"
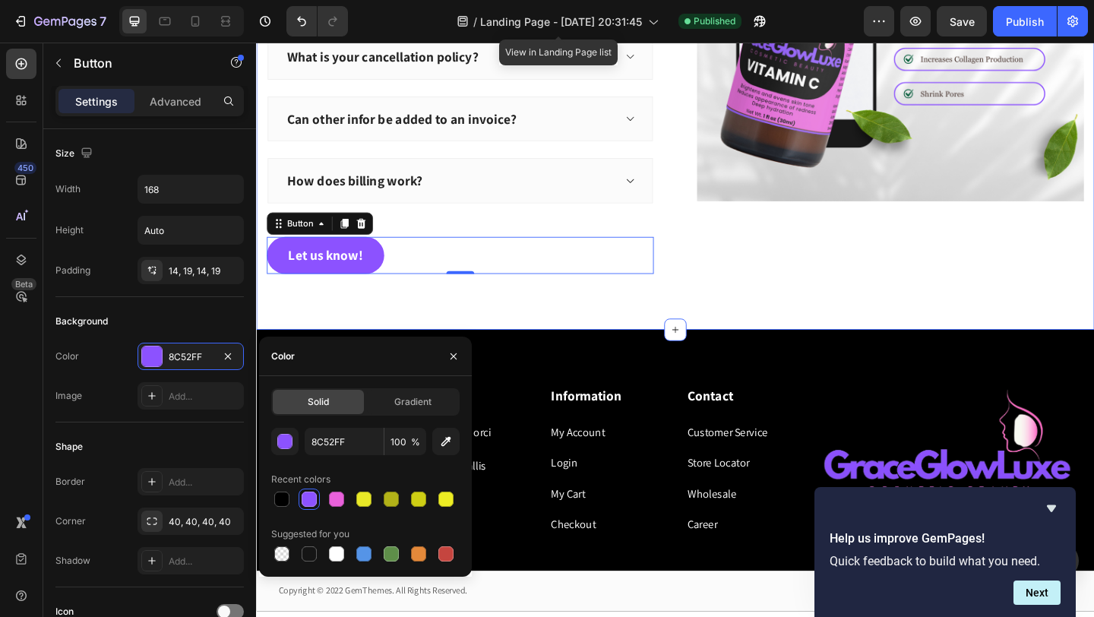
click at [670, 323] on div "Have questions? We have answers! Heading Is there a free trial available? Can I…" at bounding box center [712, 43] width 912 height 621
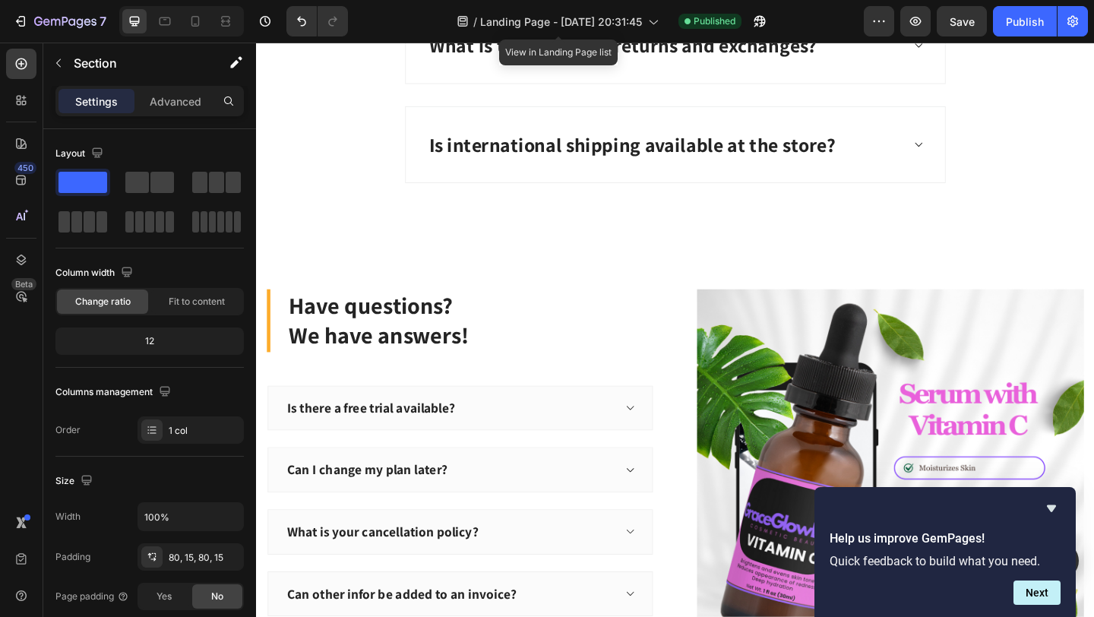
scroll to position [6189, 0]
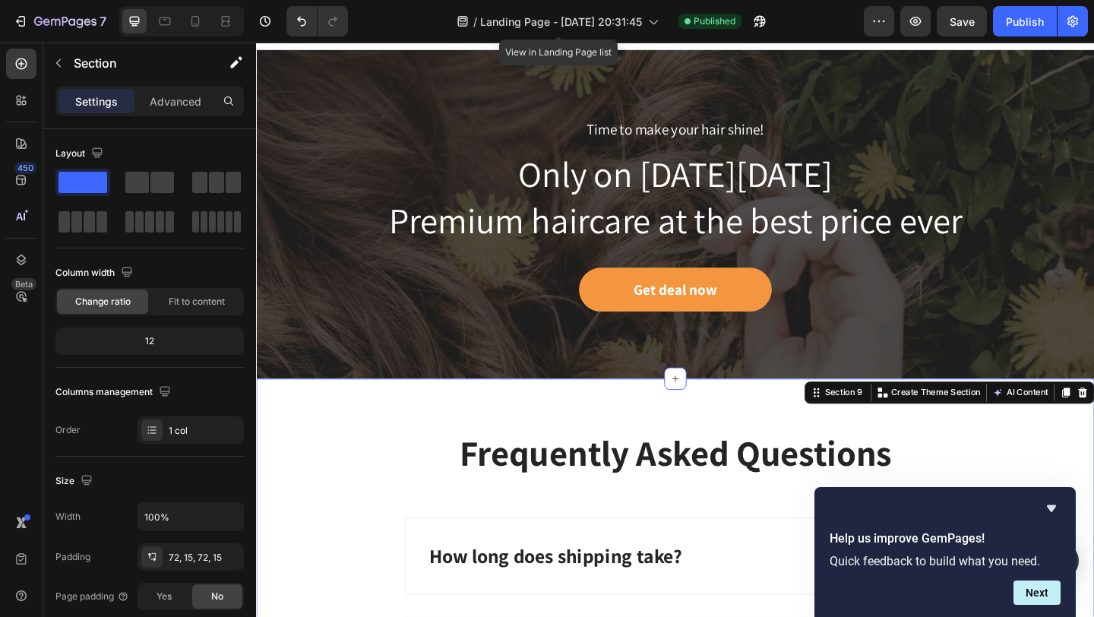
scroll to position [5300, 0]
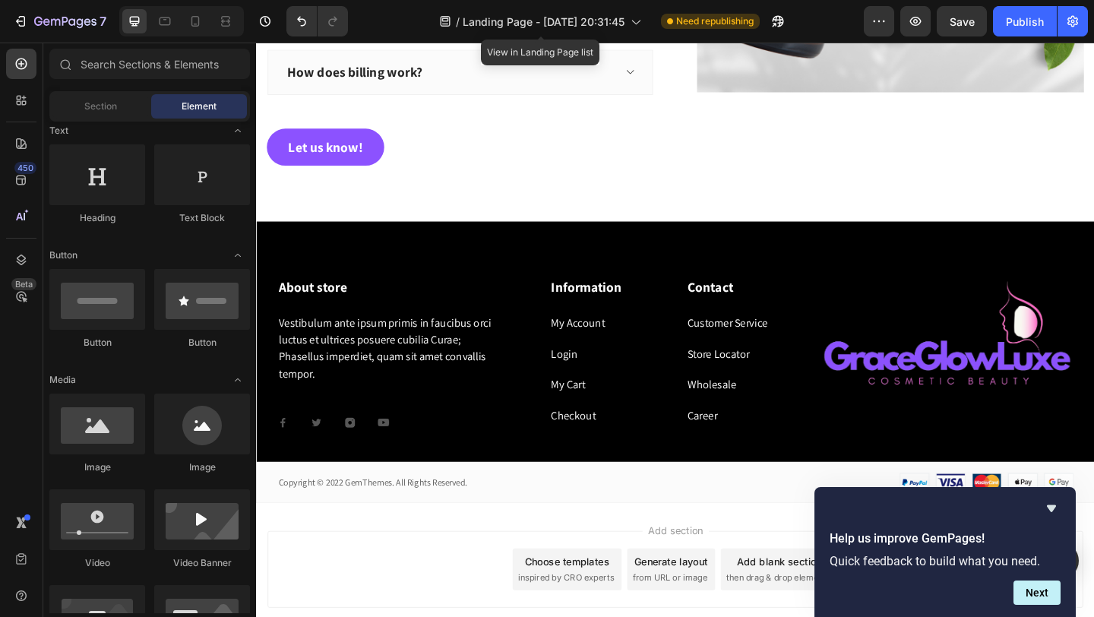
scroll to position [6117, 0]
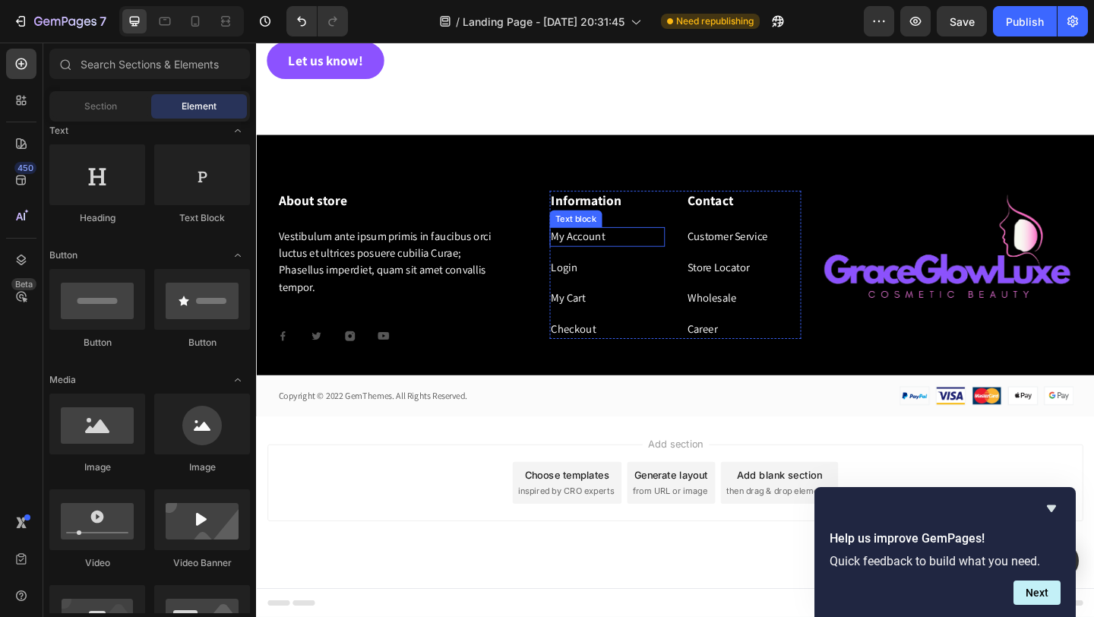
click at [593, 262] on p "My Account" at bounding box center [638, 254] width 122 height 18
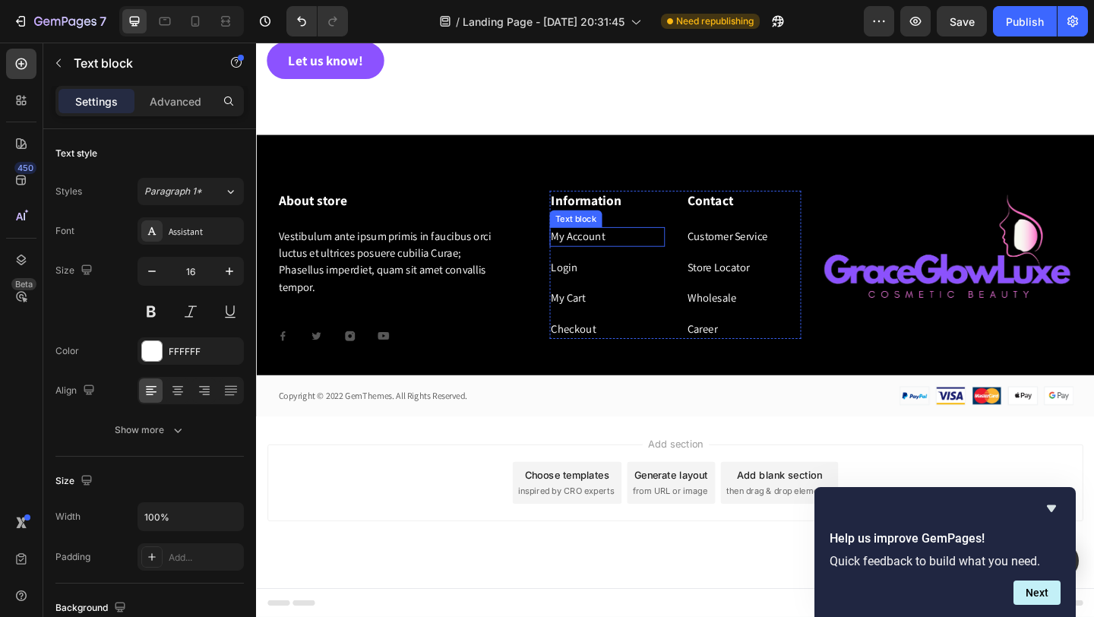
click at [593, 262] on p "My Account" at bounding box center [638, 254] width 122 height 18
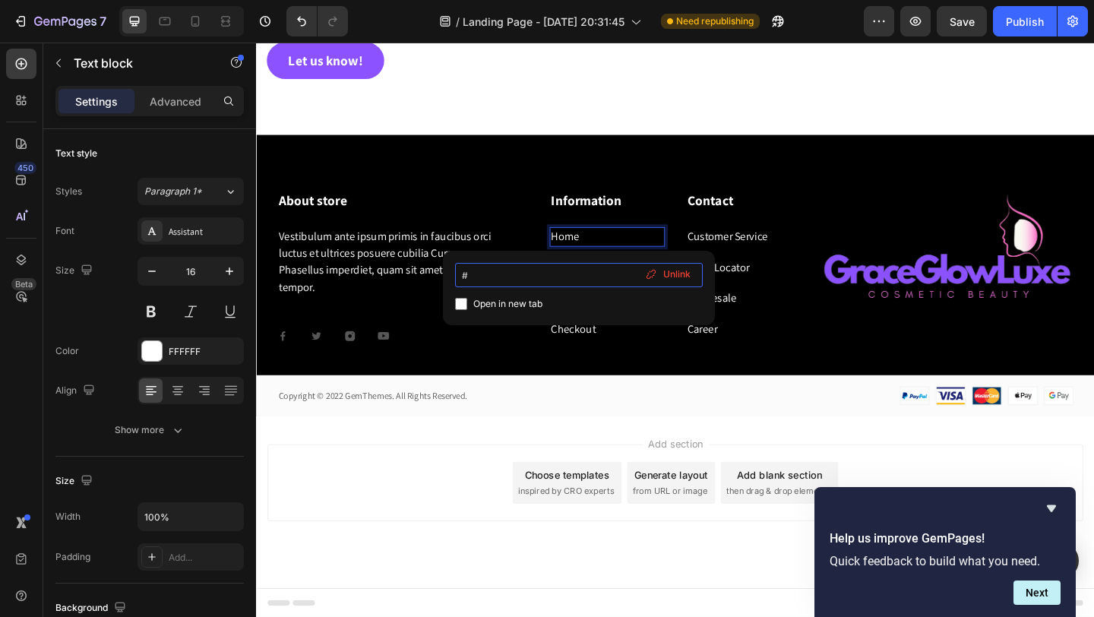
click at [542, 277] on input "#" at bounding box center [579, 275] width 248 height 24
type input "#https://dsglpdq6uj7dqh43-62156865599.shopifypreview.com/"
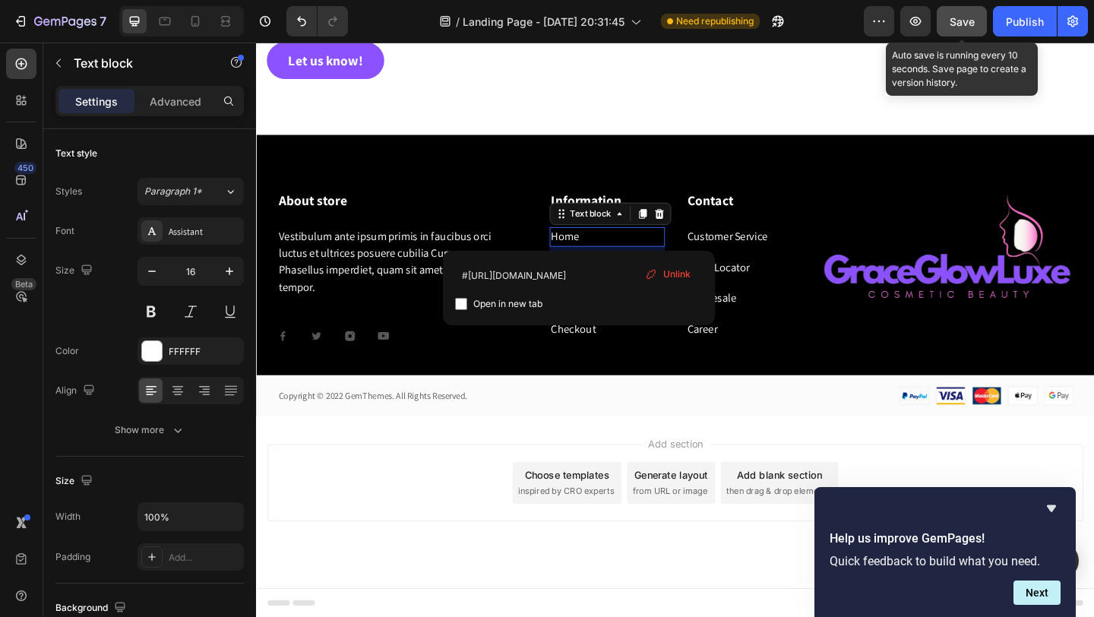
click at [967, 24] on span "Save" at bounding box center [962, 21] width 25 height 13
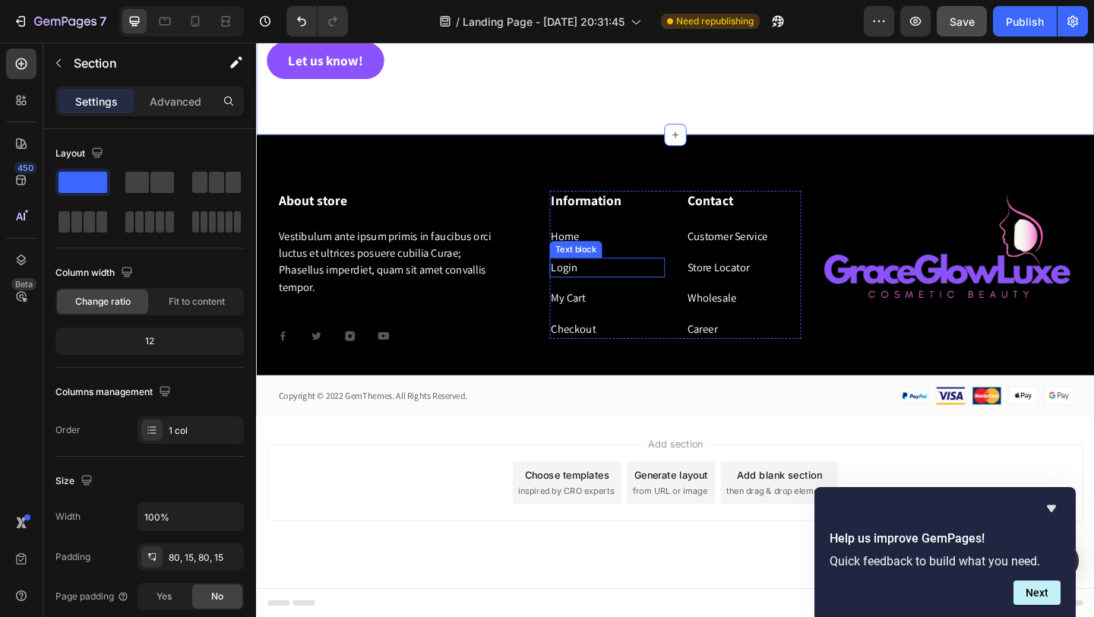
click at [599, 257] on link "Home" at bounding box center [592, 253] width 30 height 16
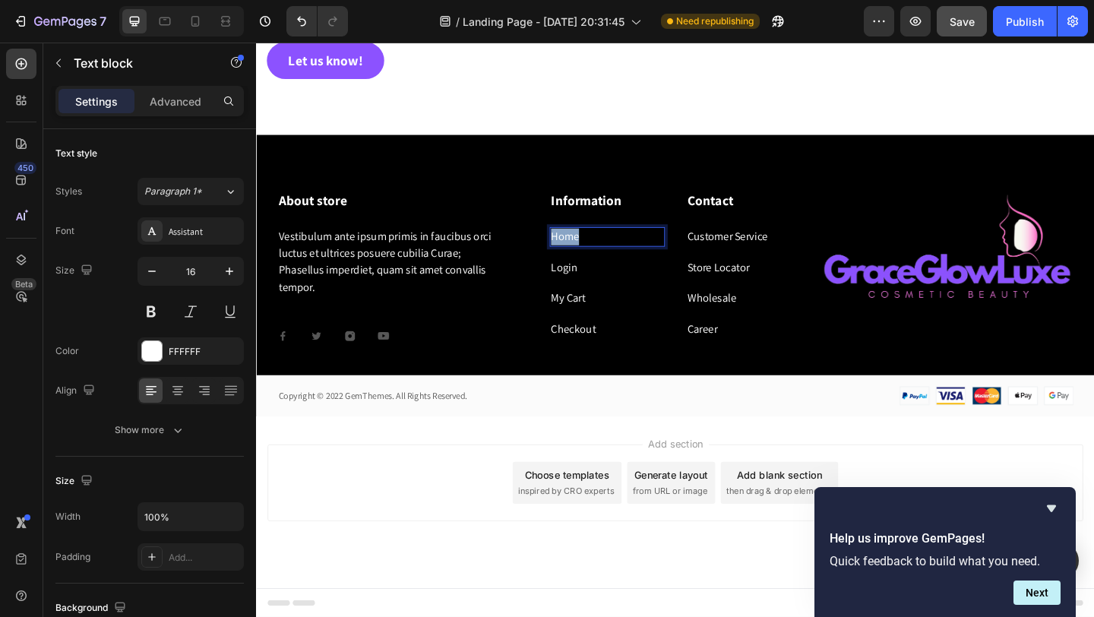
click at [599, 257] on link "Home" at bounding box center [592, 253] width 30 height 16
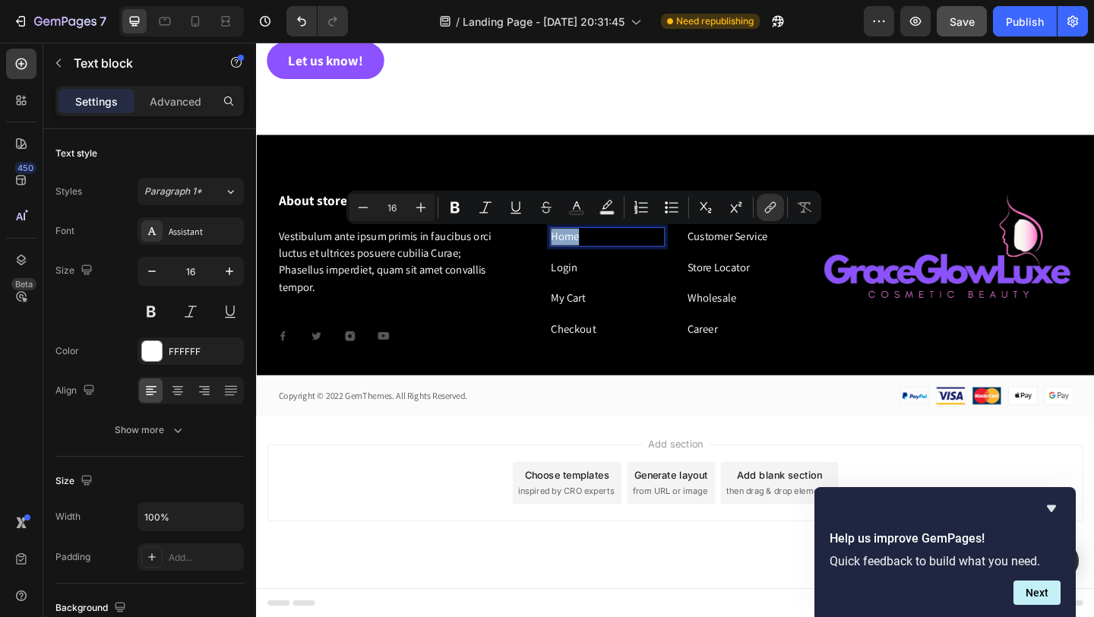
click at [617, 255] on p "Home" at bounding box center [638, 254] width 122 height 18
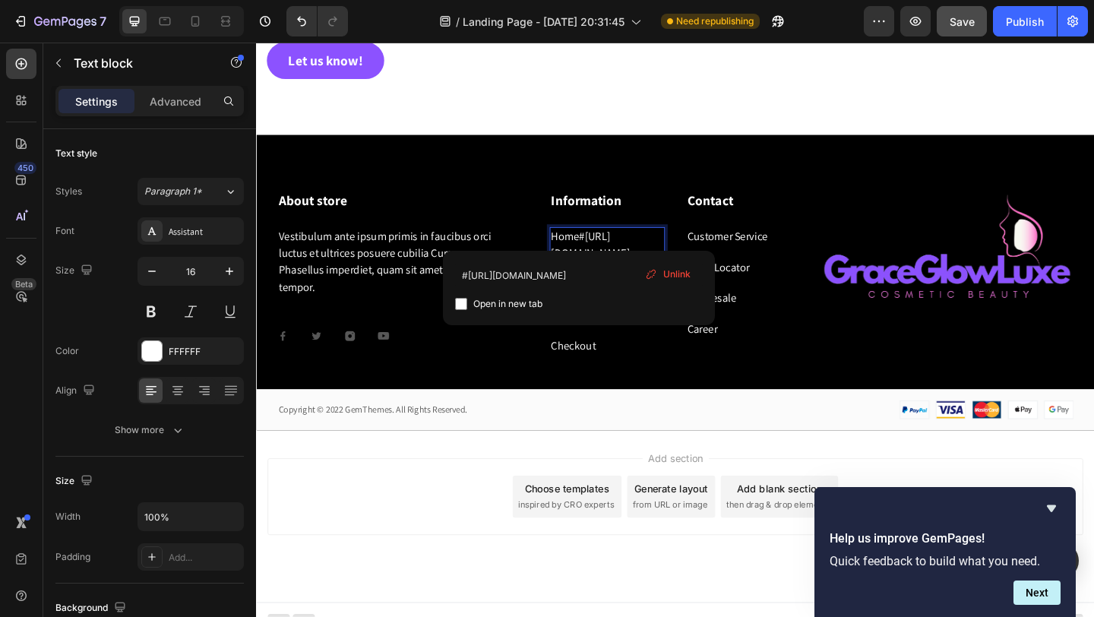
click at [617, 255] on p "Home#https://dsglpdq6uj7dqh43-62156865599.shopifypreview.com/" at bounding box center [638, 263] width 122 height 36
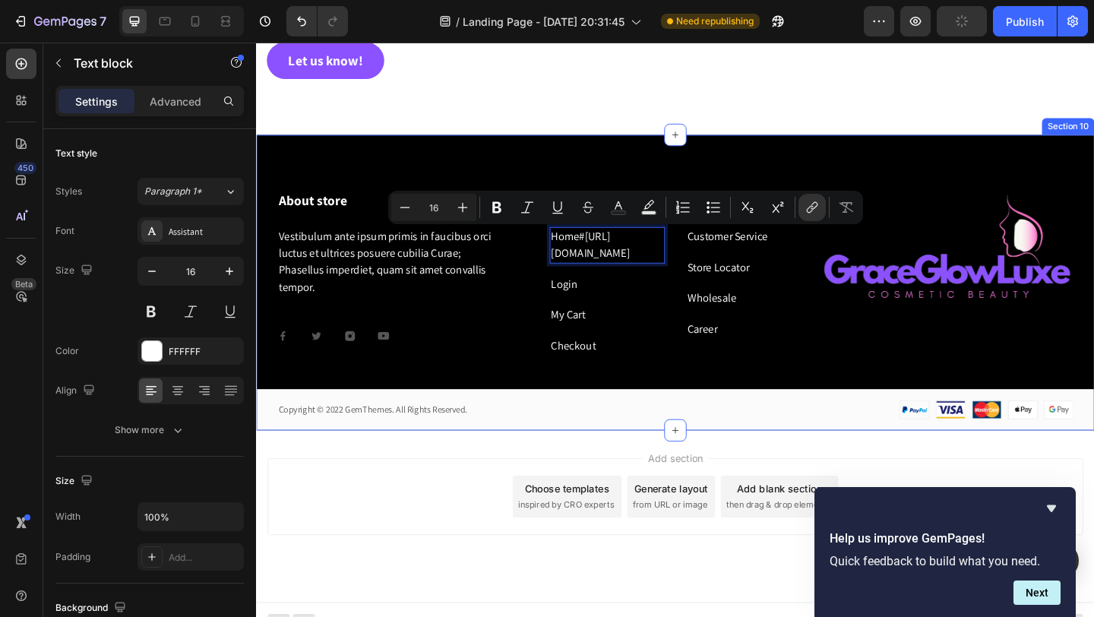
click at [621, 174] on div "About store Heading Vestibulum ante ipsum primis in faucibus orci luctus et ult…" at bounding box center [712, 303] width 912 height 321
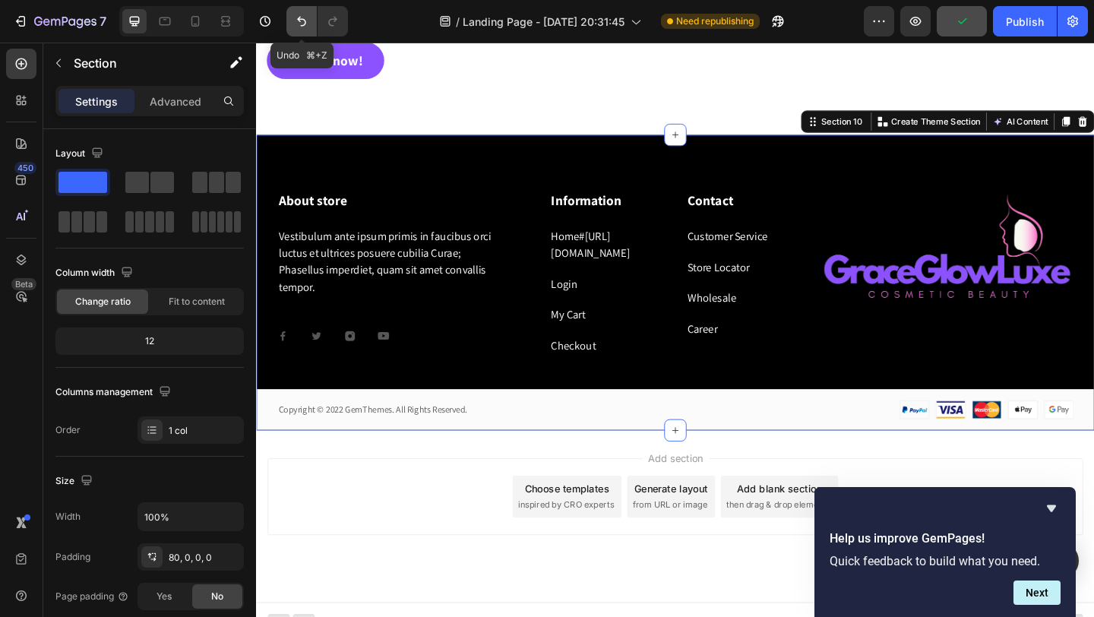
click at [305, 24] on icon "Undo/Redo" at bounding box center [301, 22] width 9 height 10
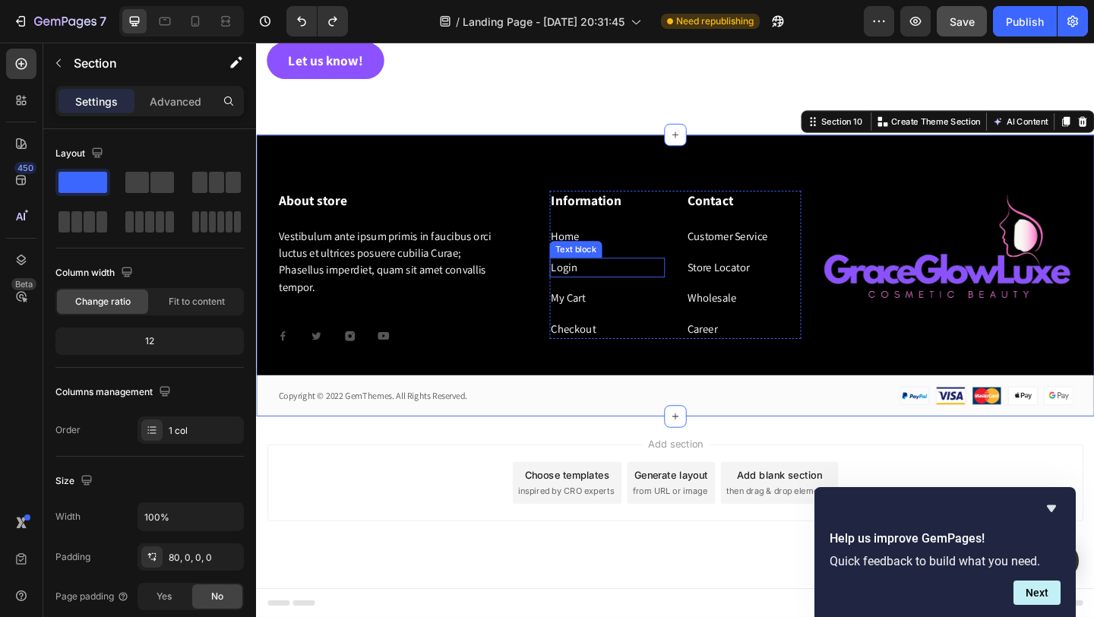
click at [600, 289] on link "Login" at bounding box center [591, 287] width 29 height 16
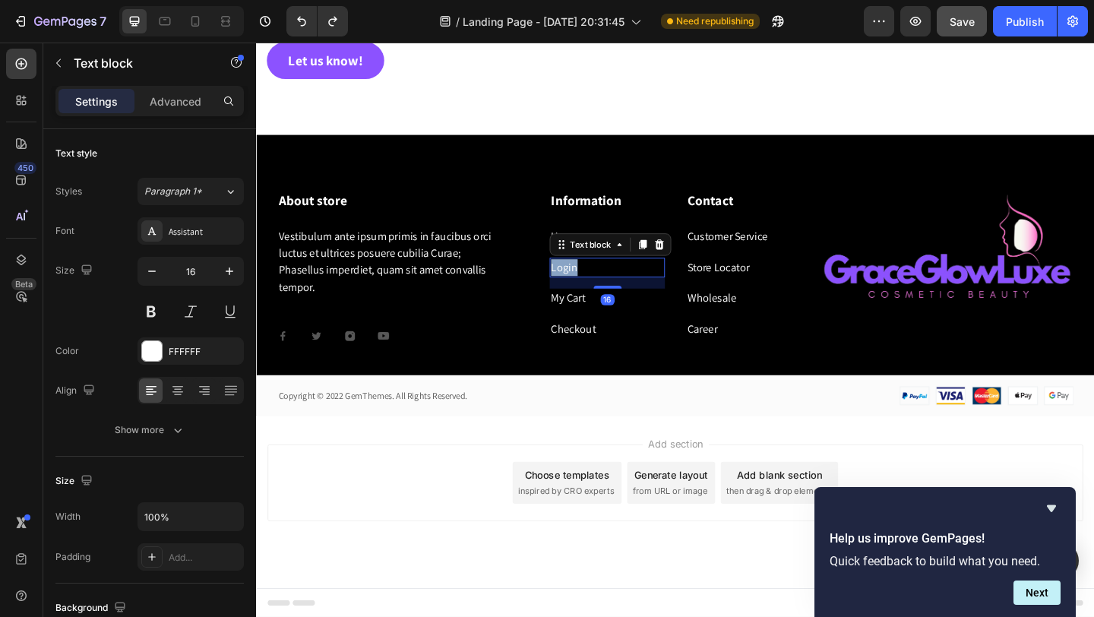
click at [600, 289] on link "Login" at bounding box center [591, 287] width 29 height 16
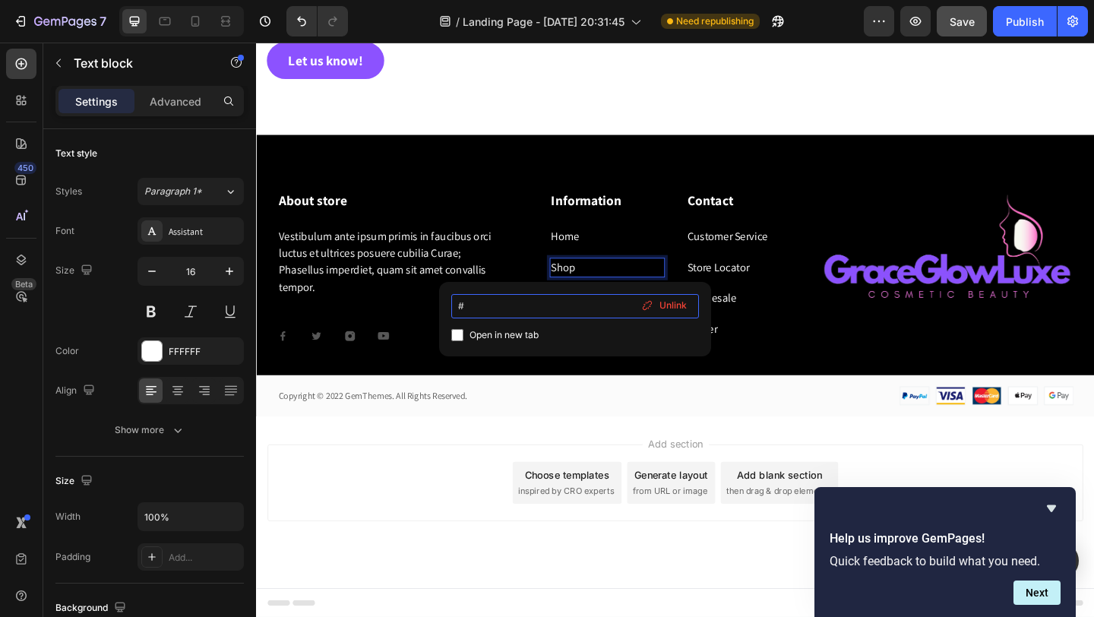
click at [519, 311] on input "#" at bounding box center [575, 306] width 248 height 24
type input "#https://graceglowluxe.com/collections/all"
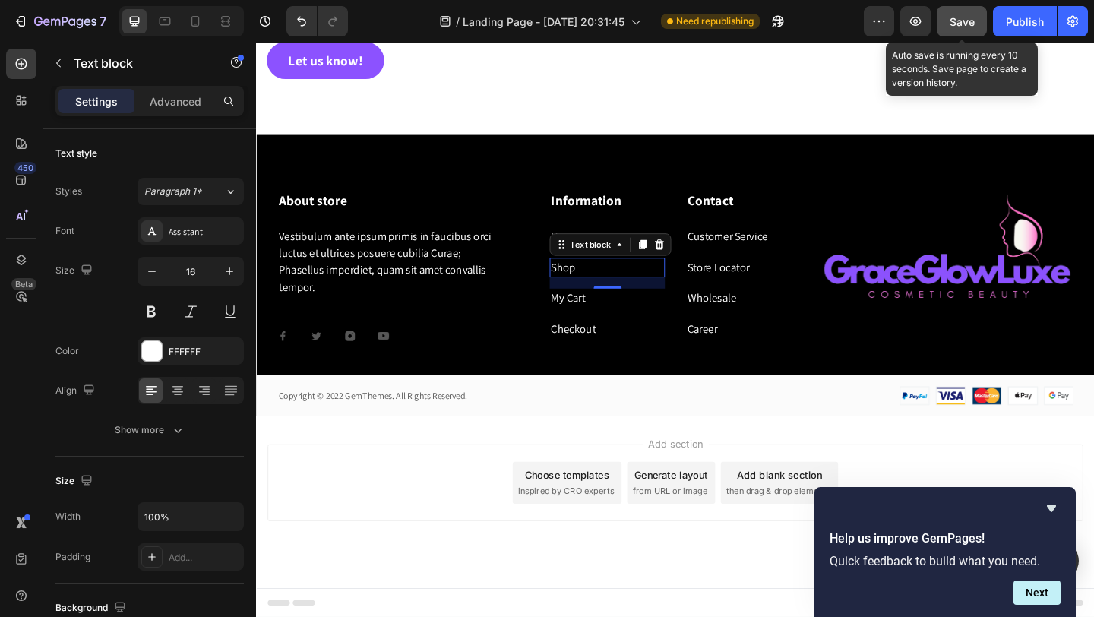
click at [968, 27] on div "Save" at bounding box center [962, 22] width 25 height 16
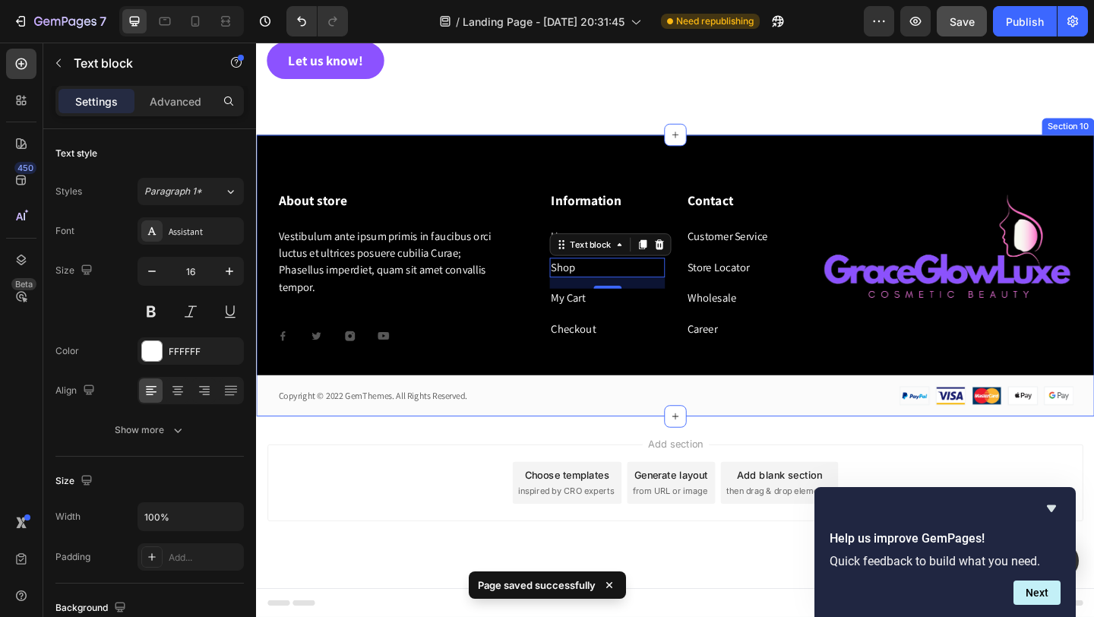
click at [810, 181] on div "About store Heading Vestibulum ante ipsum primis in faucibus orci luctus et ult…" at bounding box center [712, 296] width 912 height 306
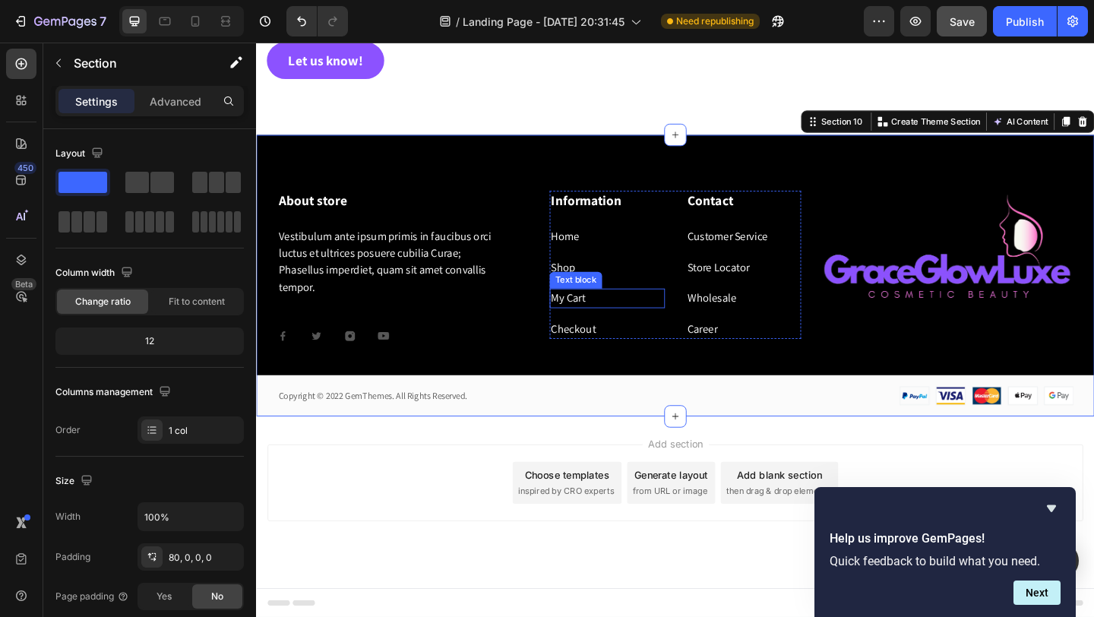
click at [600, 322] on link "My Cart" at bounding box center [595, 320] width 37 height 16
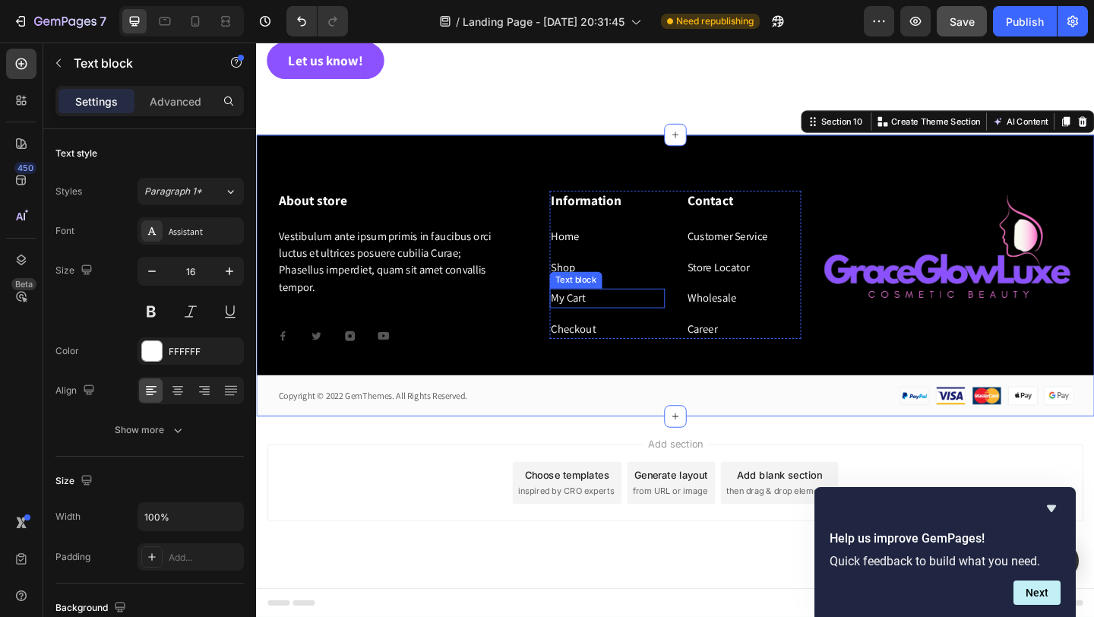
click at [600, 322] on link "My Cart" at bounding box center [595, 320] width 37 height 16
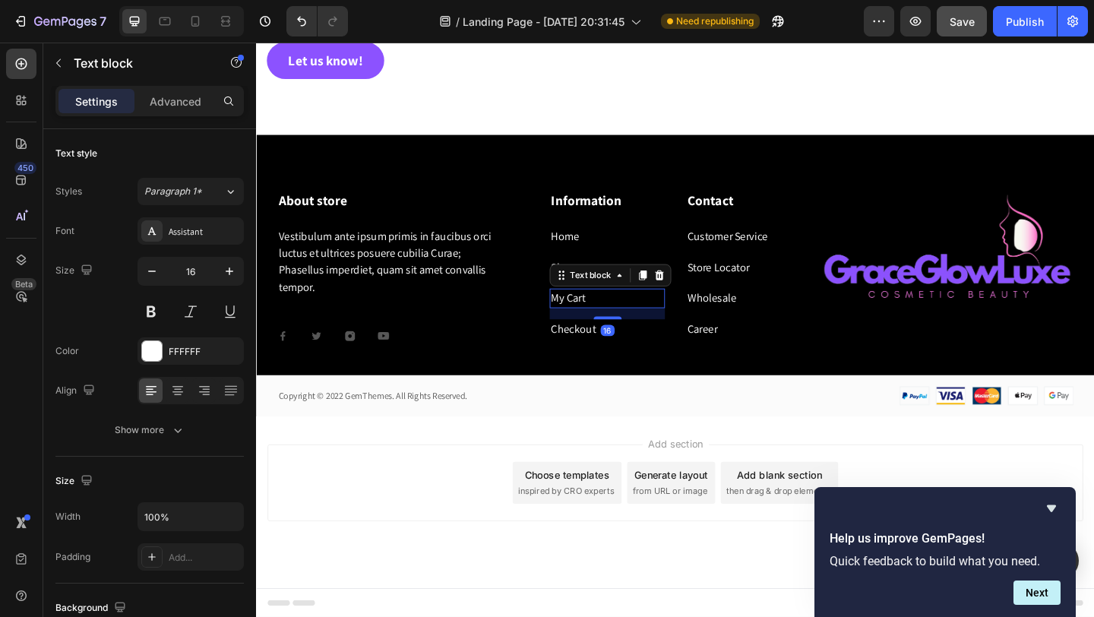
click at [600, 322] on link "My Cart" at bounding box center [595, 320] width 37 height 16
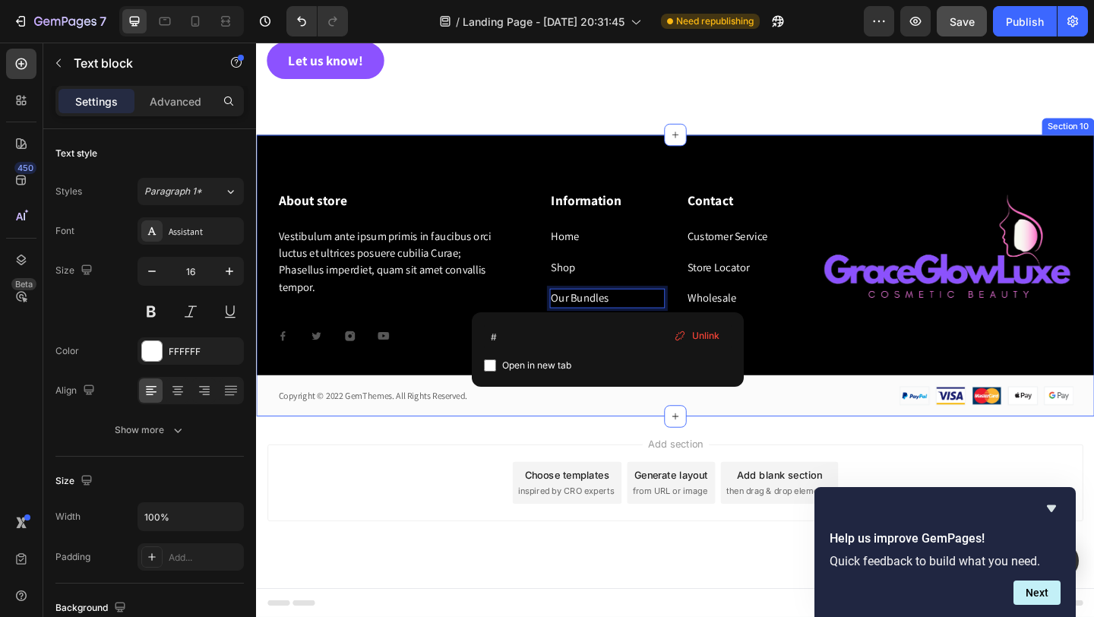
click at [765, 153] on div "About store Heading Vestibulum ante ipsum primis in faucibus orci luctus et ult…" at bounding box center [712, 296] width 912 height 306
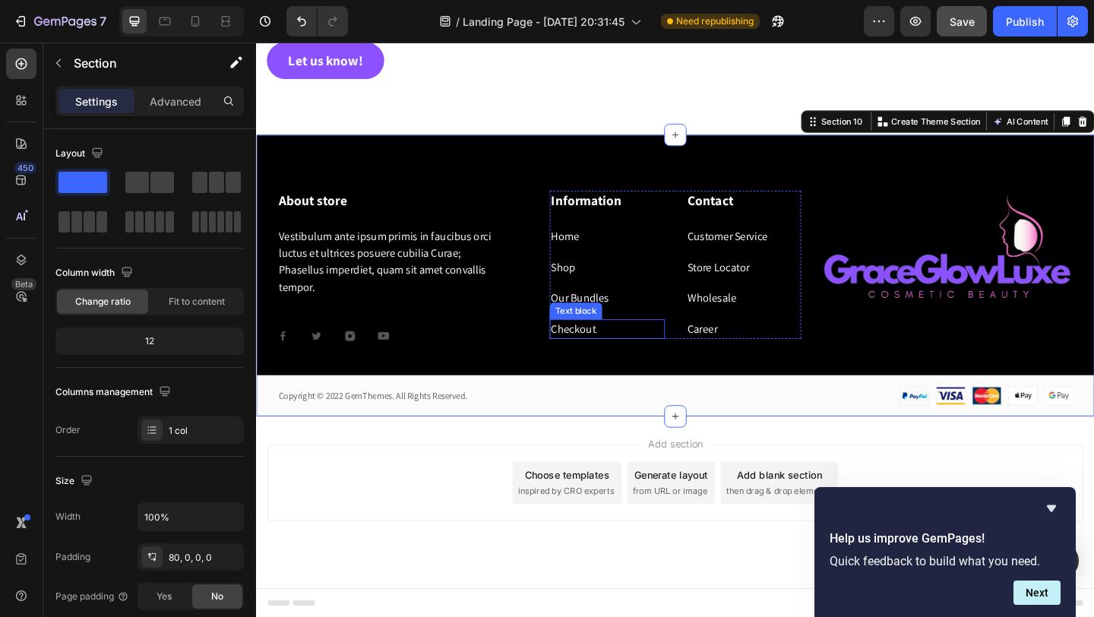
click at [599, 357] on link "Checkout" at bounding box center [601, 354] width 49 height 16
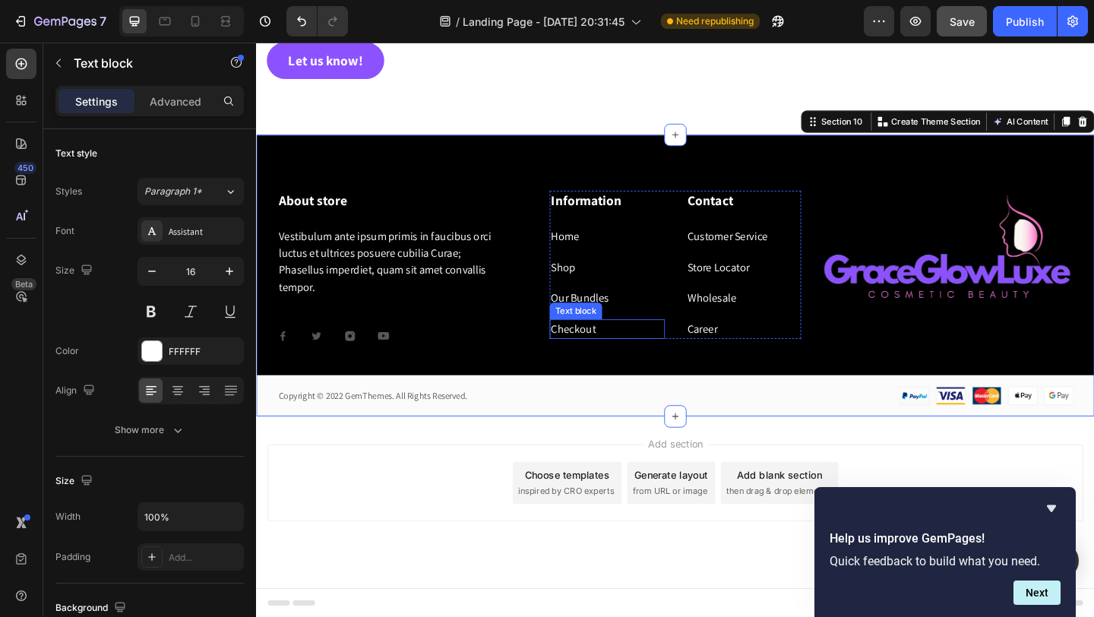
click at [599, 357] on link "Checkout" at bounding box center [601, 354] width 49 height 16
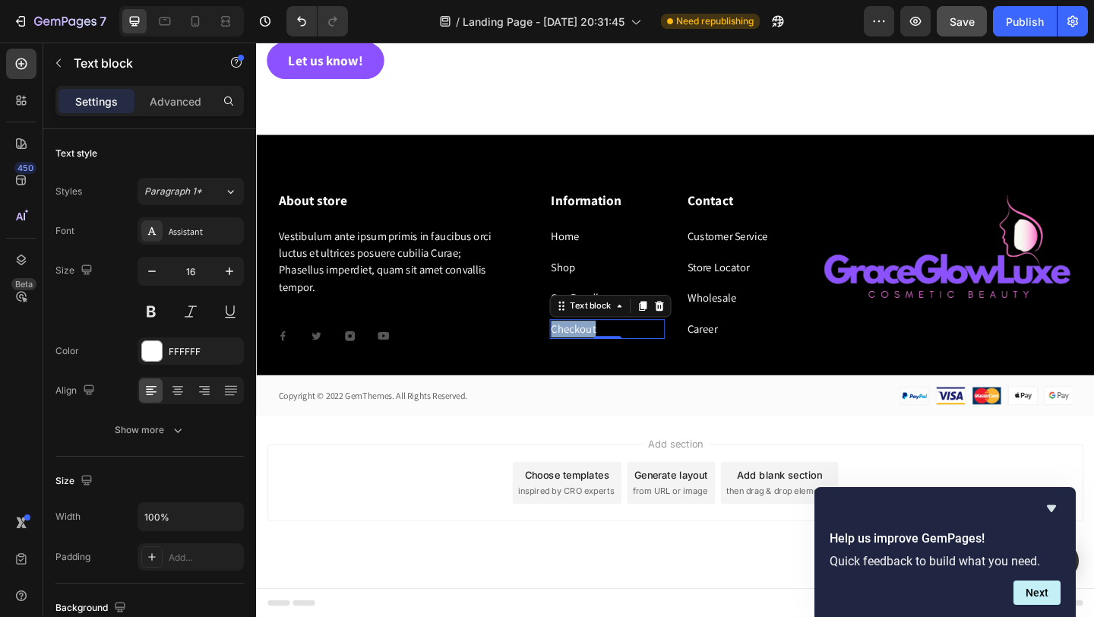
click at [599, 357] on link "Checkout" at bounding box center [601, 354] width 49 height 16
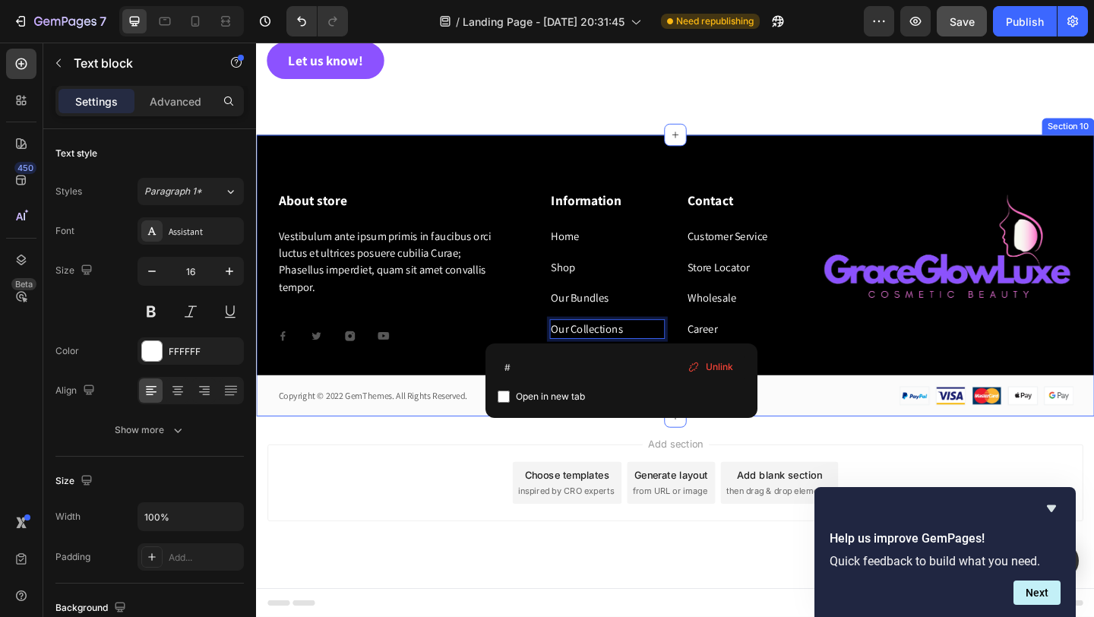
click at [707, 174] on div "About store Heading Vestibulum ante ipsum primis in faucibus orci luctus et ult…" at bounding box center [712, 296] width 912 height 306
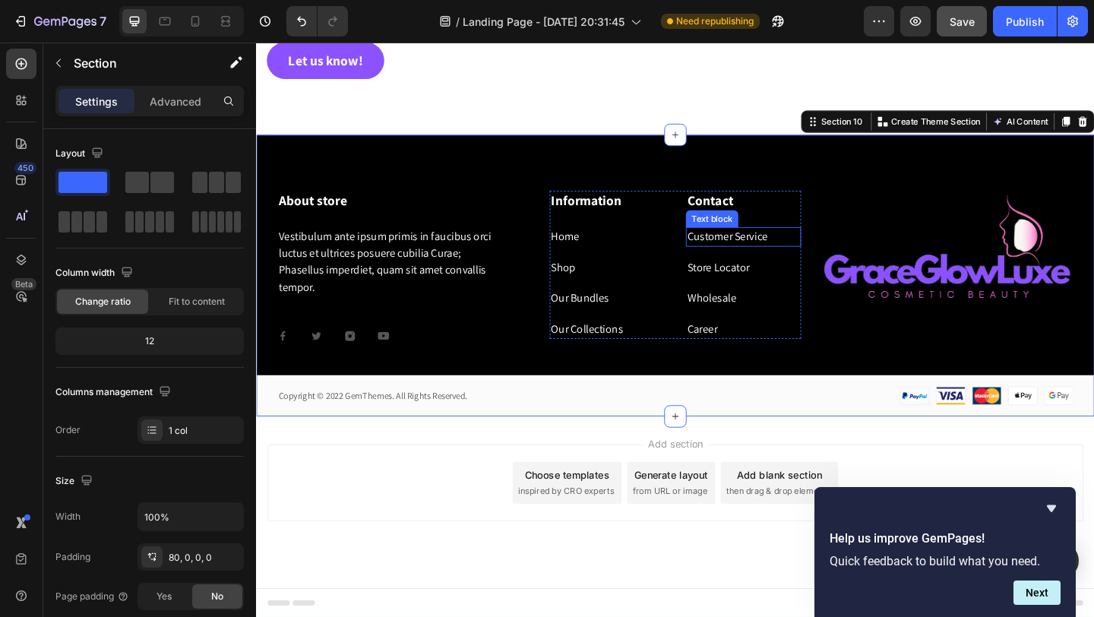
click at [757, 258] on link "Customer Service" at bounding box center [768, 253] width 87 height 16
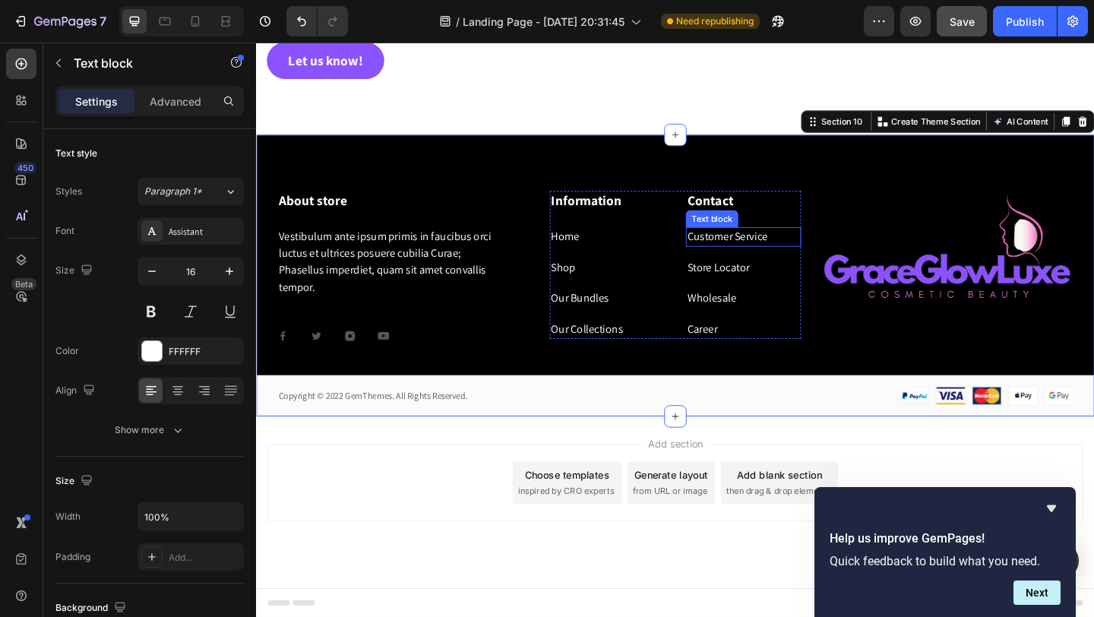
click at [757, 258] on link "Customer Service" at bounding box center [768, 253] width 87 height 16
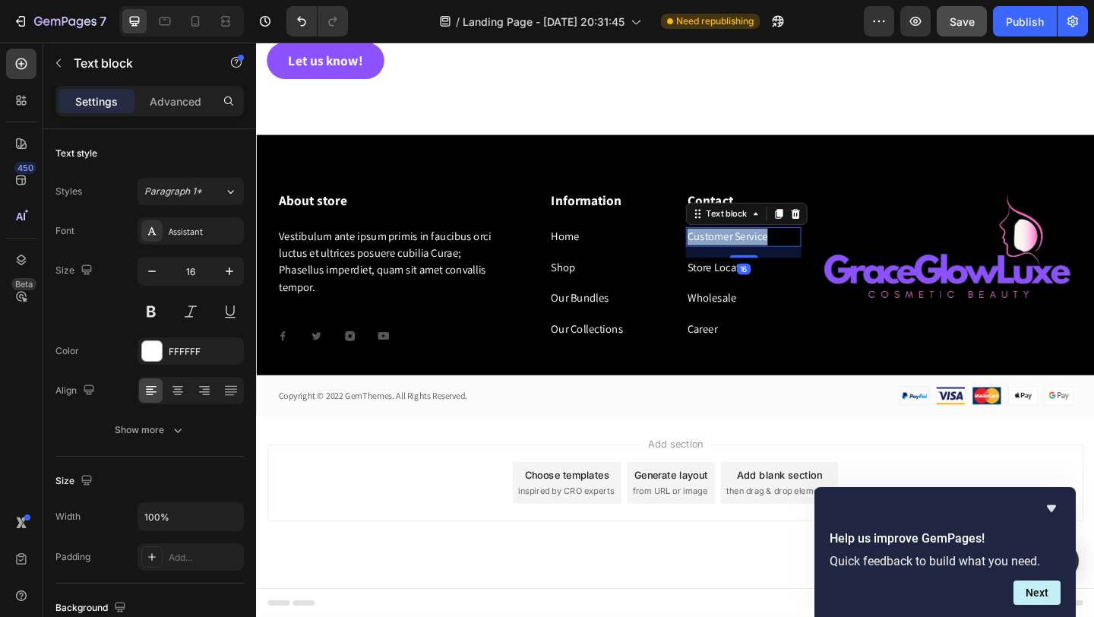
click at [757, 258] on link "Customer Service" at bounding box center [768, 253] width 87 height 16
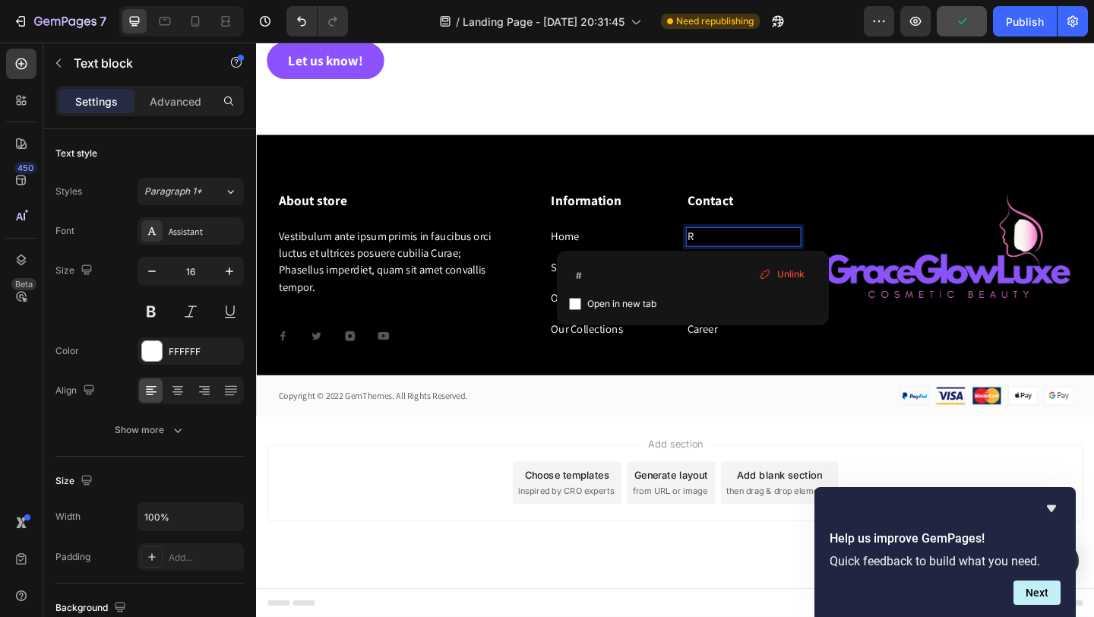
click at [754, 250] on p "R ⁠⁠⁠⁠⁠⁠⁠" at bounding box center [786, 254] width 122 height 18
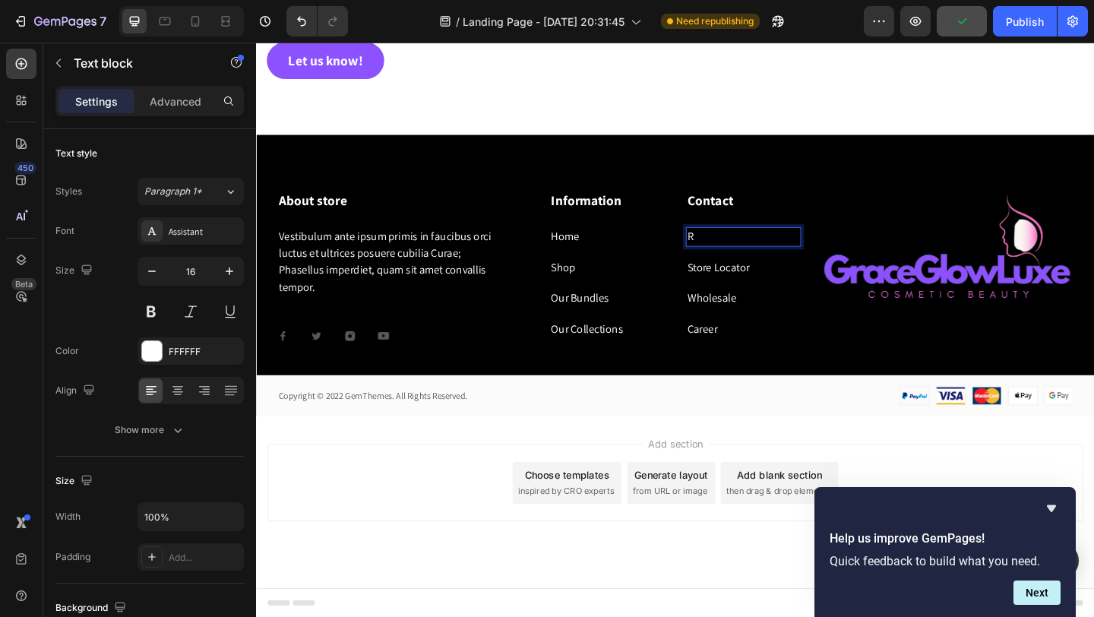
click at [754, 250] on p "R ⁠⁠⁠⁠⁠⁠⁠" at bounding box center [786, 254] width 122 height 18
click at [754, 250] on p "R" at bounding box center [786, 254] width 122 height 18
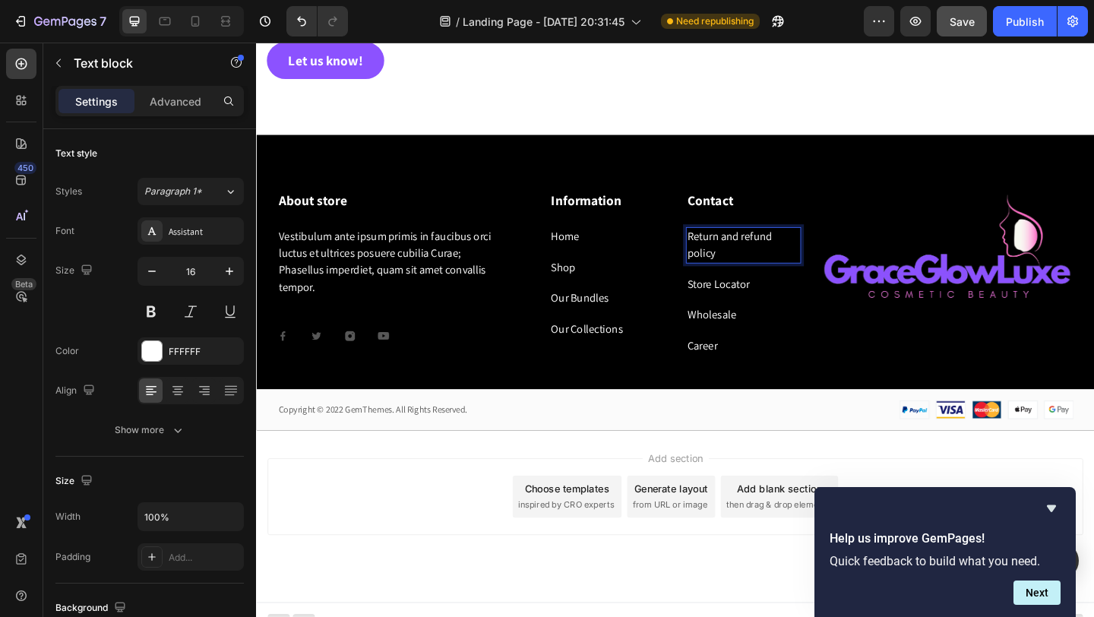
click at [804, 260] on p "Return and refund policy" at bounding box center [786, 263] width 122 height 36
click at [783, 267] on p "Return and refund policy" at bounding box center [786, 263] width 122 height 36
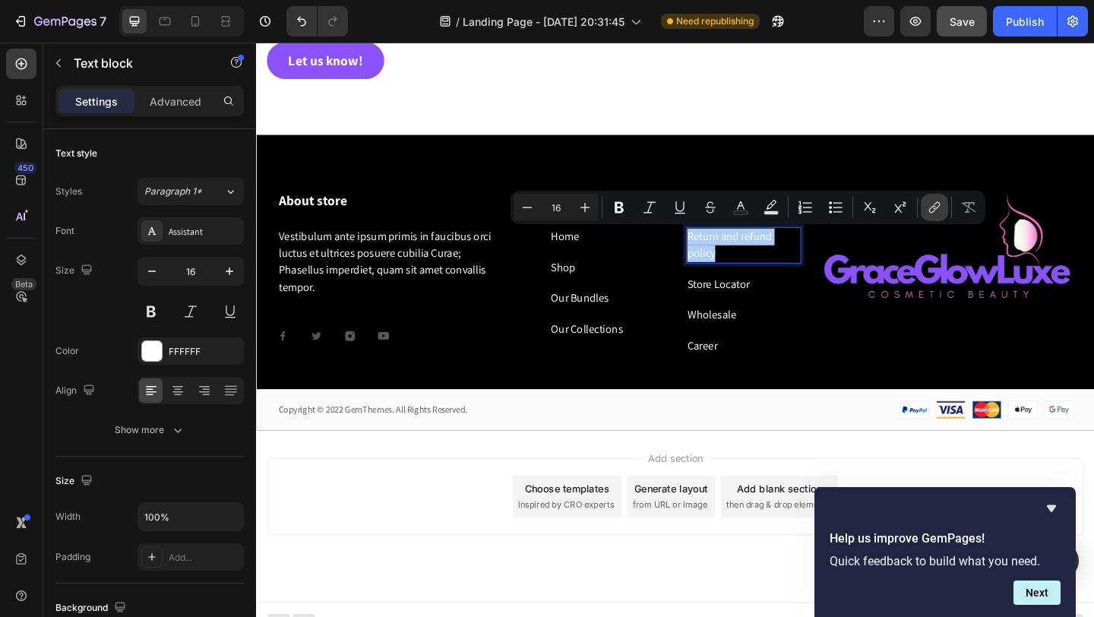
click at [934, 209] on icon "Editor contextual toolbar" at bounding box center [936, 206] width 7 height 8
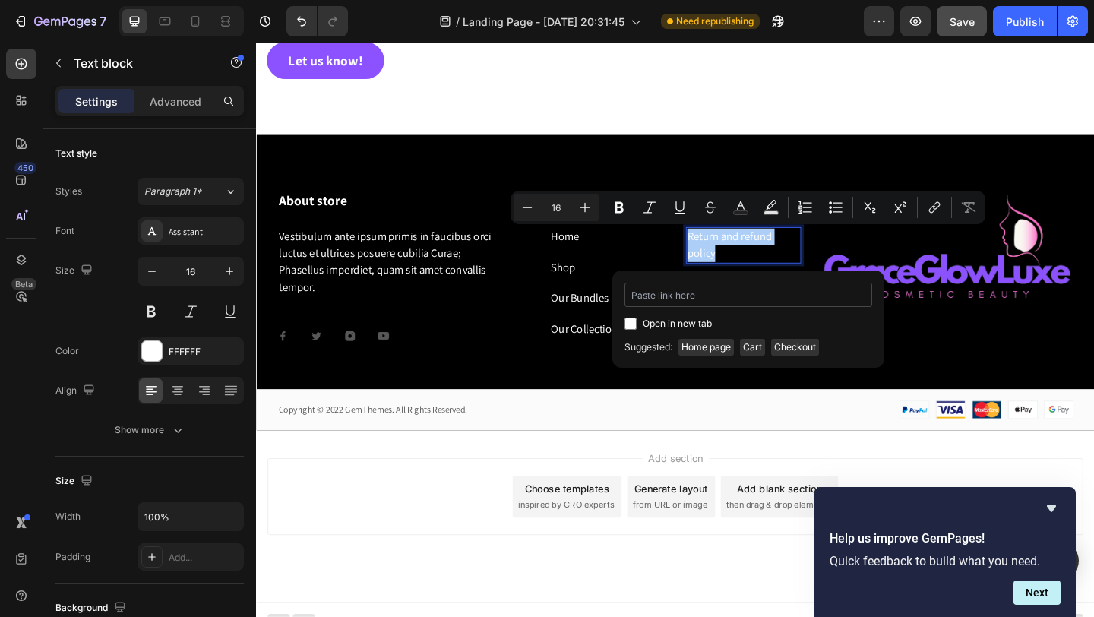
click at [701, 295] on input "Editor contextual toolbar" at bounding box center [749, 295] width 248 height 24
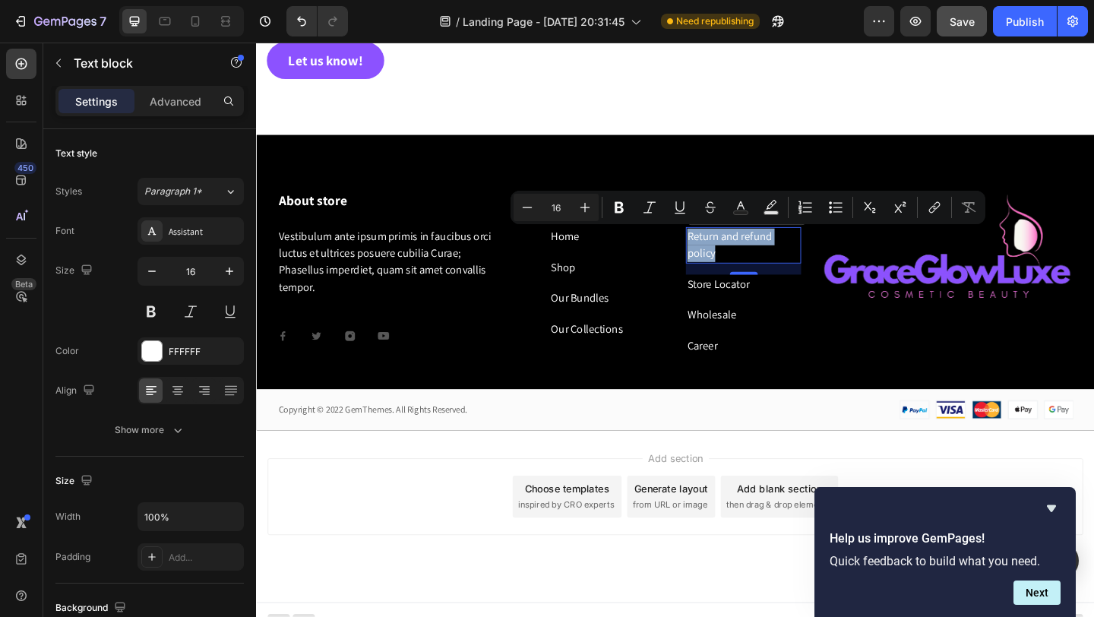
click at [783, 271] on p "Return and refund policy" at bounding box center [786, 263] width 122 height 36
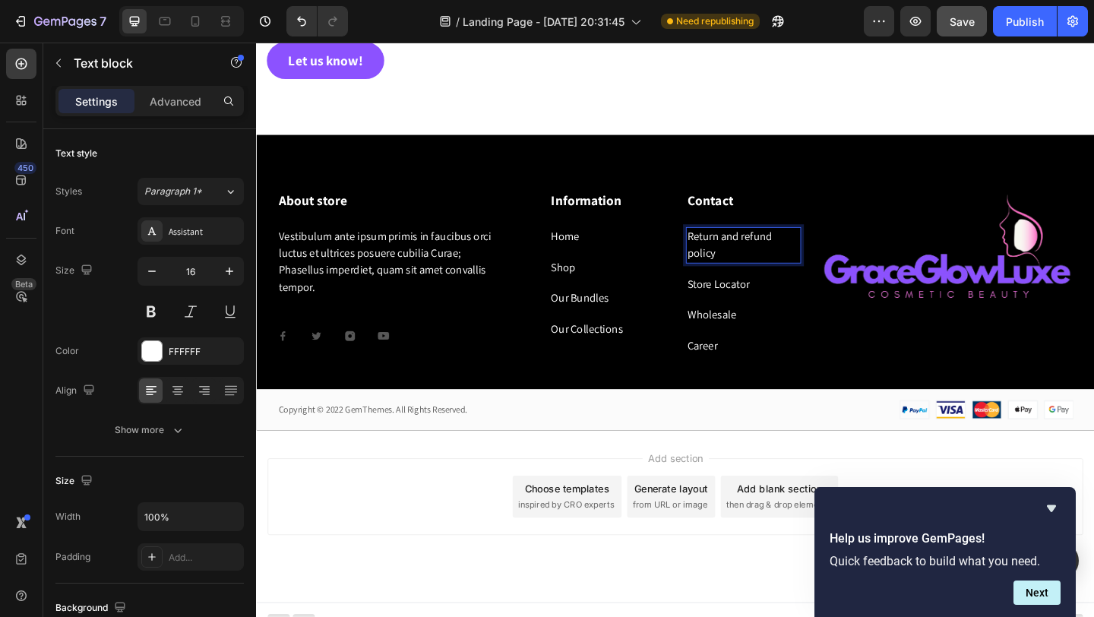
click at [783, 271] on p "Return and refund policy" at bounding box center [786, 263] width 122 height 36
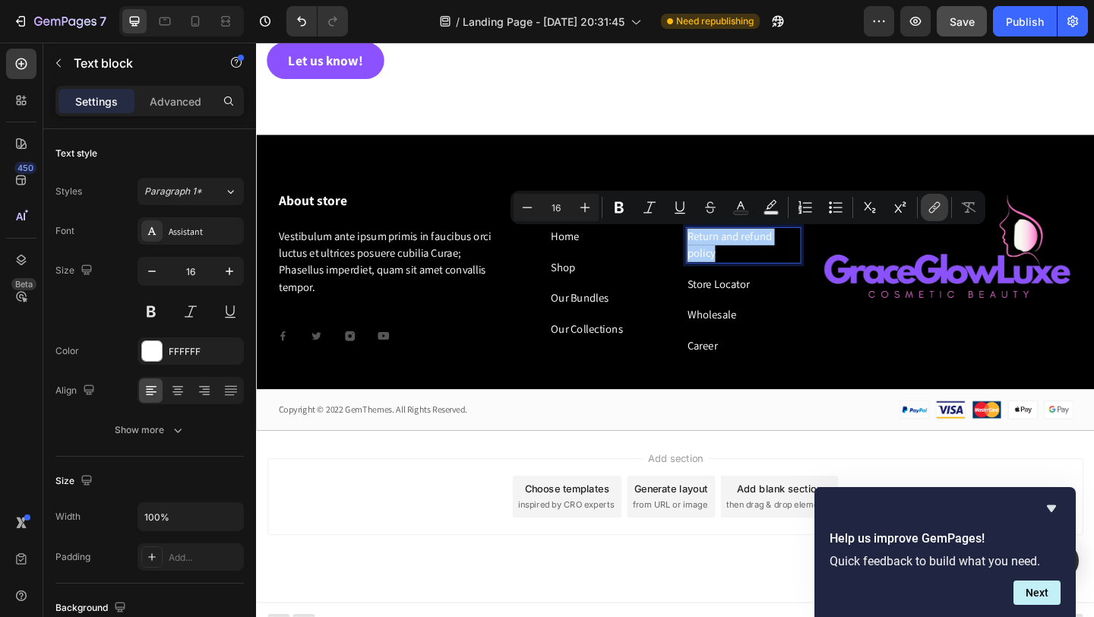
click at [941, 207] on icon "Editor contextual toolbar" at bounding box center [934, 207] width 15 height 15
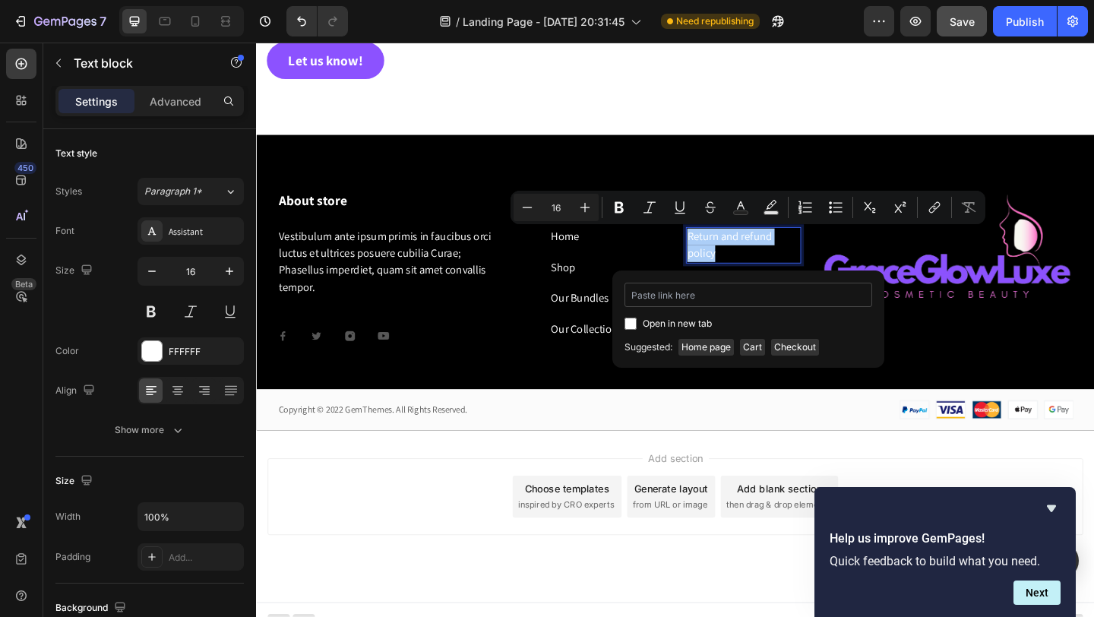
click at [741, 299] on input "Editor contextual toolbar" at bounding box center [749, 295] width 248 height 24
type input "https://graceglowluxe.com/pages/return-and-refund-policy"
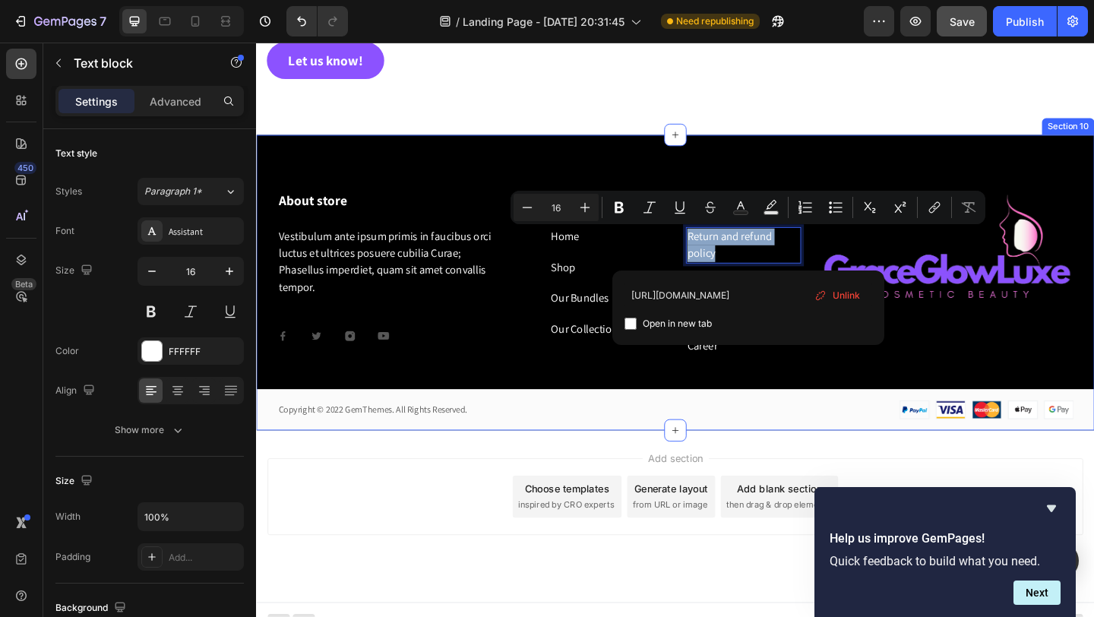
click at [802, 172] on div "About store Heading Vestibulum ante ipsum primis in faucibus orci luctus et ult…" at bounding box center [712, 303] width 912 height 321
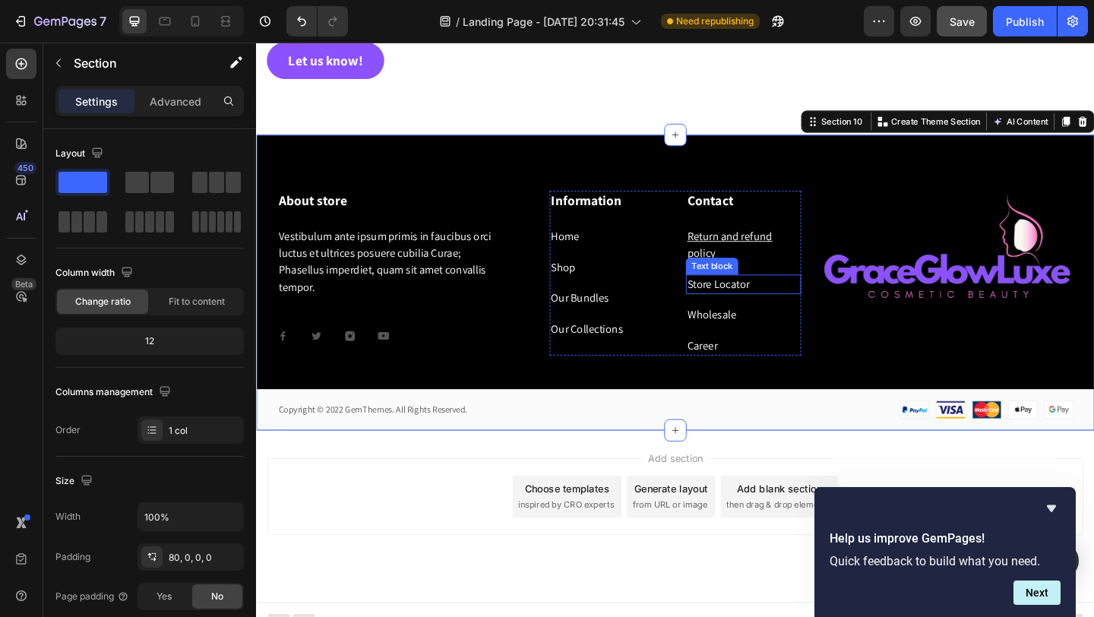
click at [745, 305] on link "Store Locator" at bounding box center [759, 305] width 68 height 16
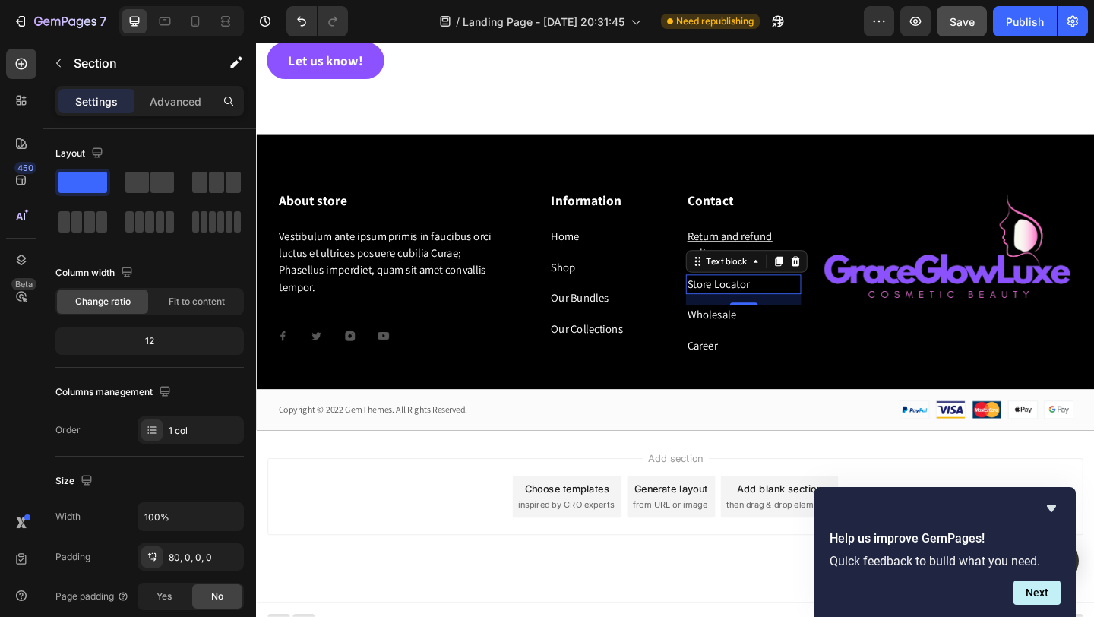
click at [745, 305] on link "Store Locator" at bounding box center [759, 305] width 68 height 16
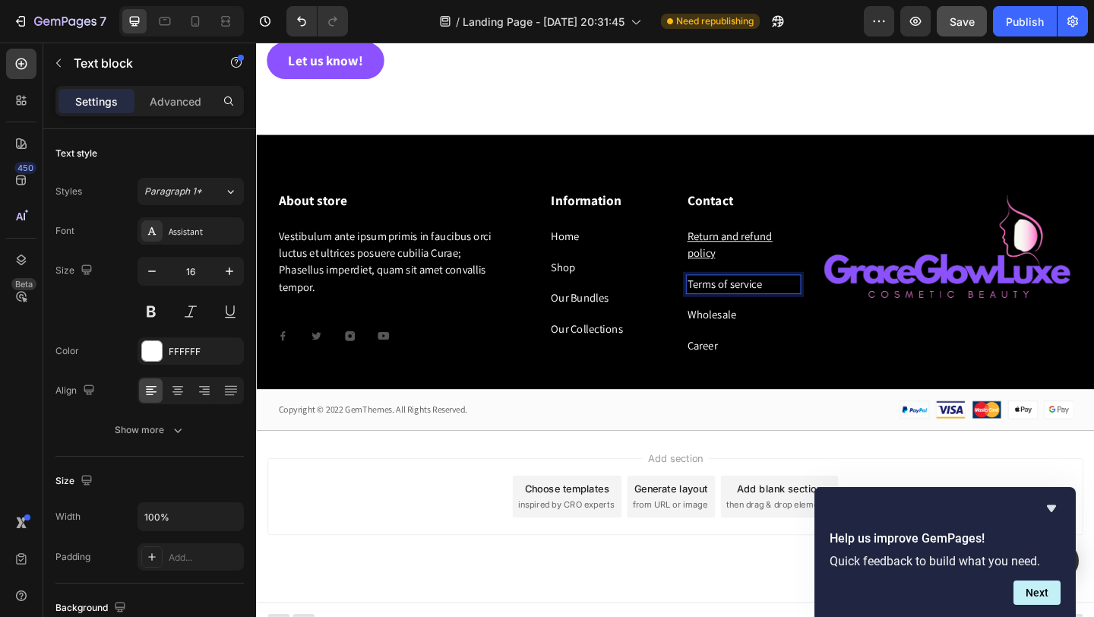
click at [805, 310] on p "Terms of service" at bounding box center [786, 305] width 122 height 18
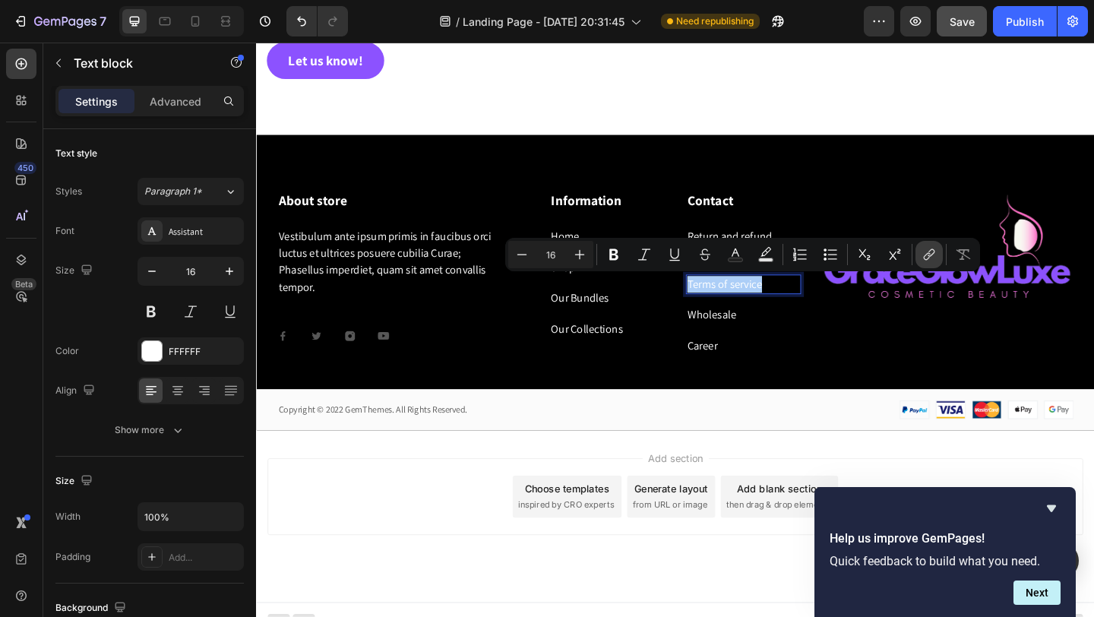
click at [935, 251] on icon "Editor contextual toolbar" at bounding box center [929, 254] width 15 height 15
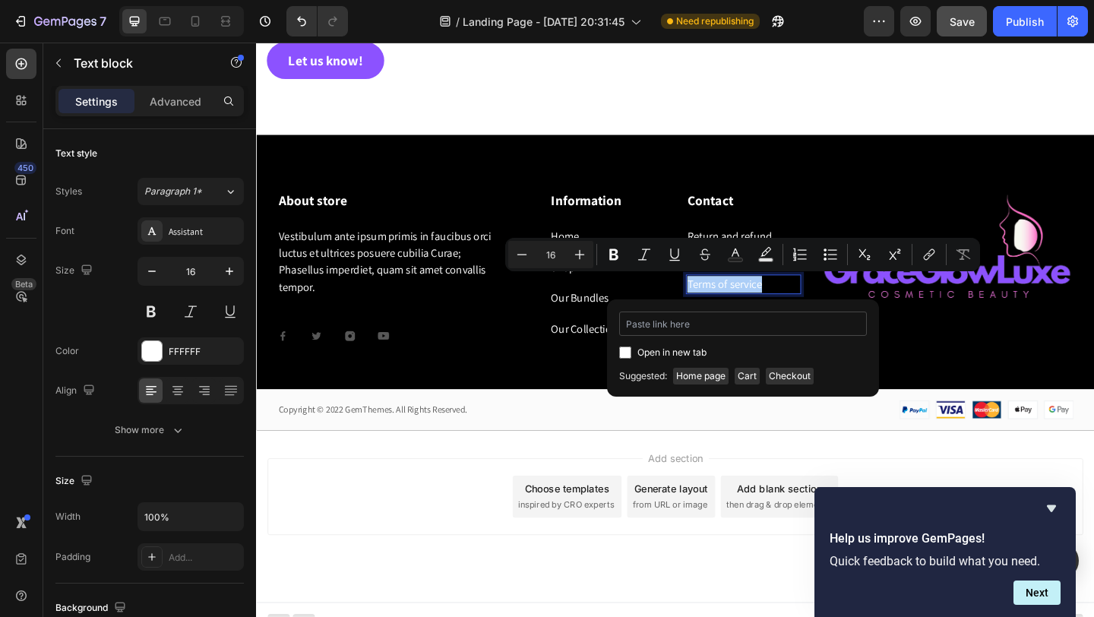
click at [709, 326] on input "Editor contextual toolbar" at bounding box center [743, 324] width 248 height 24
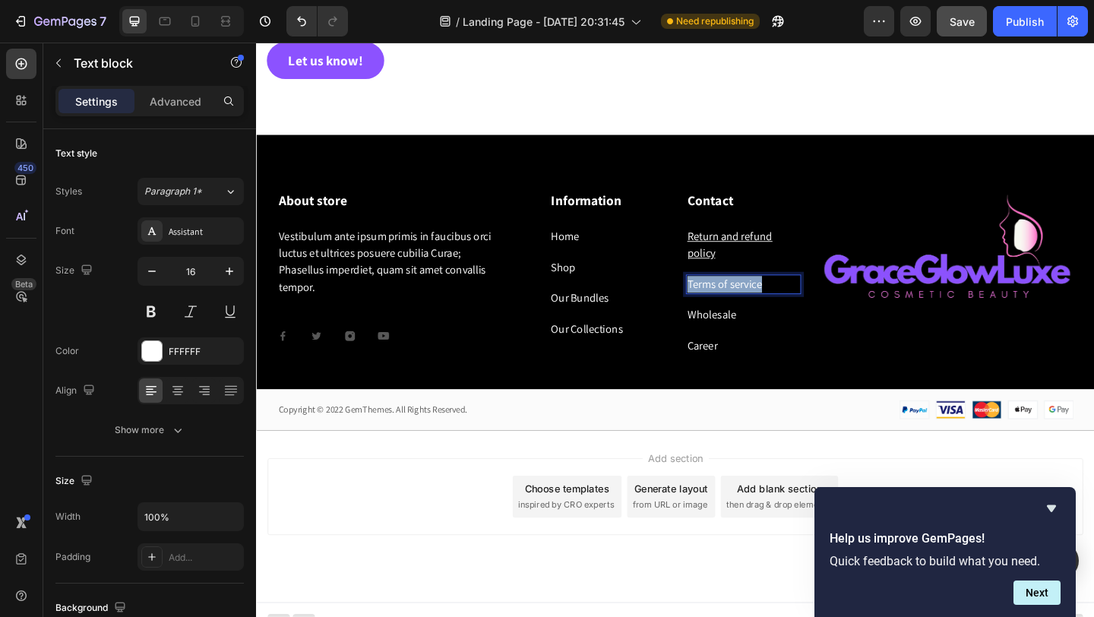
click at [816, 304] on p "Terms of service" at bounding box center [786, 305] width 122 height 18
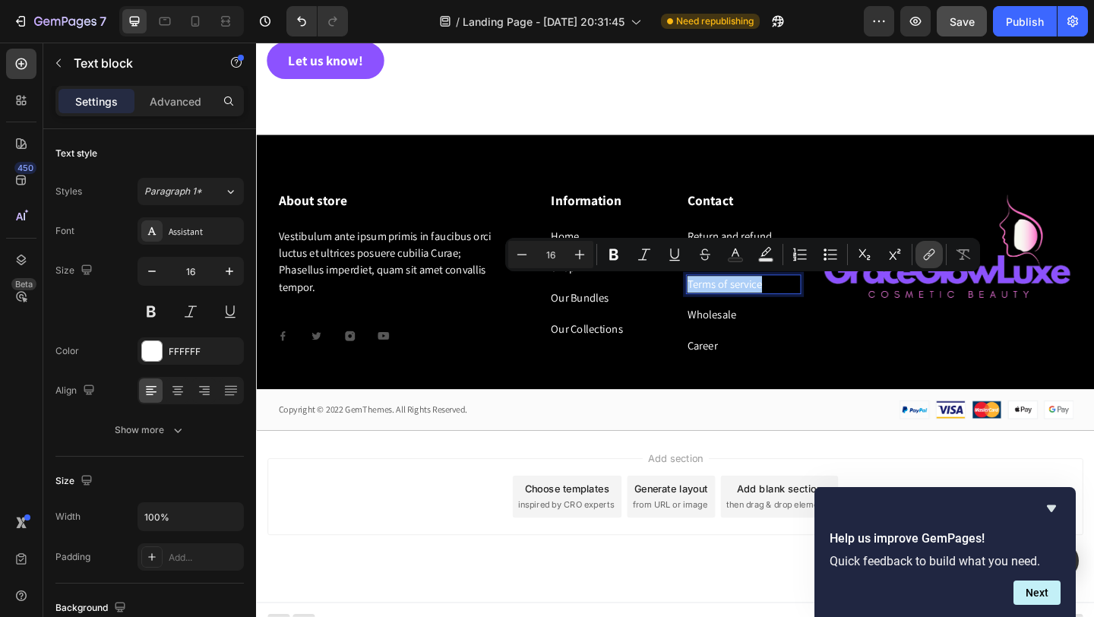
click at [931, 255] on icon "Editor contextual toolbar" at bounding box center [931, 253] width 7 height 8
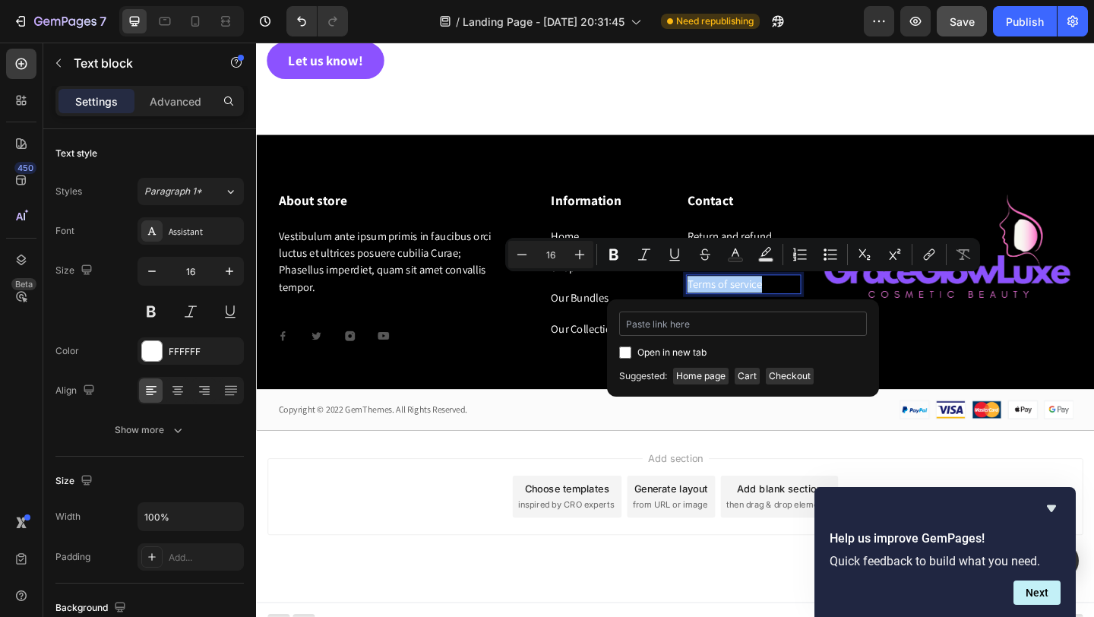
click at [738, 330] on input "Editor contextual toolbar" at bounding box center [743, 324] width 248 height 24
type input "https://graceglowluxe.com/pages/terms-of-service"
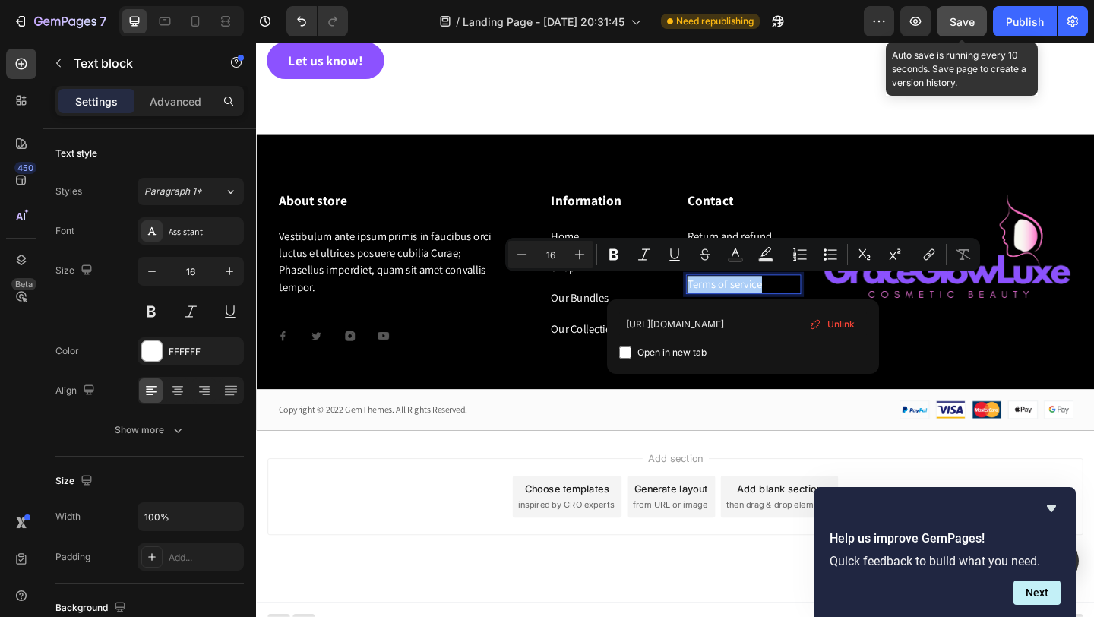
click at [952, 22] on span "Save" at bounding box center [962, 21] width 25 height 13
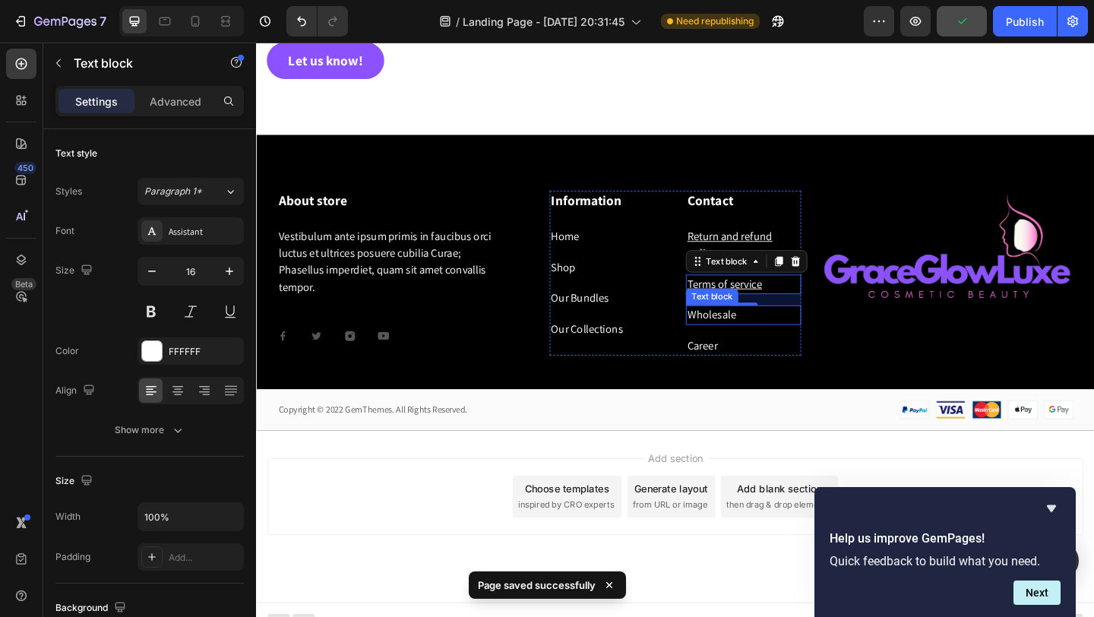
click at [746, 343] on link "Wholesale" at bounding box center [751, 338] width 53 height 16
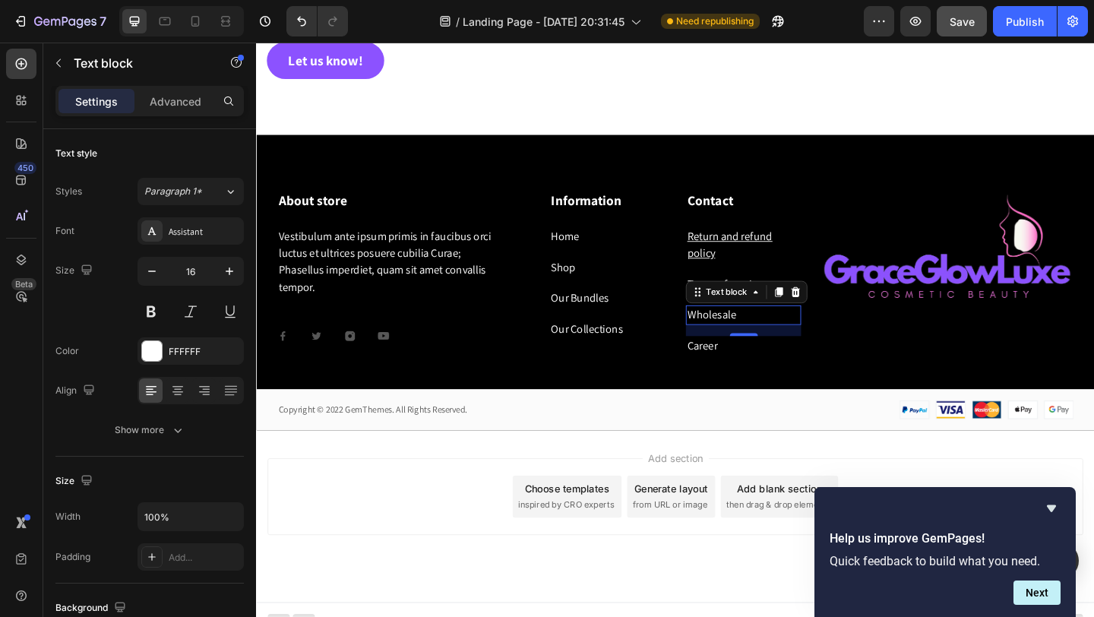
click at [776, 340] on link "Wholesale" at bounding box center [751, 338] width 53 height 16
click at [820, 330] on p "Privacy policy" at bounding box center [786, 339] width 122 height 18
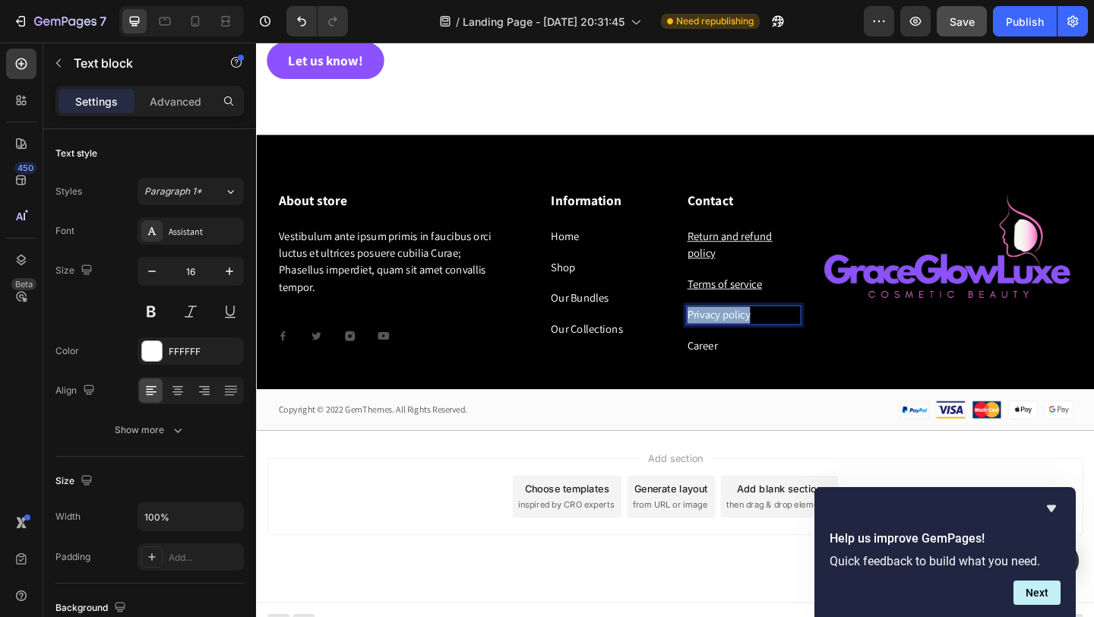
click at [820, 330] on p "Privacy policy" at bounding box center [786, 339] width 122 height 18
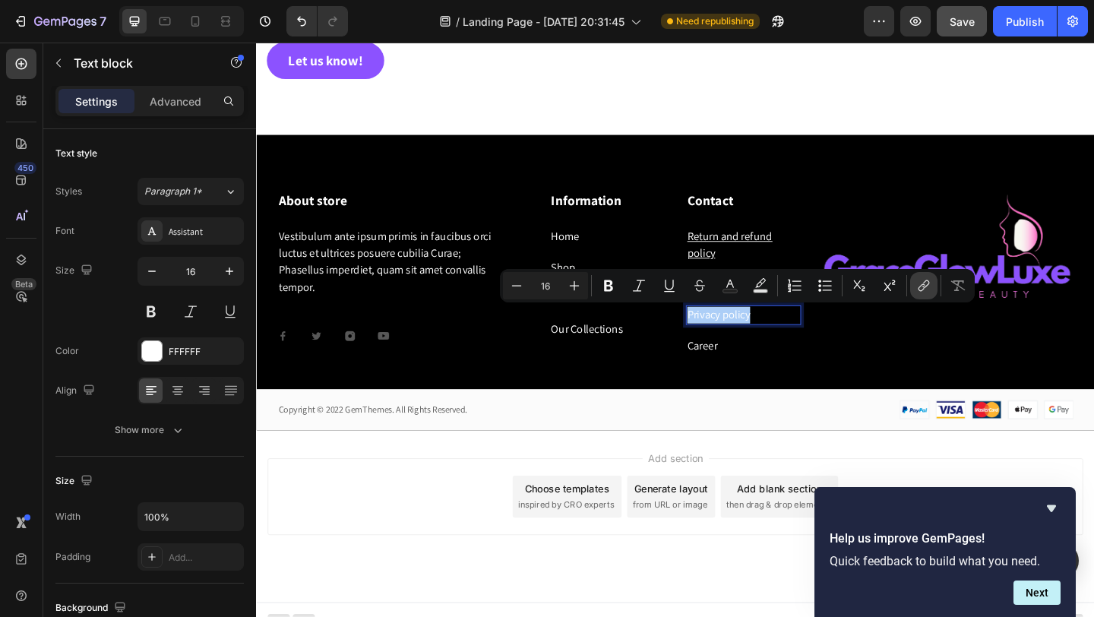
click at [930, 279] on icon "Editor contextual toolbar" at bounding box center [923, 285] width 15 height 15
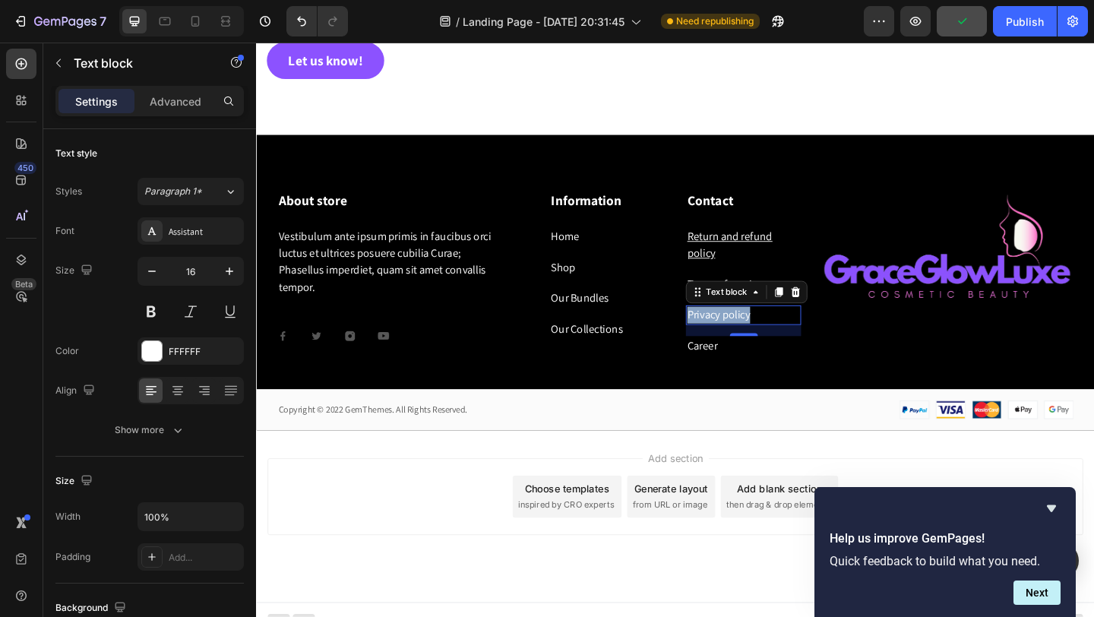
click at [765, 335] on p "Privacy policy" at bounding box center [786, 339] width 122 height 18
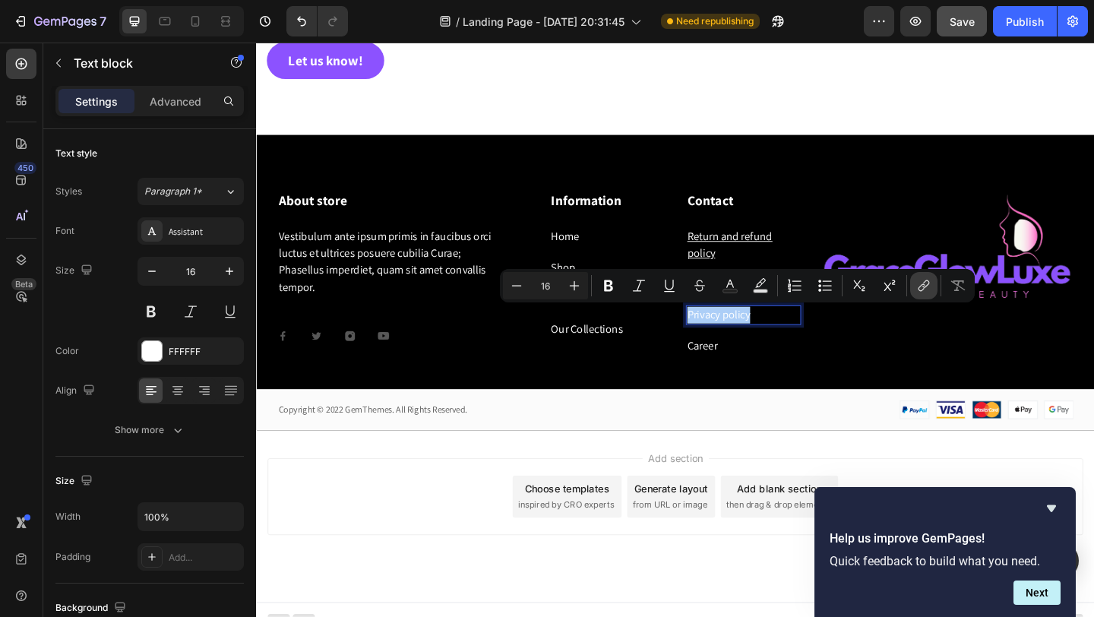
click at [927, 284] on icon "Editor contextual toolbar" at bounding box center [923, 285] width 15 height 15
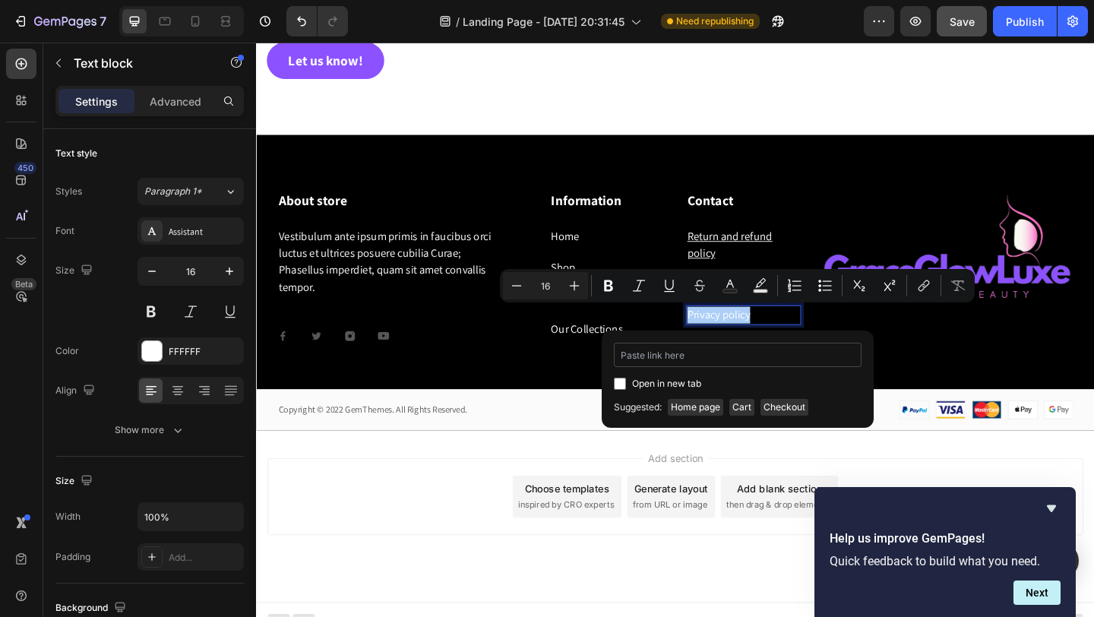
click at [693, 354] on input "Editor contextual toolbar" at bounding box center [738, 355] width 248 height 24
type input "https://graceglowluxe.com/pages/privacy-policy"
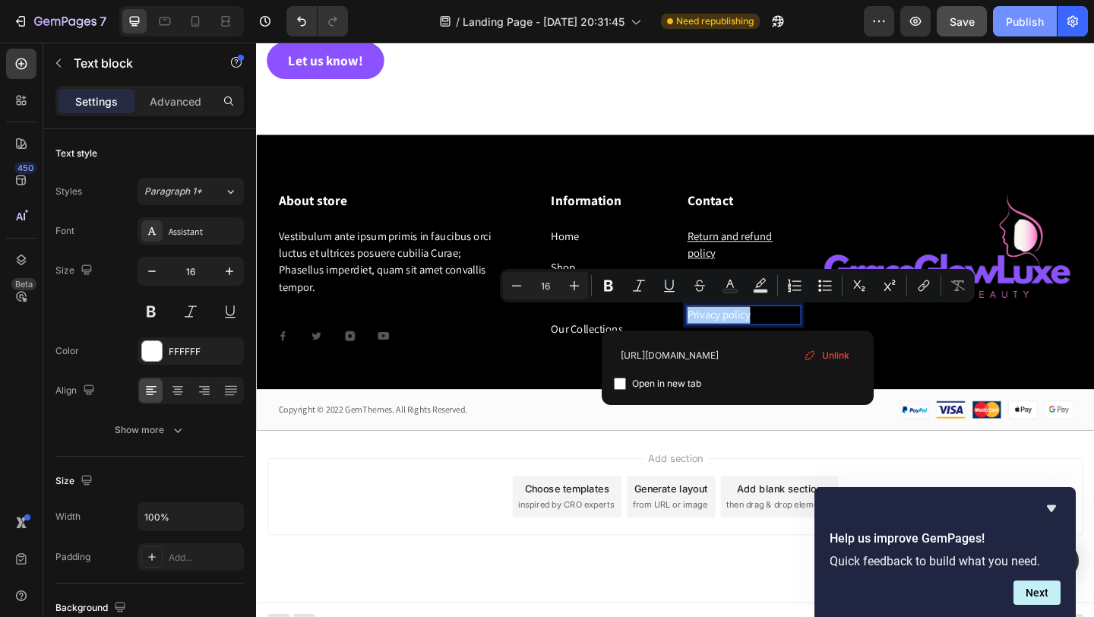
click at [1019, 22] on div "Publish" at bounding box center [1025, 22] width 38 height 16
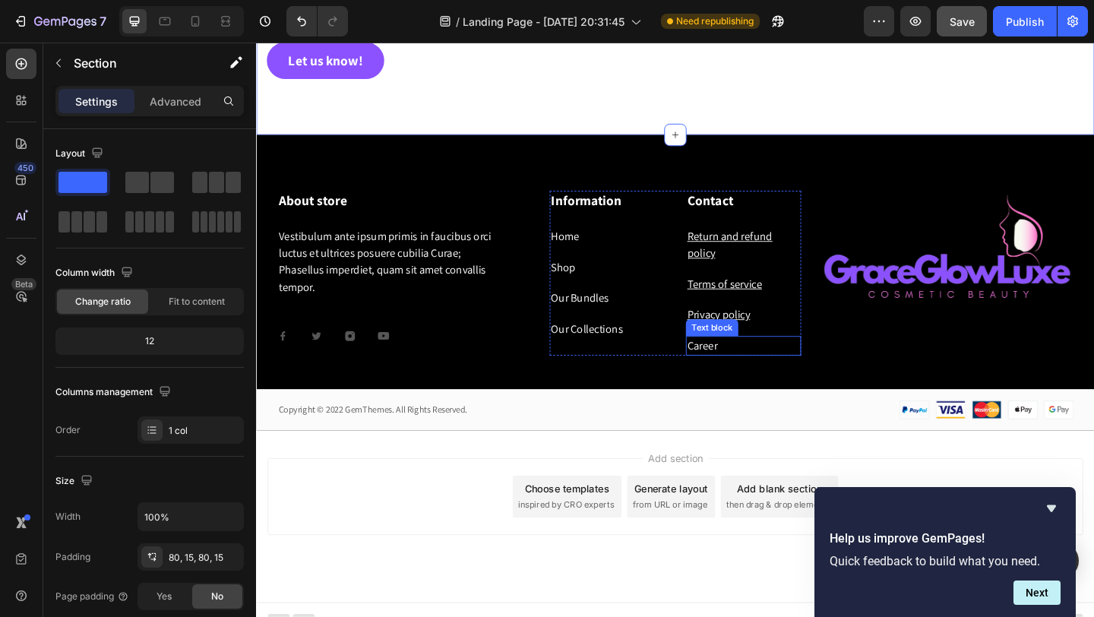
click at [738, 375] on link "Career" at bounding box center [741, 372] width 33 height 16
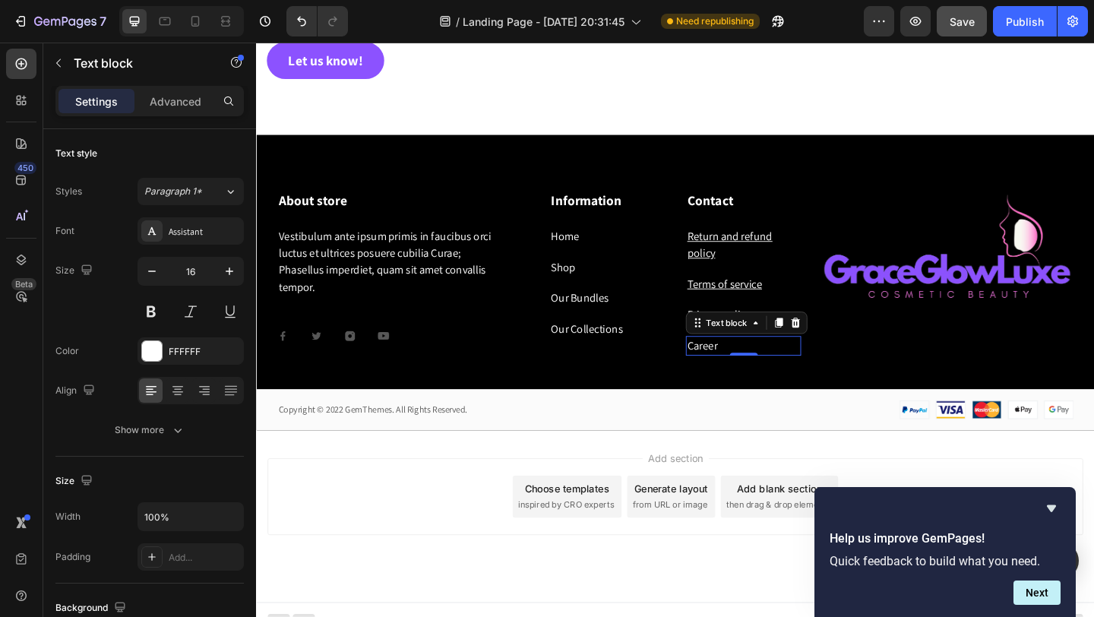
click at [751, 374] on link "Career" at bounding box center [741, 372] width 33 height 16
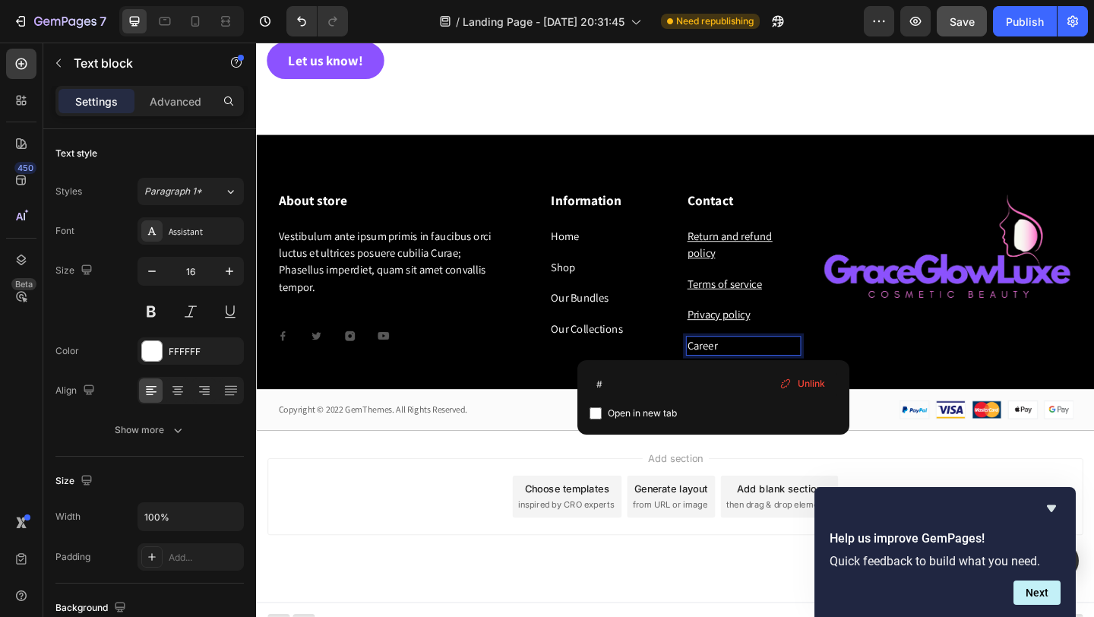
click at [751, 374] on link "Career" at bounding box center [741, 372] width 33 height 16
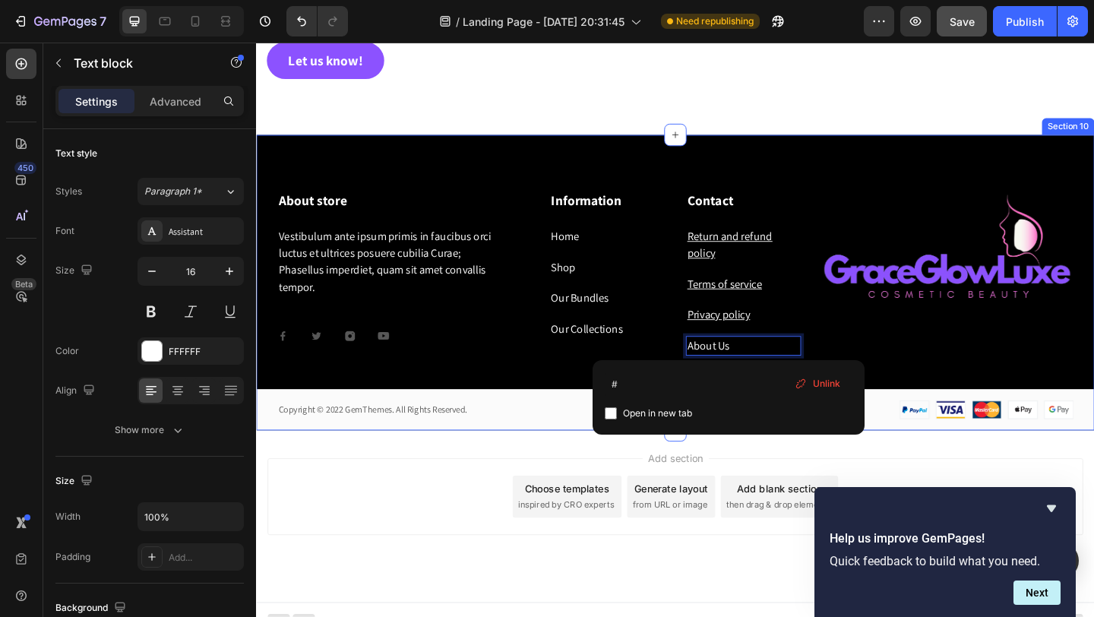
click at [877, 172] on div "About store Heading Vestibulum ante ipsum primis in faucibus orci luctus et ult…" at bounding box center [712, 303] width 912 height 321
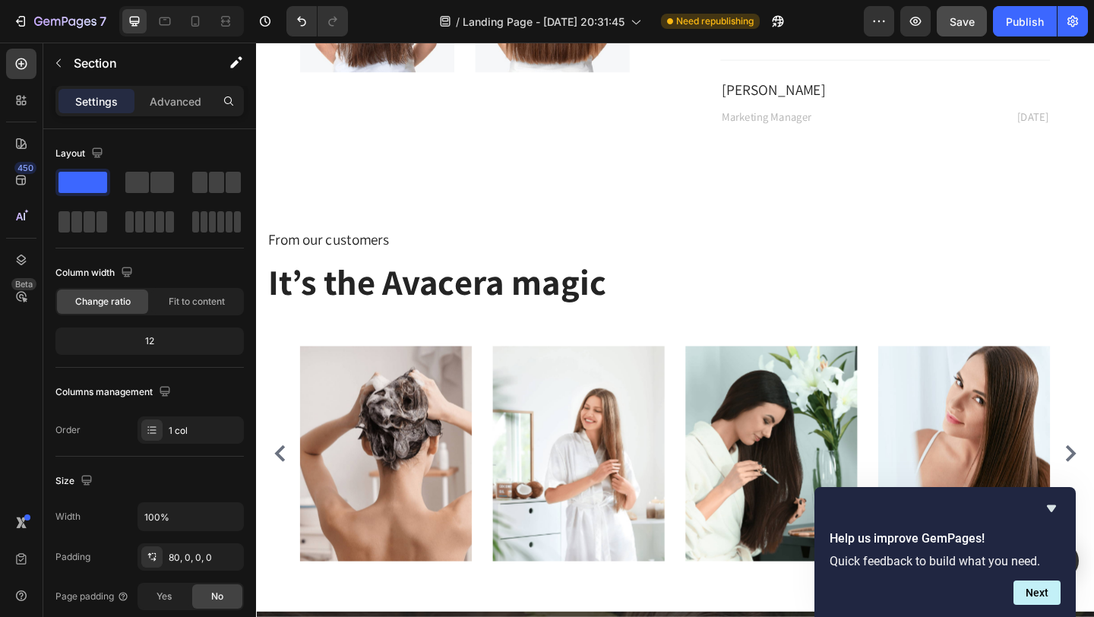
scroll to position [4658, 0]
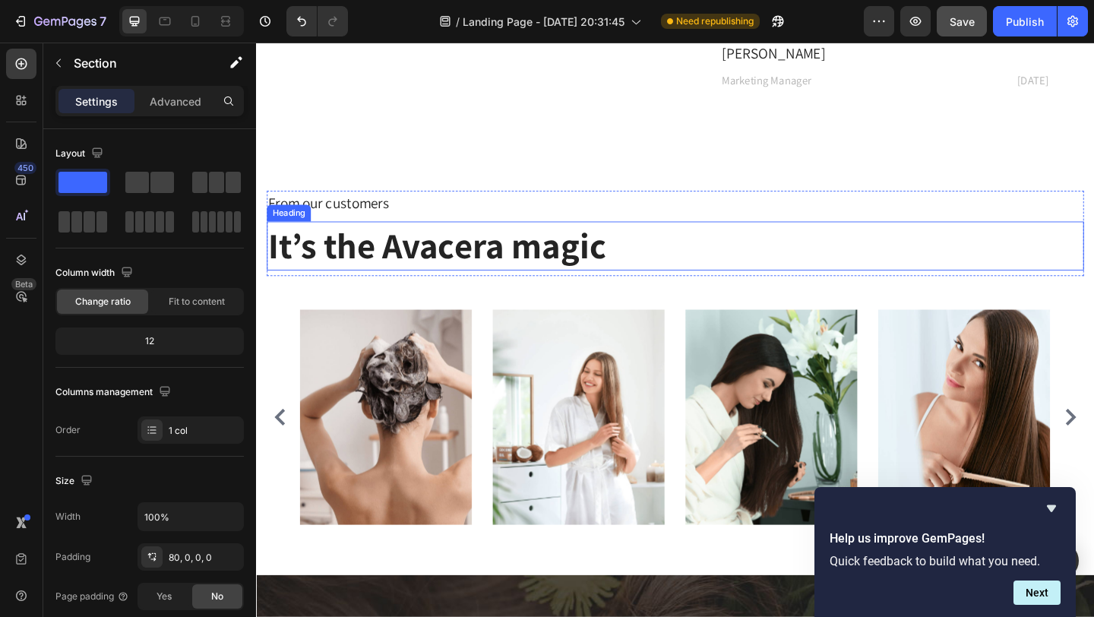
click at [571, 263] on p "It’s the Avacera magic" at bounding box center [712, 264] width 886 height 50
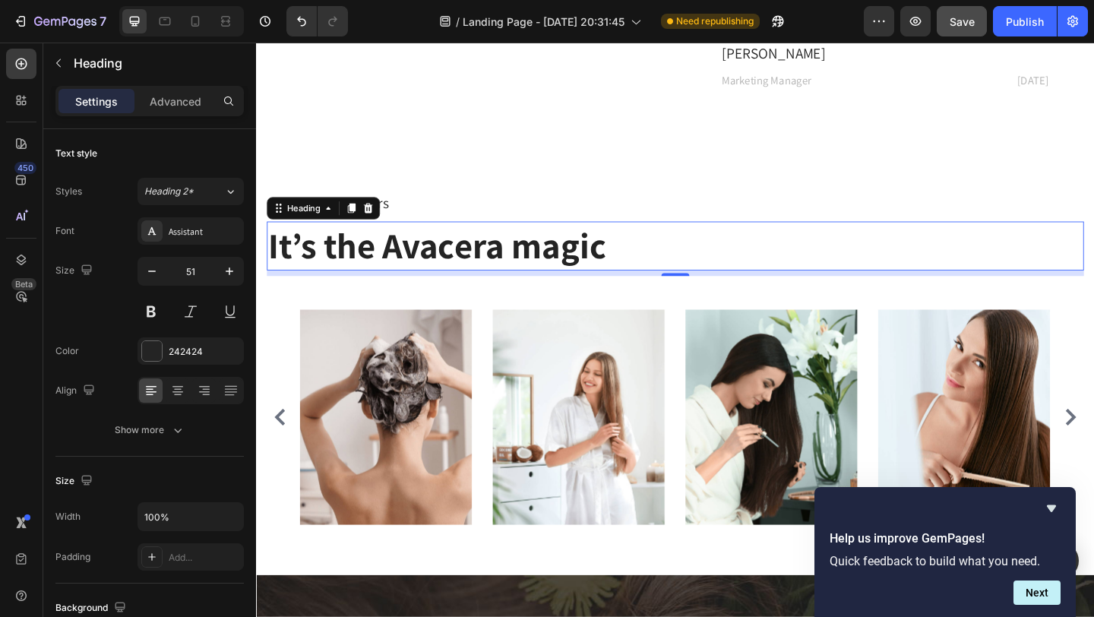
click at [399, 269] on p "It’s the Avacera magic" at bounding box center [712, 264] width 886 height 50
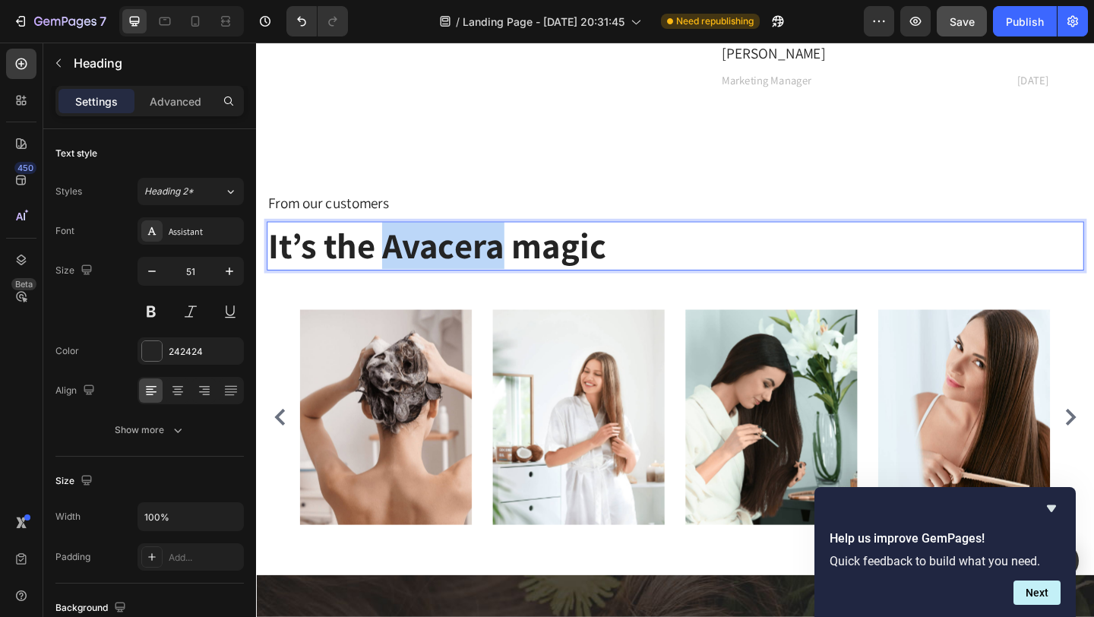
click at [399, 269] on p "It’s the Avacera magic" at bounding box center [712, 264] width 886 height 50
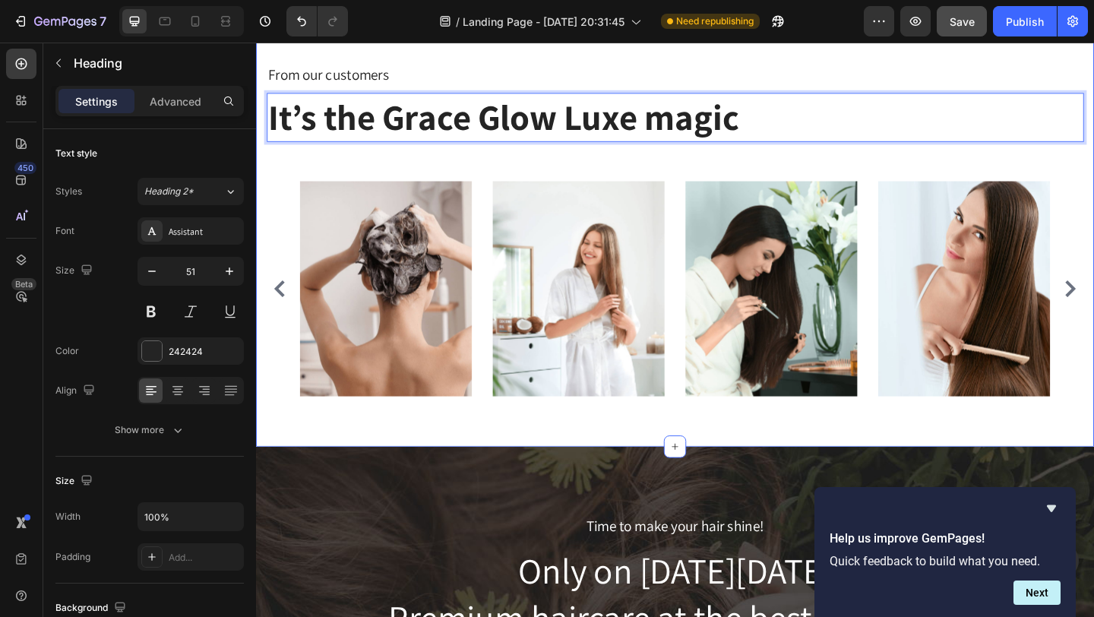
scroll to position [4967, 0]
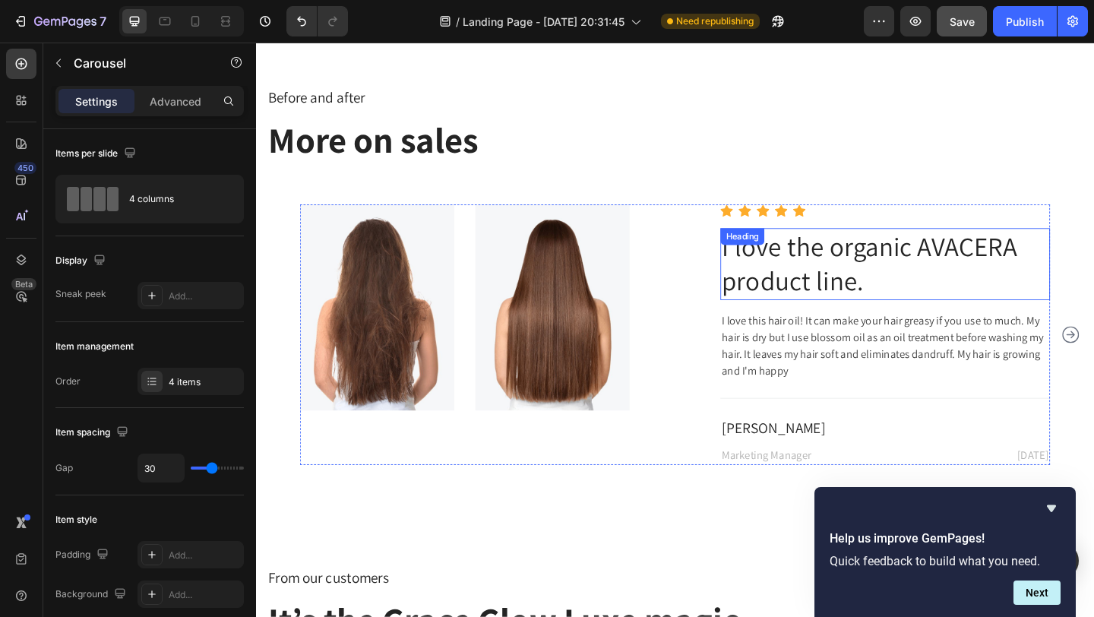
scroll to position [4234, 0]
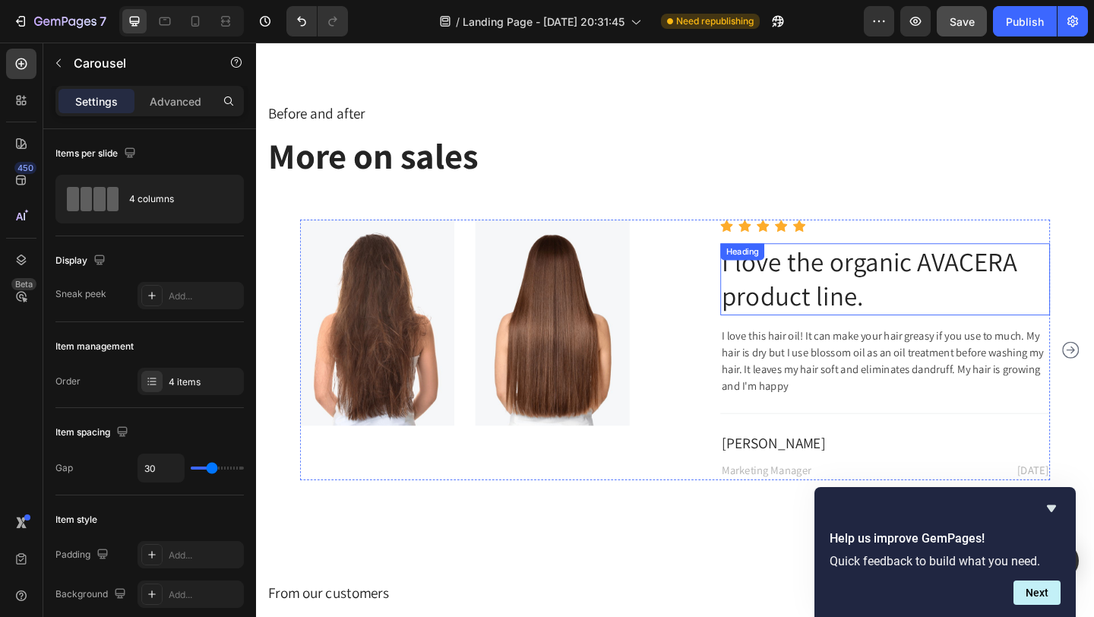
click at [982, 286] on p "I love the organic AVACERA product line." at bounding box center [941, 299] width 356 height 75
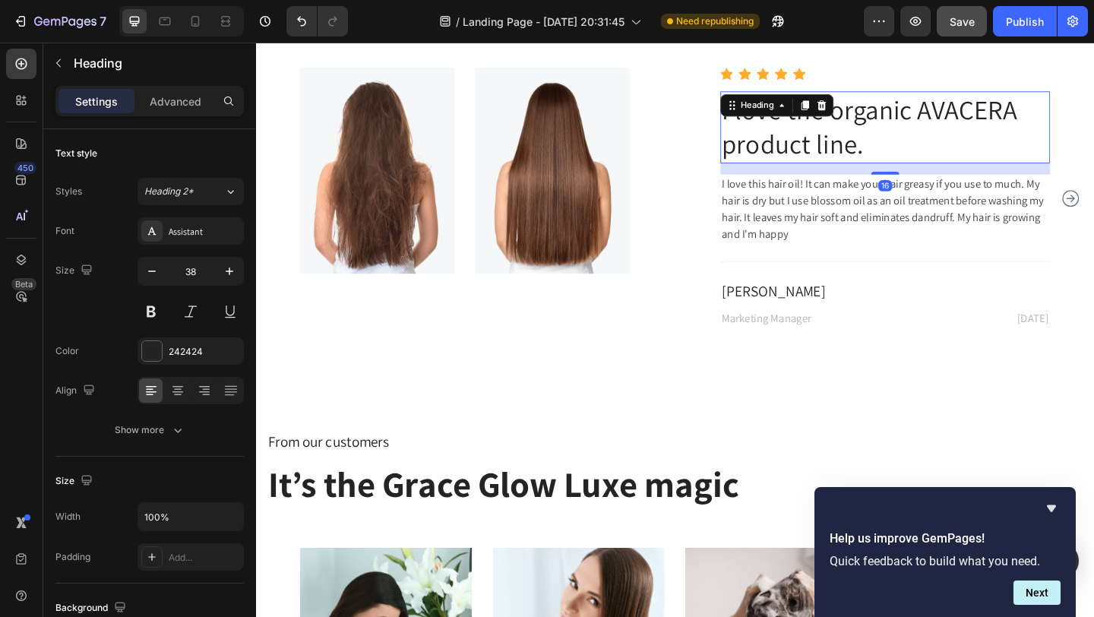
scroll to position [4426, 0]
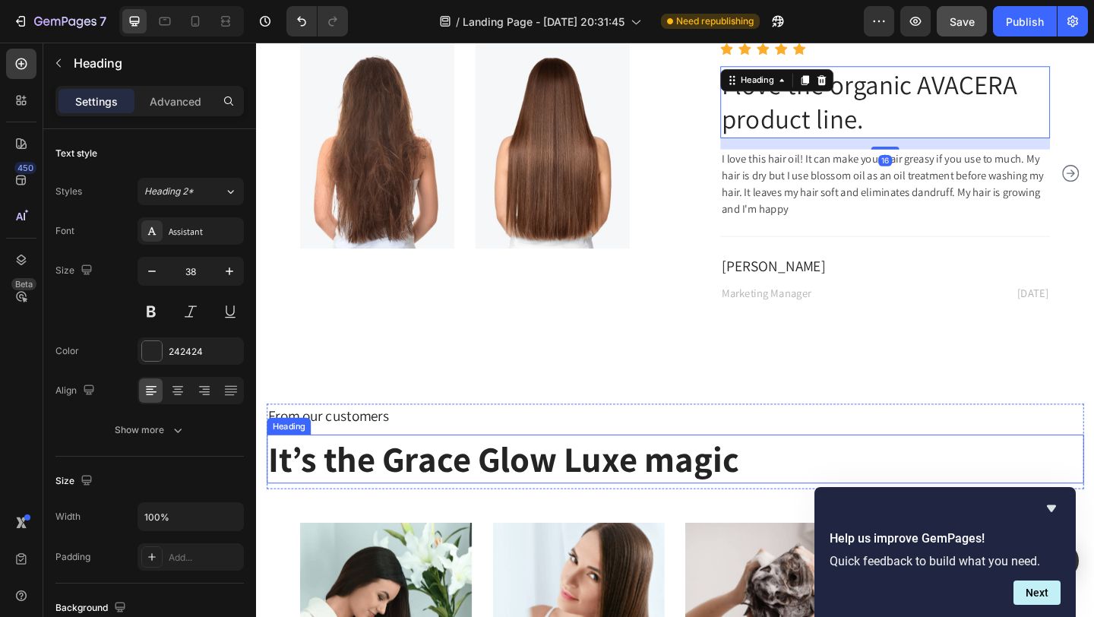
click at [517, 506] on p "It’s the Grace Glow Luxe magic" at bounding box center [712, 495] width 886 height 50
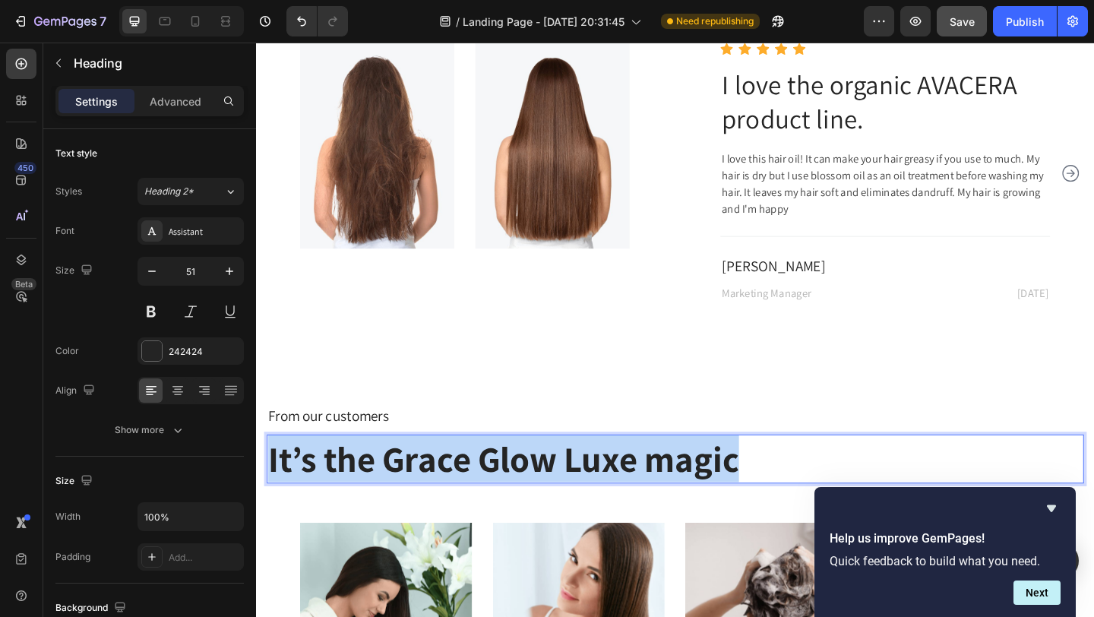
click at [400, 498] on p "It’s the Grace Glow Luxe magic" at bounding box center [712, 495] width 886 height 50
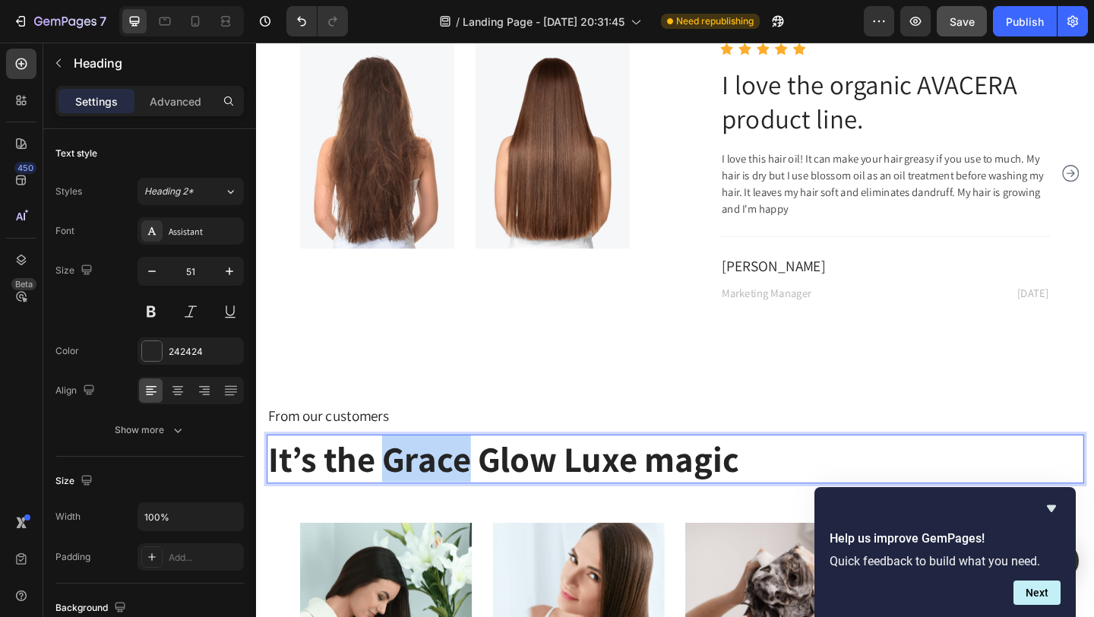
click at [400, 498] on p "It’s the Grace Glow Luxe magic" at bounding box center [712, 495] width 886 height 50
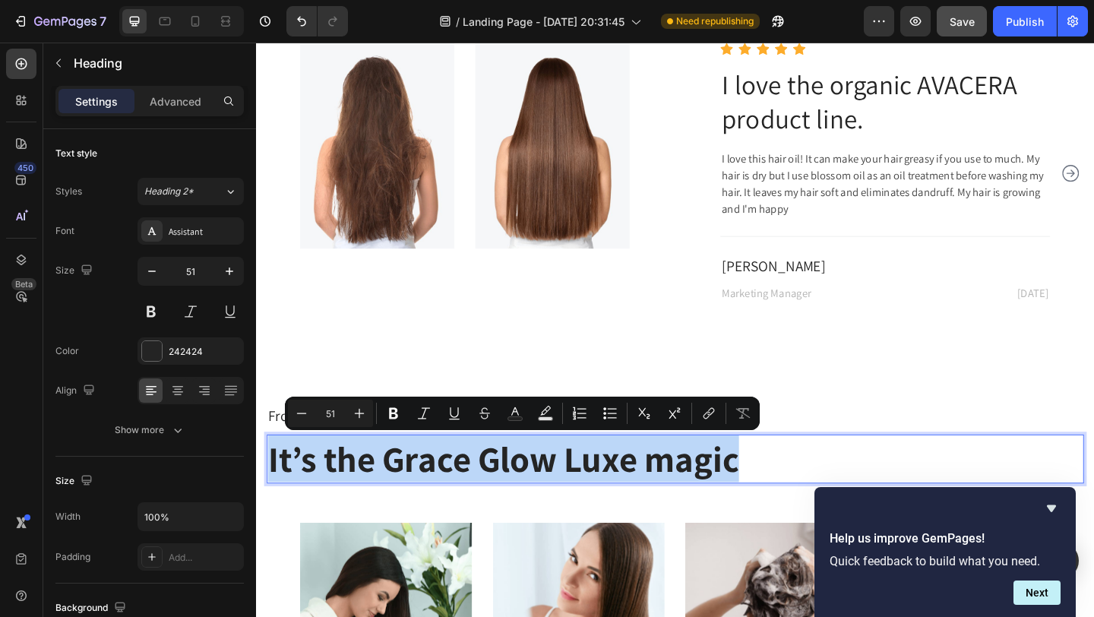
click at [400, 498] on p "It’s the Grace Glow Luxe magic" at bounding box center [712, 495] width 886 height 50
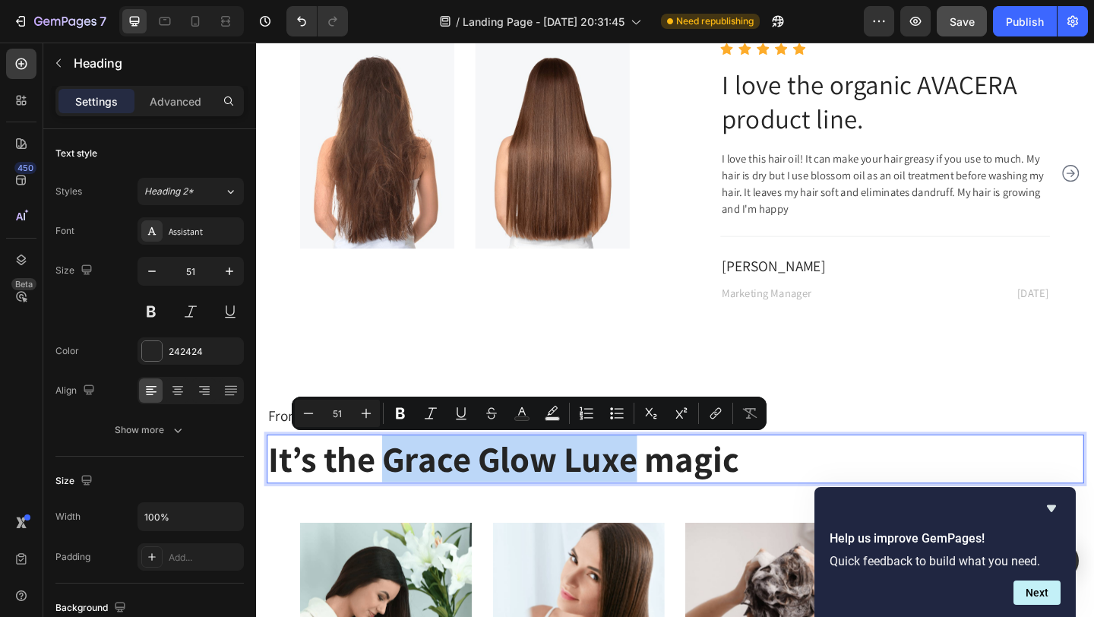
drag, startPoint x: 394, startPoint y: 499, endPoint x: 669, endPoint y: 507, distance: 275.1
click at [669, 507] on p "It’s the Grace Glow Luxe magic" at bounding box center [712, 495] width 886 height 50
copy p "Grace Glow Luxe"
click at [965, 106] on p "I love the organic AVACERA product line." at bounding box center [941, 107] width 356 height 75
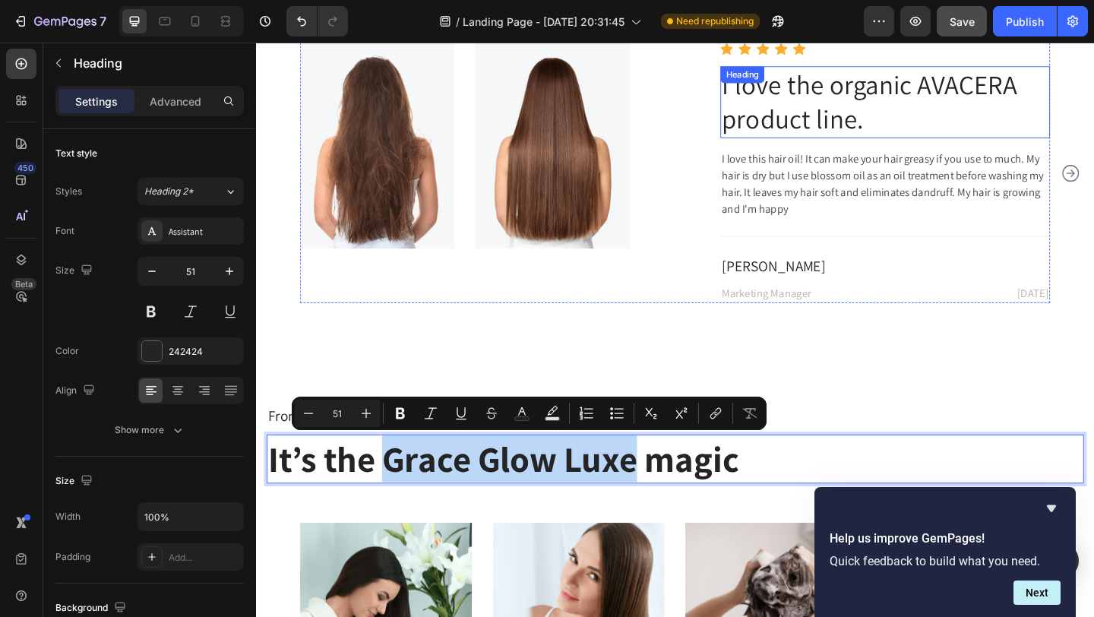
click at [965, 106] on p "I love the organic AVACERA product line." at bounding box center [941, 107] width 356 height 75
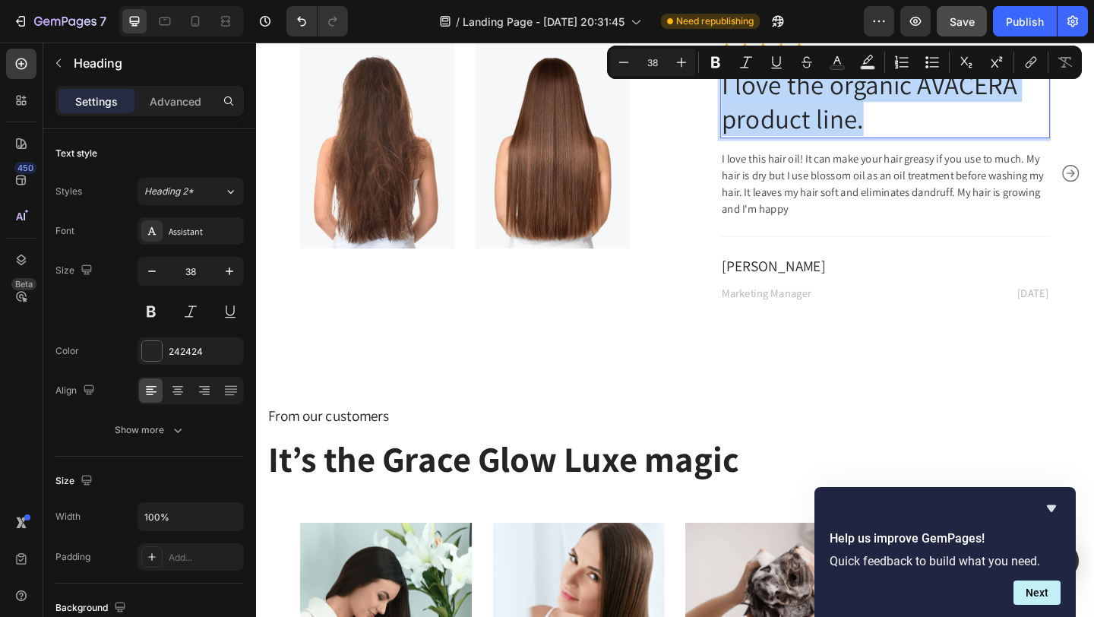
click at [974, 98] on p "I love the organic AVACERA product line." at bounding box center [941, 107] width 356 height 75
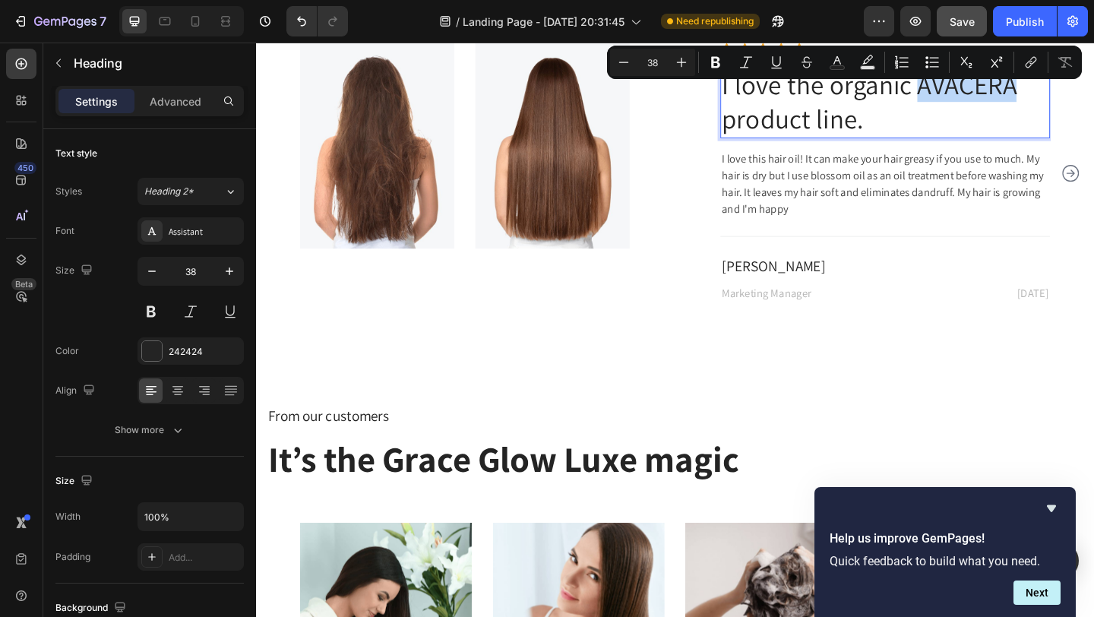
drag, startPoint x: 975, startPoint y: 91, endPoint x: 1077, endPoint y: 93, distance: 102.6
click at [1077, 93] on p "I love the organic AVACERA product line." at bounding box center [941, 107] width 356 height 75
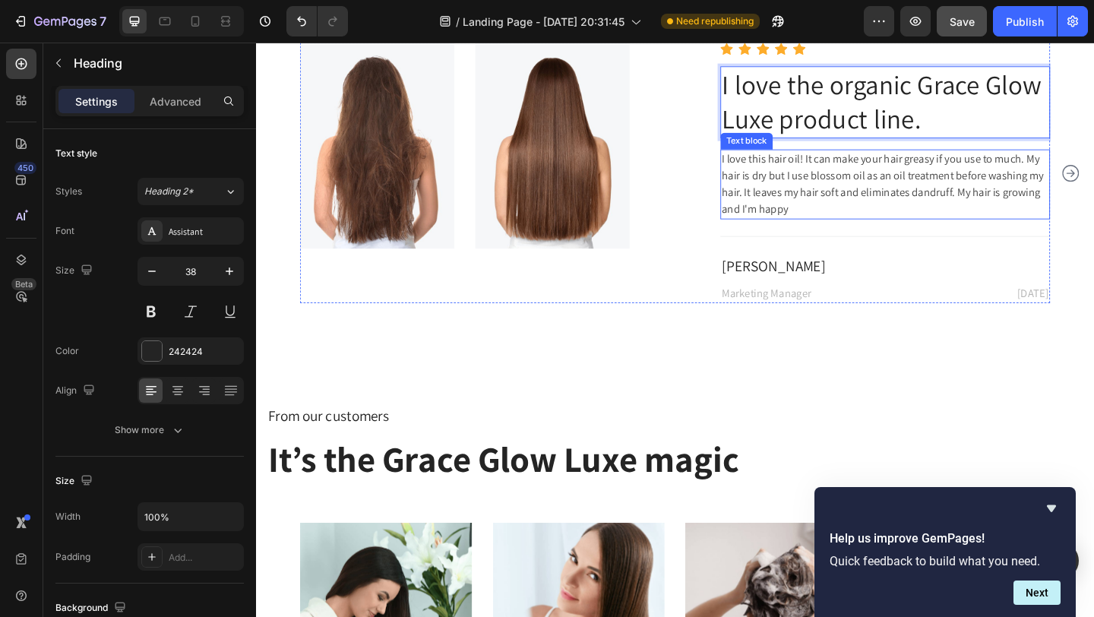
click at [799, 199] on p "I love this hair oil! It can make your hair greasy if you use to much. My hair …" at bounding box center [941, 196] width 356 height 73
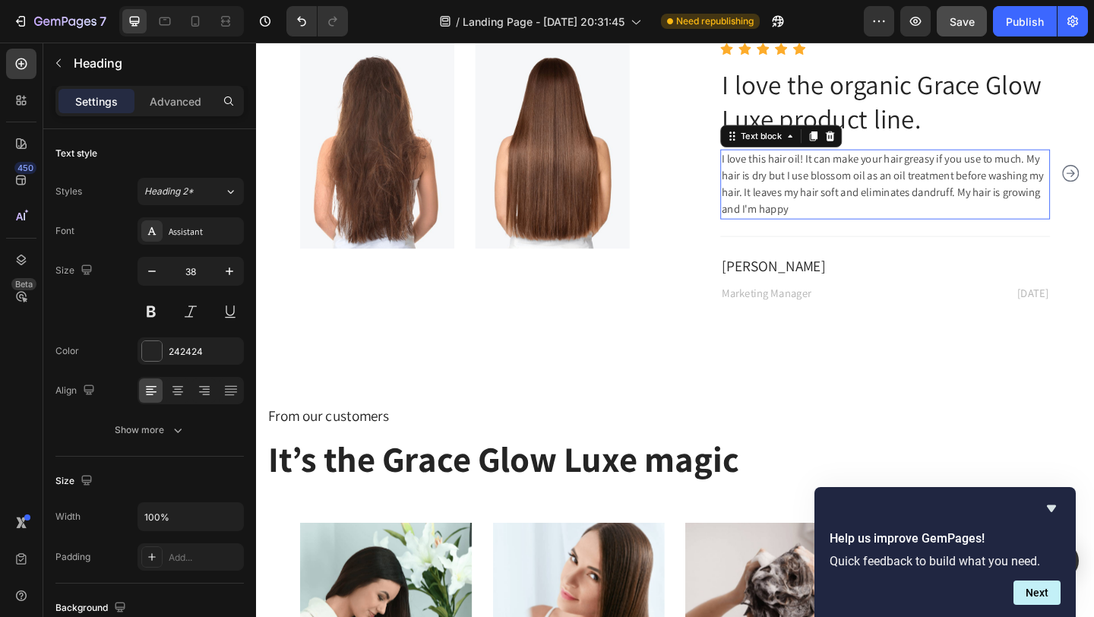
click at [799, 199] on p "I love this hair oil! It can make your hair greasy if you use to much. My hair …" at bounding box center [941, 196] width 356 height 73
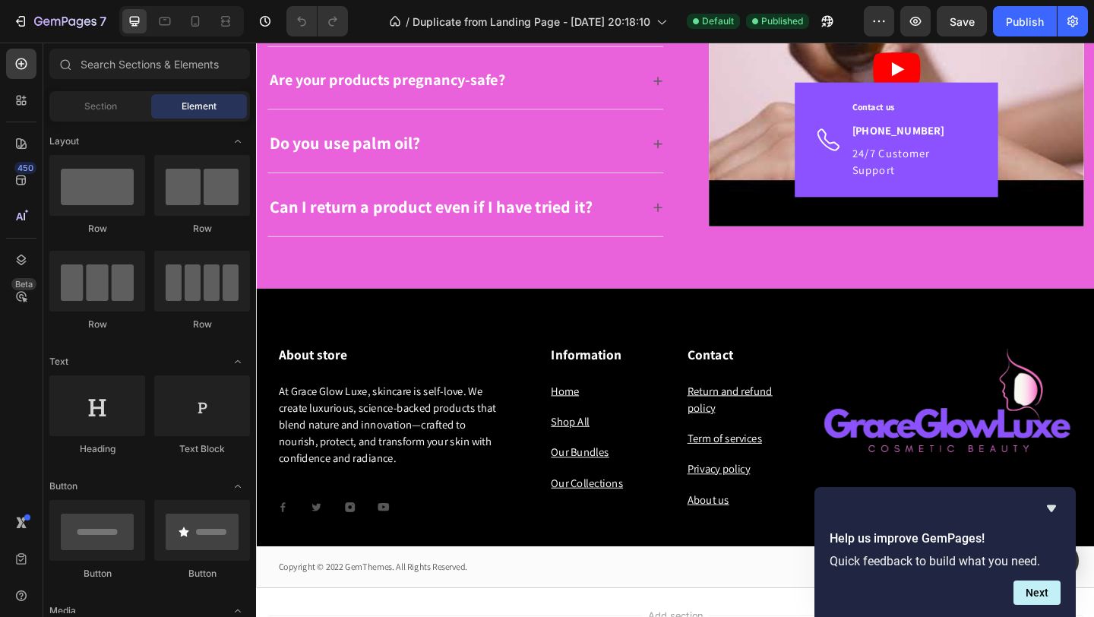
scroll to position [3480, 0]
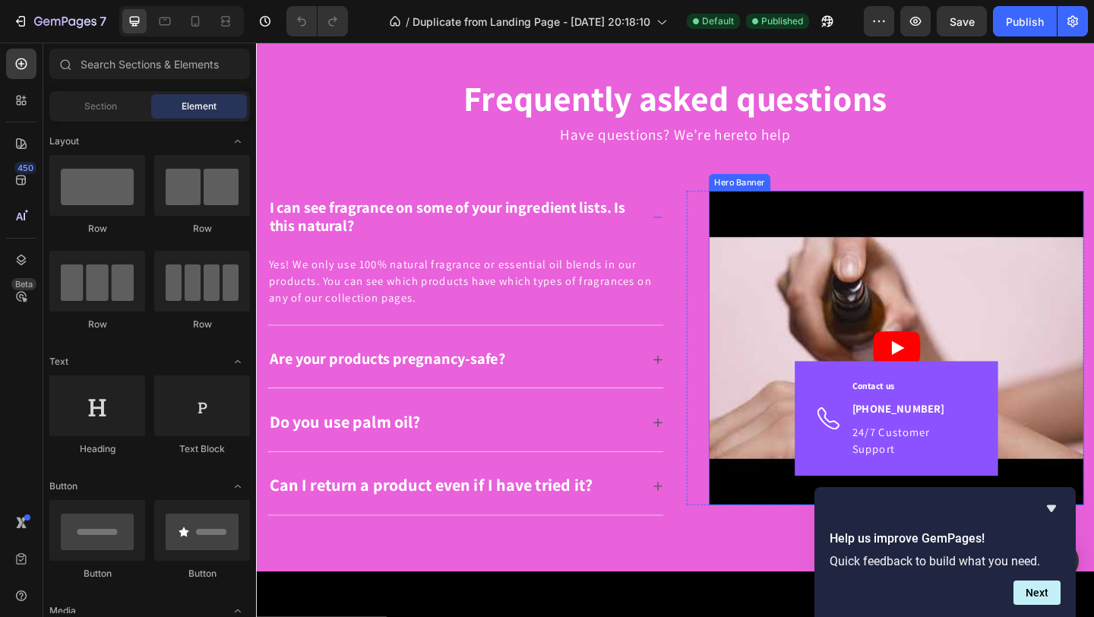
click at [764, 272] on div "Overlay" at bounding box center [952, 375] width 408 height 342
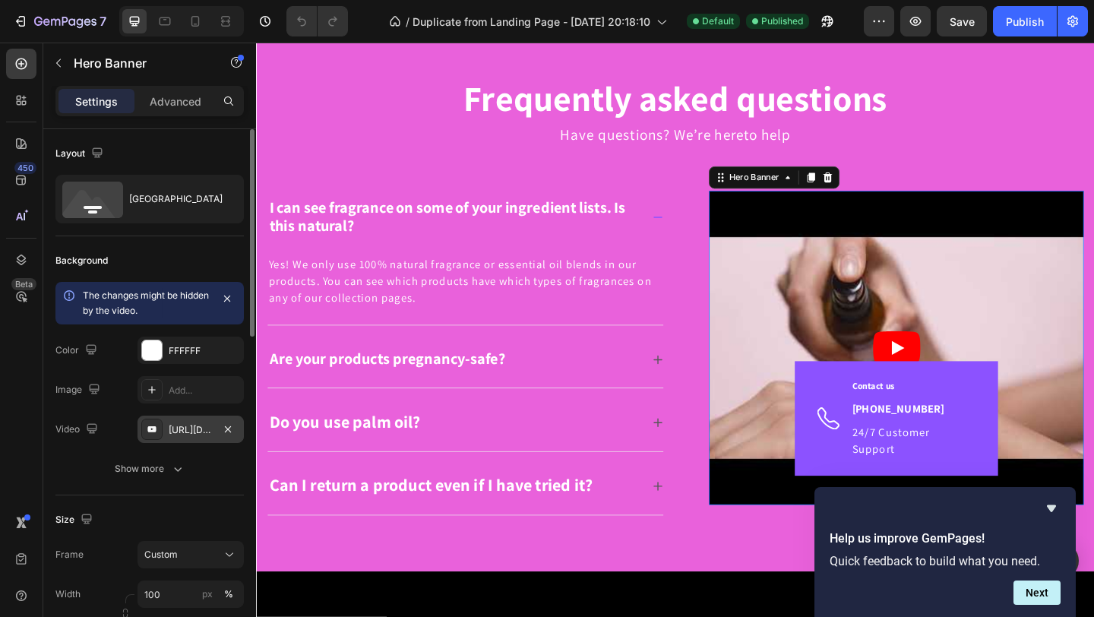
click at [192, 431] on div "[URL][DOMAIN_NAME]" at bounding box center [191, 430] width 44 height 14
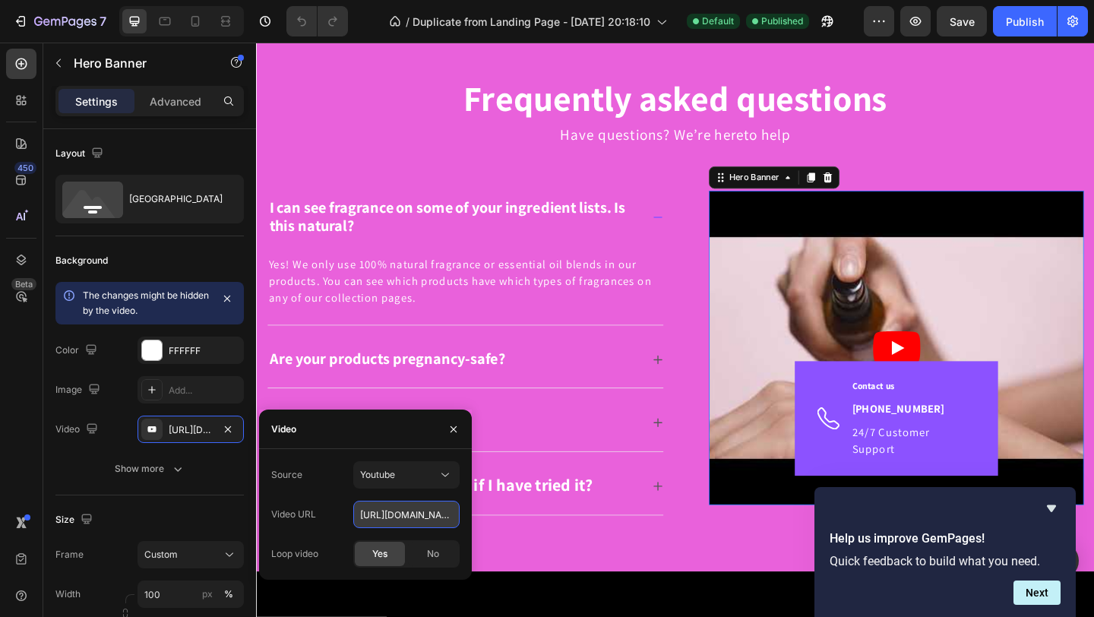
click at [378, 521] on input "https://youtu.be/_1OEMBuV-MM" at bounding box center [406, 514] width 106 height 27
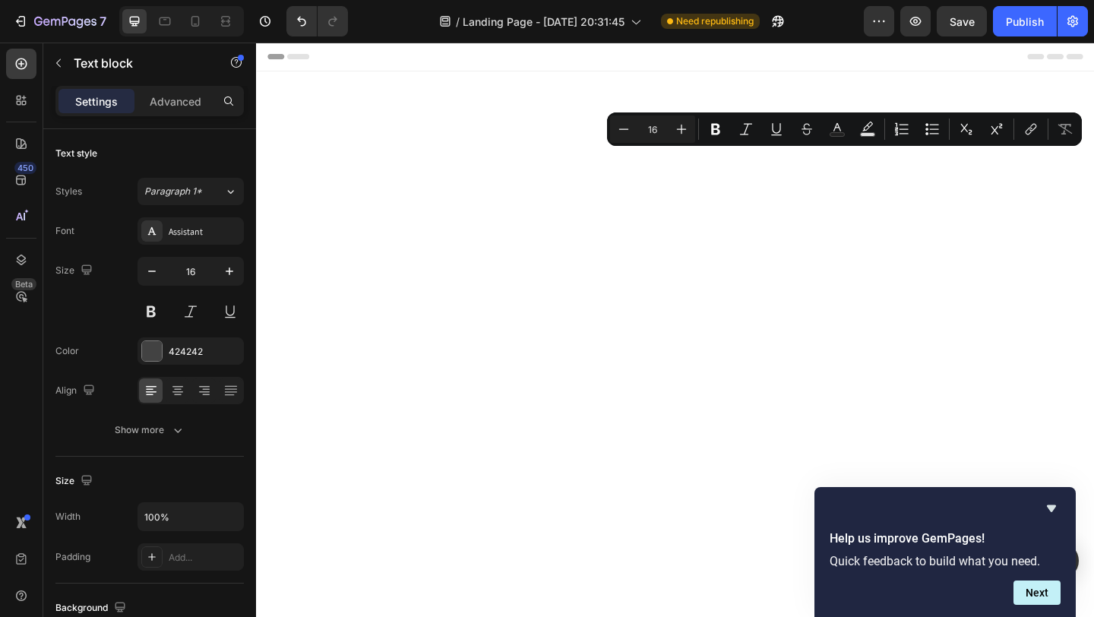
scroll to position [4426, 0]
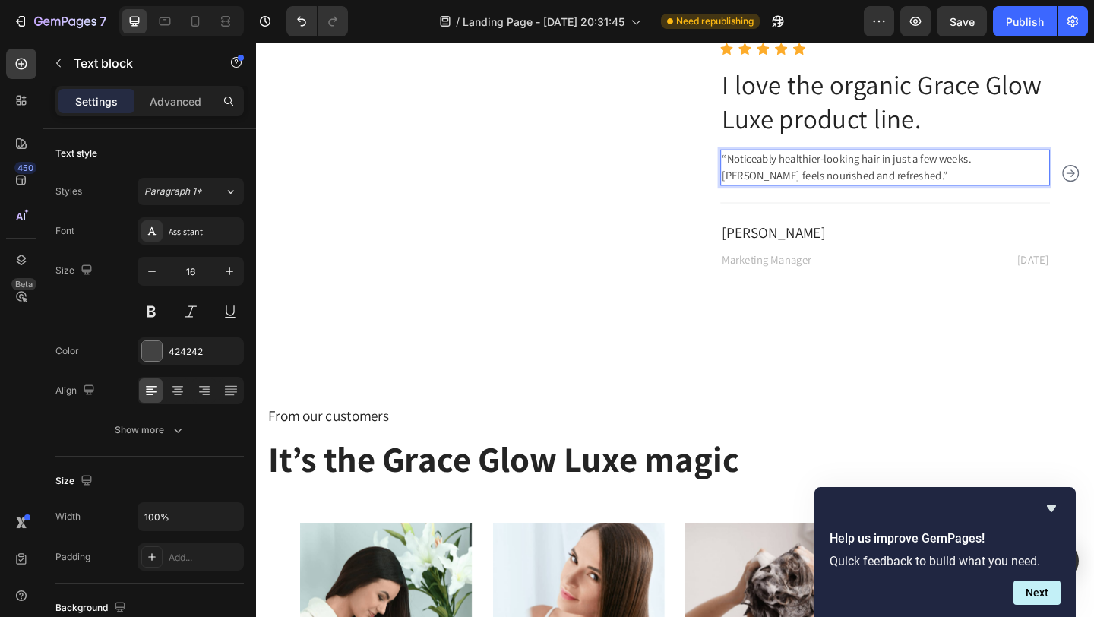
click at [827, 177] on p "“Noticeably healthier-looking hair in just a few weeks. [PERSON_NAME] feels nou…" at bounding box center [941, 178] width 356 height 36
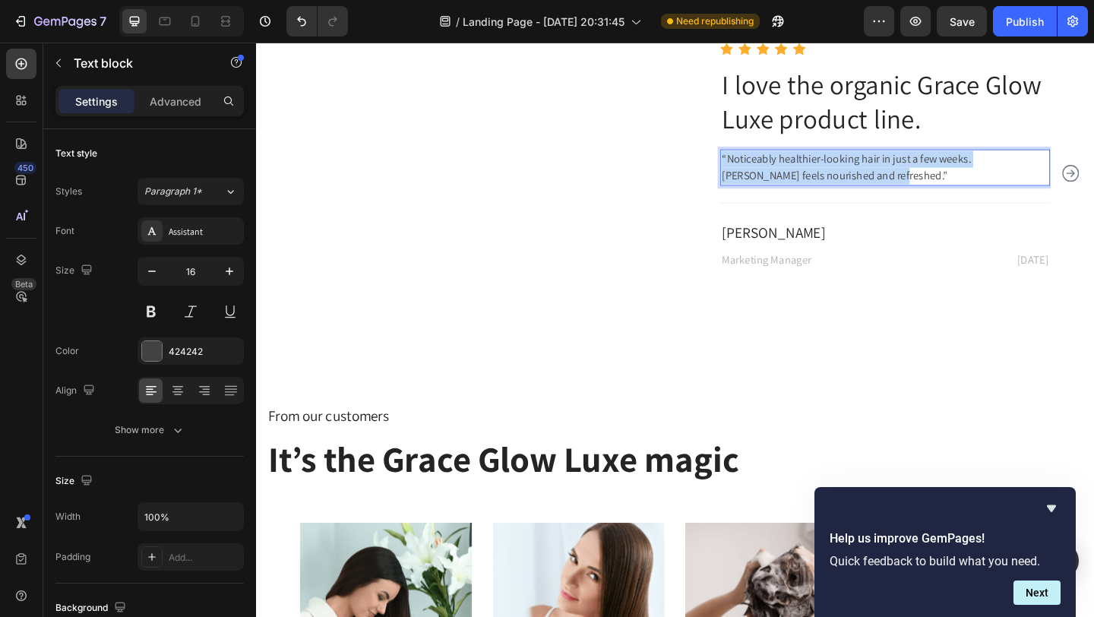
click at [827, 177] on p "“Noticeably healthier-looking hair in just a few weeks. [PERSON_NAME] feels nou…" at bounding box center [941, 178] width 356 height 36
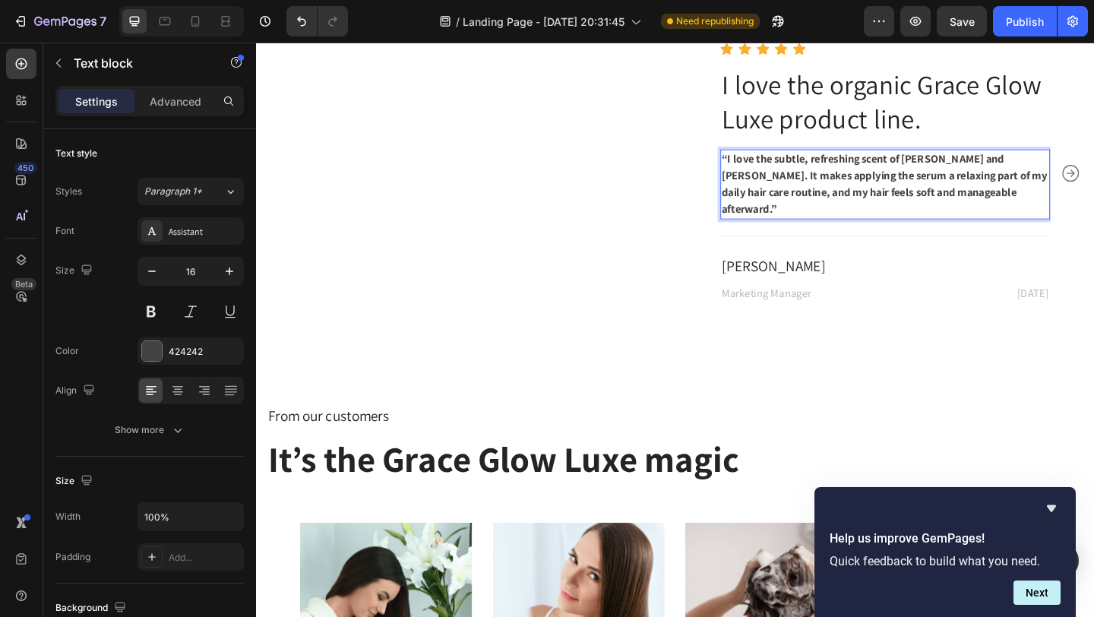
click at [827, 177] on p "“I love the subtle, refreshing scent of [PERSON_NAME] and [PERSON_NAME]. It mak…" at bounding box center [941, 196] width 356 height 73
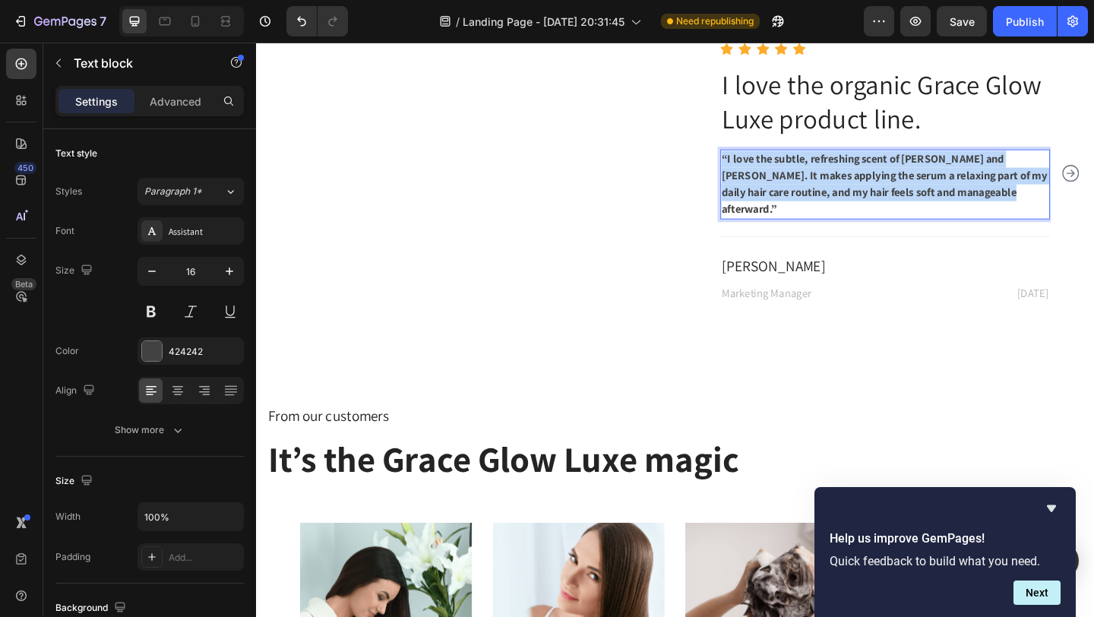
click at [827, 177] on p "“I love the subtle, refreshing scent of [PERSON_NAME] and [PERSON_NAME]. It mak…" at bounding box center [941, 196] width 356 height 73
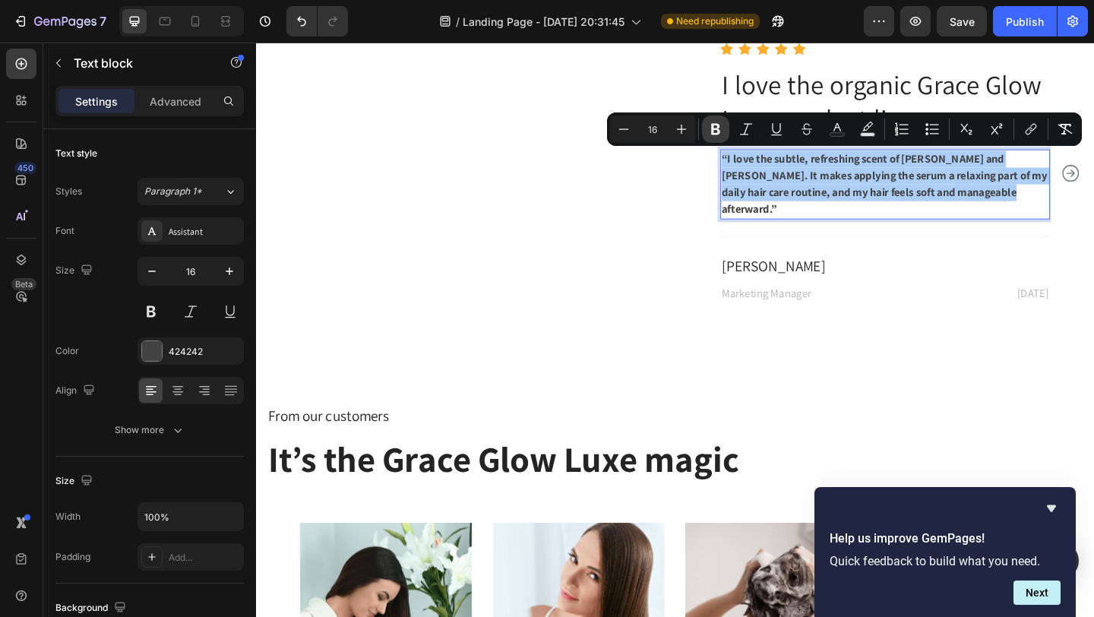
click at [720, 136] on icon "Editor contextual toolbar" at bounding box center [715, 129] width 15 height 15
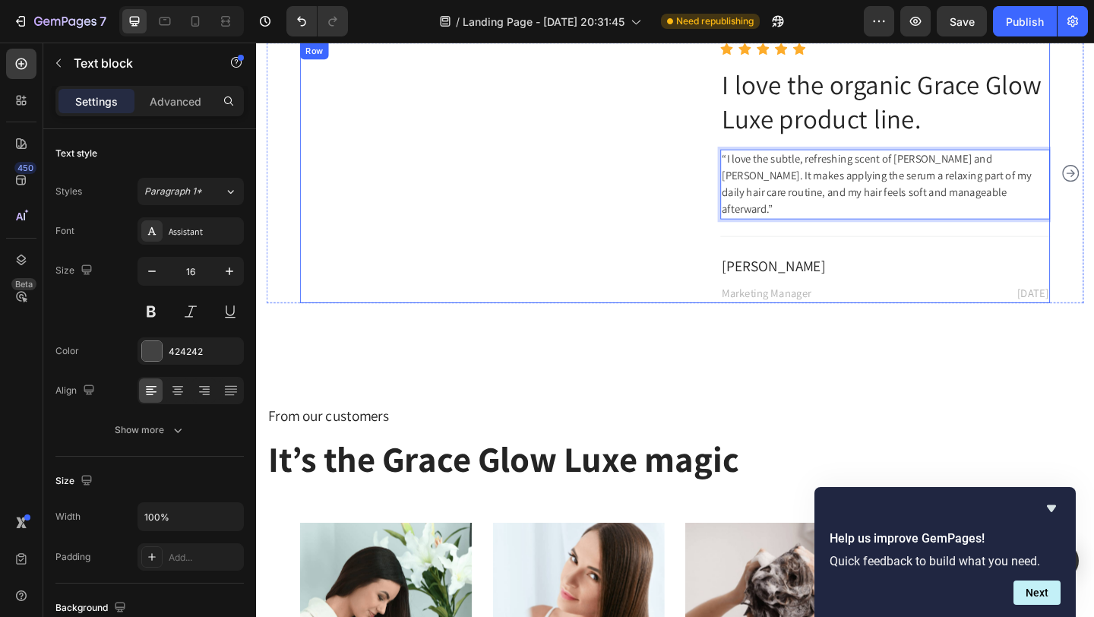
click at [688, 232] on div "Image Image Row Icon Icon Icon Icon Icon Icon List Hoz I love the organic Grace…" at bounding box center [712, 184] width 816 height 283
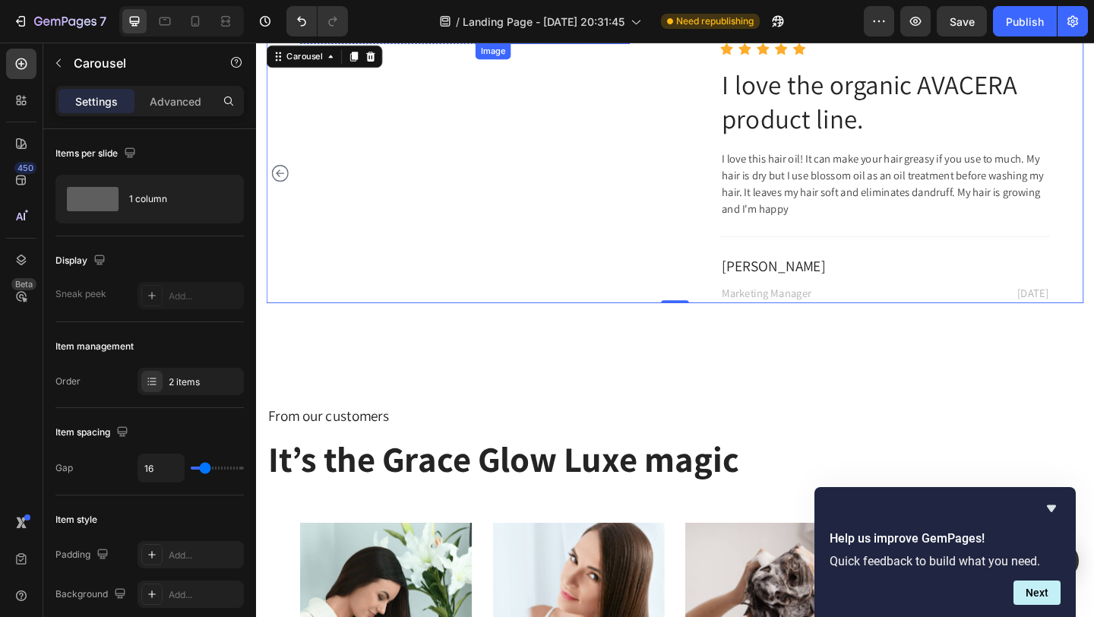
click at [514, 43] on img at bounding box center [579, 43] width 168 height 0
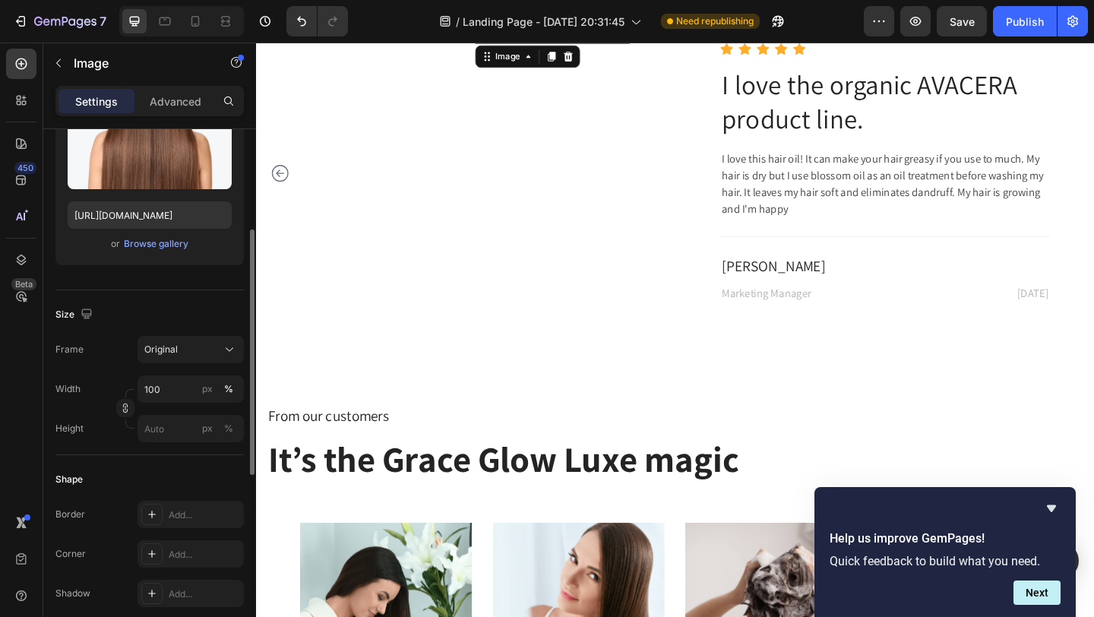
scroll to position [207, 0]
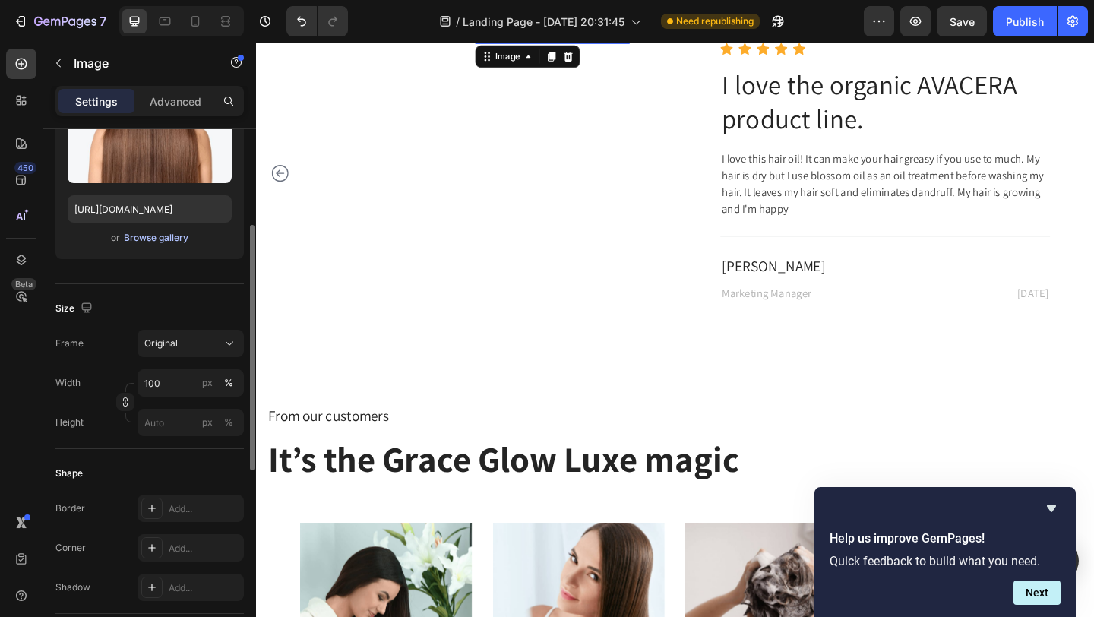
click at [163, 239] on div "Browse gallery" at bounding box center [156, 238] width 65 height 14
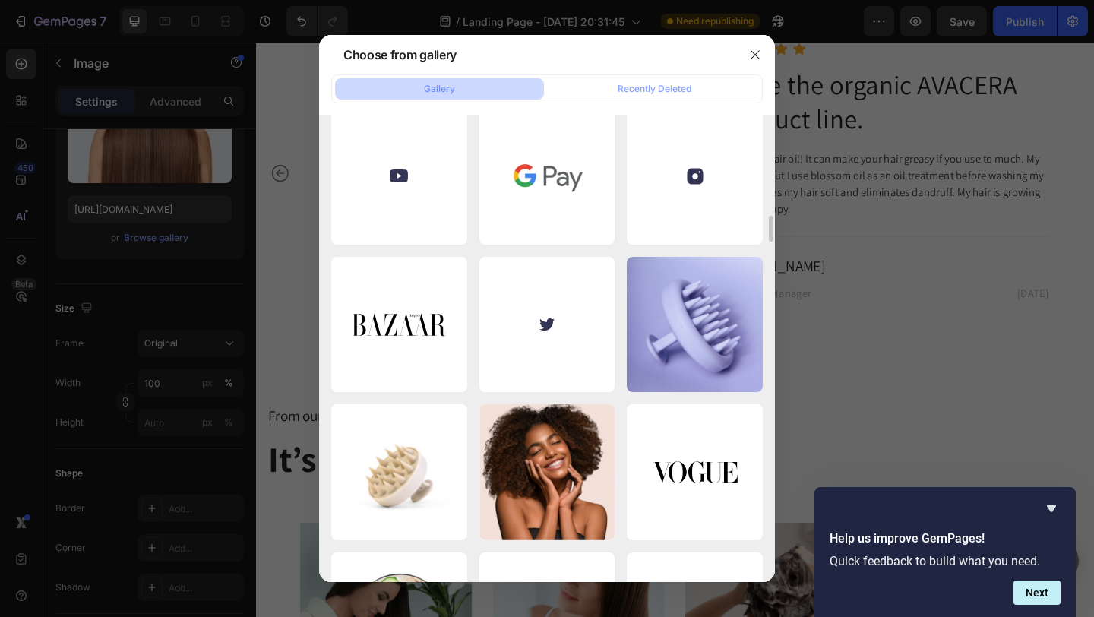
scroll to position [3053, 0]
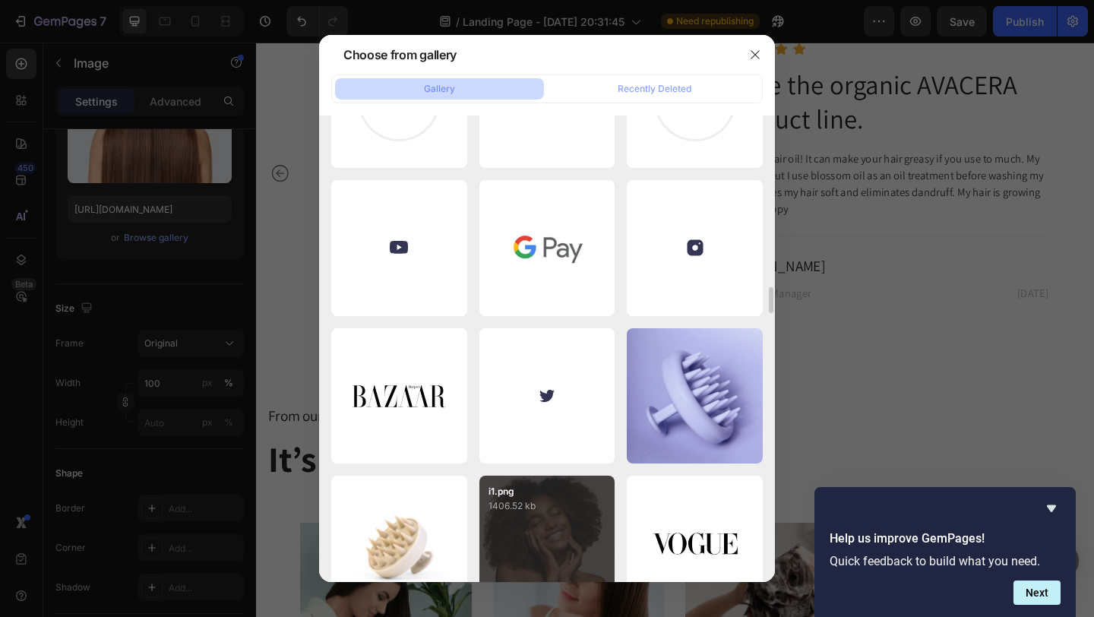
click at [551, 518] on div "i1.png 1406.52 kb" at bounding box center [547, 544] width 136 height 136
type input "[URL][DOMAIN_NAME]"
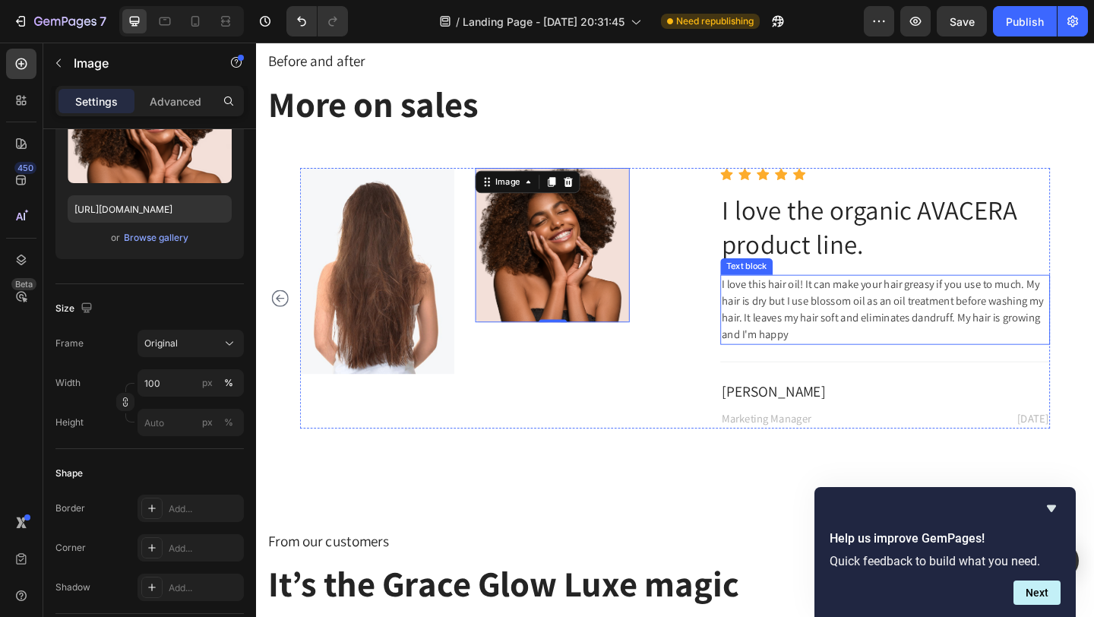
scroll to position [4201, 0]
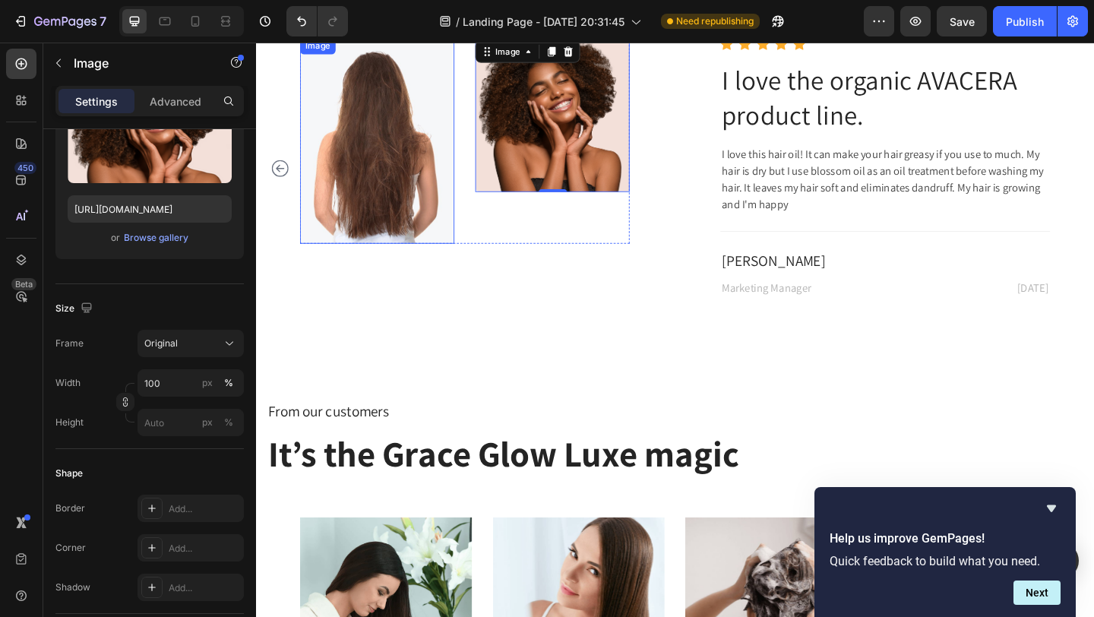
click at [421, 261] on img at bounding box center [388, 149] width 168 height 224
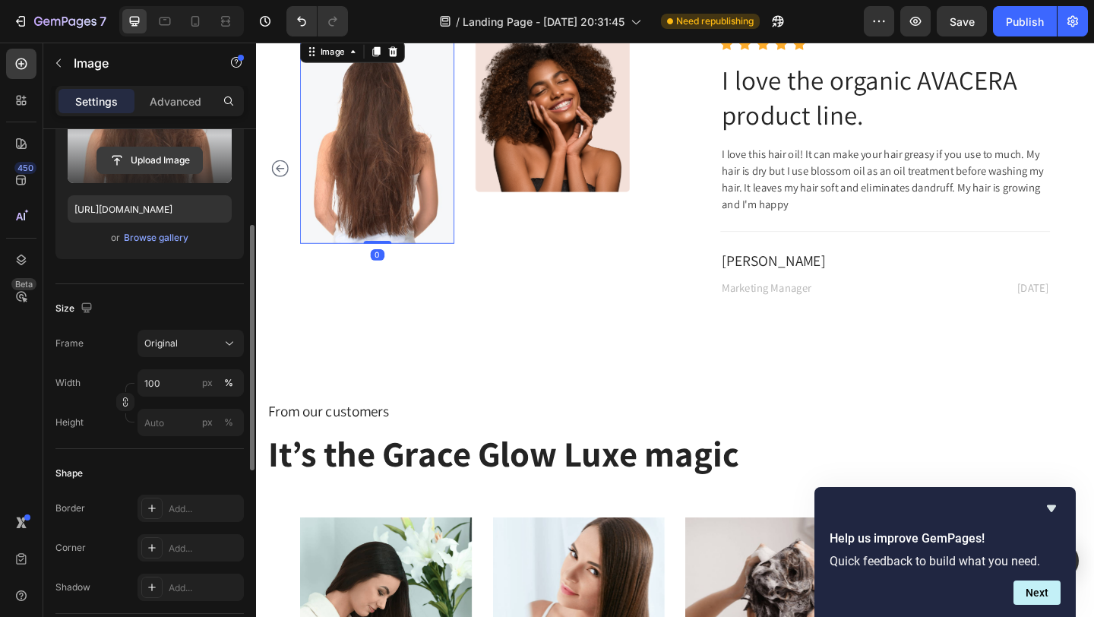
click at [156, 161] on input "file" at bounding box center [149, 160] width 105 height 26
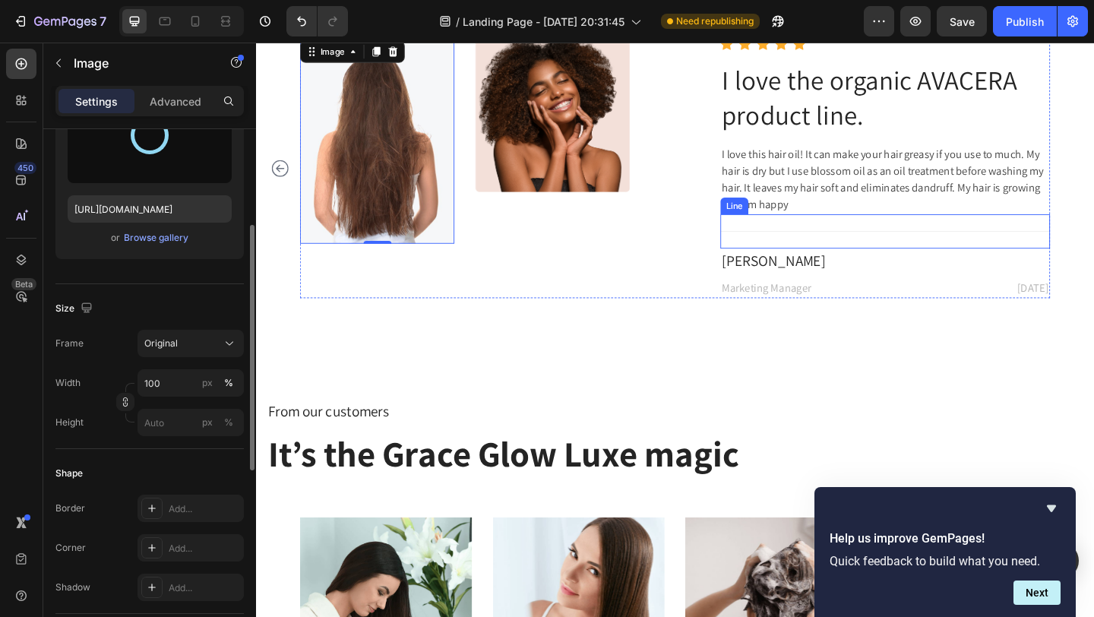
type input "[URL][DOMAIN_NAME]"
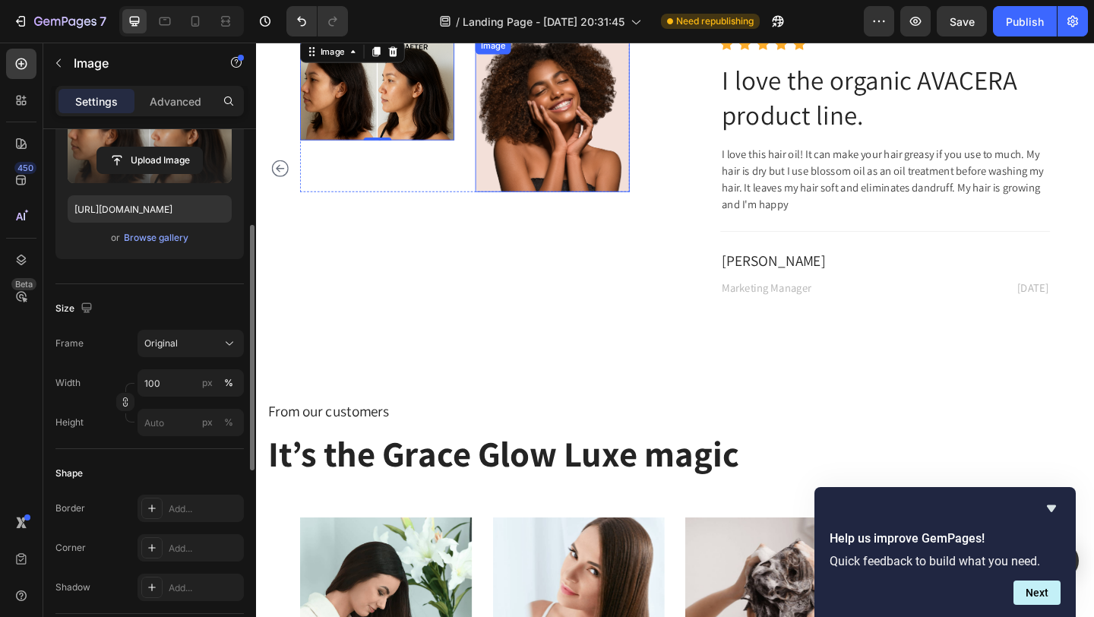
click at [627, 205] on img at bounding box center [579, 121] width 168 height 168
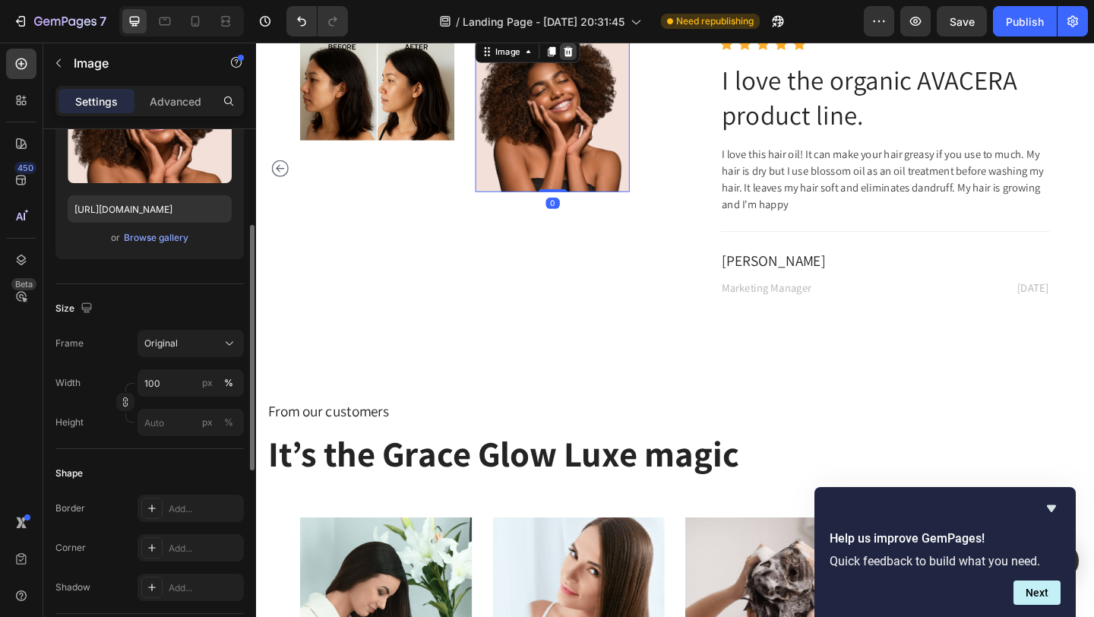
click at [599, 58] on icon at bounding box center [596, 52] width 10 height 11
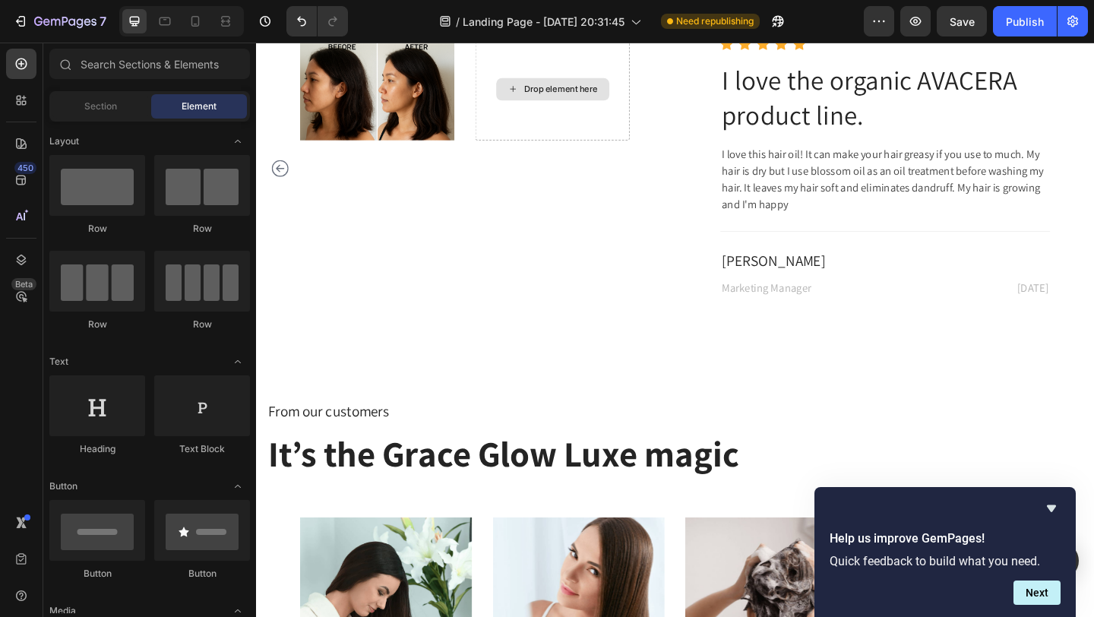
click at [599, 149] on div "Drop element here" at bounding box center [579, 93] width 168 height 112
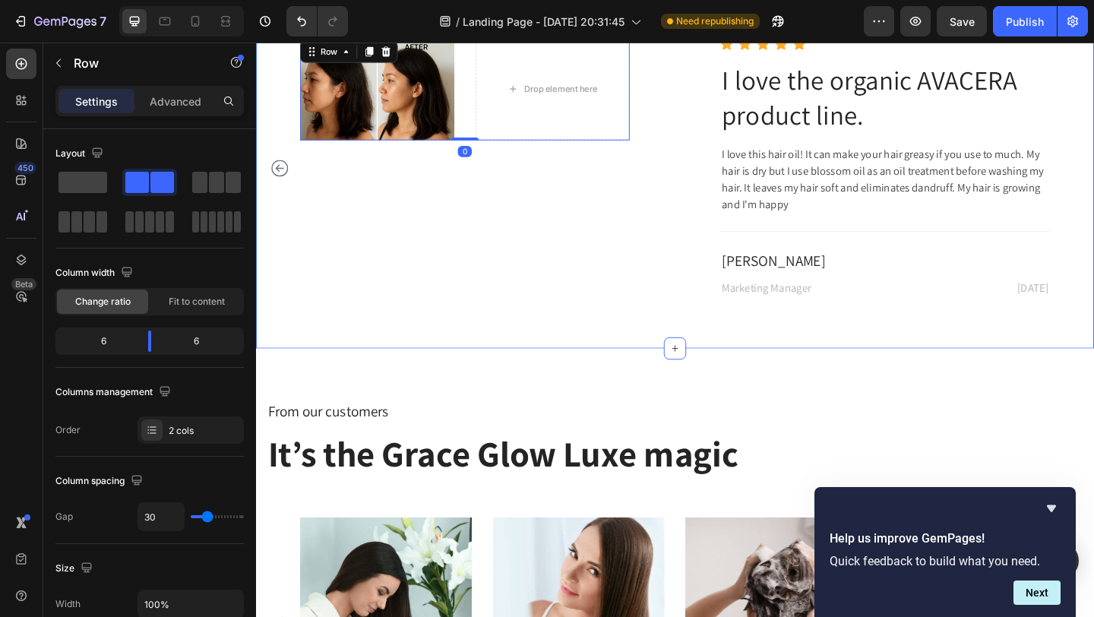
click at [679, 236] on div "Before and after Text block More on sales Heading Row Image Image Row Icon Icon…" at bounding box center [711, 114] width 889 height 413
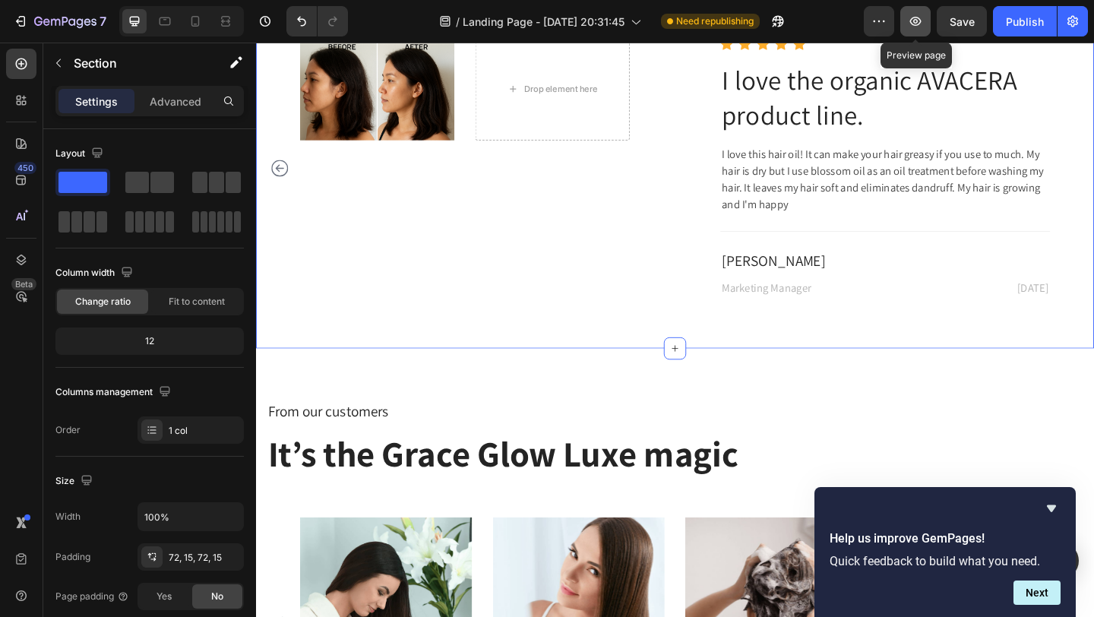
click at [918, 14] on icon "button" at bounding box center [915, 21] width 15 height 15
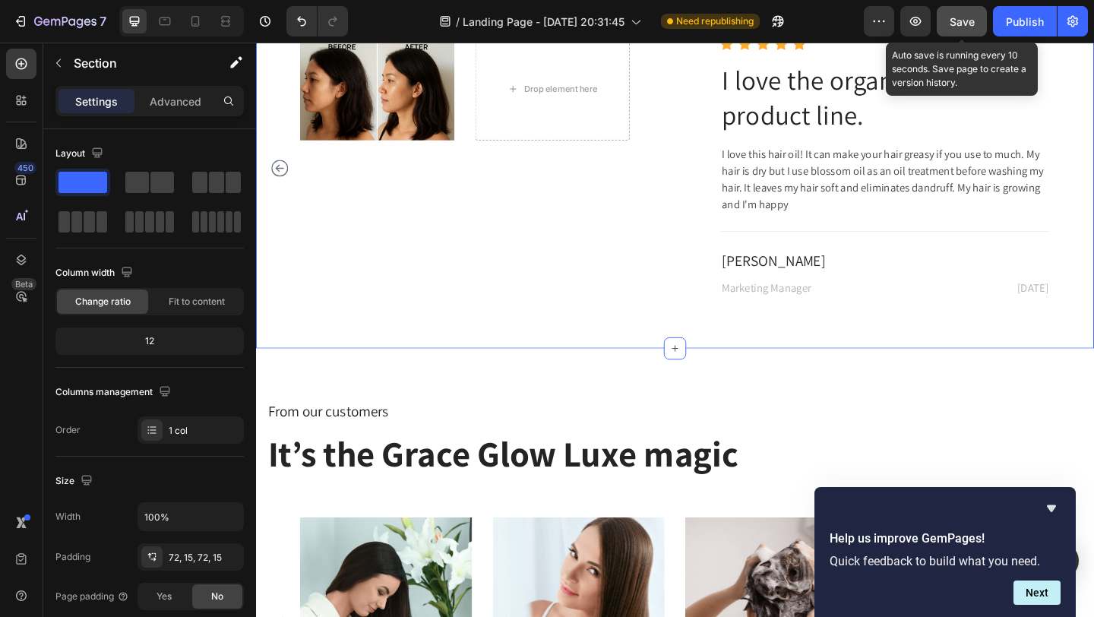
click at [943, 27] on button "Save" at bounding box center [962, 21] width 50 height 30
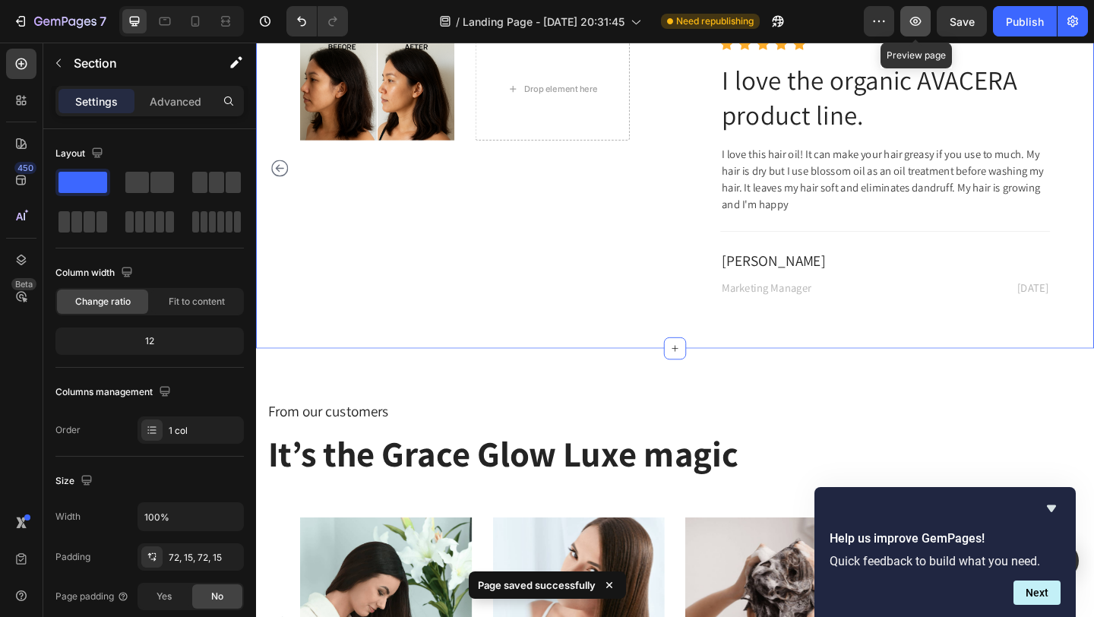
click at [915, 18] on icon "button" at bounding box center [915, 21] width 15 height 15
